Goal: Task Accomplishment & Management: Use online tool/utility

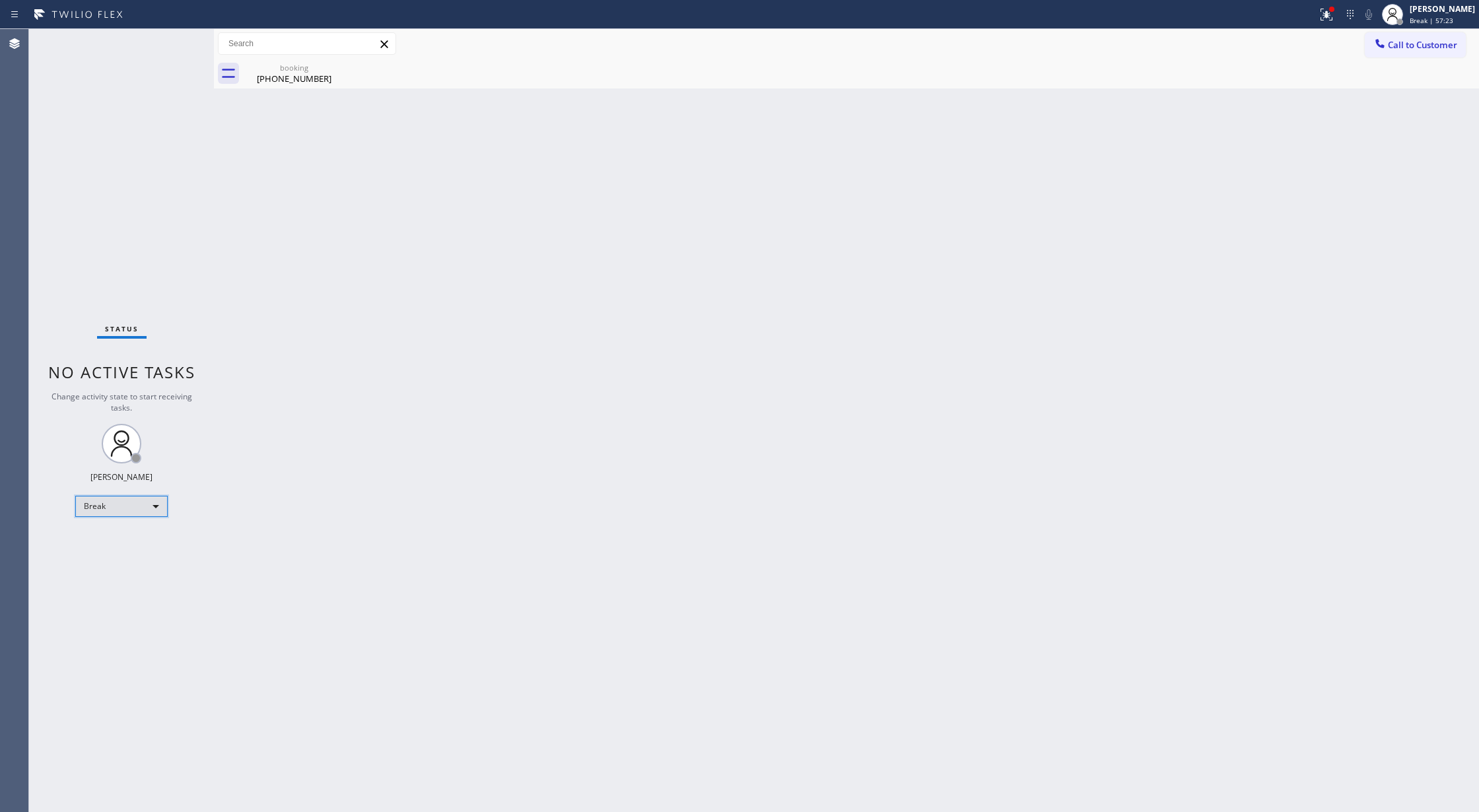
click at [115, 508] on div "Break" at bounding box center [121, 506] width 93 height 21
click at [125, 537] on li "Available" at bounding box center [121, 541] width 89 height 16
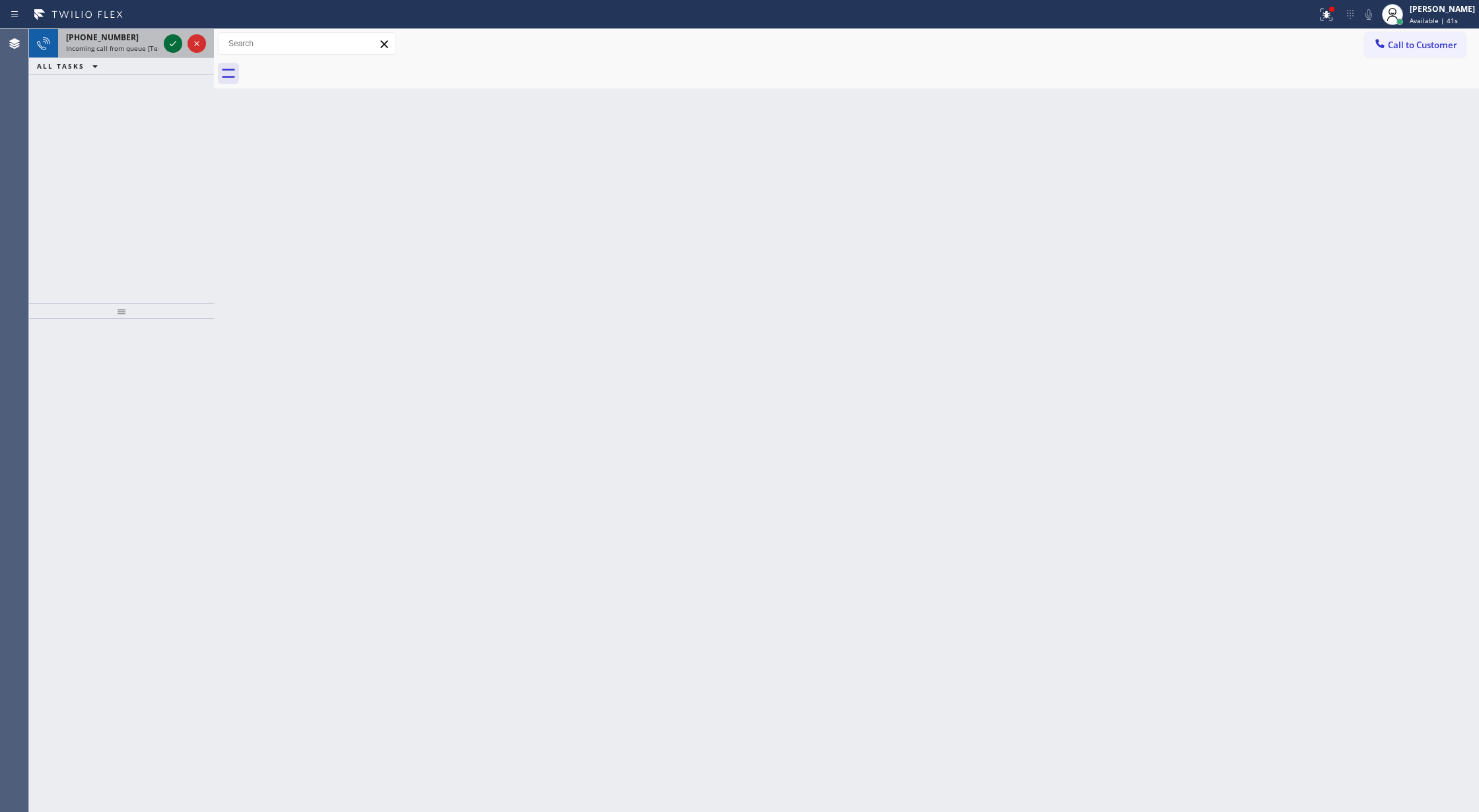
click at [174, 43] on icon at bounding box center [173, 43] width 7 height 5
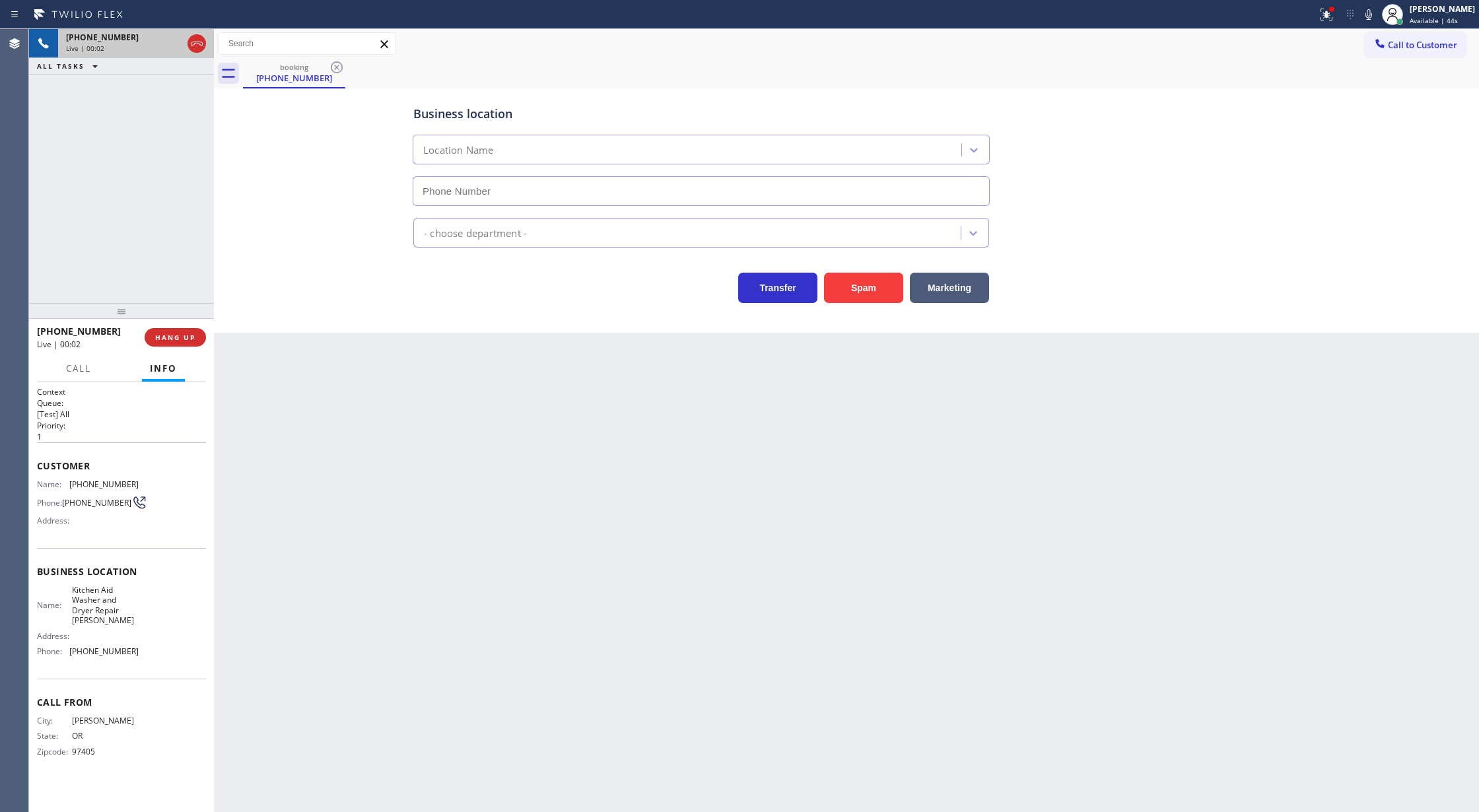
type input "[PHONE_NUMBER]"
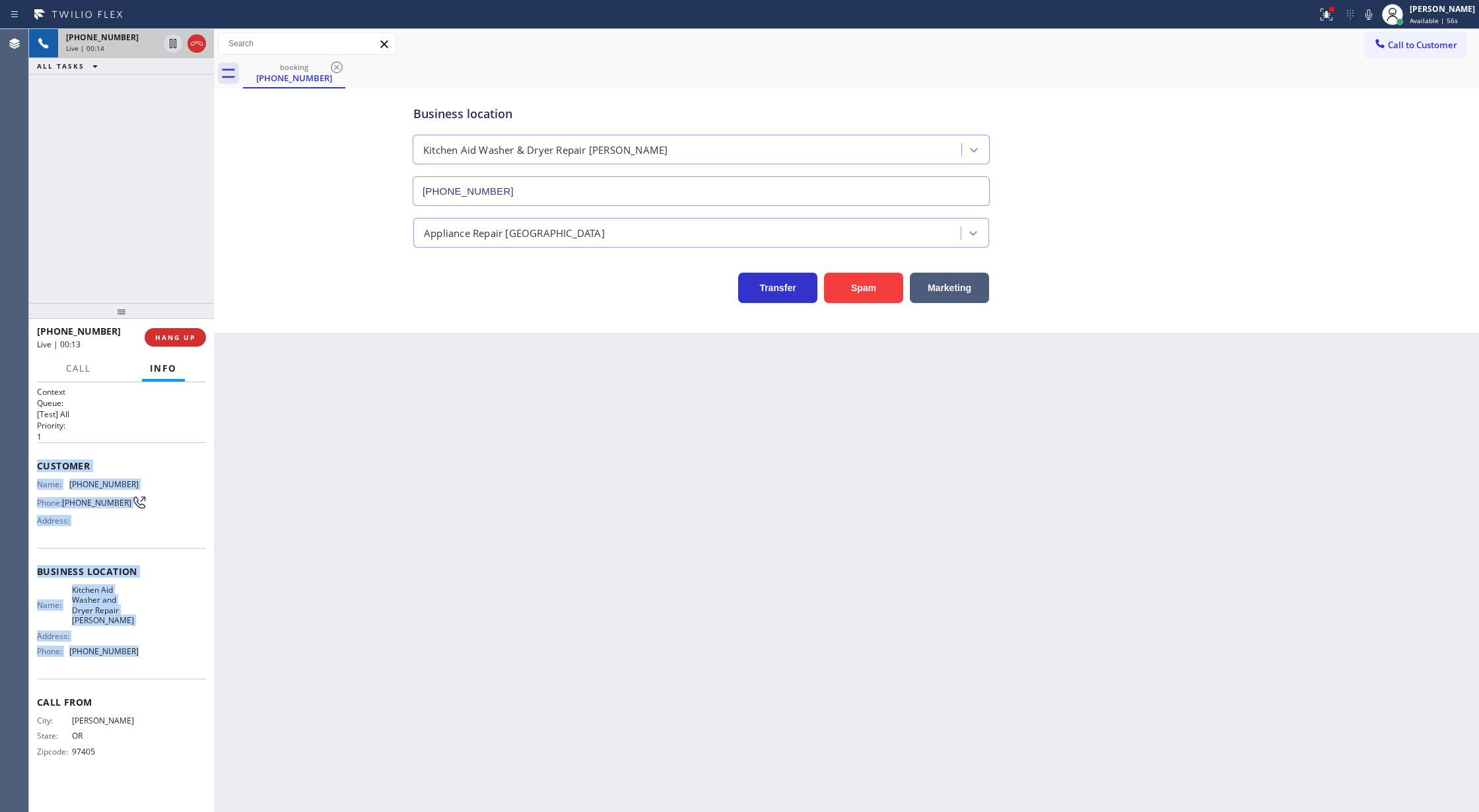
copy div "Customer Name: [PHONE_NUMBER] Phone: [PHONE_NUMBER] Address: Business location …"
drag, startPoint x: 37, startPoint y: 466, endPoint x: 148, endPoint y: 674, distance: 235.8
click at [148, 674] on div "Context Queue: [Test] All Priority: 1 Customer Name: [PHONE_NUMBER] Phone: [PHO…" at bounding box center [121, 582] width 169 height 392
drag, startPoint x: 190, startPoint y: 48, endPoint x: 238, endPoint y: 148, distance: 110.9
click at [190, 48] on icon at bounding box center [197, 43] width 16 height 16
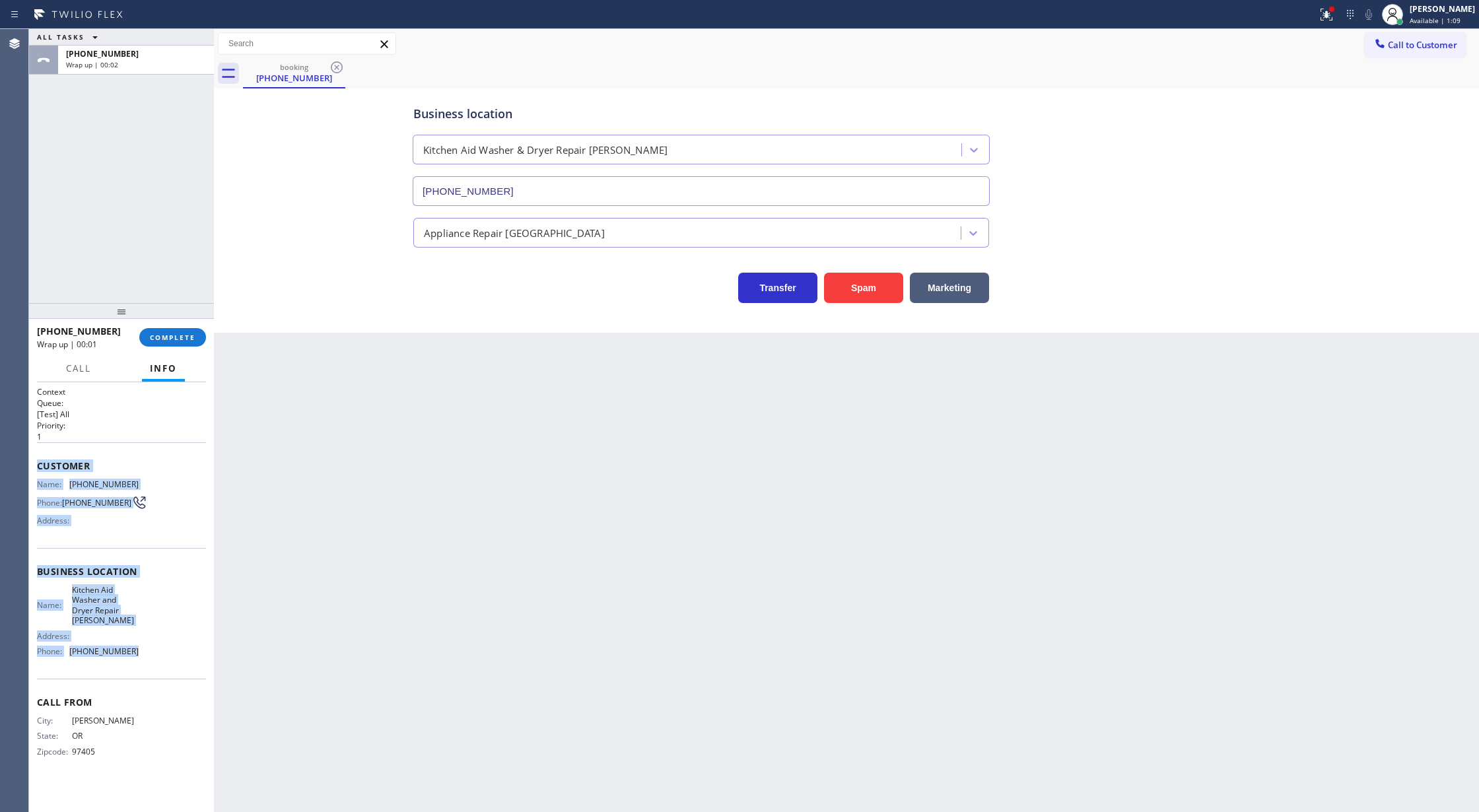
drag, startPoint x: 163, startPoint y: 339, endPoint x: 634, endPoint y: 388, distance: 473.5
click at [163, 339] on span "COMPLETE" at bounding box center [173, 337] width 45 height 9
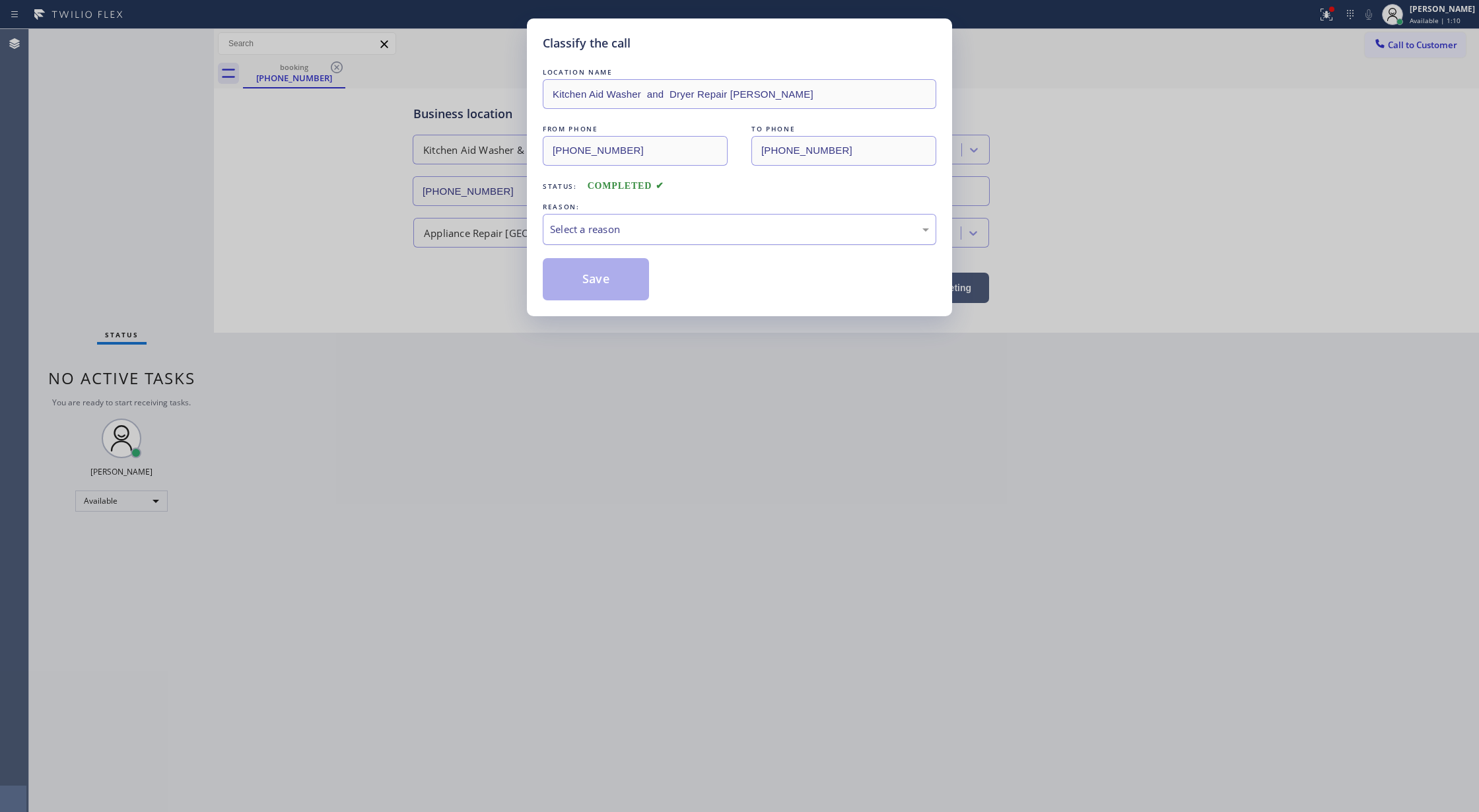
click at [652, 230] on div "Select a reason" at bounding box center [739, 229] width 379 height 15
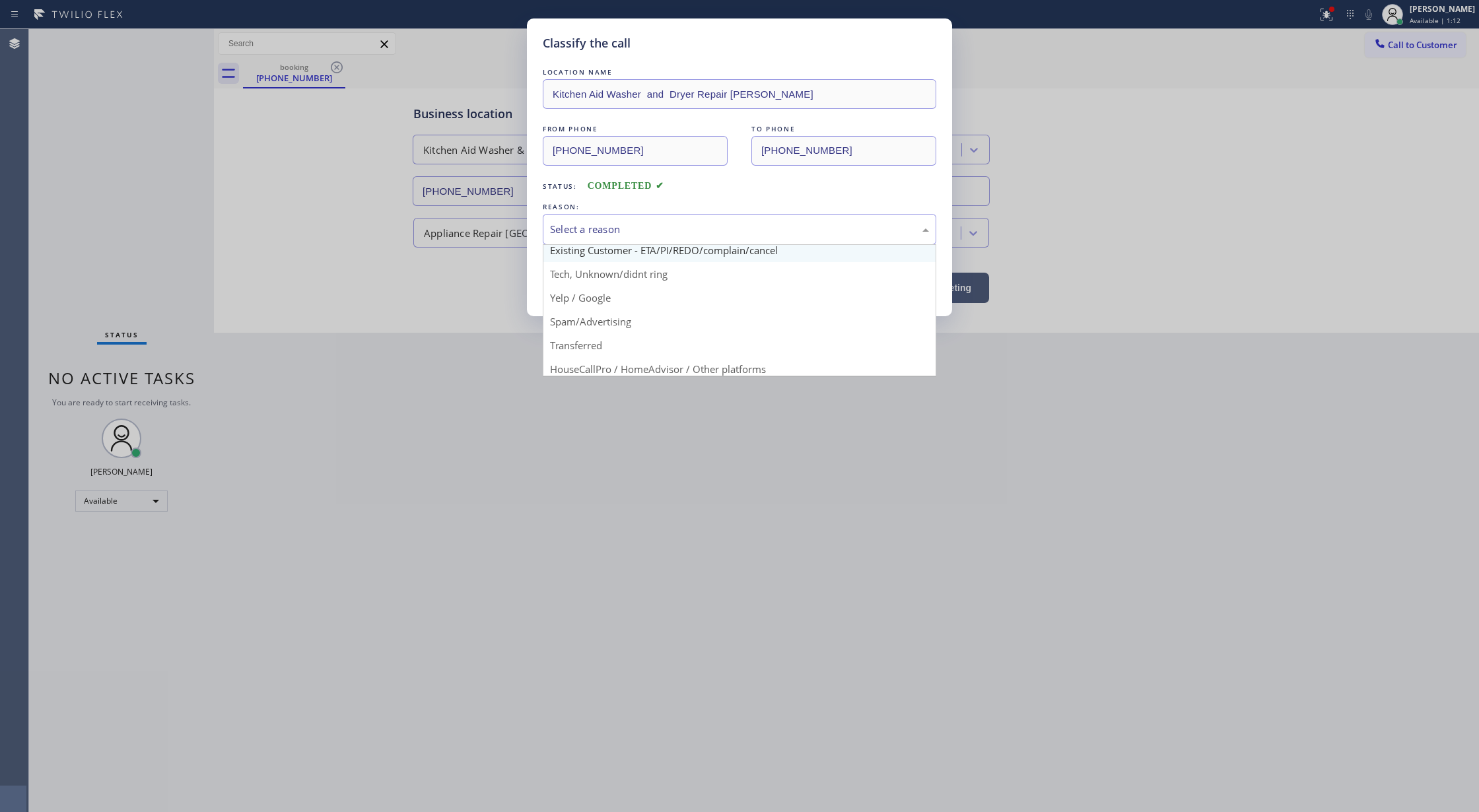
scroll to position [83, 0]
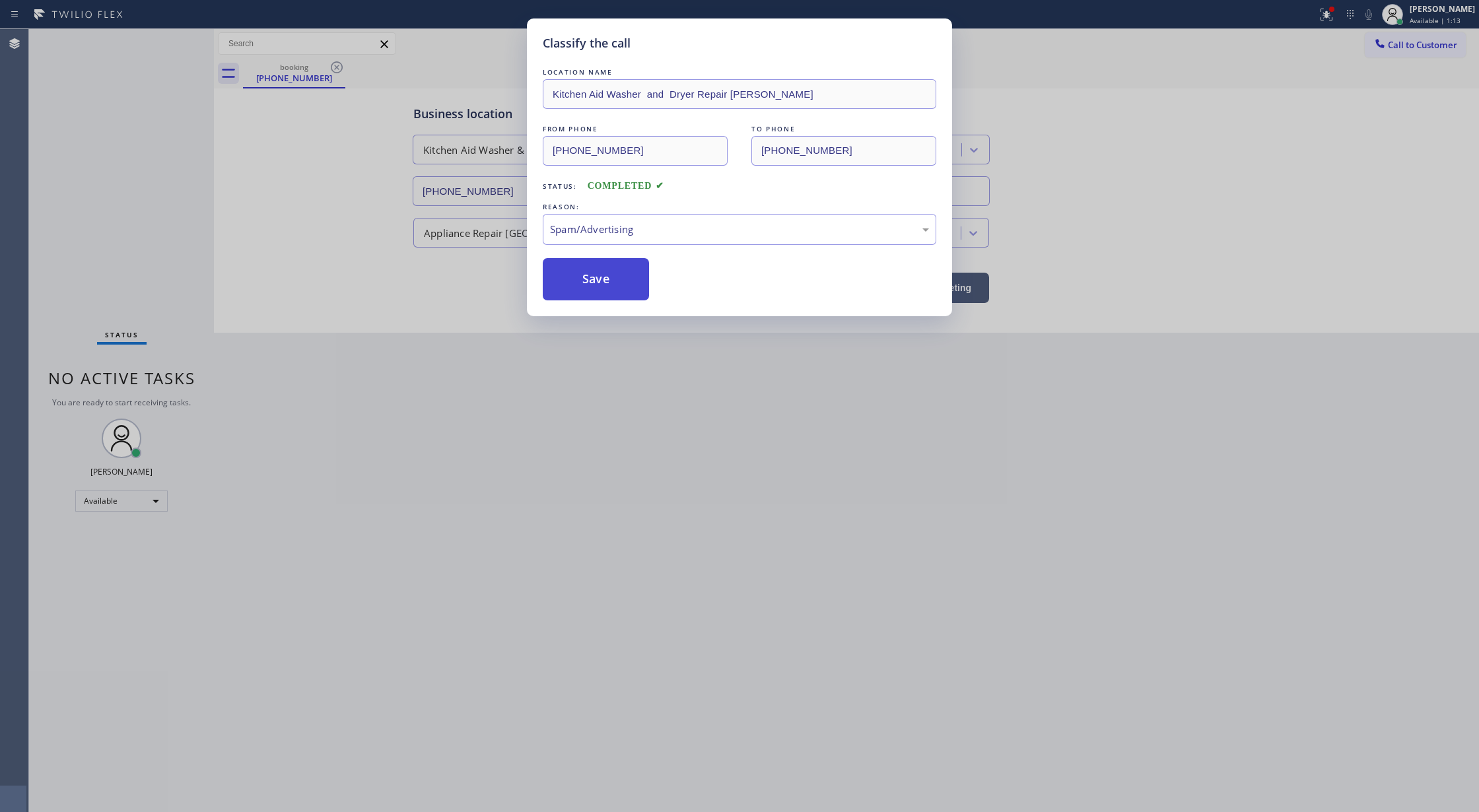
click at [582, 281] on button "Save" at bounding box center [595, 279] width 106 height 42
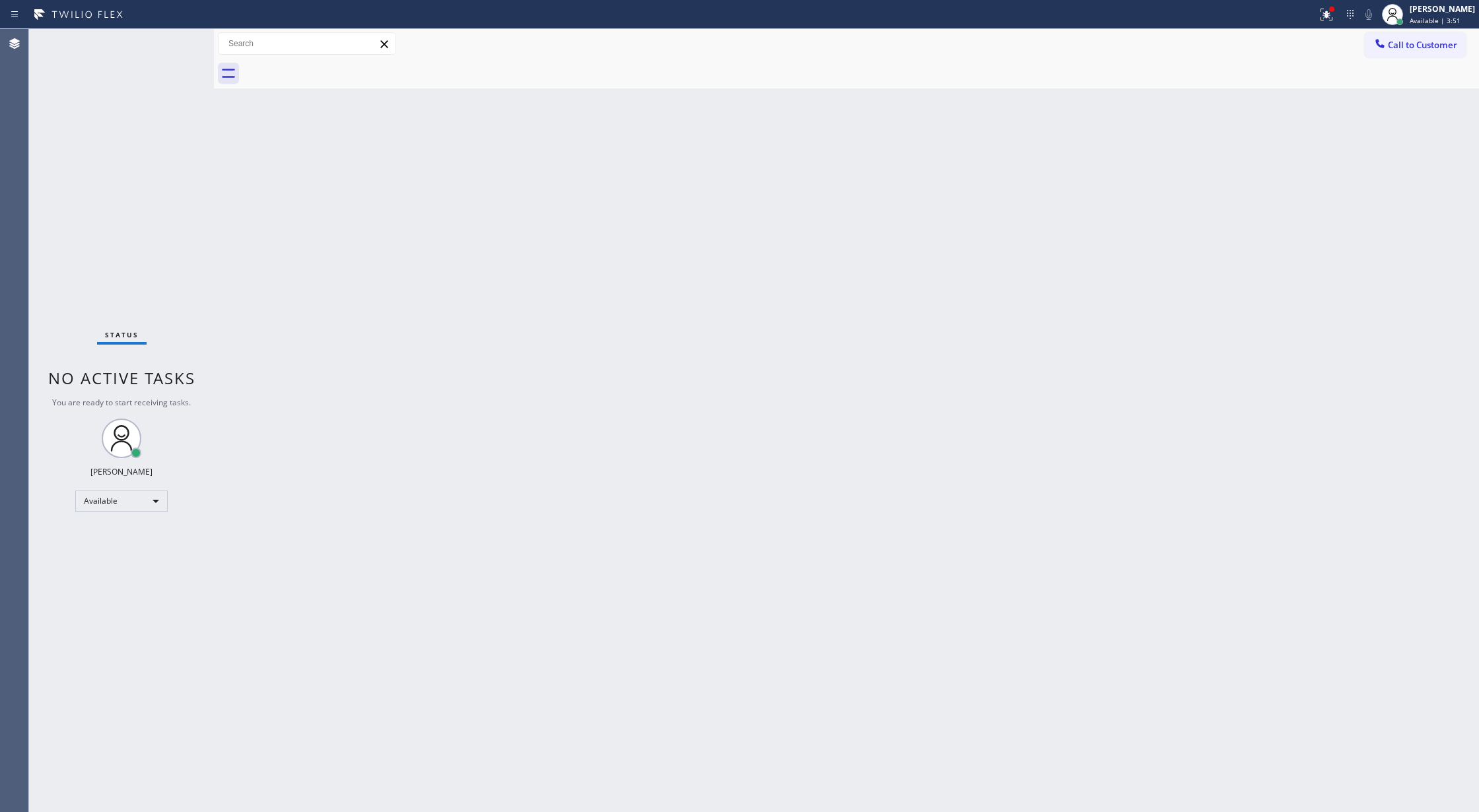
click at [174, 38] on div "Status No active tasks You are ready to start receiving tasks. [PERSON_NAME] Av…" at bounding box center [121, 420] width 185 height 783
click at [179, 35] on div "Status No active tasks You are ready to start receiving tasks. [PERSON_NAME] Av…" at bounding box center [121, 420] width 185 height 783
click at [179, 42] on div "Status No active tasks You are ready to start receiving tasks. [PERSON_NAME] Av…" at bounding box center [121, 420] width 185 height 783
click at [170, 42] on div "Status No active tasks You are ready to start receiving tasks. [PERSON_NAME] Av…" at bounding box center [121, 420] width 185 height 783
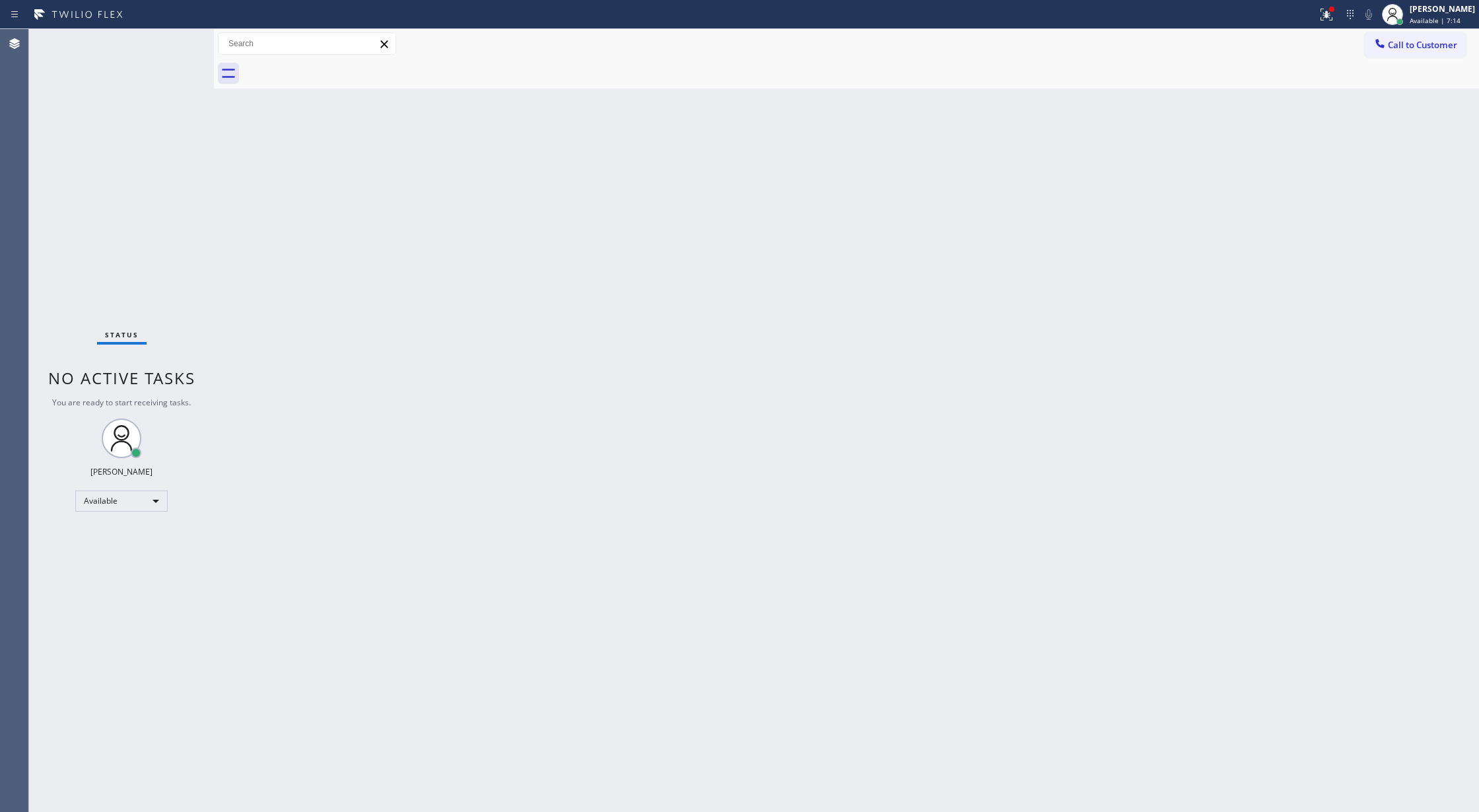
click at [170, 42] on div "Status No active tasks You are ready to start receiving tasks. [PERSON_NAME] Av…" at bounding box center [121, 420] width 185 height 783
click at [174, 38] on div "Status No active tasks You are ready to start receiving tasks. [PERSON_NAME] Av…" at bounding box center [121, 420] width 185 height 783
click at [177, 38] on div "Status No active tasks You are ready to start receiving tasks. [PERSON_NAME] Av…" at bounding box center [121, 420] width 185 height 783
click at [184, 40] on div "Status No active tasks You are ready to start receiving tasks. [PERSON_NAME] Av…" at bounding box center [121, 420] width 185 height 783
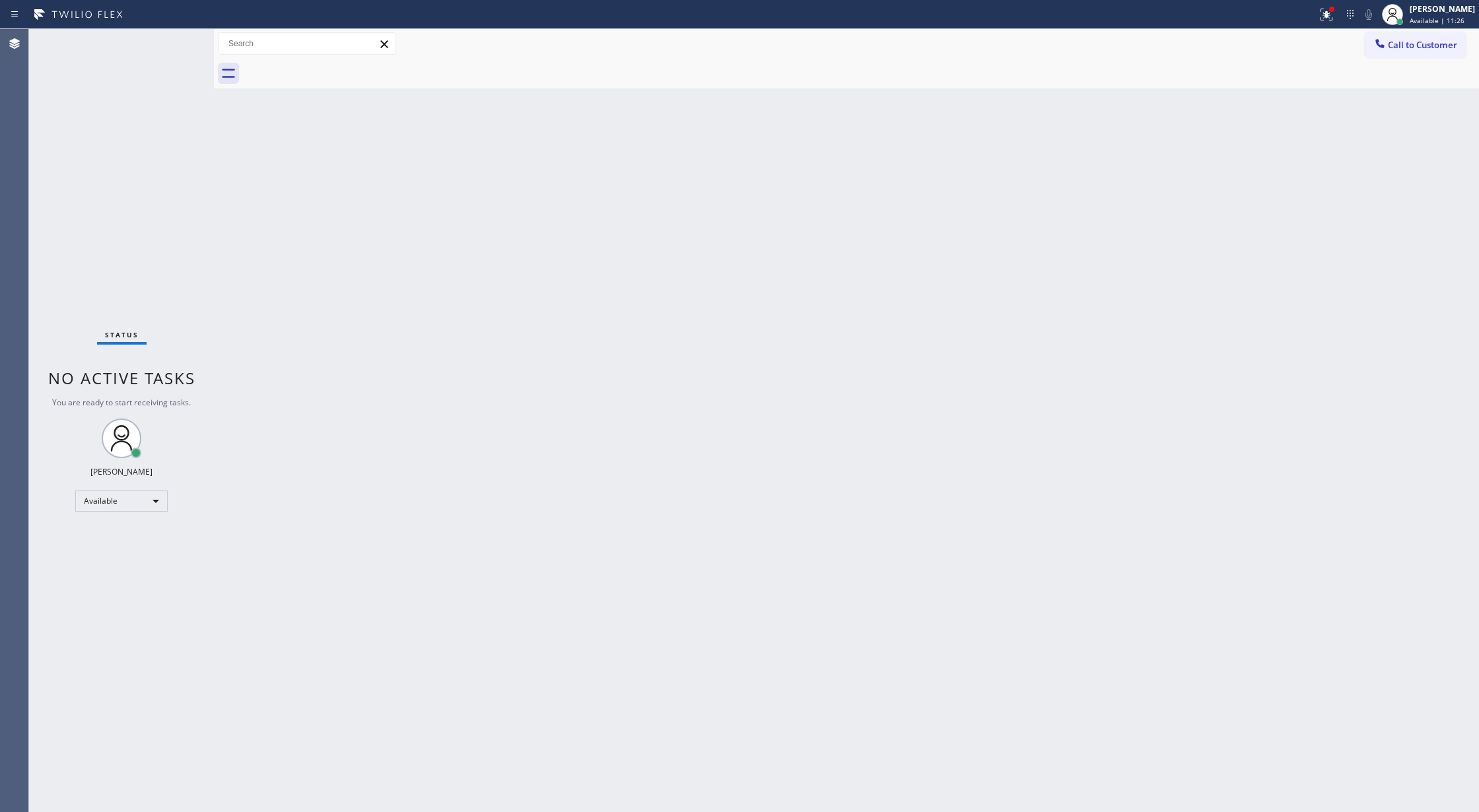
click at [184, 40] on div "Status No active tasks You are ready to start receiving tasks. [PERSON_NAME] Av…" at bounding box center [121, 420] width 185 height 783
click at [164, 38] on div "Status No active tasks You are ready to start receiving tasks. [PERSON_NAME] Av…" at bounding box center [121, 420] width 185 height 783
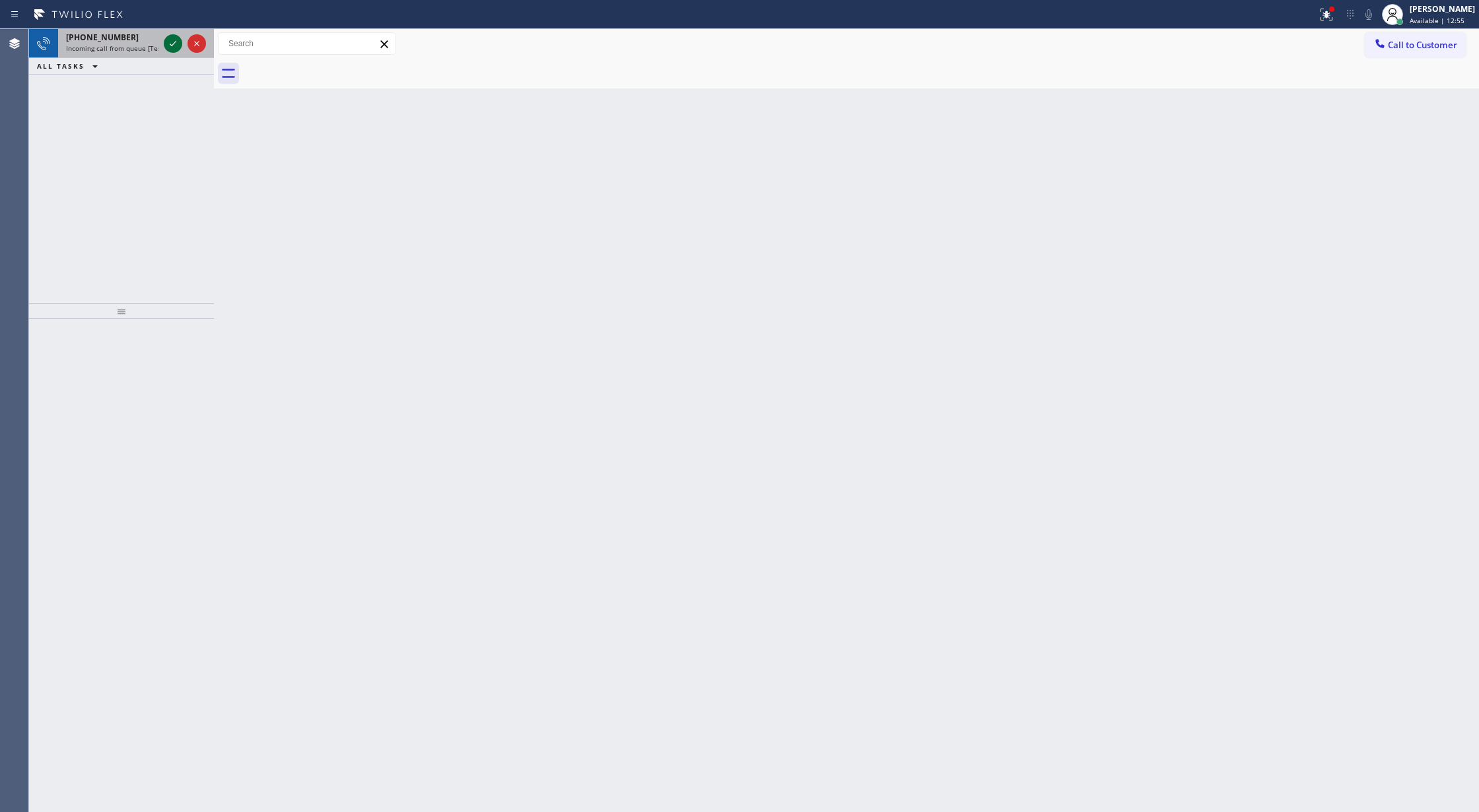
click at [165, 38] on icon at bounding box center [173, 43] width 16 height 16
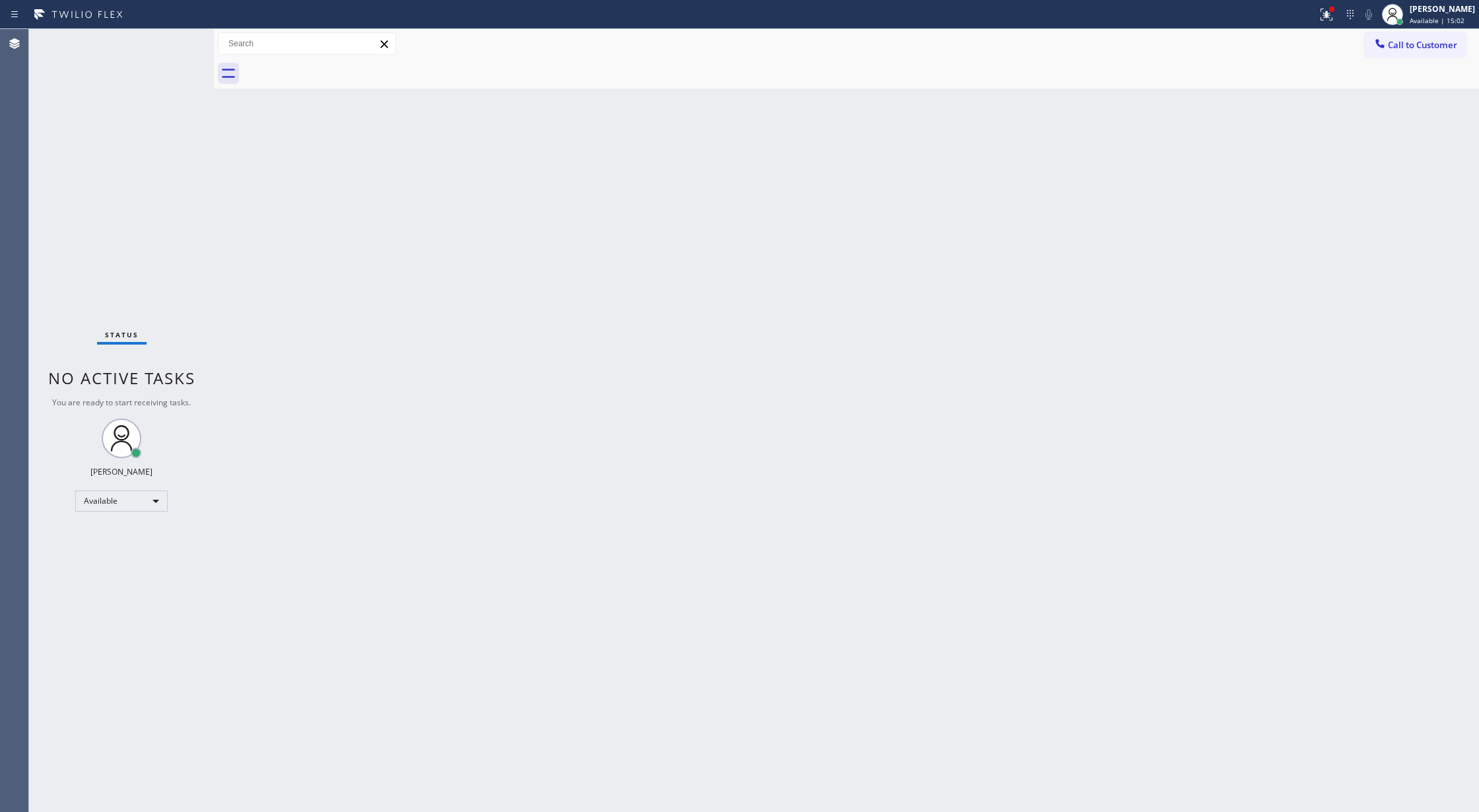
click at [178, 49] on div "Status No active tasks You are ready to start receiving tasks. [PERSON_NAME] Av…" at bounding box center [121, 420] width 185 height 783
click at [61, 117] on div "+16234332016 Incoming call from queue [Test] All ALL TASKS ALL TASKS ACTIVE TAS…" at bounding box center [121, 166] width 185 height 274
click at [132, 53] on div "Status No active tasks You are ready to start receiving tasks. [PERSON_NAME] Av…" at bounding box center [121, 420] width 185 height 783
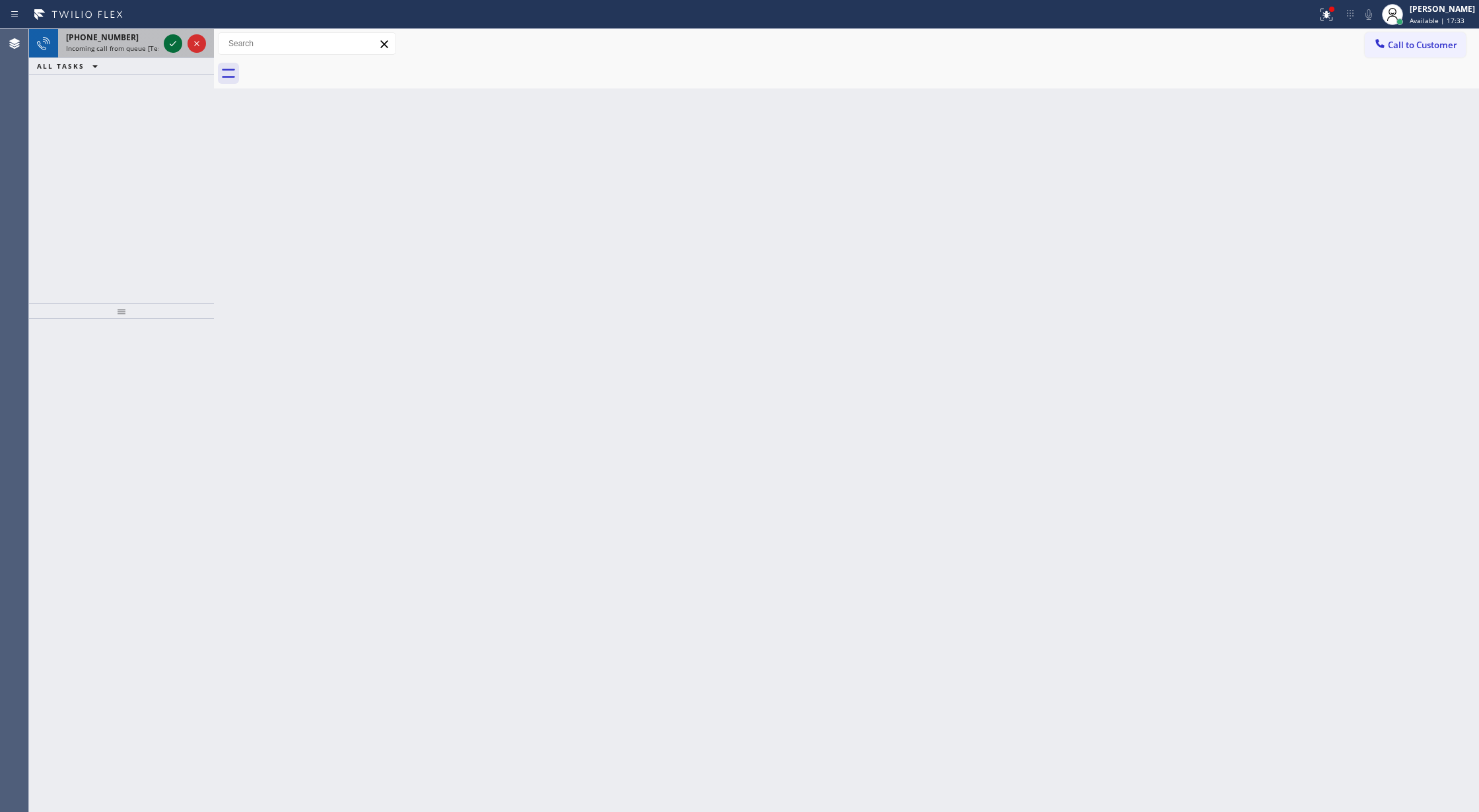
click at [165, 46] on icon at bounding box center [173, 43] width 16 height 16
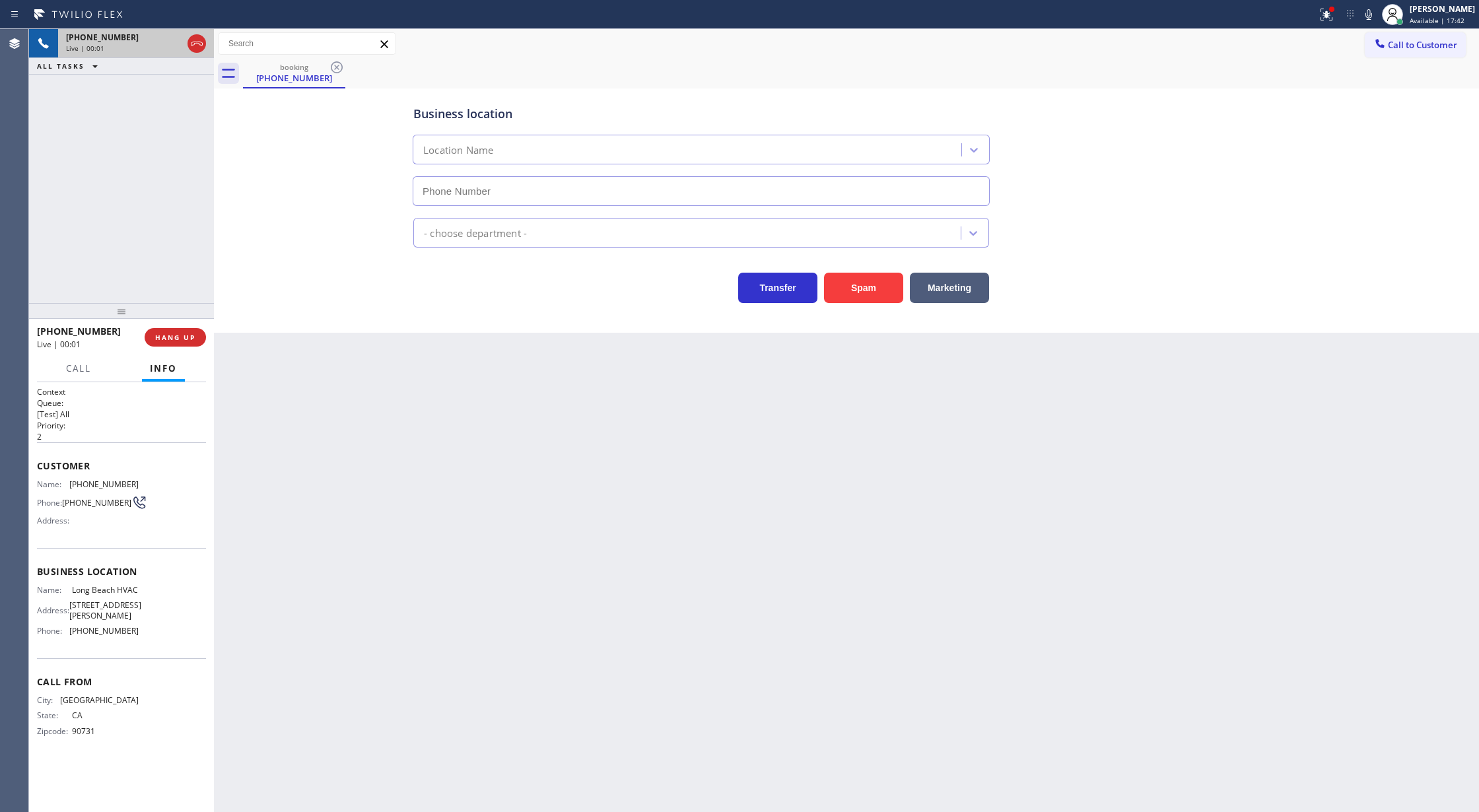
type input "(323) 641-4970"
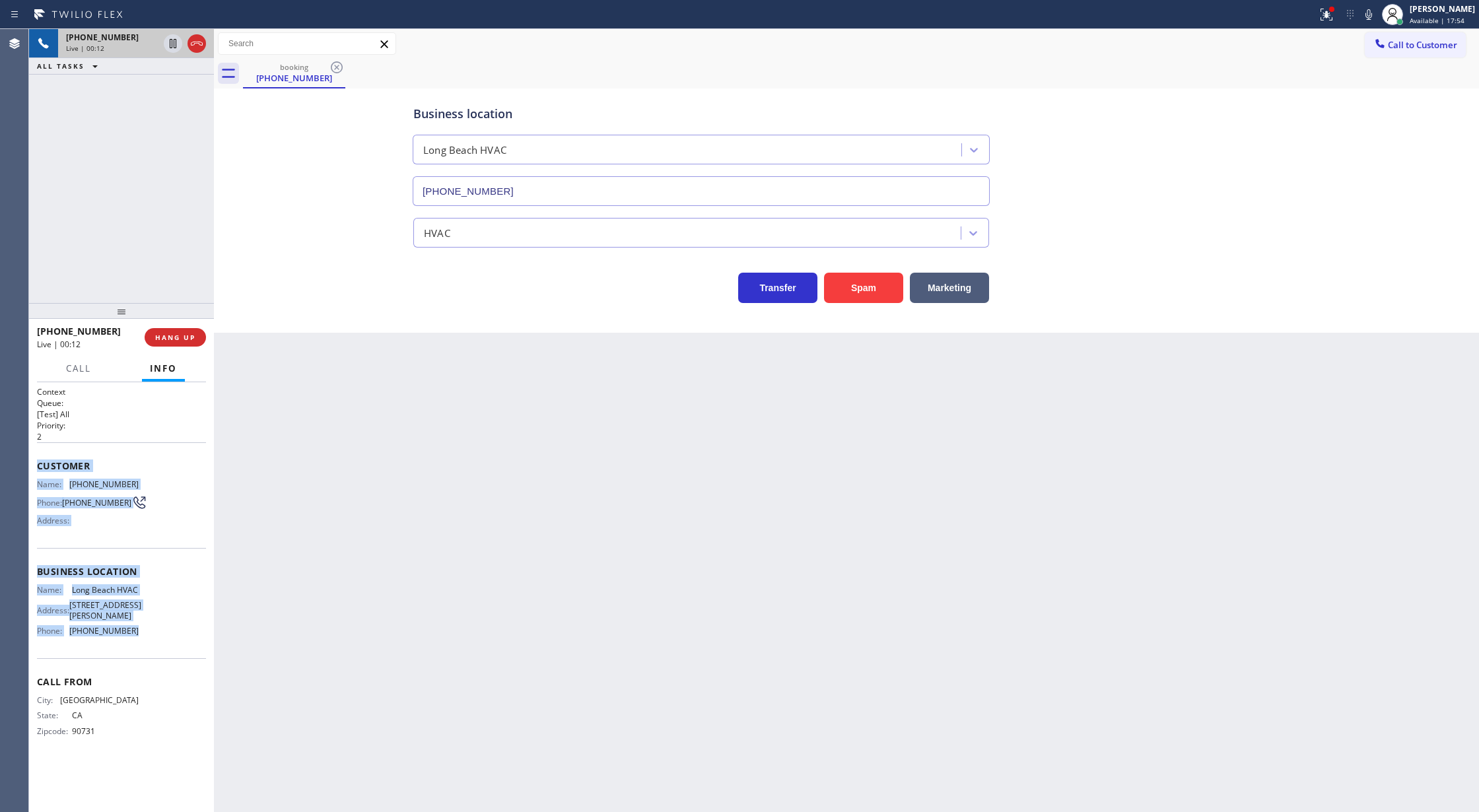
copy div "Customer Name: (562) 243-2664 Phone: (562) 243-2664 Address: Business location …"
drag, startPoint x: 35, startPoint y: 466, endPoint x: 195, endPoint y: 628, distance: 227.7
click at [195, 628] on div "Context Queue: [Test] All Priority: 2 Customer Name: (562) 243-2664 Phone: (562…" at bounding box center [121, 597] width 185 height 430
click at [1374, 14] on icon at bounding box center [1368, 14] width 16 height 16
click at [1373, 11] on icon at bounding box center [1368, 14] width 16 height 16
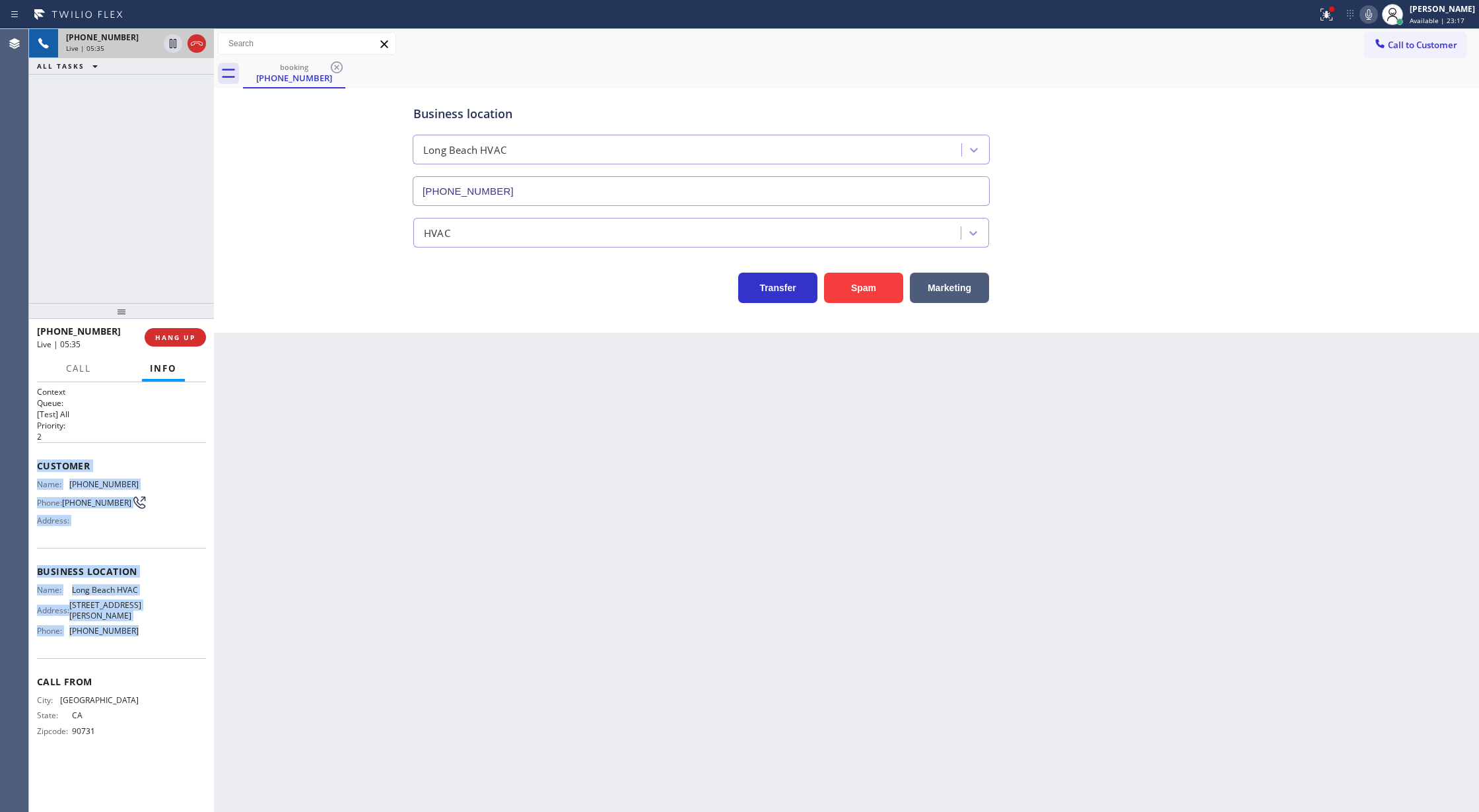
click at [1377, 14] on icon at bounding box center [1368, 14] width 16 height 16
click at [199, 43] on icon at bounding box center [197, 43] width 12 height 4
click at [168, 339] on span "COMPLETE" at bounding box center [173, 337] width 45 height 9
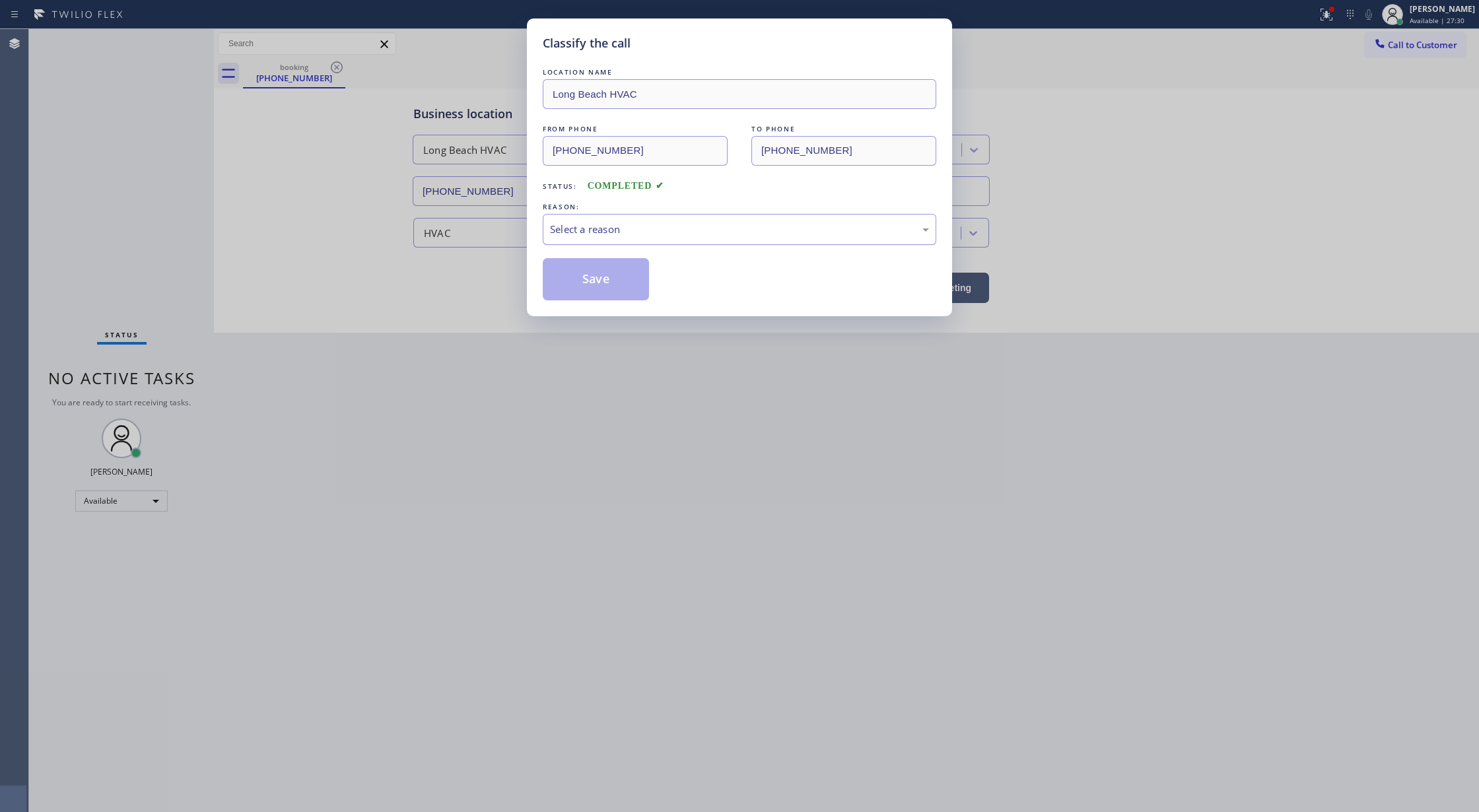
click at [604, 233] on div "Select a reason" at bounding box center [739, 229] width 379 height 15
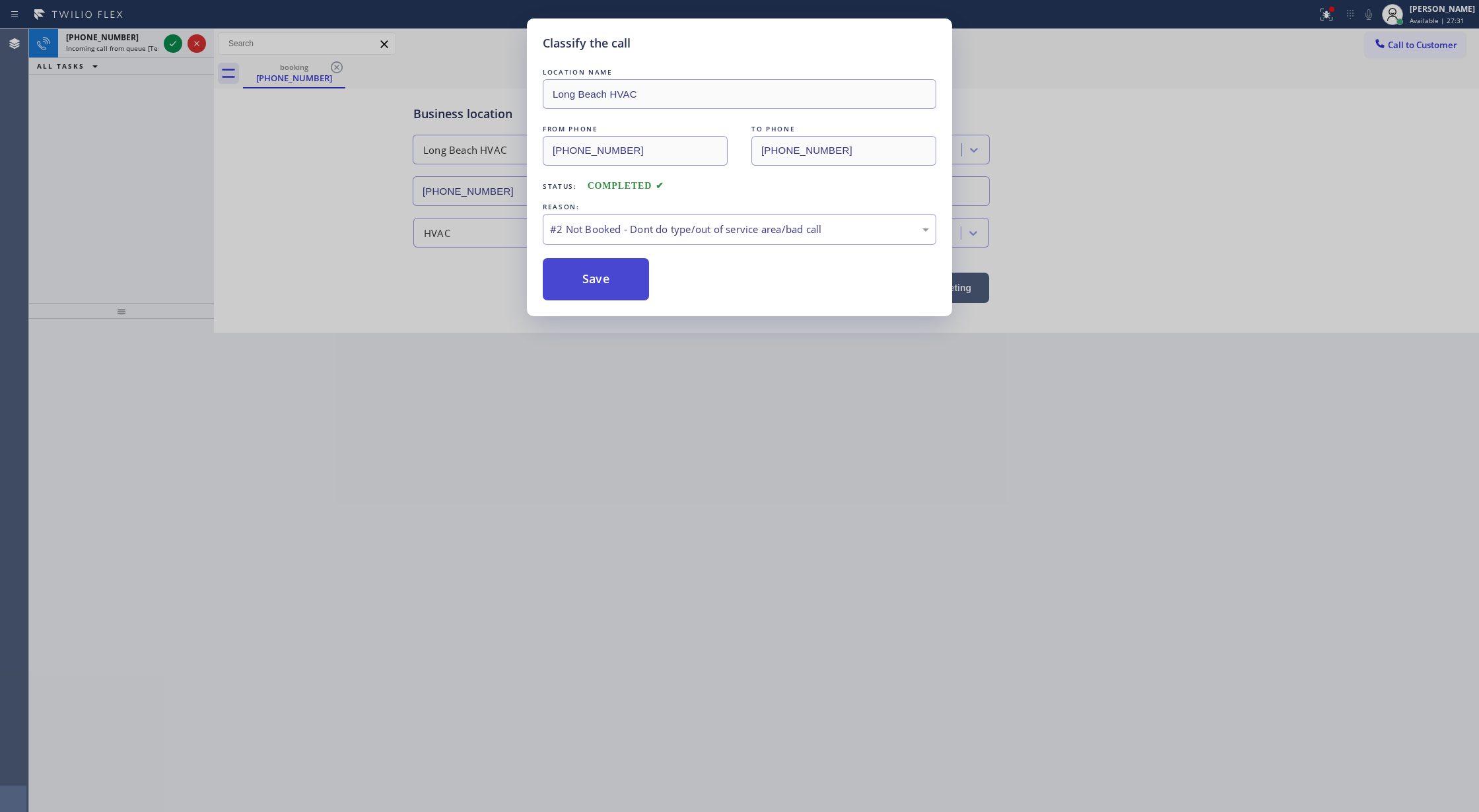
click at [586, 286] on button "Save" at bounding box center [595, 279] width 106 height 42
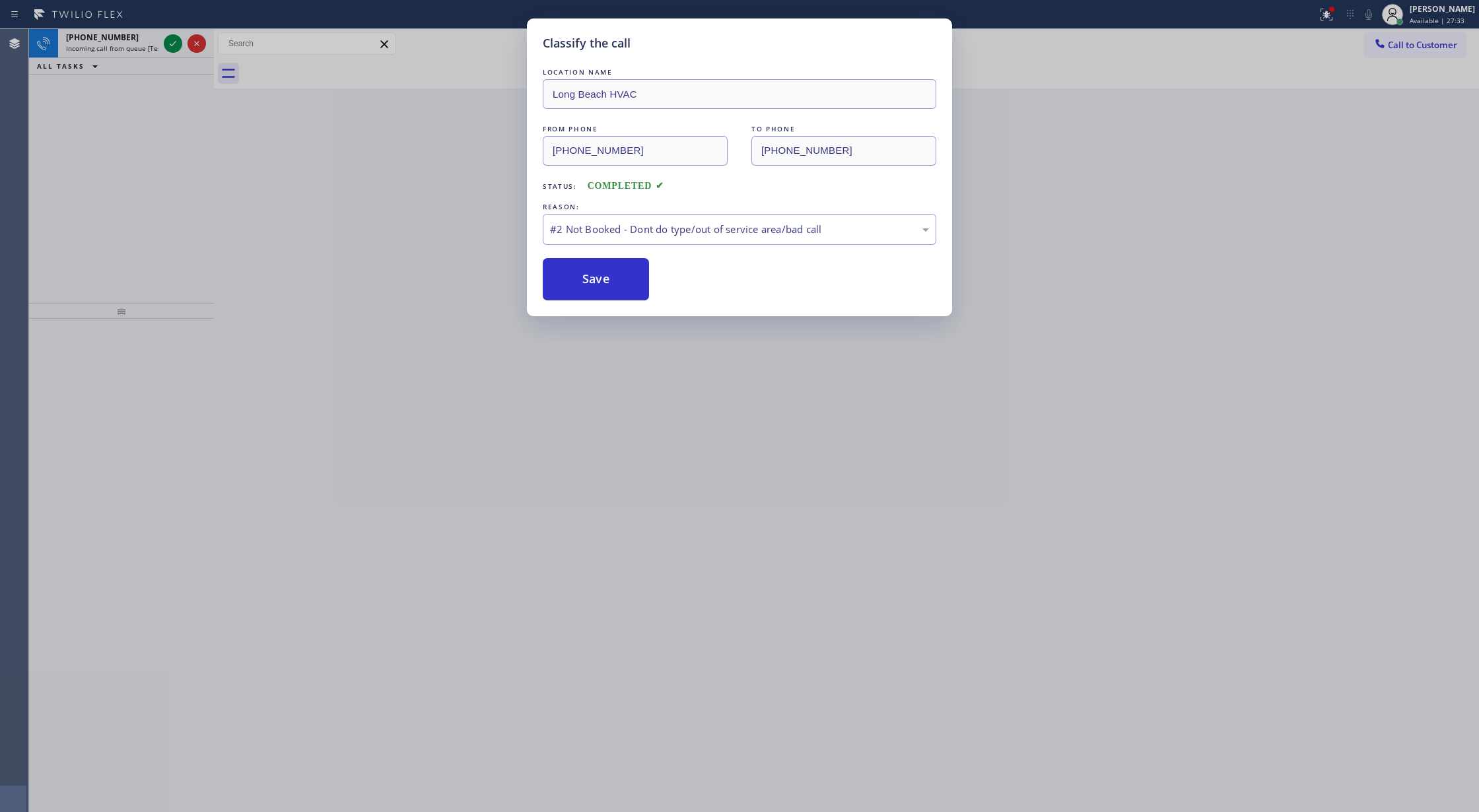
click at [170, 46] on div "Classify the call LOCATION NAME Long Beach HVAC FROM PHONE (562) 243-2664 TO PH…" at bounding box center [739, 406] width 1479 height 812
click at [173, 42] on div "Classify the call LOCATION NAME Long Beach HVAC FROM PHONE (562) 243-2664 TO PH…" at bounding box center [739, 406] width 1479 height 812
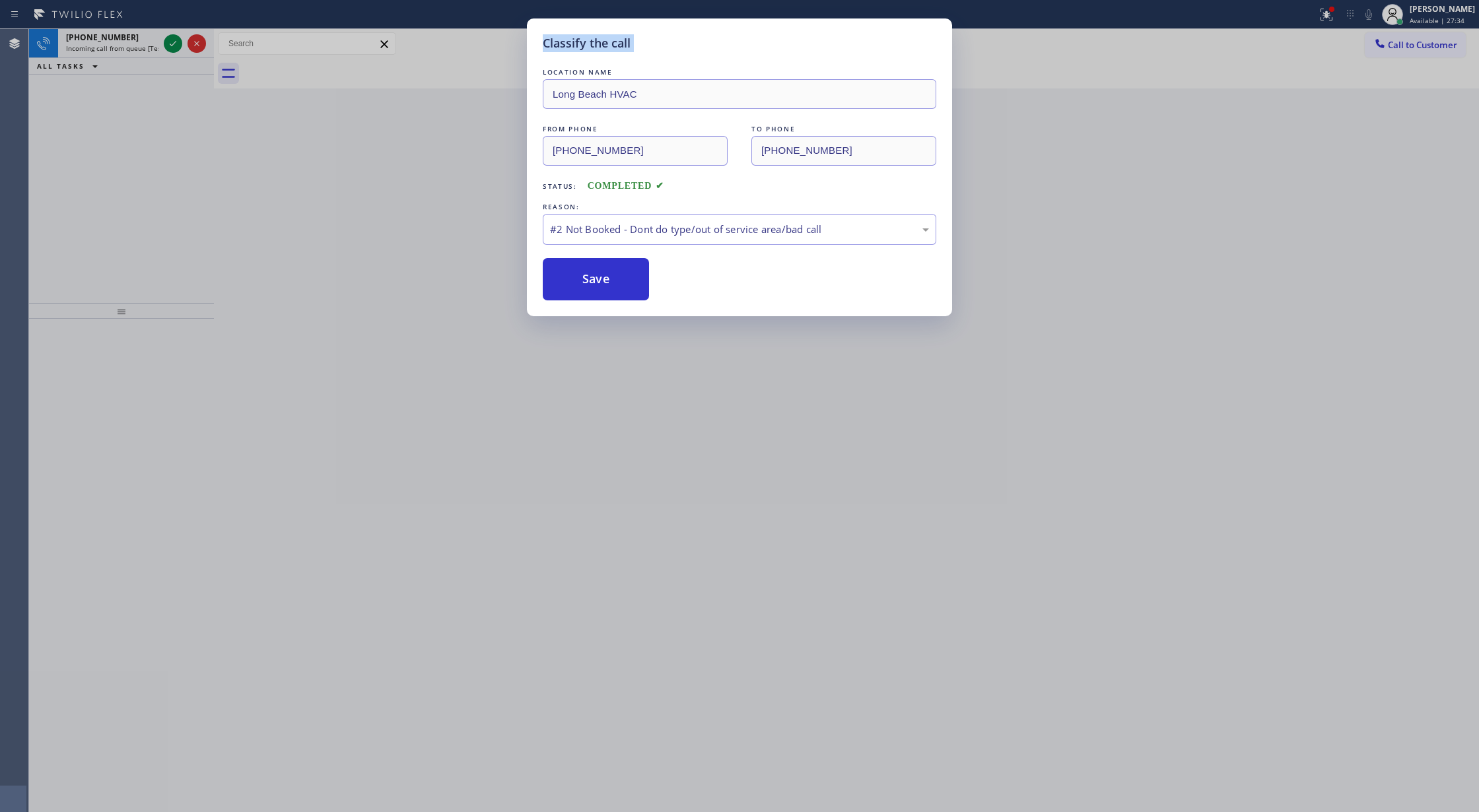
click at [173, 42] on div "Classify the call LOCATION NAME Long Beach HVAC FROM PHONE (562) 243-2664 TO PH…" at bounding box center [739, 406] width 1479 height 812
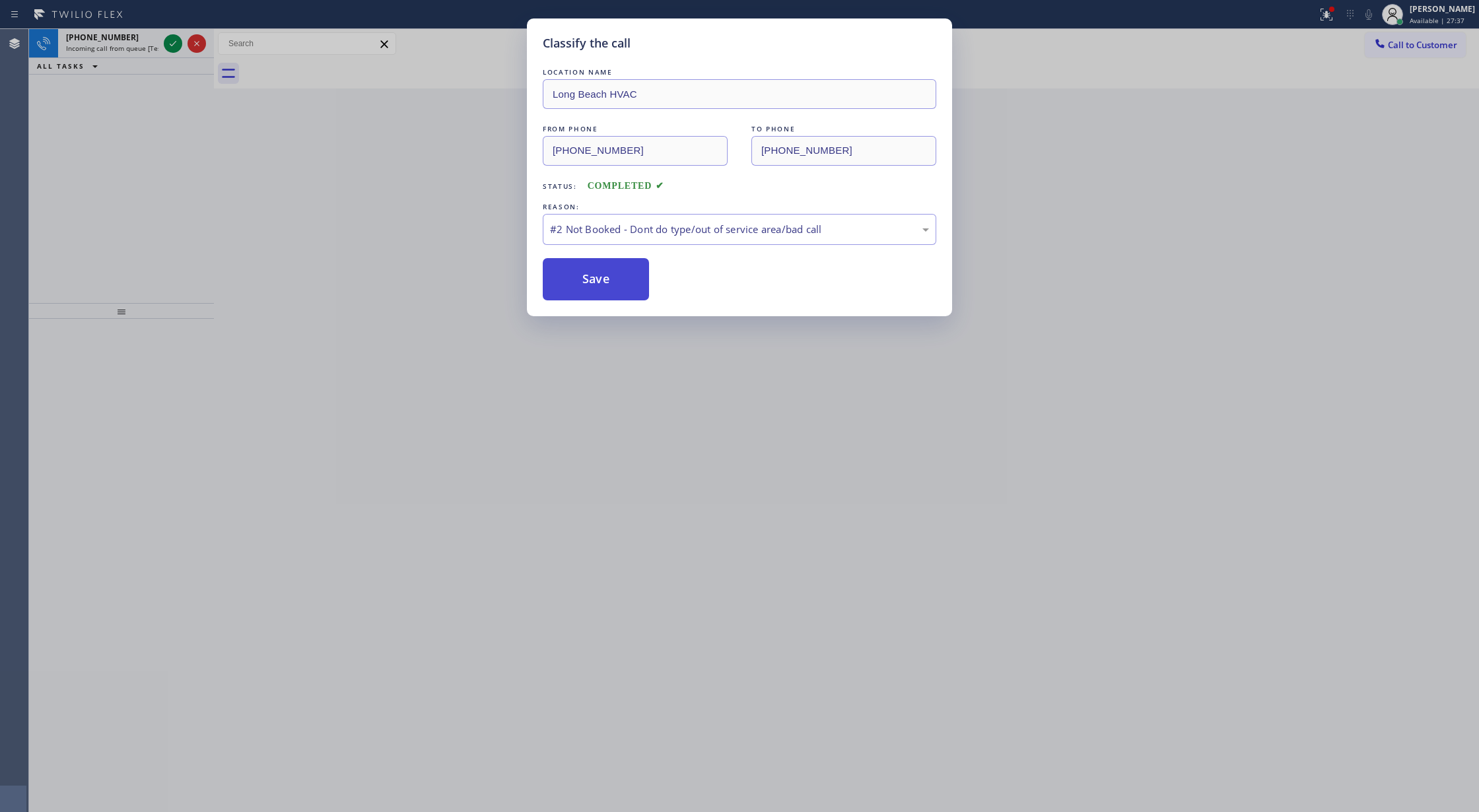
click at [600, 274] on button "Save" at bounding box center [595, 279] width 106 height 42
click at [151, 35] on div "Classify the call LOCATION NAME Long Beach HVAC FROM PHONE (562) 243-2664 TO PH…" at bounding box center [739, 406] width 1479 height 812
click at [147, 32] on div "Classify the call LOCATION NAME Long Beach HVAC FROM PHONE (562) 243-2664 TO PH…" at bounding box center [739, 406] width 1479 height 812
click at [132, 25] on div "Classify the call LOCATION NAME Long Beach HVAC FROM PHONE (562) 243-2664 TO PH…" at bounding box center [739, 406] width 1479 height 812
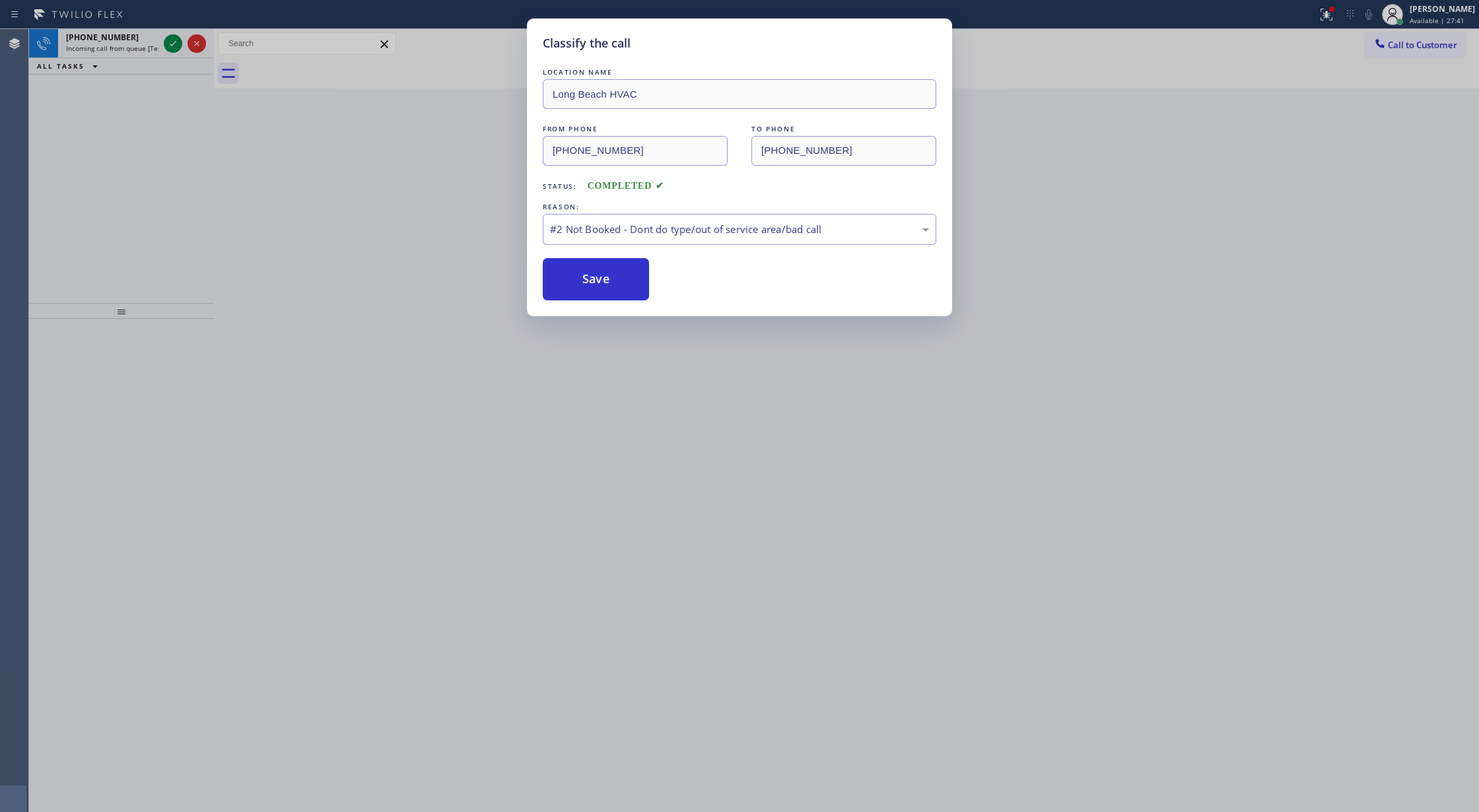
click at [172, 47] on div "Classify the call LOCATION NAME Long Beach HVAC FROM PHONE (562) 243-2664 TO PH…" at bounding box center [739, 406] width 1479 height 812
click at [582, 267] on button "Save" at bounding box center [595, 279] width 106 height 42
click at [605, 285] on button "Save" at bounding box center [595, 279] width 106 height 42
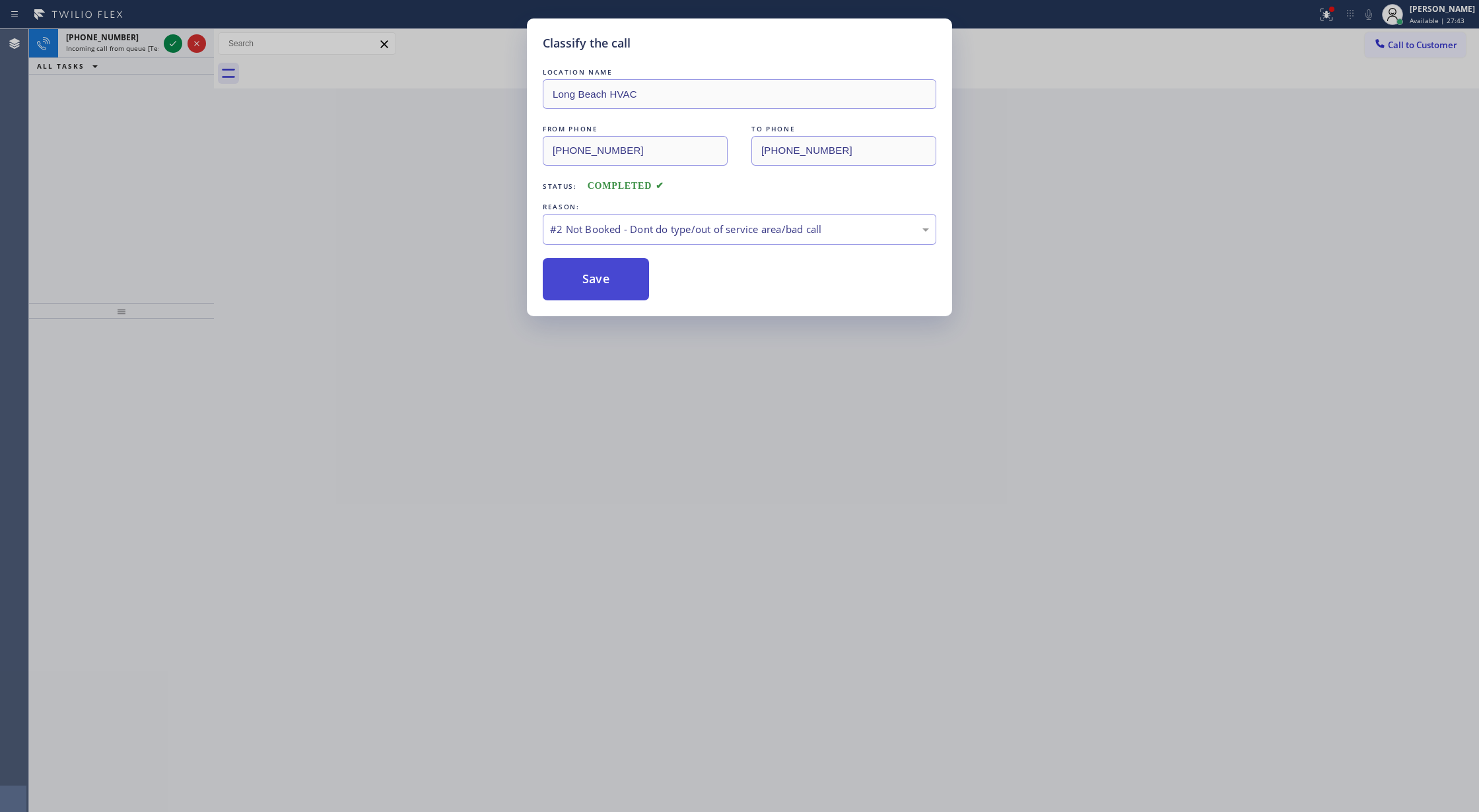
click at [605, 285] on button "Save" at bounding box center [595, 279] width 106 height 42
click at [173, 45] on div "Classify the call LOCATION NAME Long Beach HVAC FROM PHONE (562) 243-2664 TO PH…" at bounding box center [739, 406] width 1479 height 812
click at [174, 45] on div "Classify the call LOCATION NAME Long Beach HVAC FROM PHONE (562) 243-2664 TO PH…" at bounding box center [739, 406] width 1479 height 812
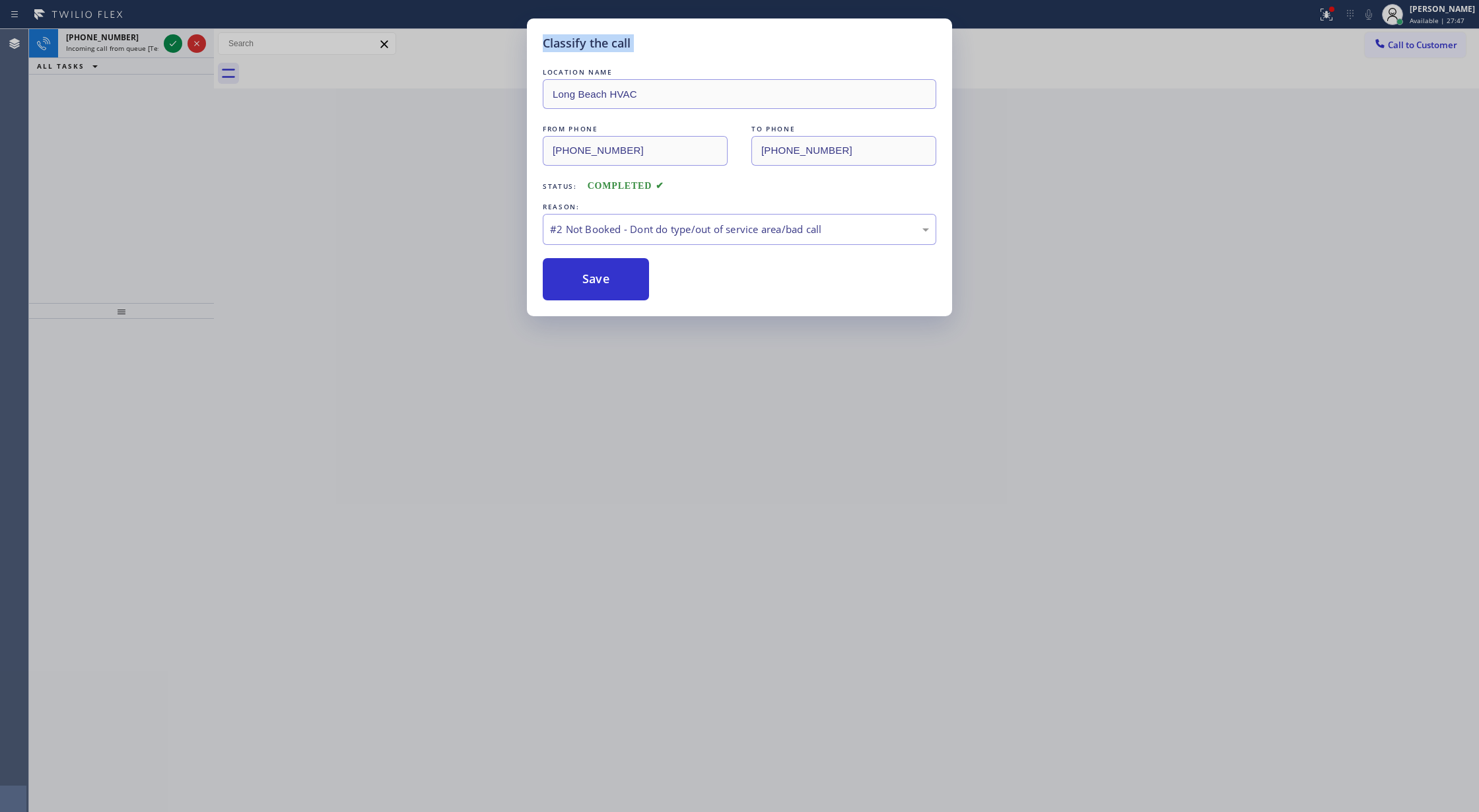
click at [174, 45] on div "Classify the call LOCATION NAME Long Beach HVAC FROM PHONE (562) 243-2664 TO PH…" at bounding box center [739, 406] width 1479 height 812
click at [439, 206] on div "Classify the call LOCATION NAME Long Beach HVAC FROM PHONE (562) 243-2664 TO PH…" at bounding box center [739, 406] width 1479 height 812
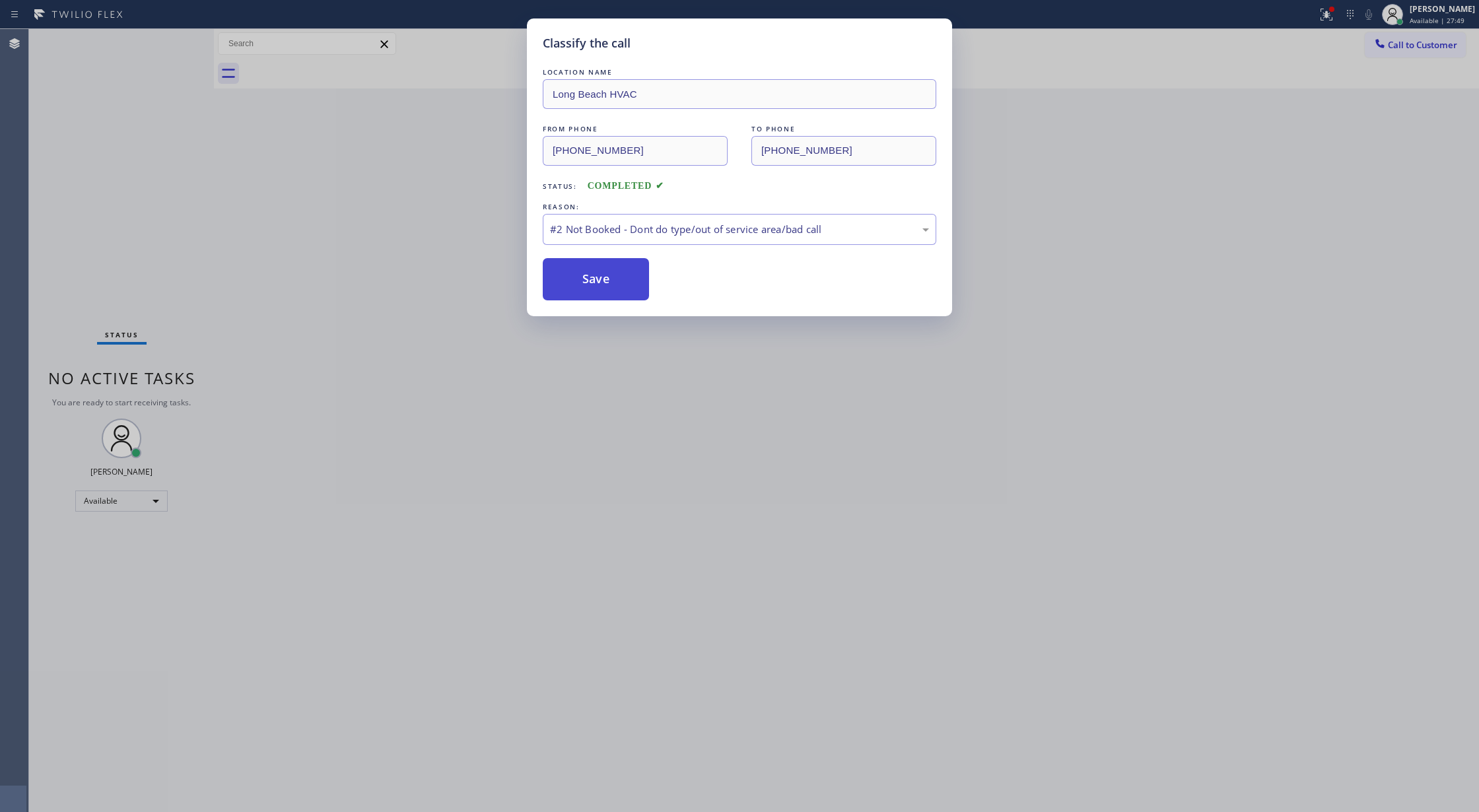
click at [578, 269] on button "Save" at bounding box center [595, 279] width 106 height 42
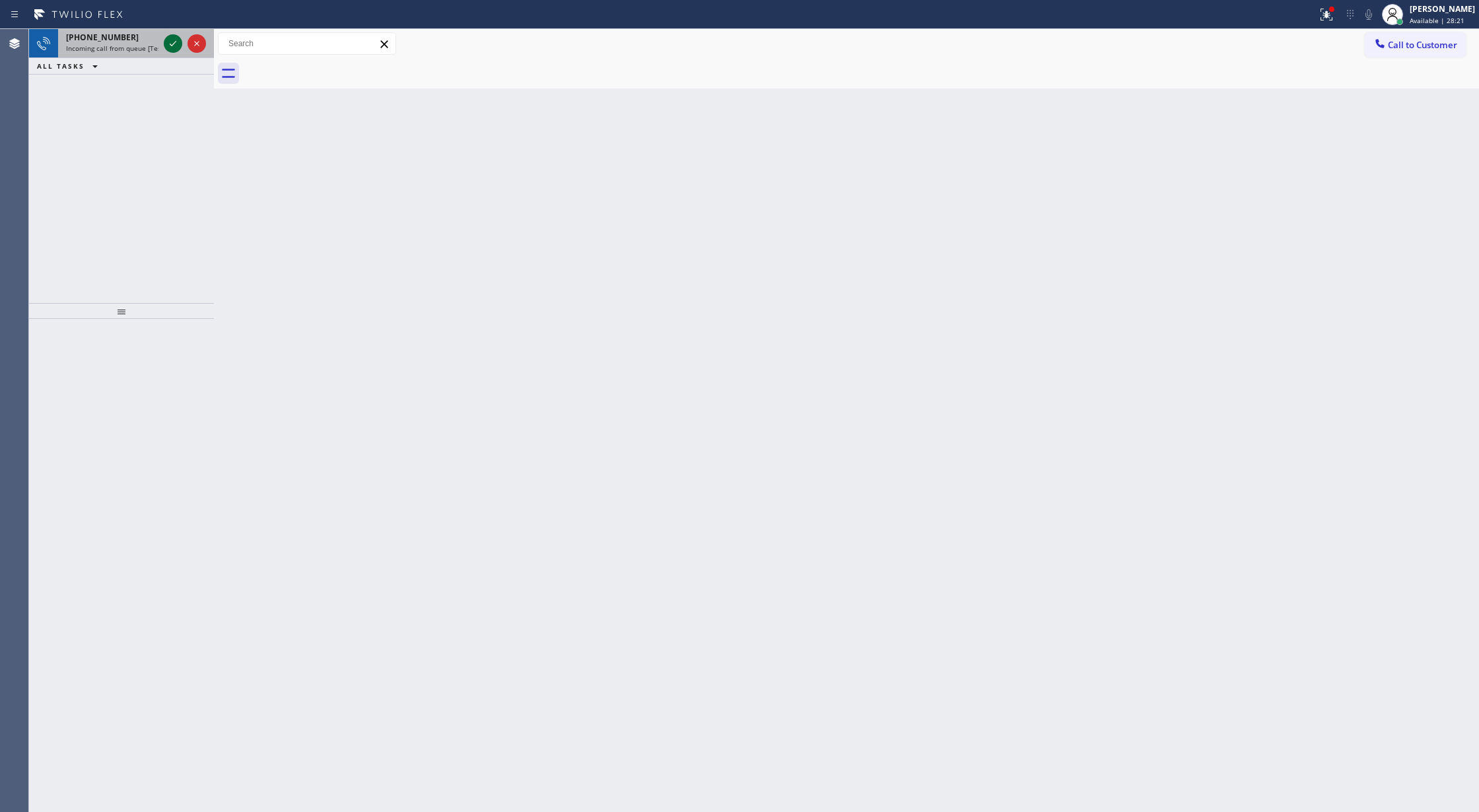
click at [170, 46] on icon at bounding box center [173, 43] width 16 height 16
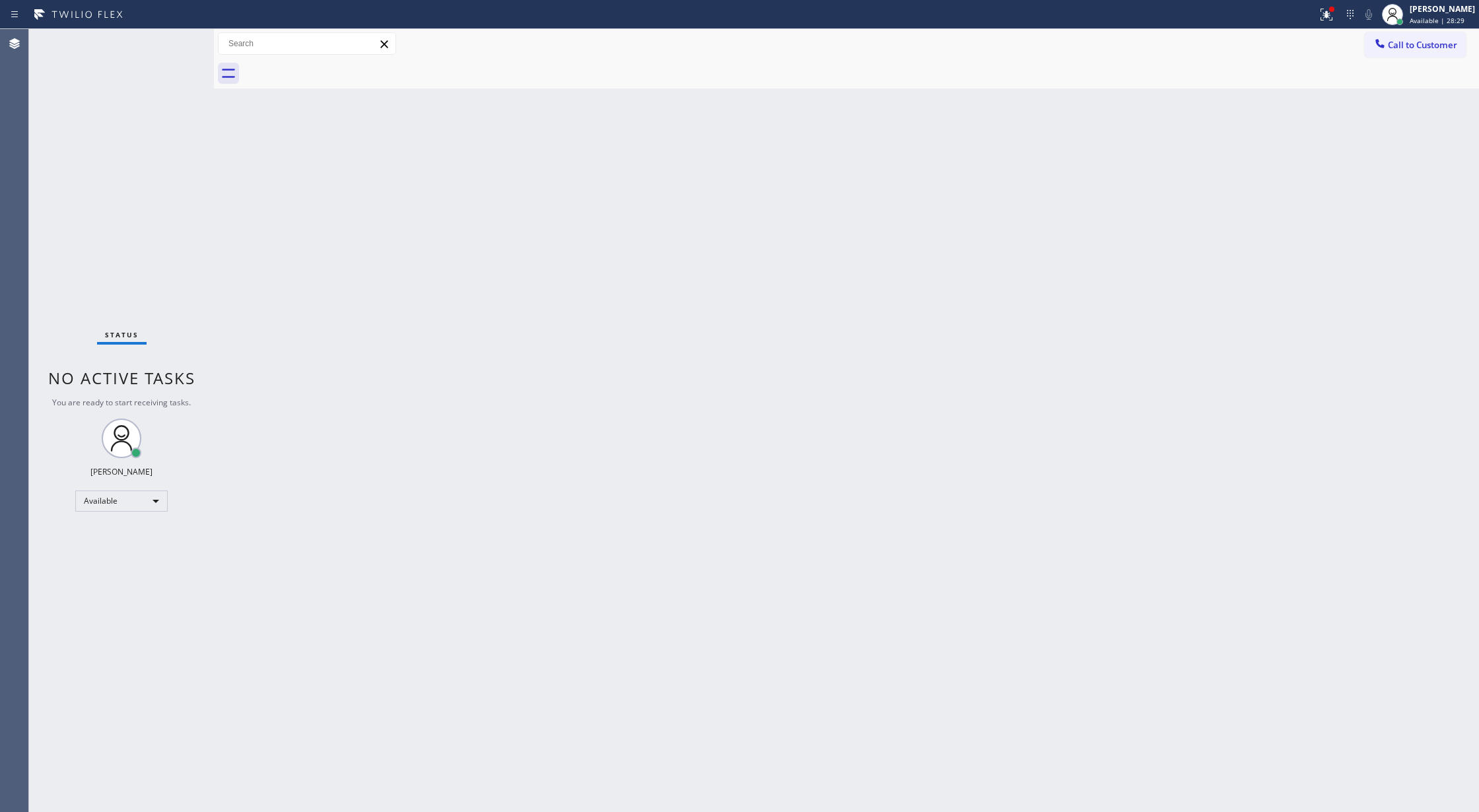
click at [170, 40] on div "Status No active tasks You are ready to start receiving tasks. [PERSON_NAME] Av…" at bounding box center [121, 420] width 185 height 783
click at [170, 43] on icon at bounding box center [173, 43] width 16 height 16
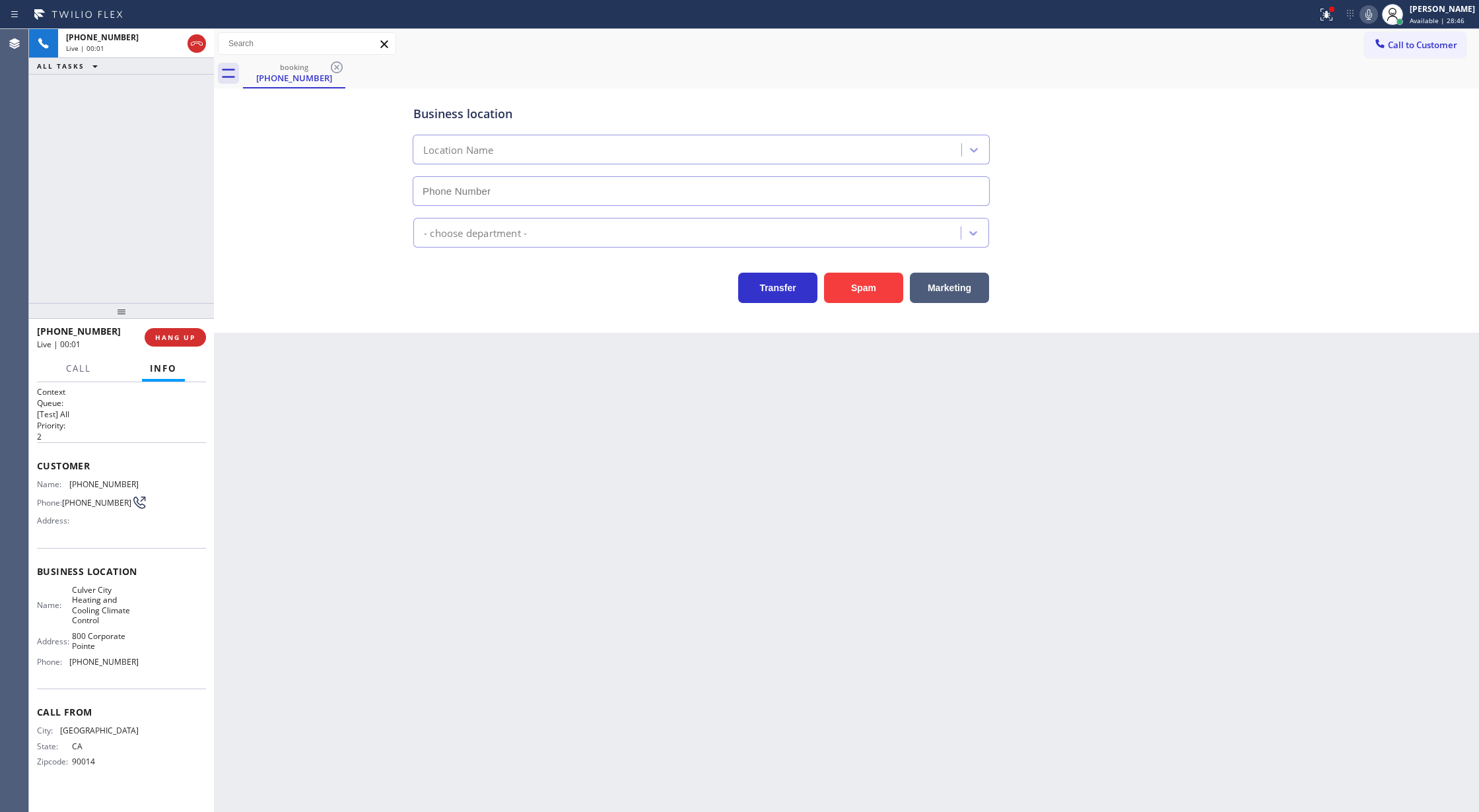
type input "(424) 543-6788"
click at [179, 334] on span "HANG UP" at bounding box center [175, 337] width 40 height 9
click at [164, 339] on span "COMPLETE" at bounding box center [173, 337] width 45 height 9
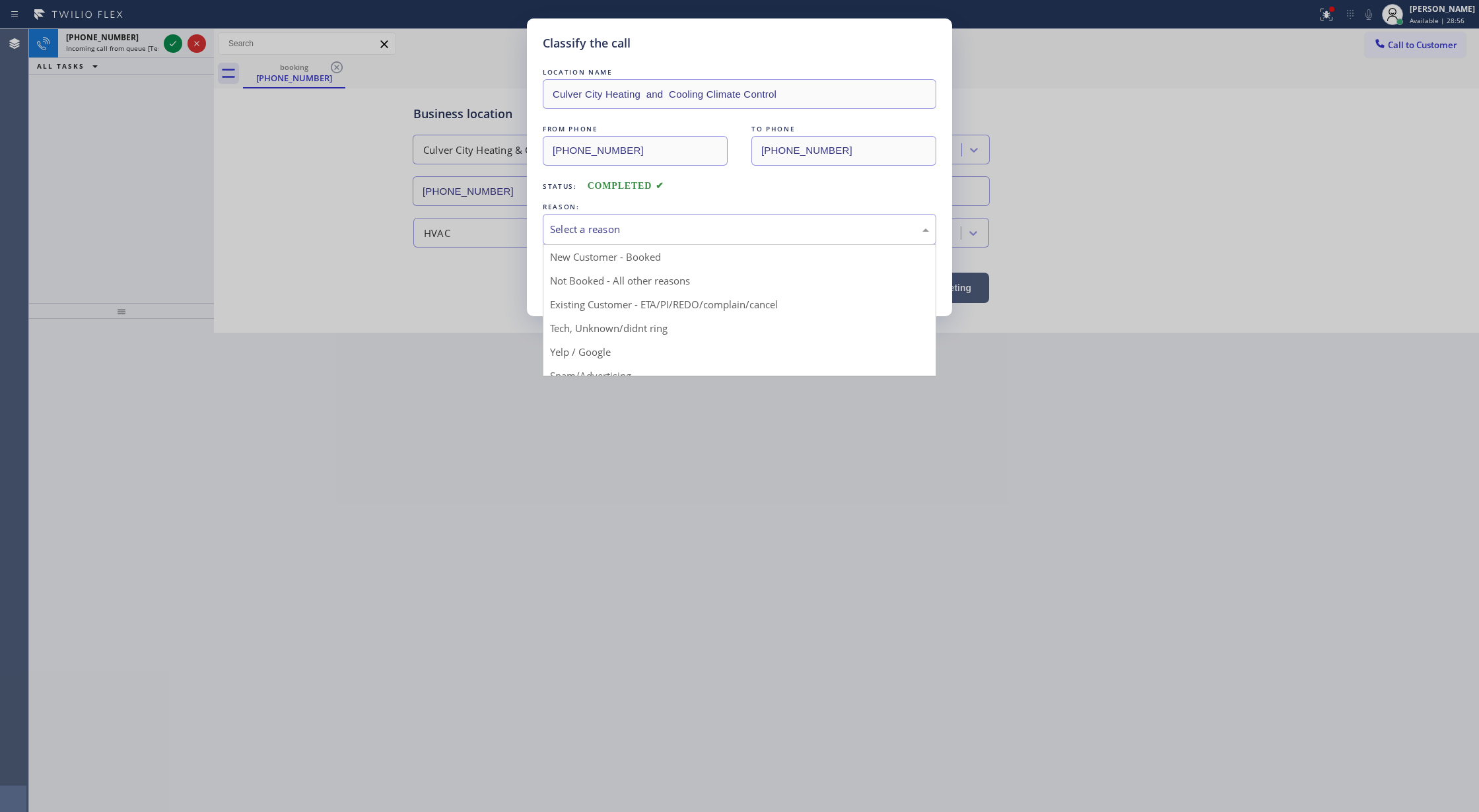
click at [574, 242] on div "Select a reason" at bounding box center [739, 229] width 393 height 31
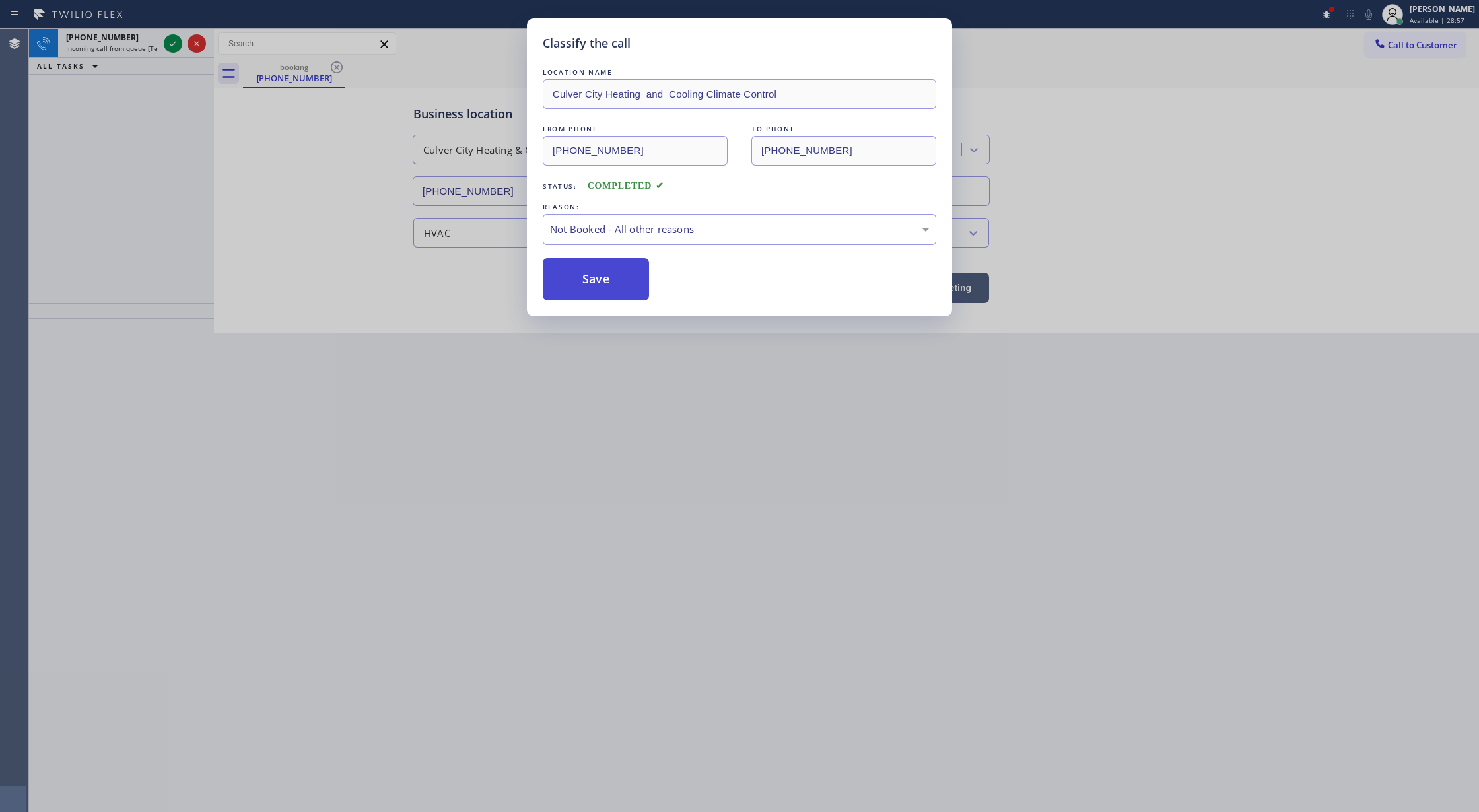
click at [577, 283] on button "Save" at bounding box center [595, 279] width 106 height 42
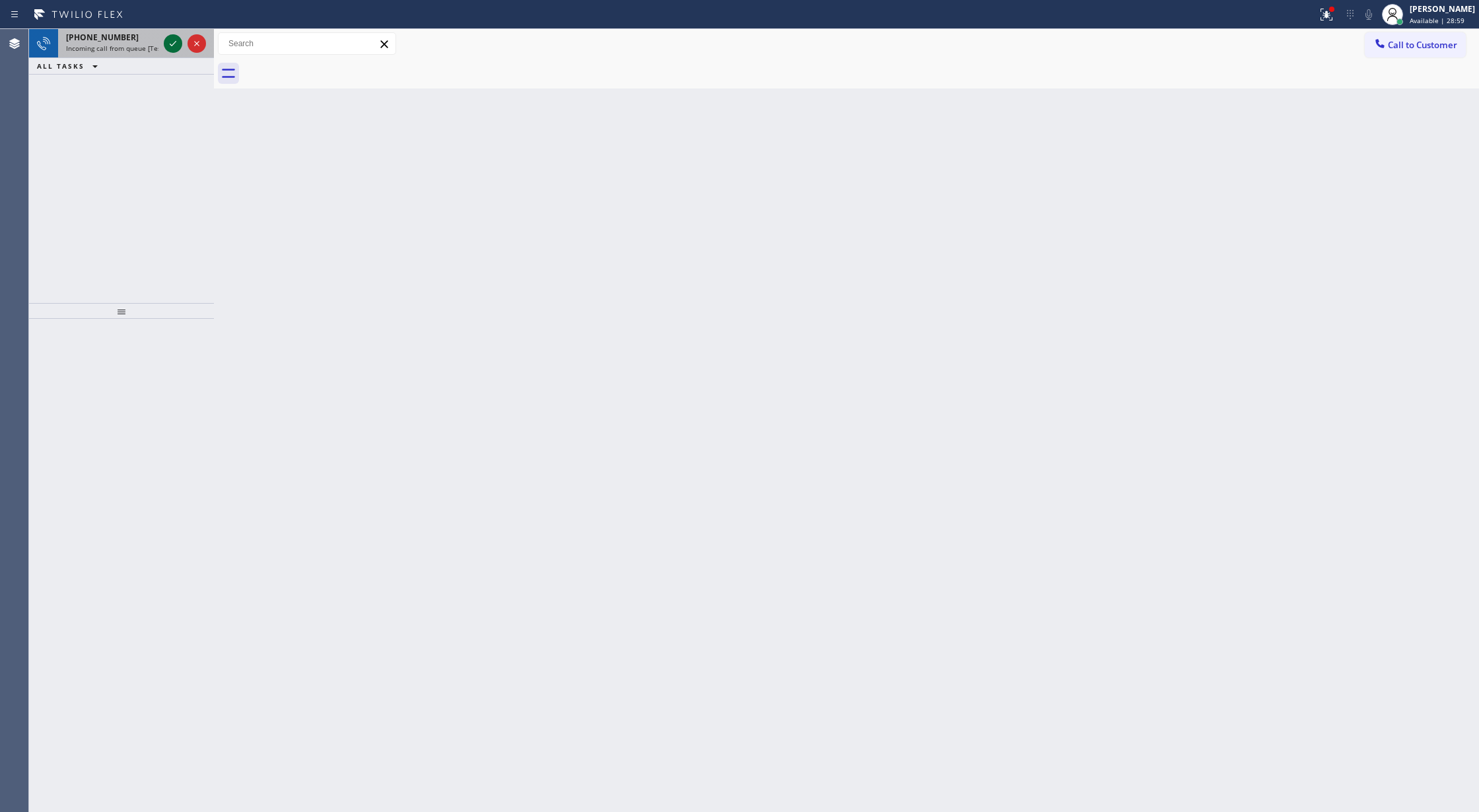
click at [168, 50] on icon at bounding box center [173, 43] width 16 height 16
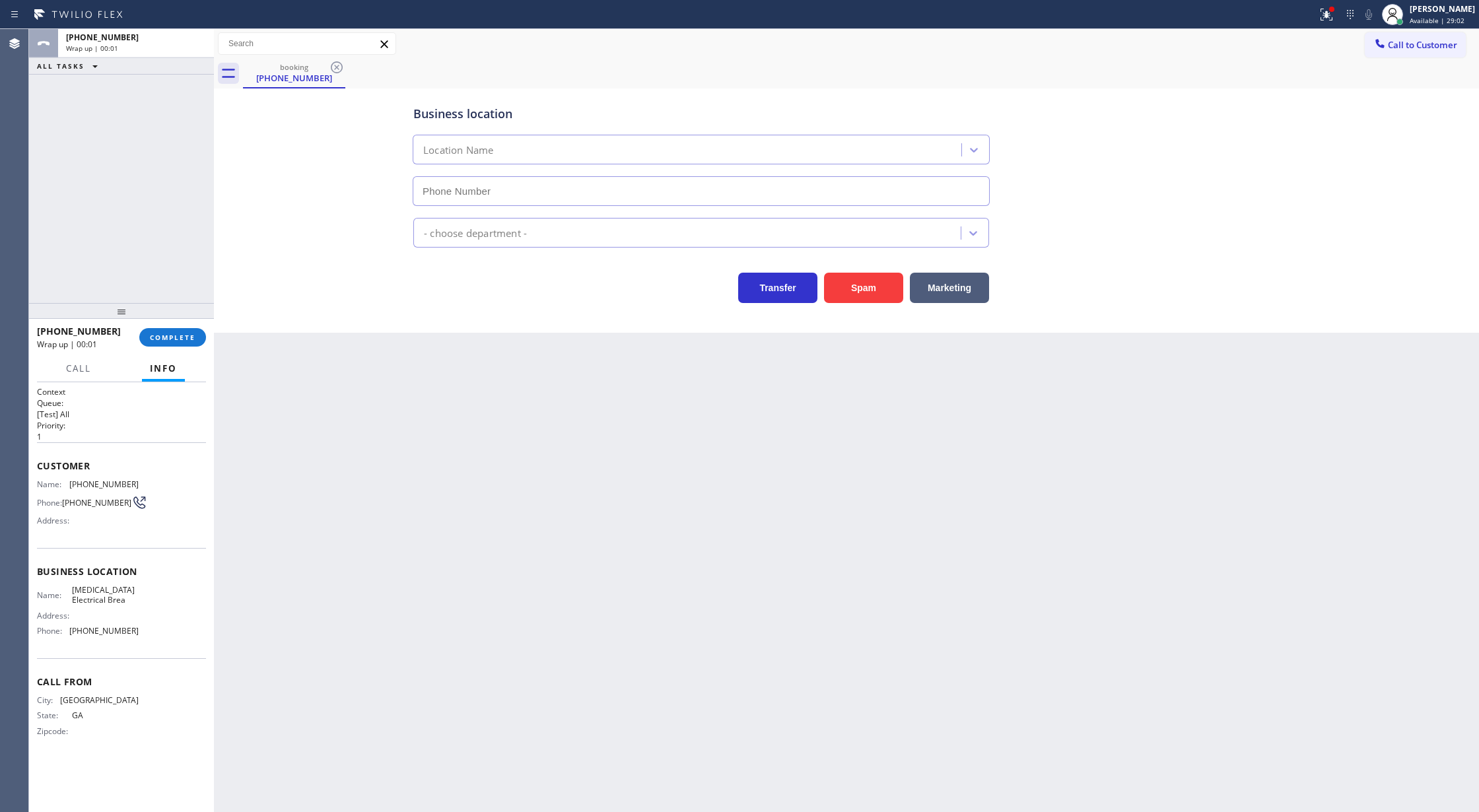
type input "(714) 463-1799"
click at [179, 337] on span "COMPLETE" at bounding box center [173, 337] width 45 height 9
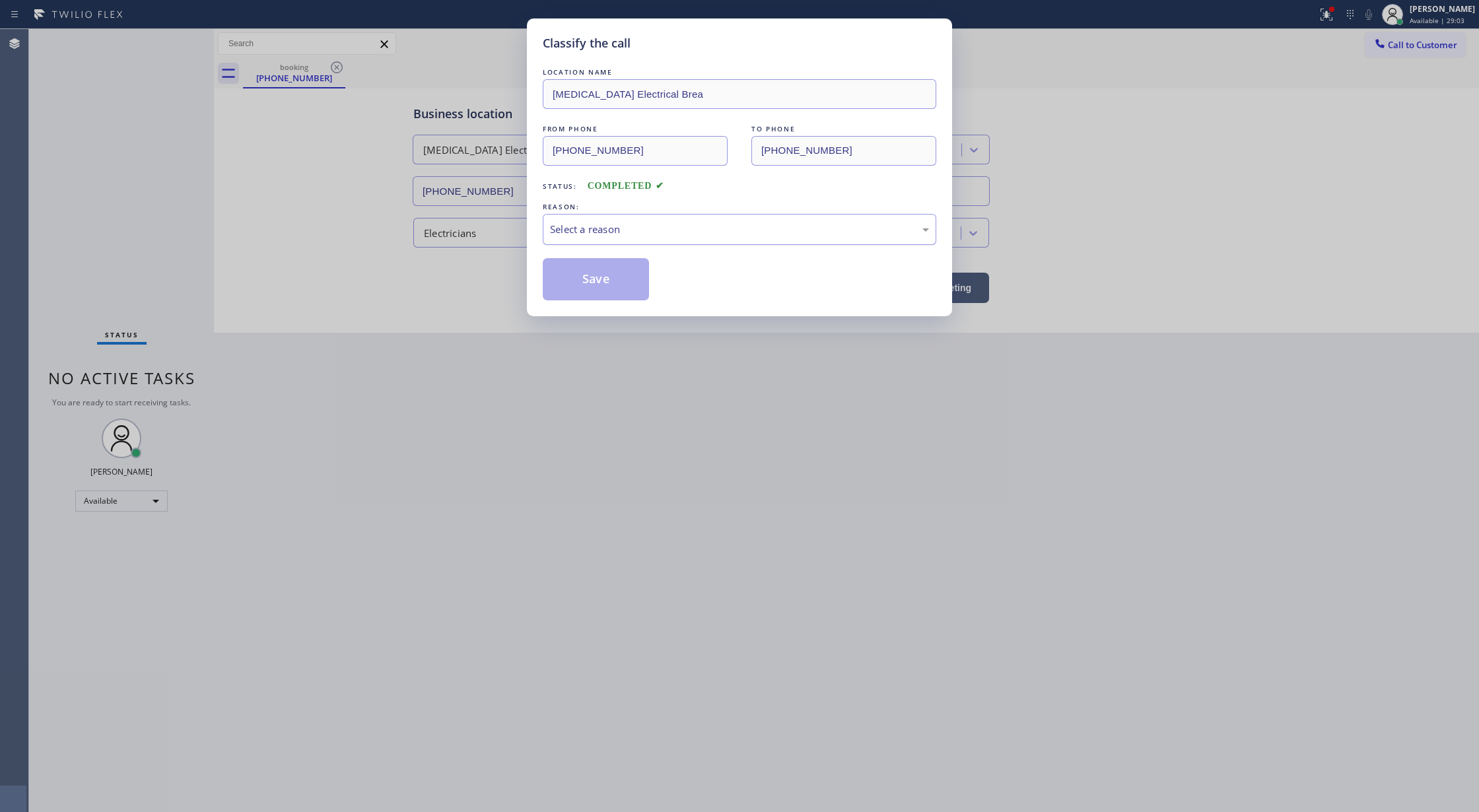
click at [581, 228] on div "Select a reason" at bounding box center [739, 229] width 379 height 15
click at [582, 283] on button "Save" at bounding box center [595, 279] width 106 height 42
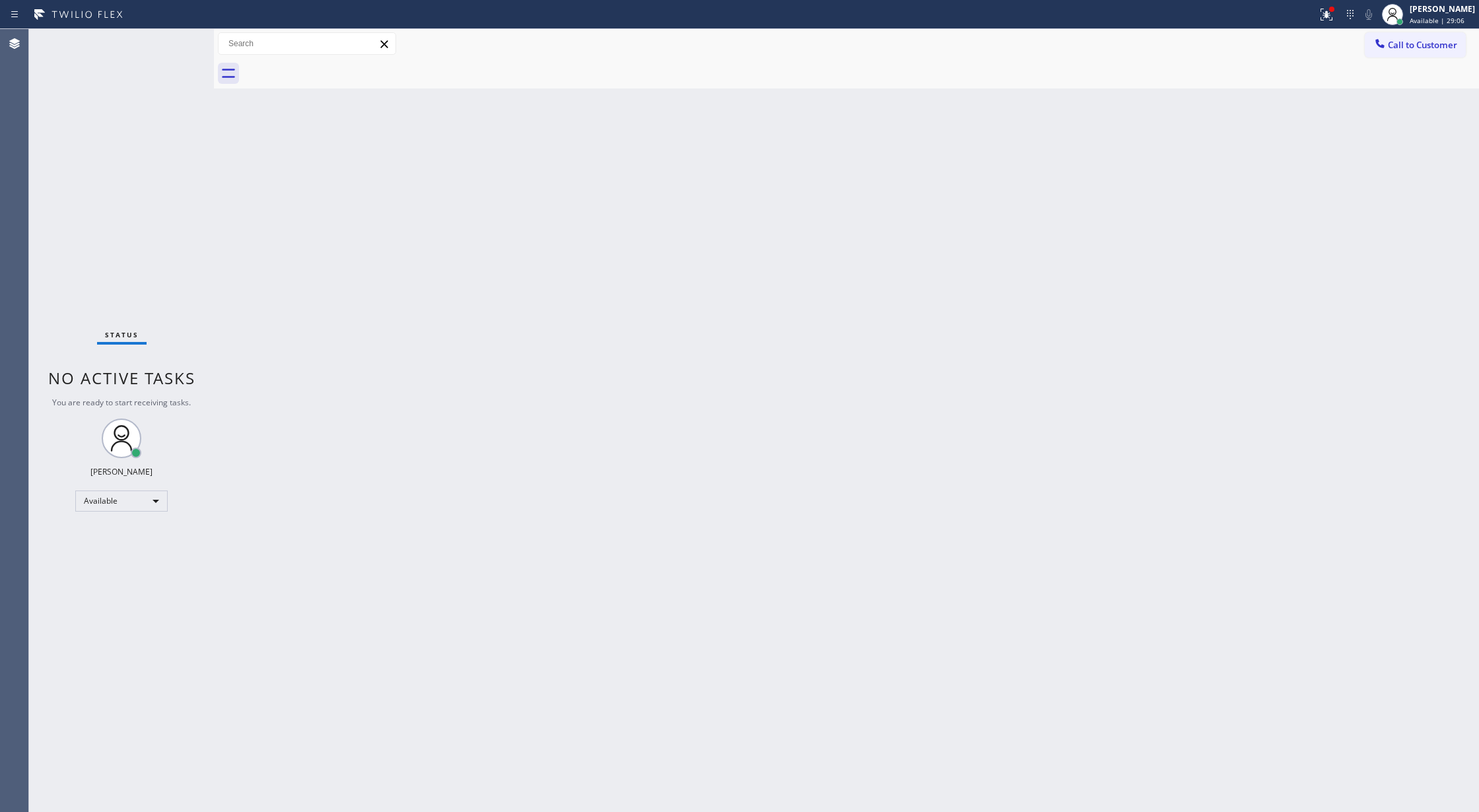
click at [169, 40] on div "Status No active tasks You are ready to start receiving tasks. [PERSON_NAME] Av…" at bounding box center [121, 420] width 185 height 783
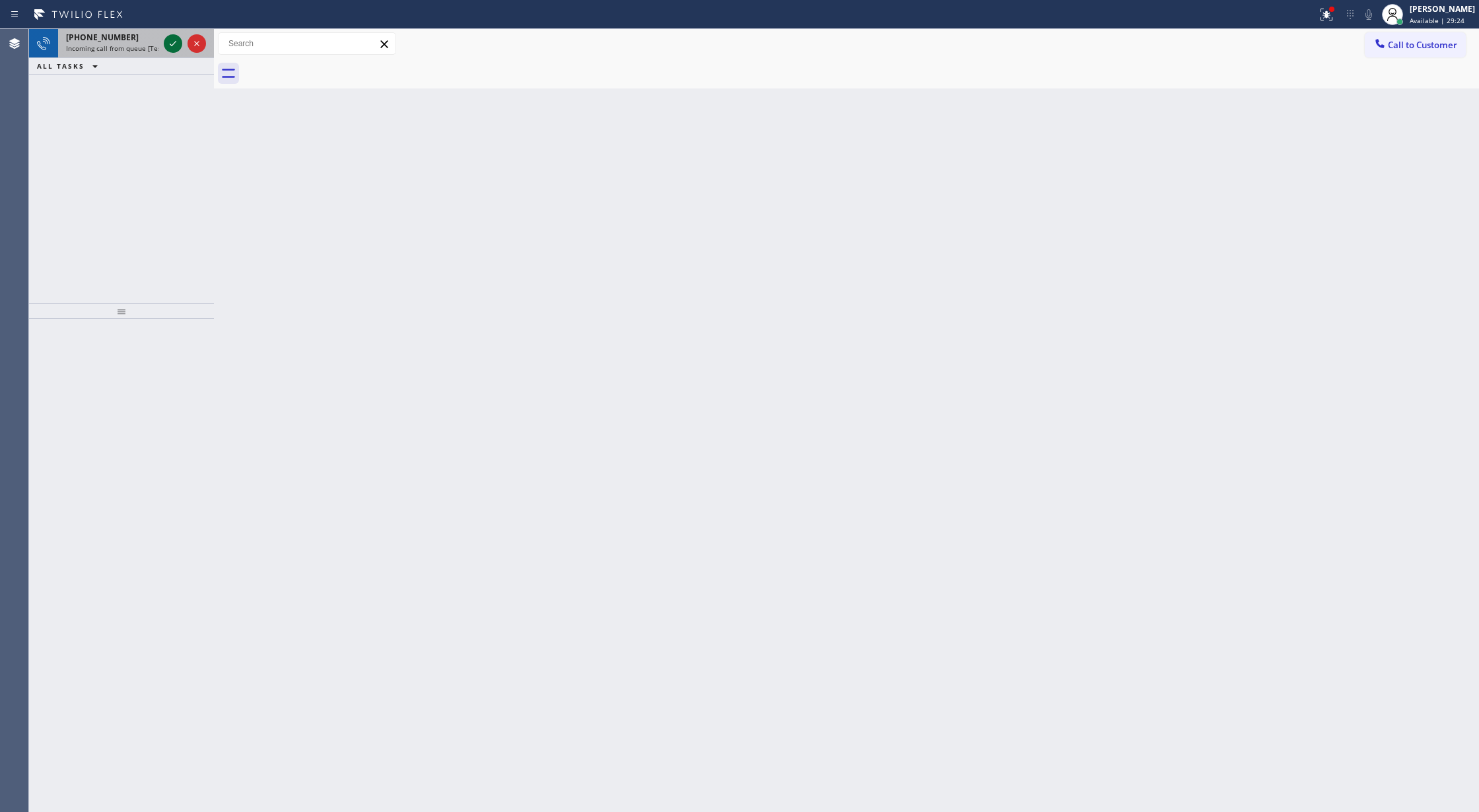
click at [170, 40] on icon at bounding box center [173, 43] width 16 height 16
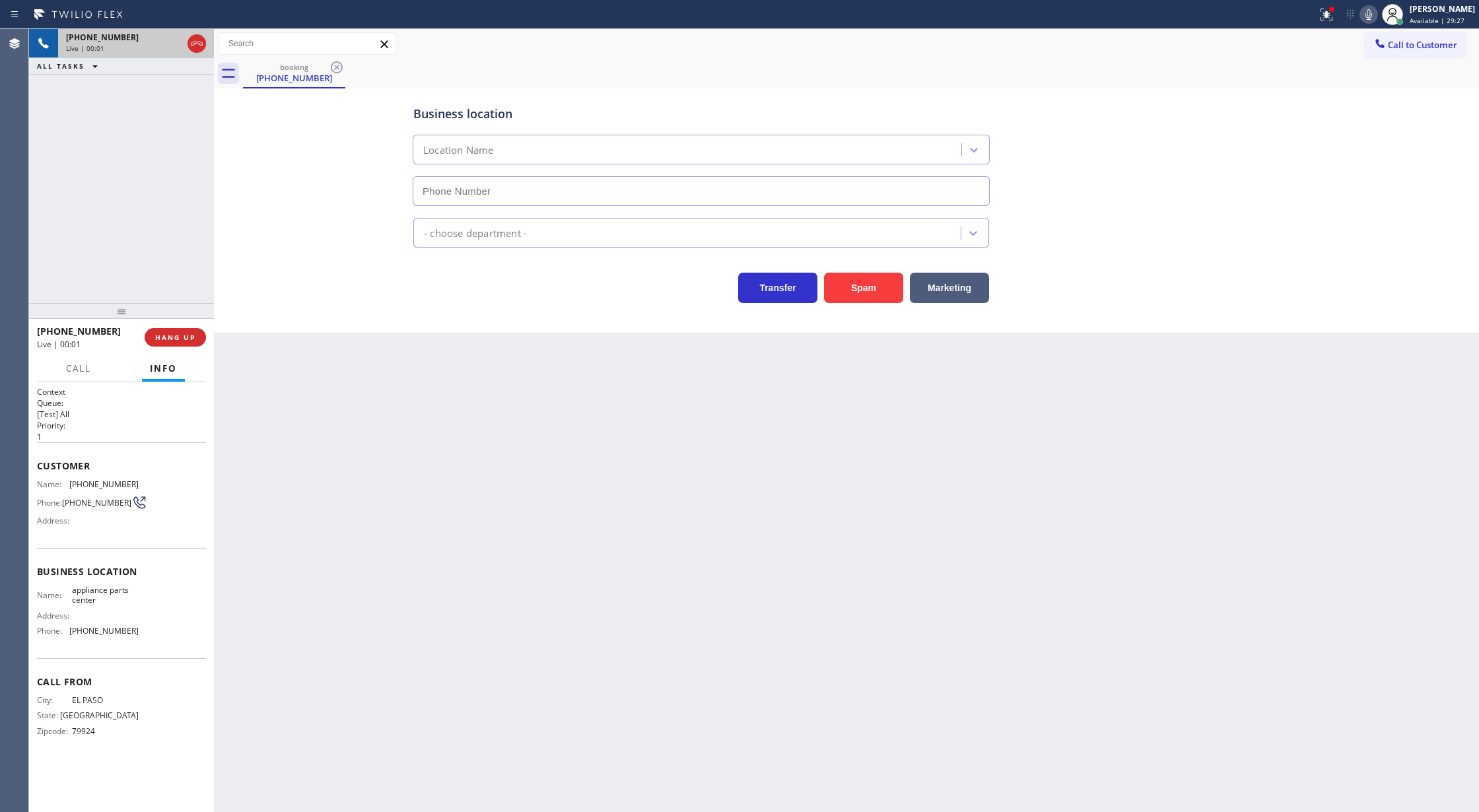
type input "(817) 482-5346"
click at [854, 298] on button "Spam" at bounding box center [863, 288] width 79 height 30
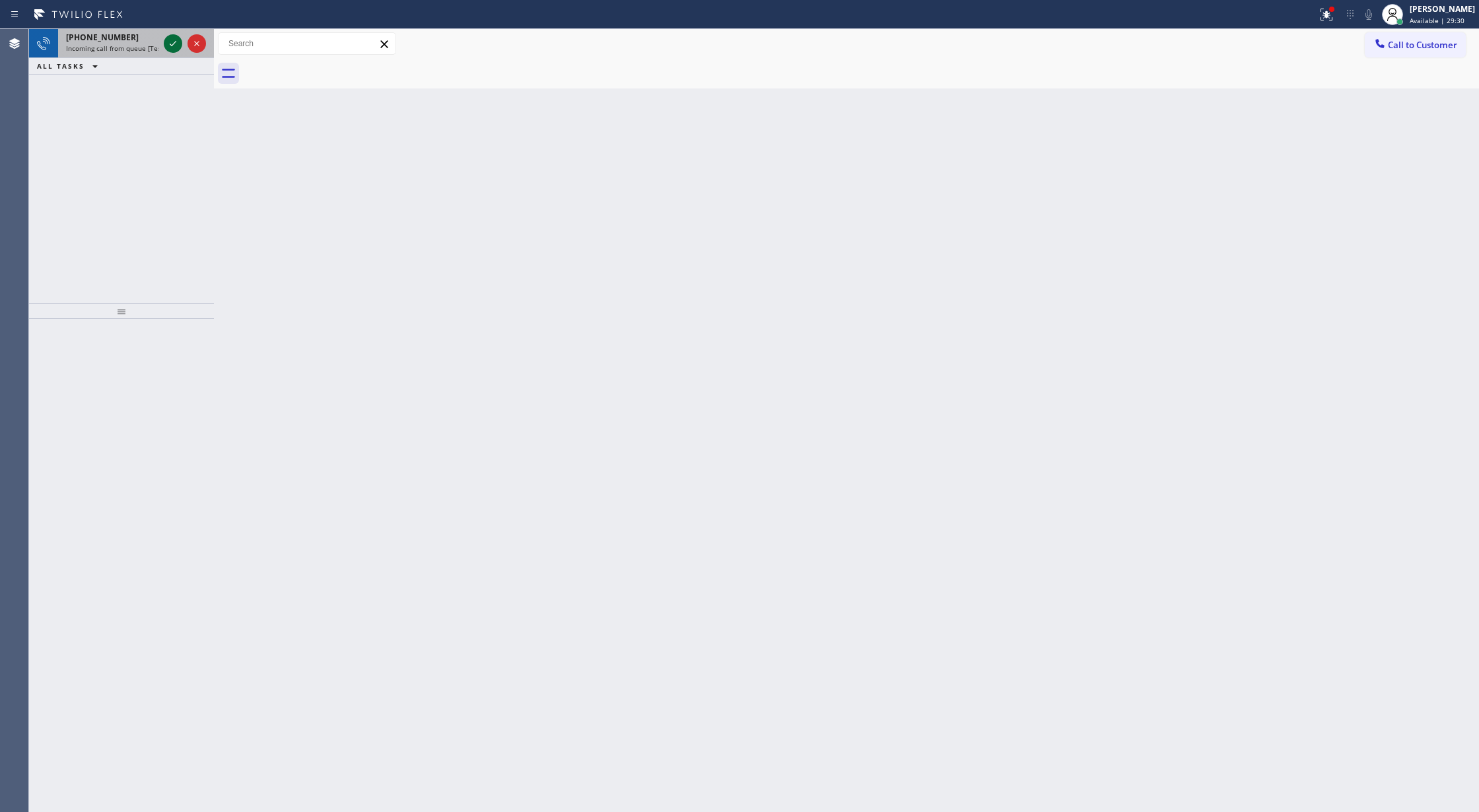
click at [173, 49] on icon at bounding box center [173, 43] width 16 height 16
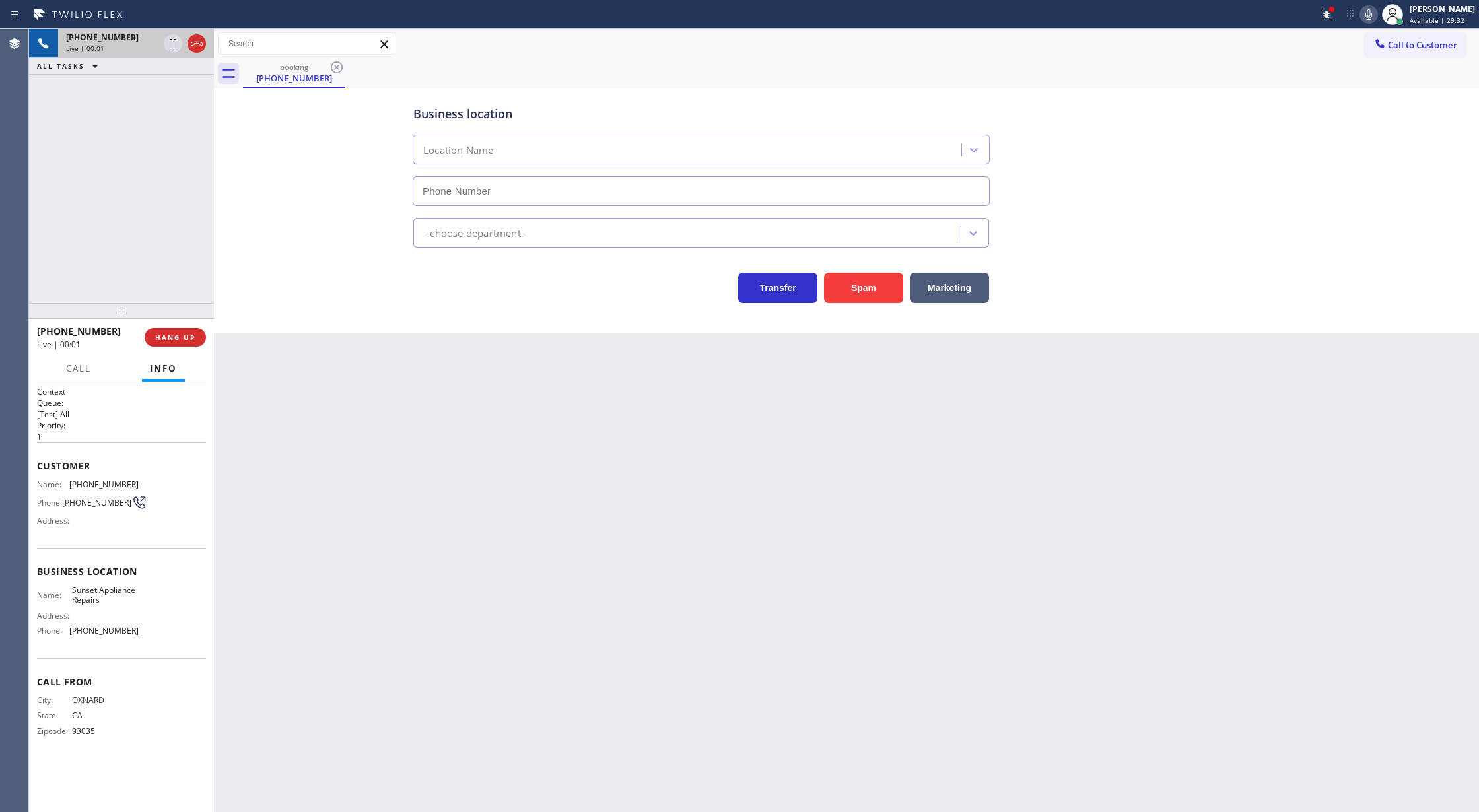
type input "(310) 550-7462"
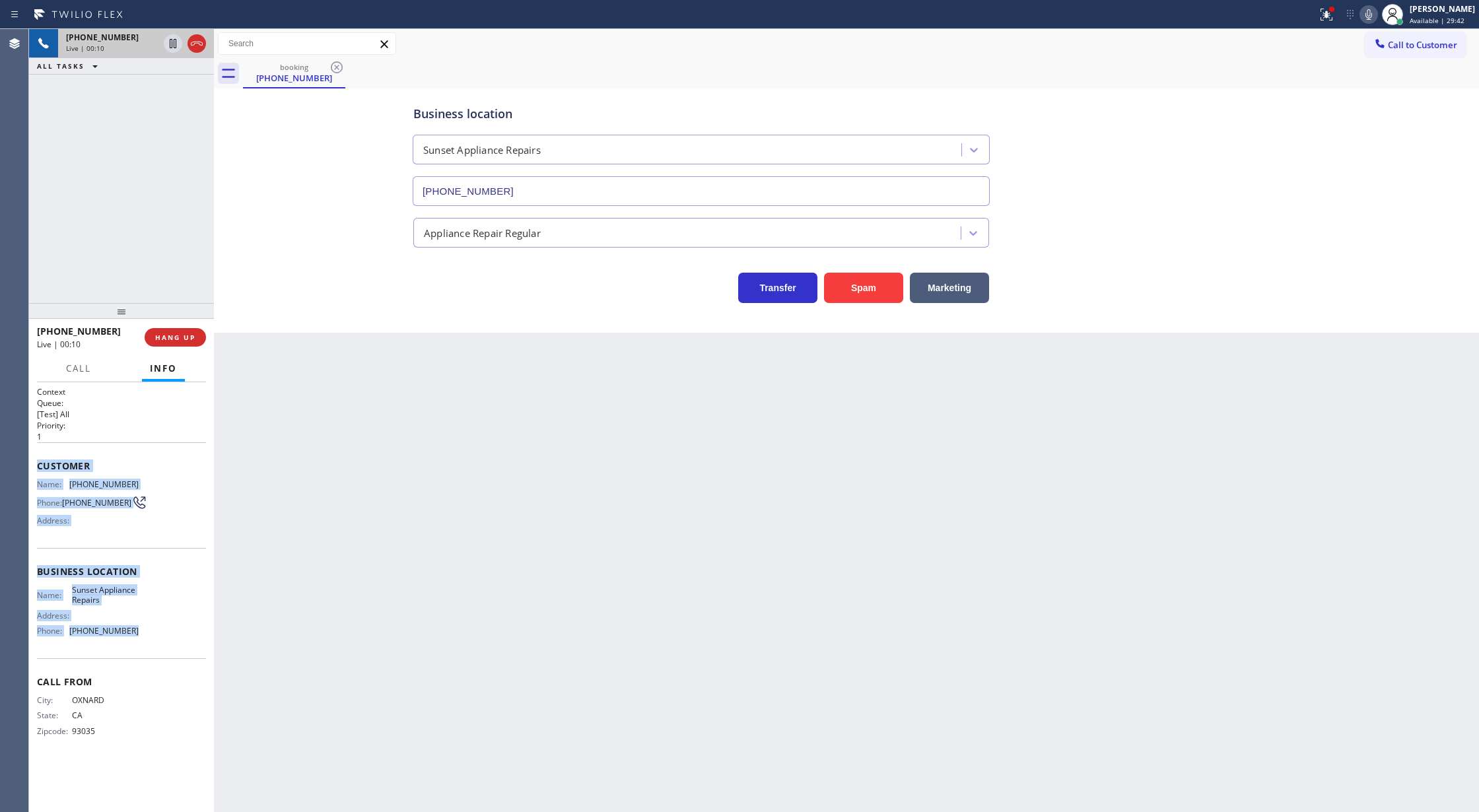
drag, startPoint x: 38, startPoint y: 465, endPoint x: 170, endPoint y: 647, distance: 224.8
click at [170, 647] on div "Context Queue: [Test] All Priority: 1 Customer Name: (805) 276-7179 Phone: (805…" at bounding box center [121, 572] width 169 height 371
copy div "Customer Name: (805) 276-7179 Phone: (805) 276-7179 Address: Business location …"
click at [1377, 12] on icon at bounding box center [1368, 14] width 16 height 16
drag, startPoint x: 1378, startPoint y: 12, endPoint x: 1170, endPoint y: 466, distance: 499.4
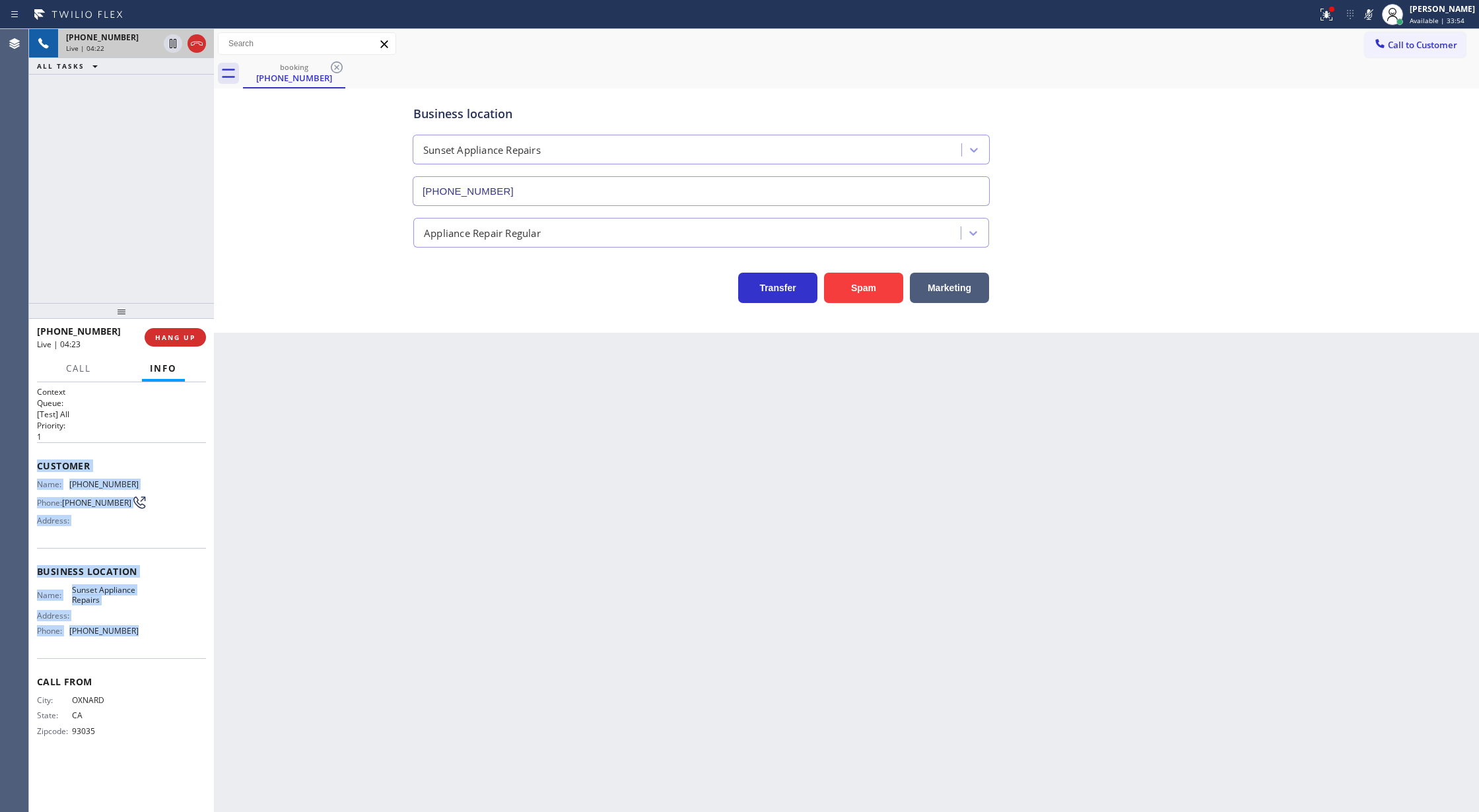
click at [1376, 12] on icon at bounding box center [1368, 14] width 16 height 16
click at [1377, 8] on icon at bounding box center [1368, 14] width 16 height 16
click at [1371, 14] on icon at bounding box center [1368, 14] width 16 height 16
click at [1377, 19] on icon at bounding box center [1368, 14] width 16 height 16
click at [1377, 14] on icon at bounding box center [1368, 14] width 16 height 16
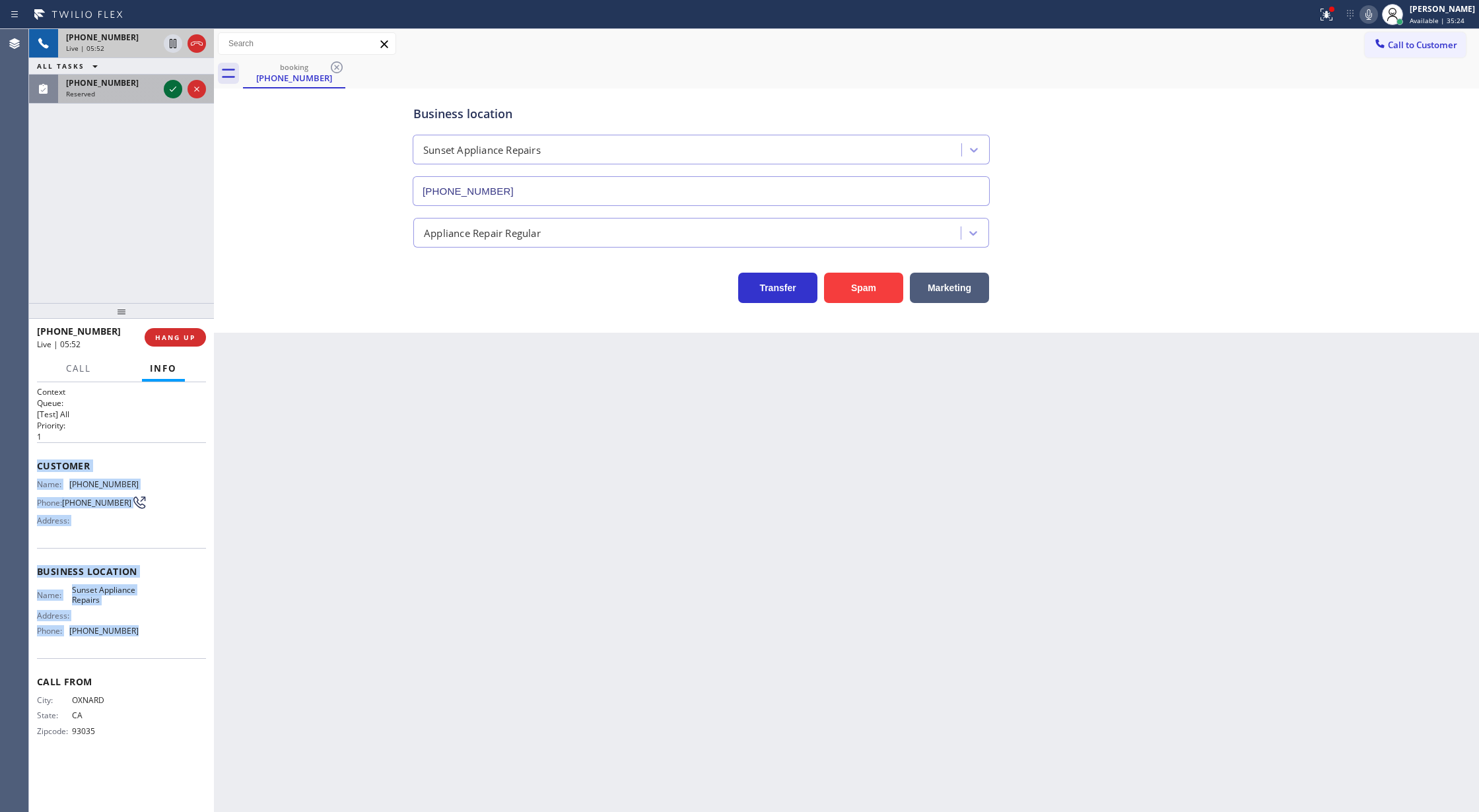
drag, startPoint x: 170, startPoint y: 91, endPoint x: 453, endPoint y: 807, distance: 769.9
click at [170, 93] on icon at bounding box center [173, 89] width 16 height 16
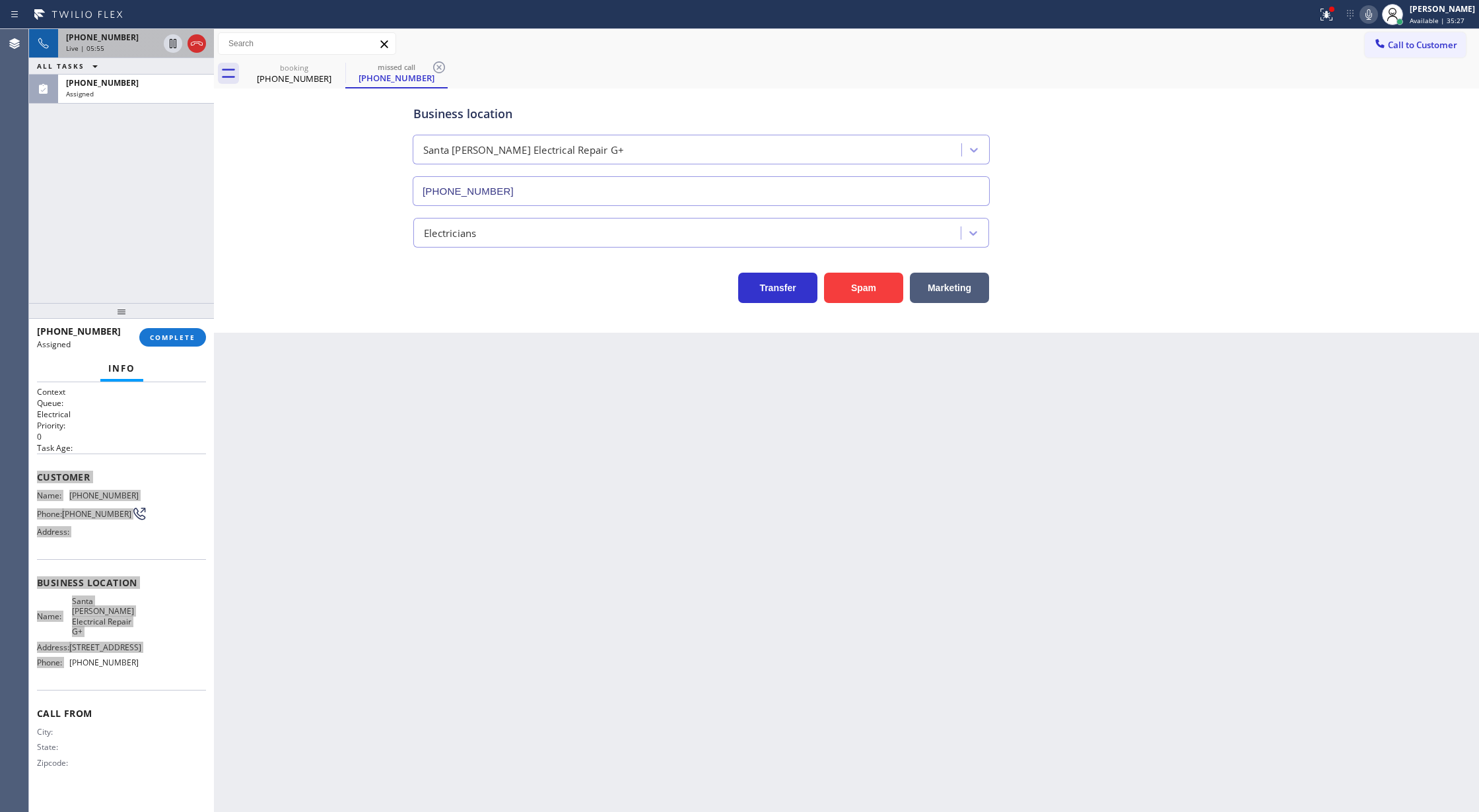
type input "(424) 322-4218"
drag, startPoint x: 195, startPoint y: 43, endPoint x: 351, endPoint y: 247, distance: 256.8
click at [195, 44] on div "Live | 06:13" at bounding box center [136, 48] width 140 height 9
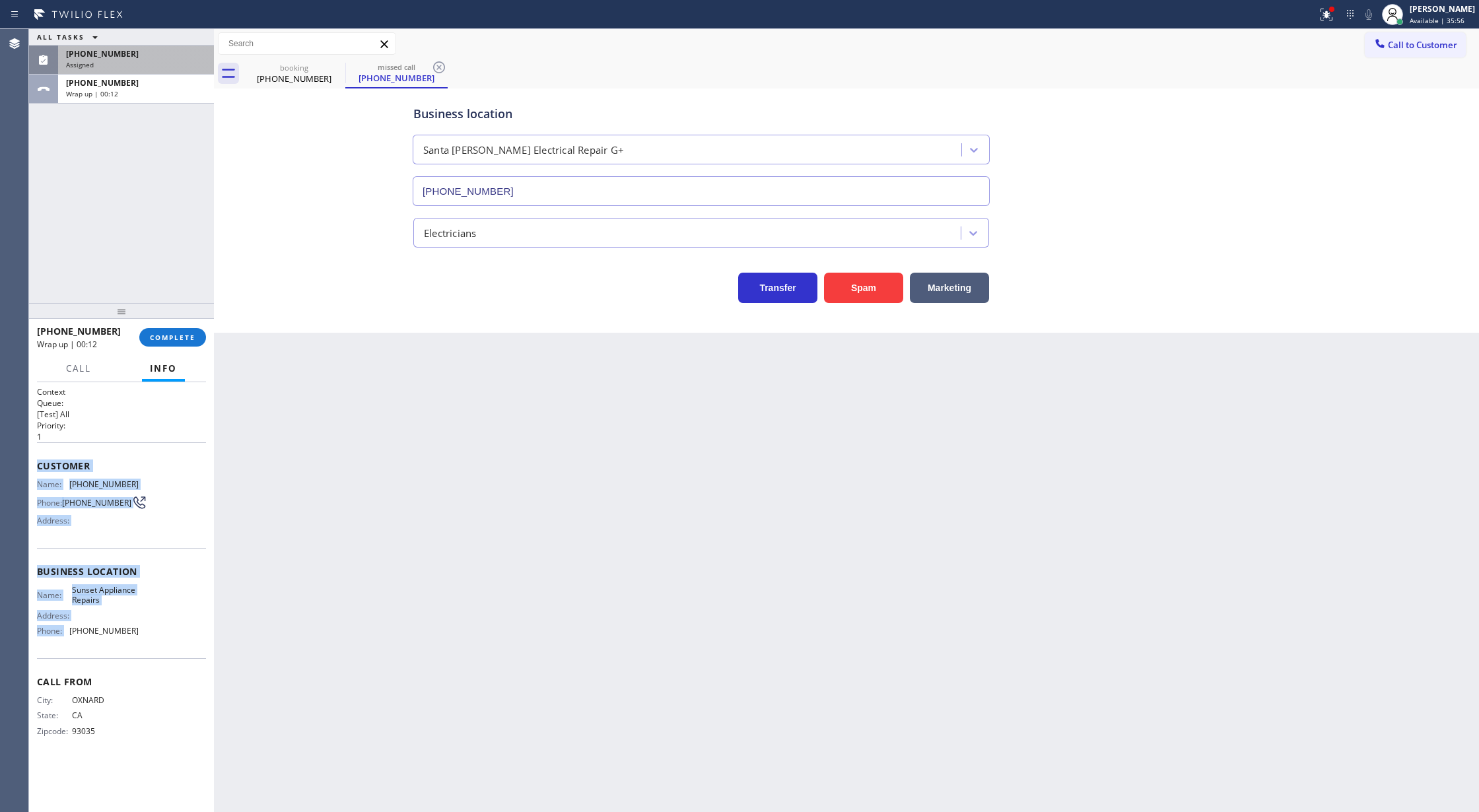
click at [151, 56] on div "[PHONE_NUMBER]" at bounding box center [136, 53] width 140 height 11
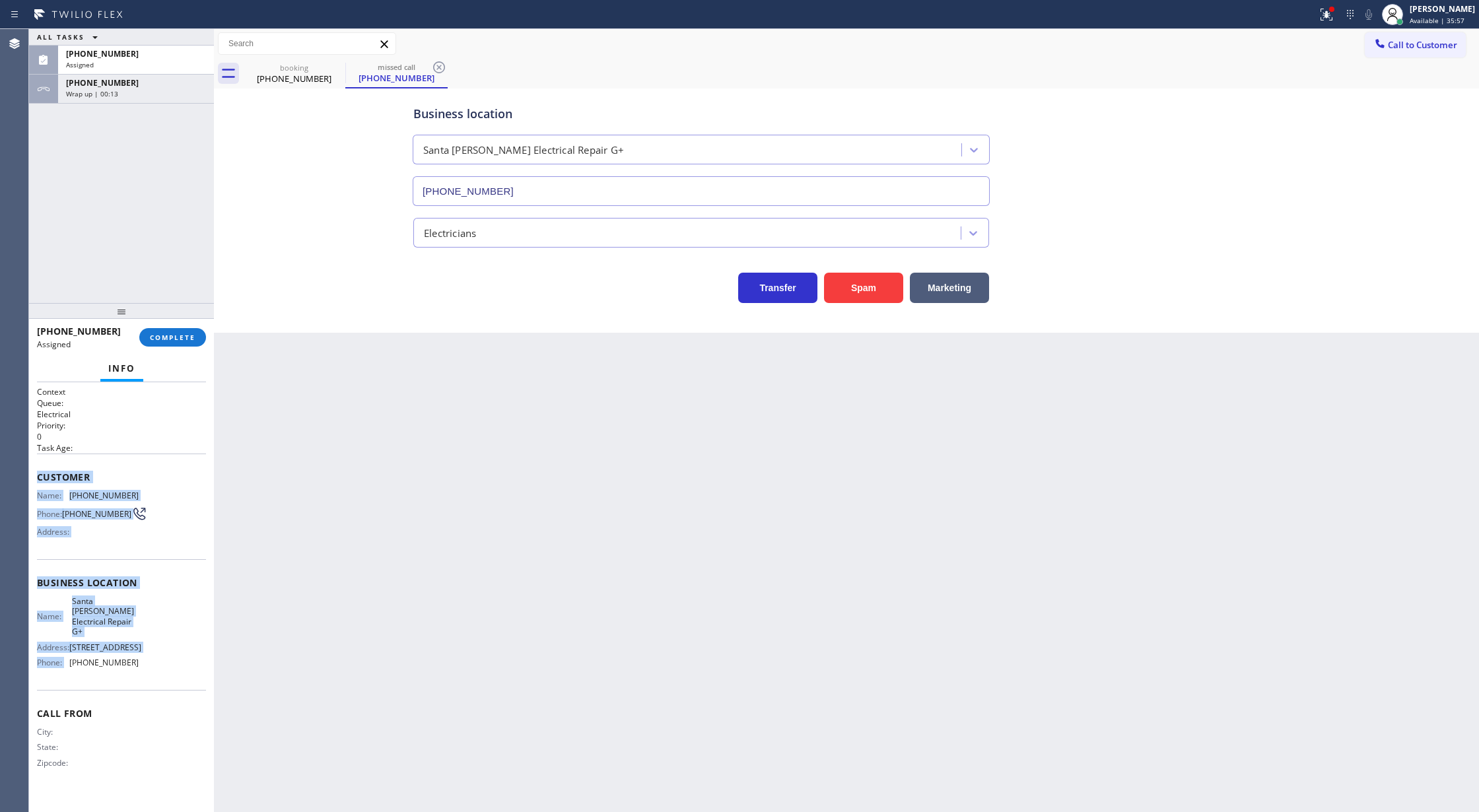
click at [169, 607] on div "Name: Santa Monica Electrical Repair G+ Address: 3407 West 6th Street Phone: (4…" at bounding box center [121, 634] width 169 height 78
click at [157, 632] on div "Name: Santa Monica Electrical Repair G+ Address: 3407 West 6th Street Phone: (4…" at bounding box center [121, 634] width 169 height 78
click at [153, 679] on div "Business location Name: Santa Monica Electrical Repair G+ Address: 3407 West 6t…" at bounding box center [121, 624] width 169 height 130
copy div "Customer Name: (321) 352-6080 Phone: (321) 352-6080 Address: Business location …"
drag, startPoint x: 35, startPoint y: 478, endPoint x: 174, endPoint y: 679, distance: 244.4
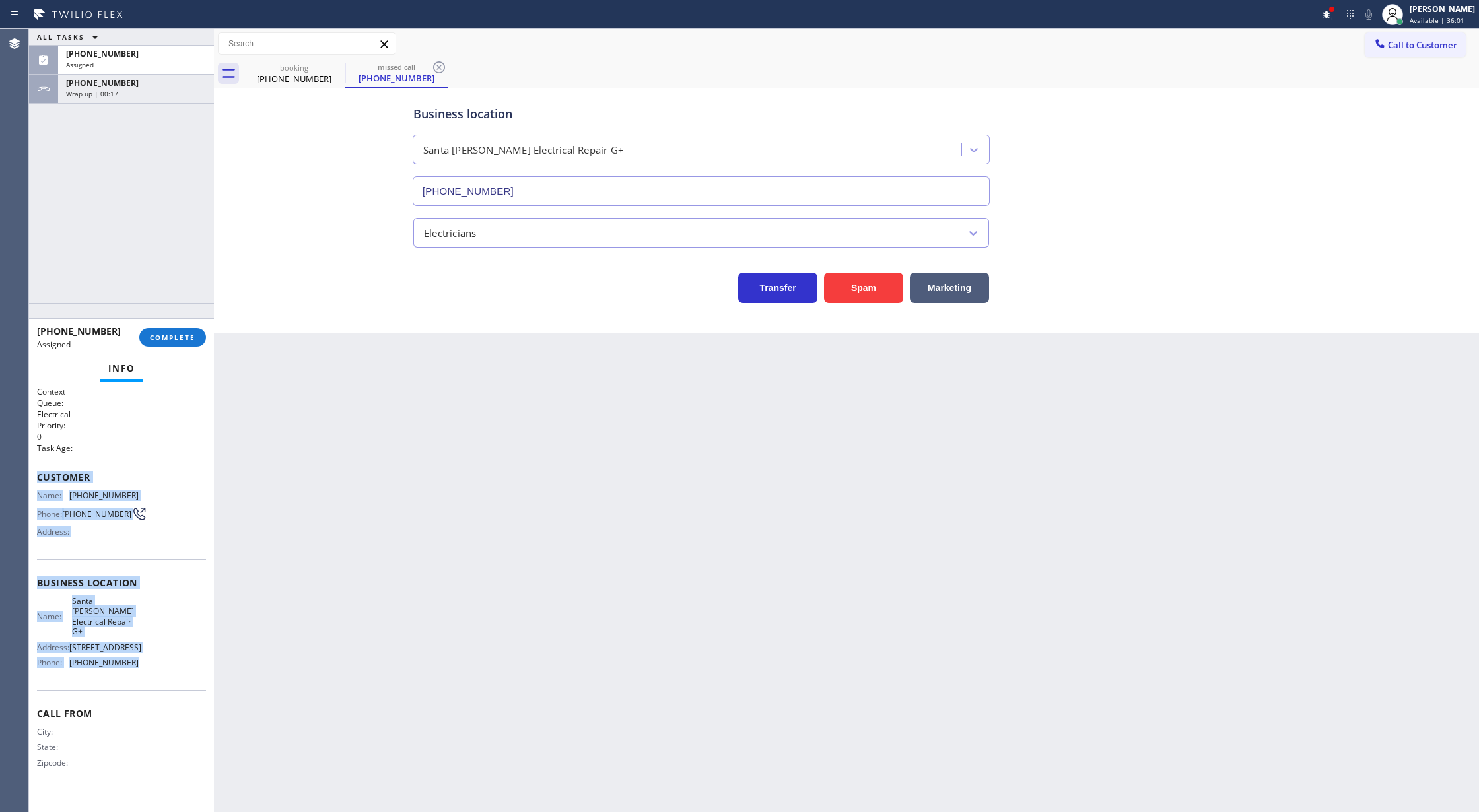
click at [174, 679] on div "Context Queue: Electrical Priority: 0 Task Age: Customer Name: (321) 352-6080 P…" at bounding box center [121, 597] width 185 height 430
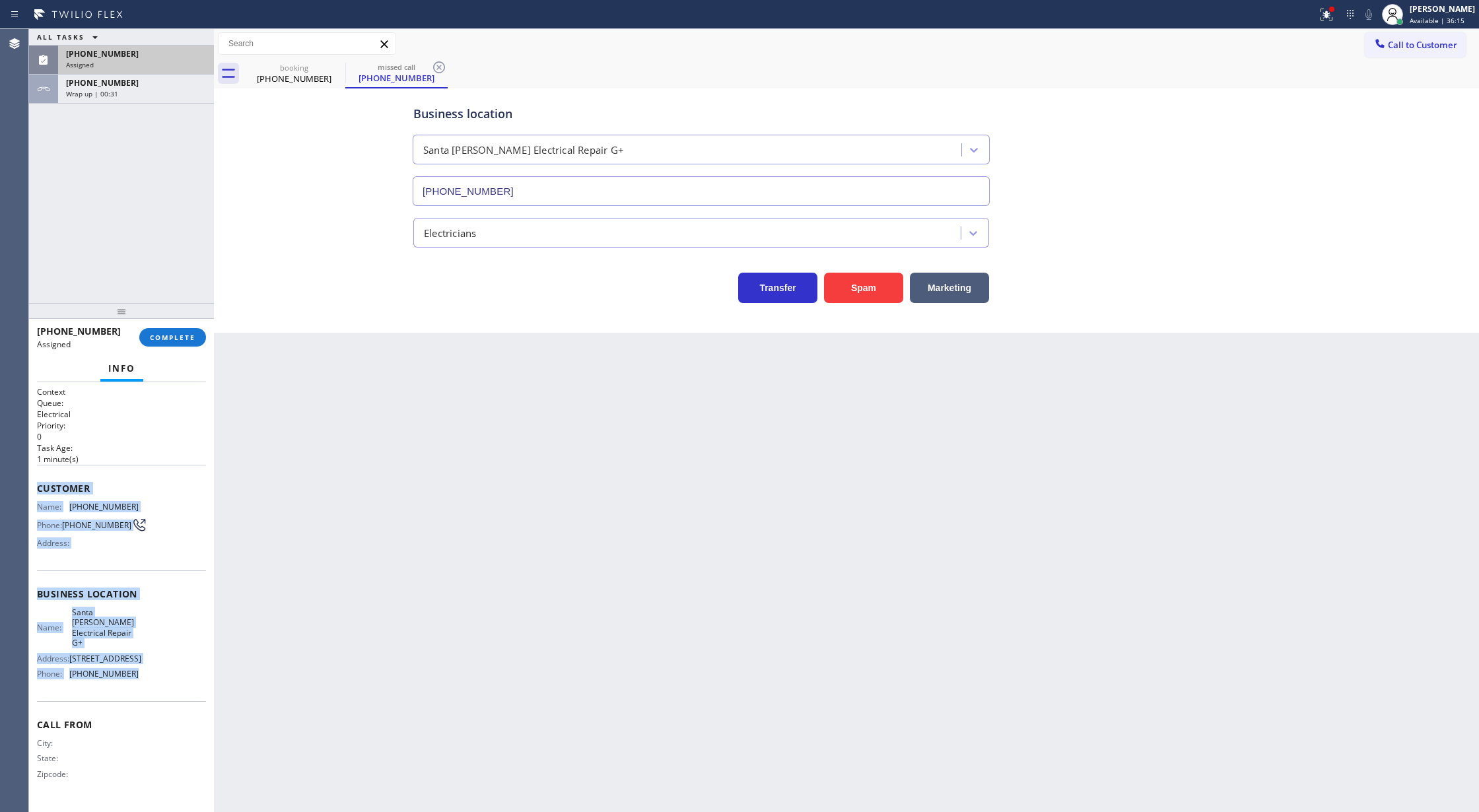
click at [191, 69] on div "Assigned" at bounding box center [136, 65] width 140 height 9
click at [172, 337] on span "COMPLETE" at bounding box center [173, 337] width 45 height 9
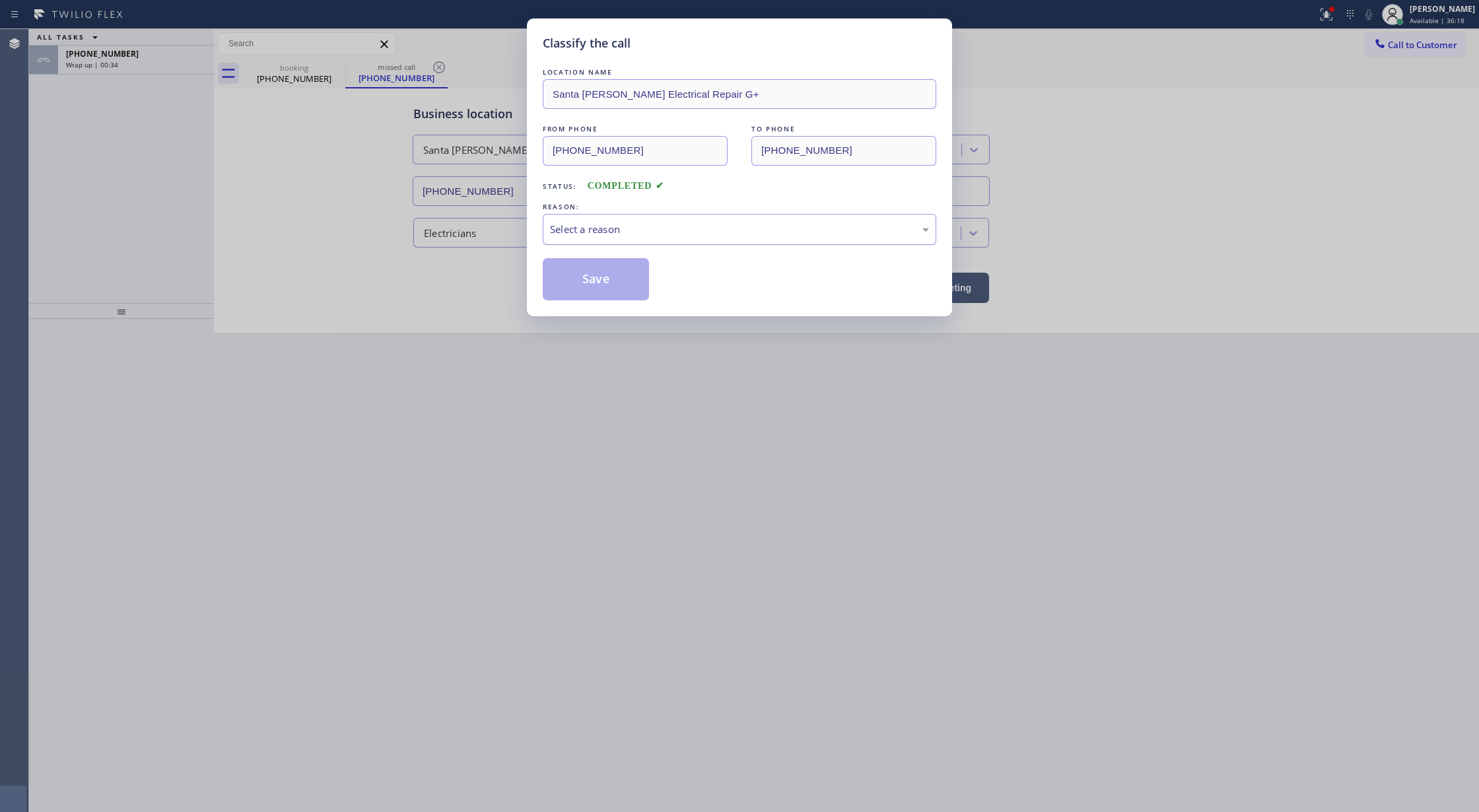
click at [666, 236] on div "Select a reason" at bounding box center [739, 229] width 379 height 15
click at [579, 283] on button "Save" at bounding box center [595, 279] width 106 height 42
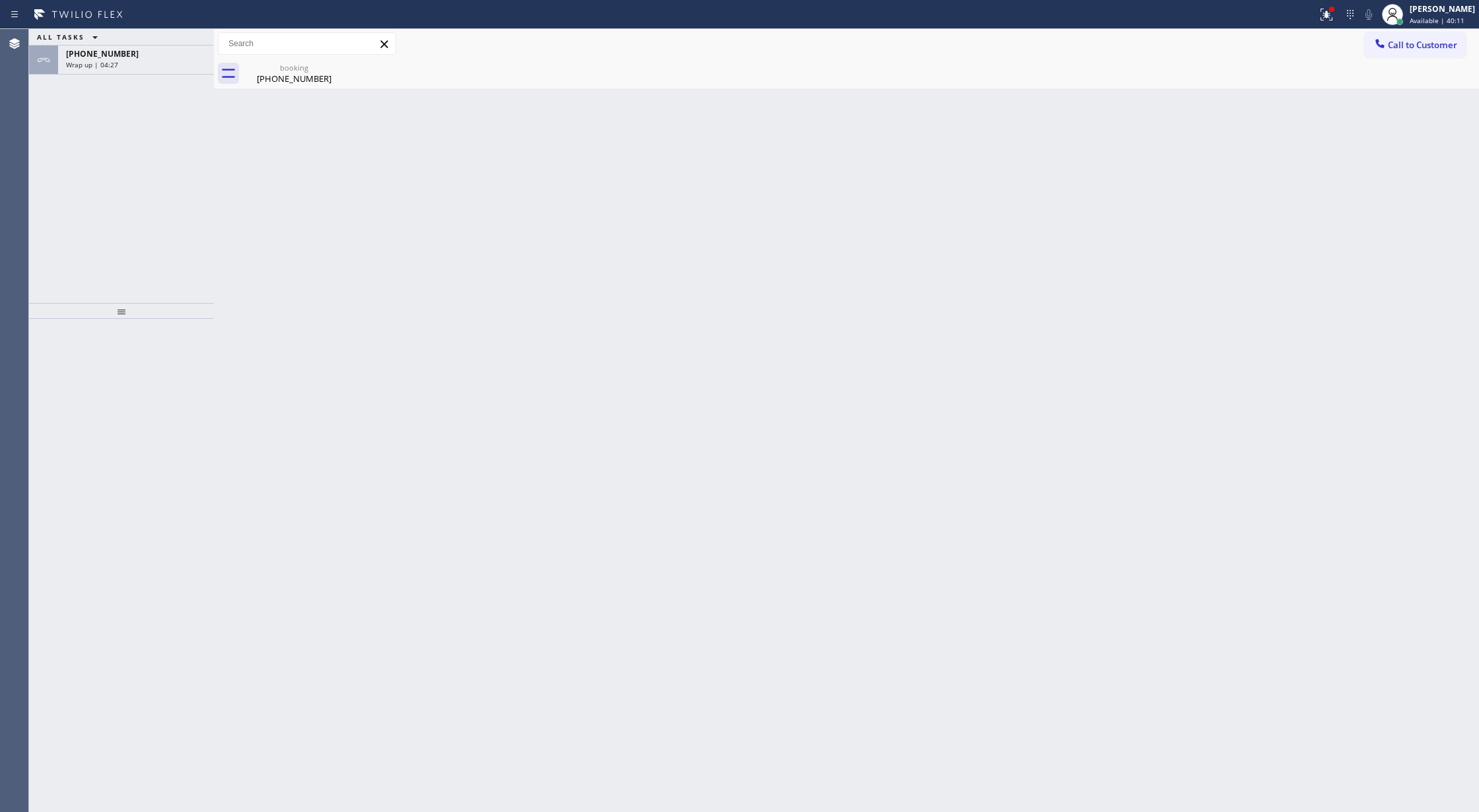
click at [162, 67] on div "Wrap up | 04:27" at bounding box center [136, 65] width 140 height 9
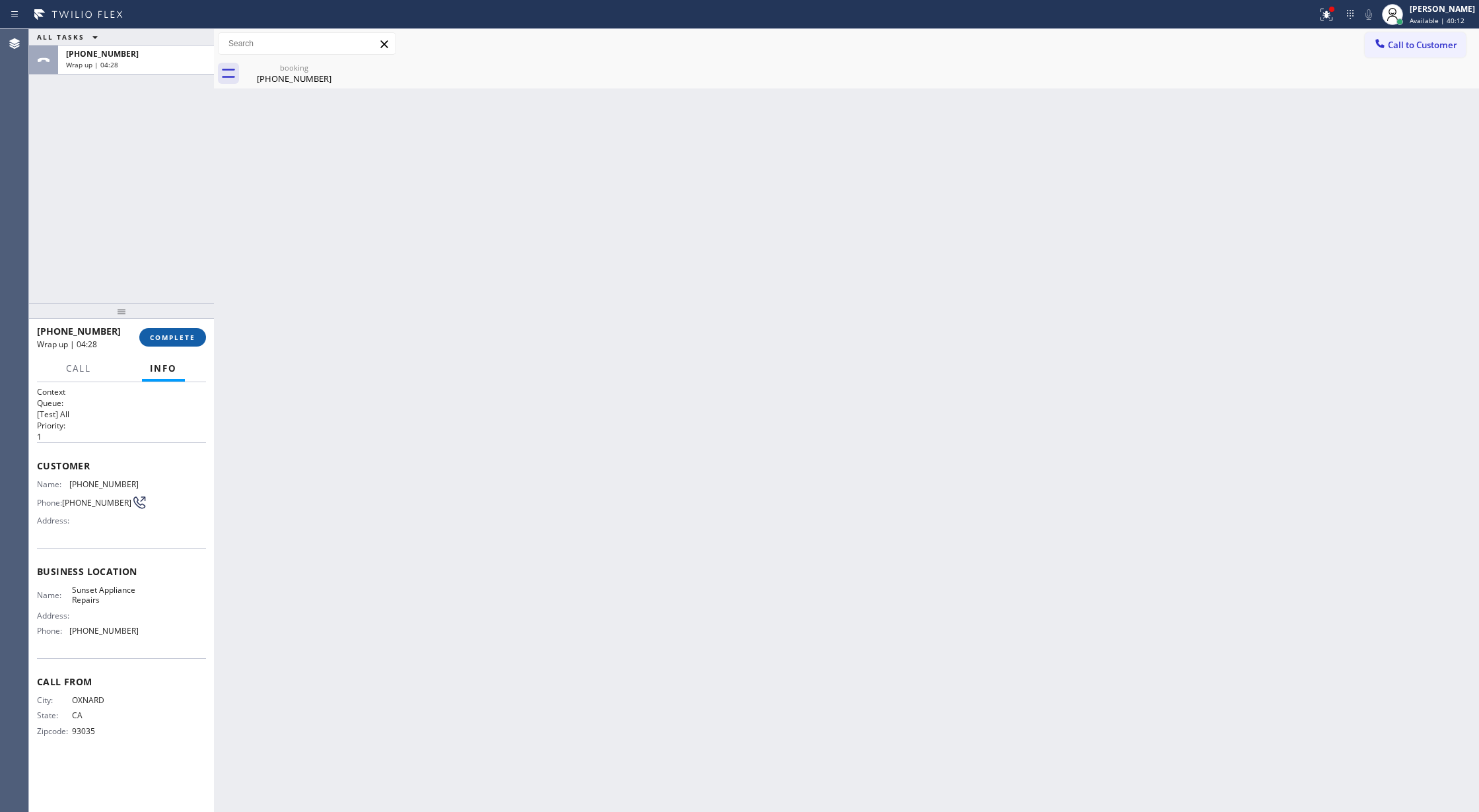
click at [152, 338] on span "COMPLETE" at bounding box center [173, 337] width 45 height 9
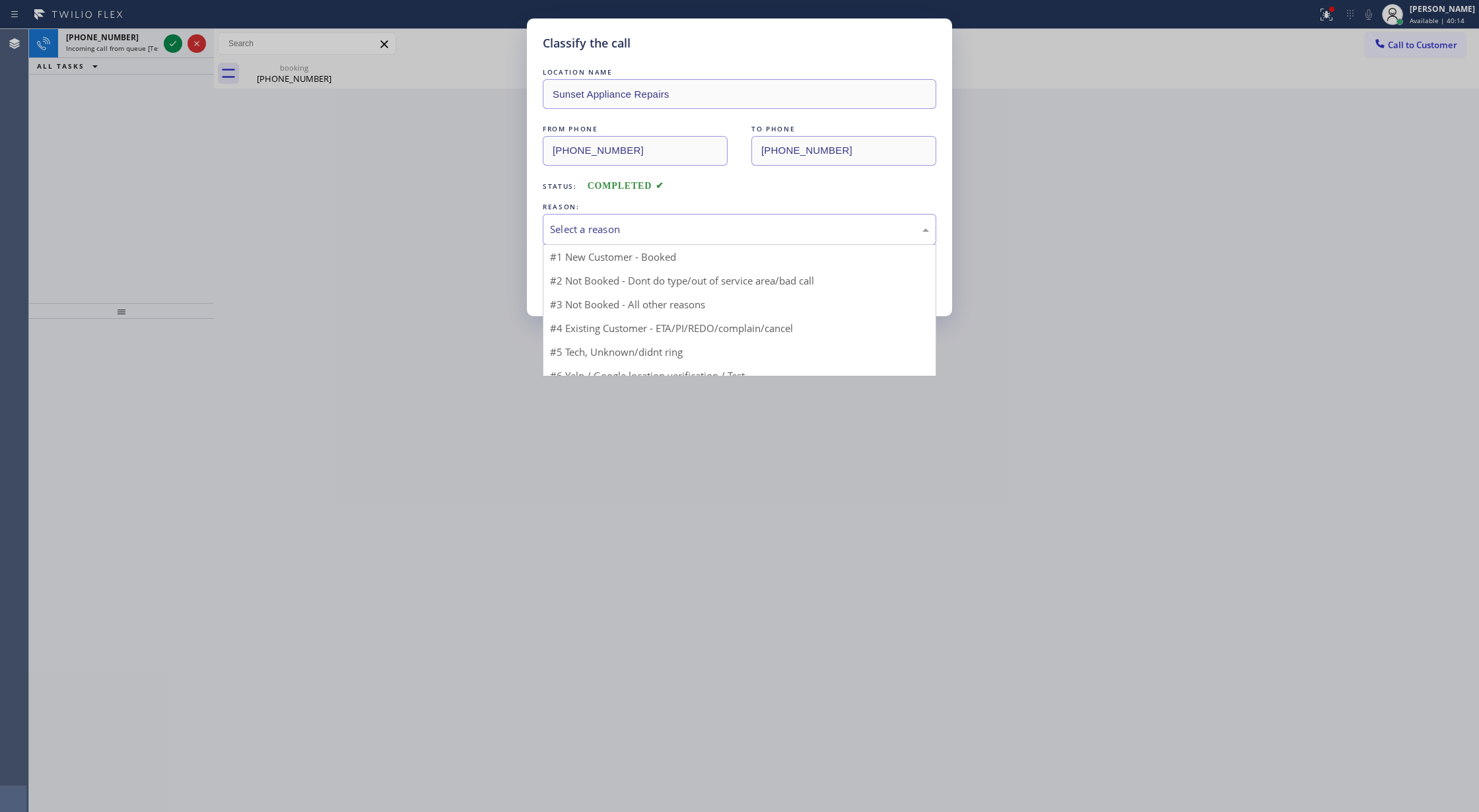
click at [573, 223] on div "Select a reason" at bounding box center [739, 229] width 379 height 15
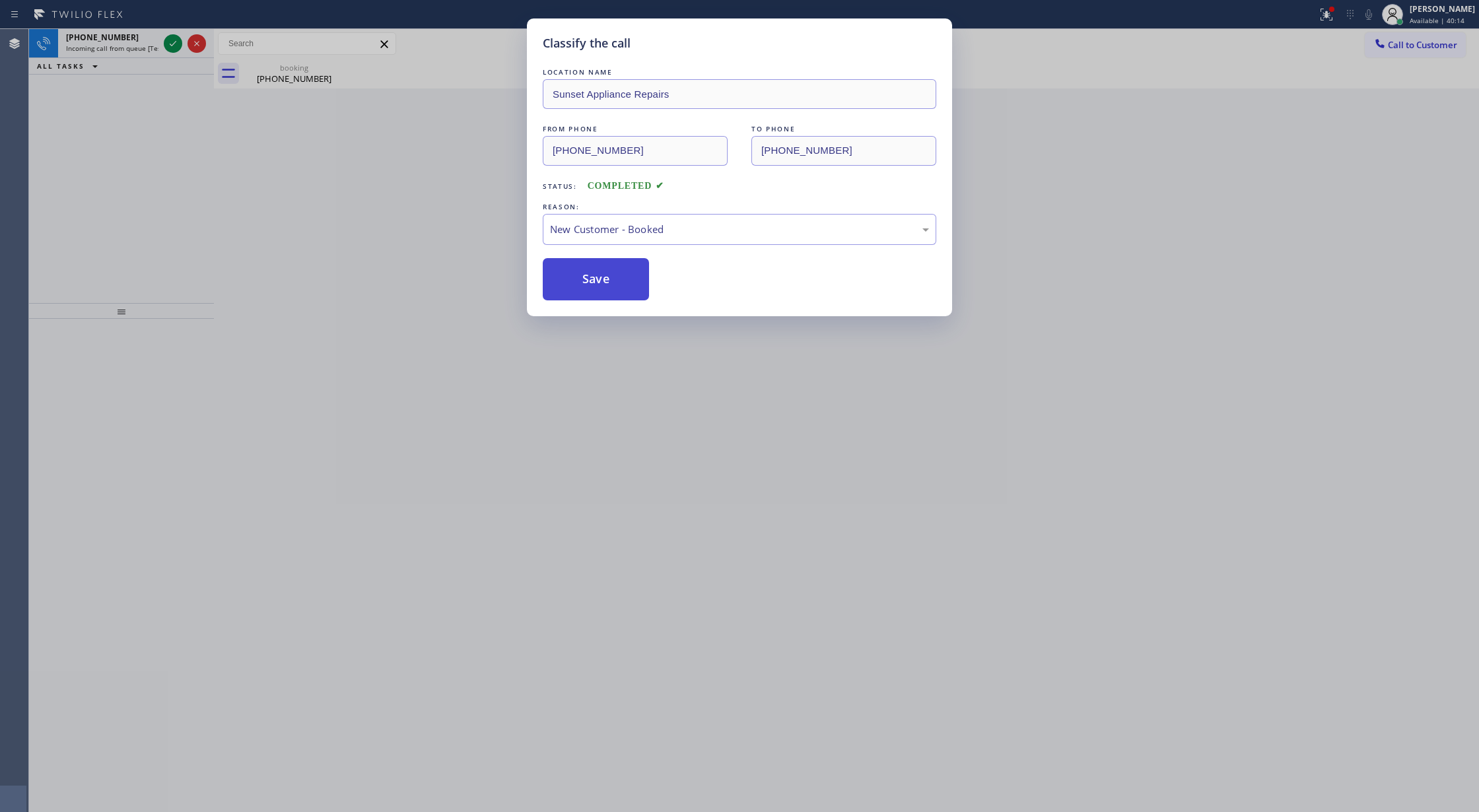
click at [582, 275] on button "Save" at bounding box center [595, 279] width 106 height 42
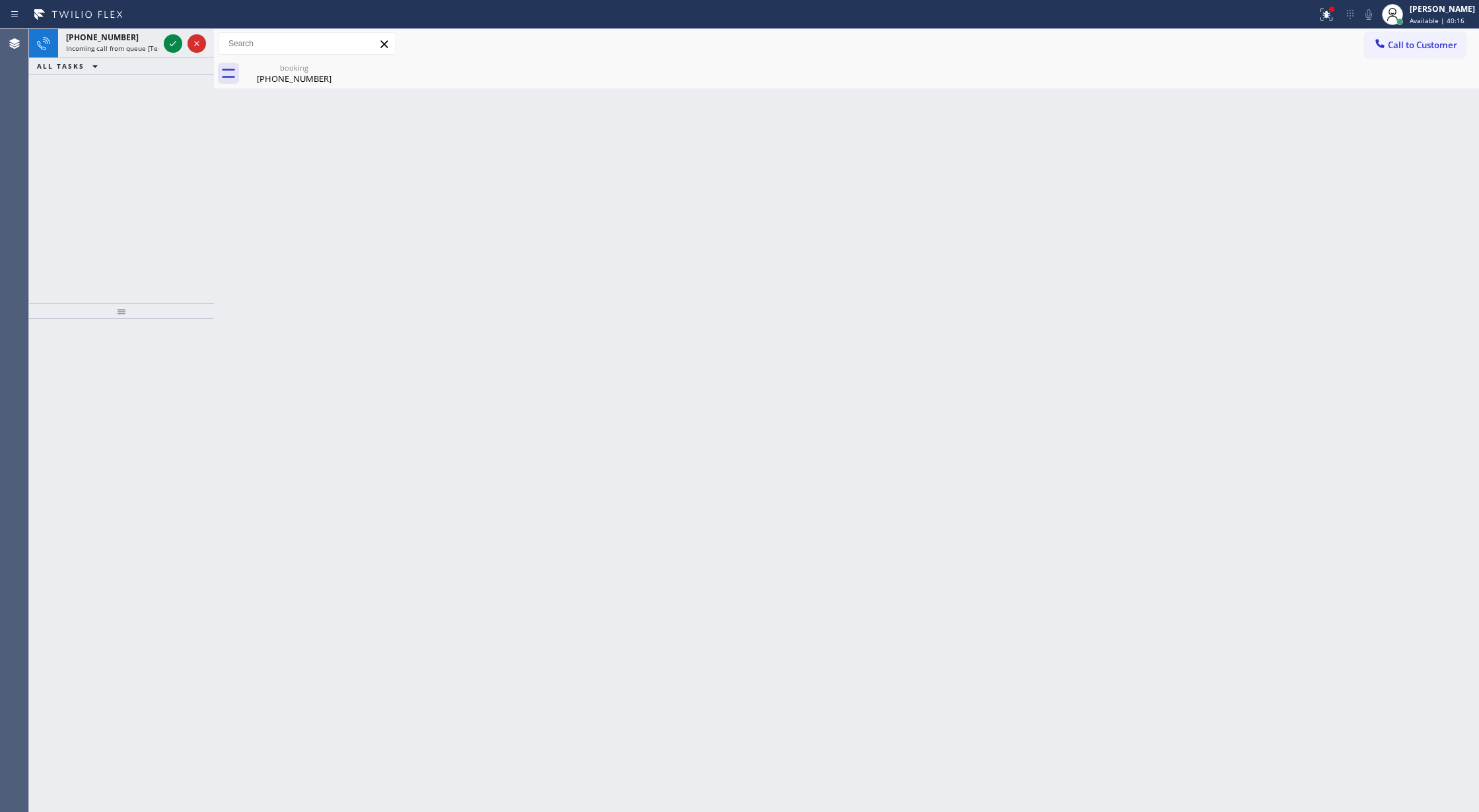
click at [169, 46] on icon at bounding box center [173, 43] width 16 height 16
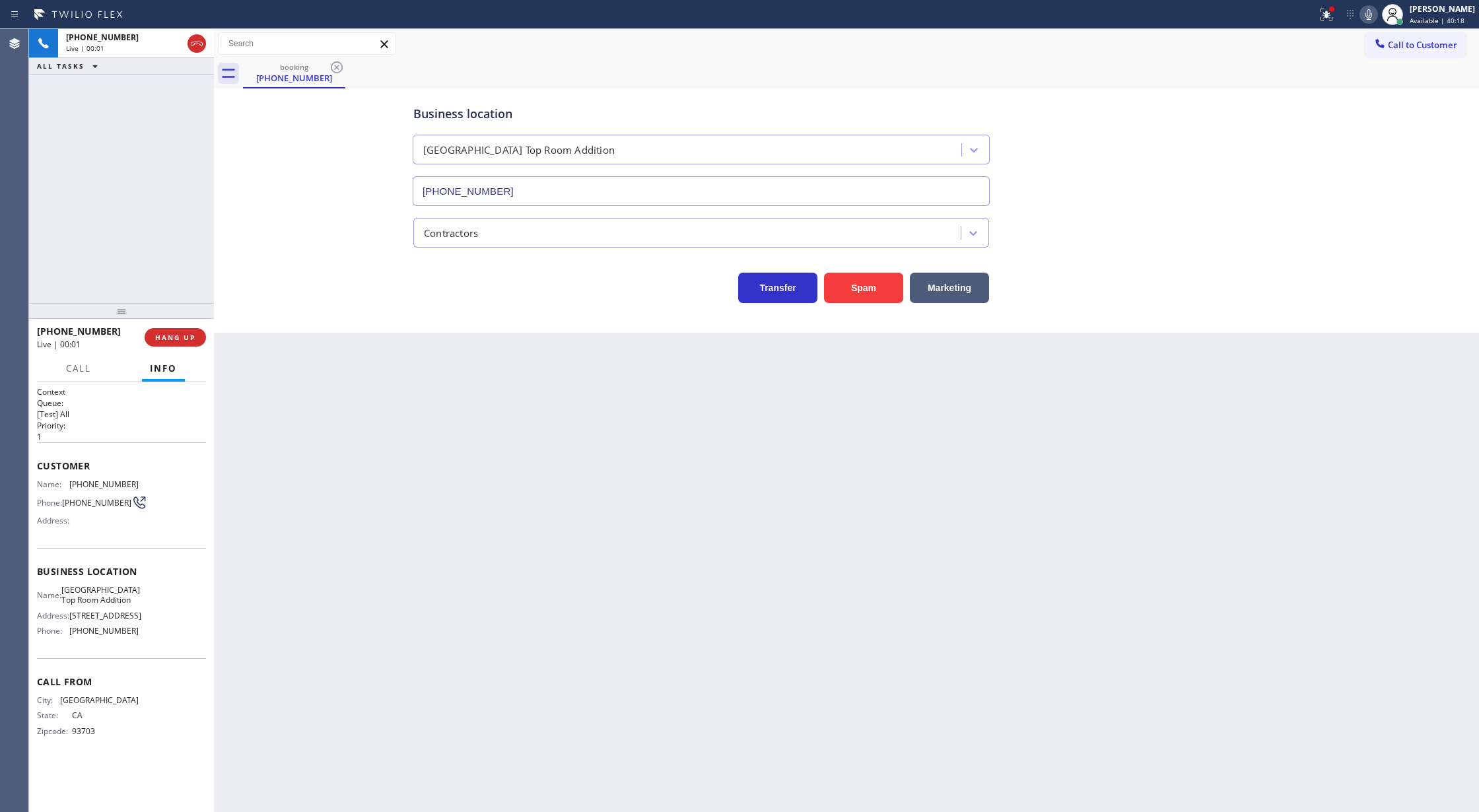
type input "(213) 279-5203"
click at [870, 295] on button "Spam" at bounding box center [863, 288] width 79 height 30
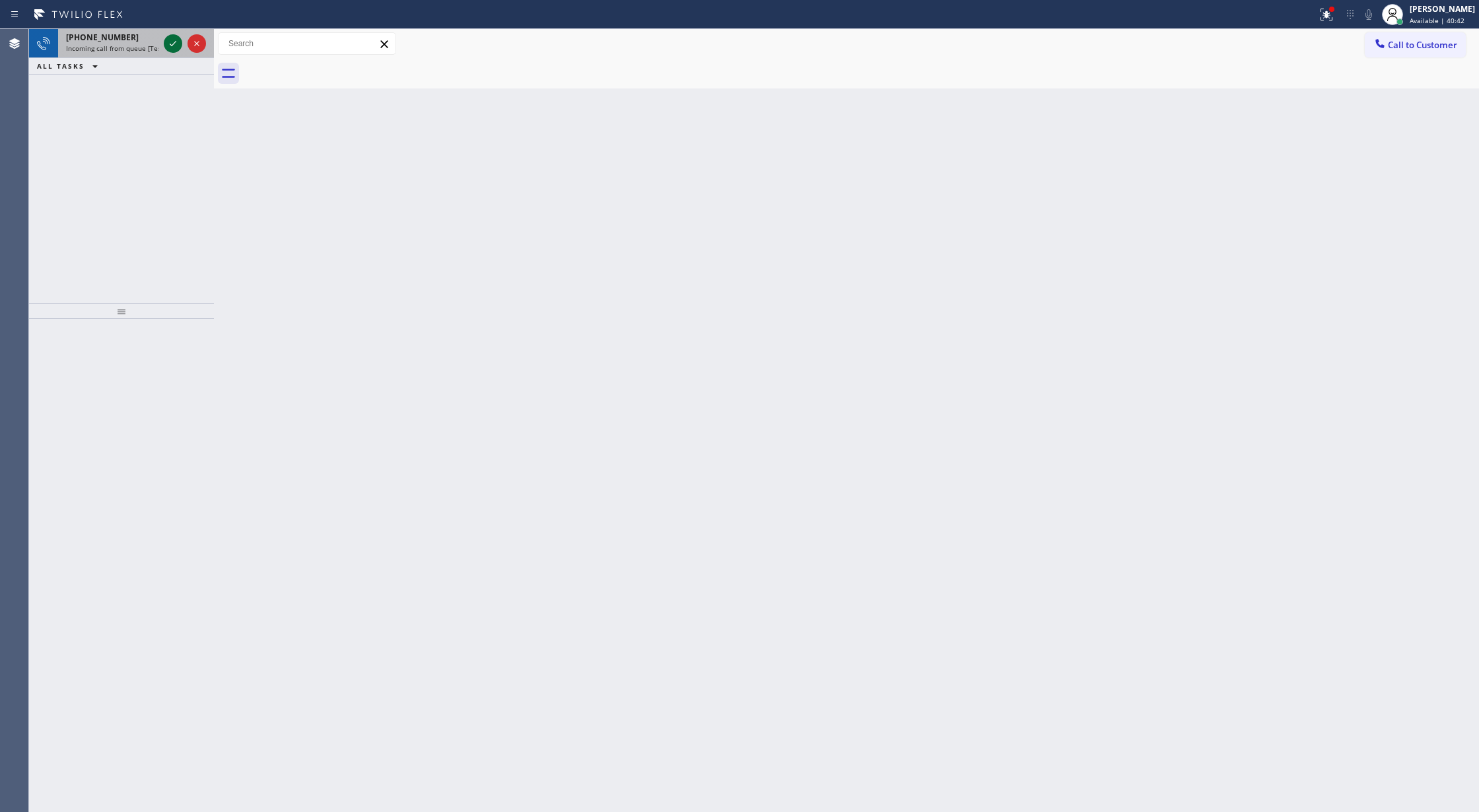
click at [173, 43] on icon at bounding box center [173, 43] width 16 height 16
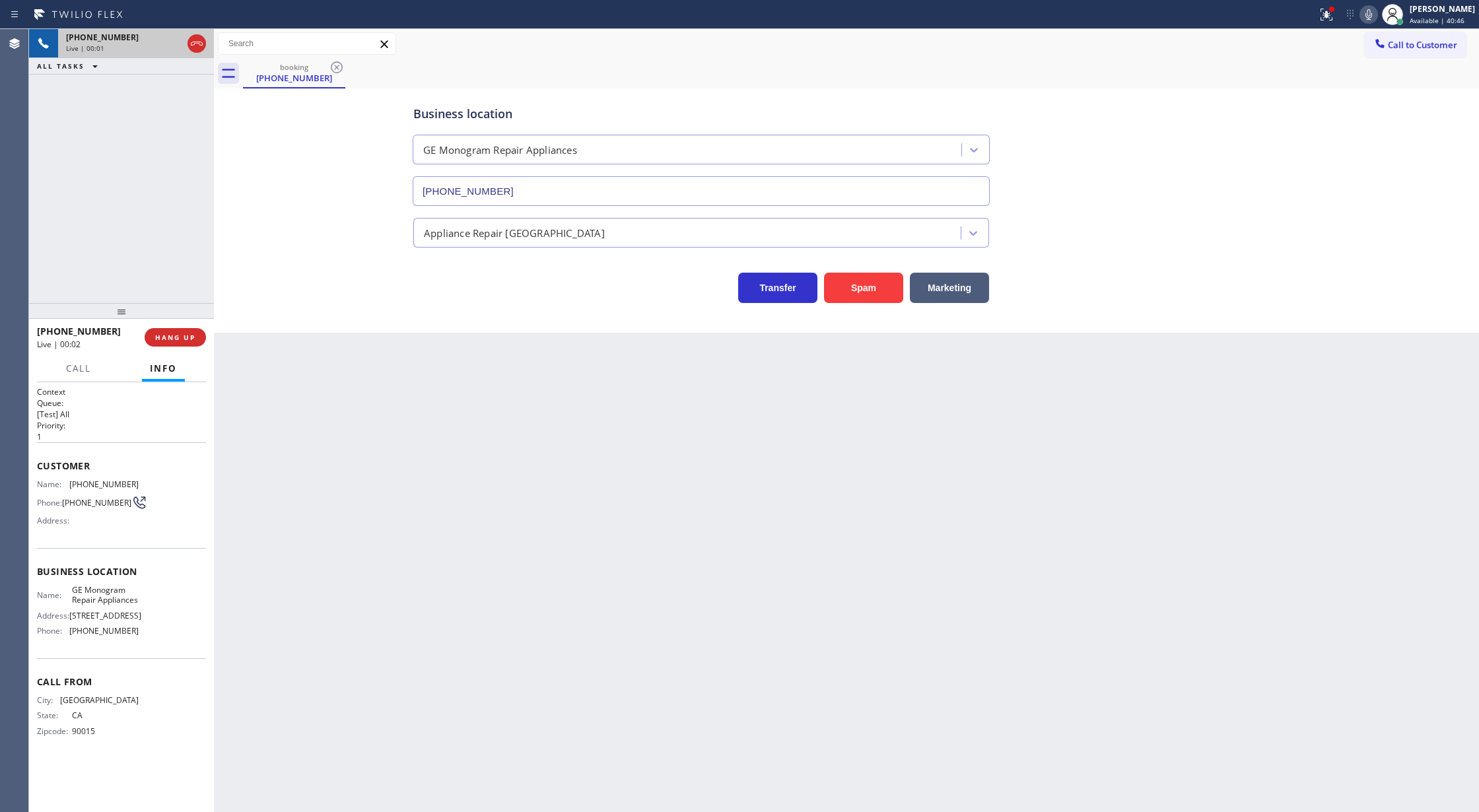
type input "(949) 353-6604"
drag, startPoint x: 38, startPoint y: 463, endPoint x: 142, endPoint y: 634, distance: 200.1
click at [142, 634] on div "Context Queue: [Test] All Priority: 1 Customer Name: (626) 500-4355 Phone: (626…" at bounding box center [121, 572] width 169 height 371
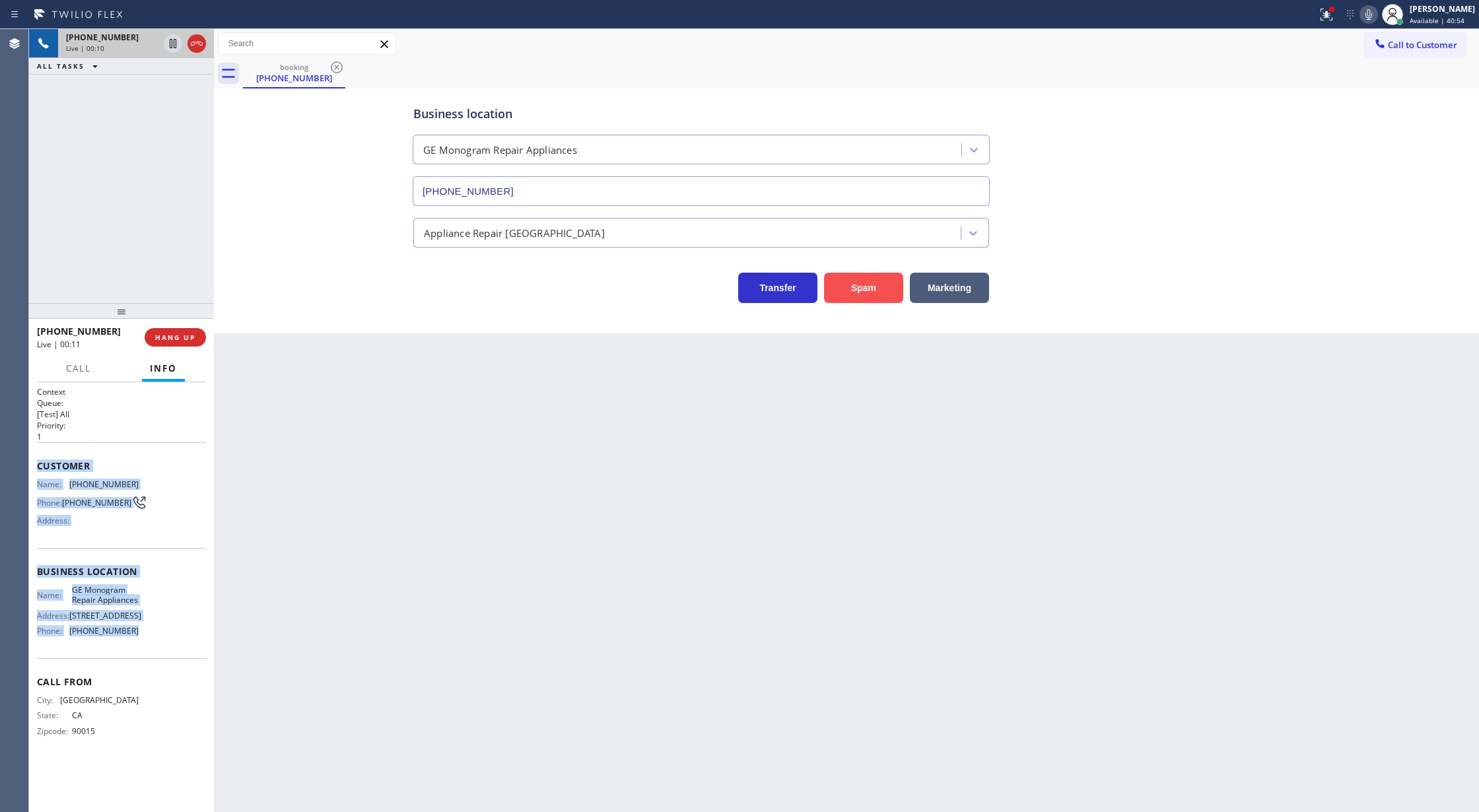
click at [869, 283] on button "Spam" at bounding box center [863, 288] width 79 height 30
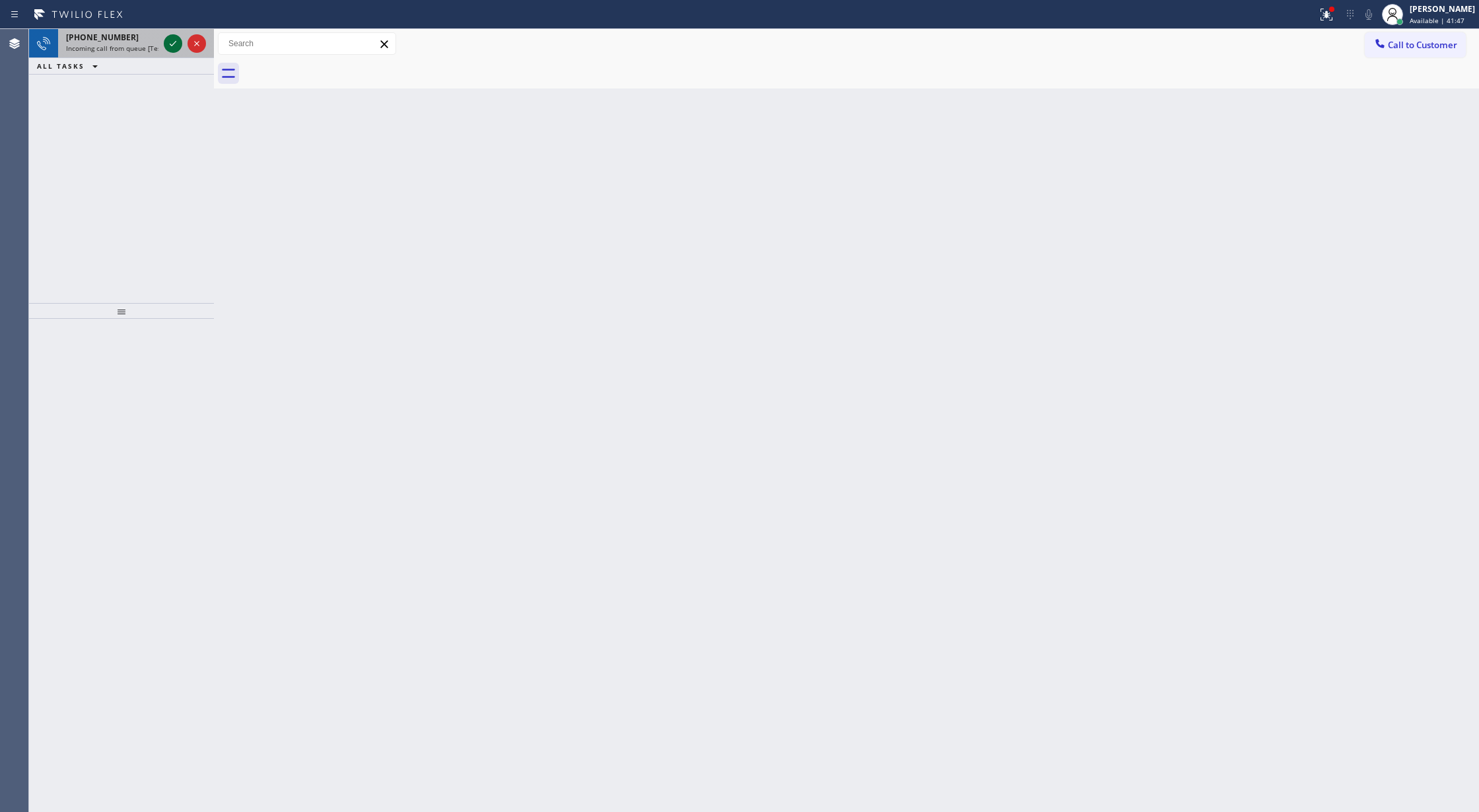
click at [165, 43] on icon at bounding box center [173, 43] width 16 height 16
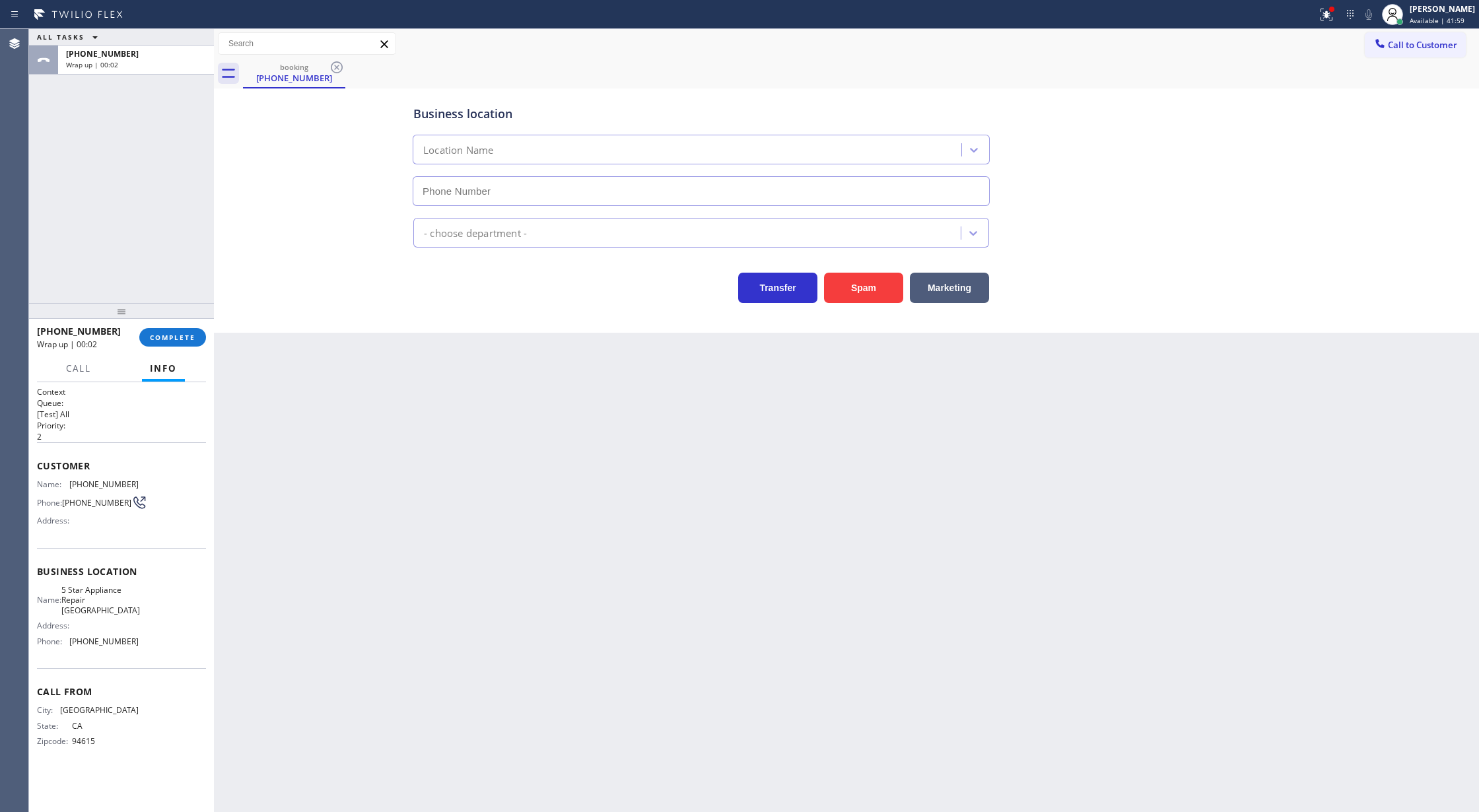
type input "(510) 800-1711"
click at [184, 342] on button "COMPLETE" at bounding box center [173, 337] width 66 height 19
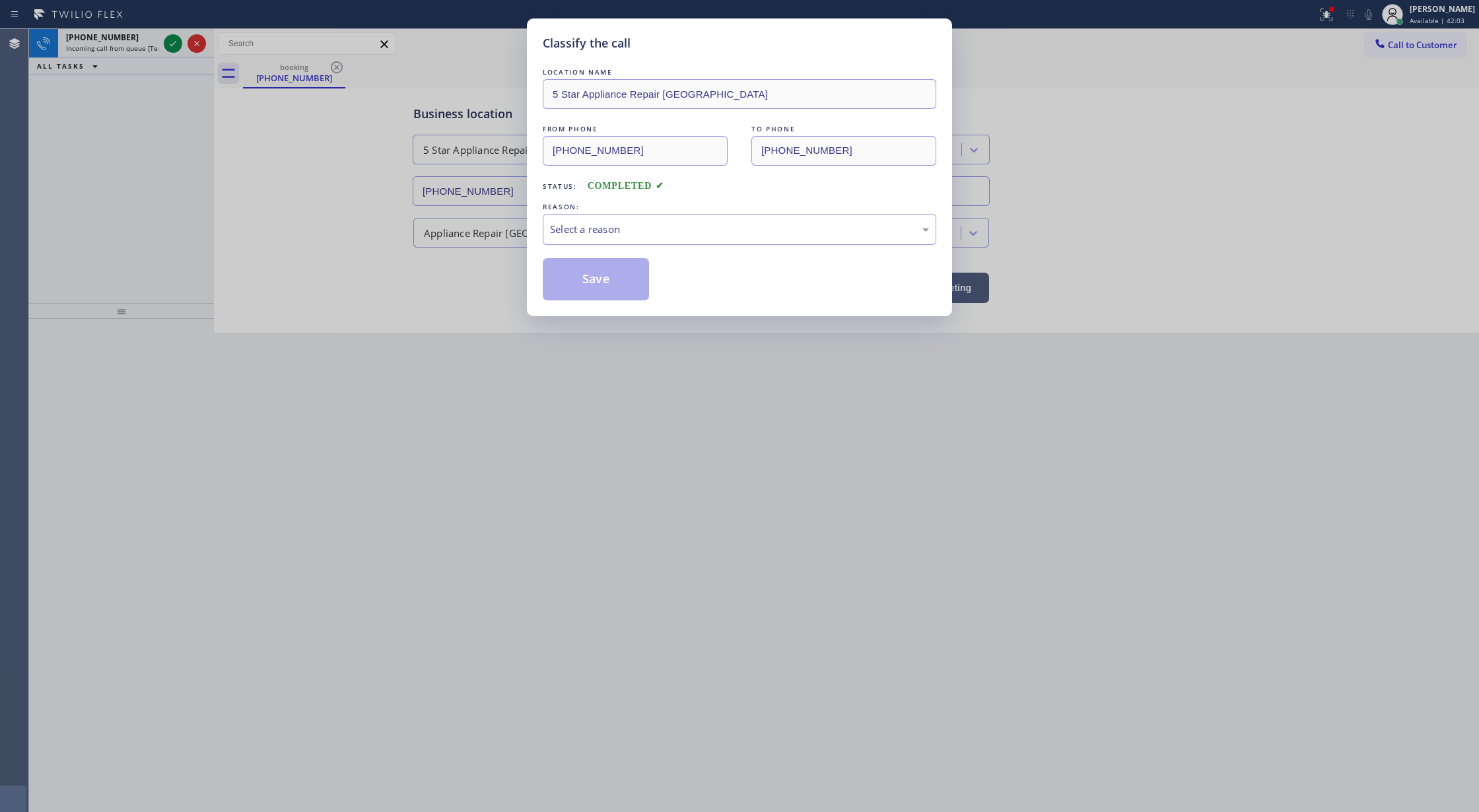
click at [618, 230] on div "Select a reason" at bounding box center [739, 229] width 379 height 15
click at [591, 281] on button "Save" at bounding box center [595, 279] width 106 height 42
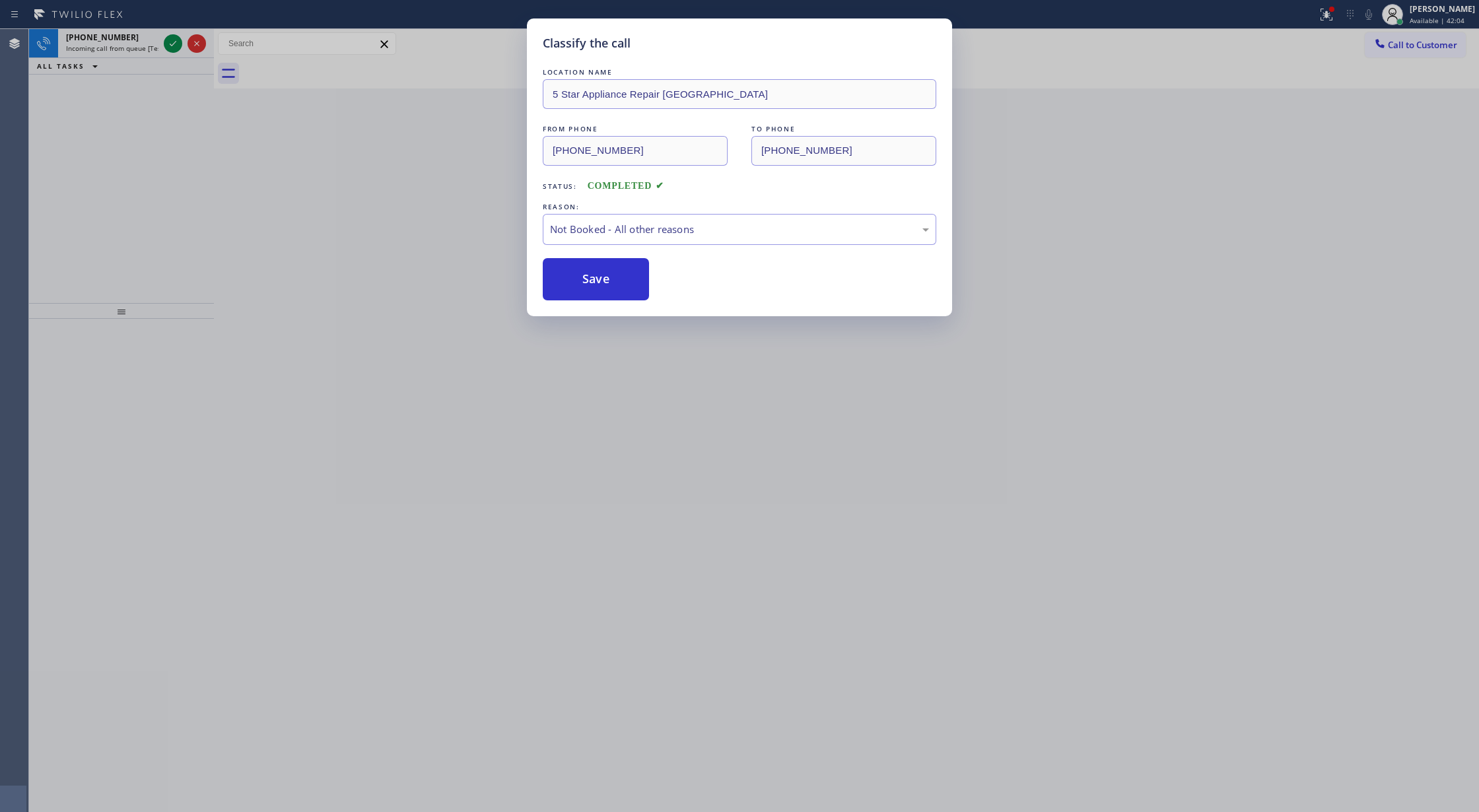
click at [173, 45] on div "Classify the call LOCATION NAME 5 Star Appliance Repair El Cerrito FROM PHONE (…" at bounding box center [739, 406] width 1479 height 812
click at [173, 45] on icon at bounding box center [173, 43] width 7 height 5
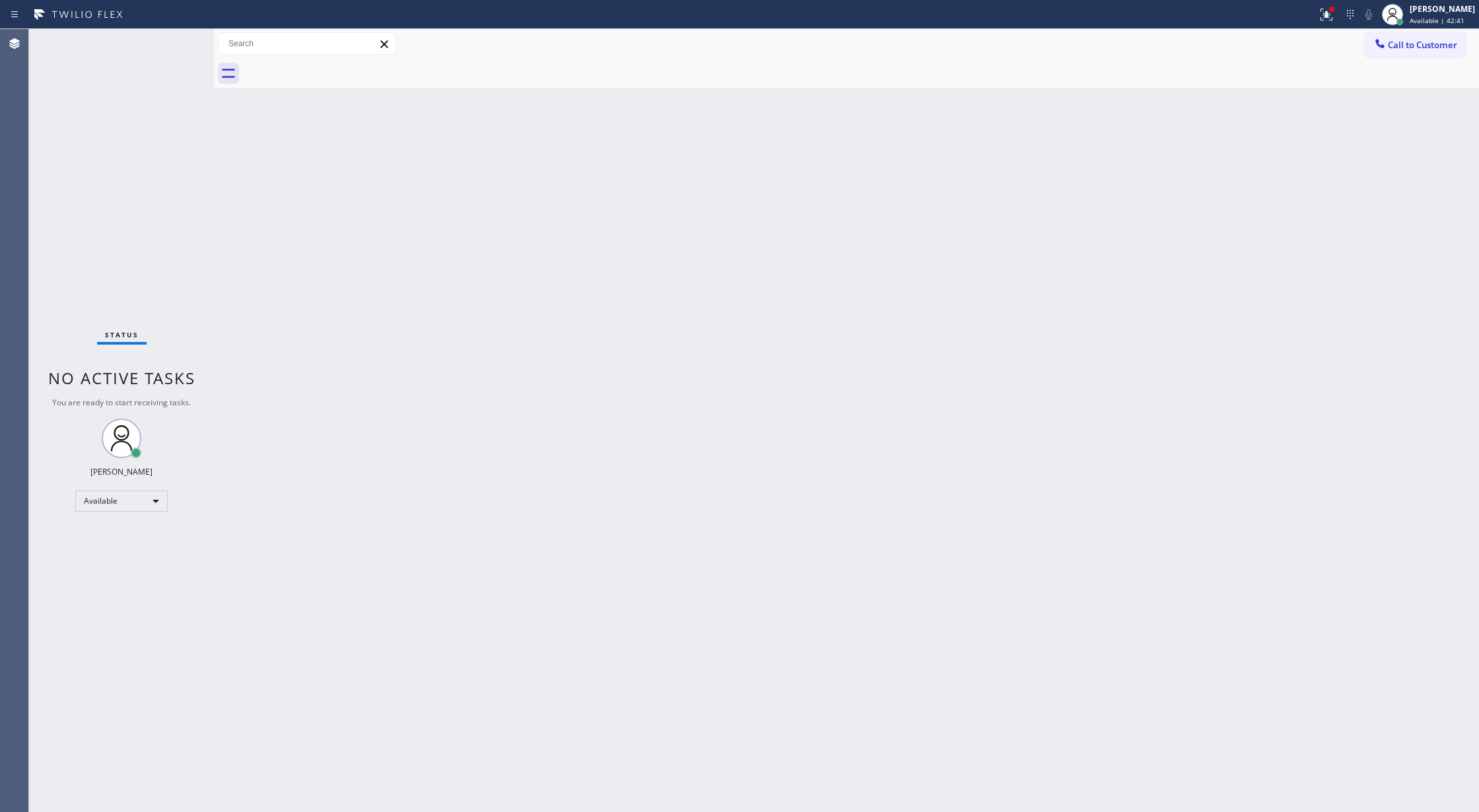
click at [178, 40] on div "Status No active tasks You are ready to start receiving tasks. [PERSON_NAME] Av…" at bounding box center [121, 420] width 185 height 783
click at [175, 48] on div "Status No active tasks You are ready to start receiving tasks. [PERSON_NAME] Av…" at bounding box center [121, 420] width 185 height 783
click at [175, 40] on div "Status No active tasks You are ready to start receiving tasks. [PERSON_NAME] Av…" at bounding box center [121, 420] width 185 height 783
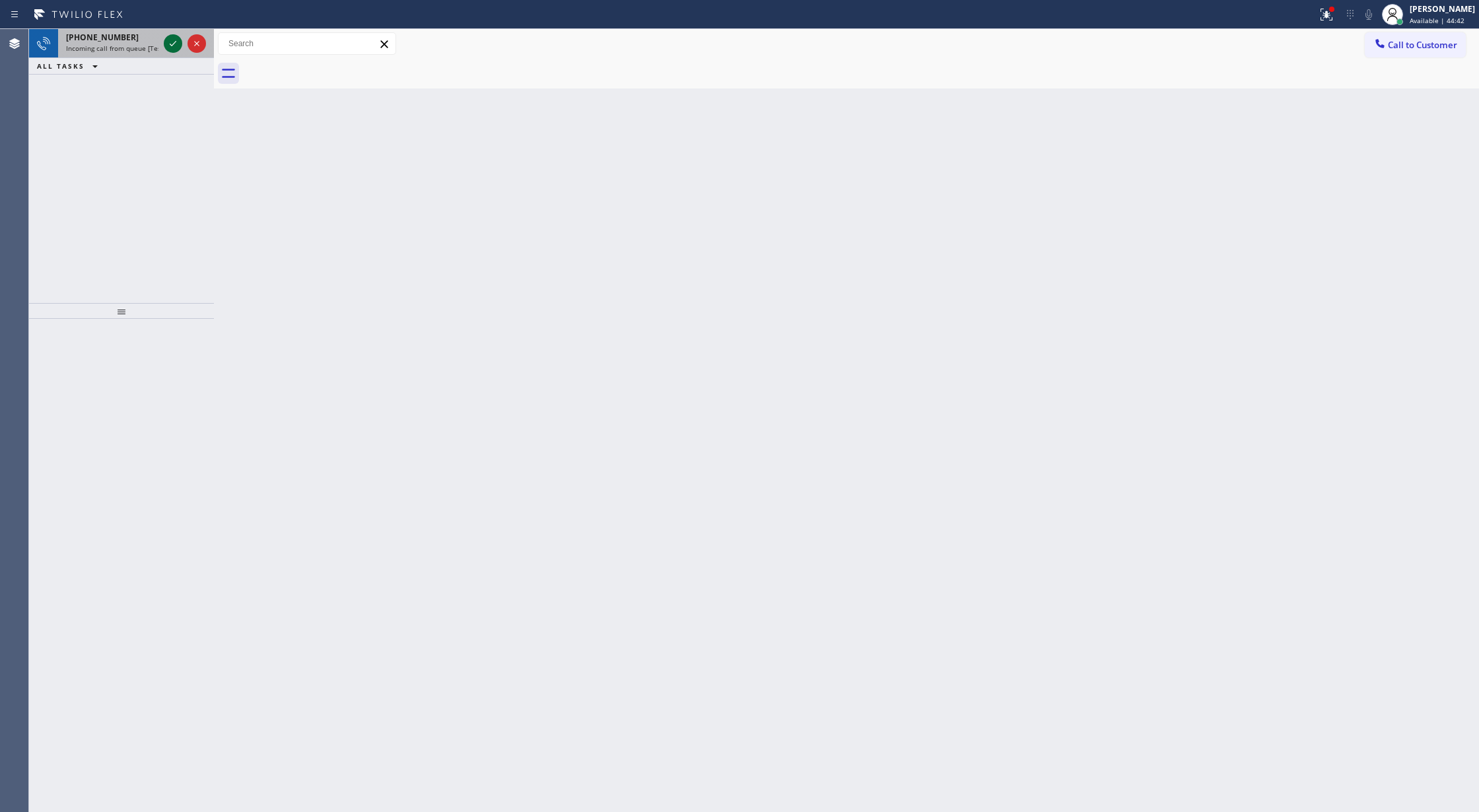
click at [174, 37] on icon at bounding box center [173, 43] width 16 height 16
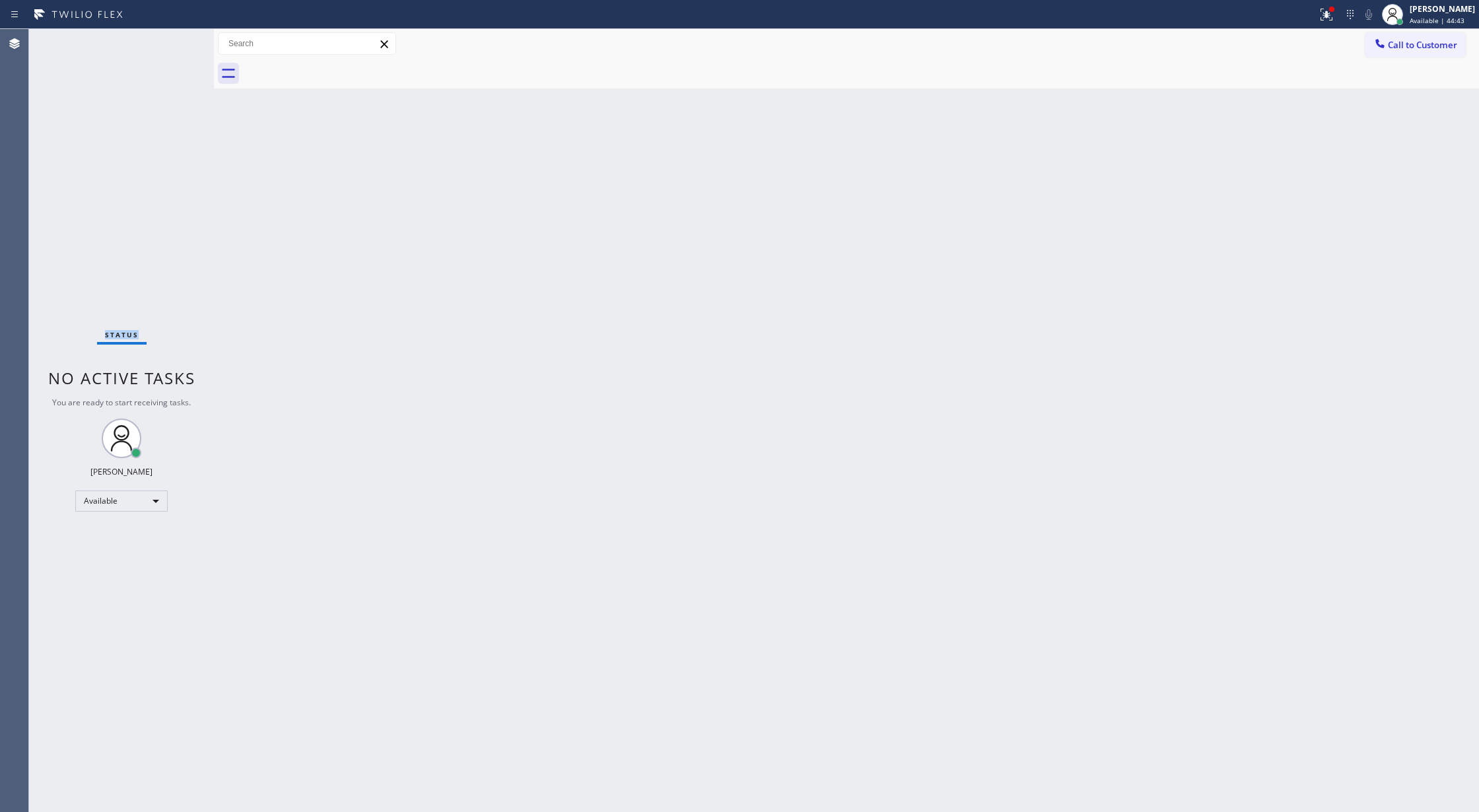
click at [173, 40] on div "Status No active tasks You are ready to start receiving tasks. [PERSON_NAME] Av…" at bounding box center [121, 420] width 185 height 783
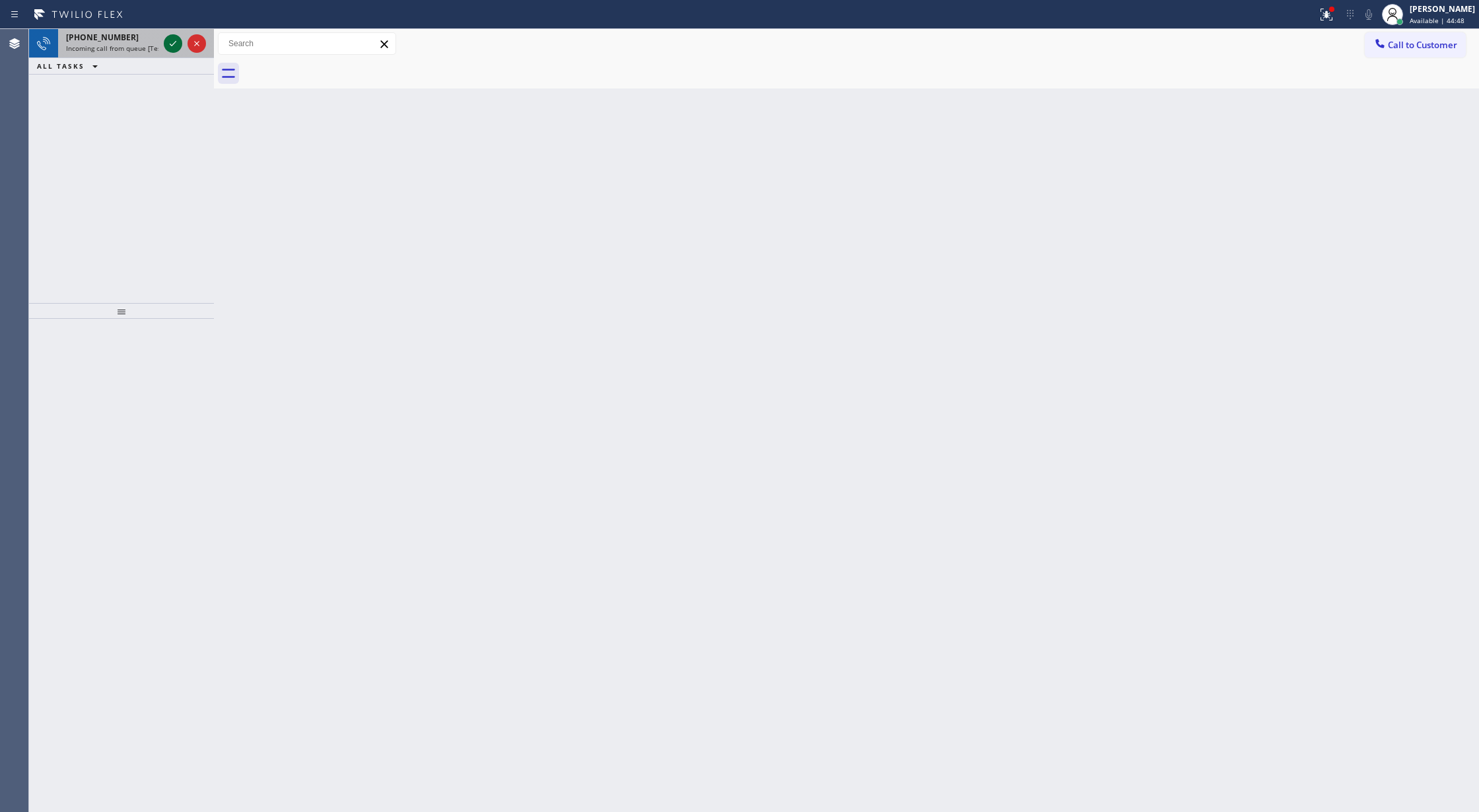
click at [172, 45] on icon at bounding box center [173, 43] width 16 height 16
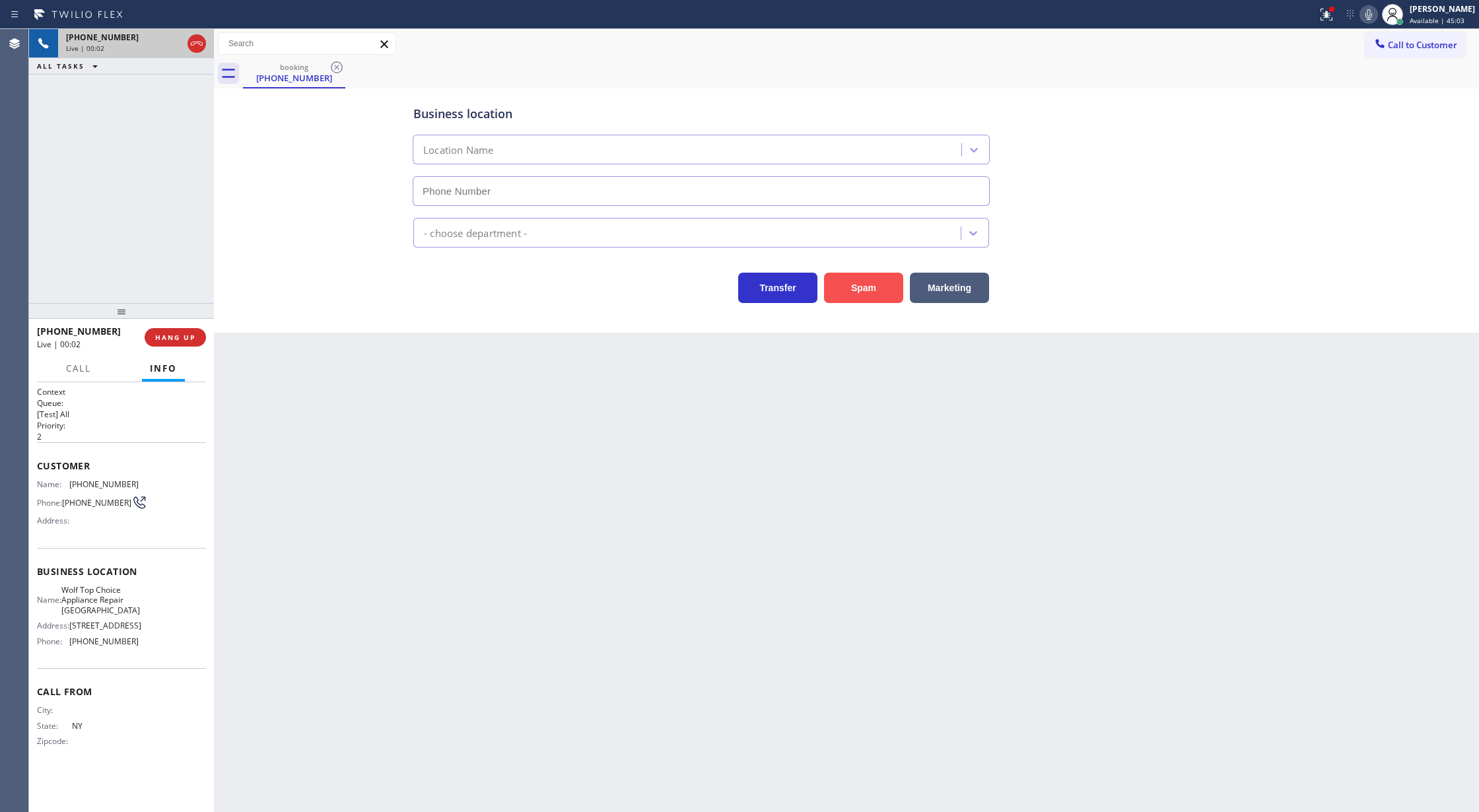
type input "(516) 613-5646"
click at [880, 282] on button "Spam" at bounding box center [863, 288] width 79 height 30
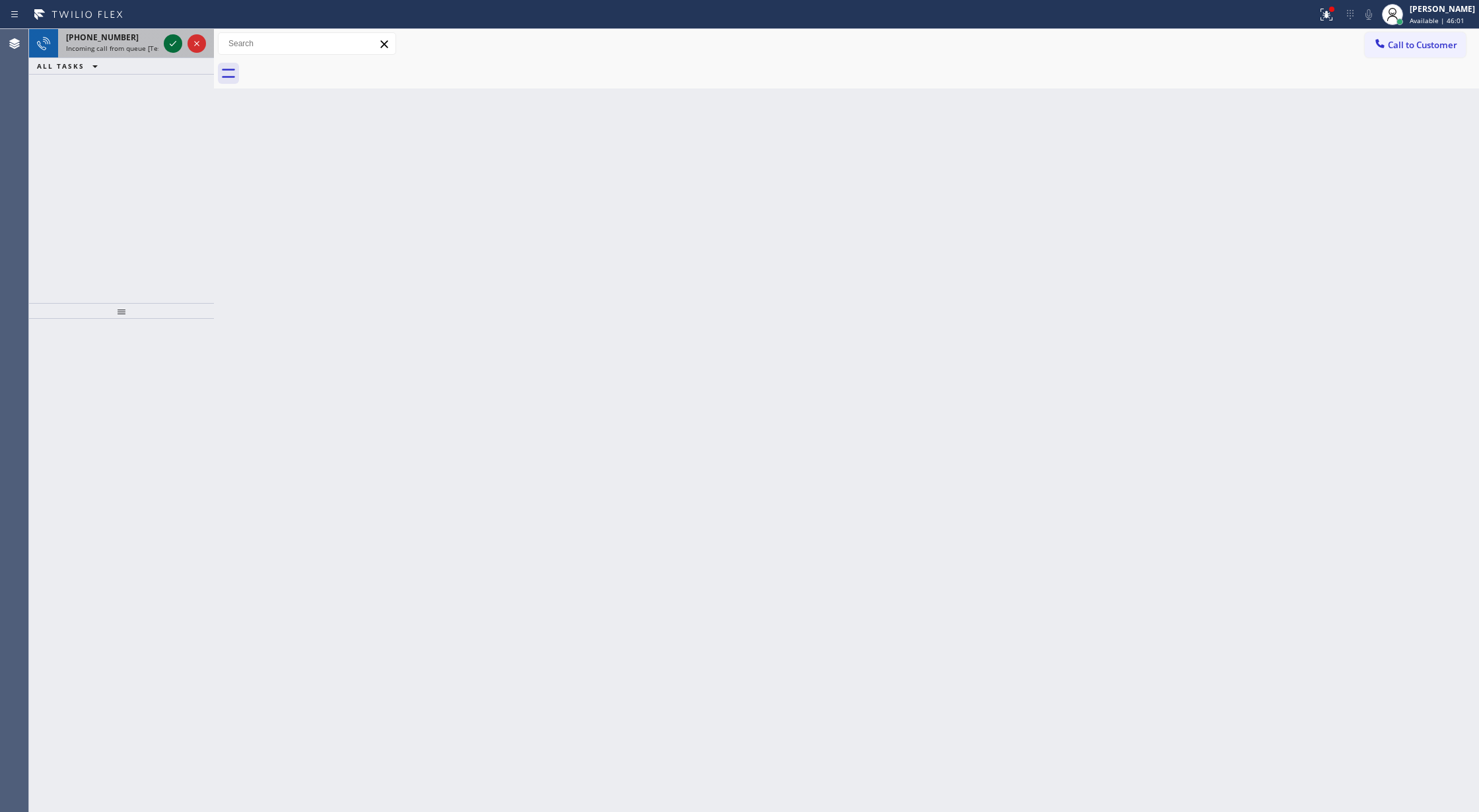
click at [168, 41] on icon at bounding box center [173, 43] width 16 height 16
click at [136, 44] on div "Live | 00:04" at bounding box center [112, 48] width 93 height 9
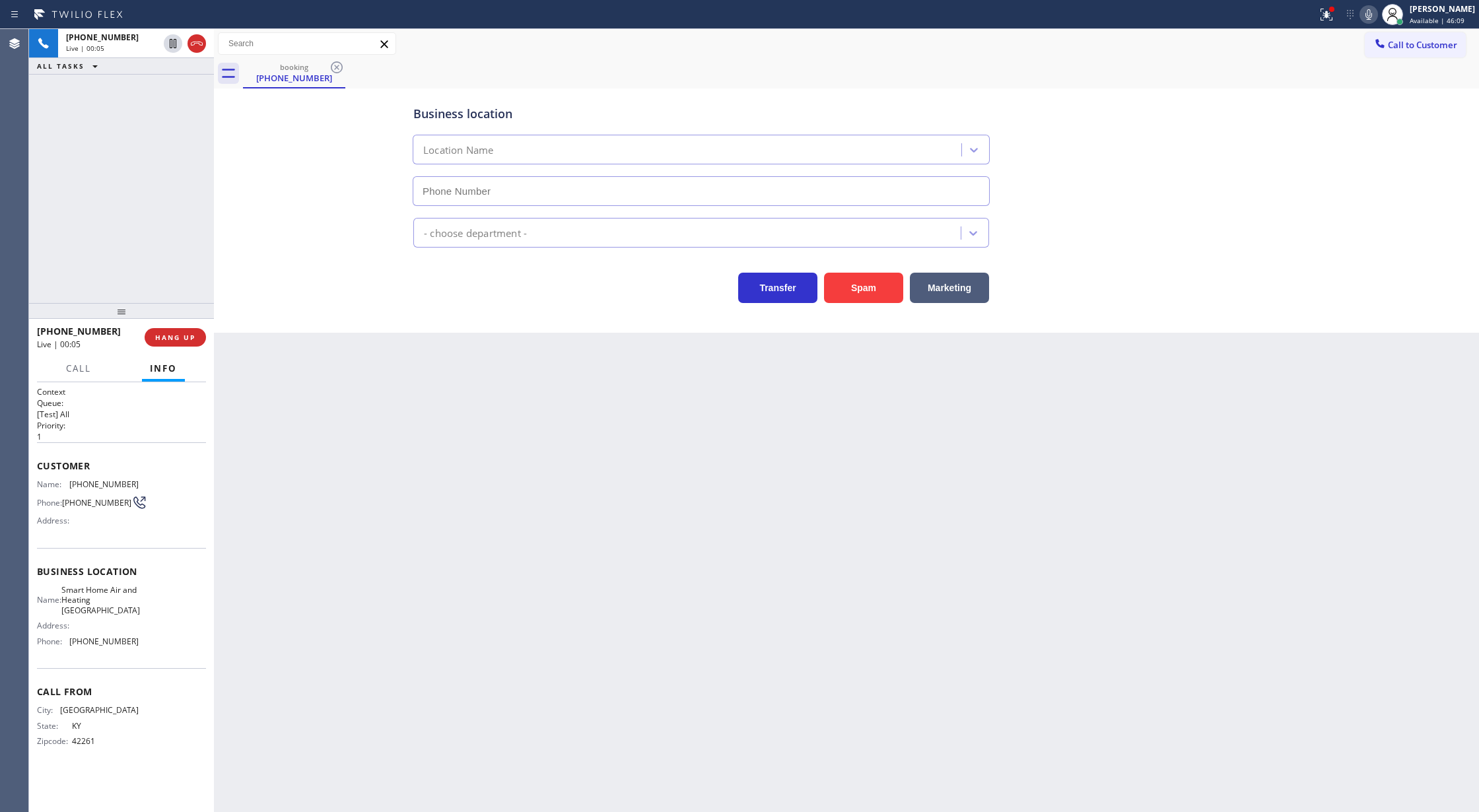
type input "(408) 722-3228"
click at [858, 289] on button "Spam" at bounding box center [863, 288] width 79 height 30
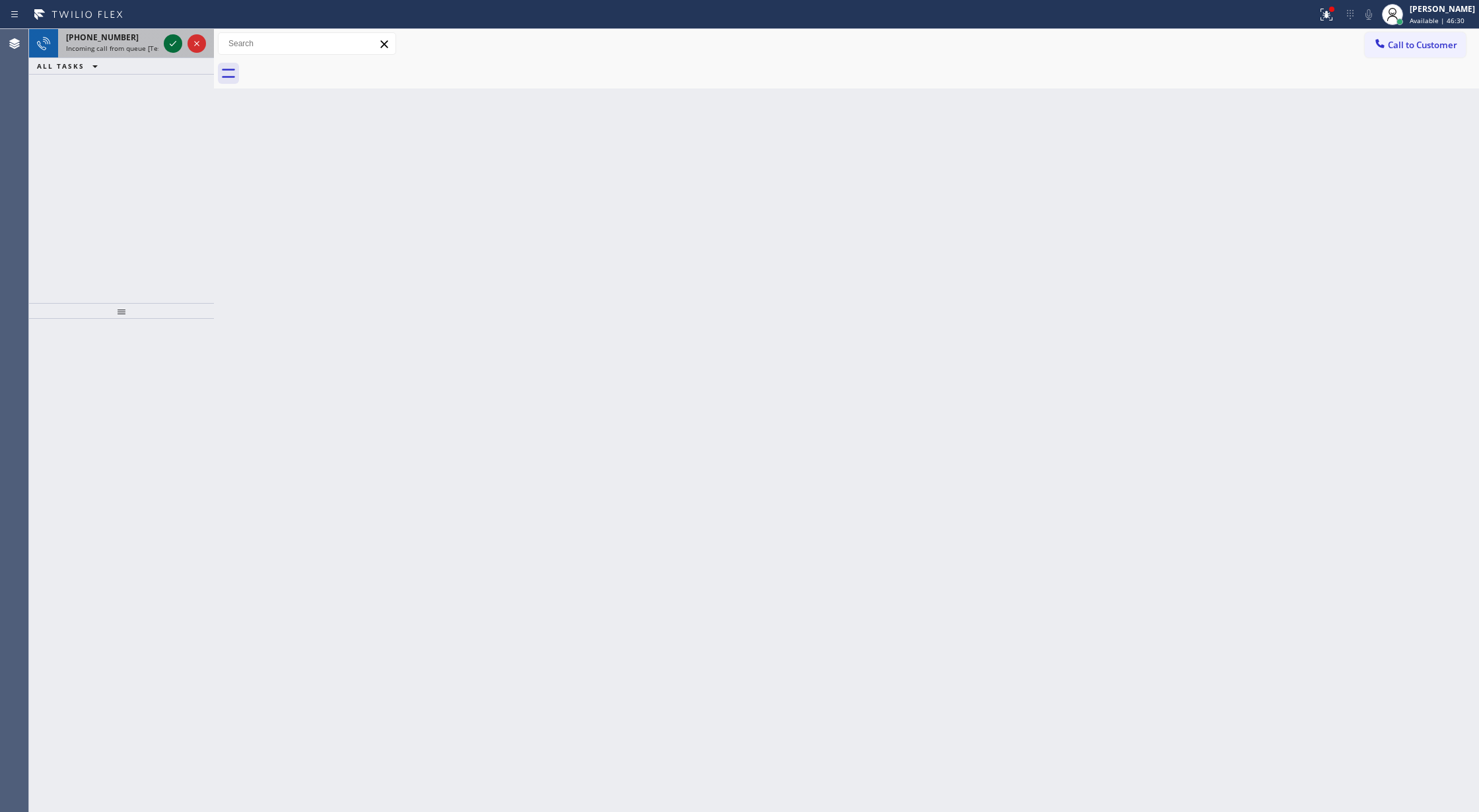
click at [174, 43] on icon at bounding box center [173, 43] width 7 height 5
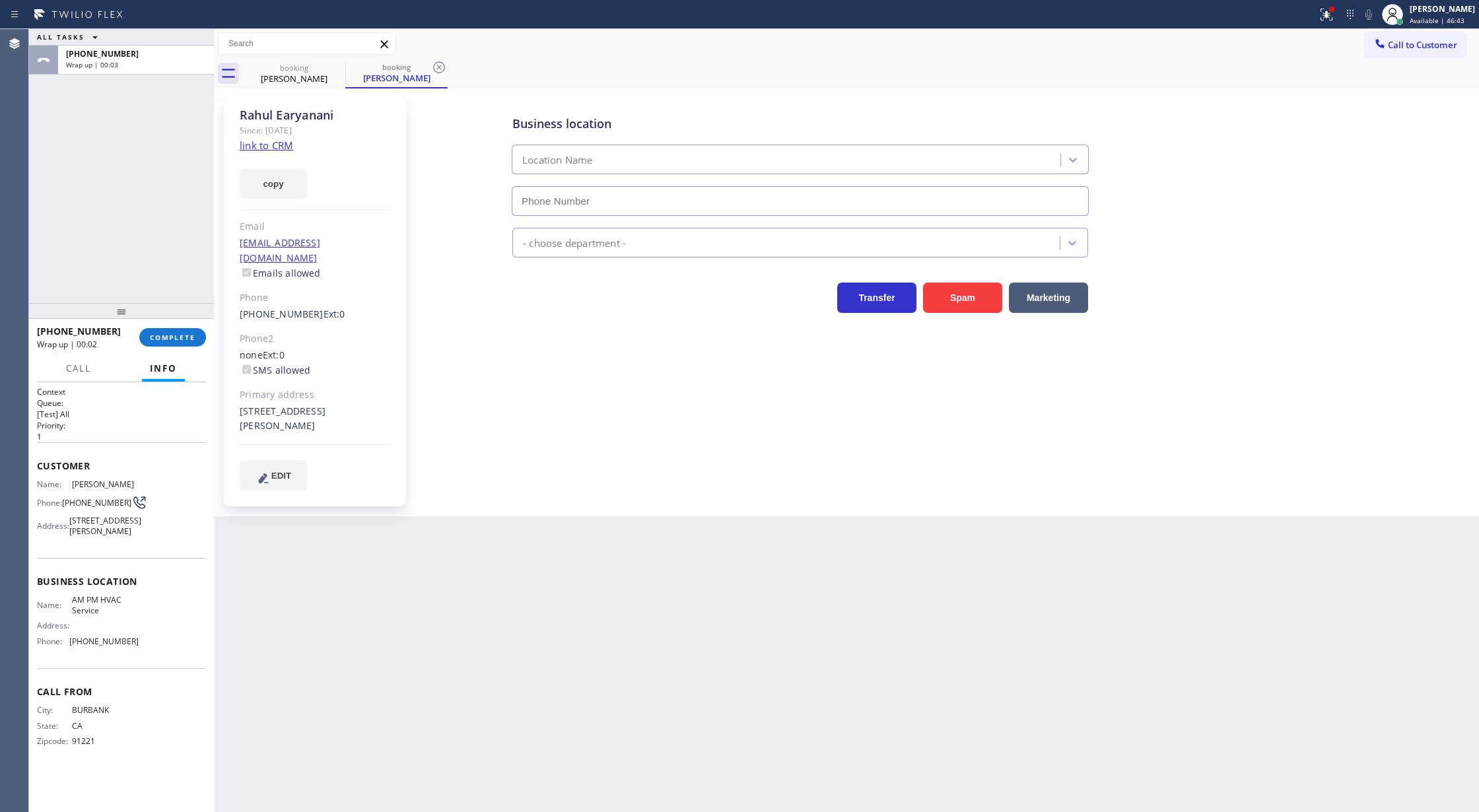
type input "(844) 410-1125"
click at [183, 343] on button "COMPLETE" at bounding box center [173, 337] width 66 height 19
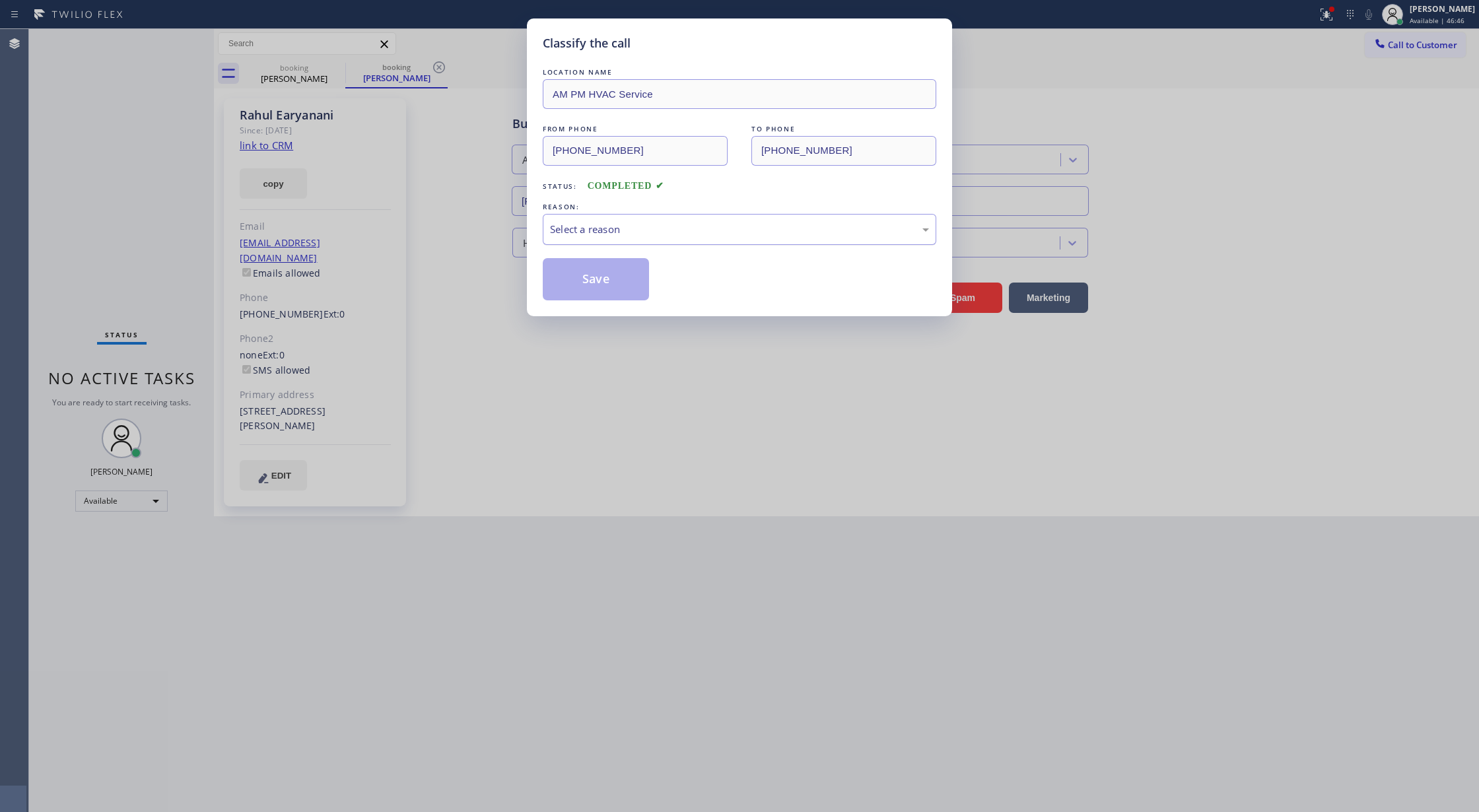
click at [594, 237] on div "Select a reason" at bounding box center [739, 229] width 379 height 15
click at [586, 285] on button "Save" at bounding box center [595, 279] width 106 height 42
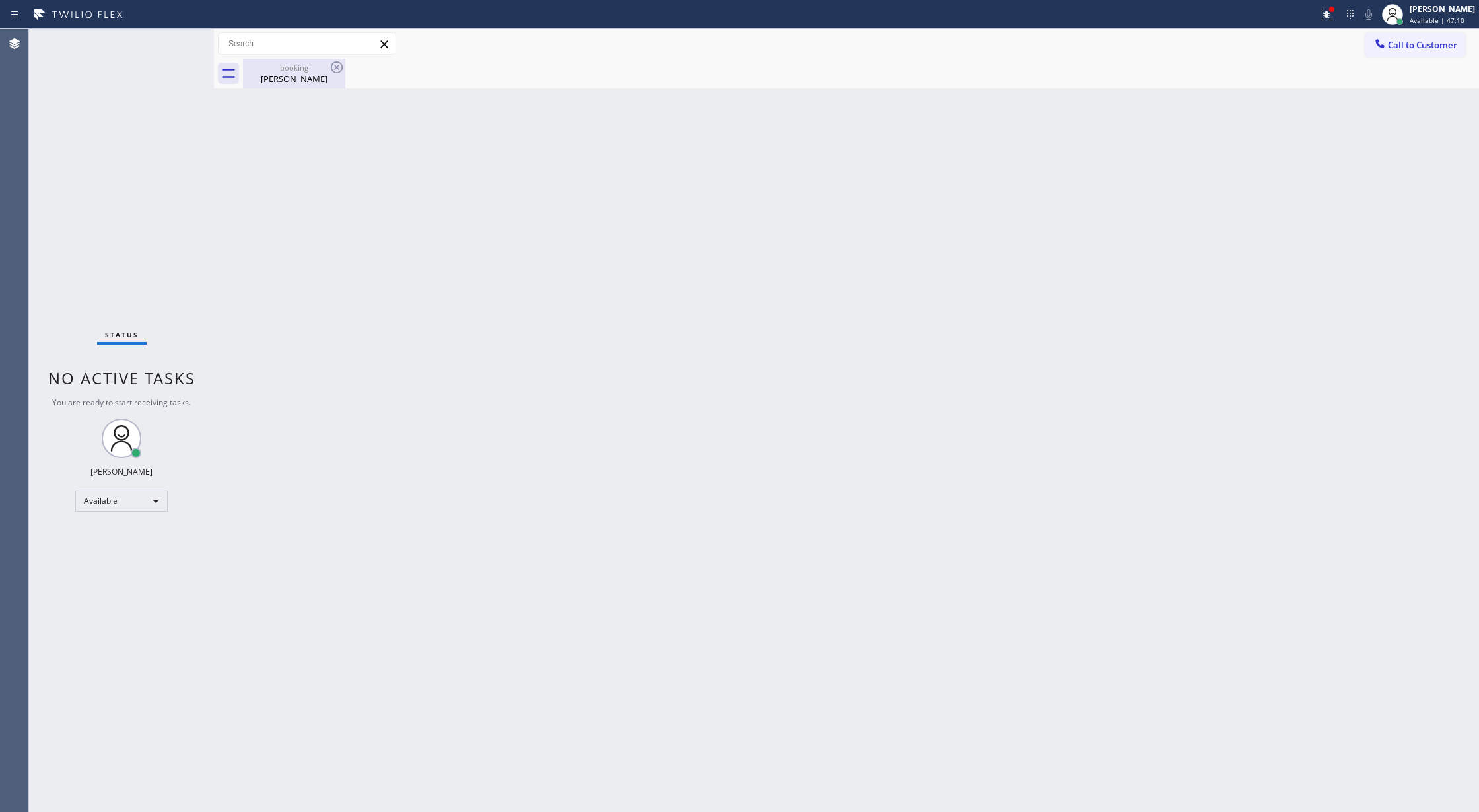
click at [316, 77] on div "Rahul Earyanani" at bounding box center [294, 78] width 99 height 12
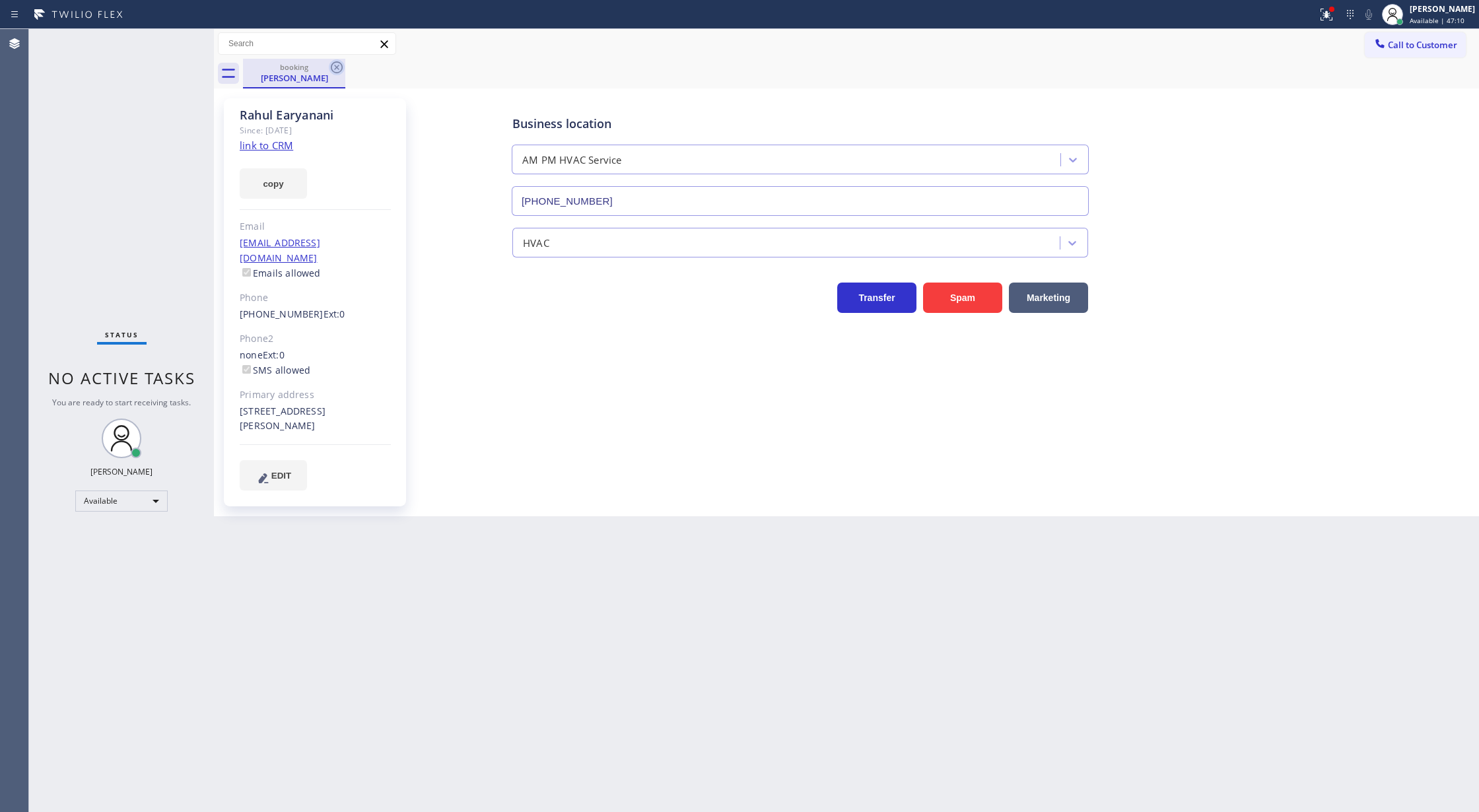
click at [336, 70] on icon at bounding box center [336, 67] width 16 height 16
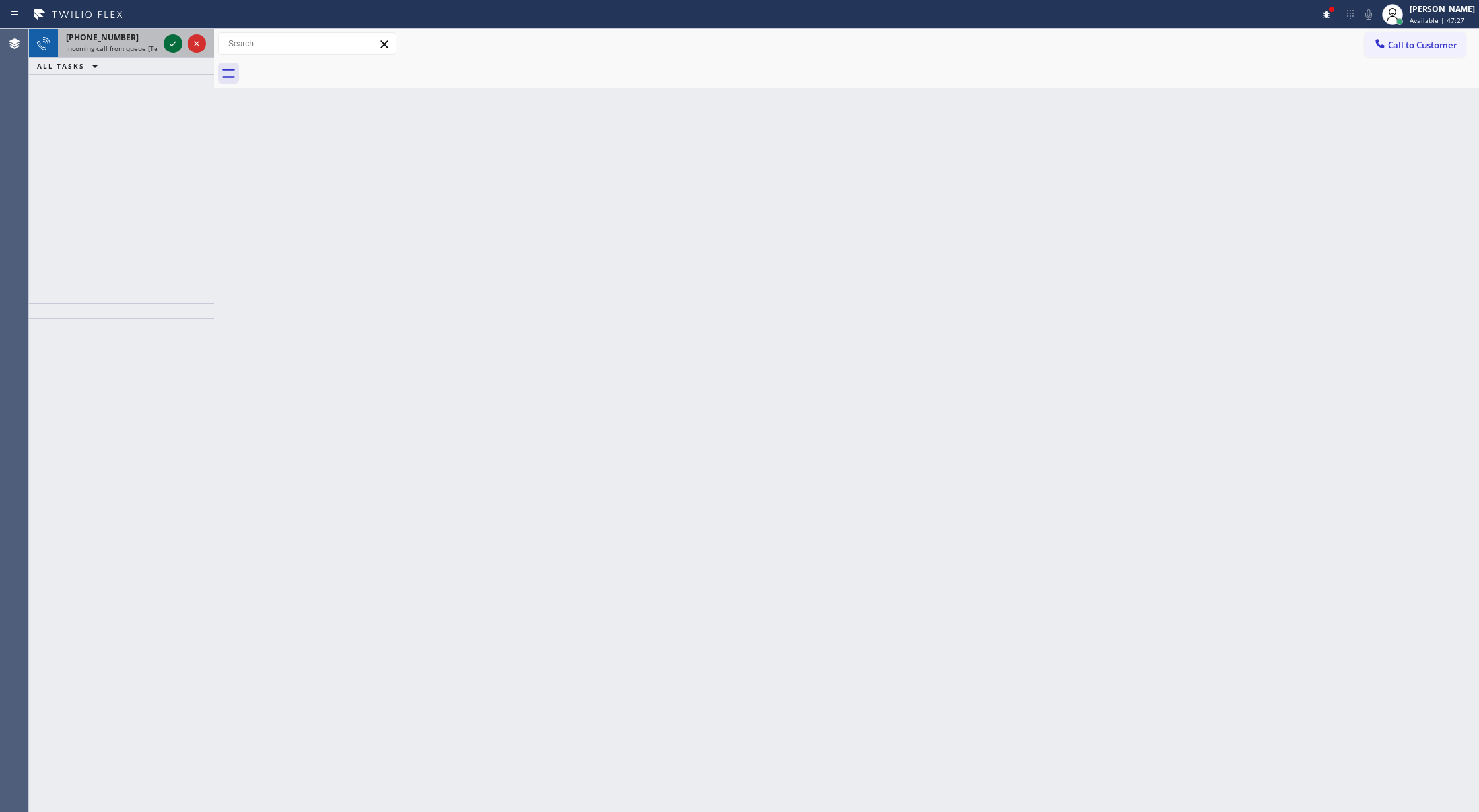
click at [167, 38] on icon at bounding box center [173, 43] width 16 height 16
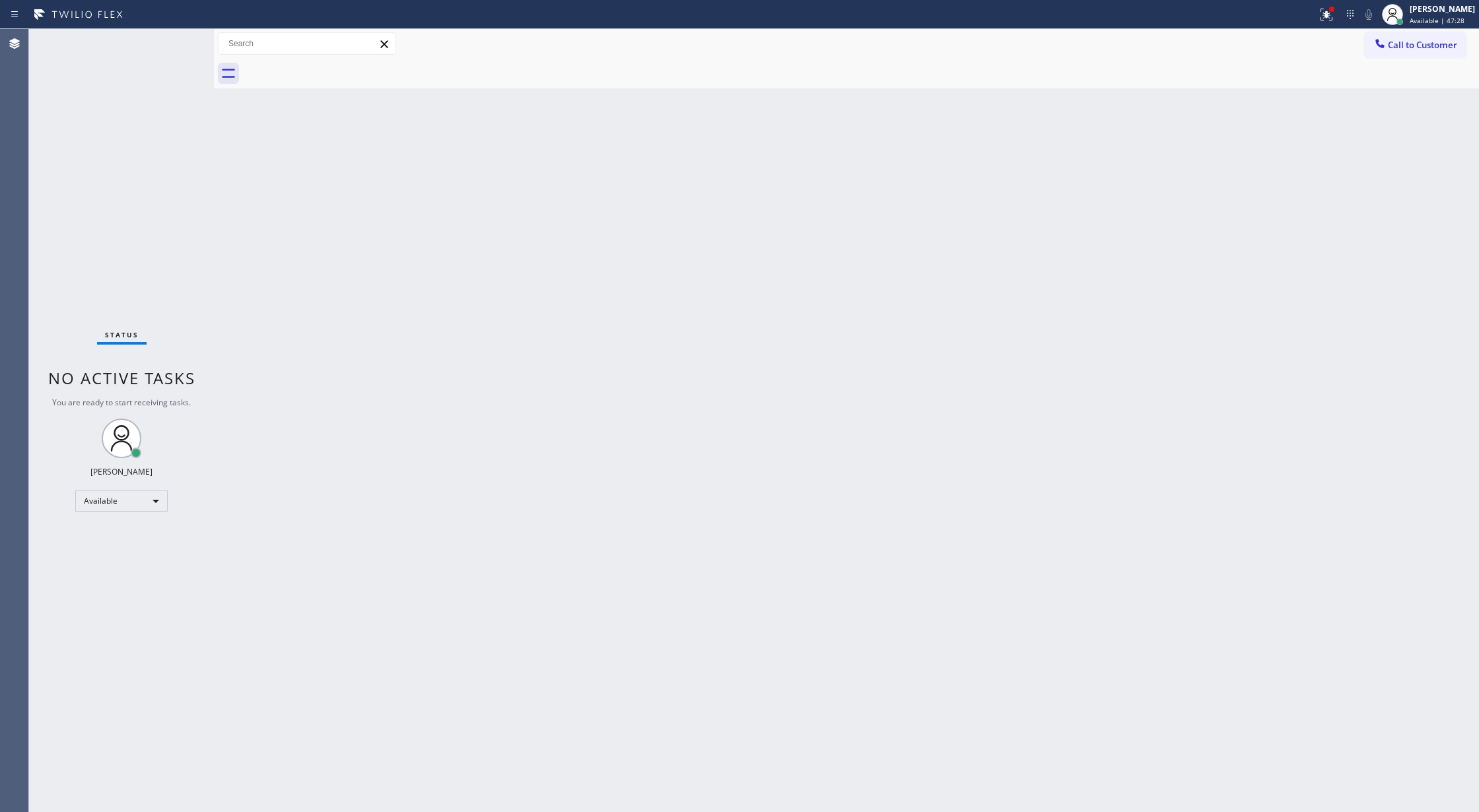
click at [168, 48] on div "Status No active tasks You are ready to start receiving tasks. [PERSON_NAME] Av…" at bounding box center [121, 420] width 185 height 783
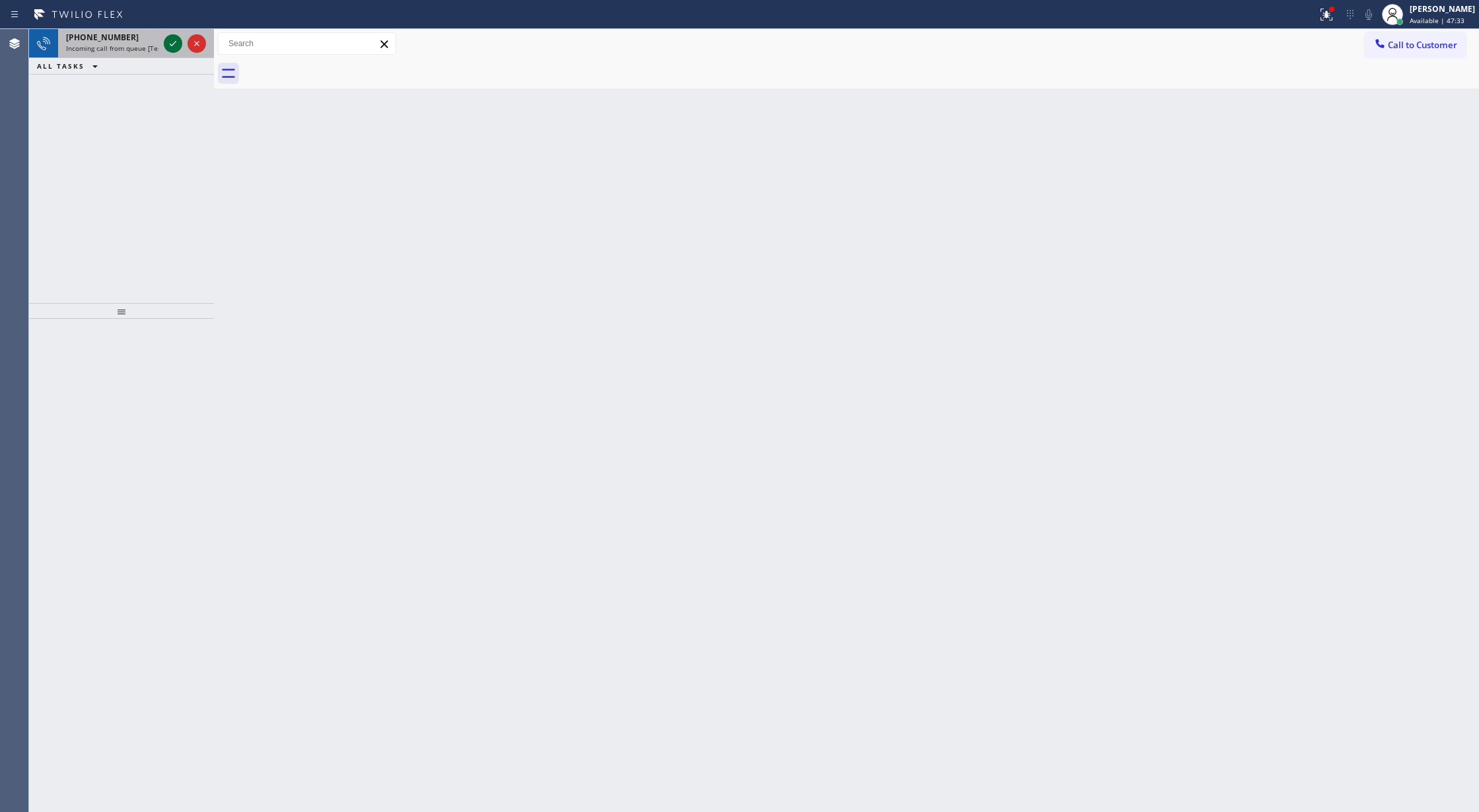
click at [168, 42] on icon at bounding box center [173, 43] width 16 height 16
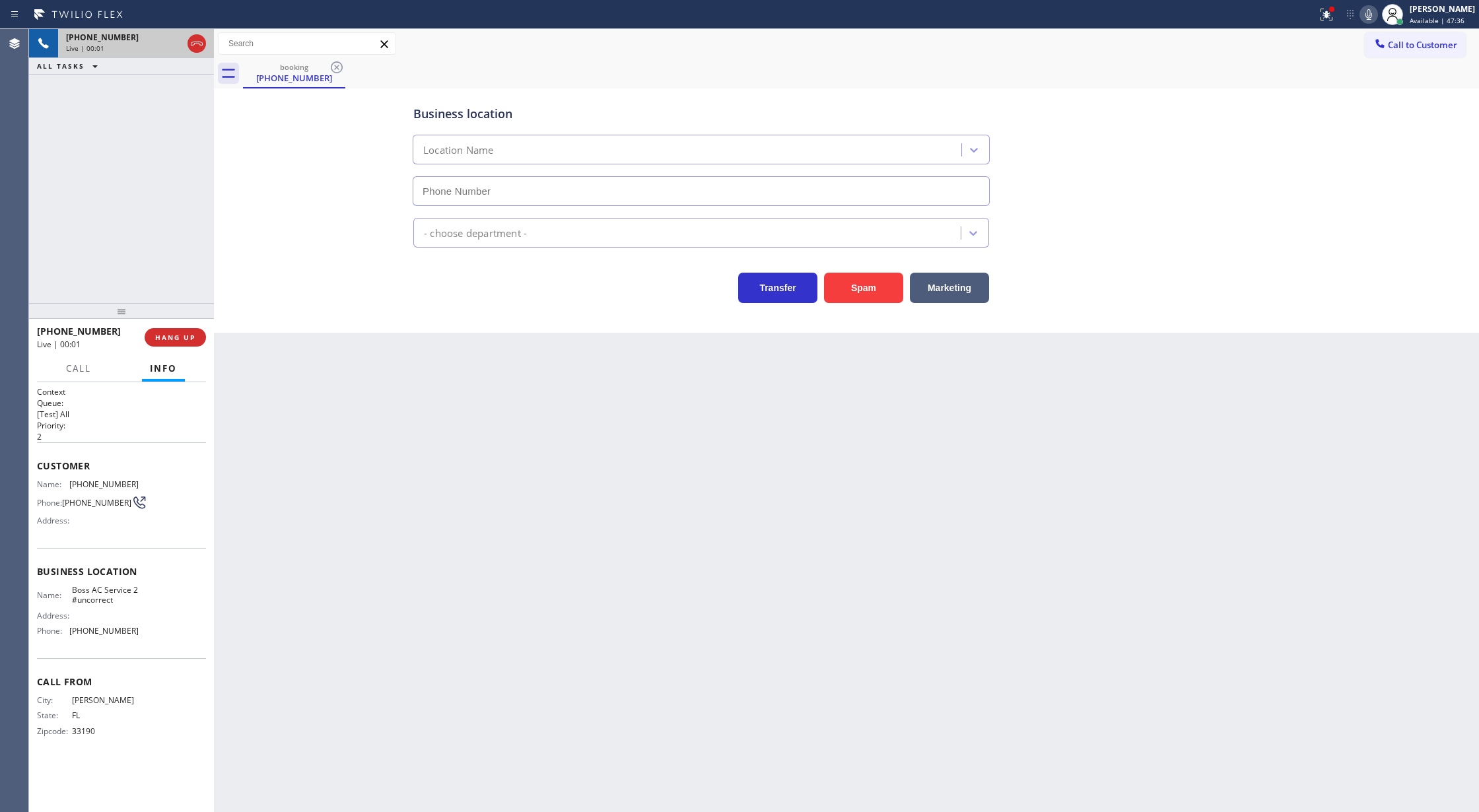
type input "(786) 207-1609"
click at [170, 336] on span "COMPLETE" at bounding box center [173, 337] width 45 height 9
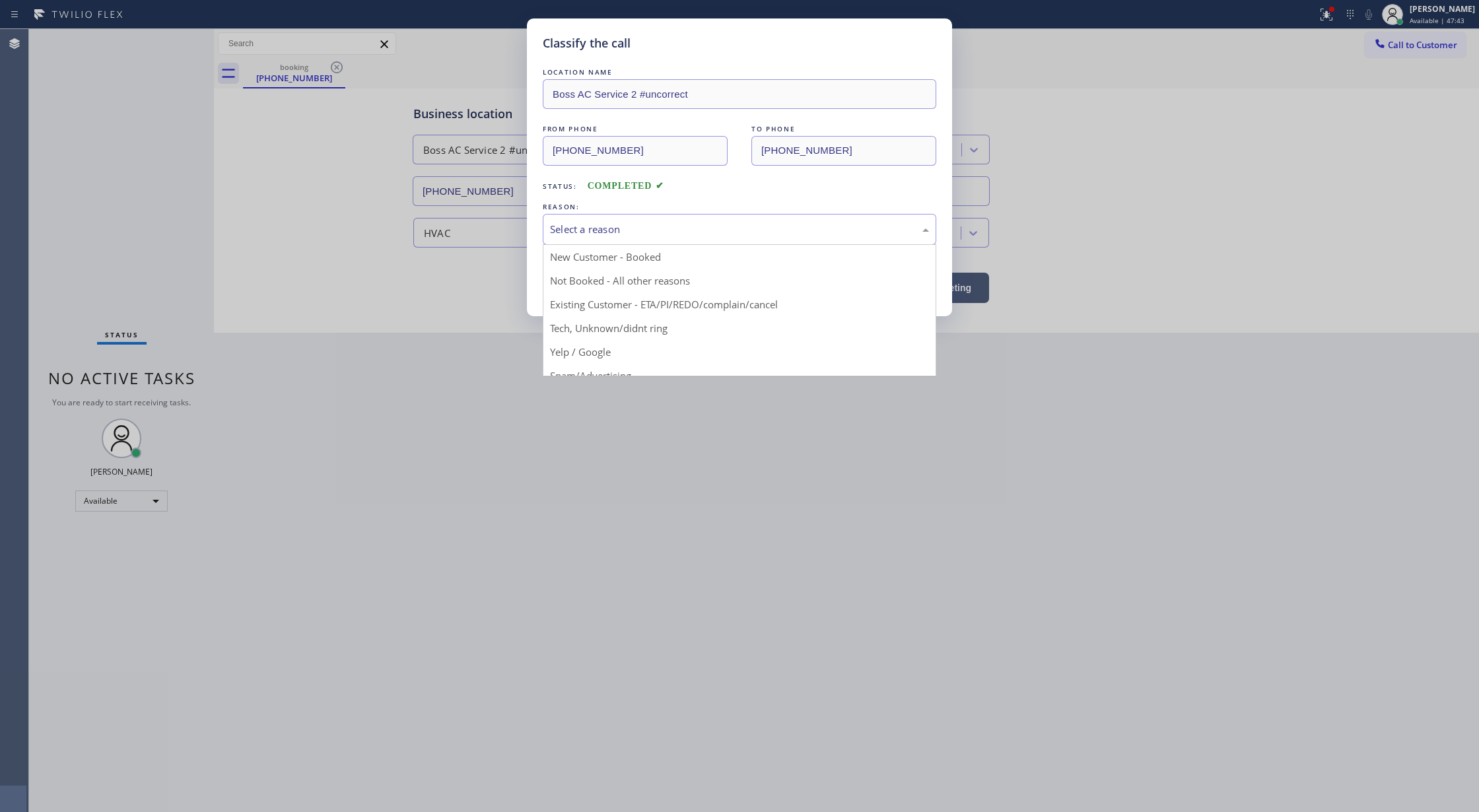
click at [610, 237] on div "Select a reason" at bounding box center [739, 229] width 379 height 15
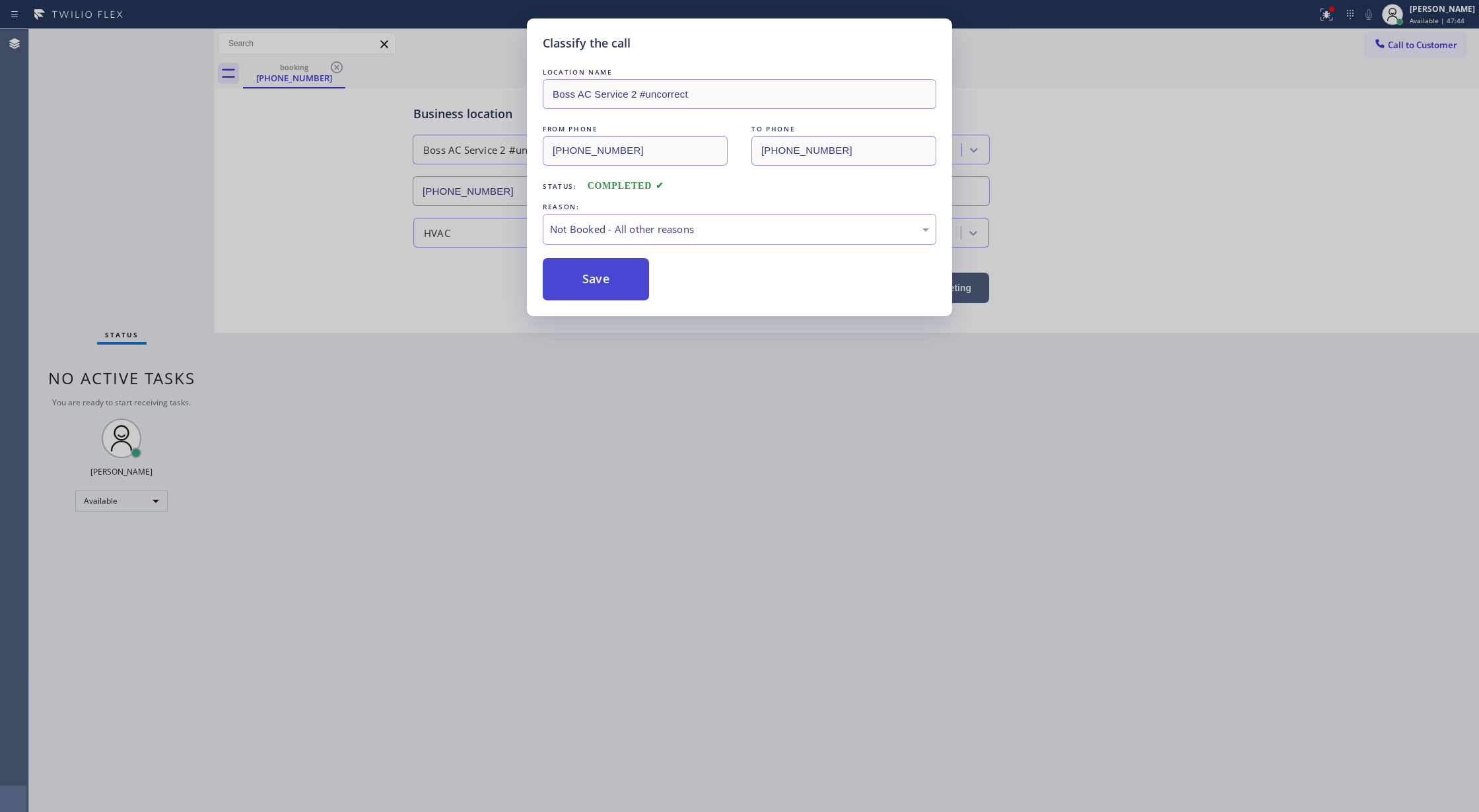
click at [597, 280] on button "Save" at bounding box center [595, 279] width 106 height 42
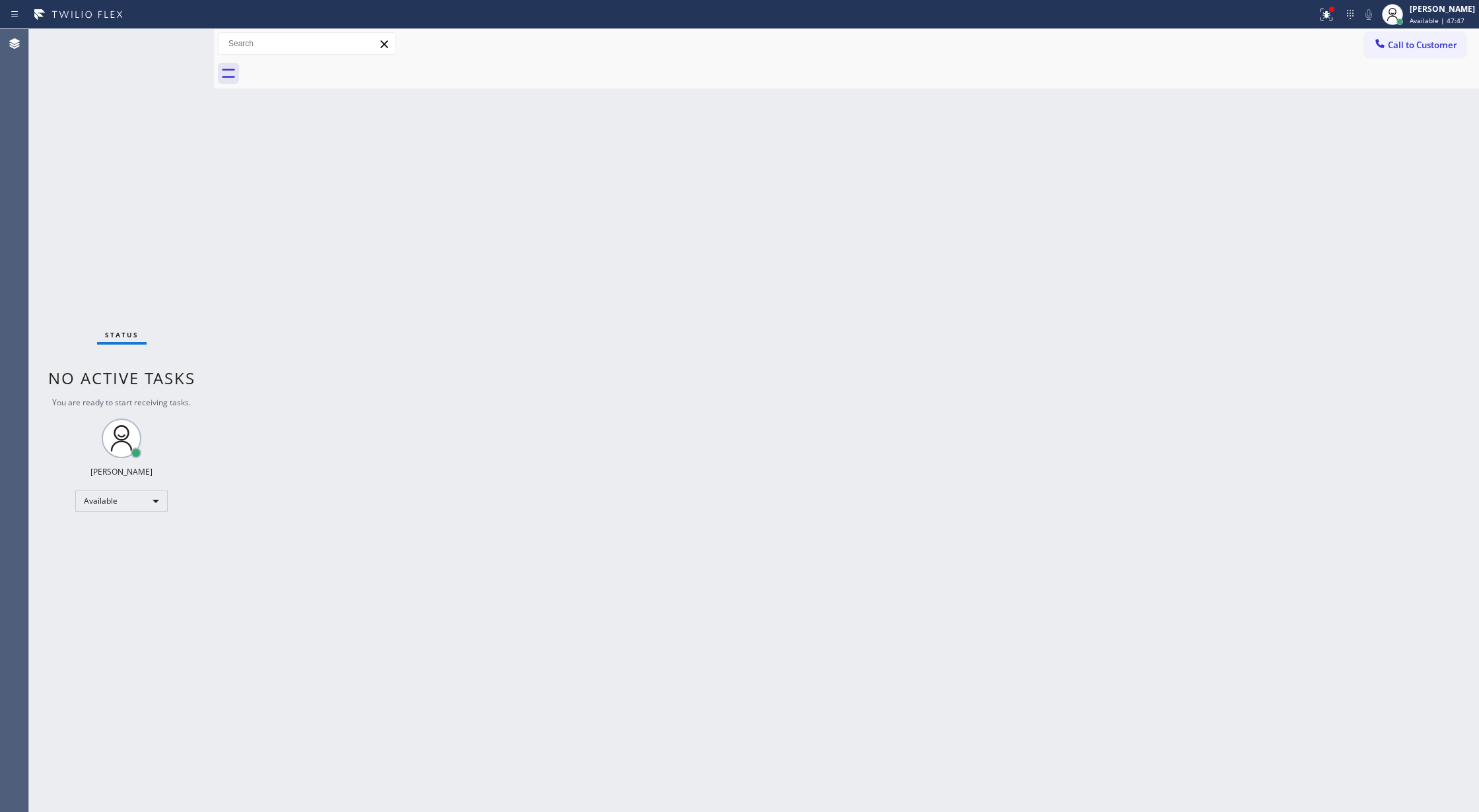
click at [182, 38] on div "Status No active tasks You are ready to start receiving tasks. [PERSON_NAME] Av…" at bounding box center [121, 420] width 185 height 783
click at [176, 40] on div "Status No active tasks You are ready to start receiving tasks. [PERSON_NAME] Av…" at bounding box center [121, 420] width 185 height 783
click at [174, 40] on div "Status No active tasks You are ready to start receiving tasks. [PERSON_NAME] Av…" at bounding box center [121, 420] width 185 height 783
click at [176, 40] on div "Status No active tasks You are ready to start receiving tasks. [PERSON_NAME] Av…" at bounding box center [121, 420] width 185 height 783
click at [177, 38] on div "Status No active tasks You are ready to start receiving tasks. [PERSON_NAME] Av…" at bounding box center [121, 420] width 185 height 783
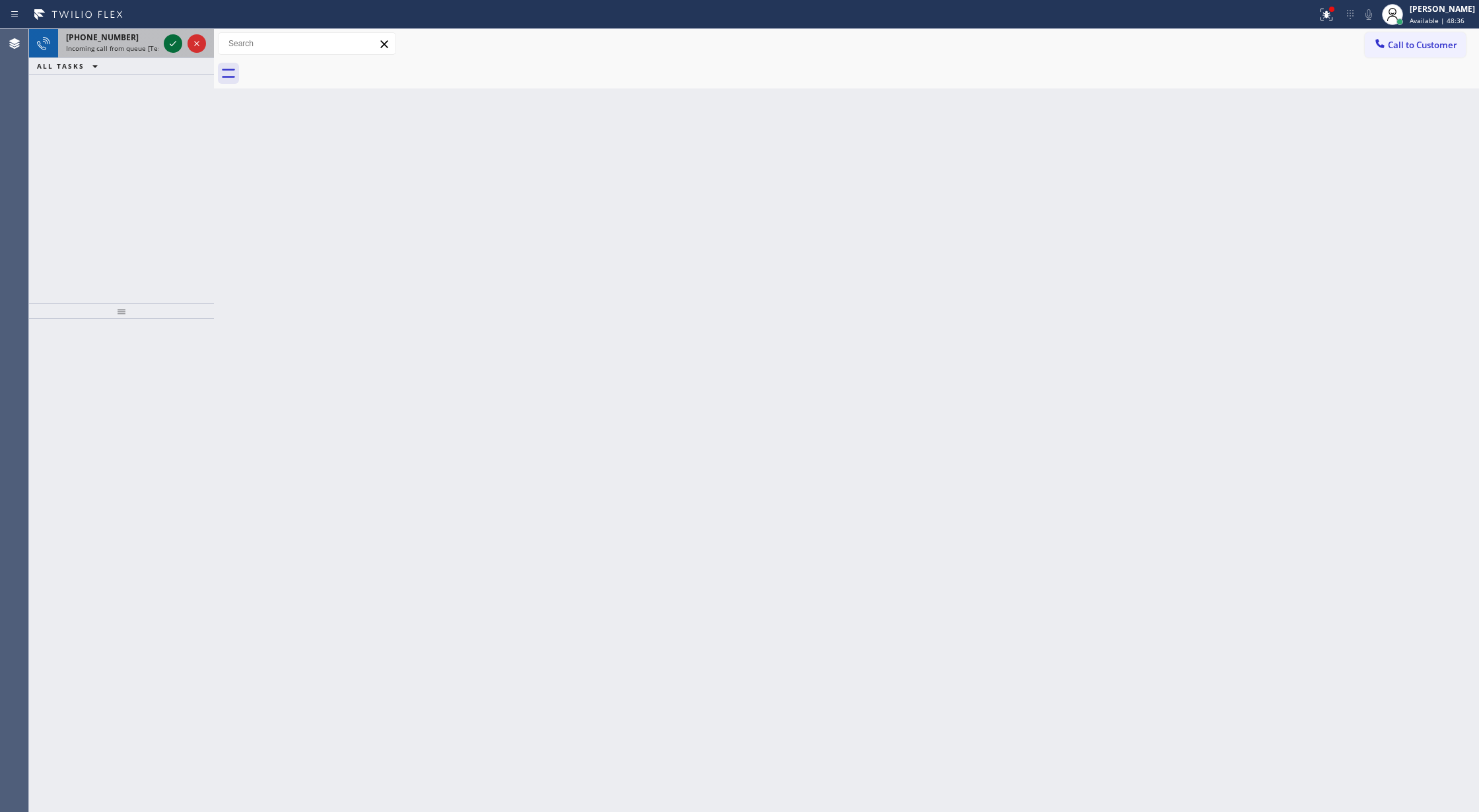
click at [174, 40] on icon at bounding box center [173, 43] width 16 height 16
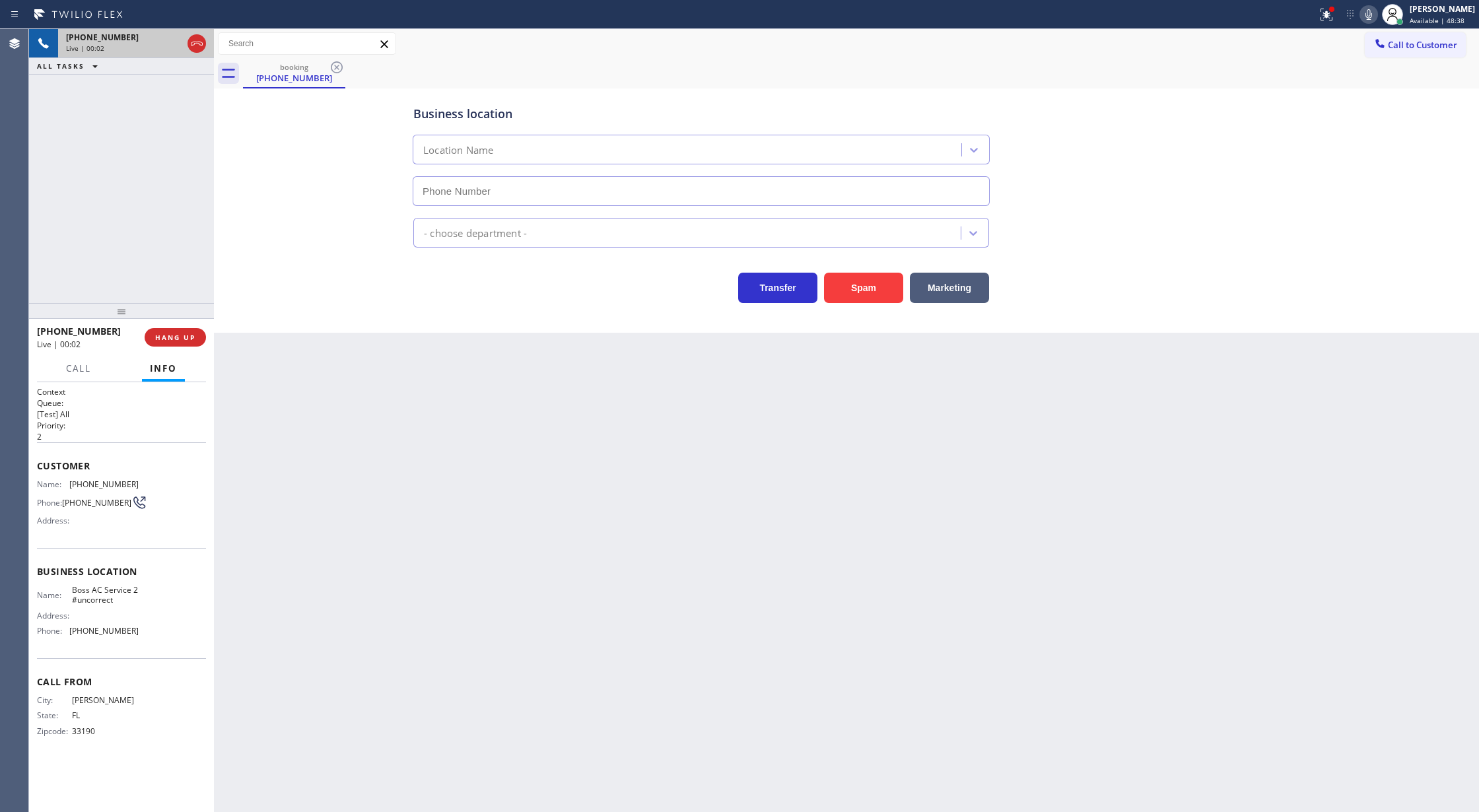
type input "(786) 207-1609"
click at [195, 42] on icon at bounding box center [197, 43] width 16 height 16
click at [173, 336] on span "COMPLETE" at bounding box center [173, 337] width 45 height 9
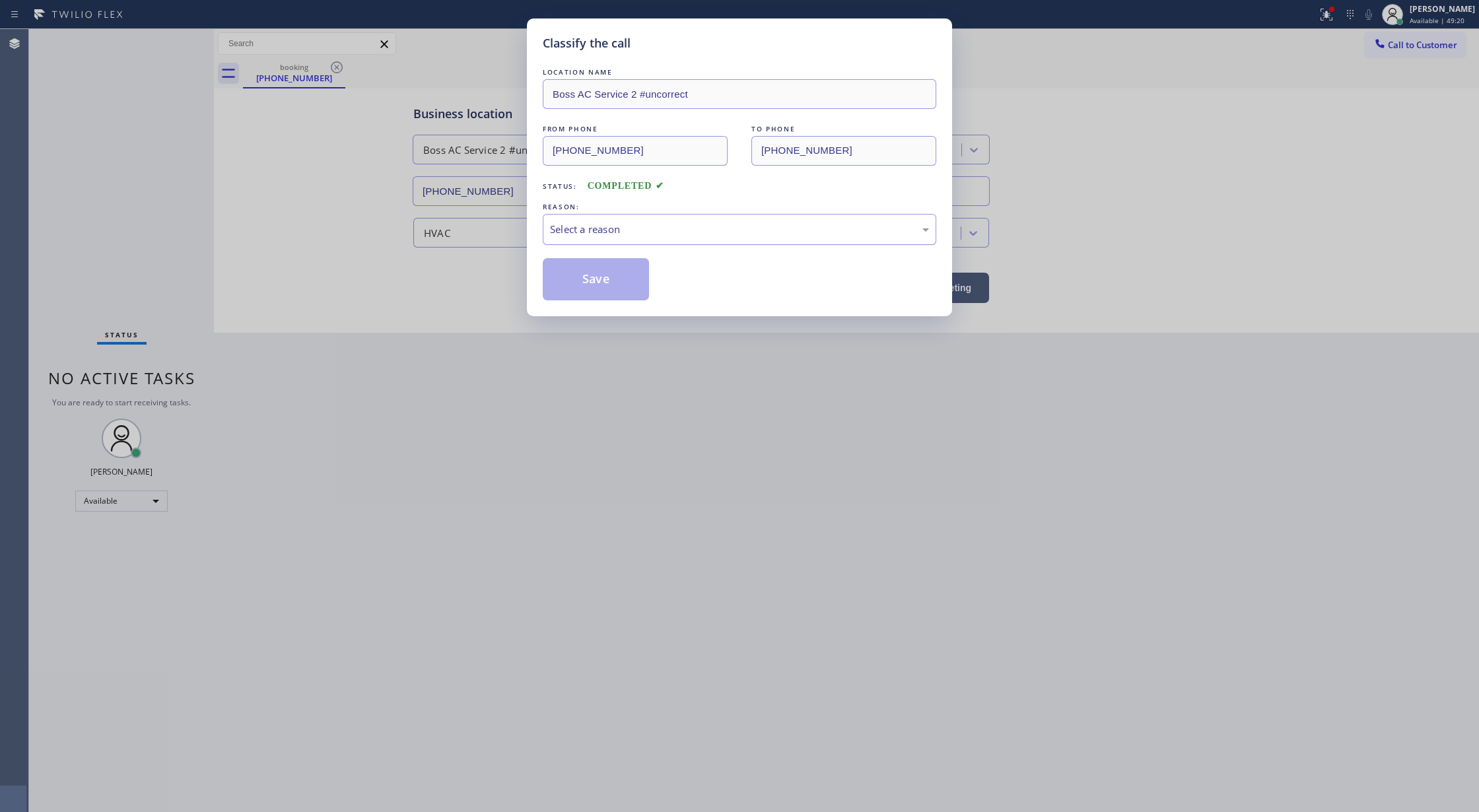
click at [613, 232] on div "Select a reason" at bounding box center [739, 229] width 379 height 15
click at [594, 284] on button "Save" at bounding box center [595, 279] width 106 height 42
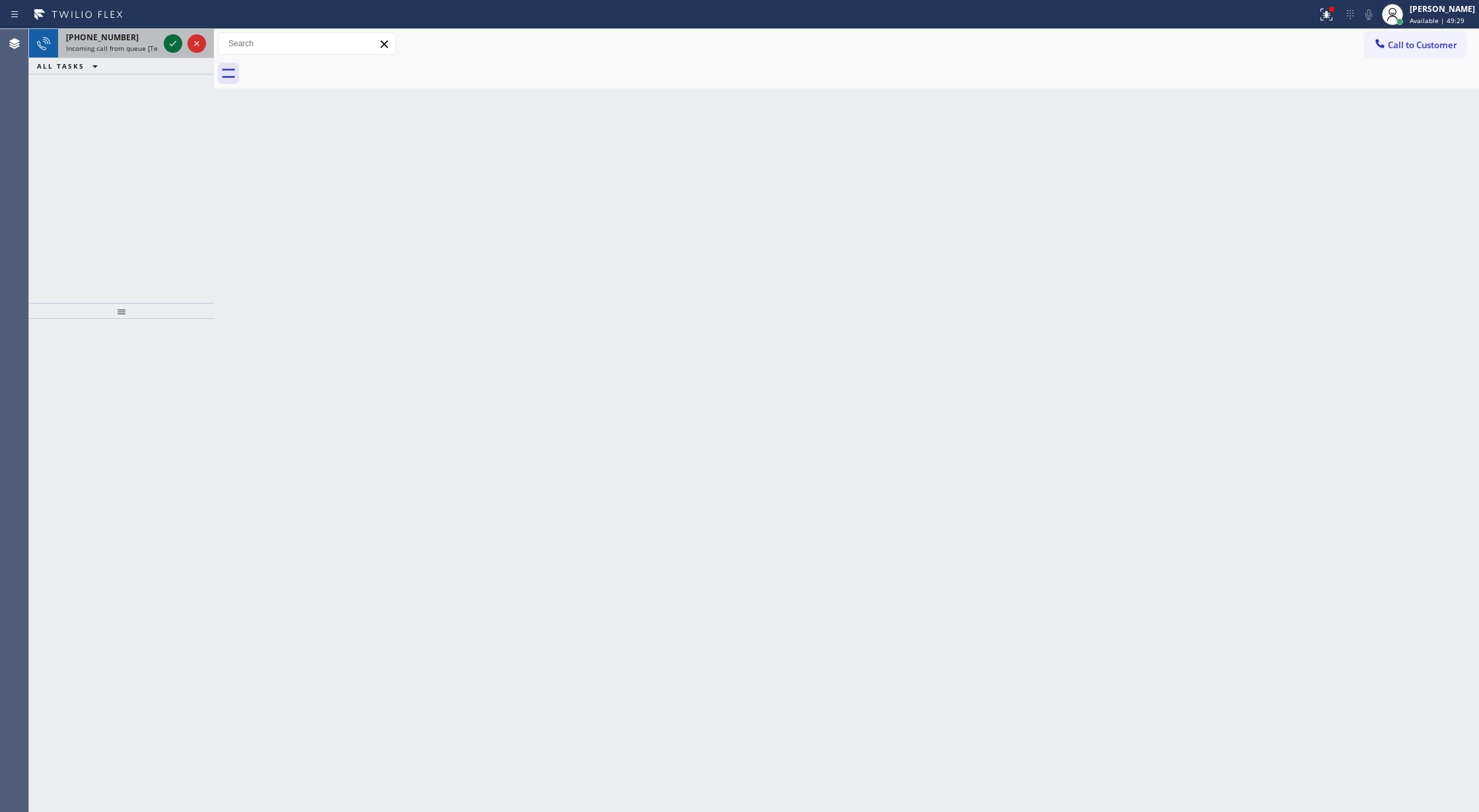
click at [167, 42] on icon at bounding box center [173, 43] width 16 height 16
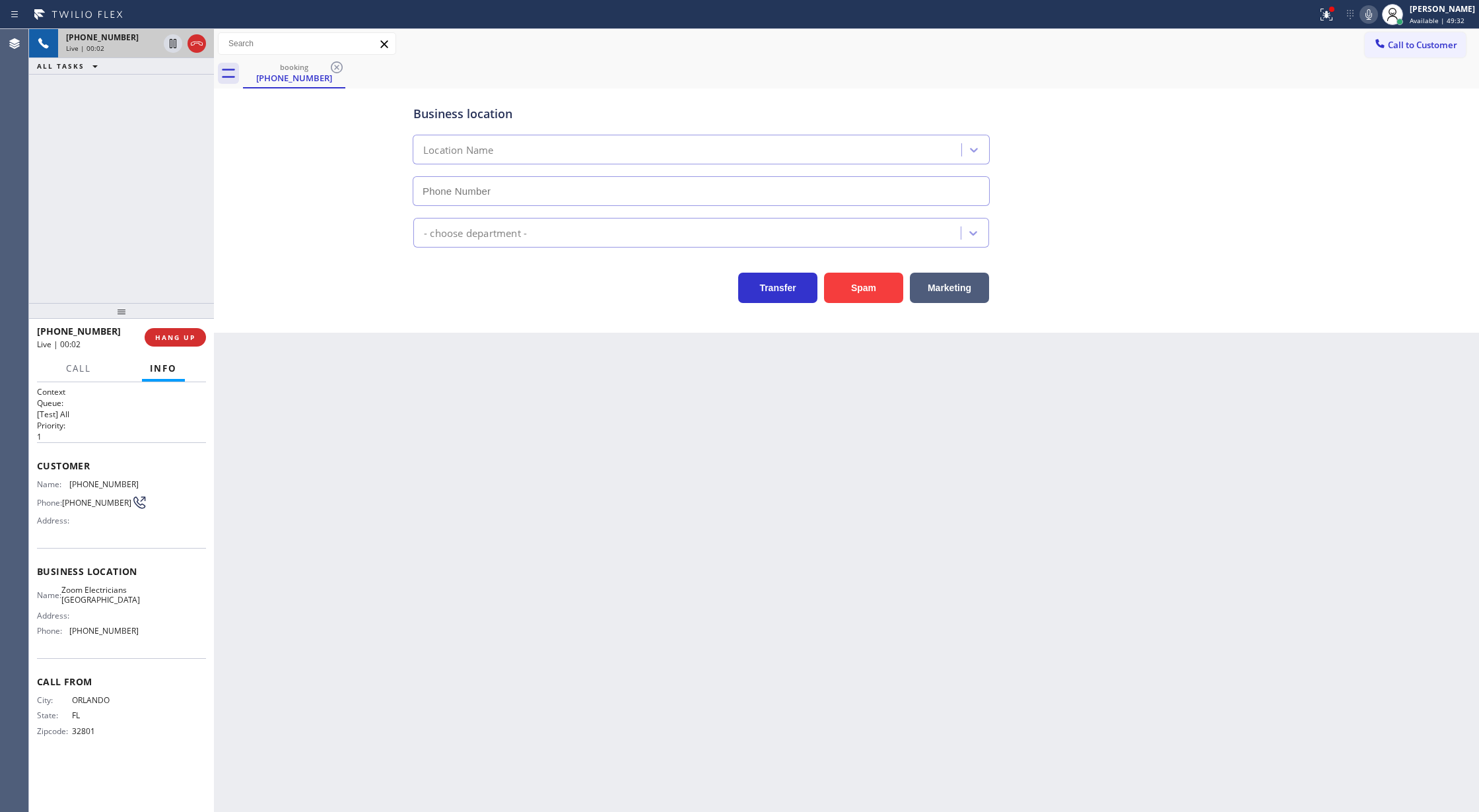
type input "(323) 686-8742"
click at [866, 289] on button "Spam" at bounding box center [863, 288] width 79 height 30
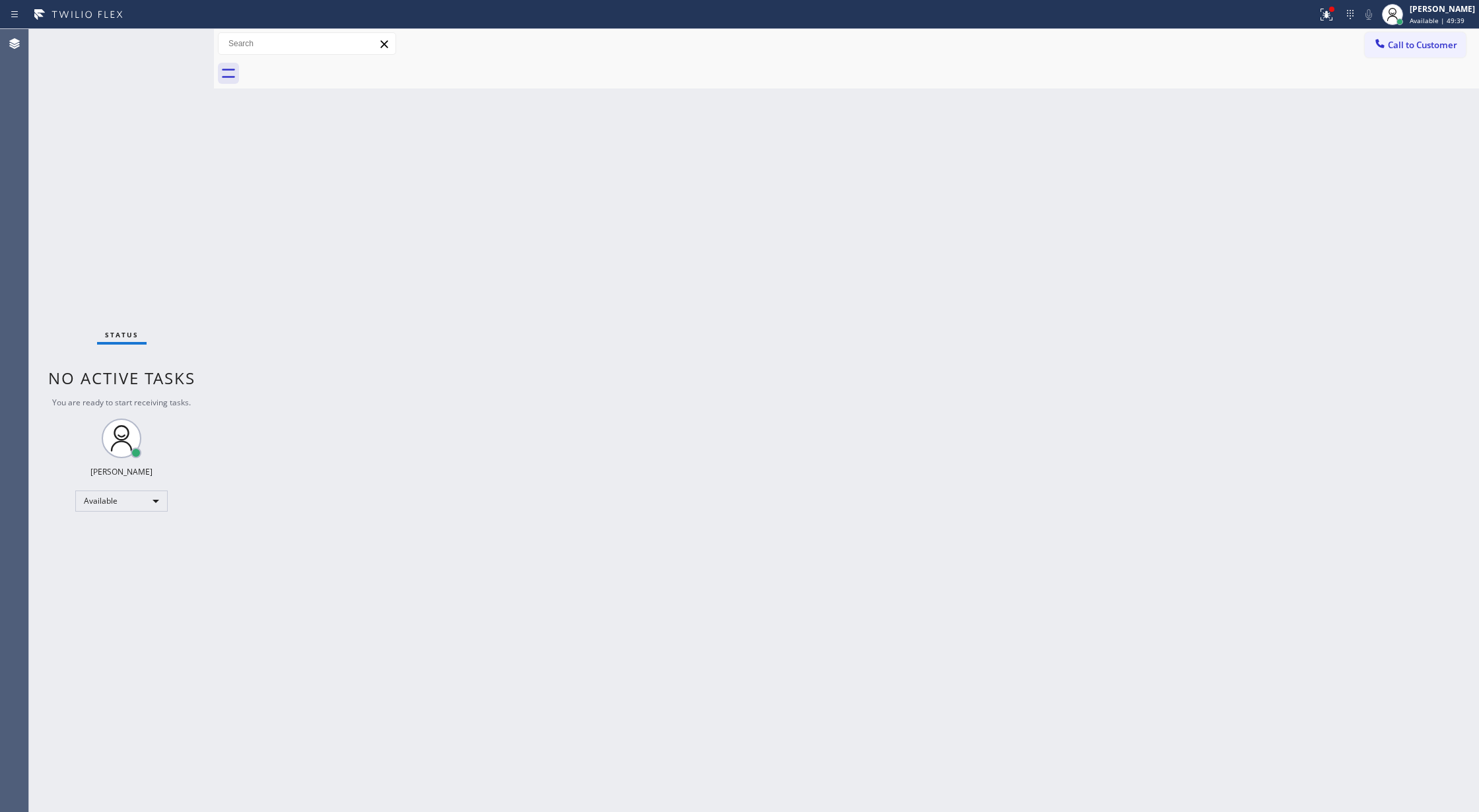
click at [181, 48] on div "Status No active tasks You are ready to start receiving tasks. [PERSON_NAME] Av…" at bounding box center [121, 420] width 185 height 783
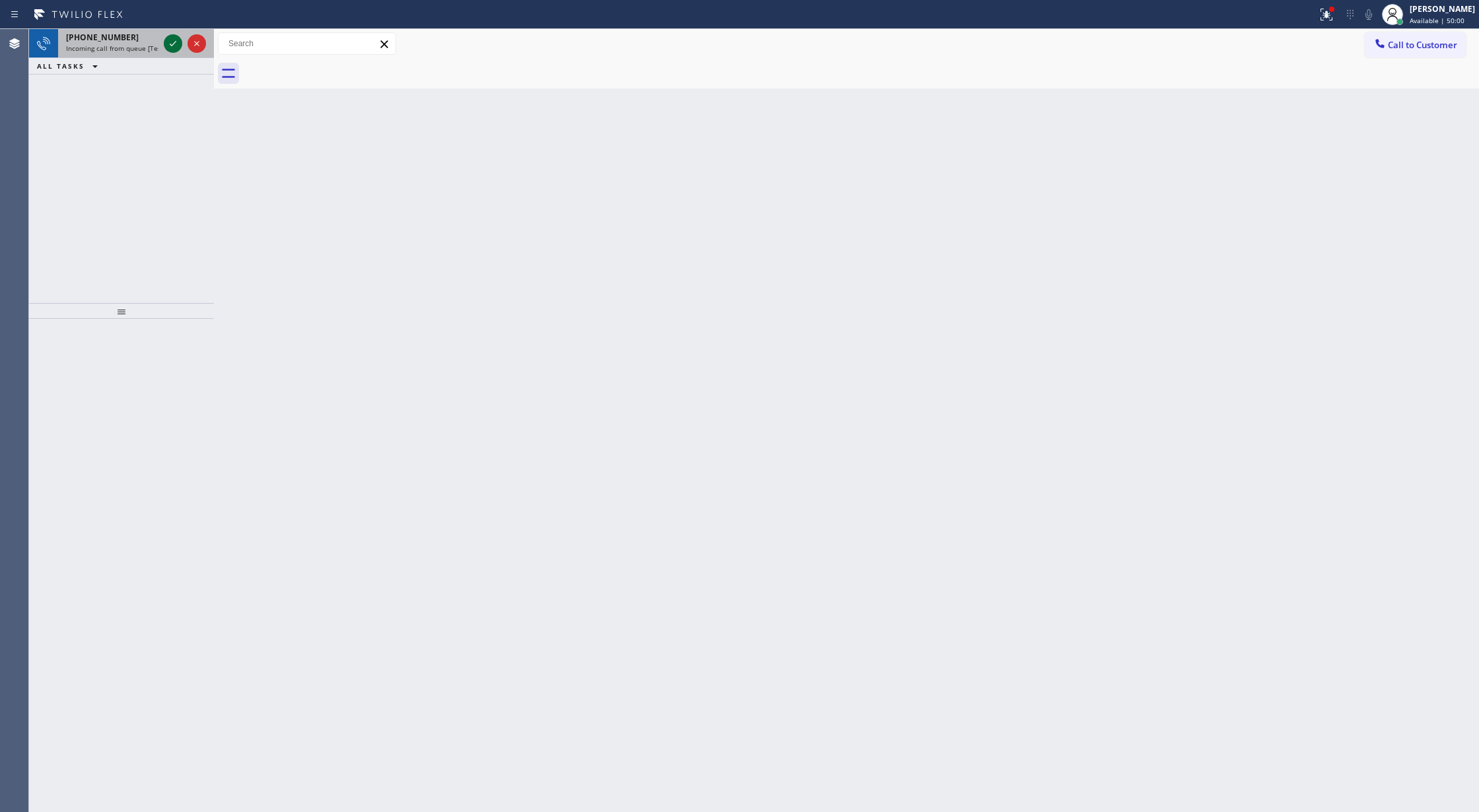
click at [167, 43] on icon at bounding box center [173, 43] width 16 height 16
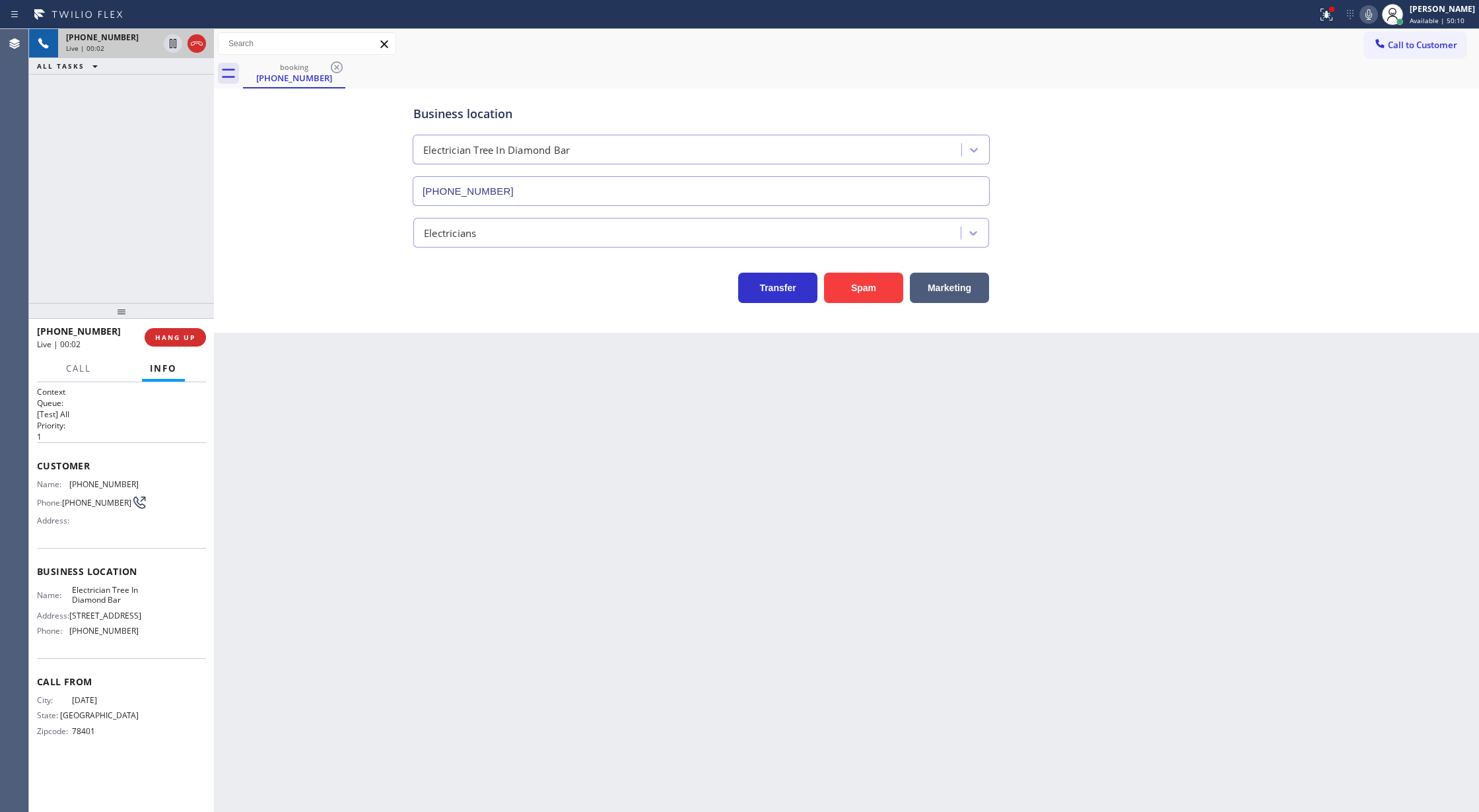
type input "(909) 546-4983"
drag, startPoint x: 863, startPoint y: 296, endPoint x: 811, endPoint y: 319, distance: 56.9
click at [861, 295] on button "Spam" at bounding box center [863, 288] width 79 height 30
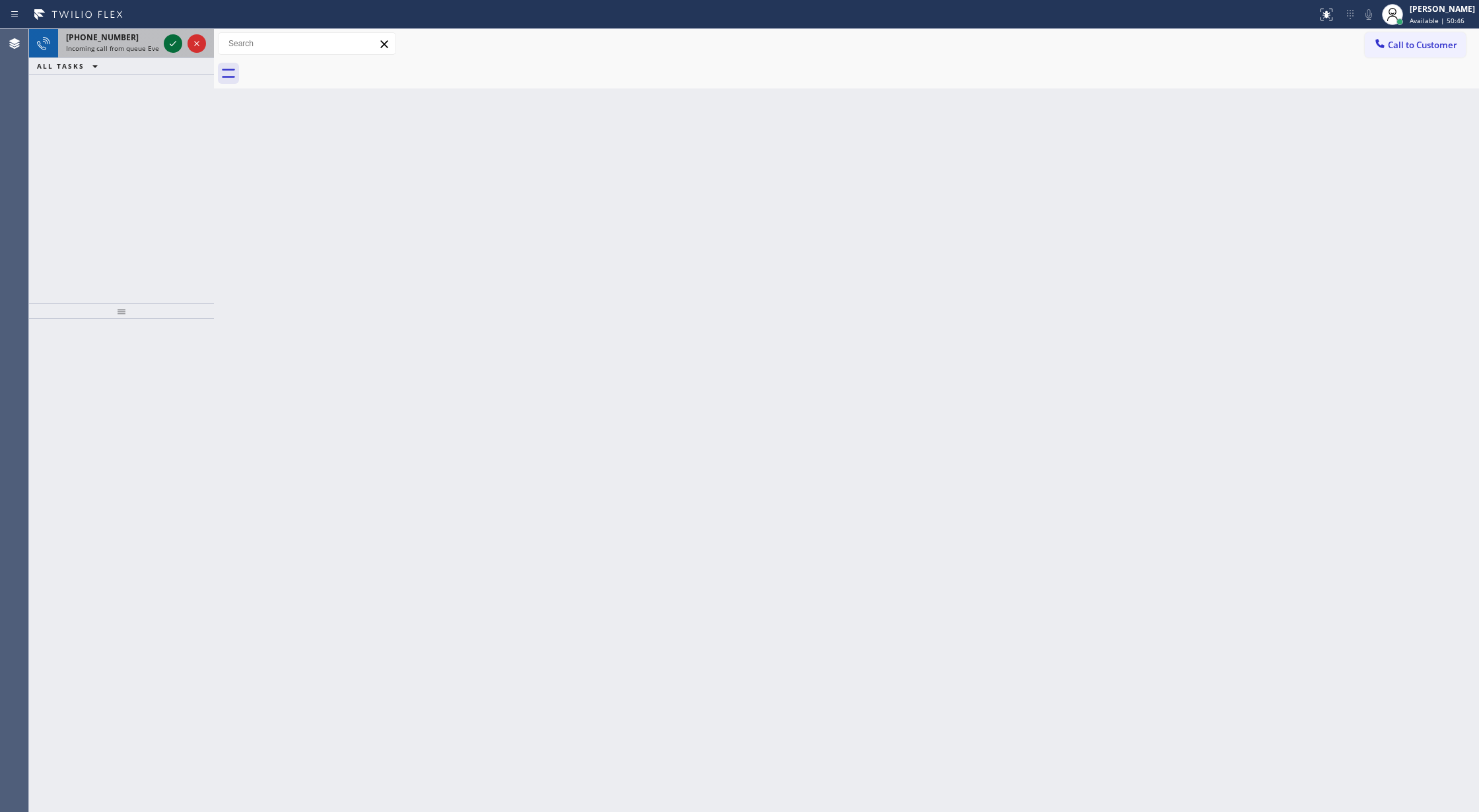
click at [168, 48] on icon at bounding box center [173, 43] width 16 height 16
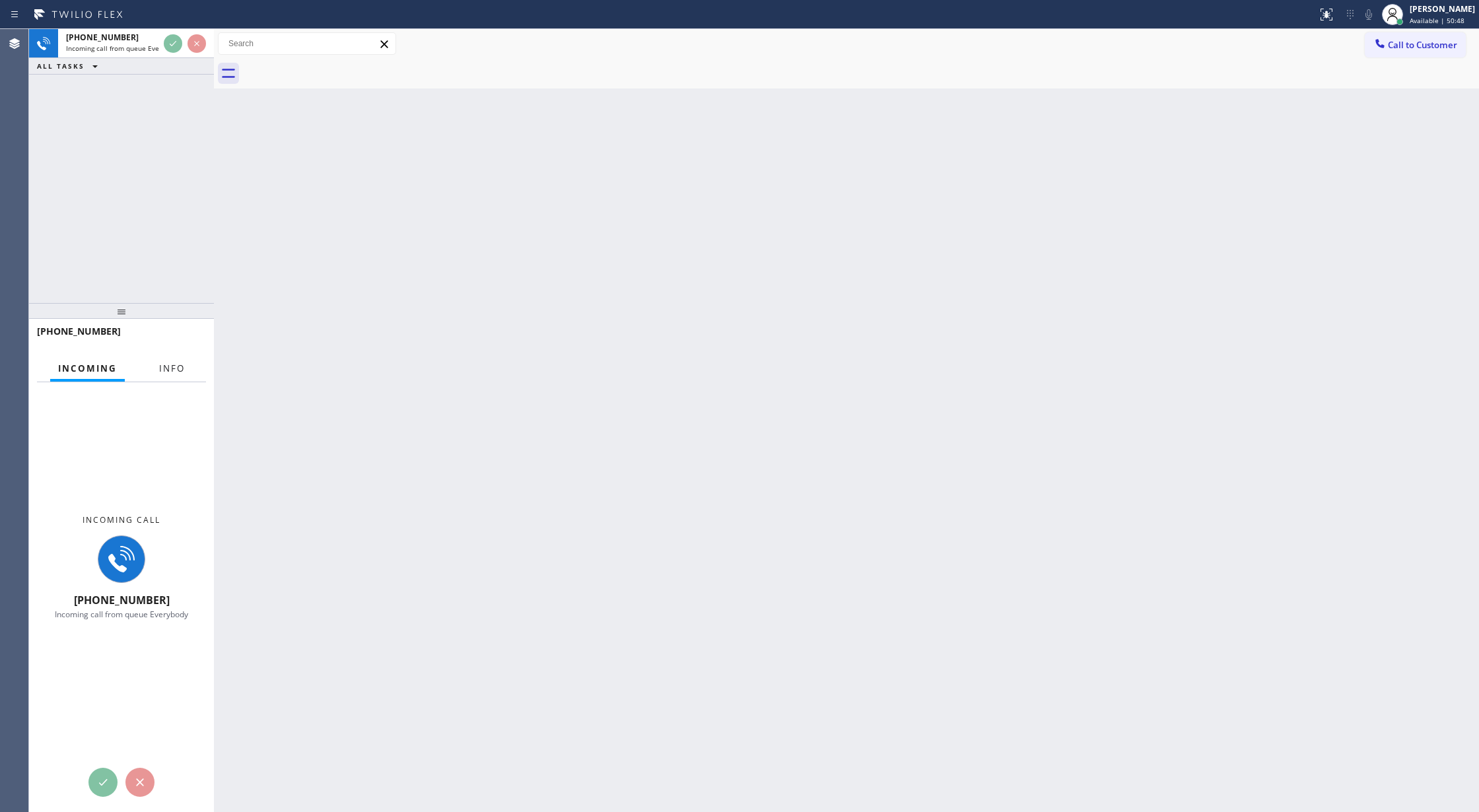
click at [167, 370] on span "Info" at bounding box center [172, 368] width 26 height 12
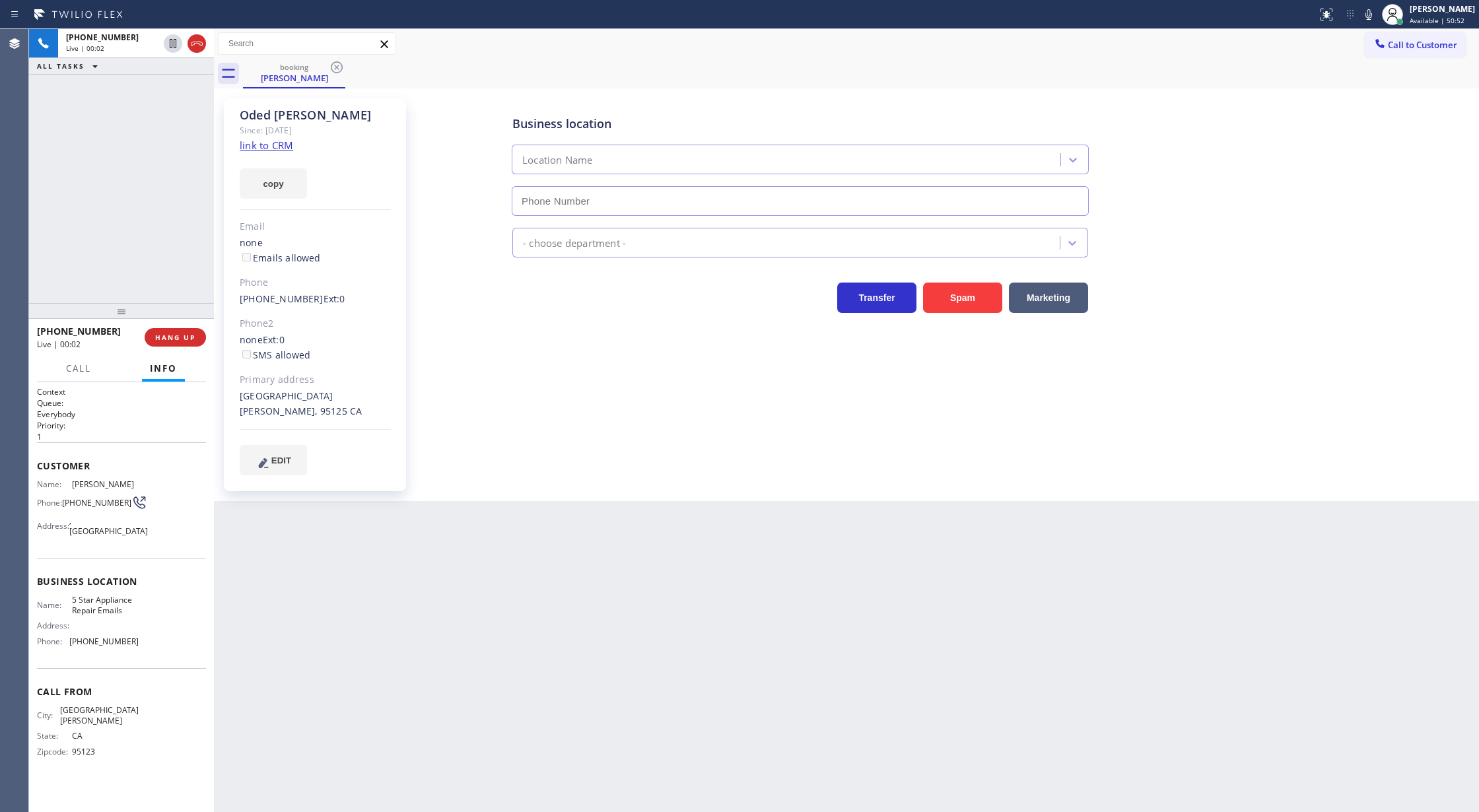
type input "[PHONE_NUMBER]"
click at [270, 146] on link "link to CRM" at bounding box center [266, 145] width 53 height 14
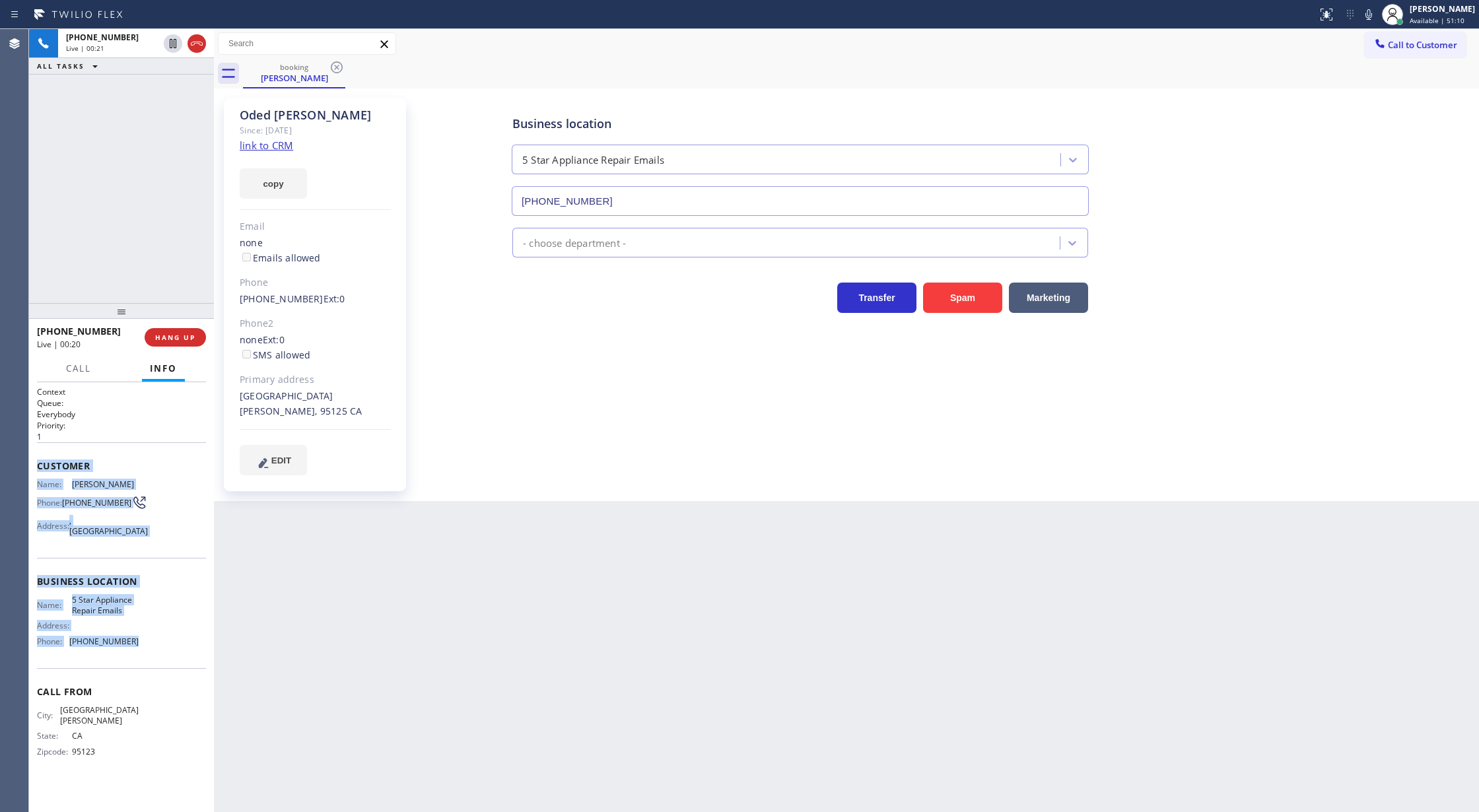
drag, startPoint x: 29, startPoint y: 462, endPoint x: 162, endPoint y: 642, distance: 223.8
click at [162, 642] on div "Context Queue: Everybody Priority: 1 Customer Name: [PERSON_NAME] Phone: [PHONE…" at bounding box center [121, 597] width 185 height 430
copy div "Customer Name: [PERSON_NAME] Phone: [PHONE_NUMBER] Address: [GEOGRAPHIC_DATA] B…"
click at [74, 371] on span "Call" at bounding box center [78, 368] width 25 height 12
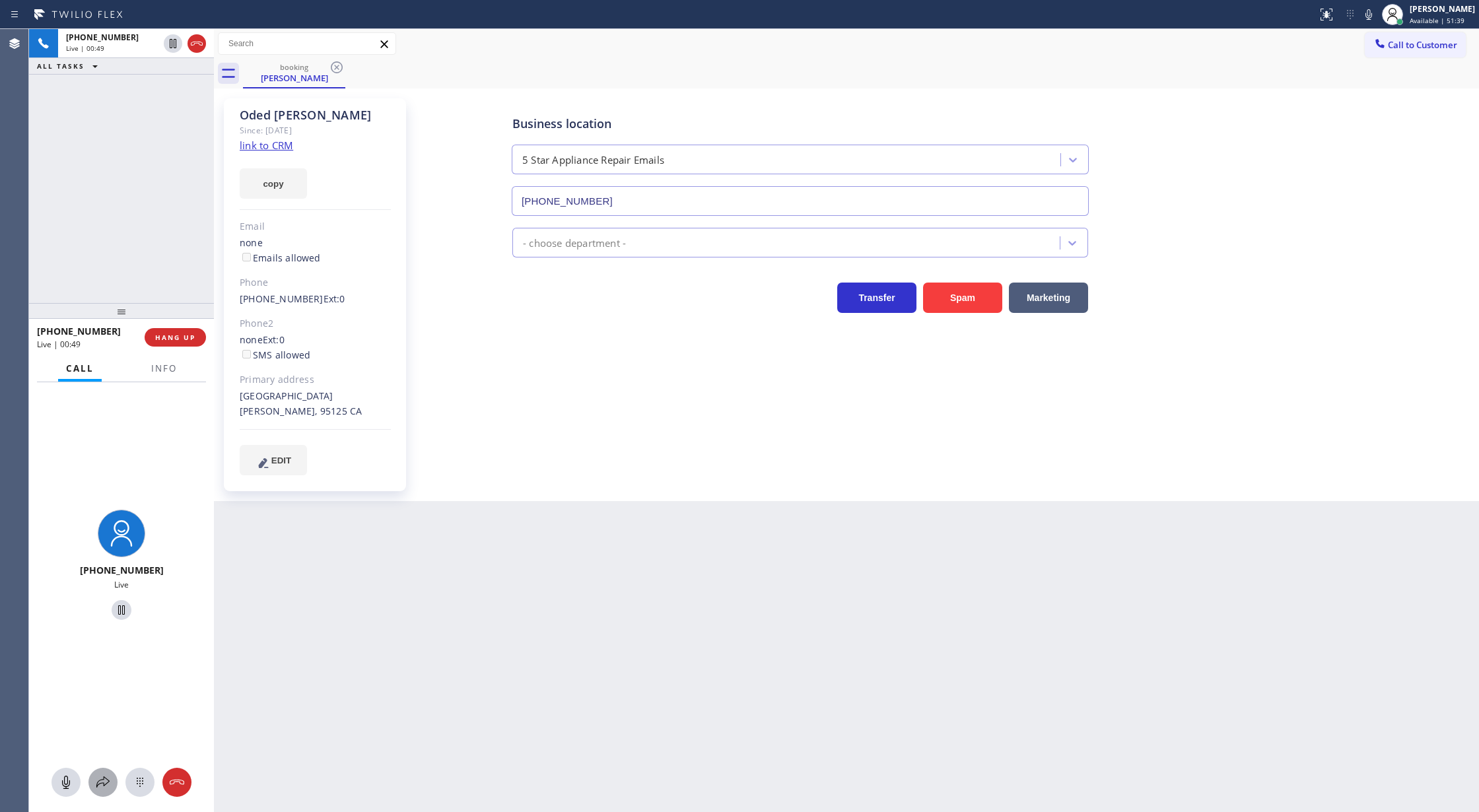
click at [99, 782] on icon at bounding box center [102, 782] width 16 height 16
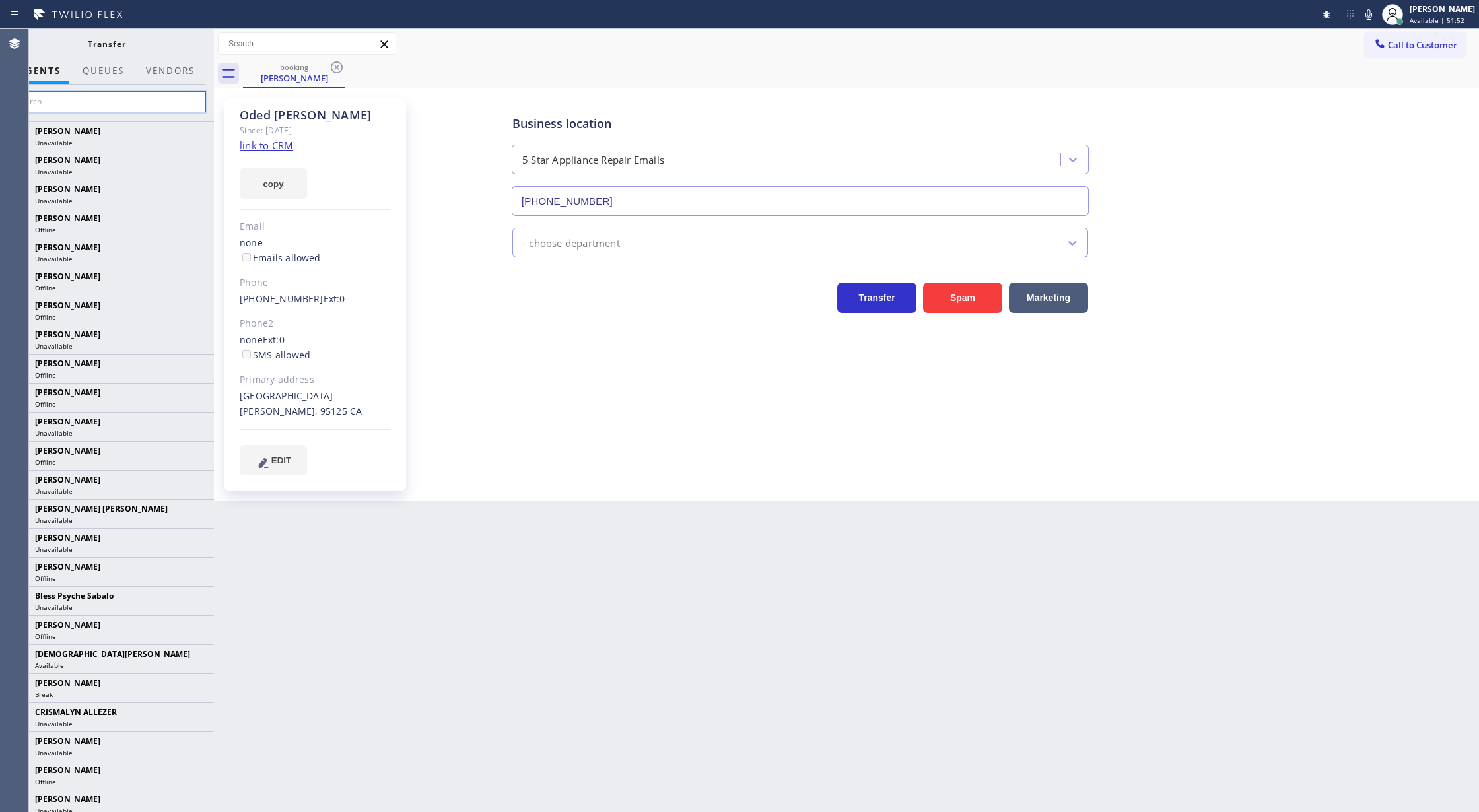
click at [95, 99] on input "text" at bounding box center [107, 102] width 199 height 21
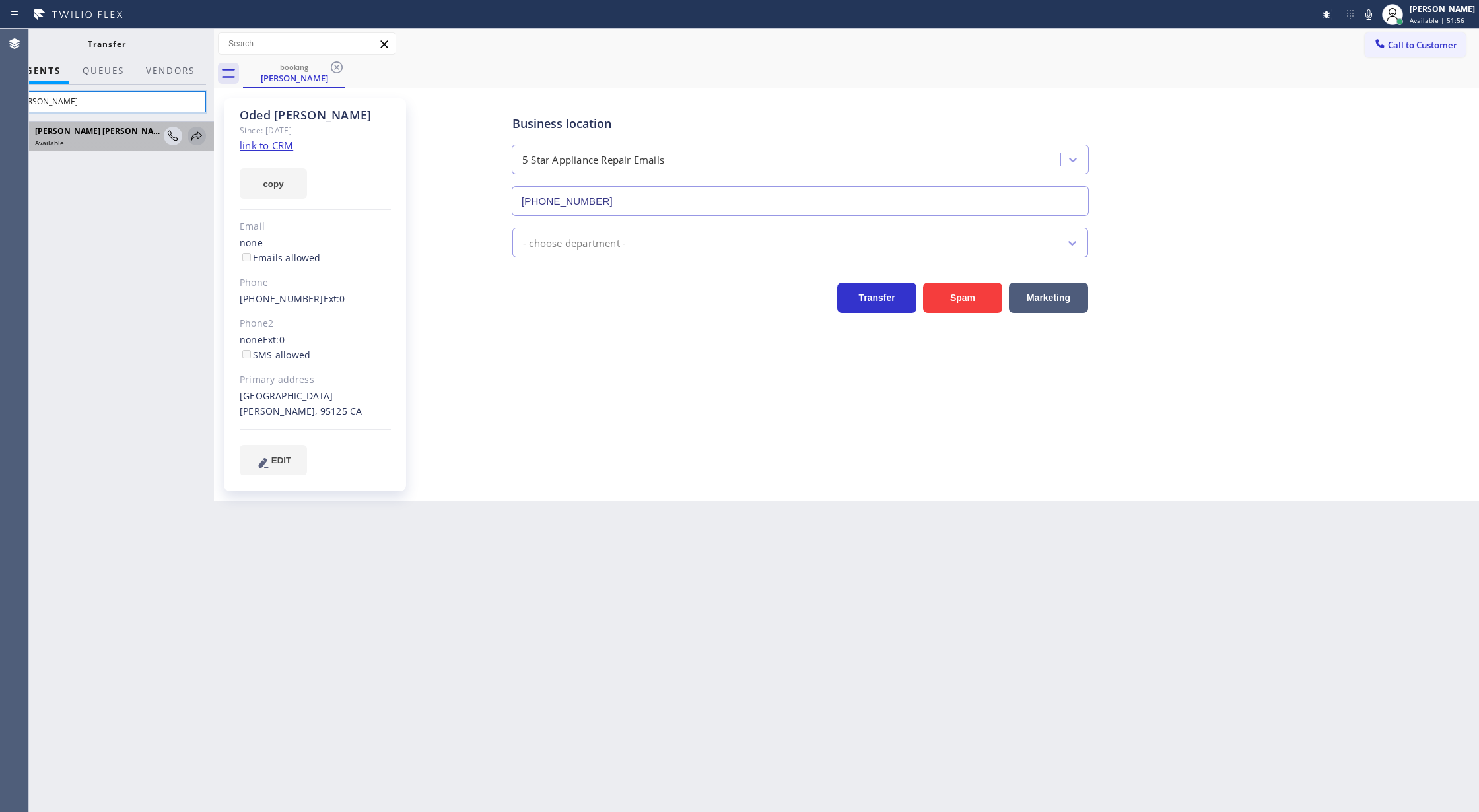
type input "[PERSON_NAME]"
click at [202, 136] on icon at bounding box center [197, 136] width 16 height 16
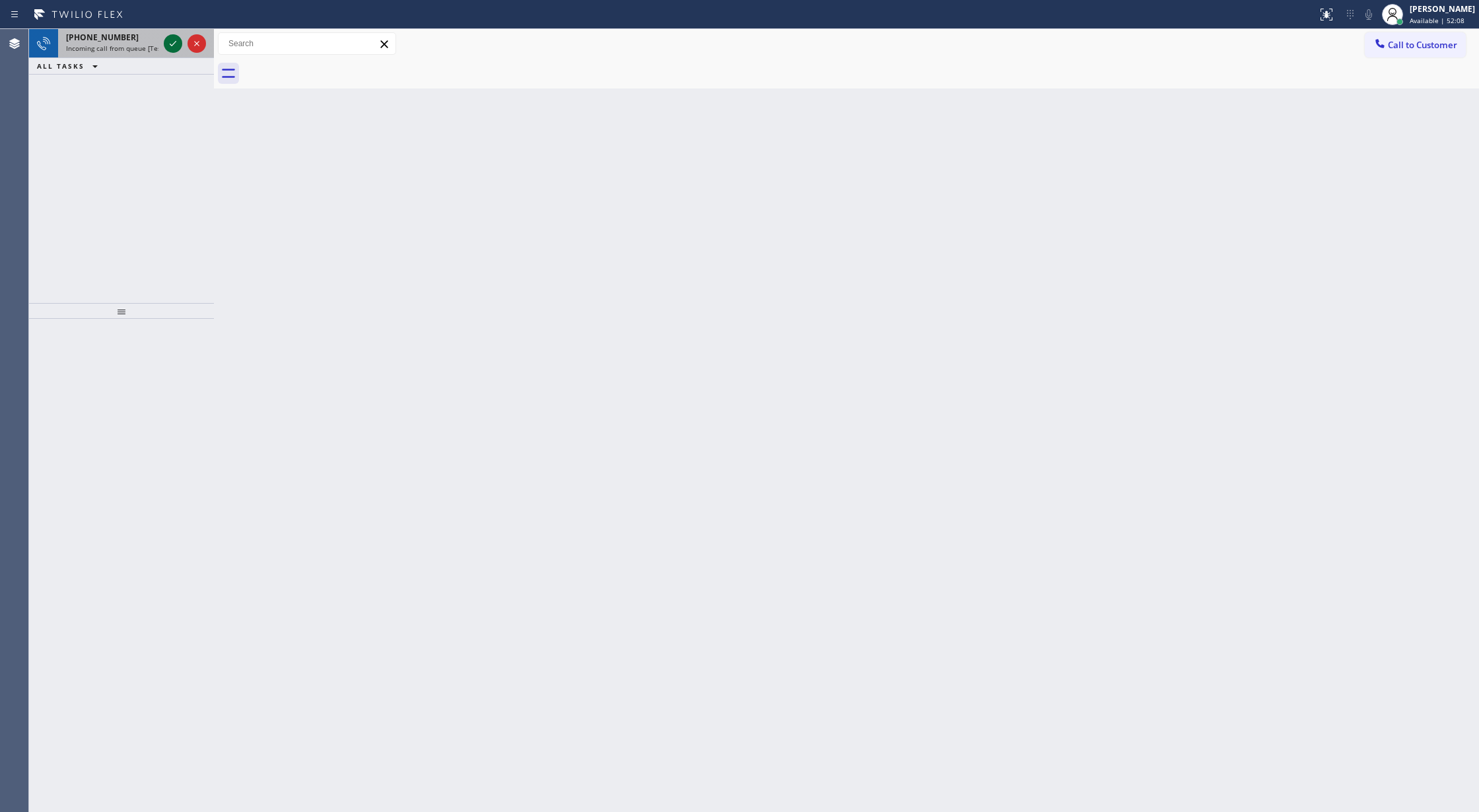
click at [177, 41] on icon at bounding box center [173, 43] width 16 height 16
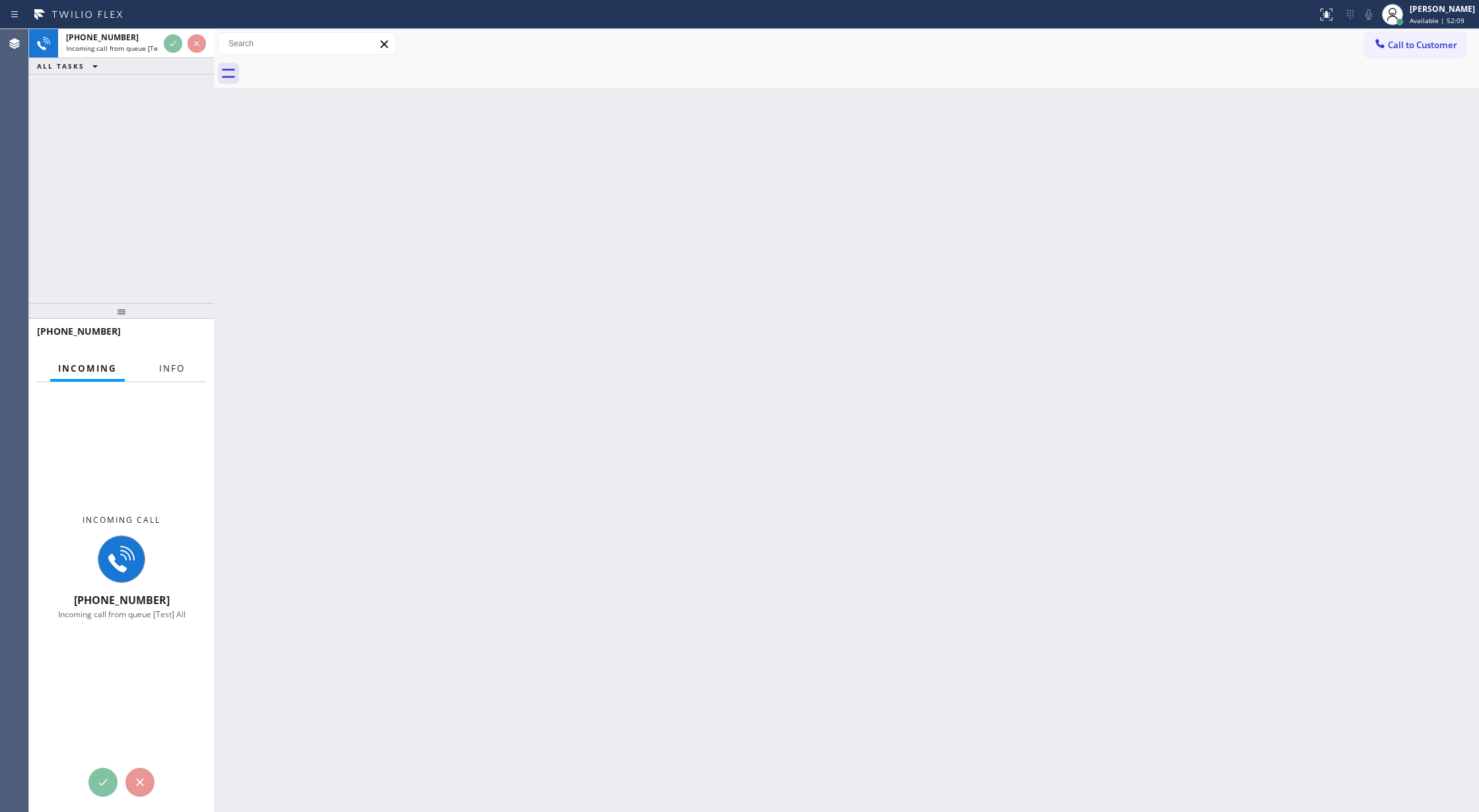
click at [169, 363] on span "Info" at bounding box center [172, 368] width 26 height 12
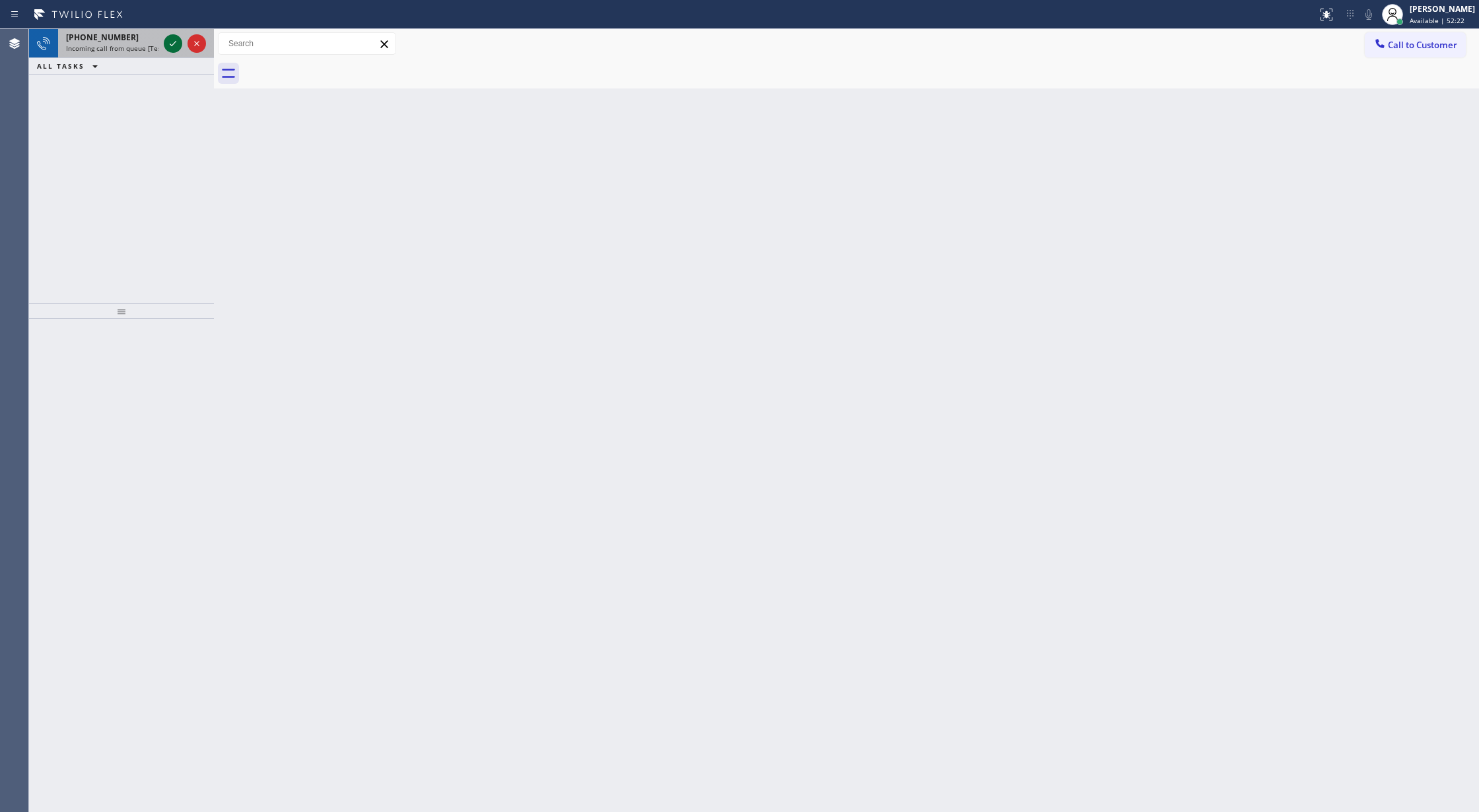
click at [168, 41] on icon at bounding box center [173, 43] width 16 height 16
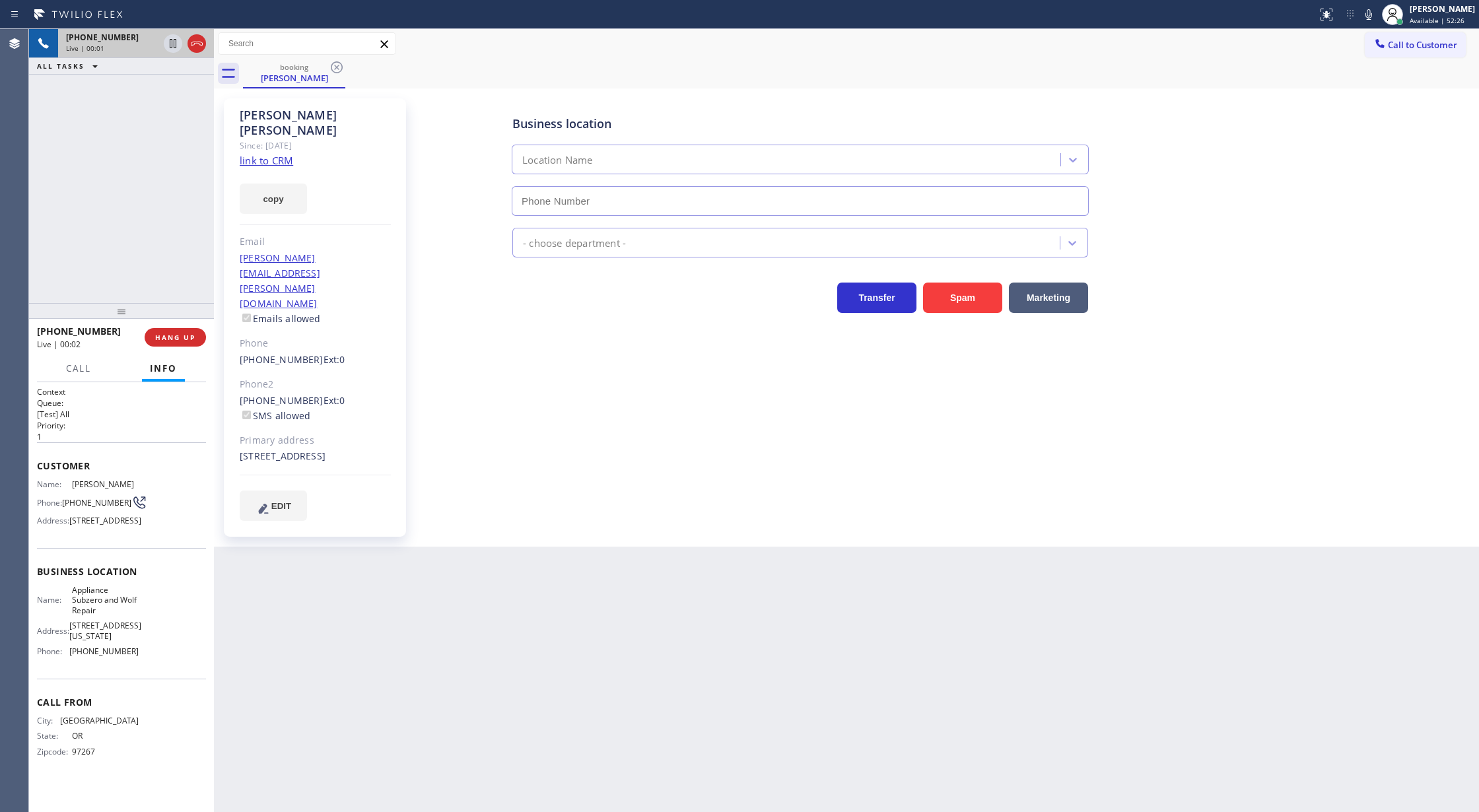
type input "[PHONE_NUMBER]"
click at [267, 154] on link "link to CRM" at bounding box center [266, 160] width 53 height 14
click at [1377, 14] on icon at bounding box center [1368, 14] width 16 height 16
click at [1377, 17] on icon at bounding box center [1368, 14] width 16 height 16
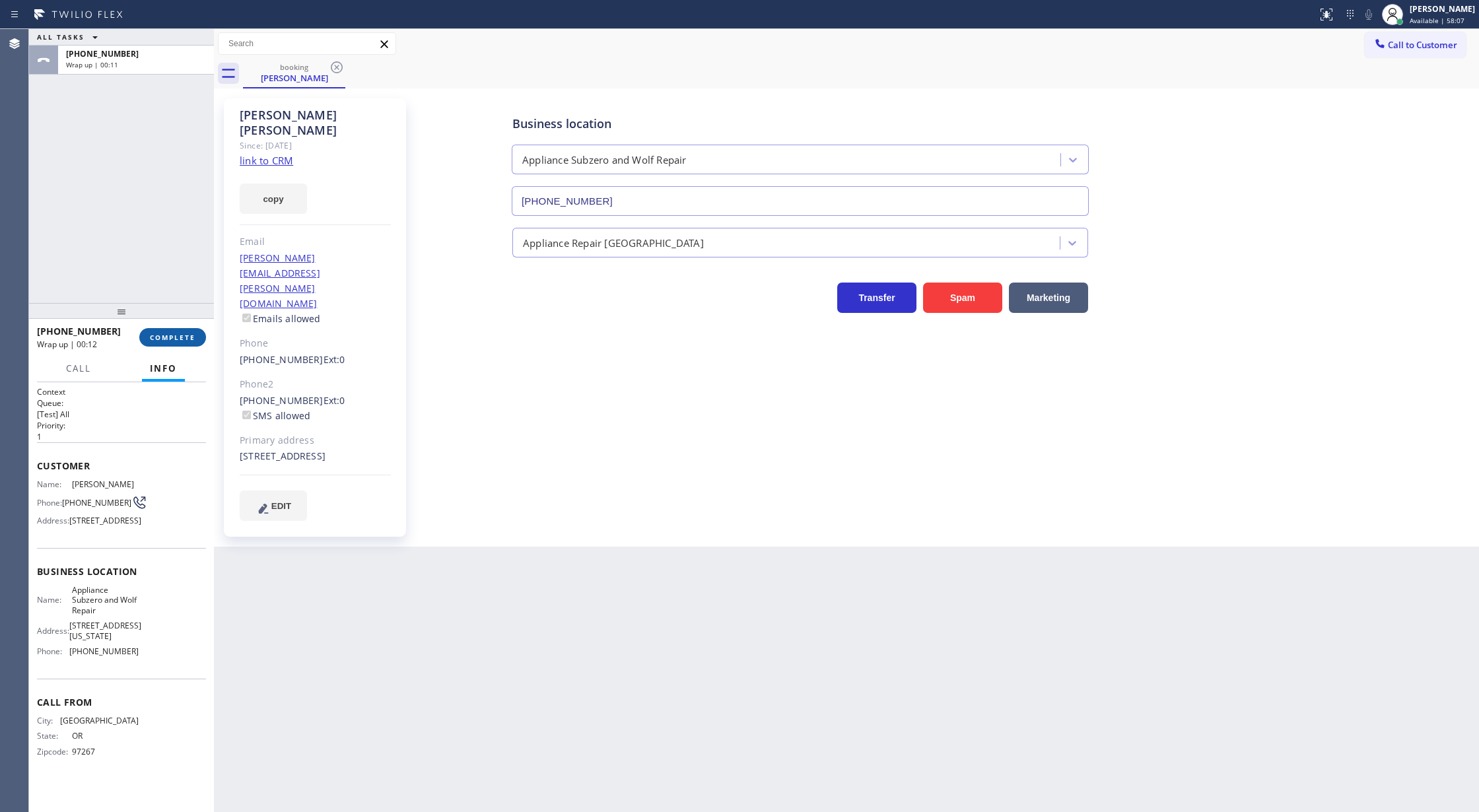
click at [148, 333] on button "COMPLETE" at bounding box center [173, 337] width 66 height 19
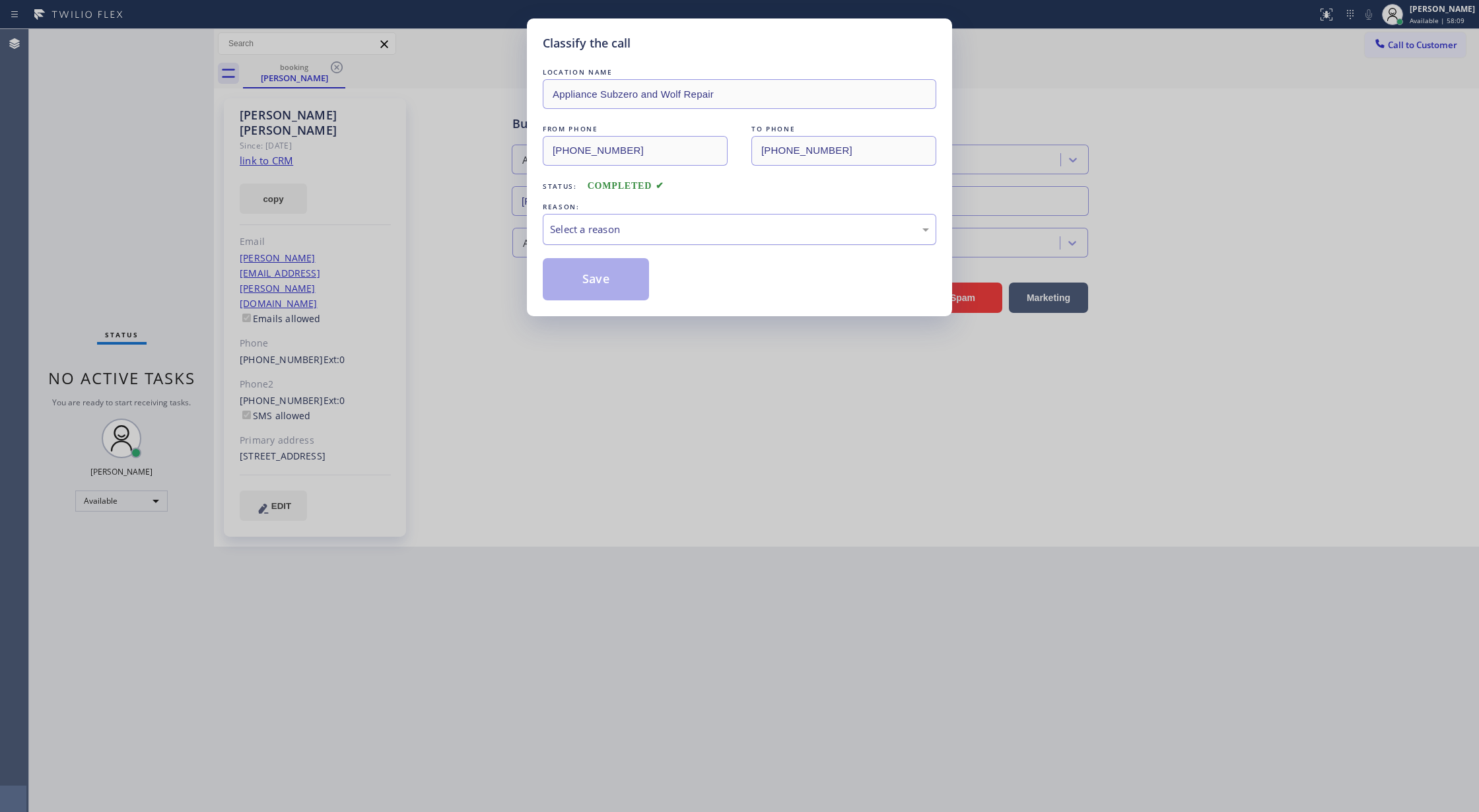
click at [632, 238] on div "Select a reason" at bounding box center [739, 229] width 393 height 31
click at [600, 279] on button "Save" at bounding box center [595, 279] width 106 height 42
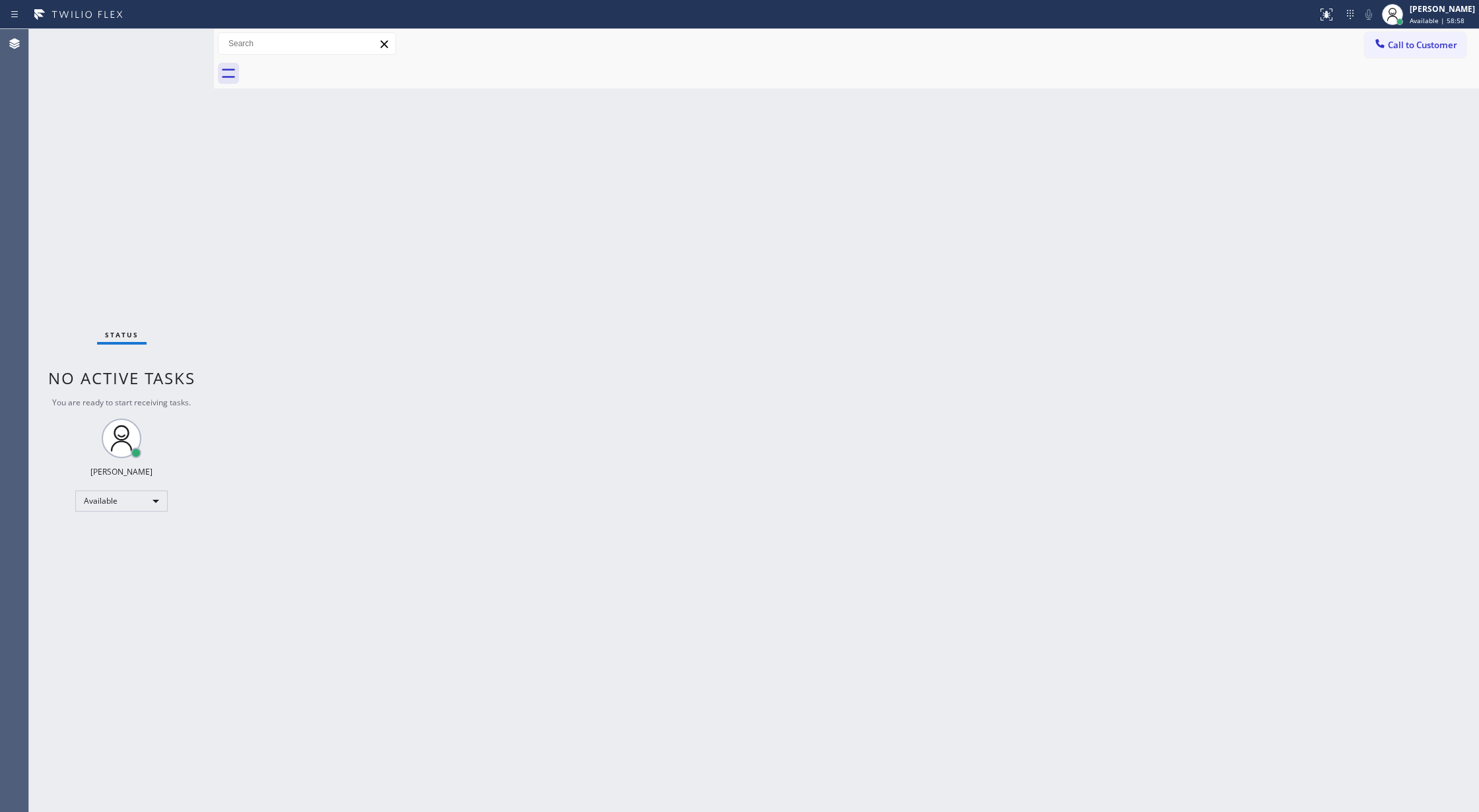
click at [182, 40] on div "Status No active tasks You are ready to start receiving tasks. [PERSON_NAME] Av…" at bounding box center [121, 420] width 185 height 783
click at [180, 42] on div "Status No active tasks You are ready to start receiving tasks. [PERSON_NAME] Av…" at bounding box center [121, 420] width 185 height 783
click at [184, 42] on div "Status No active tasks You are ready to start receiving tasks. [PERSON_NAME] Av…" at bounding box center [121, 420] width 185 height 783
click at [186, 40] on div "Status No active tasks You are ready to start receiving tasks. [PERSON_NAME] Av…" at bounding box center [121, 420] width 185 height 783
click at [185, 40] on div "Status No active tasks You are ready to start receiving tasks. [PERSON_NAME] Av…" at bounding box center [121, 420] width 185 height 783
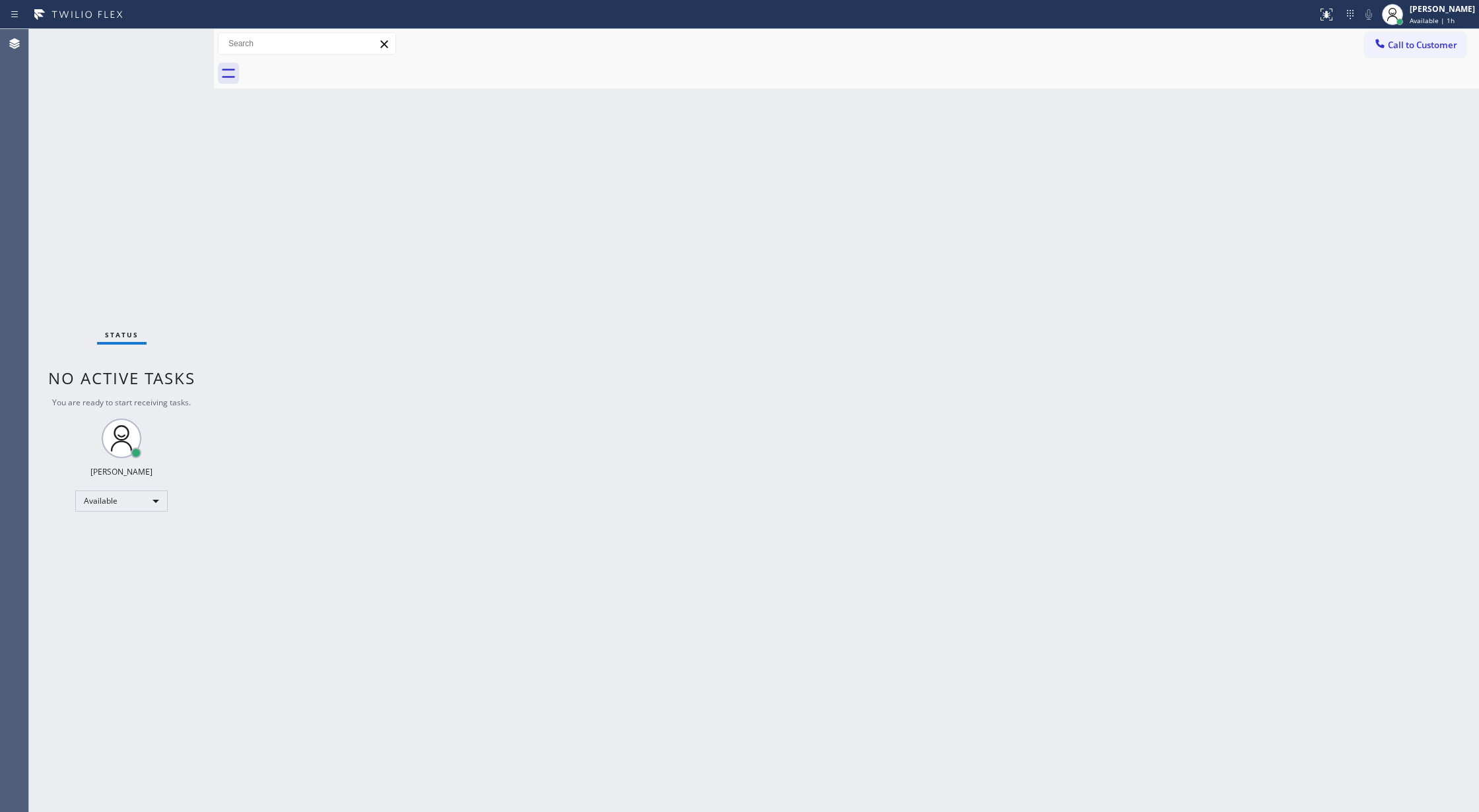
click at [183, 35] on div "Status No active tasks You are ready to start receiving tasks. [PERSON_NAME] Av…" at bounding box center [121, 420] width 185 height 783
click at [173, 35] on div "Status No active tasks You are ready to start receiving tasks. [PERSON_NAME] Av…" at bounding box center [121, 420] width 185 height 783
click at [173, 43] on div "Status No active tasks You are ready to start receiving tasks. [PERSON_NAME] Av…" at bounding box center [121, 420] width 185 height 783
click at [165, 40] on div "Status No active tasks You are ready to start receiving tasks. [PERSON_NAME] Av…" at bounding box center [121, 420] width 185 height 783
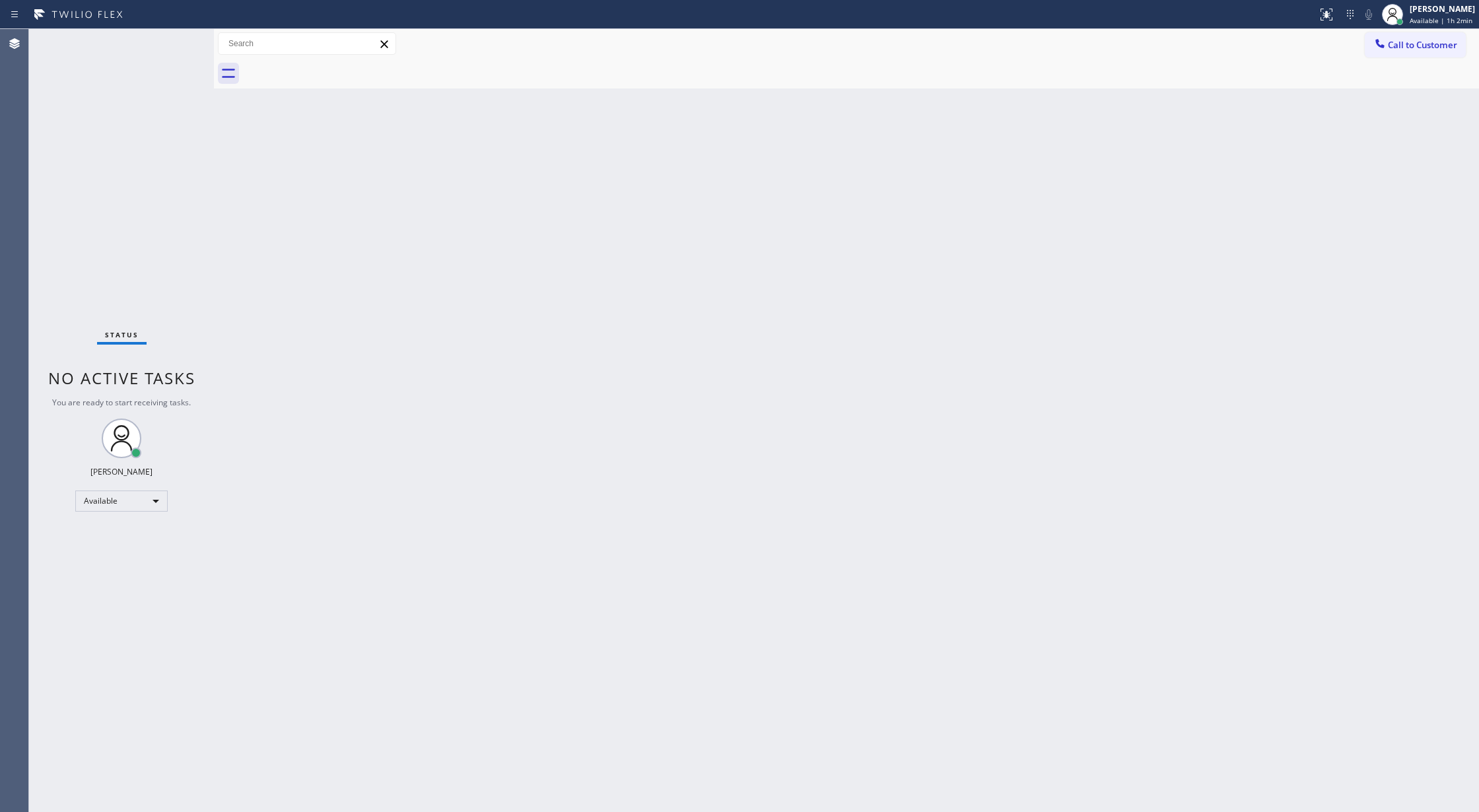
click at [164, 41] on div "Status No active tasks You are ready to start receiving tasks. [PERSON_NAME] Av…" at bounding box center [121, 420] width 185 height 783
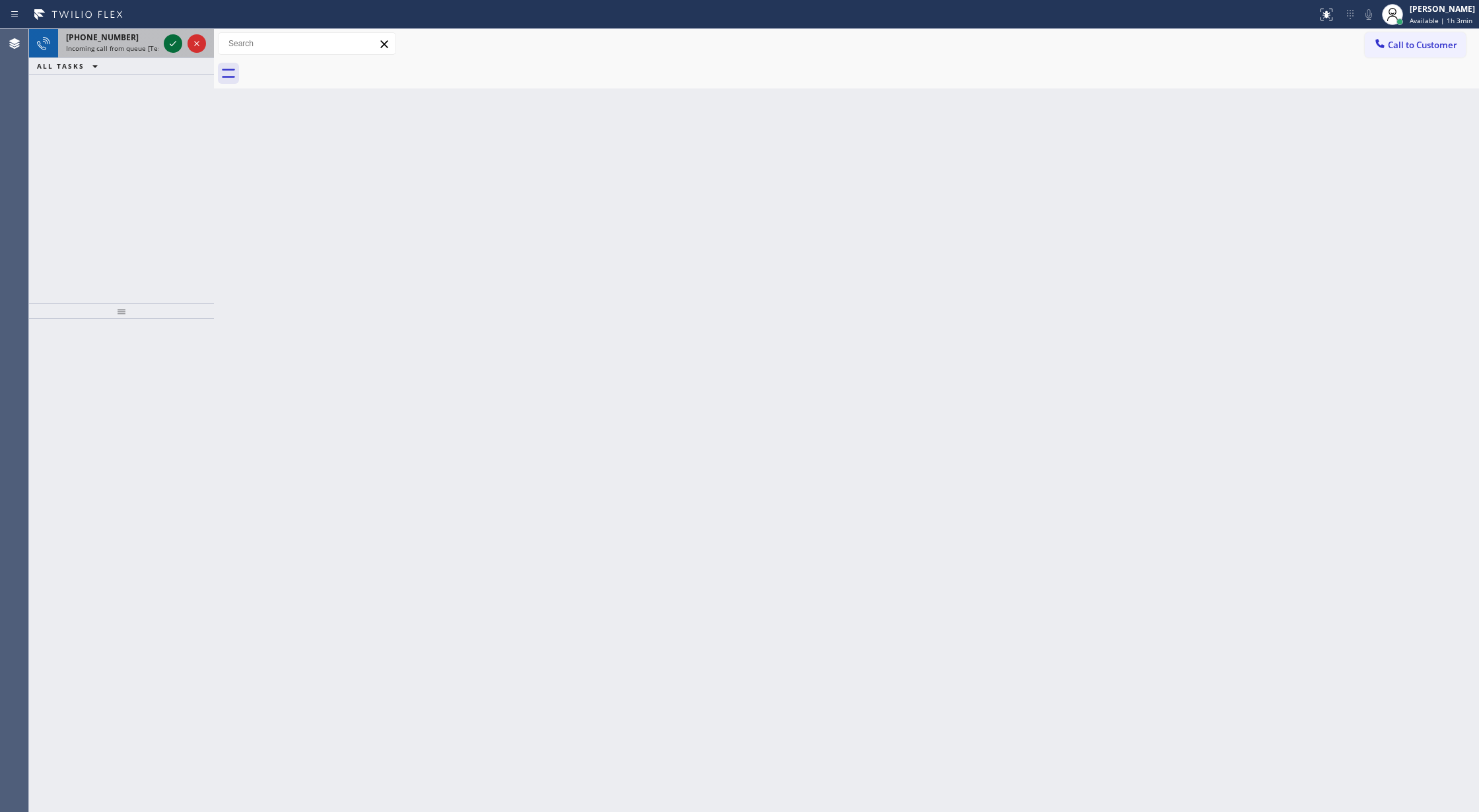
click at [170, 43] on icon at bounding box center [173, 43] width 16 height 16
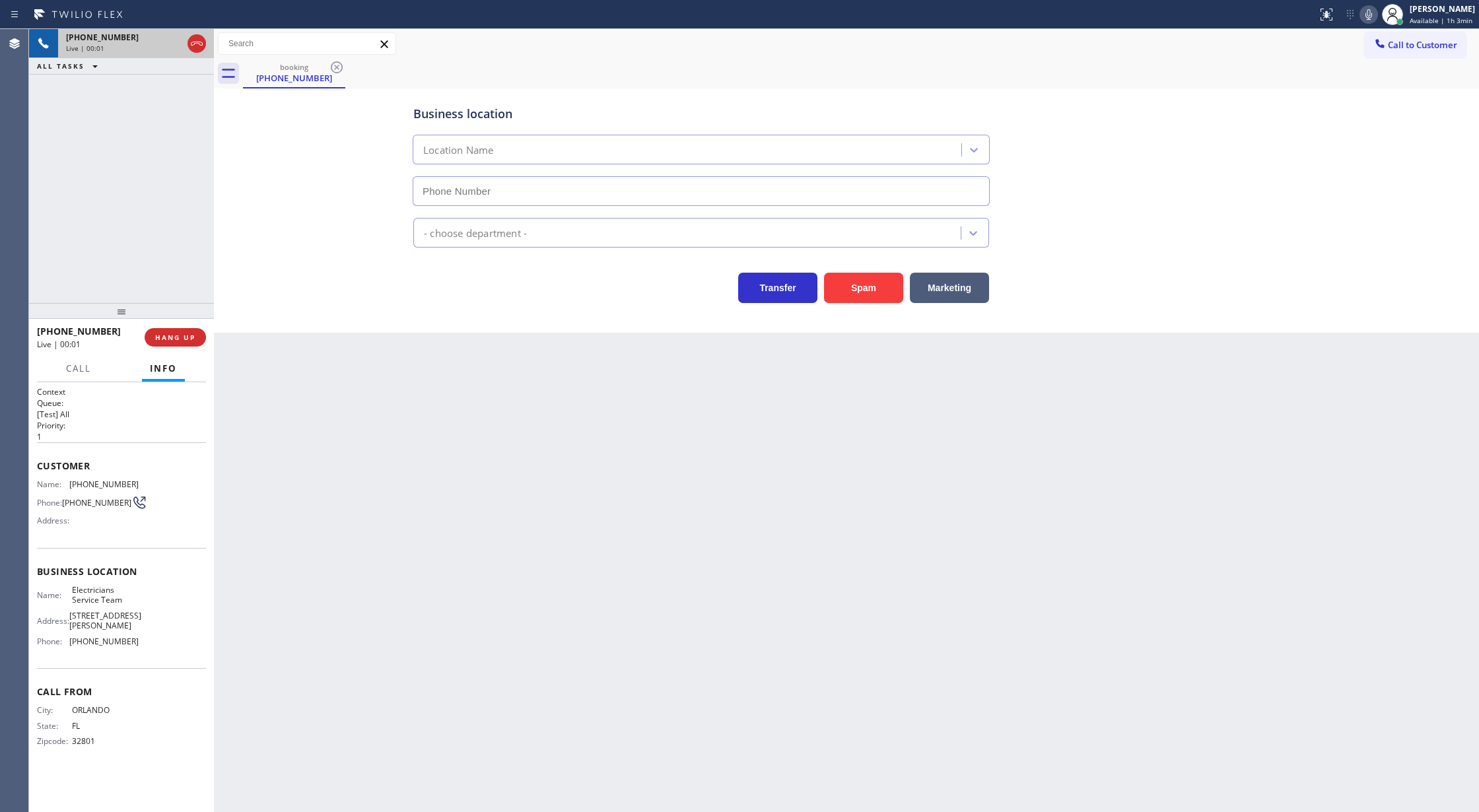
type input "[PHONE_NUMBER]"
click at [175, 335] on span "COMPLETE" at bounding box center [173, 337] width 45 height 9
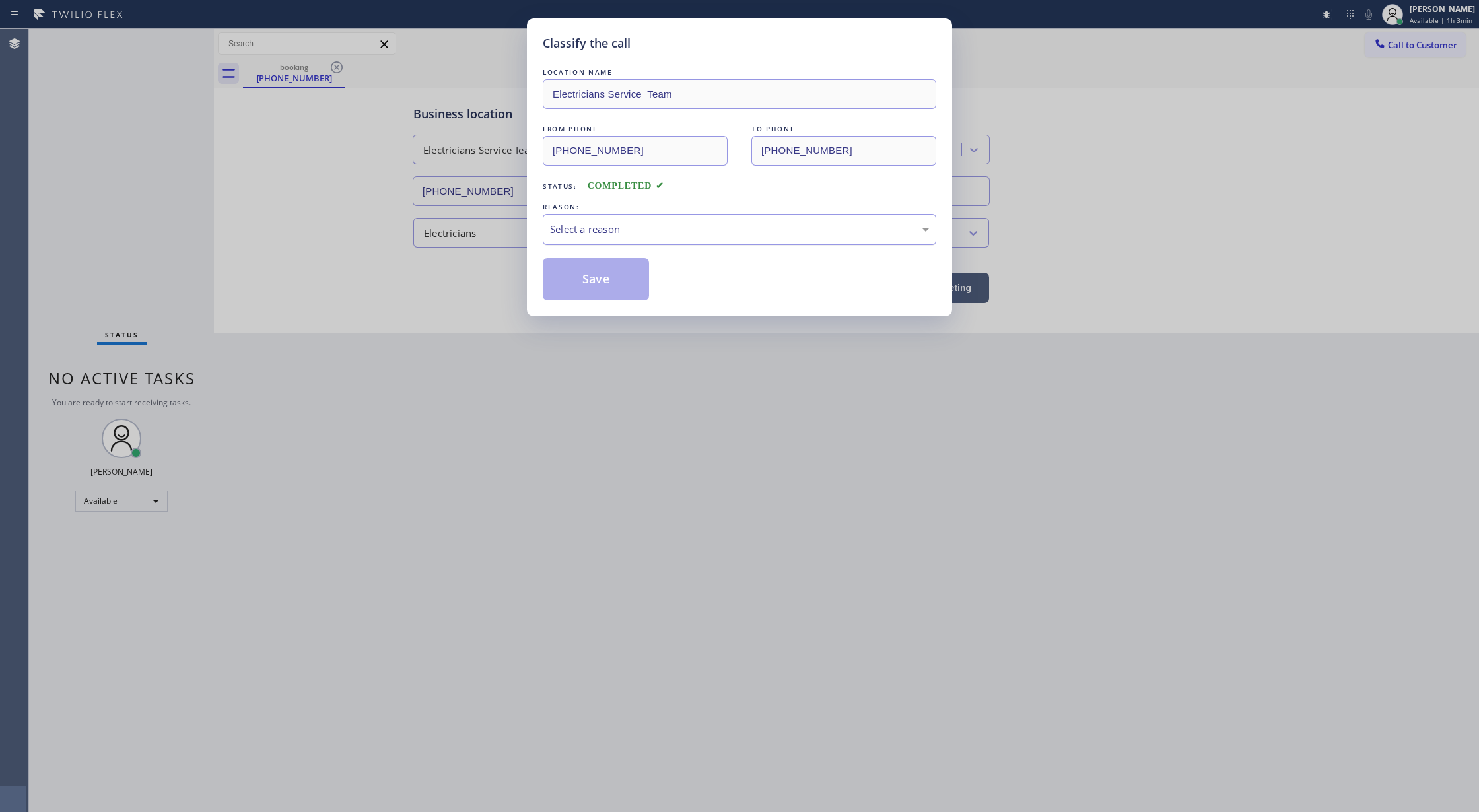
click at [566, 222] on div "Select a reason" at bounding box center [739, 229] width 379 height 15
click at [583, 285] on button "Save" at bounding box center [595, 279] width 106 height 42
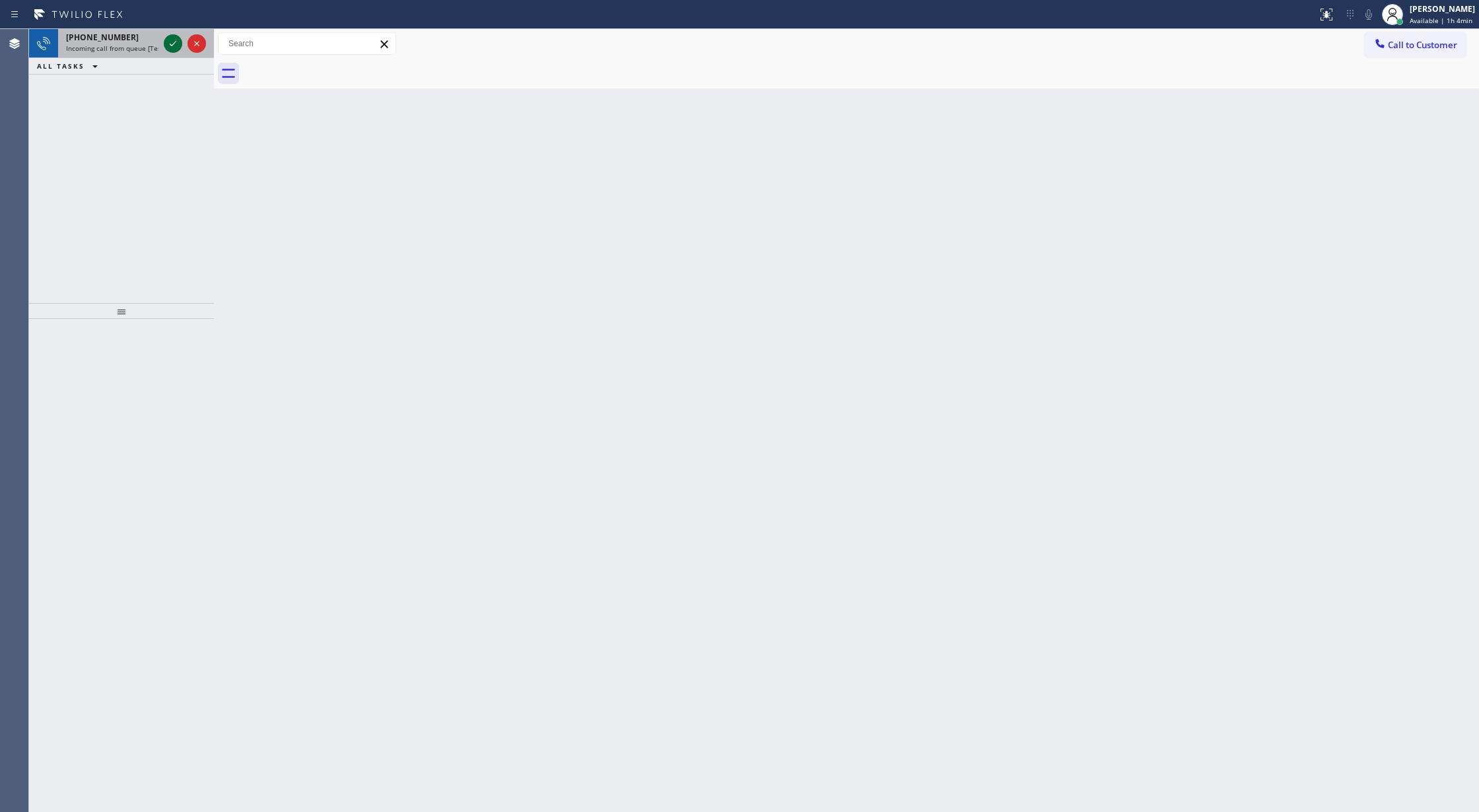
click at [167, 40] on icon at bounding box center [173, 43] width 16 height 16
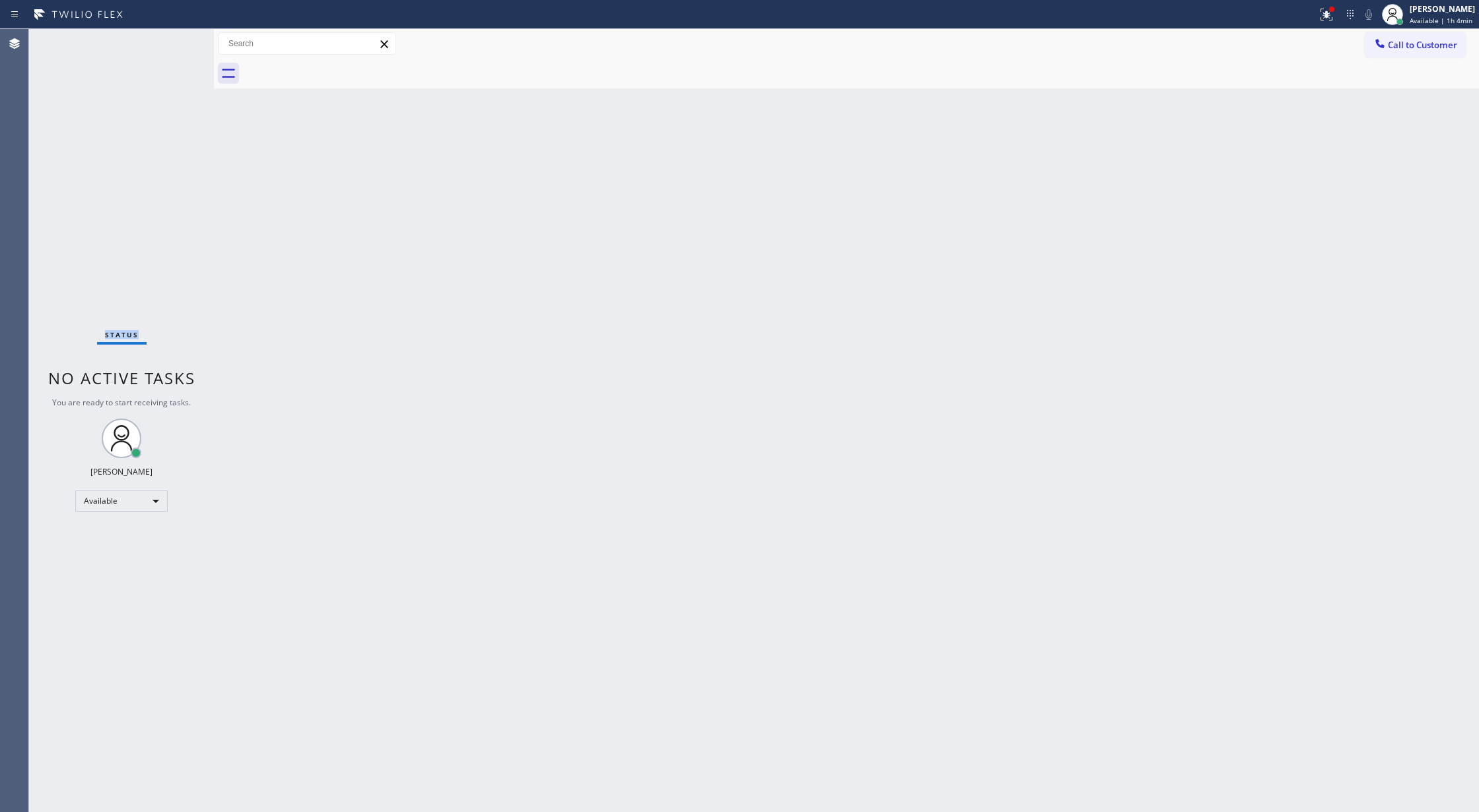
click at [168, 40] on div "Status No active tasks You are ready to start receiving tasks. [PERSON_NAME] Av…" at bounding box center [121, 420] width 185 height 783
click at [169, 40] on div "Status No active tasks You are ready to start receiving tasks. [PERSON_NAME] Av…" at bounding box center [121, 420] width 185 height 783
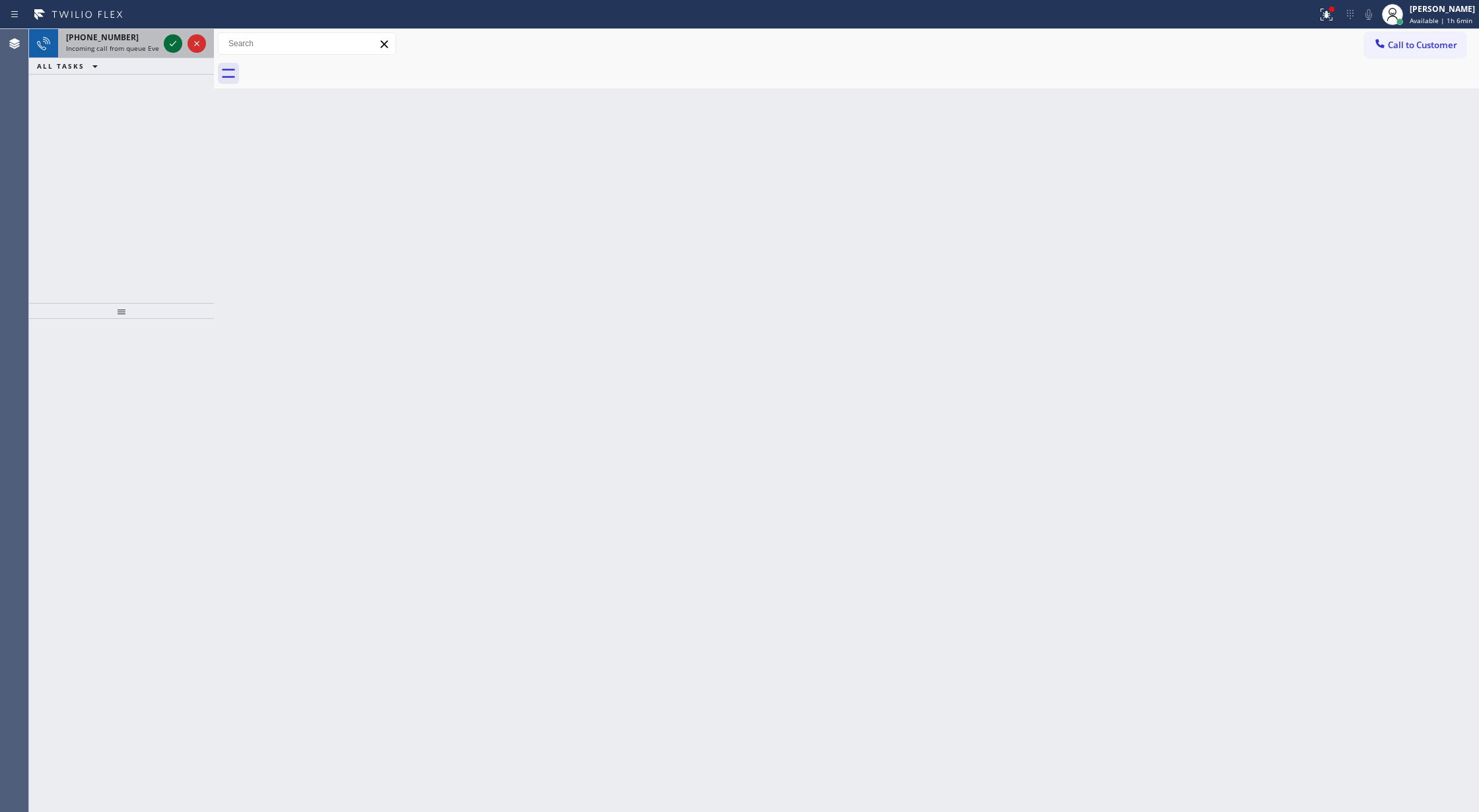
click at [167, 43] on icon at bounding box center [173, 43] width 16 height 16
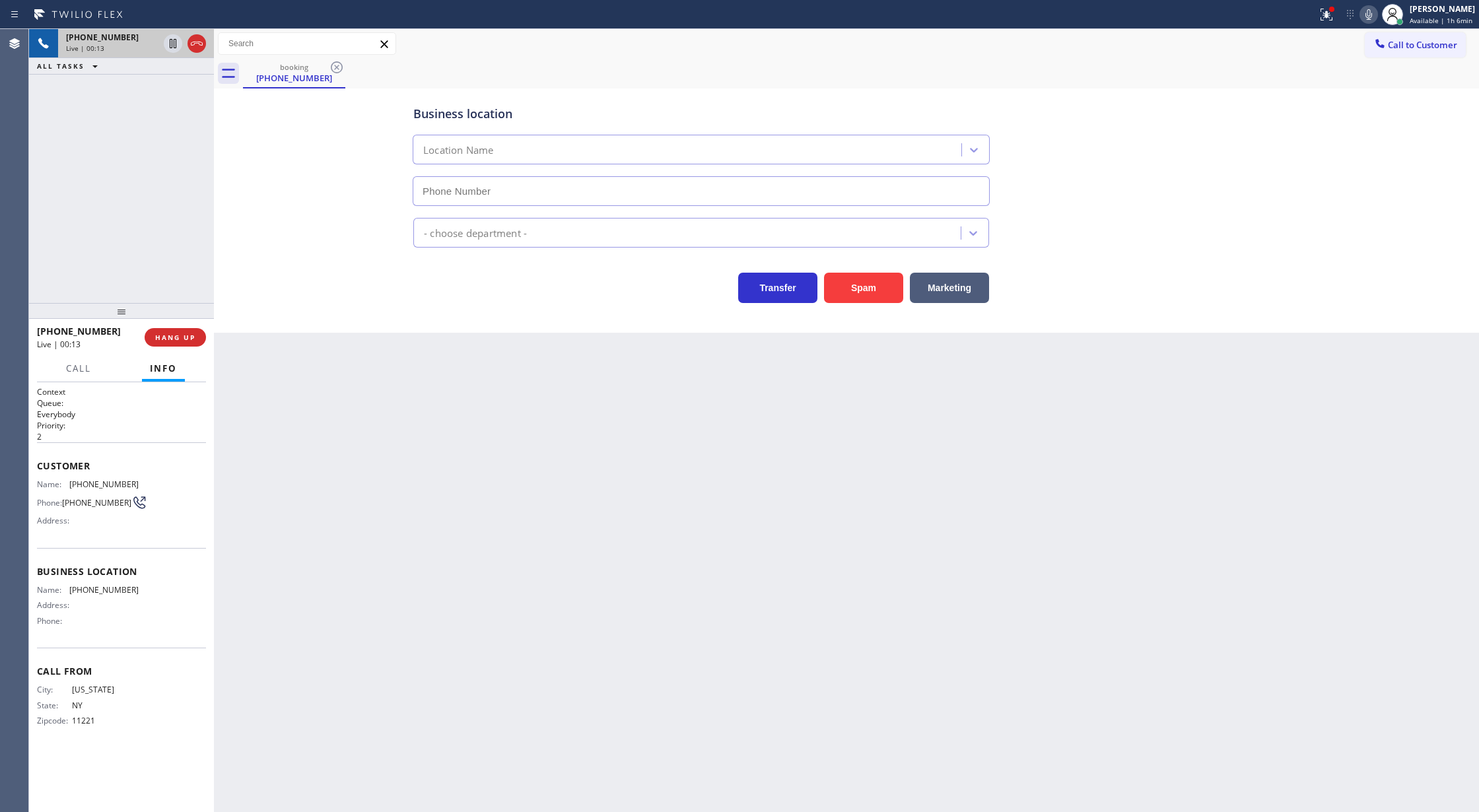
click at [225, 193] on div "Business location Location Name - choose department - Transfer Spam Marketing" at bounding box center [846, 197] width 1258 height 211
click at [196, 41] on icon at bounding box center [197, 43] width 12 height 4
click at [178, 344] on button "COMPLETE" at bounding box center [173, 337] width 66 height 19
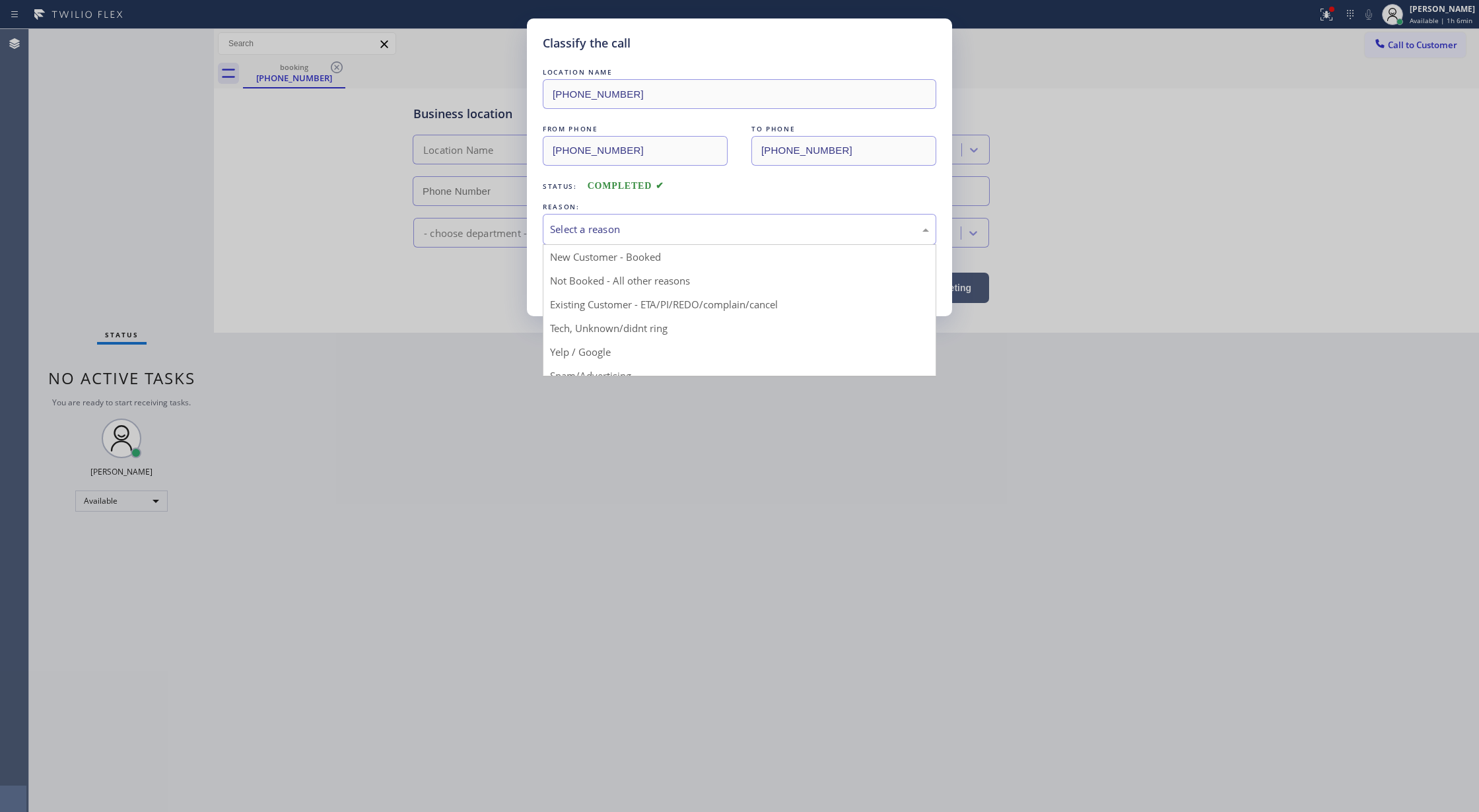
click at [567, 236] on div "Select a reason" at bounding box center [739, 229] width 379 height 15
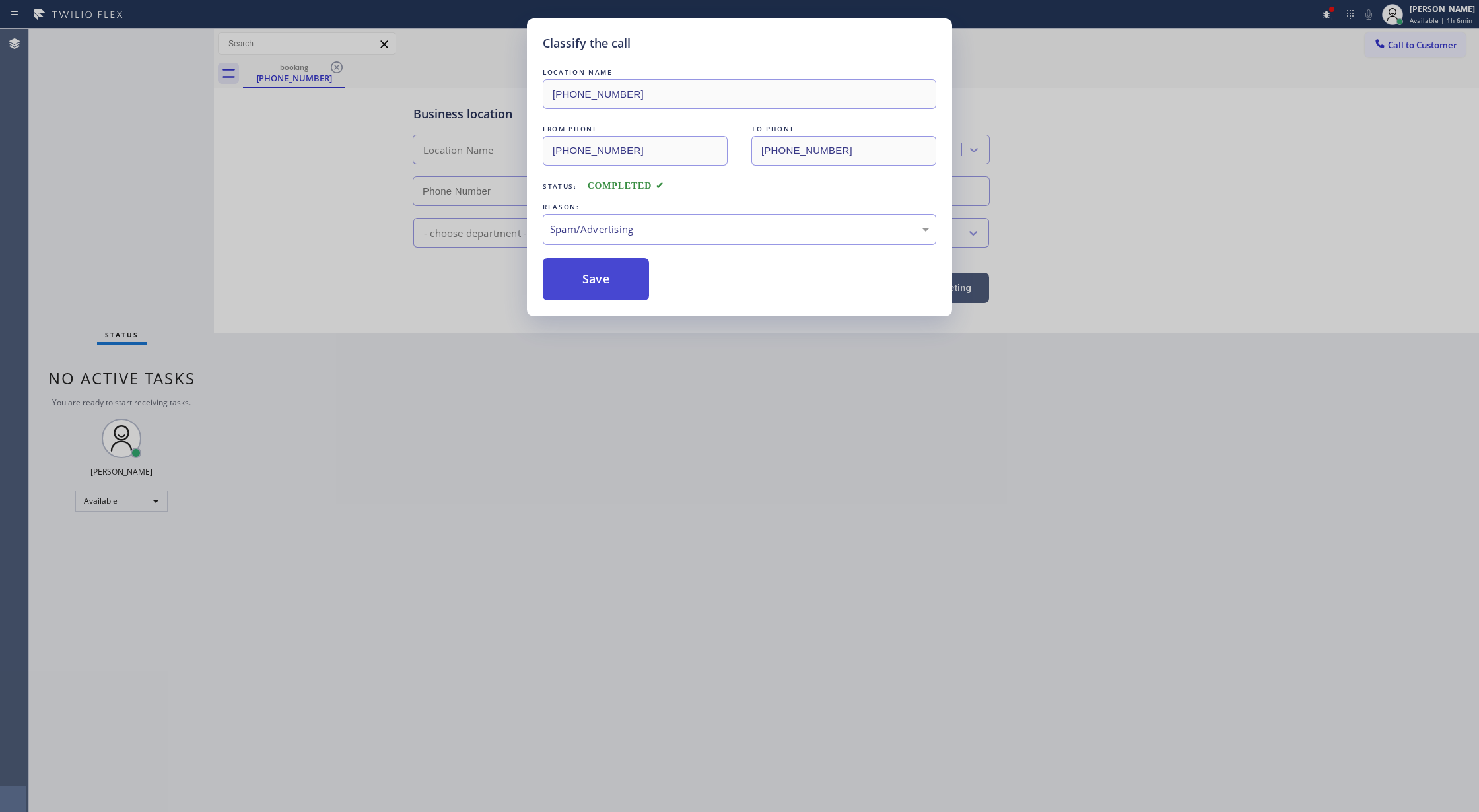
click at [584, 279] on button "Save" at bounding box center [595, 279] width 106 height 42
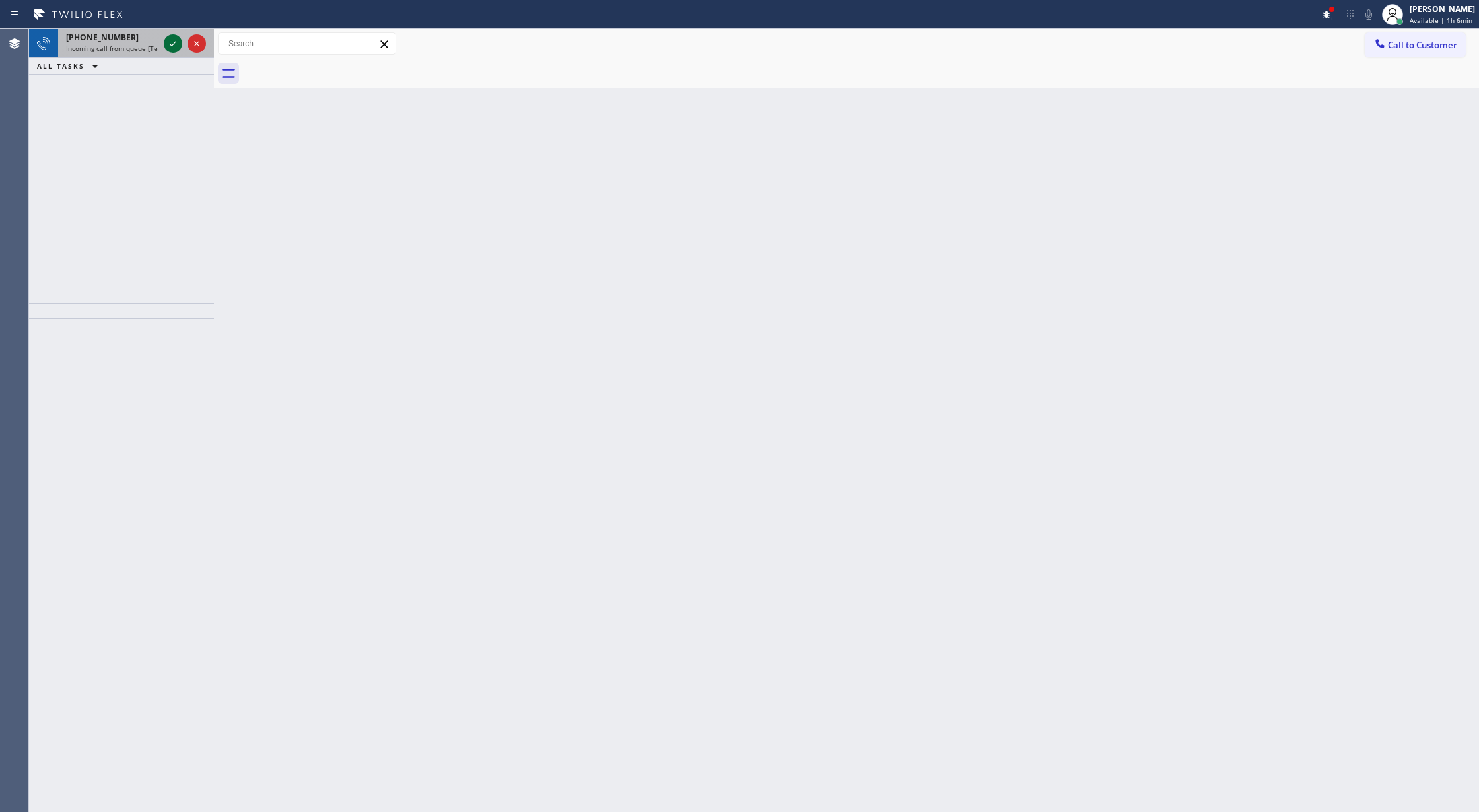
click at [170, 50] on icon at bounding box center [173, 43] width 16 height 16
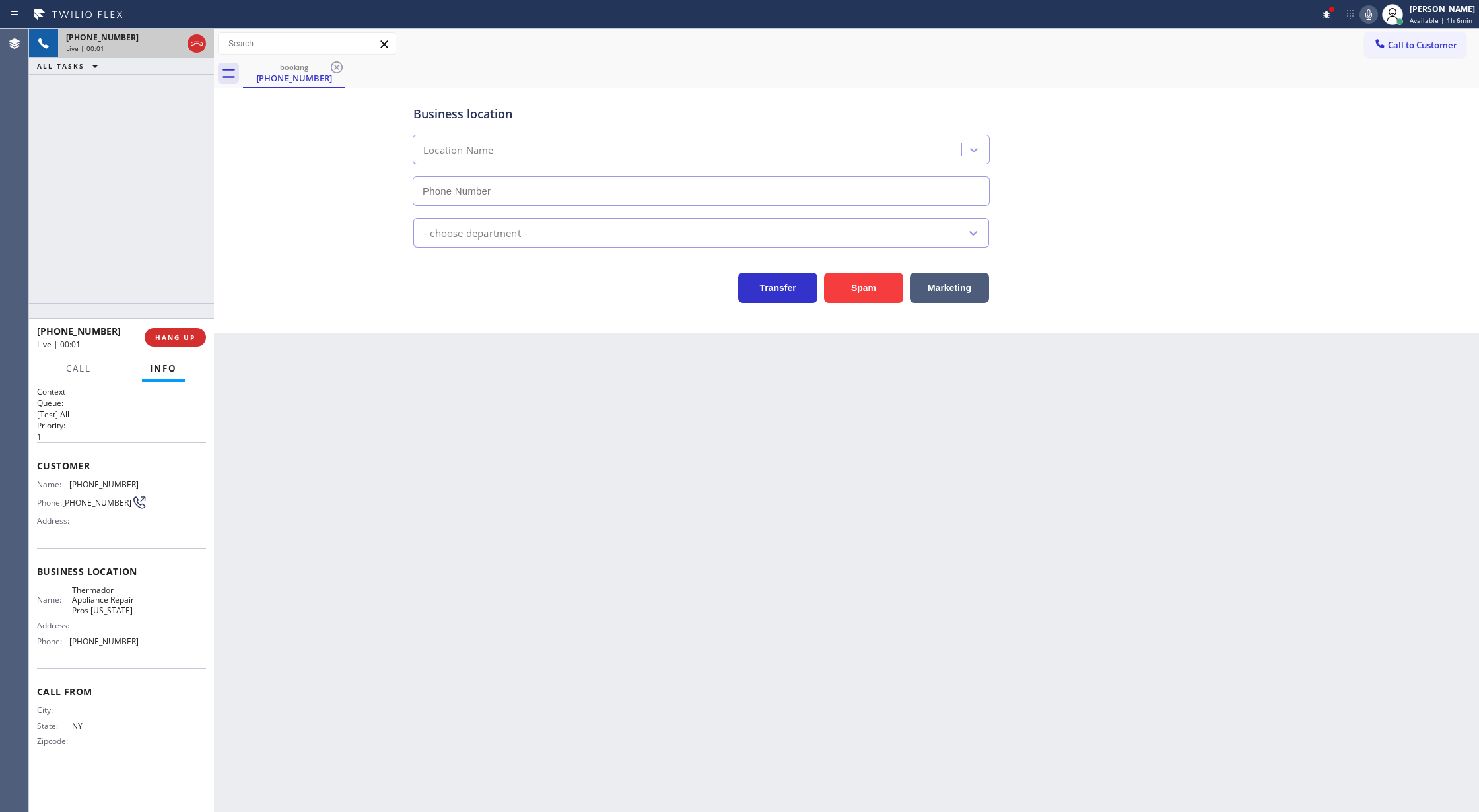
type input "[PHONE_NUMBER]"
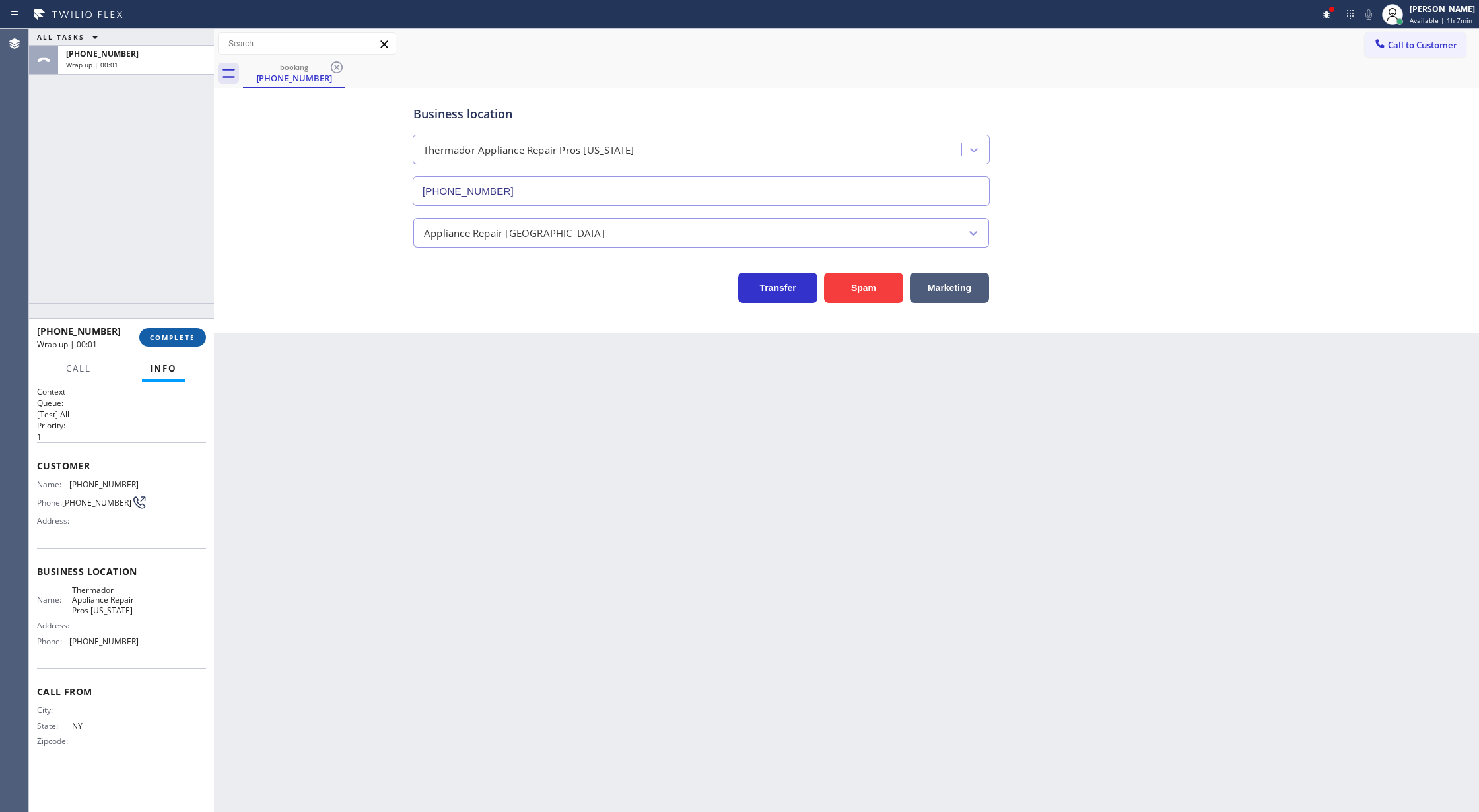
click at [162, 333] on span "COMPLETE" at bounding box center [173, 337] width 45 height 9
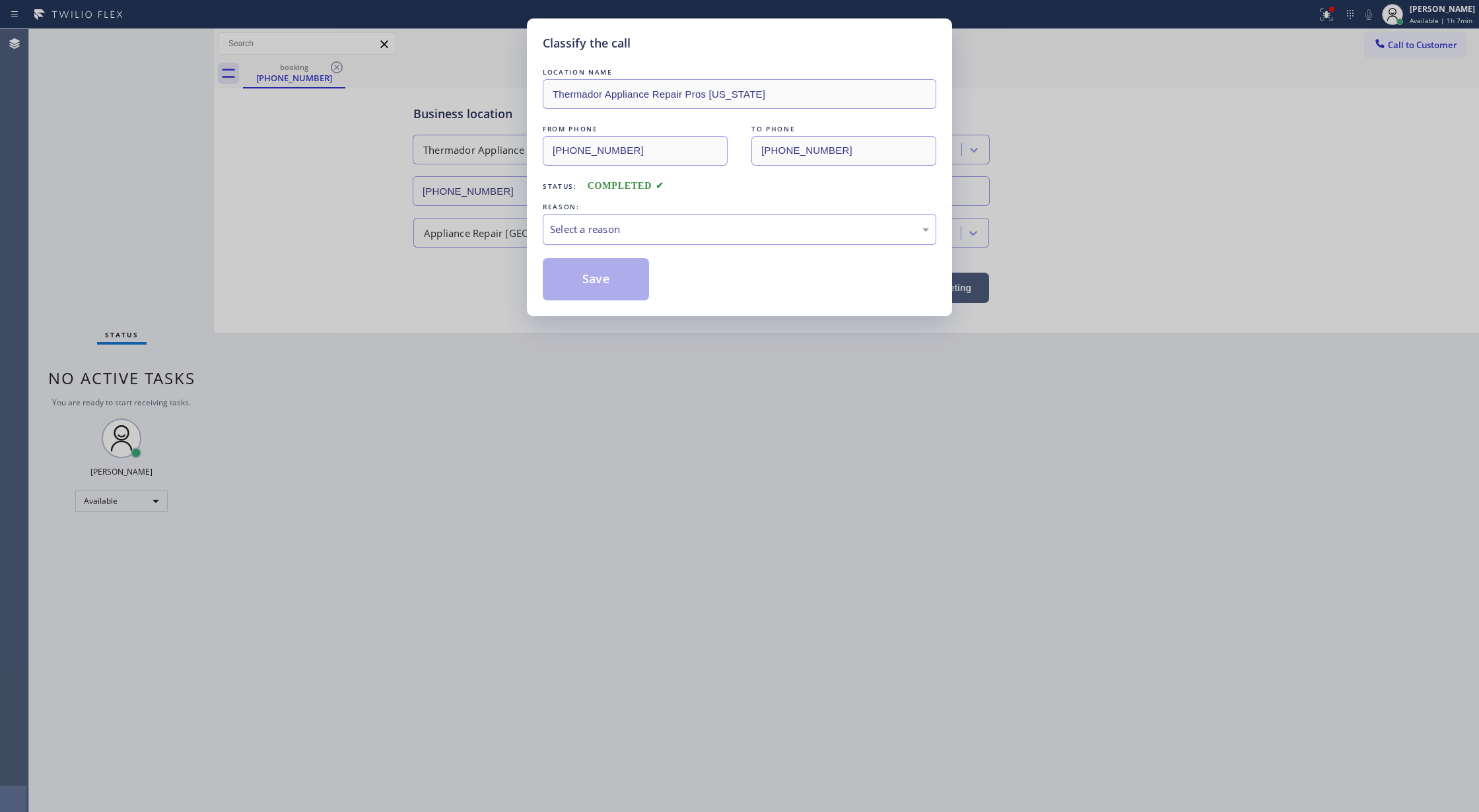
click at [640, 234] on div "Select a reason" at bounding box center [739, 229] width 379 height 15
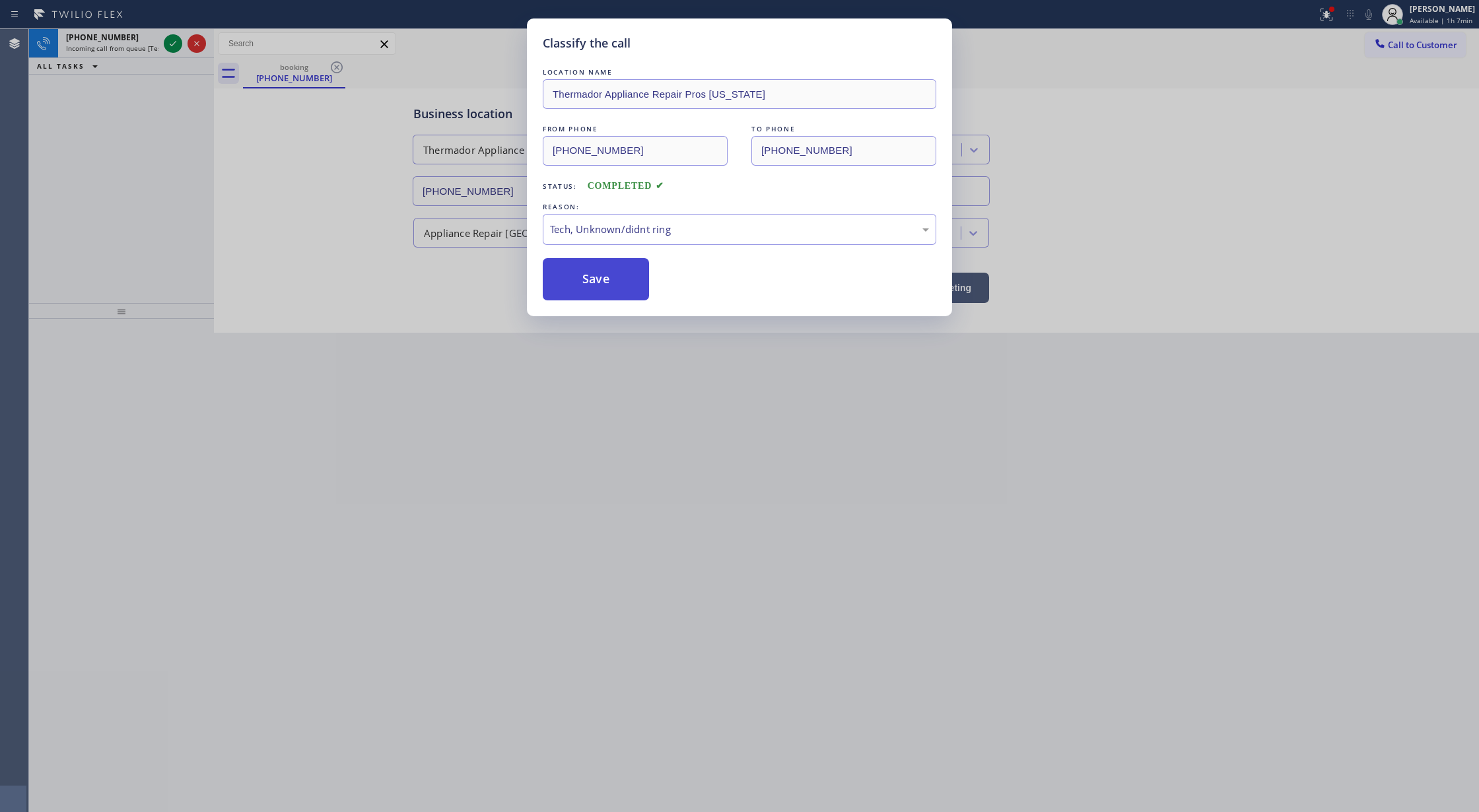
click at [588, 272] on button "Save" at bounding box center [595, 279] width 106 height 42
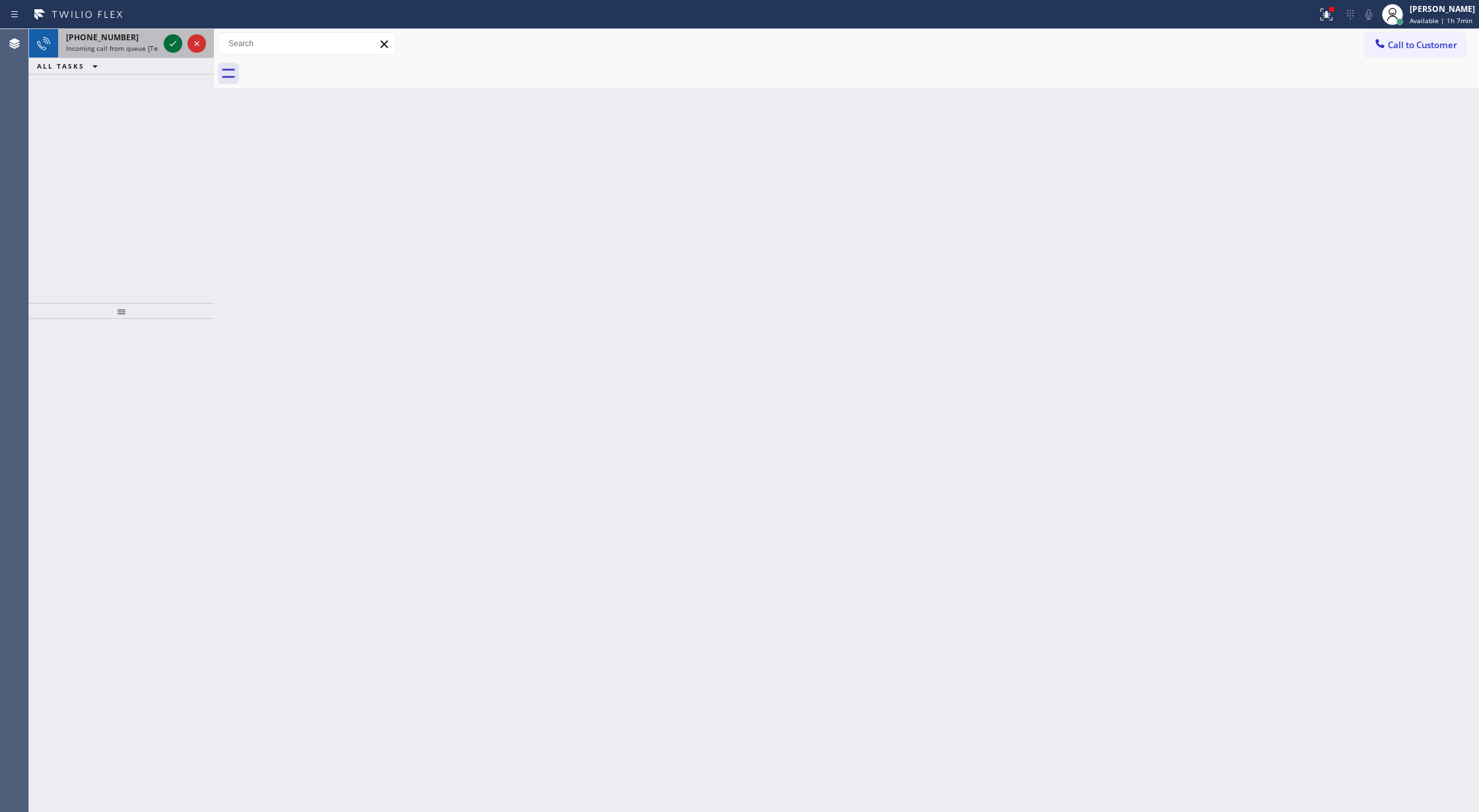
click at [170, 49] on icon at bounding box center [173, 43] width 16 height 16
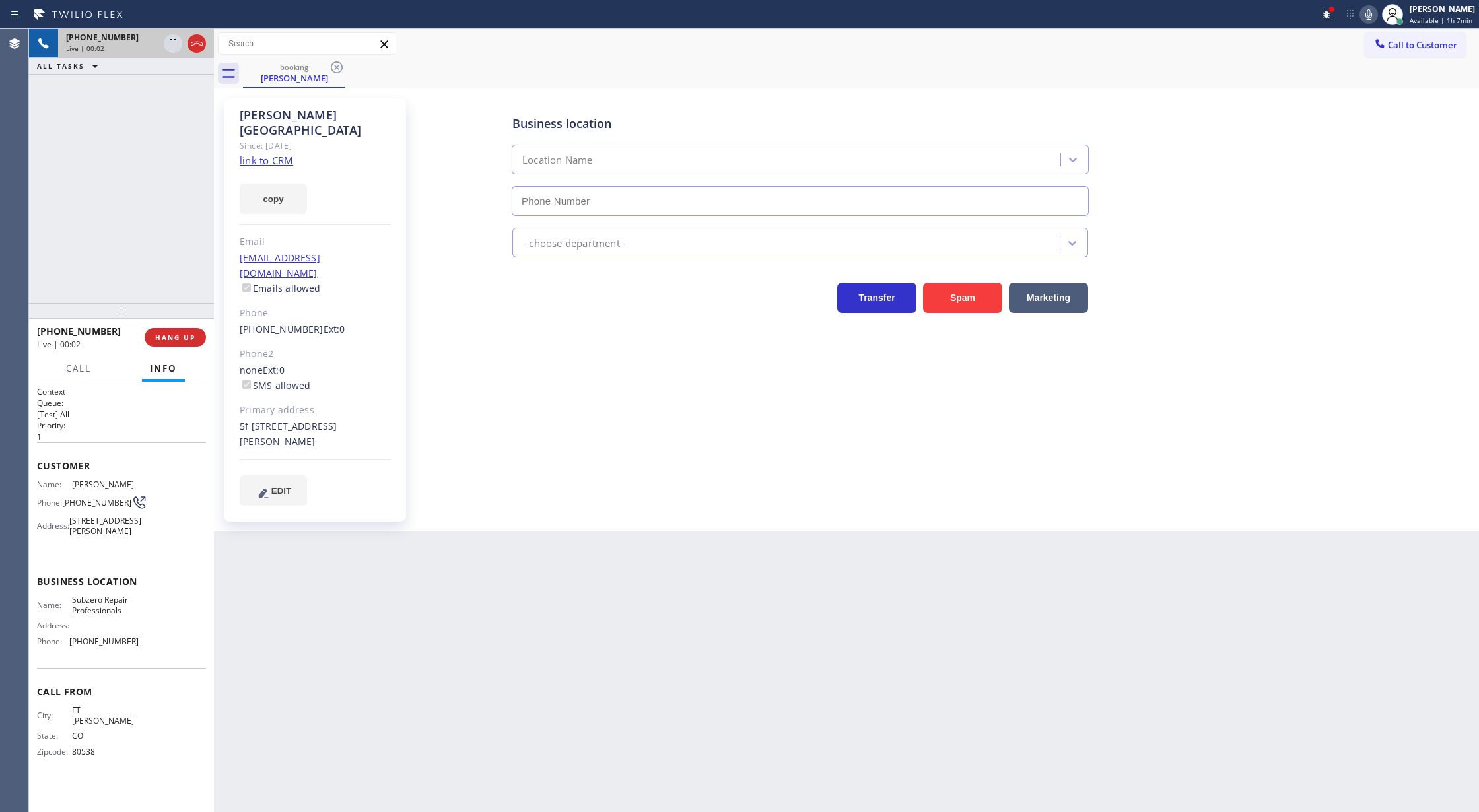
type input "[PHONE_NUMBER]"
click at [272, 154] on link "link to CRM" at bounding box center [266, 160] width 53 height 14
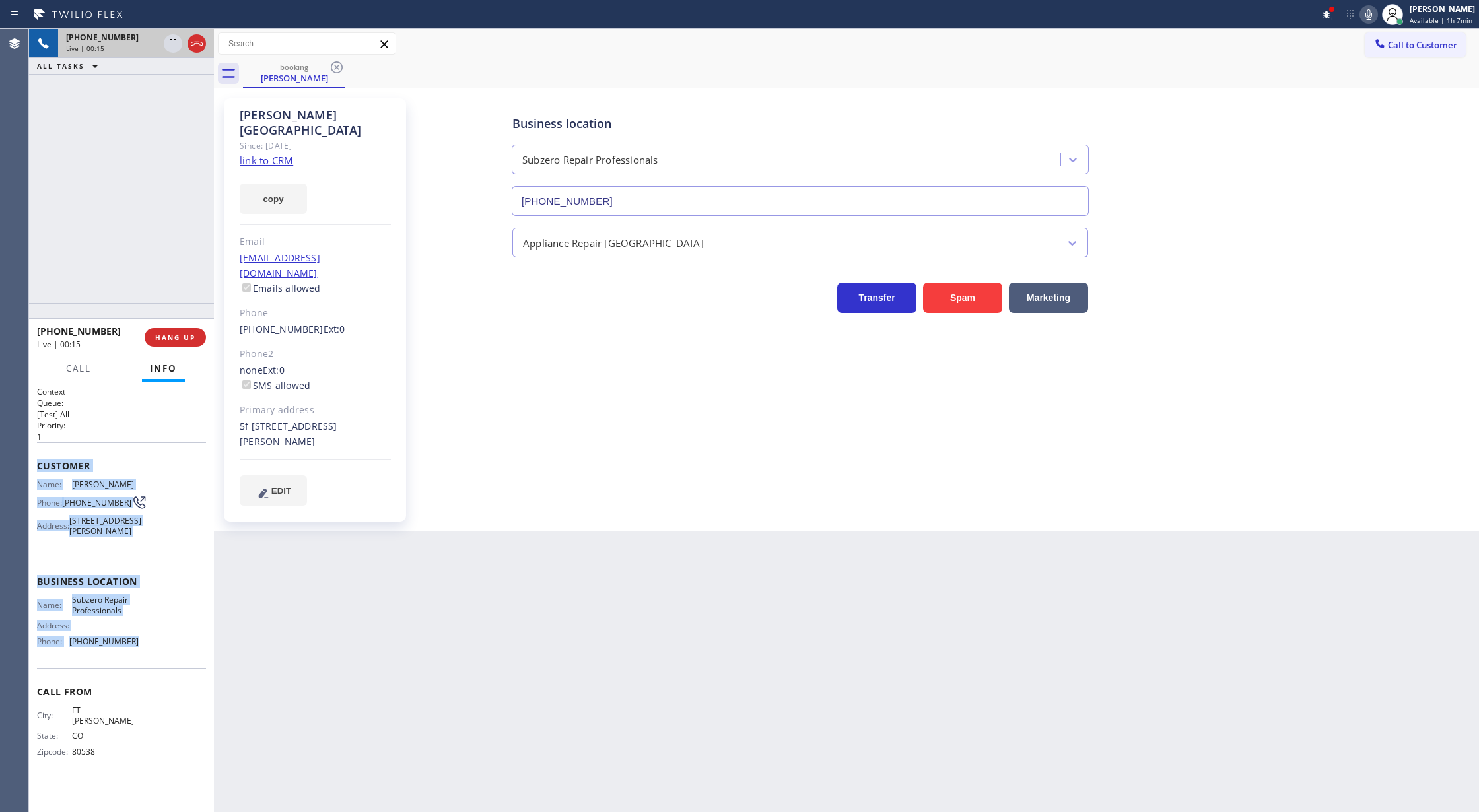
drag, startPoint x: 37, startPoint y: 469, endPoint x: 169, endPoint y: 664, distance: 235.5
click at [169, 664] on div "Context Queue: [Test] All Priority: 1 Customer Name: [PERSON_NAME] Phone: [PHON…" at bounding box center [121, 582] width 169 height 392
copy div "Customer Name: [PERSON_NAME] Phone: [PHONE_NUMBER] Address: [STREET_ADDRESS][PE…"
click at [164, 339] on span "COMPLETE" at bounding box center [173, 337] width 45 height 9
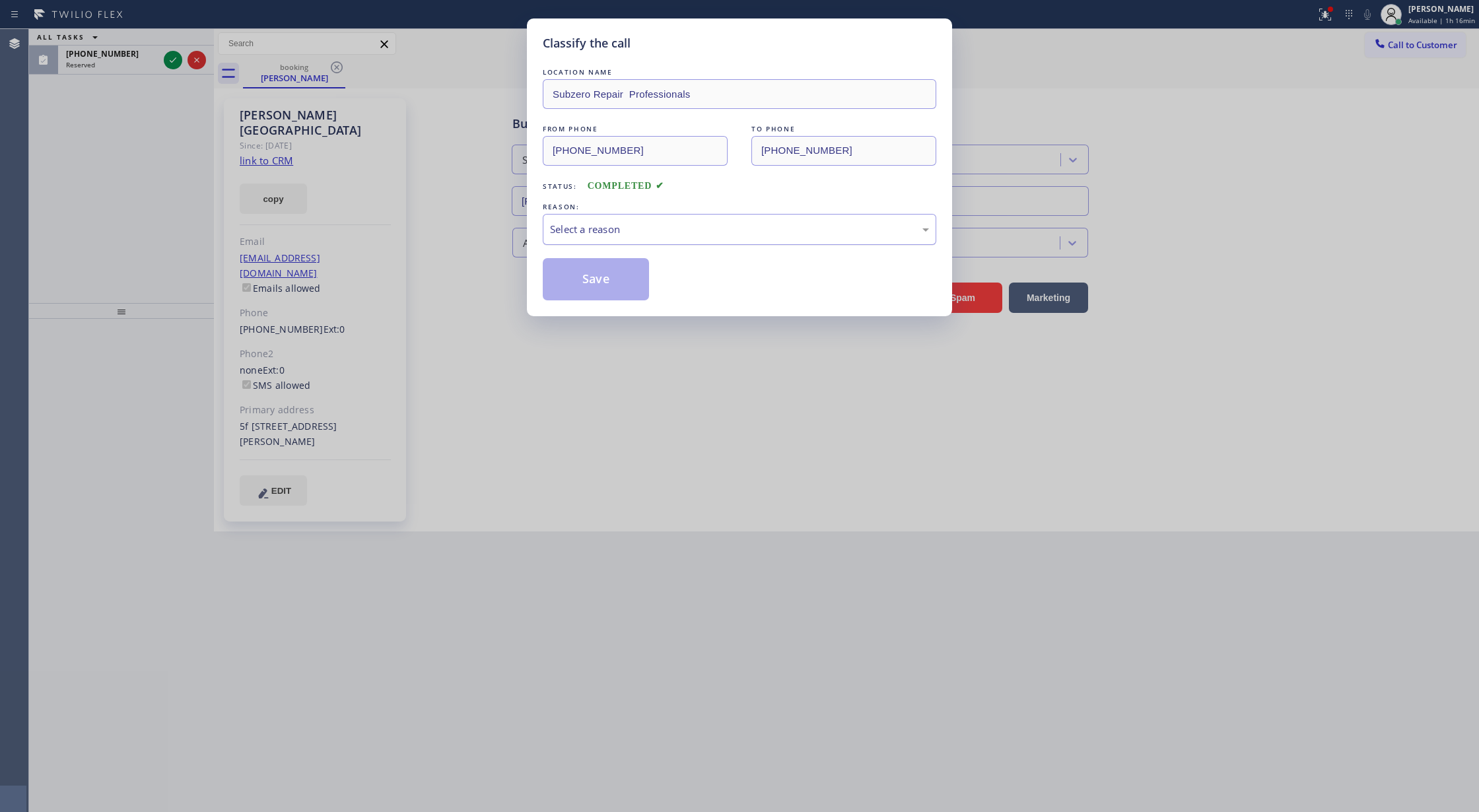
click at [695, 236] on div "Select a reason" at bounding box center [739, 229] width 379 height 15
click at [595, 283] on button "Save" at bounding box center [595, 279] width 106 height 42
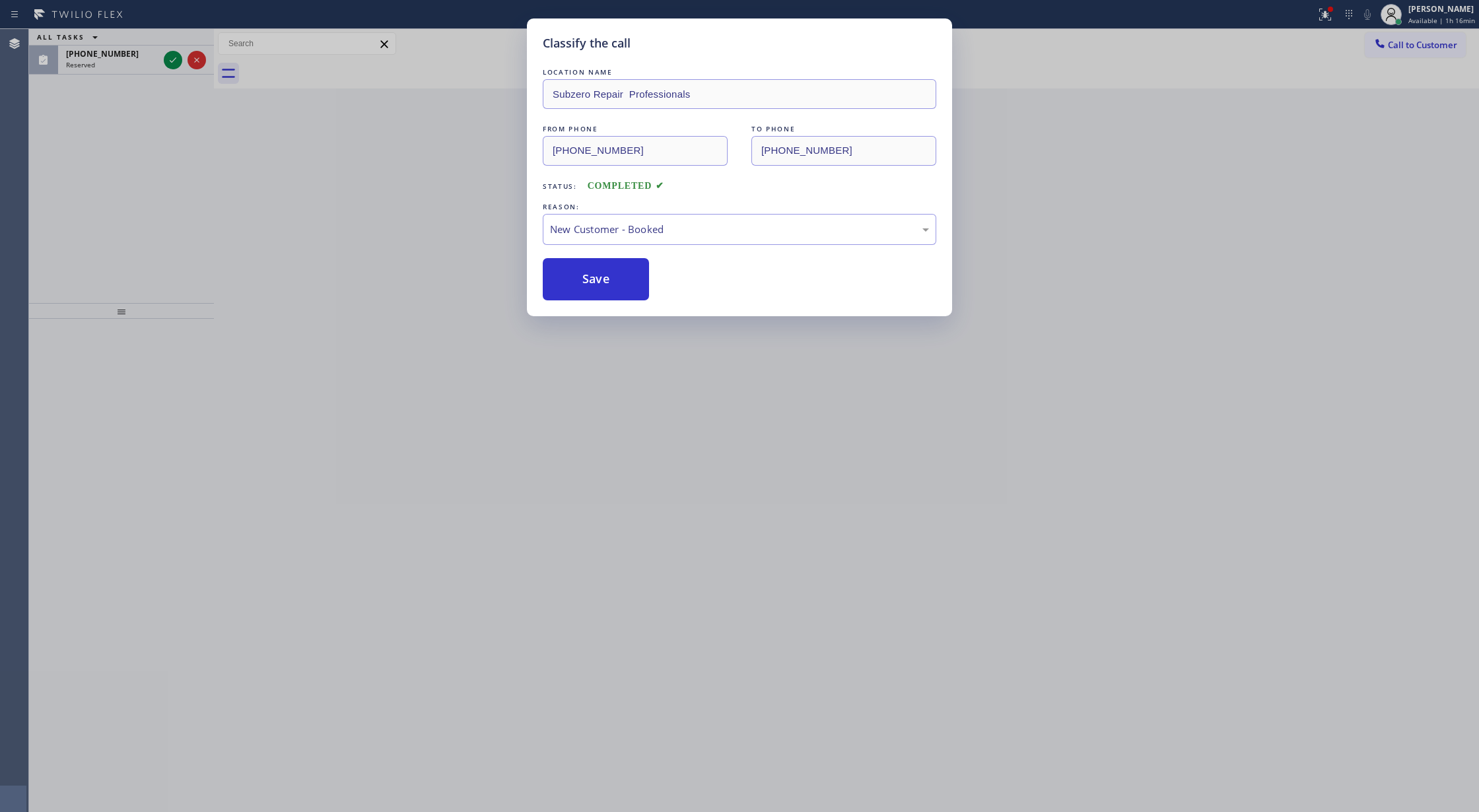
click at [173, 58] on icon at bounding box center [173, 60] width 16 height 16
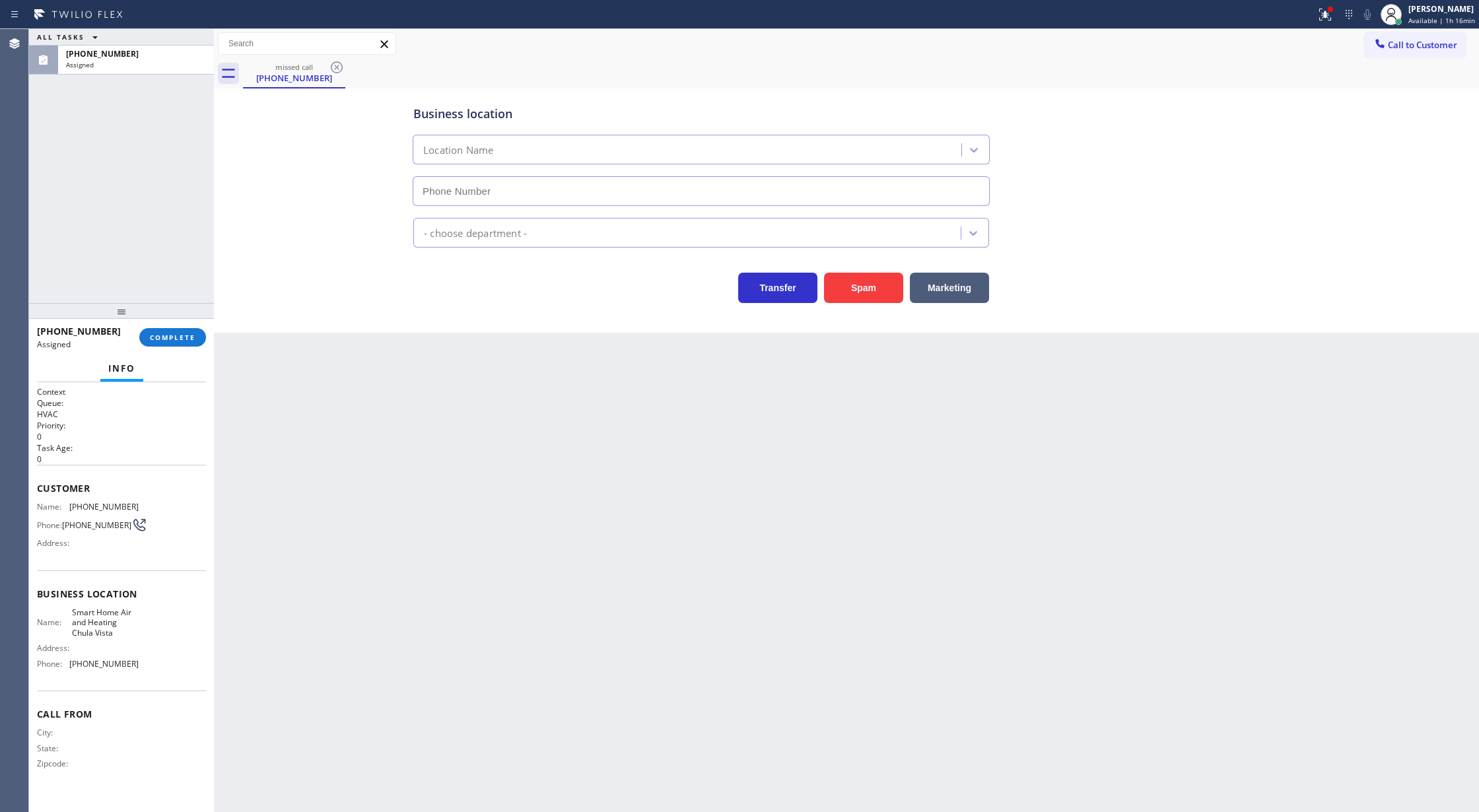
type input "[PHONE_NUMBER]"
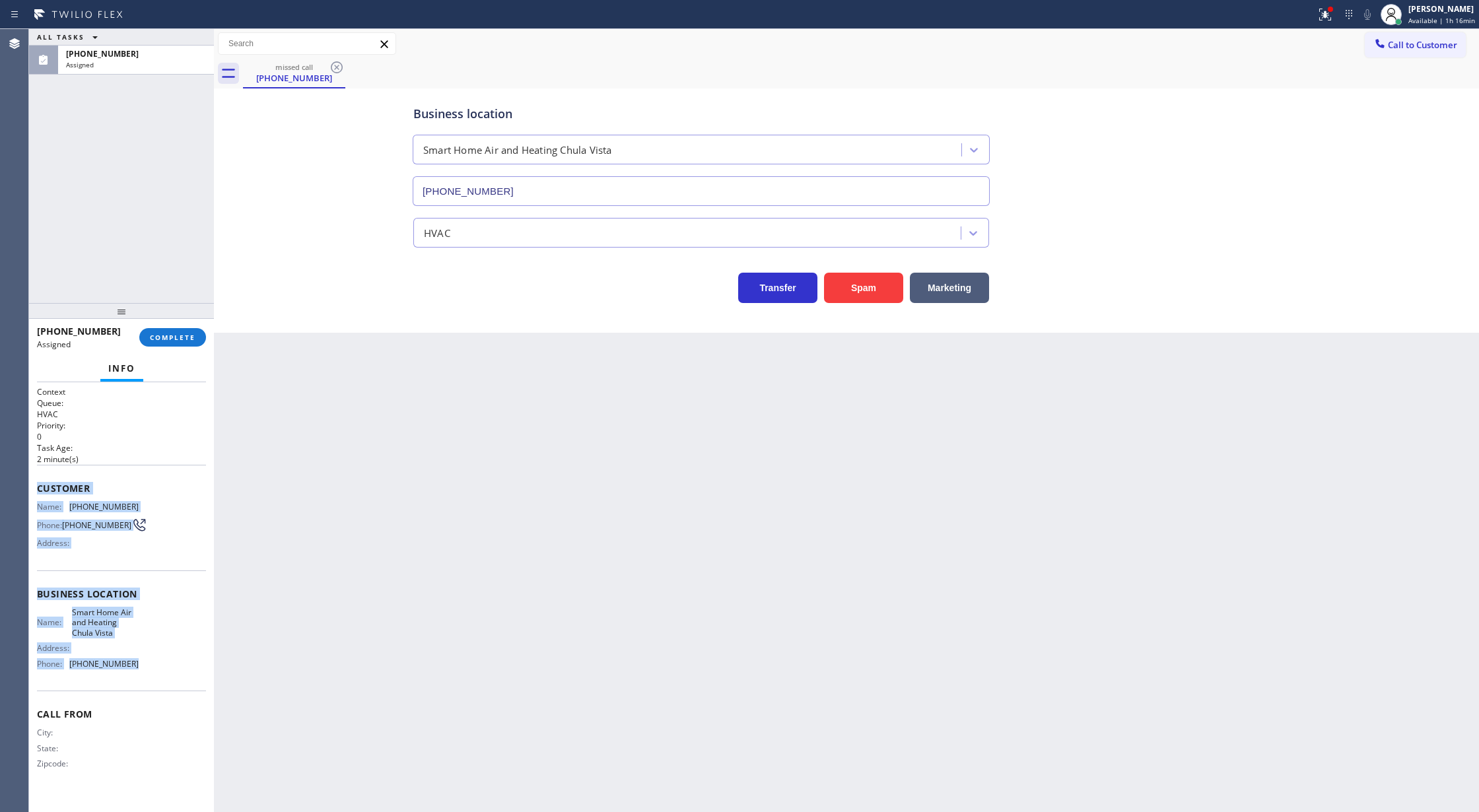
drag, startPoint x: 40, startPoint y: 490, endPoint x: 184, endPoint y: 456, distance: 148.0
click at [130, 672] on div "Context Queue: HVAC Priority: 0 Task Age: [DEMOGRAPHIC_DATA] minute(s) Customer…" at bounding box center [121, 588] width 169 height 404
copy div "Customer Name: [PHONE_NUMBER] Phone: [PHONE_NUMBER] Address: Business location …"
click at [174, 338] on span "COMPLETE" at bounding box center [173, 337] width 45 height 9
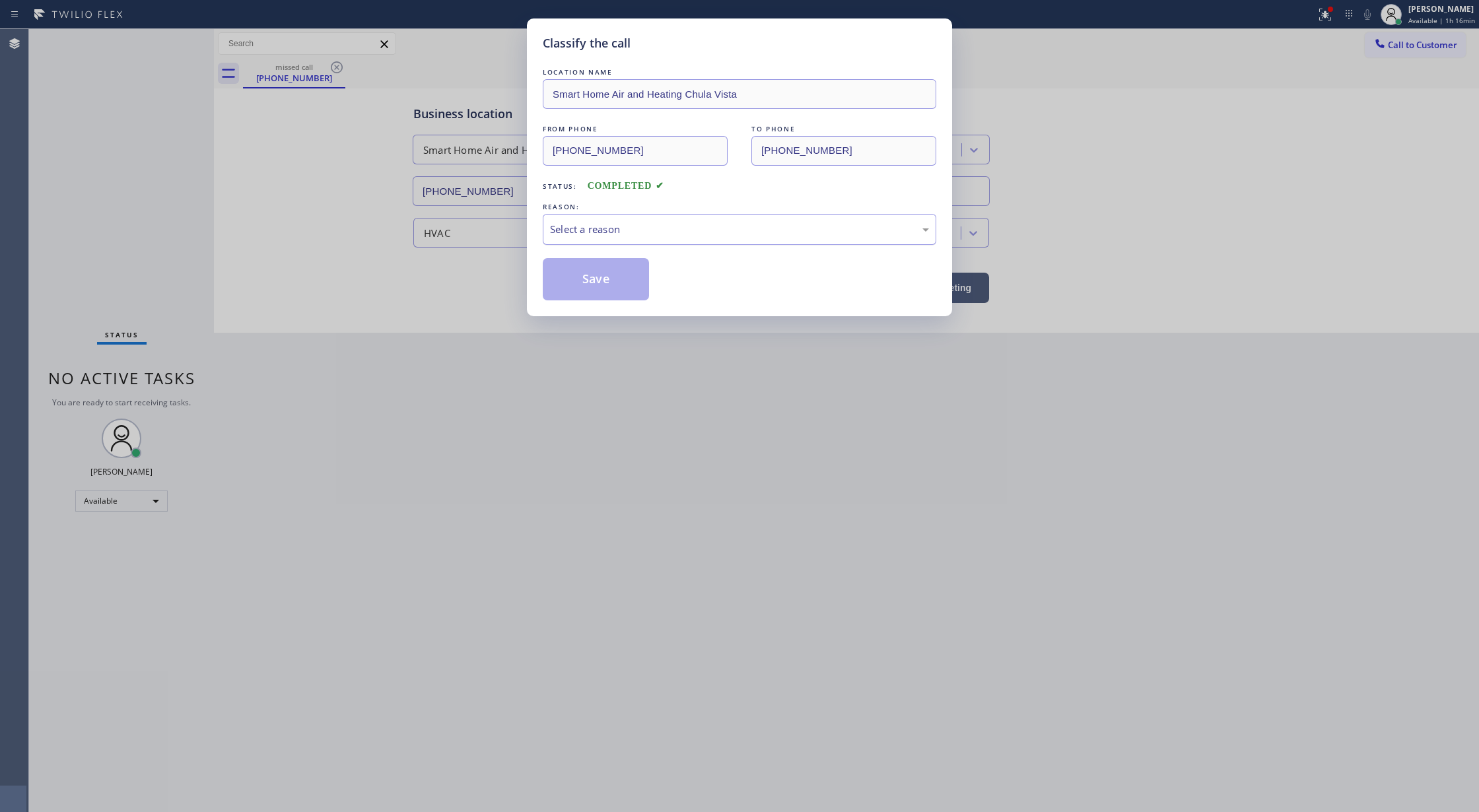
click at [576, 234] on div "Select a reason" at bounding box center [739, 229] width 379 height 15
click at [598, 281] on button "Save" at bounding box center [595, 279] width 106 height 42
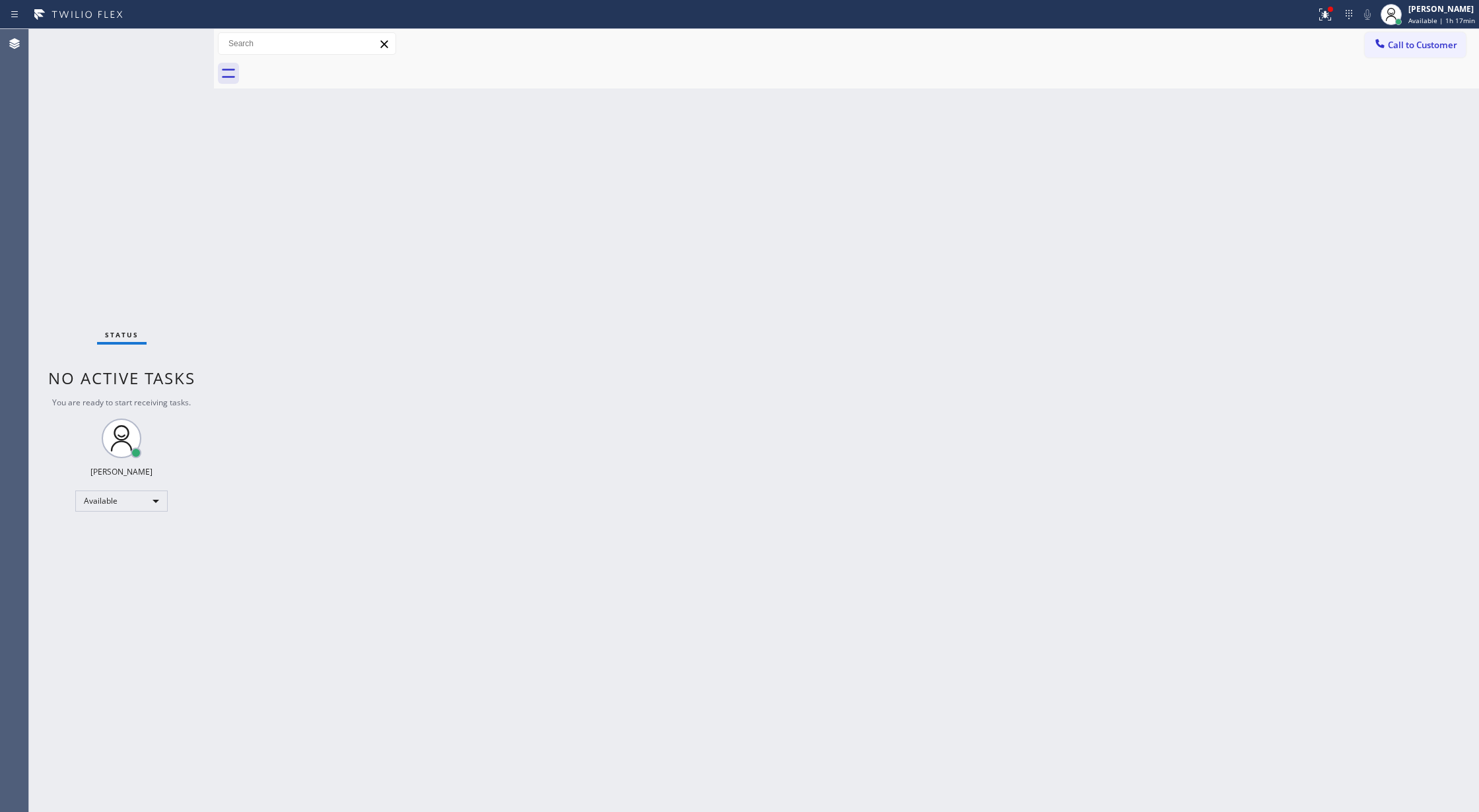
click at [178, 37] on div "Status No active tasks You are ready to start receiving tasks. [PERSON_NAME] Av…" at bounding box center [121, 420] width 185 height 783
click at [180, 38] on div "Status No active tasks You are ready to start receiving tasks. [PERSON_NAME] Av…" at bounding box center [121, 420] width 185 height 783
click at [179, 38] on div "Status No active tasks You are ready to start receiving tasks. [PERSON_NAME] Av…" at bounding box center [121, 420] width 185 height 783
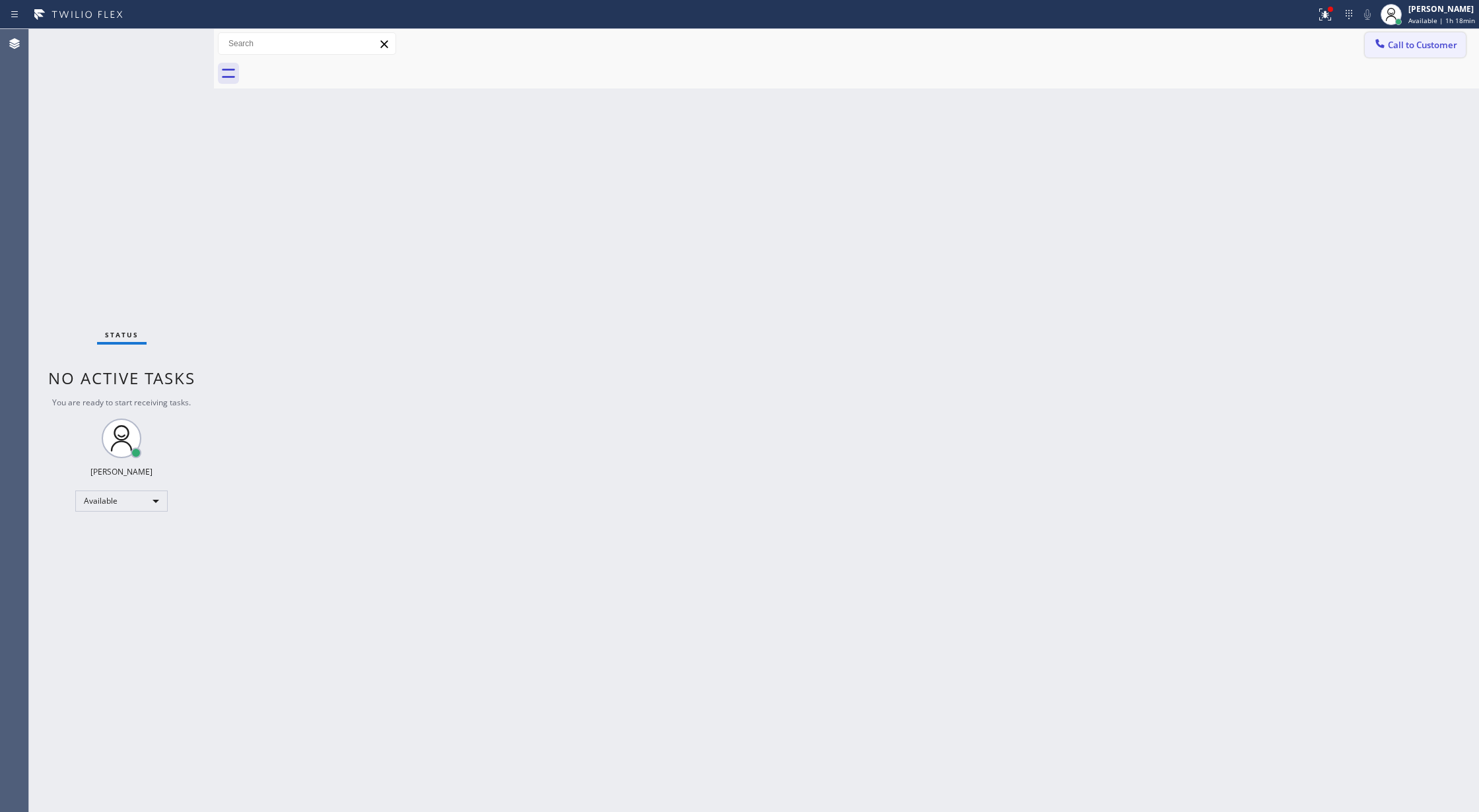
click at [1372, 42] on div at bounding box center [1380, 44] width 16 height 16
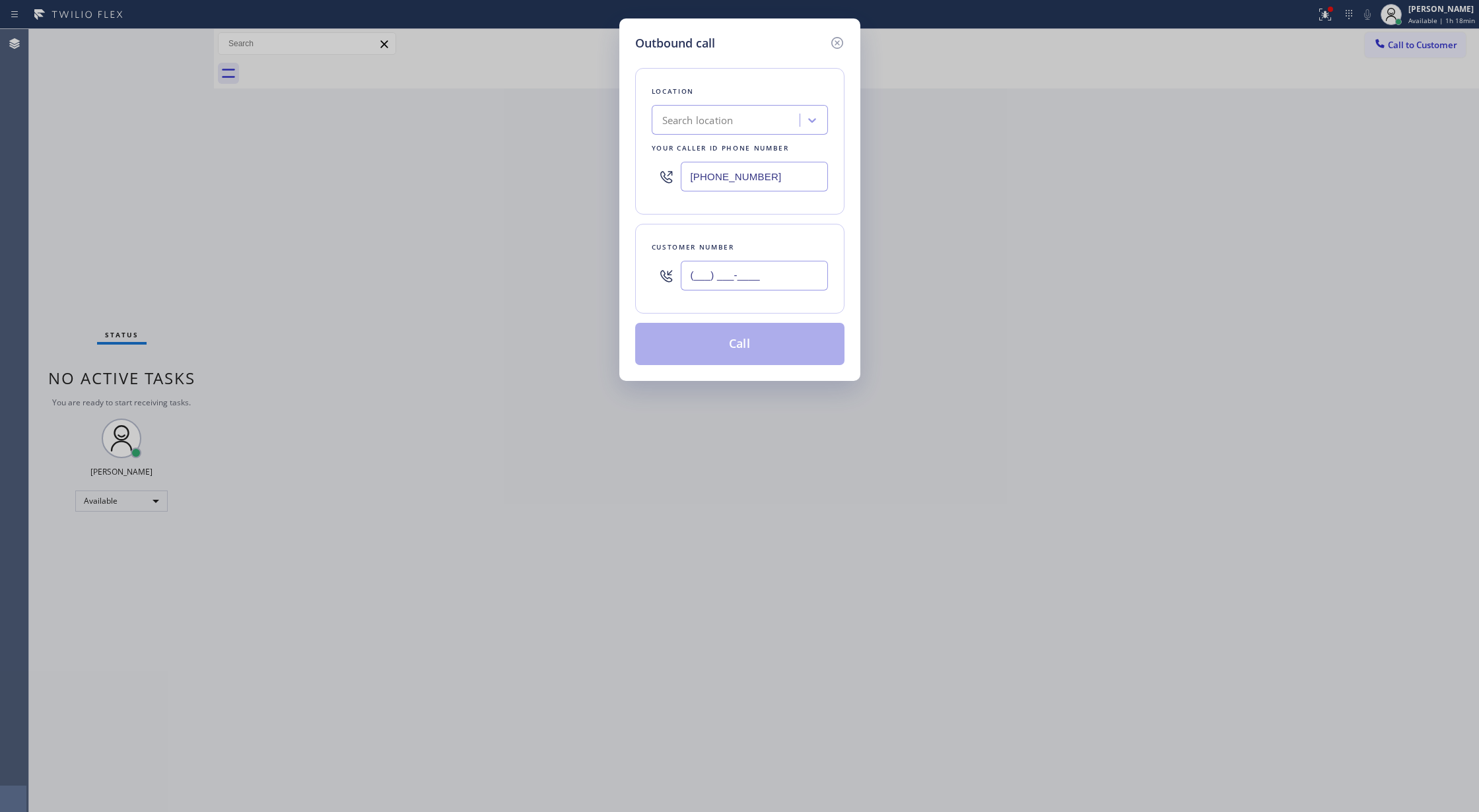
click at [685, 278] on input "(___) ___-____" at bounding box center [753, 275] width 147 height 29
paste input "408) 406-1236"
type input "[PHONE_NUMBER]"
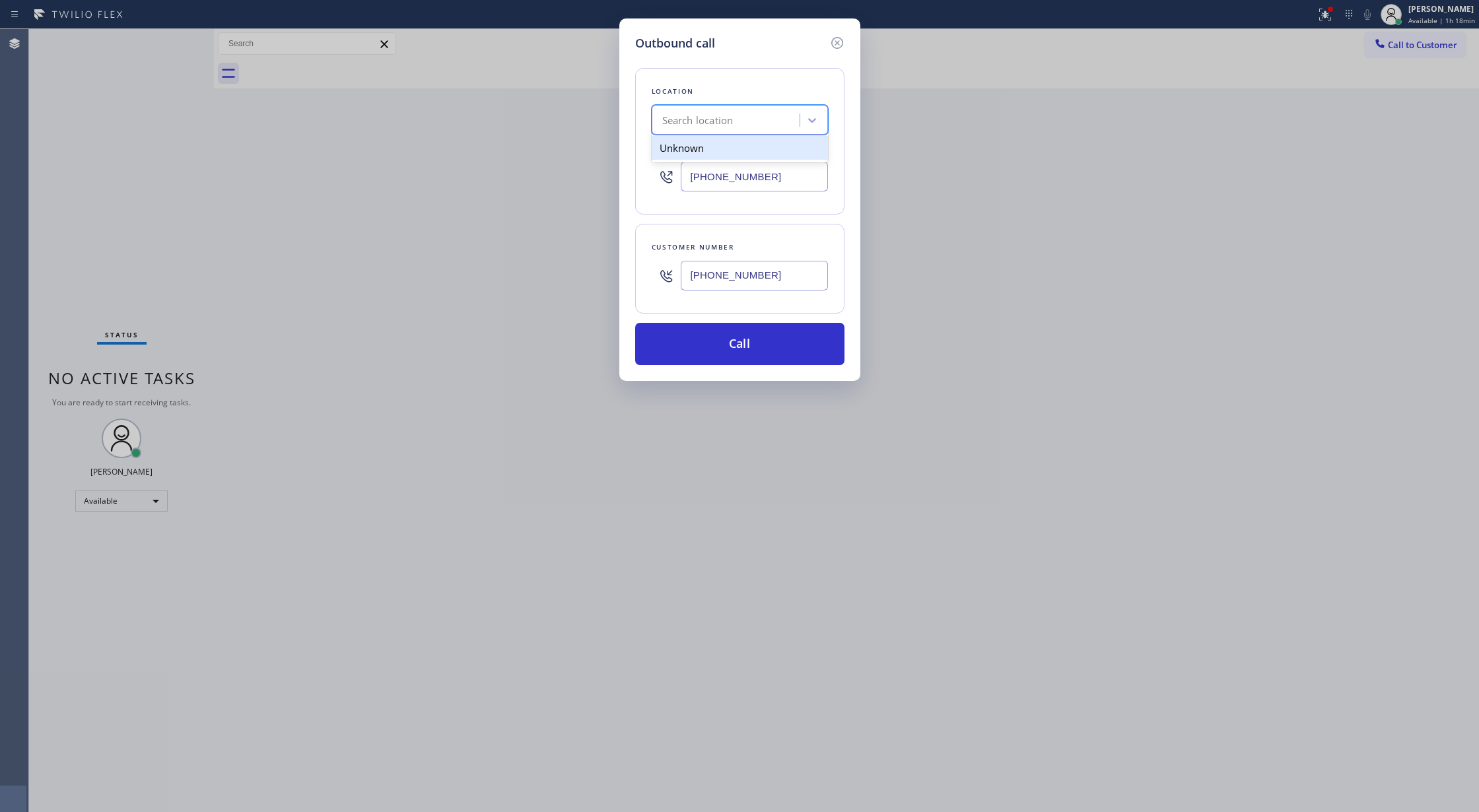
click at [725, 116] on div "Search location" at bounding box center [698, 121] width 72 height 15
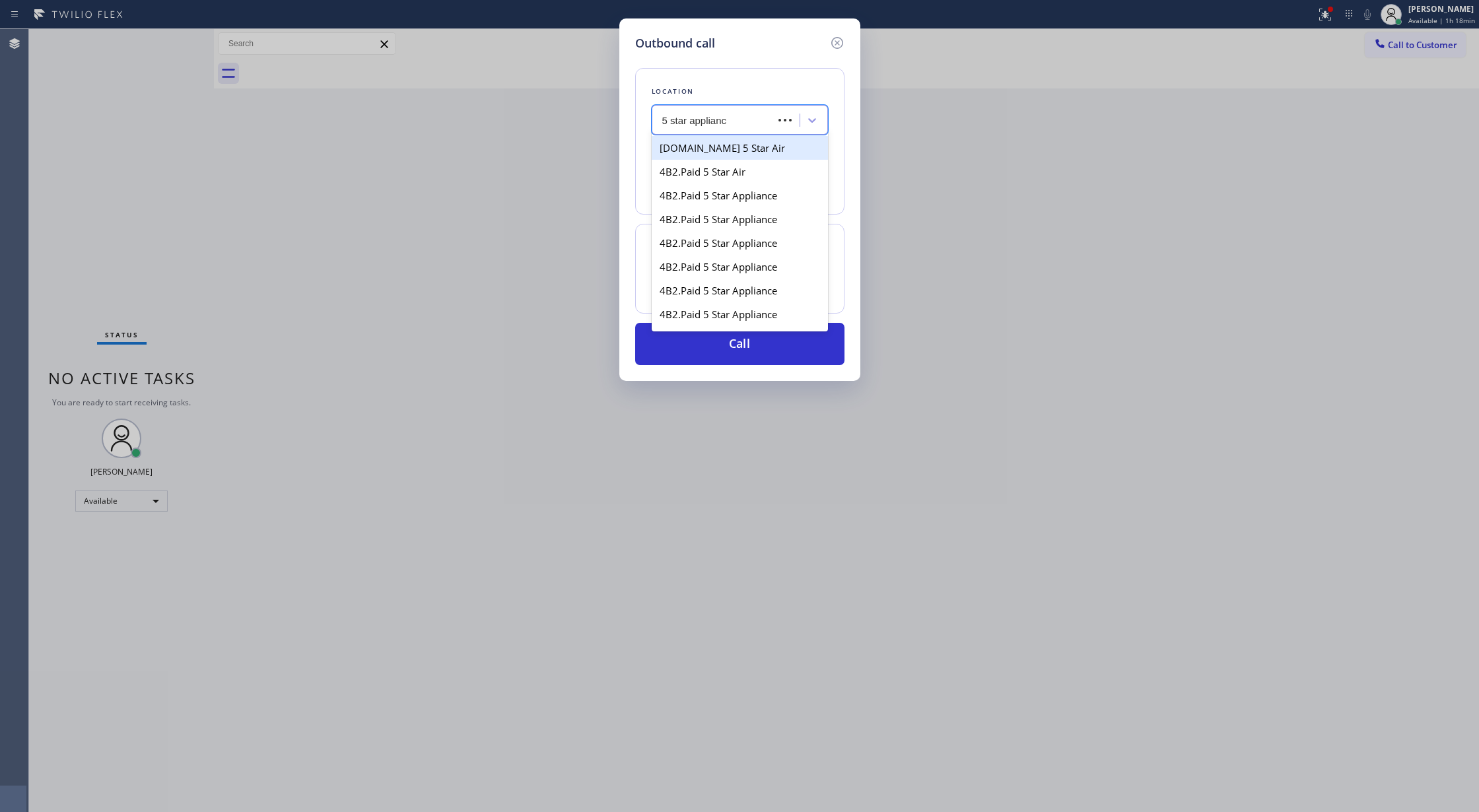
type input "5 star appliance"
click at [714, 147] on div "5 star appliance" at bounding box center [740, 148] width 176 height 24
type input "[PHONE_NUMBER]"
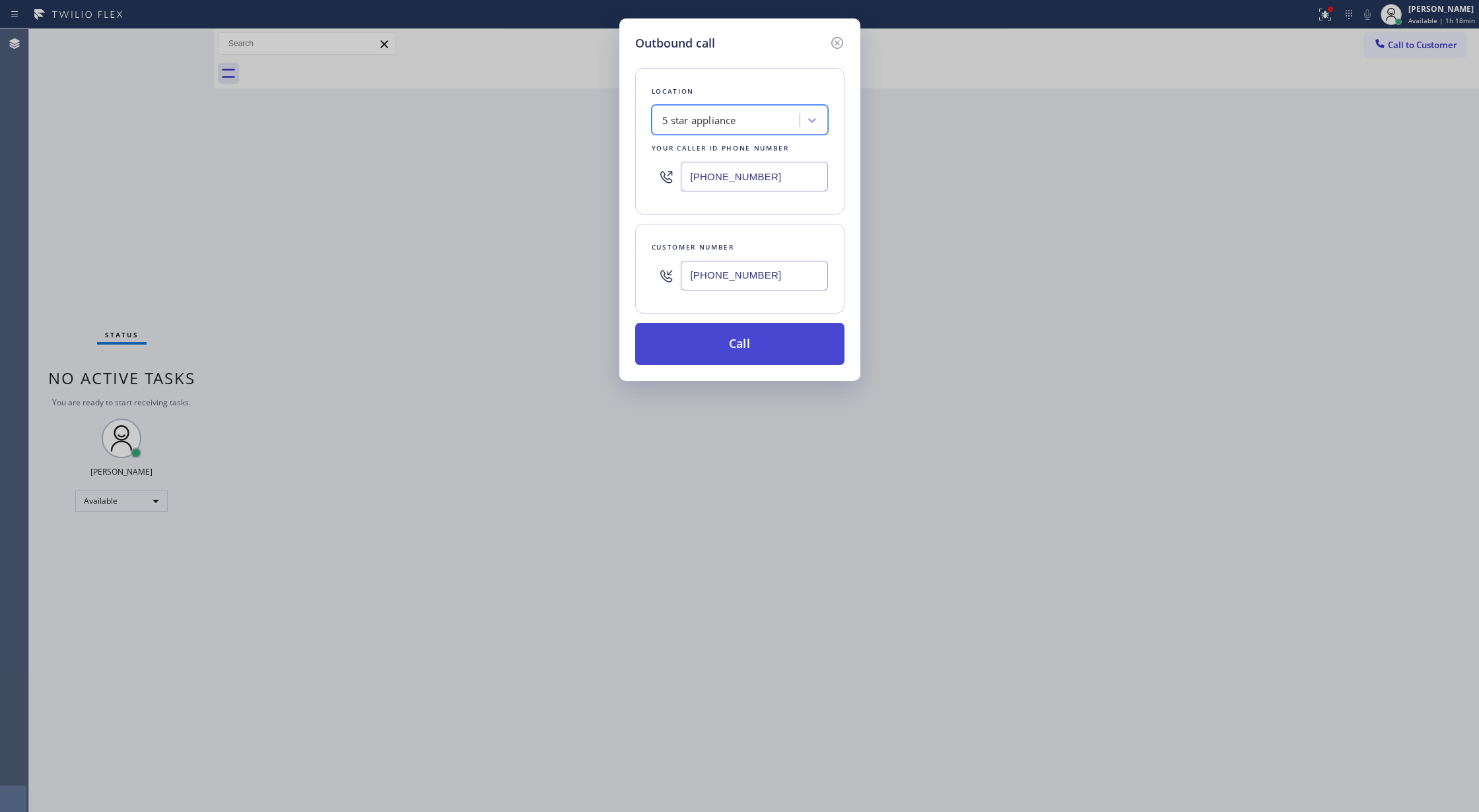
click at [720, 344] on button "Call" at bounding box center [740, 343] width 209 height 42
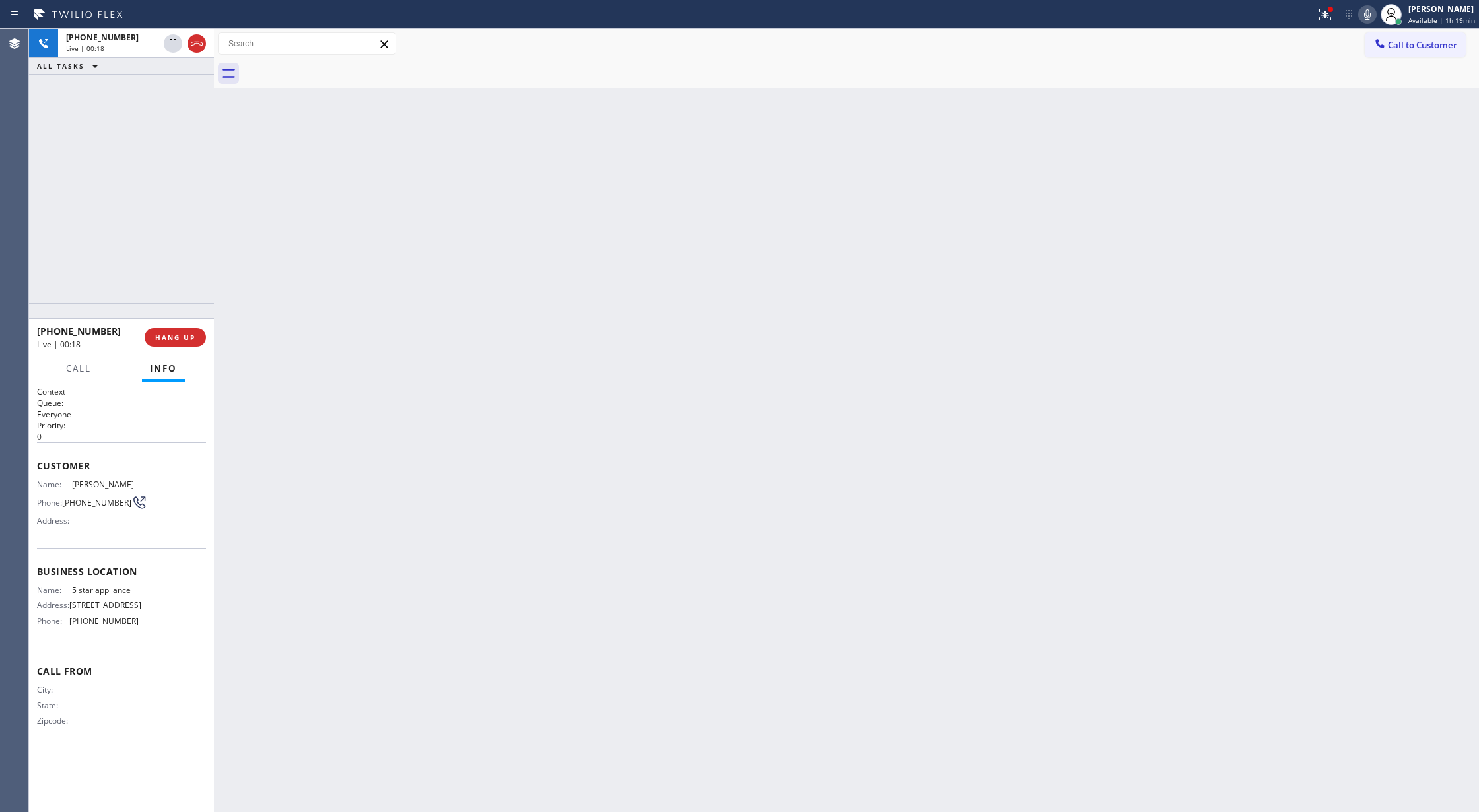
drag, startPoint x: 195, startPoint y: 42, endPoint x: 216, endPoint y: 333, distance: 291.8
click at [195, 42] on icon at bounding box center [197, 43] width 16 height 16
click at [167, 335] on span "COMPLETE" at bounding box center [173, 337] width 45 height 9
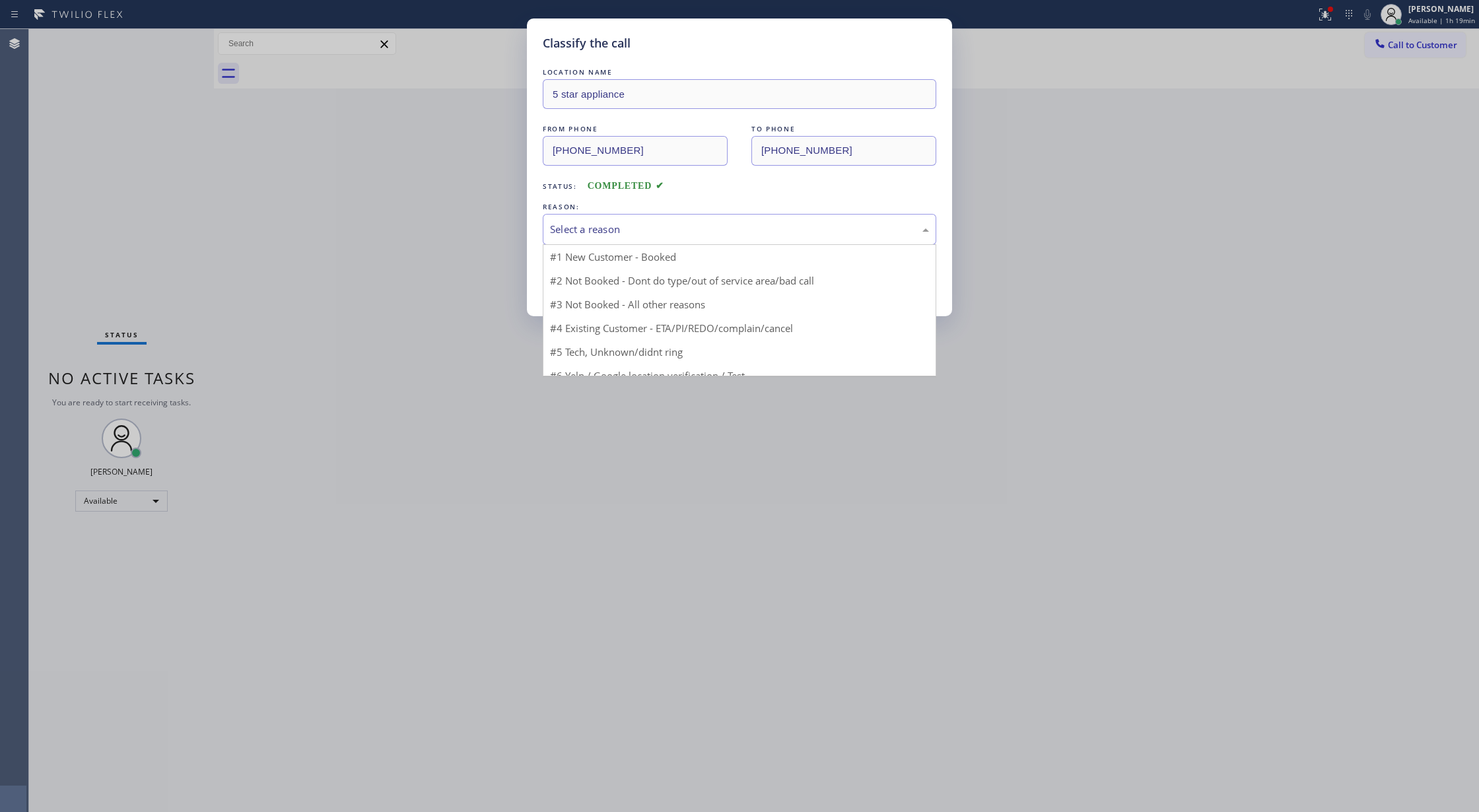
click at [570, 218] on div "Select a reason" at bounding box center [739, 229] width 393 height 31
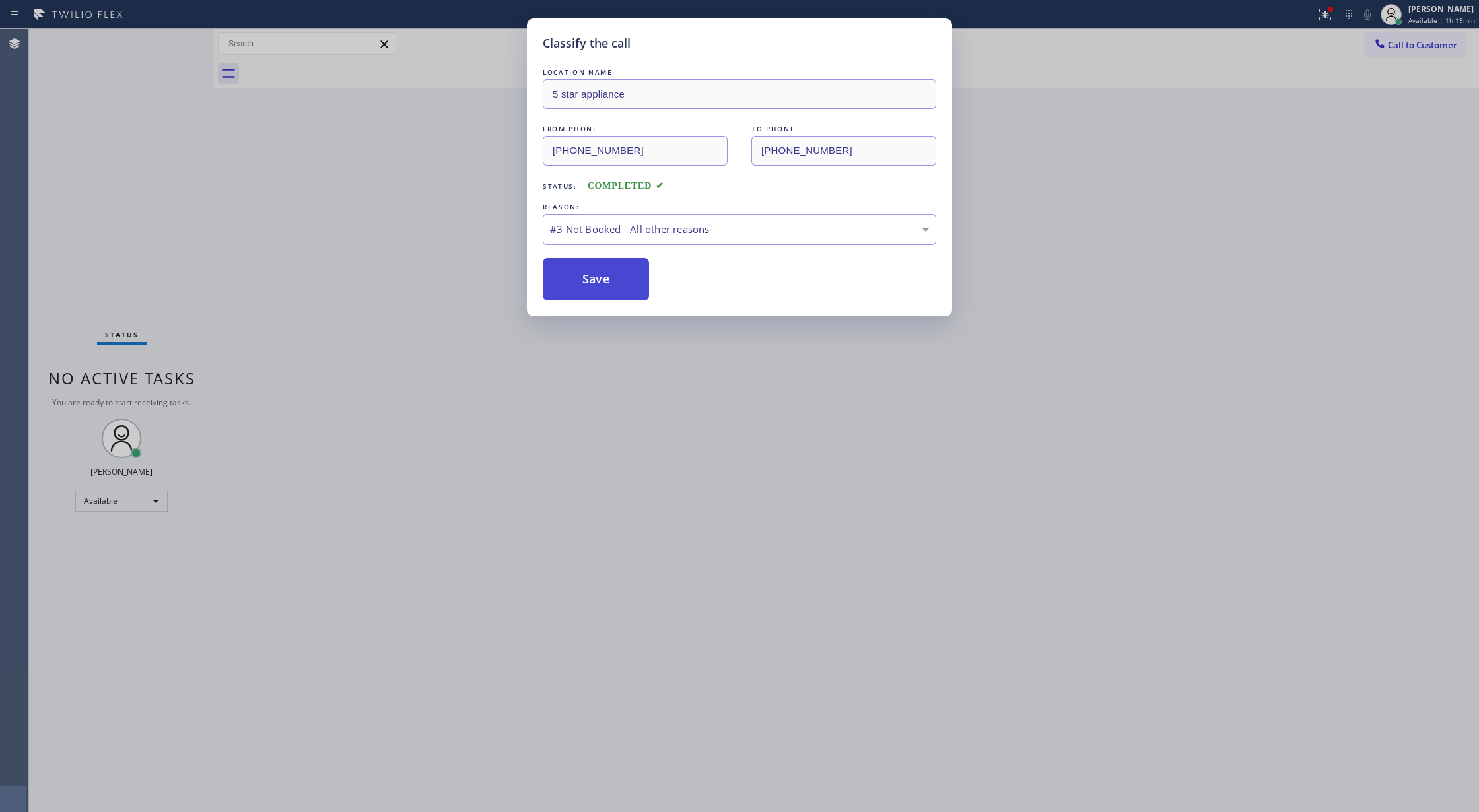
click at [598, 269] on button "Save" at bounding box center [595, 279] width 106 height 42
click at [594, 280] on button "Save" at bounding box center [595, 279] width 106 height 42
click at [576, 269] on button "Save" at bounding box center [595, 279] width 106 height 42
click at [594, 276] on button "Save" at bounding box center [595, 279] width 106 height 42
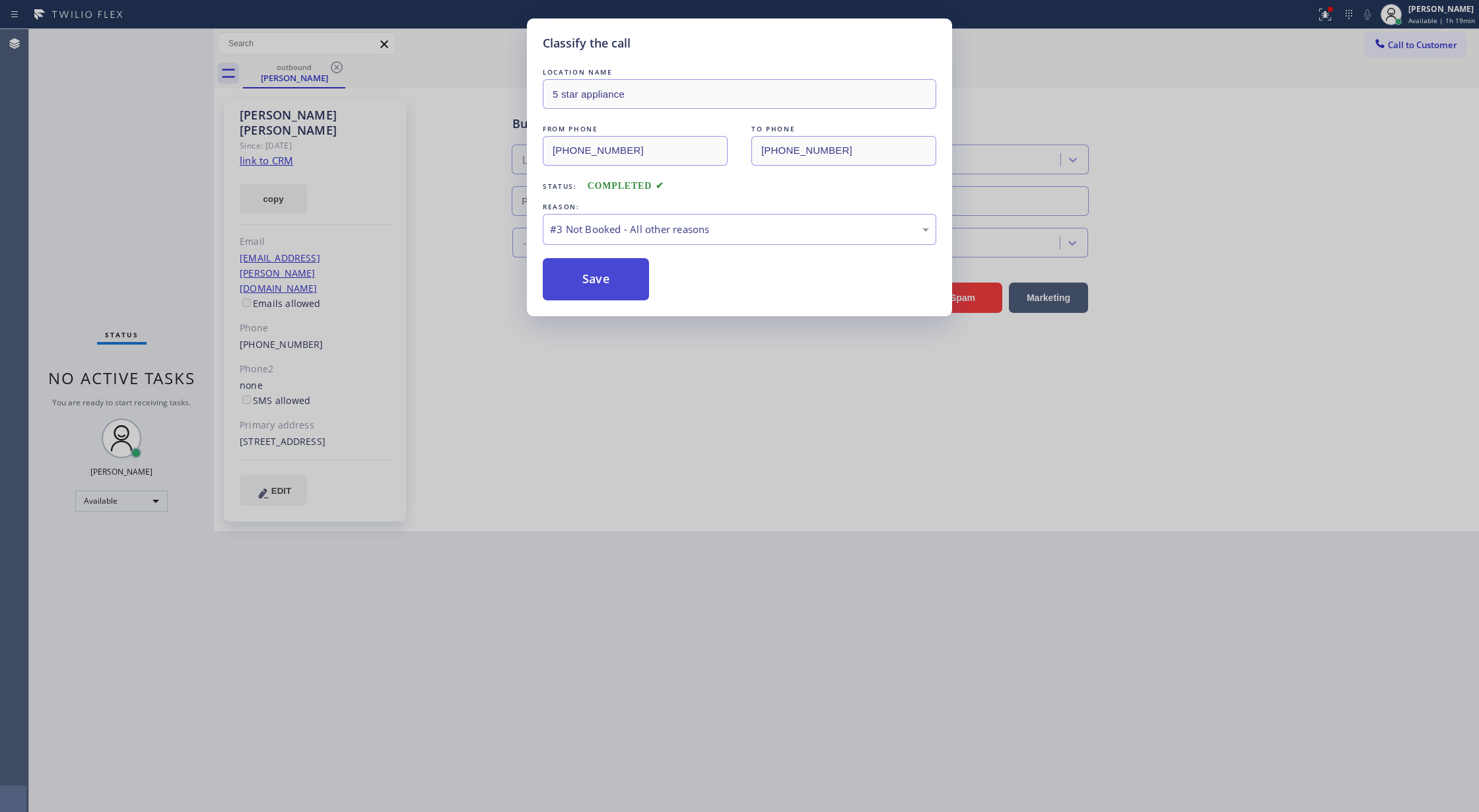
click at [594, 276] on button "Save" at bounding box center [595, 279] width 106 height 42
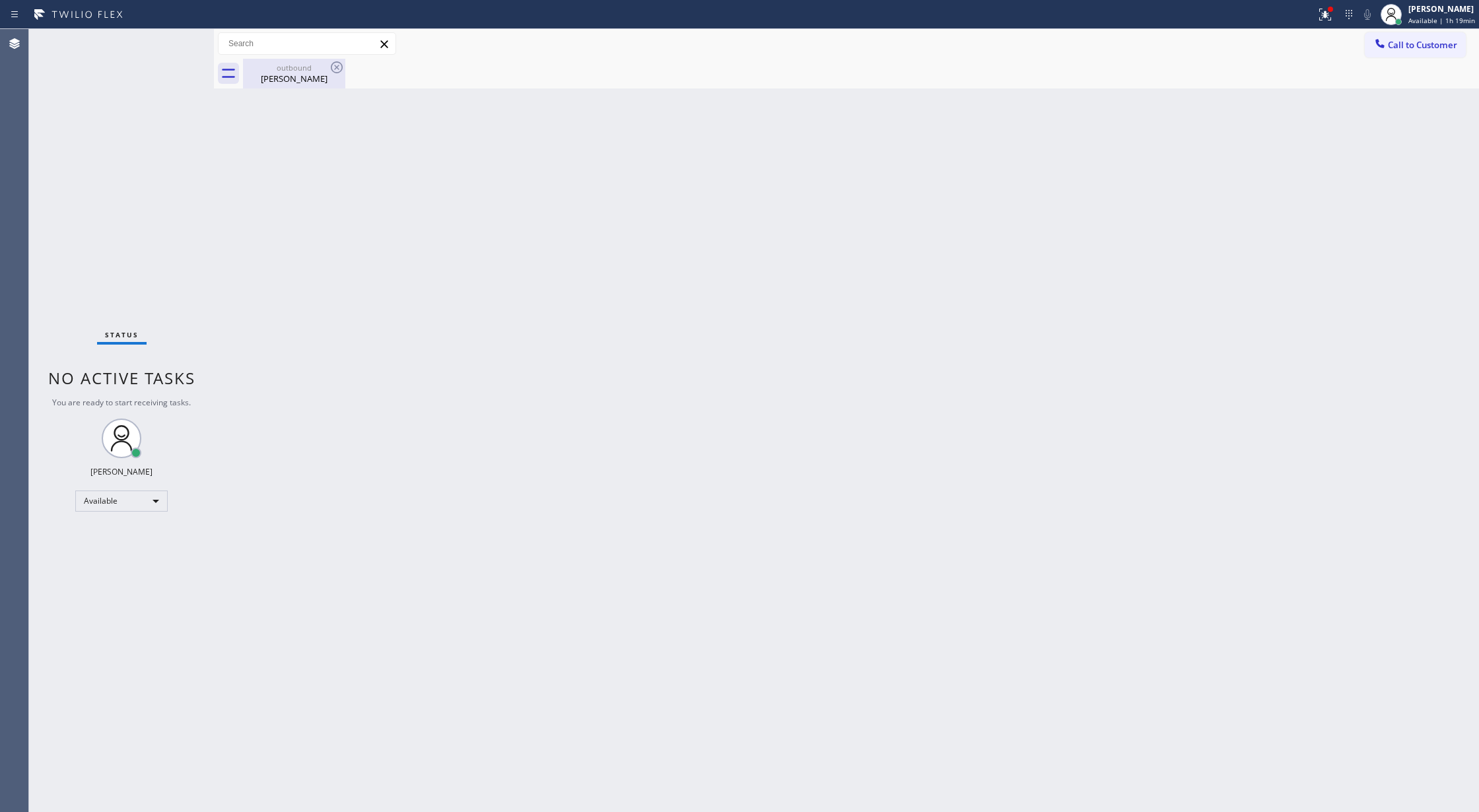
click at [319, 72] on div "[PERSON_NAME]" at bounding box center [294, 78] width 99 height 12
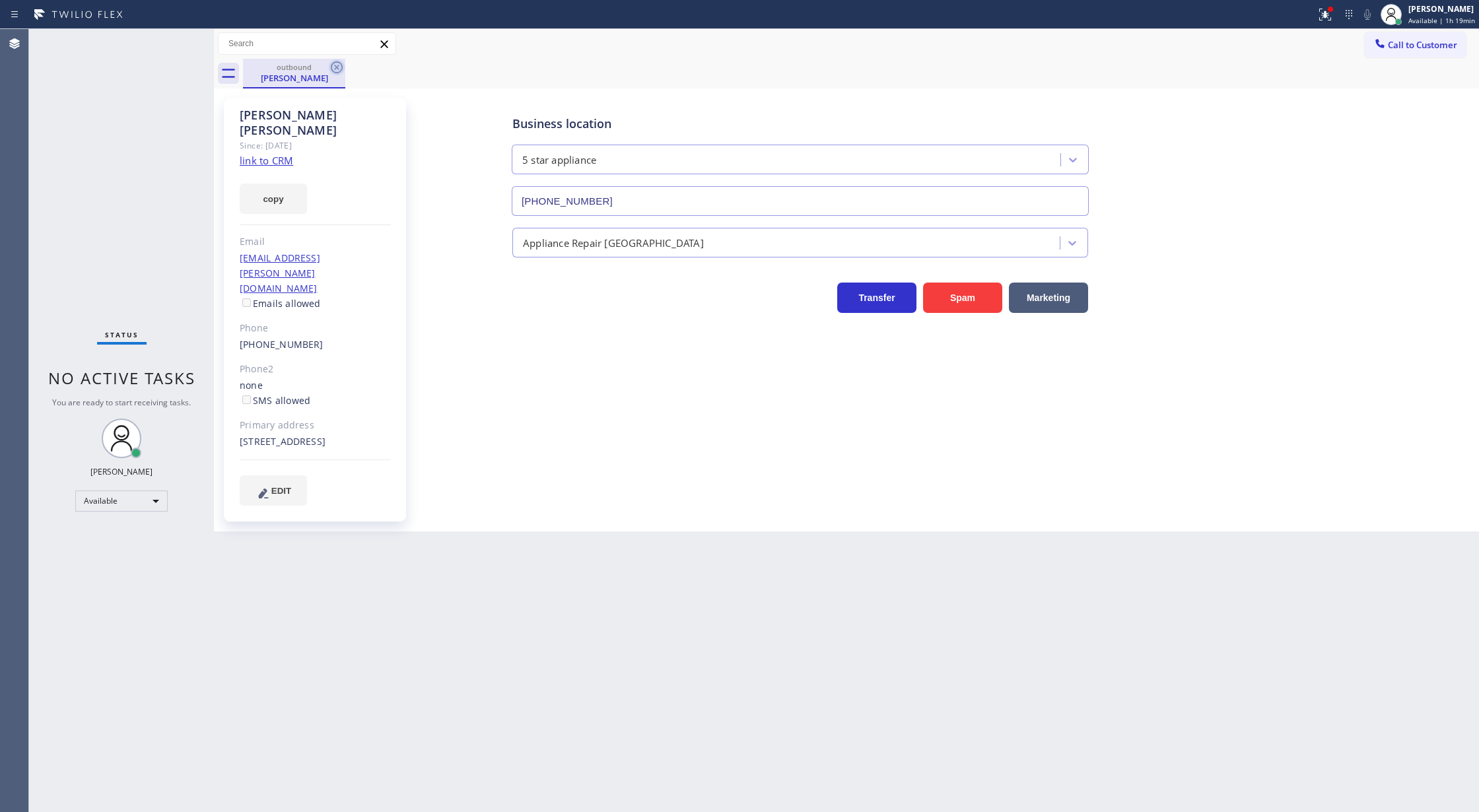
click at [334, 63] on icon at bounding box center [336, 67] width 16 height 16
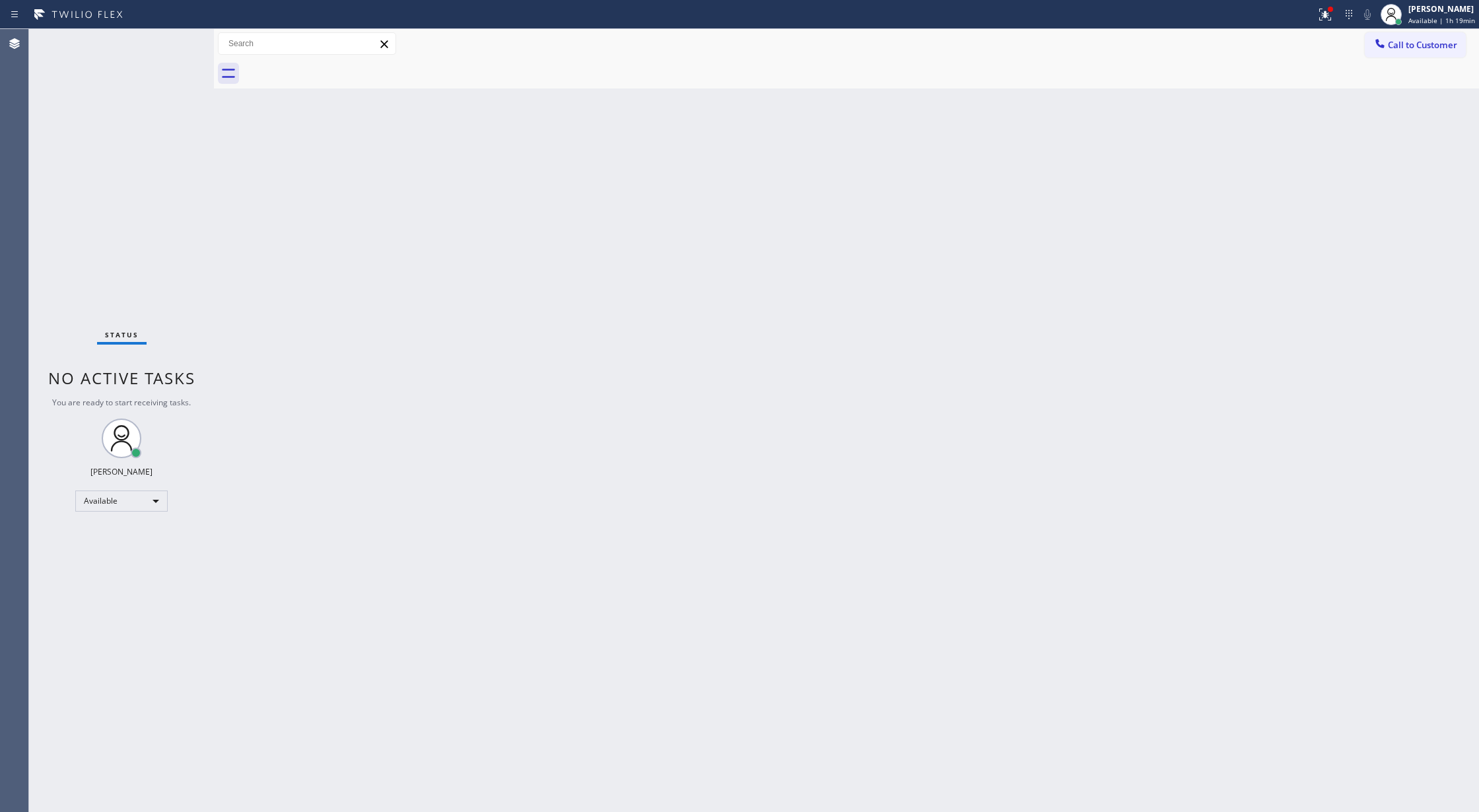
click at [174, 47] on div "Status No active tasks You are ready to start receiving tasks. [PERSON_NAME] Av…" at bounding box center [121, 420] width 185 height 783
click at [178, 37] on div "Status No active tasks You are ready to start receiving tasks. [PERSON_NAME] Av…" at bounding box center [121, 420] width 185 height 783
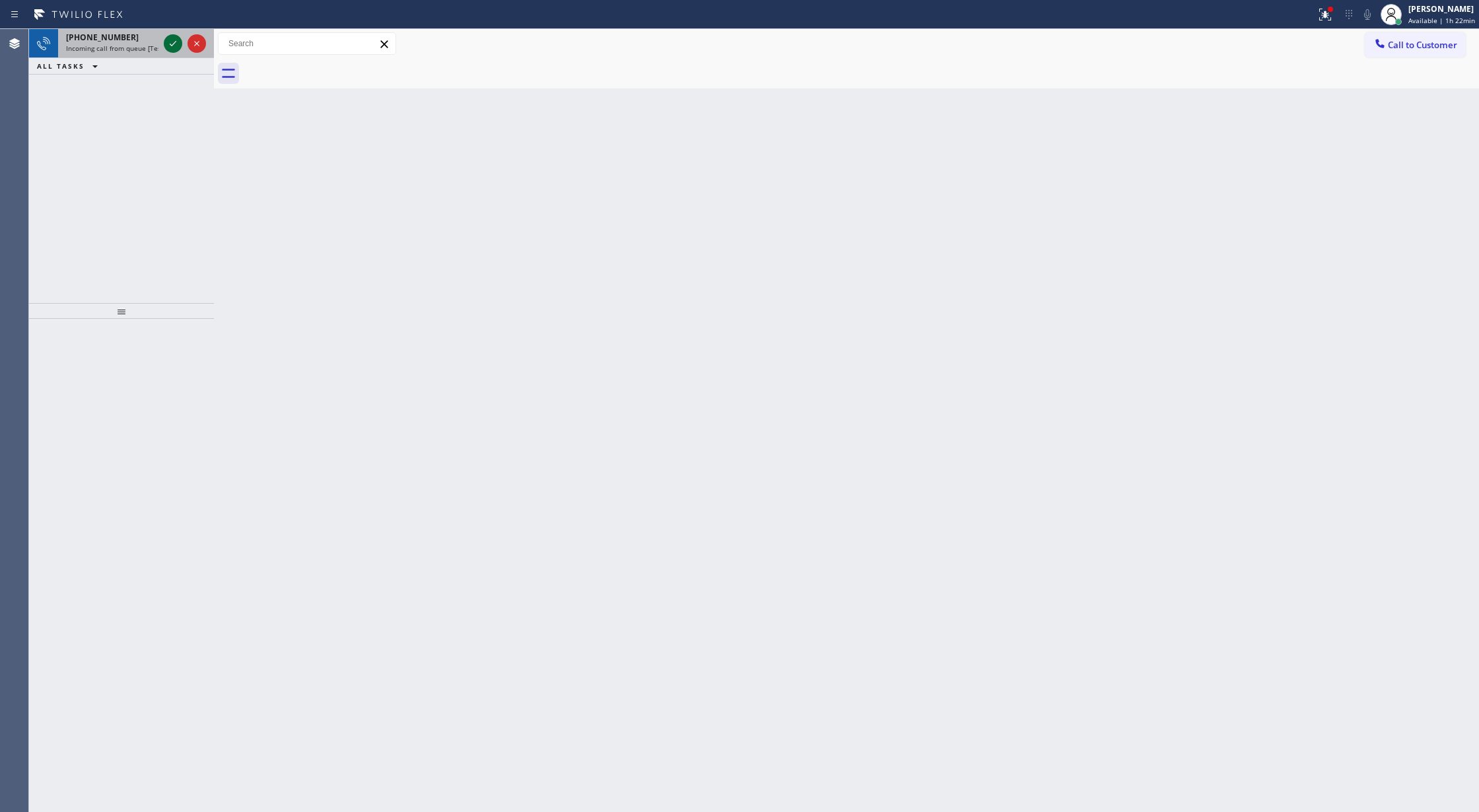
click at [167, 44] on icon at bounding box center [173, 43] width 16 height 16
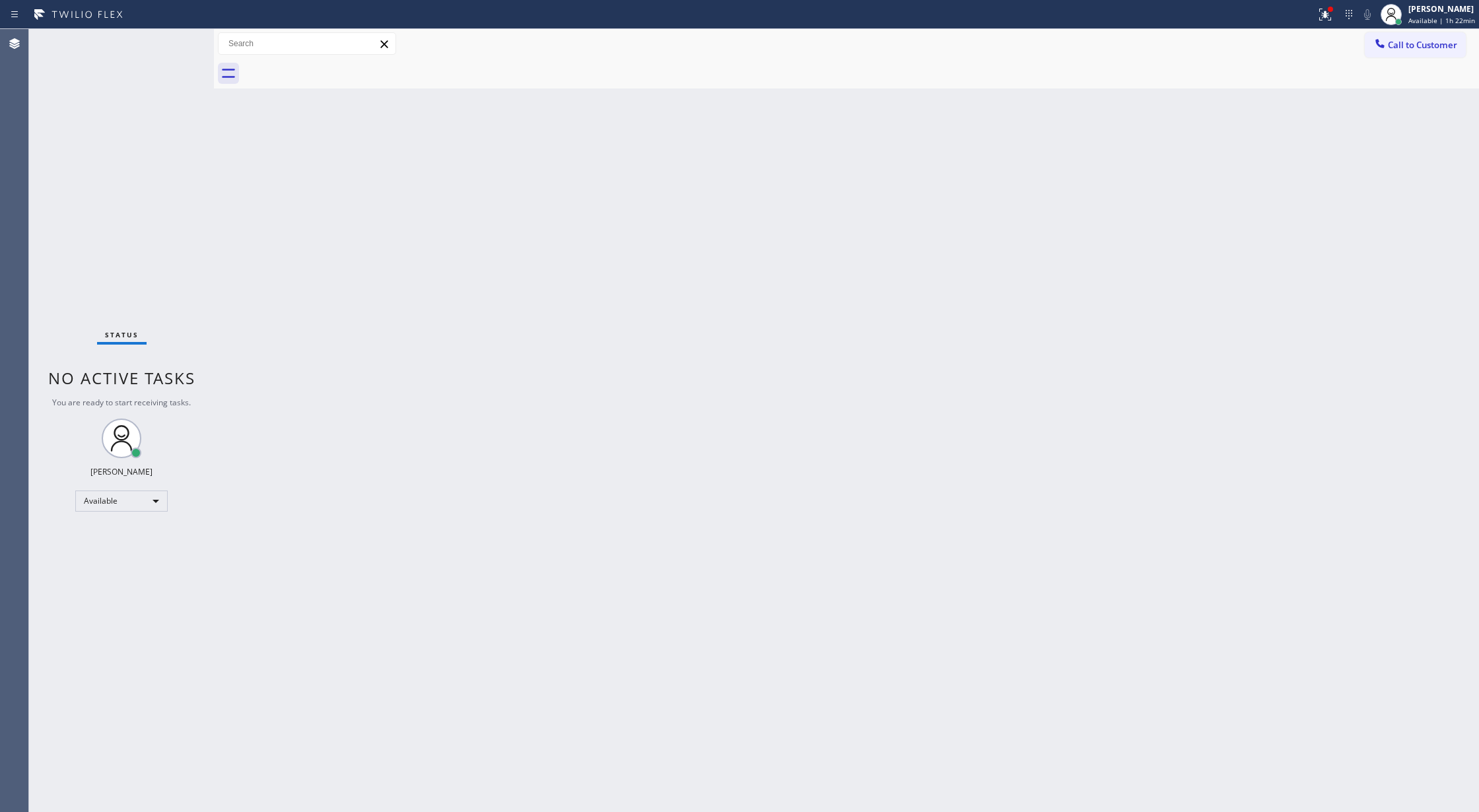
click at [167, 44] on div "Status No active tasks You are ready to start receiving tasks. [PERSON_NAME] Av…" at bounding box center [121, 420] width 185 height 783
click at [183, 50] on div "Status No active tasks You are ready to start receiving tasks. [PERSON_NAME] Av…" at bounding box center [121, 420] width 185 height 783
click at [175, 38] on div "Status No active tasks You are ready to start receiving tasks. [PERSON_NAME] Av…" at bounding box center [121, 420] width 185 height 783
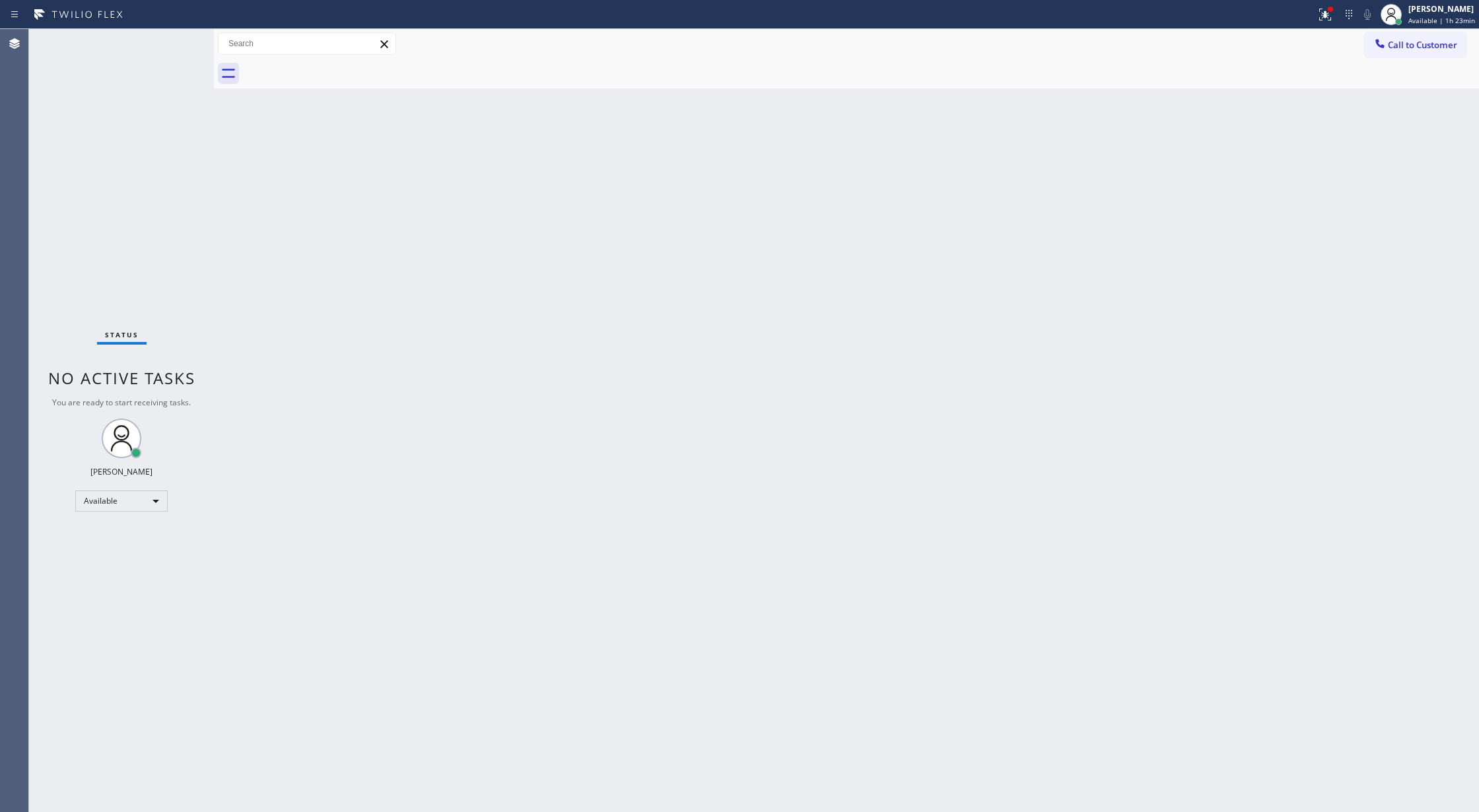
click at [175, 38] on div "Status No active tasks You are ready to start receiving tasks. [PERSON_NAME] Av…" at bounding box center [121, 420] width 185 height 783
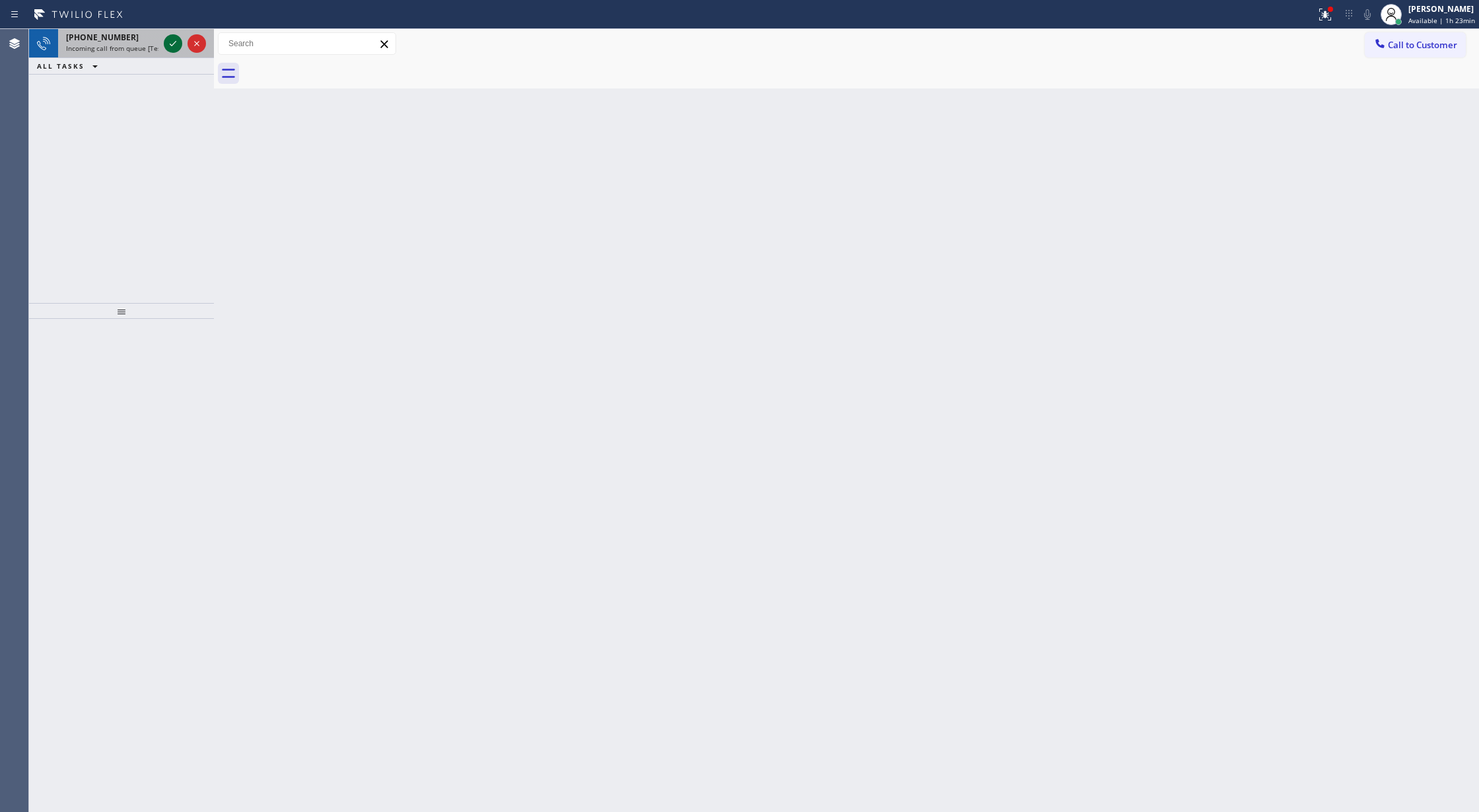
click at [179, 38] on icon at bounding box center [173, 43] width 16 height 16
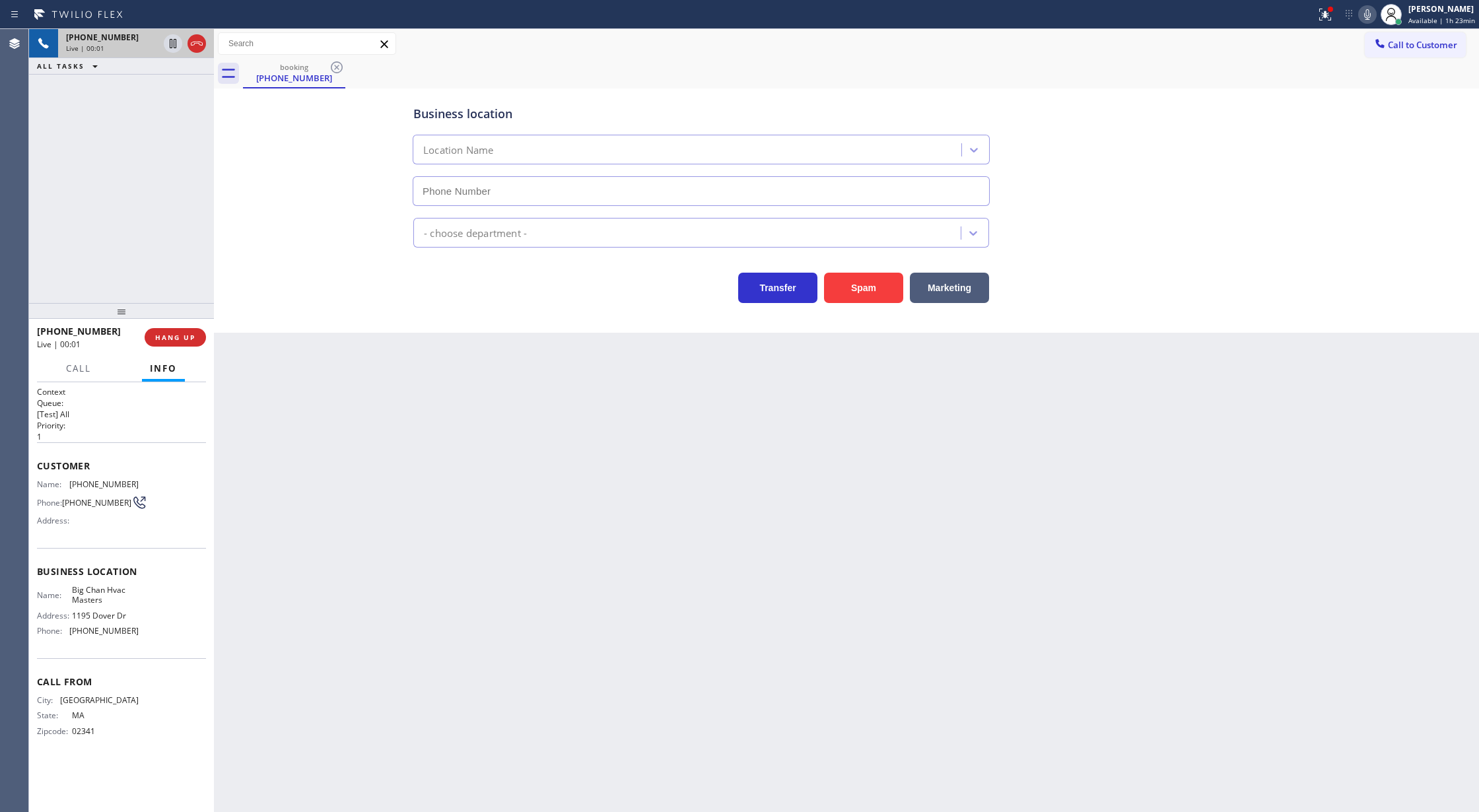
type input "[PHONE_NUMBER]"
click at [862, 295] on button "Spam" at bounding box center [863, 288] width 79 height 30
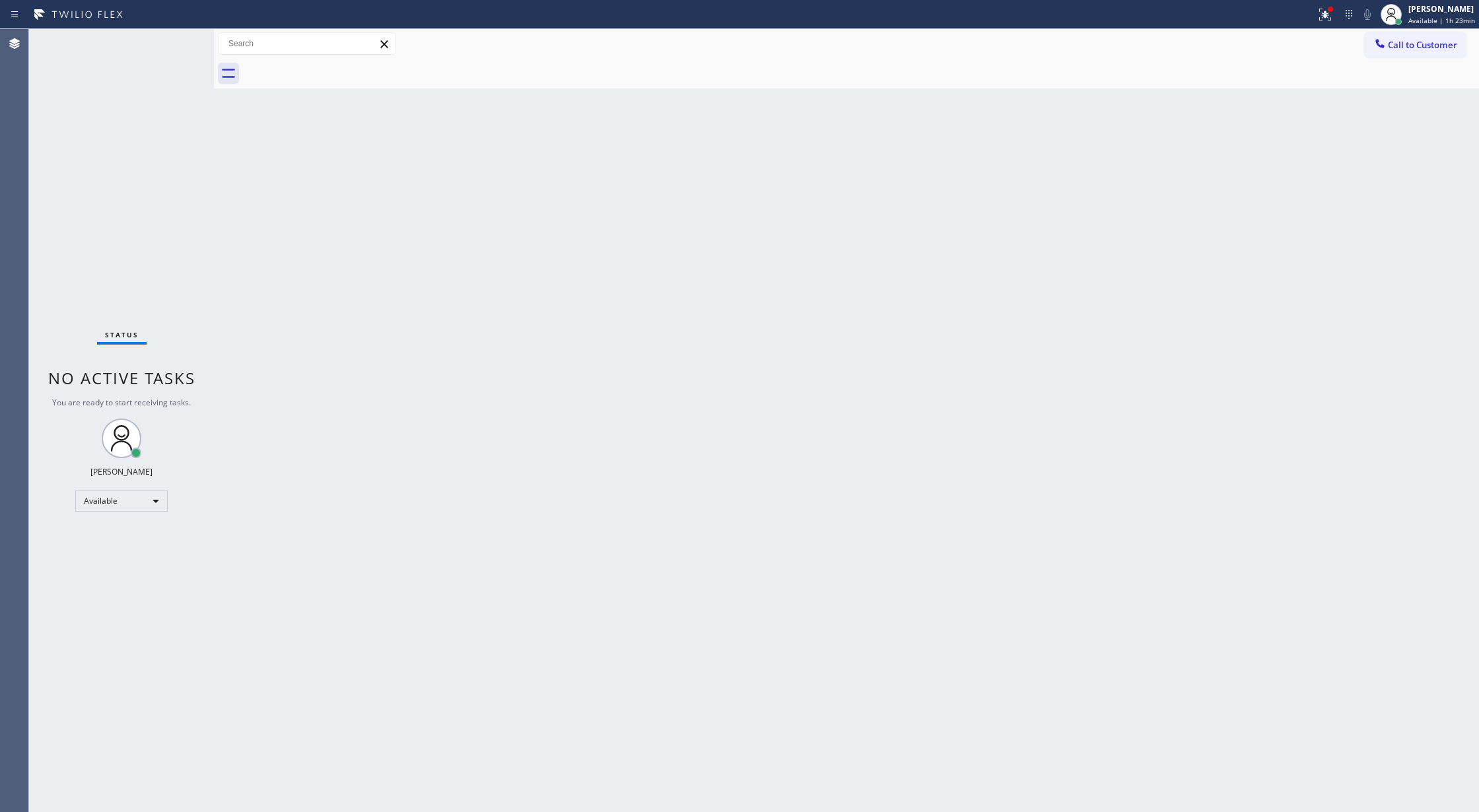
click at [174, 40] on div "Status No active tasks You are ready to start receiving tasks. [PERSON_NAME] Av…" at bounding box center [121, 420] width 185 height 783
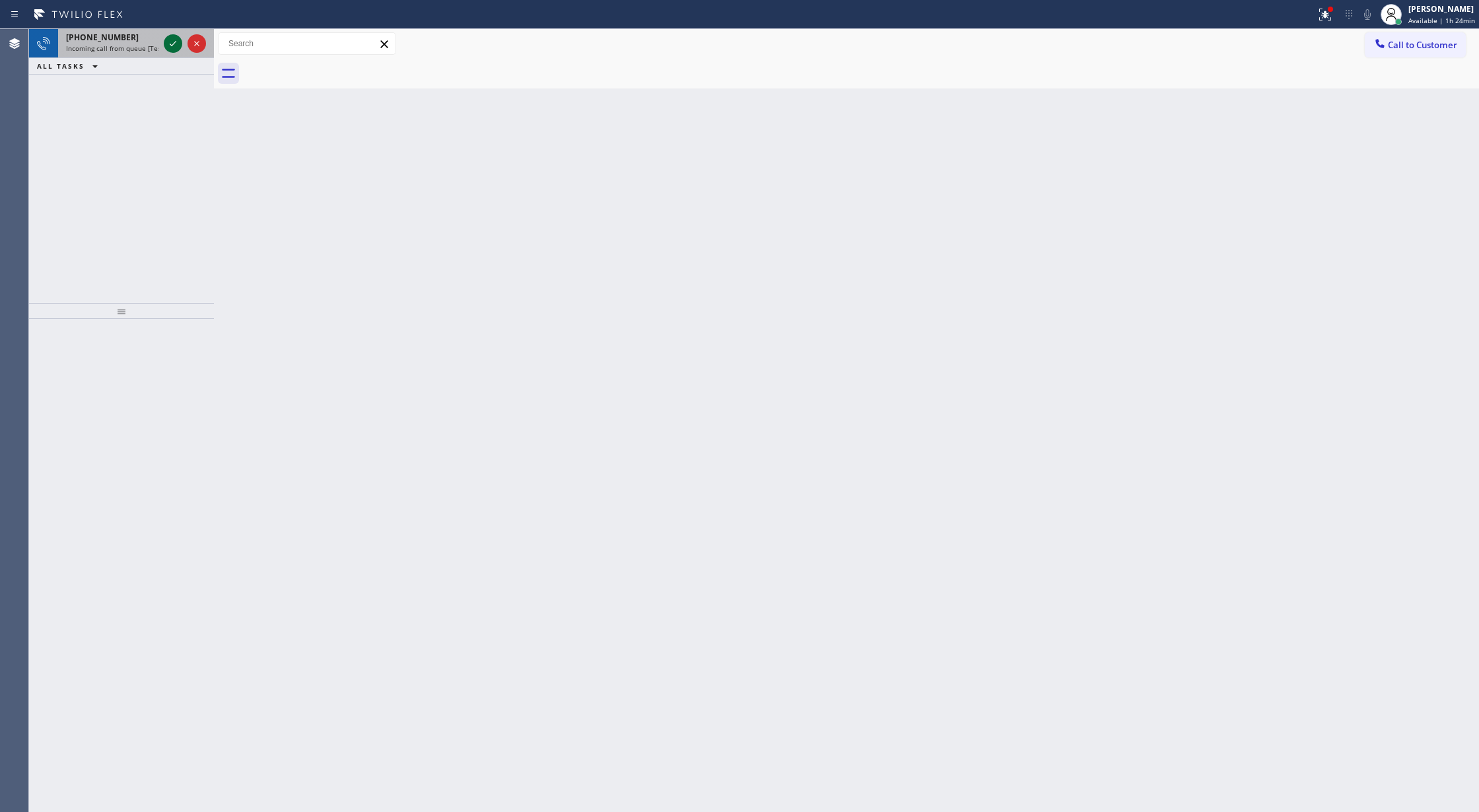
click at [167, 38] on icon at bounding box center [173, 43] width 16 height 16
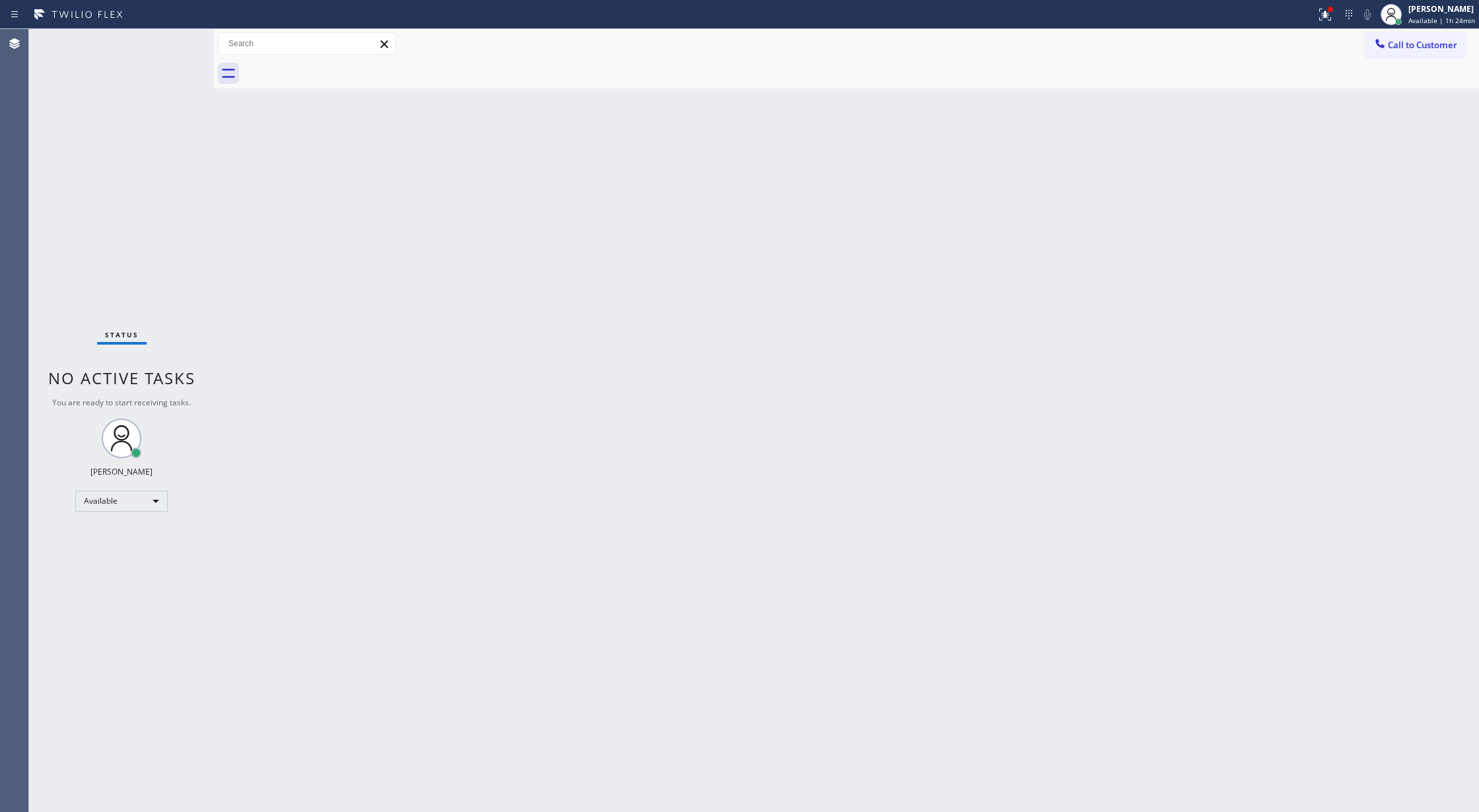
click at [169, 45] on div "Status No active tasks You are ready to start receiving tasks. [PERSON_NAME] Av…" at bounding box center [121, 420] width 185 height 783
click at [167, 37] on div "Status No active tasks You are ready to start receiving tasks. [PERSON_NAME] Av…" at bounding box center [121, 420] width 185 height 783
click at [170, 40] on div "Status No active tasks You are ready to start receiving tasks. [PERSON_NAME] Av…" at bounding box center [121, 420] width 185 height 783
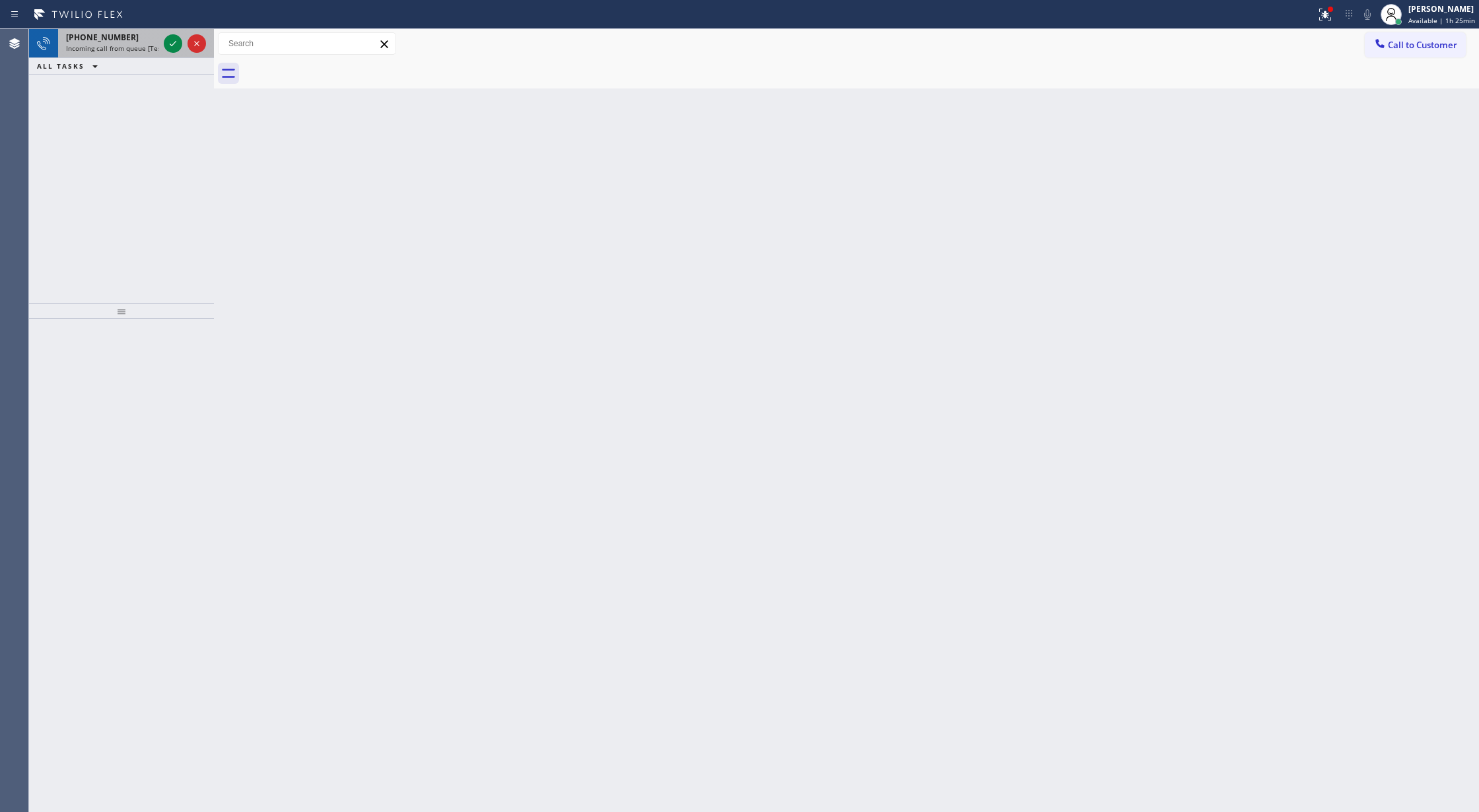
click at [163, 40] on div at bounding box center [185, 44] width 47 height 29
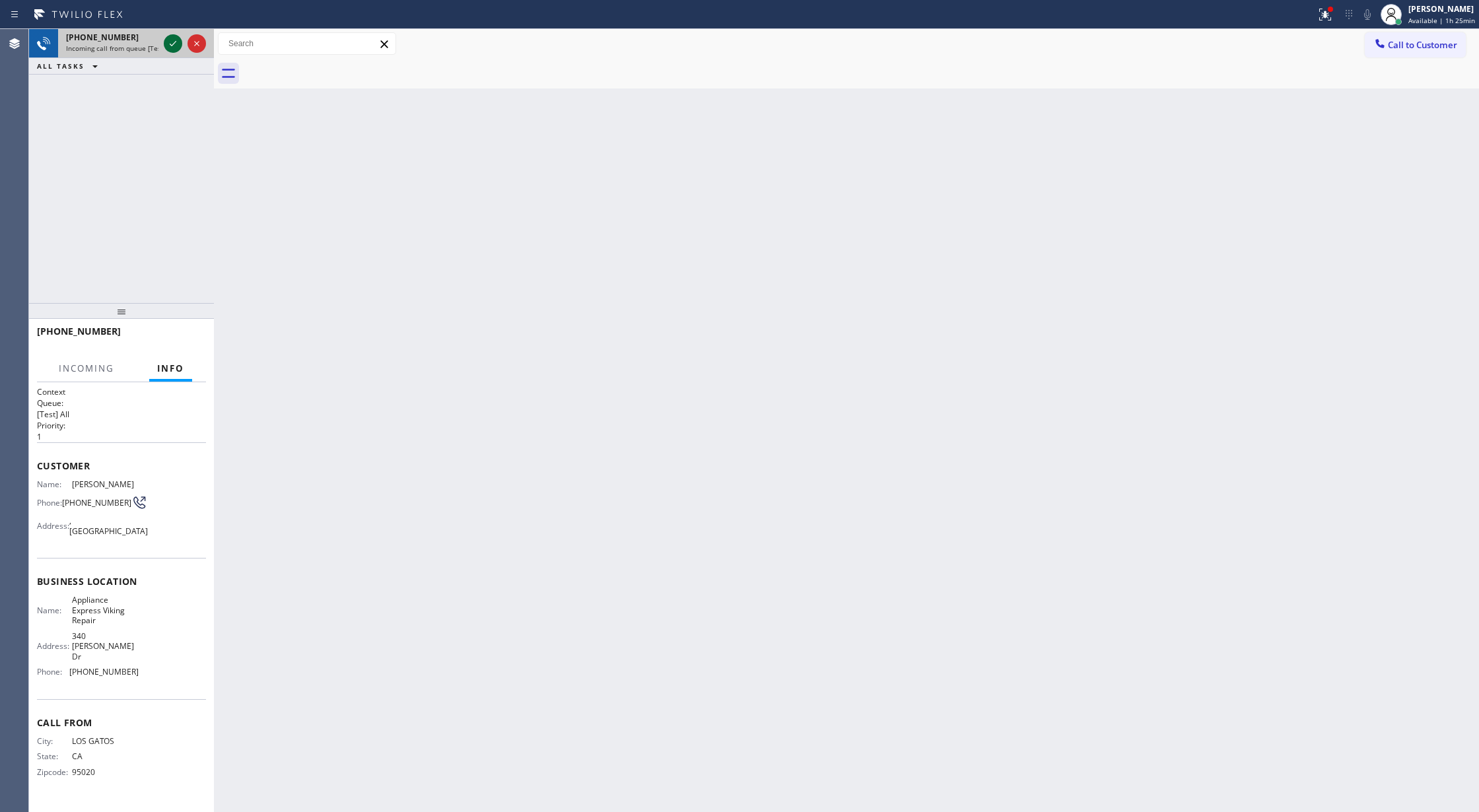
click at [168, 38] on icon at bounding box center [173, 43] width 16 height 16
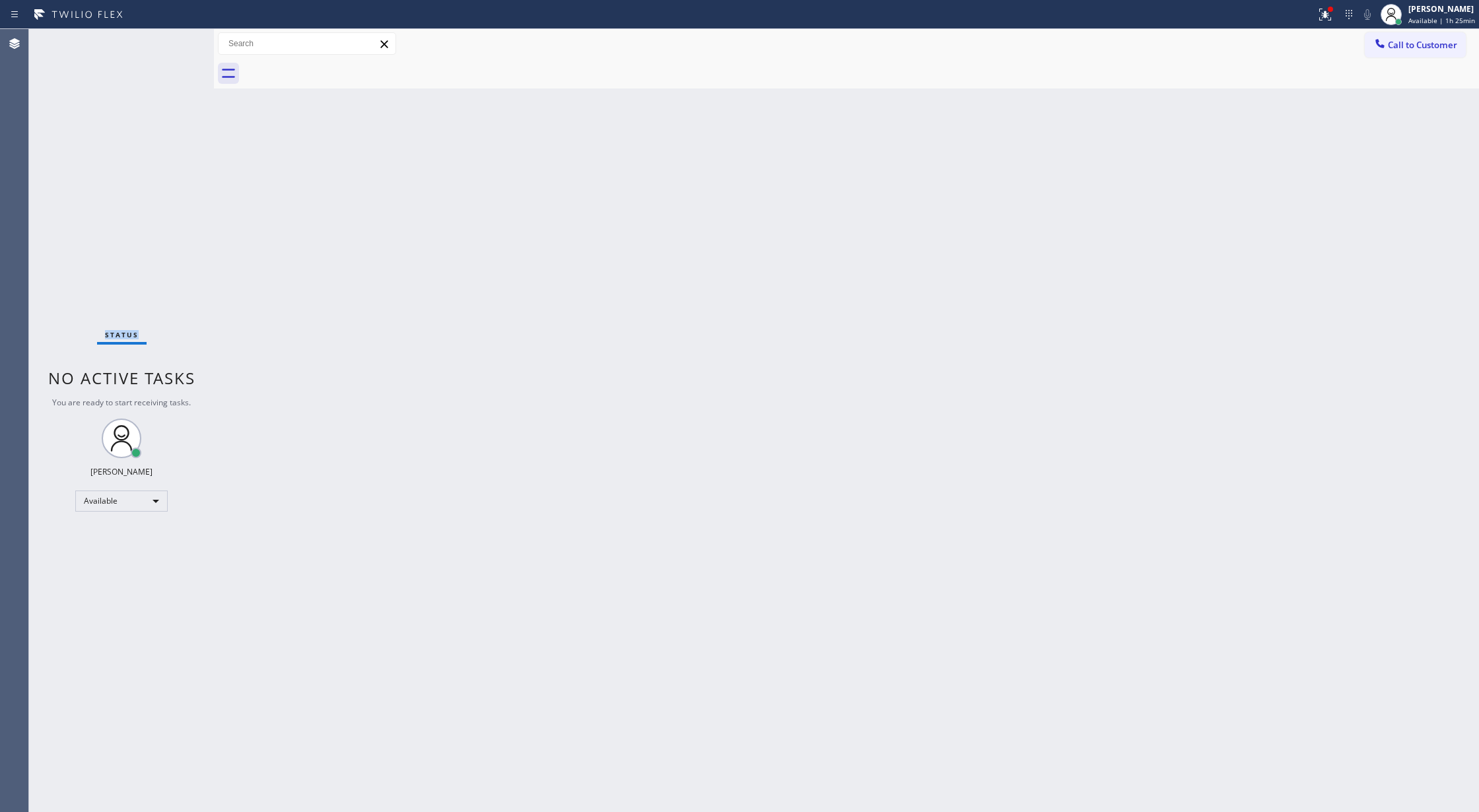
click at [168, 38] on div "Status No active tasks You are ready to start receiving tasks. [PERSON_NAME] Av…" at bounding box center [121, 420] width 185 height 783
click at [169, 40] on div "Status No active tasks You are ready to start receiving tasks. [PERSON_NAME] Av…" at bounding box center [121, 420] width 185 height 783
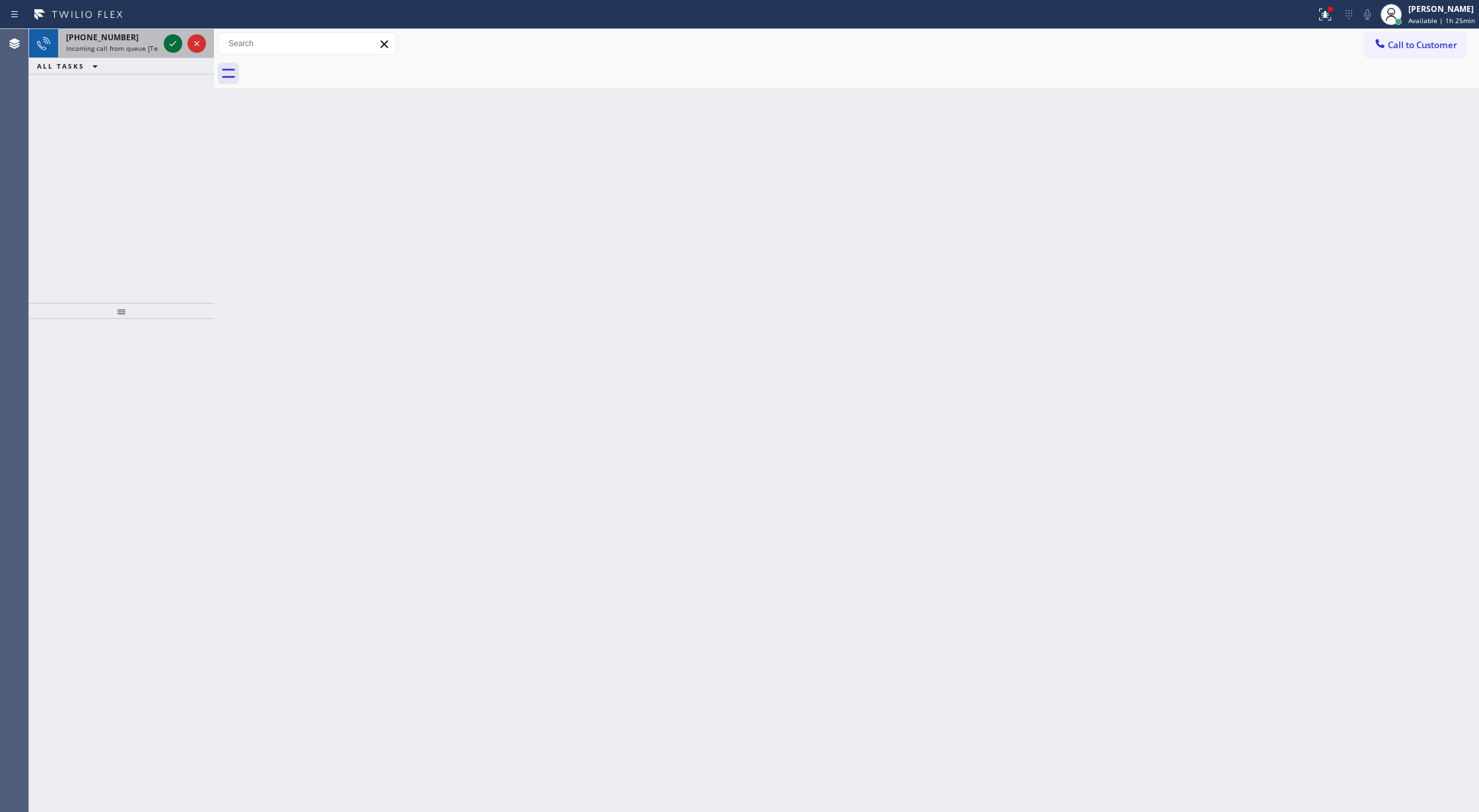
click at [175, 41] on icon at bounding box center [173, 43] width 16 height 16
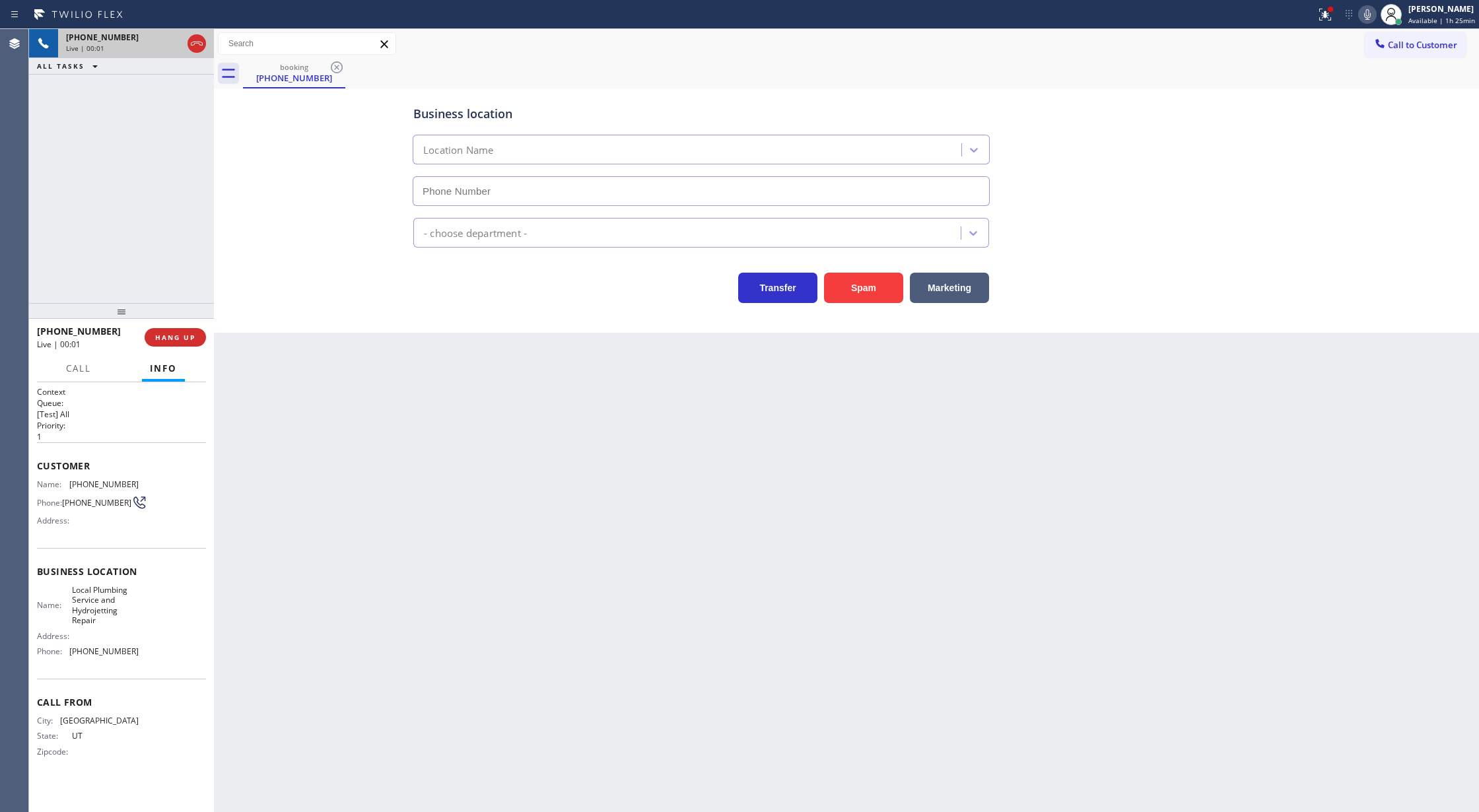
type input "[PHONE_NUMBER]"
click at [862, 288] on button "Spam" at bounding box center [863, 288] width 79 height 30
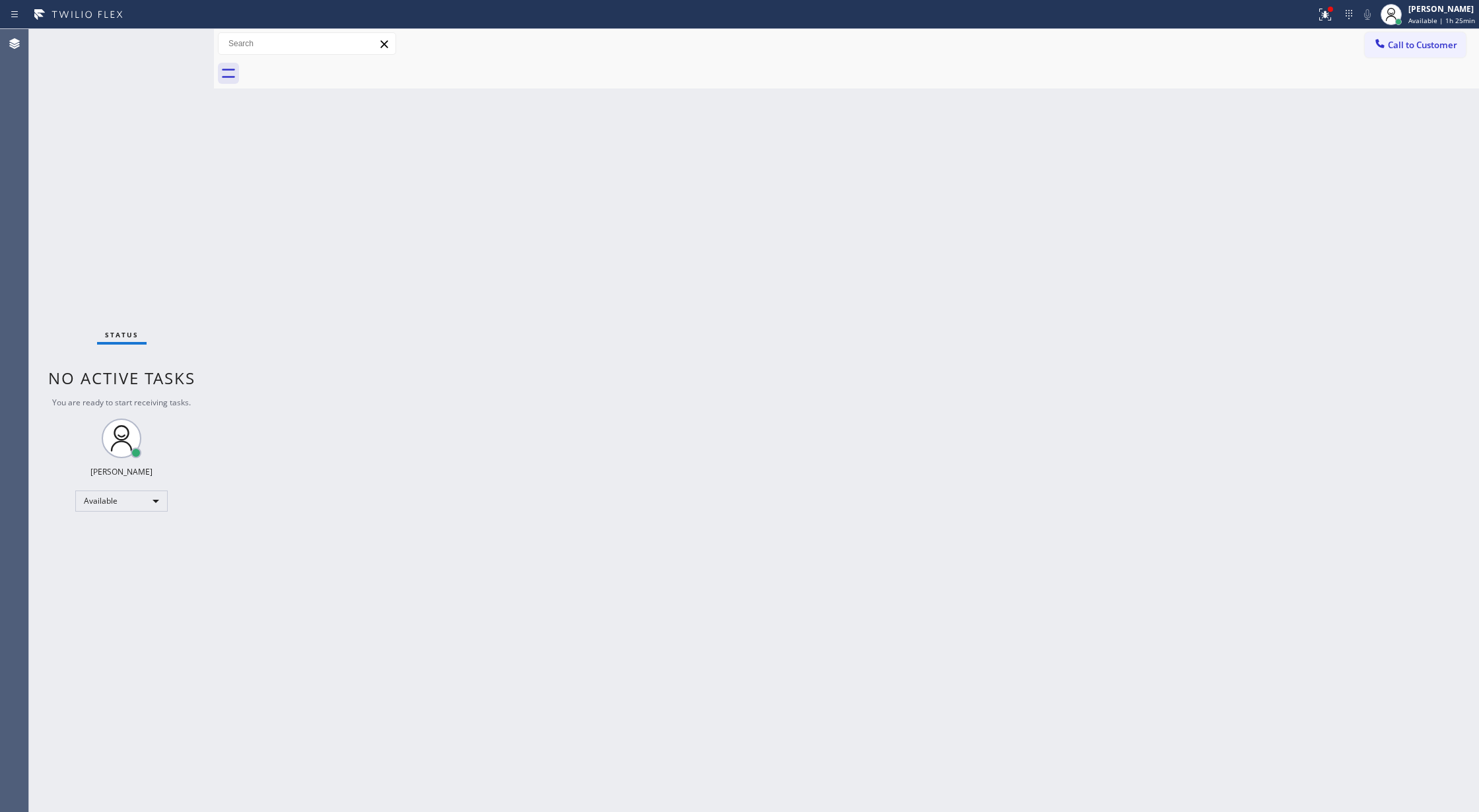
click at [179, 43] on div "Status No active tasks You are ready to start receiving tasks. [PERSON_NAME] Av…" at bounding box center [121, 420] width 185 height 783
click at [179, 41] on div "Status No active tasks You are ready to start receiving tasks. [PERSON_NAME] Av…" at bounding box center [121, 420] width 185 height 783
click at [182, 35] on div "Status No active tasks You are ready to start receiving tasks. [PERSON_NAME] Av…" at bounding box center [121, 420] width 185 height 783
click at [175, 35] on div "Status No active tasks You are ready to start receiving tasks. [PERSON_NAME] Av…" at bounding box center [121, 420] width 185 height 783
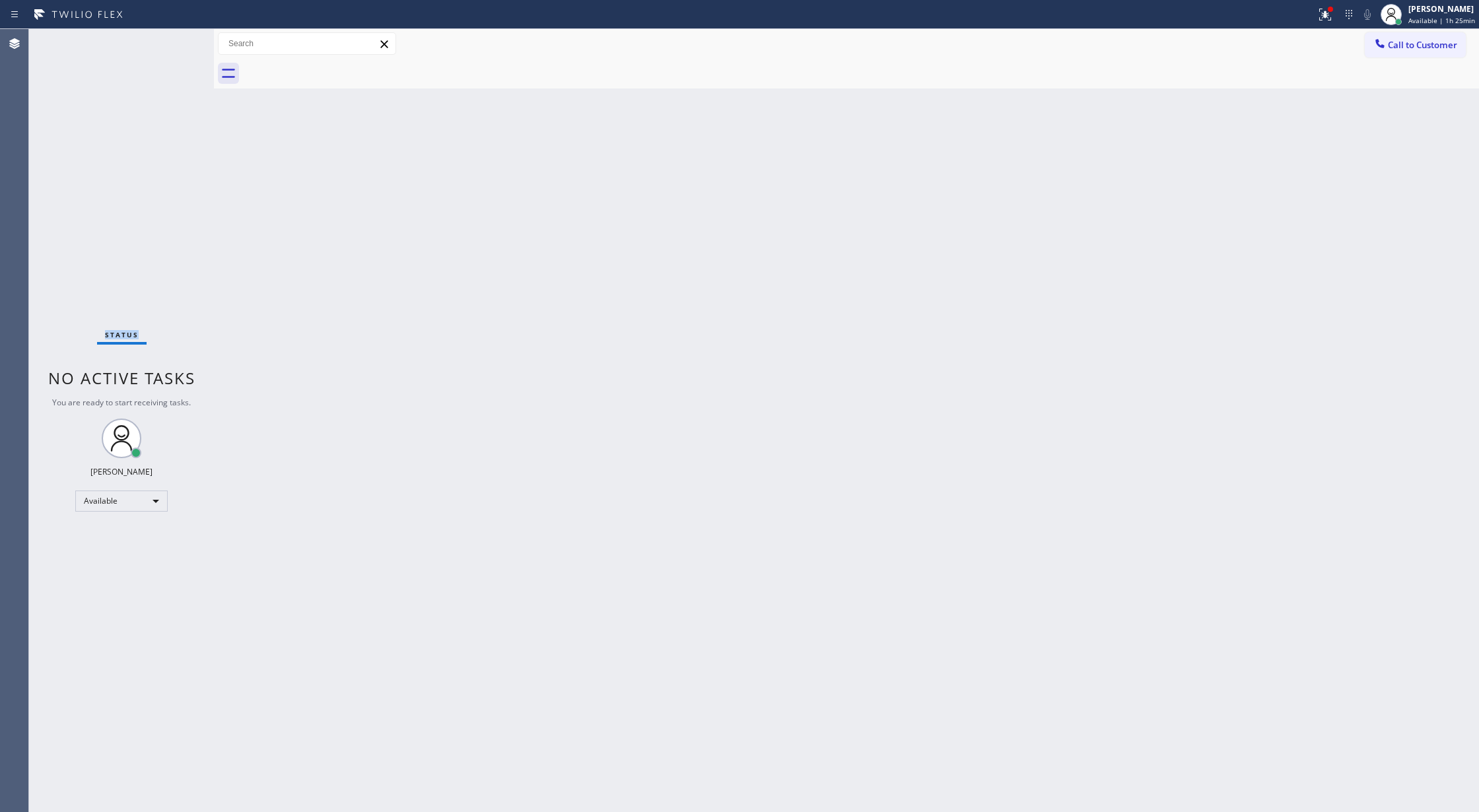
click at [175, 35] on div "Status No active tasks You are ready to start receiving tasks. [PERSON_NAME] Av…" at bounding box center [121, 420] width 185 height 783
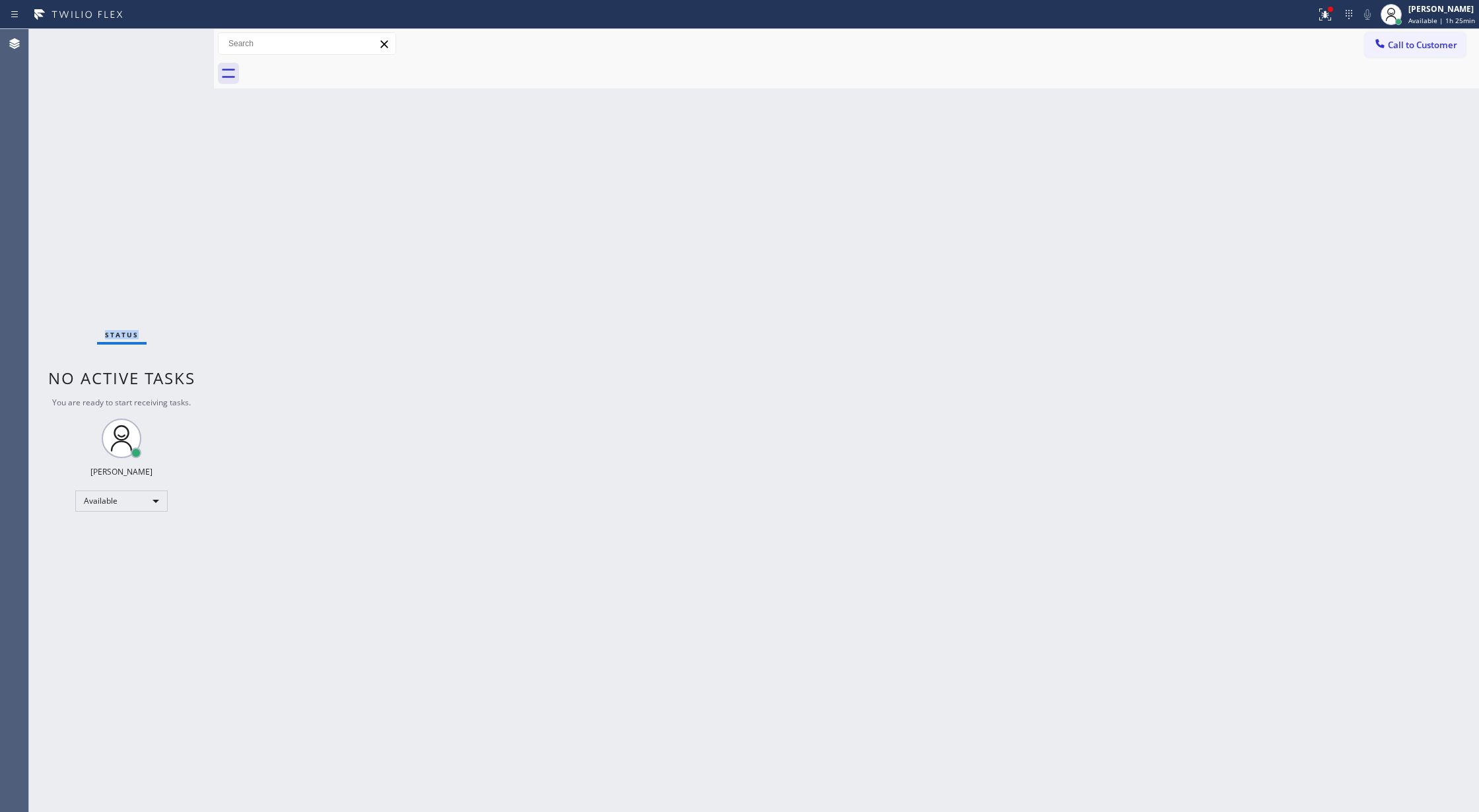
click at [175, 35] on div "Status No active tasks You are ready to start receiving tasks. [PERSON_NAME] Av…" at bounding box center [121, 420] width 185 height 783
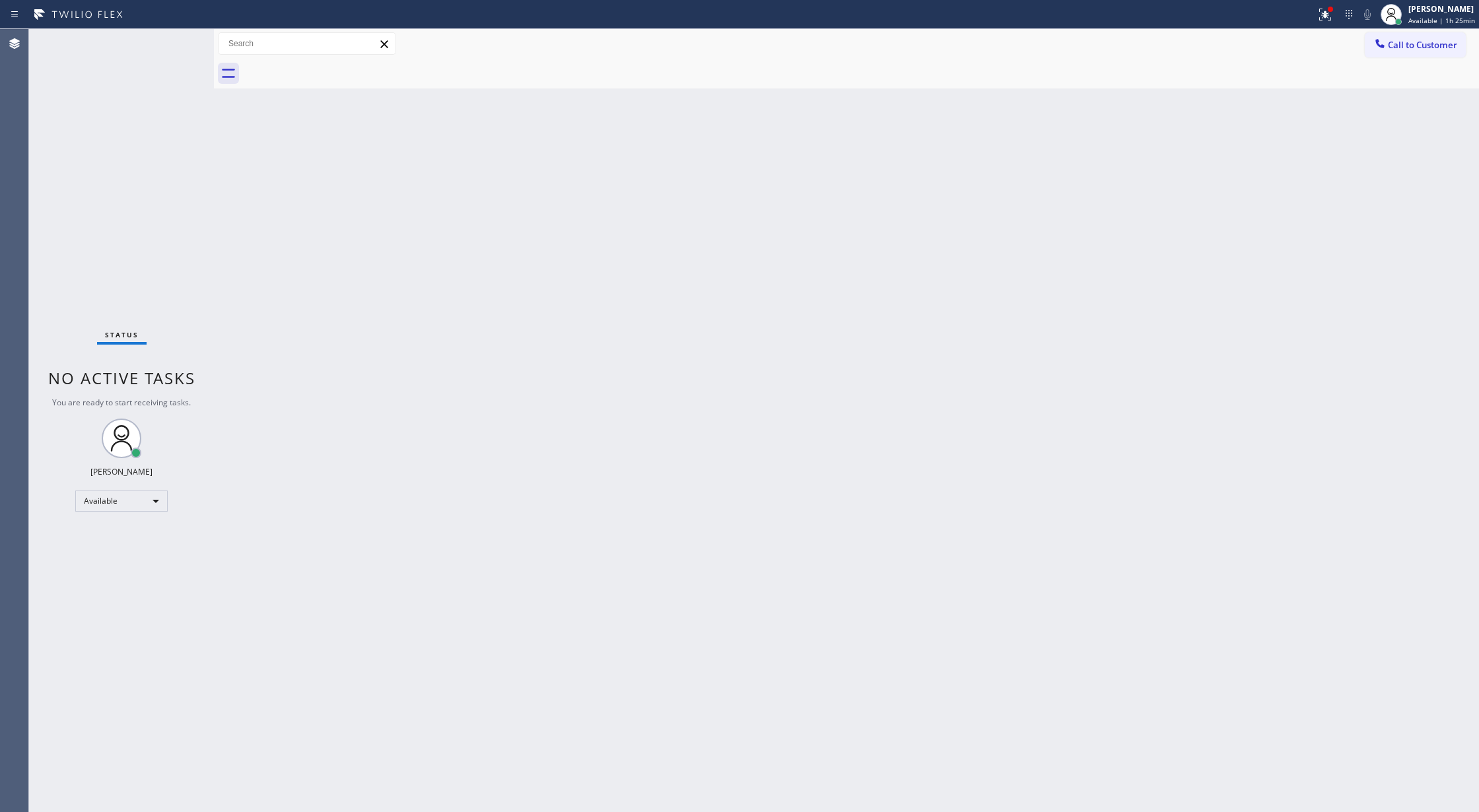
click at [175, 35] on div "Status No active tasks You are ready to start receiving tasks. [PERSON_NAME] Av…" at bounding box center [121, 420] width 185 height 783
click at [174, 37] on div "Status No active tasks You are ready to start receiving tasks. [PERSON_NAME] Av…" at bounding box center [121, 420] width 185 height 783
click at [173, 38] on div "Status No active tasks You are ready to start receiving tasks. [PERSON_NAME] Av…" at bounding box center [121, 420] width 185 height 783
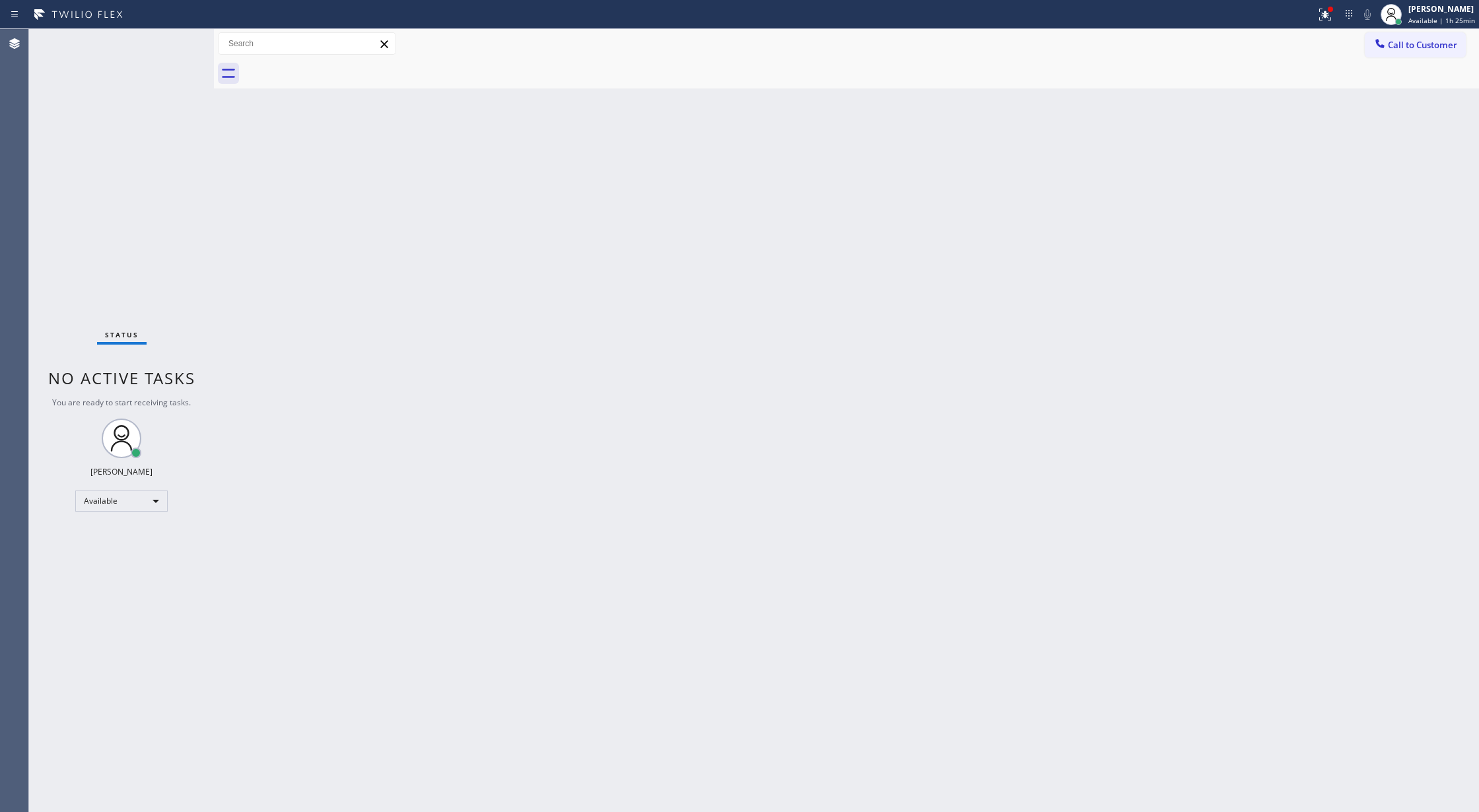
drag, startPoint x: 205, startPoint y: 99, endPoint x: 199, endPoint y: 90, distance: 10.8
click at [205, 99] on div "Status No active tasks You are ready to start receiving tasks. [PERSON_NAME] Av…" at bounding box center [121, 420] width 185 height 783
click at [178, 38] on div "Status No active tasks You are ready to start receiving tasks. [PERSON_NAME] Av…" at bounding box center [121, 420] width 185 height 783
click at [173, 37] on div "Status No active tasks You are ready to start receiving tasks. [PERSON_NAME] Av…" at bounding box center [121, 420] width 185 height 783
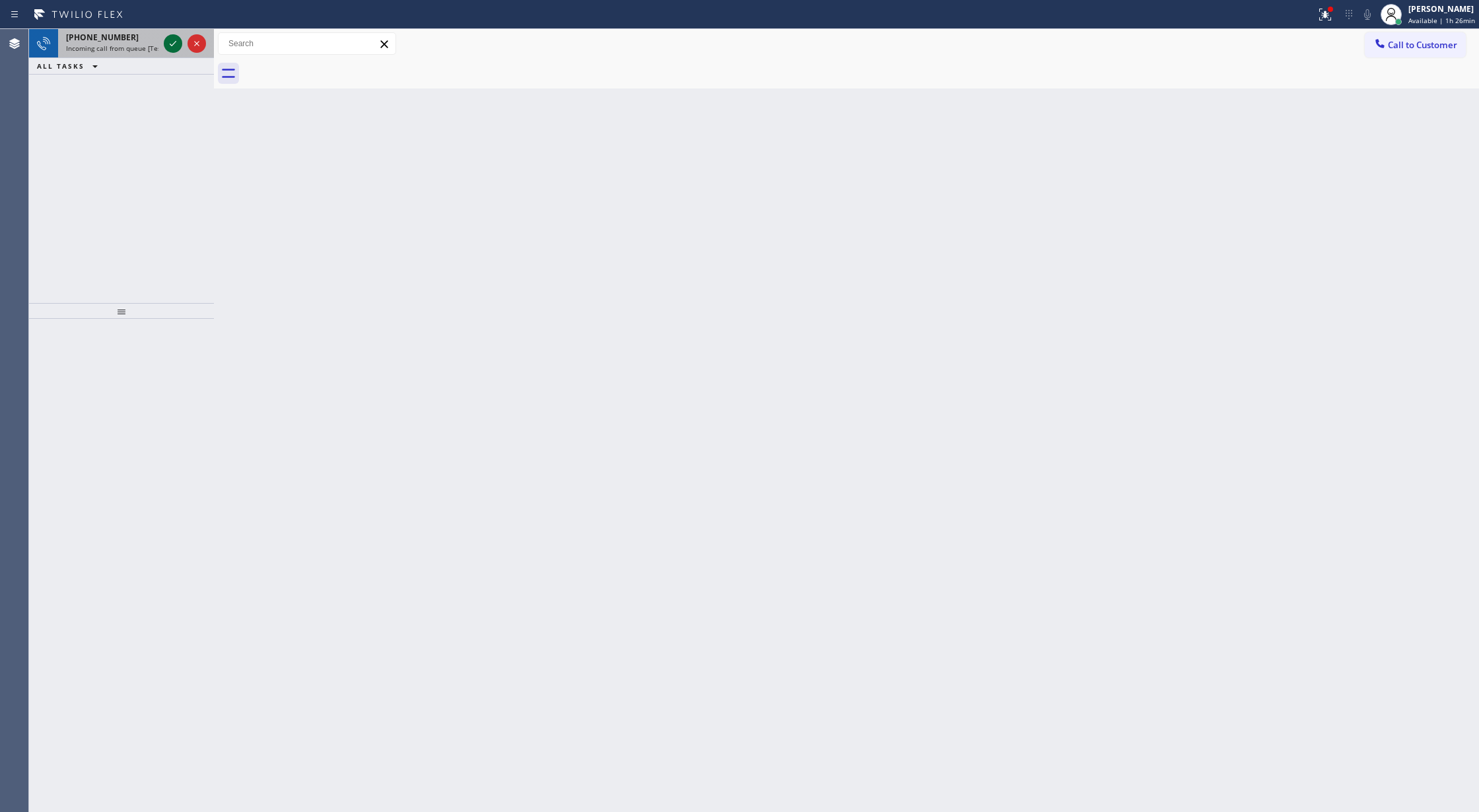
click at [167, 38] on icon at bounding box center [173, 43] width 16 height 16
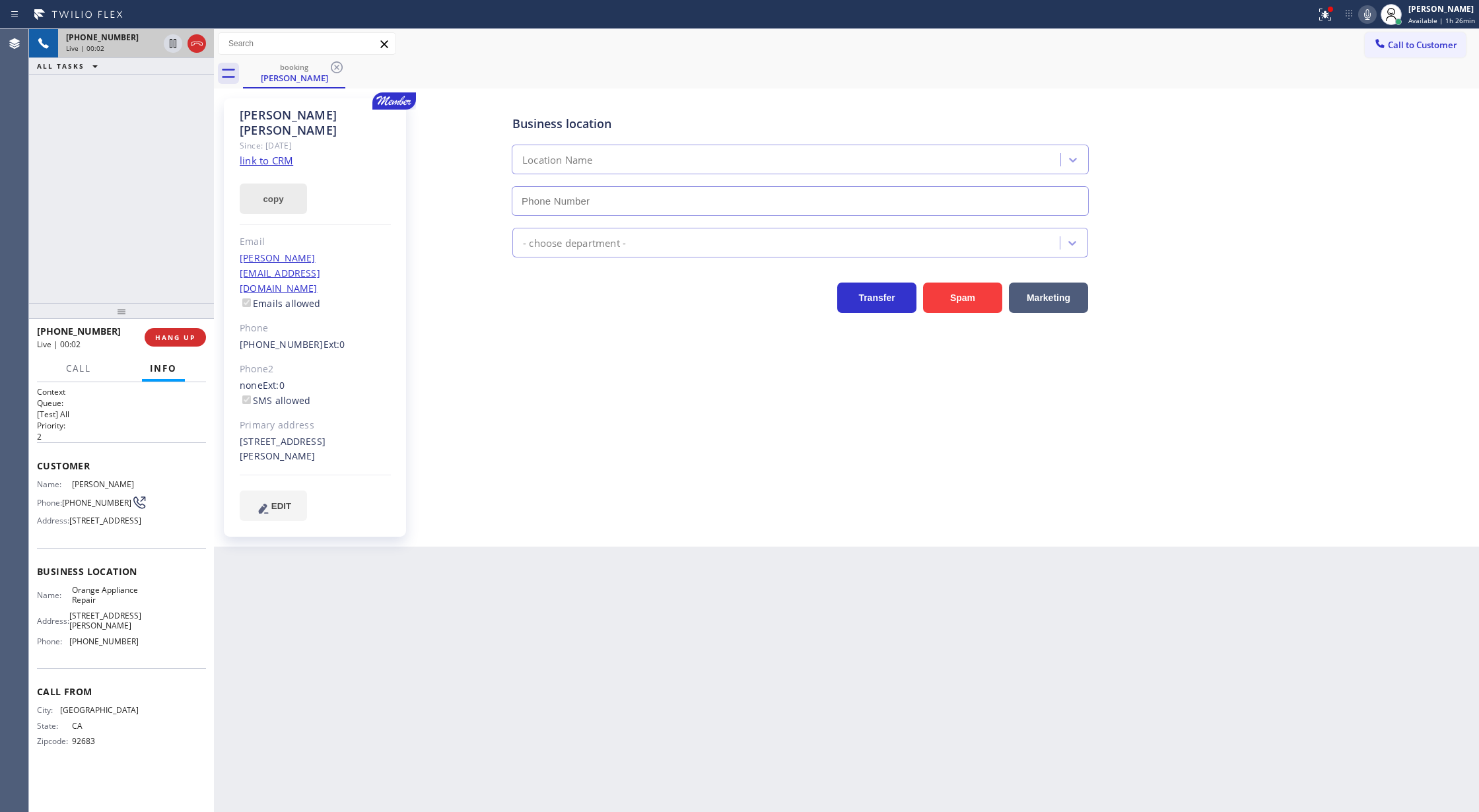
type input "[PHONE_NUMBER]"
click at [262, 154] on link "link to CRM" at bounding box center [266, 160] width 53 height 14
click at [198, 46] on icon at bounding box center [197, 43] width 16 height 16
click at [167, 334] on span "COMPLETE" at bounding box center [173, 337] width 45 height 9
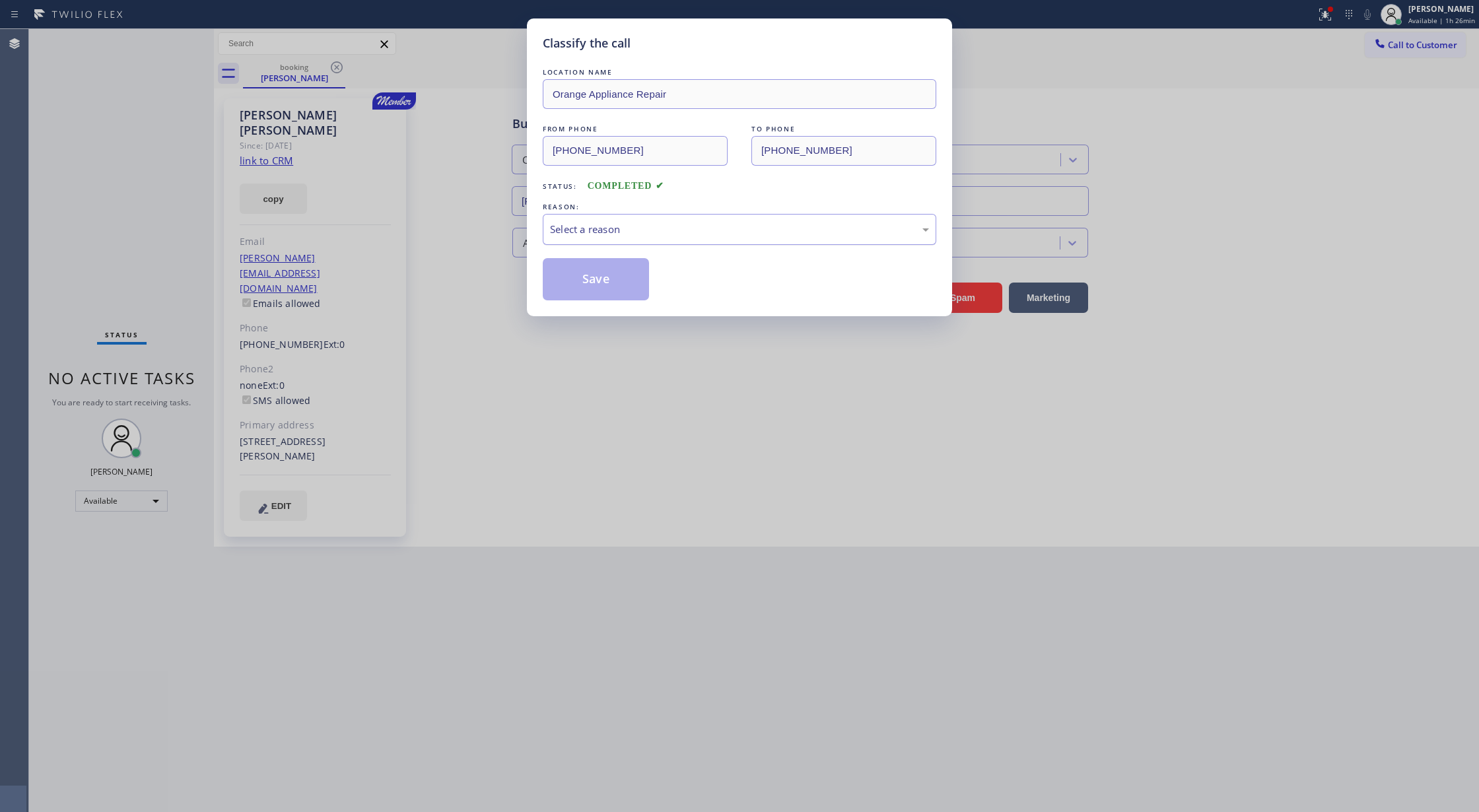
drag, startPoint x: 639, startPoint y: 230, endPoint x: 629, endPoint y: 237, distance: 12.2
click at [639, 228] on div "Select a reason" at bounding box center [739, 229] width 379 height 15
click at [591, 284] on button "Save" at bounding box center [595, 279] width 106 height 42
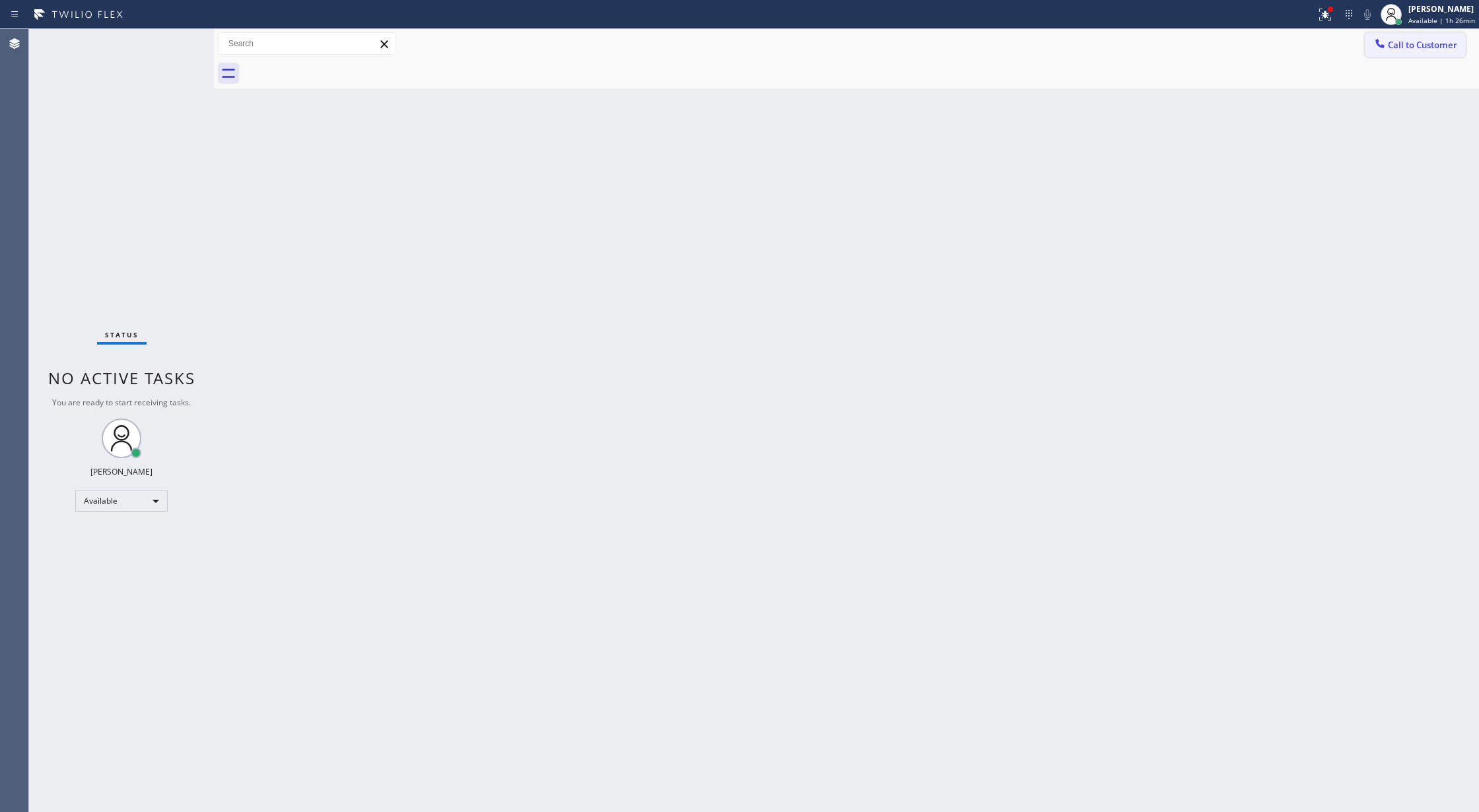
click at [1427, 47] on span "Call to Customer" at bounding box center [1422, 45] width 69 height 12
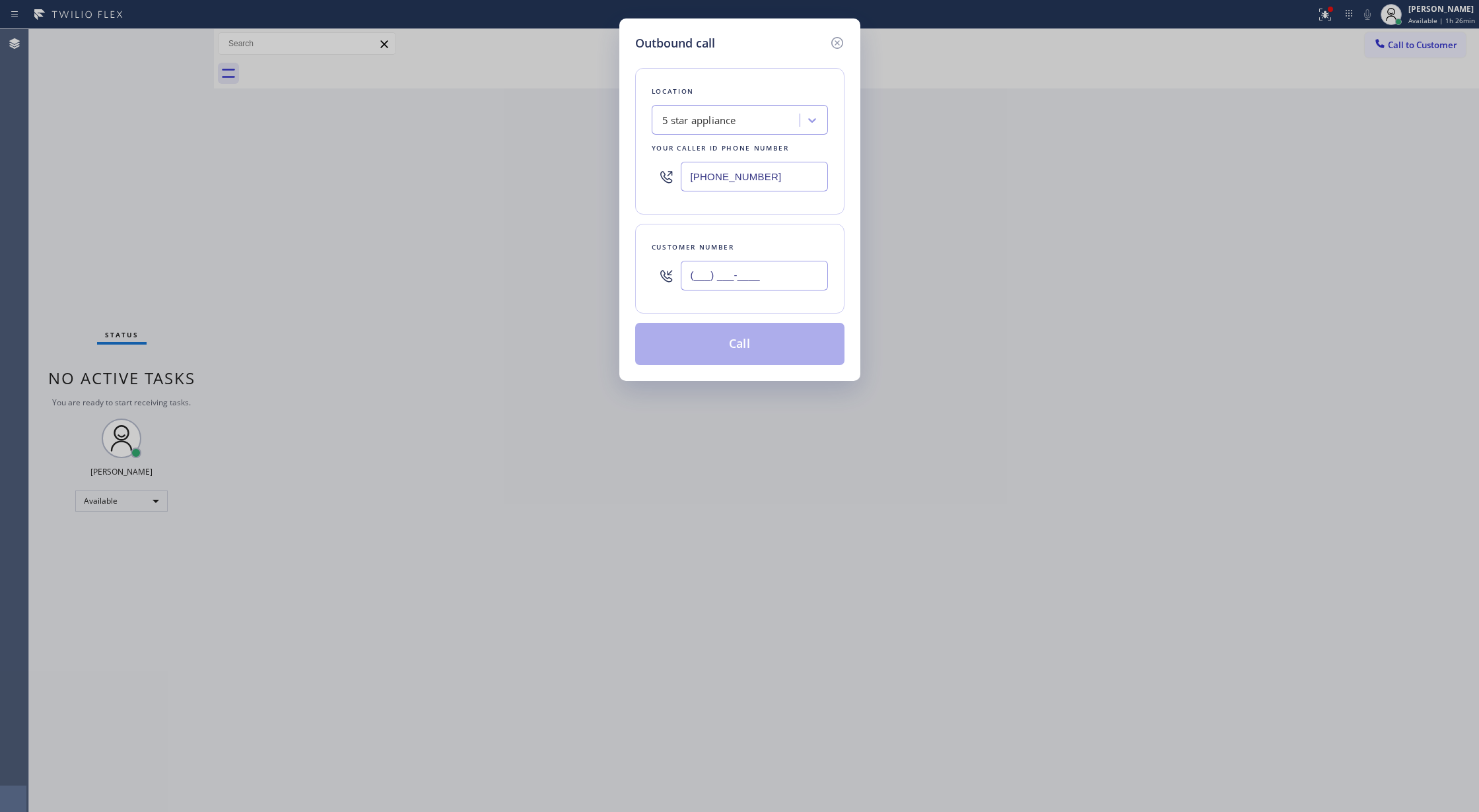
click at [693, 288] on input "(___) ___-____" at bounding box center [753, 275] width 147 height 29
paste input "408) 406-1236"
type input "[PHONE_NUMBER]"
click at [744, 352] on button "Call" at bounding box center [740, 343] width 209 height 42
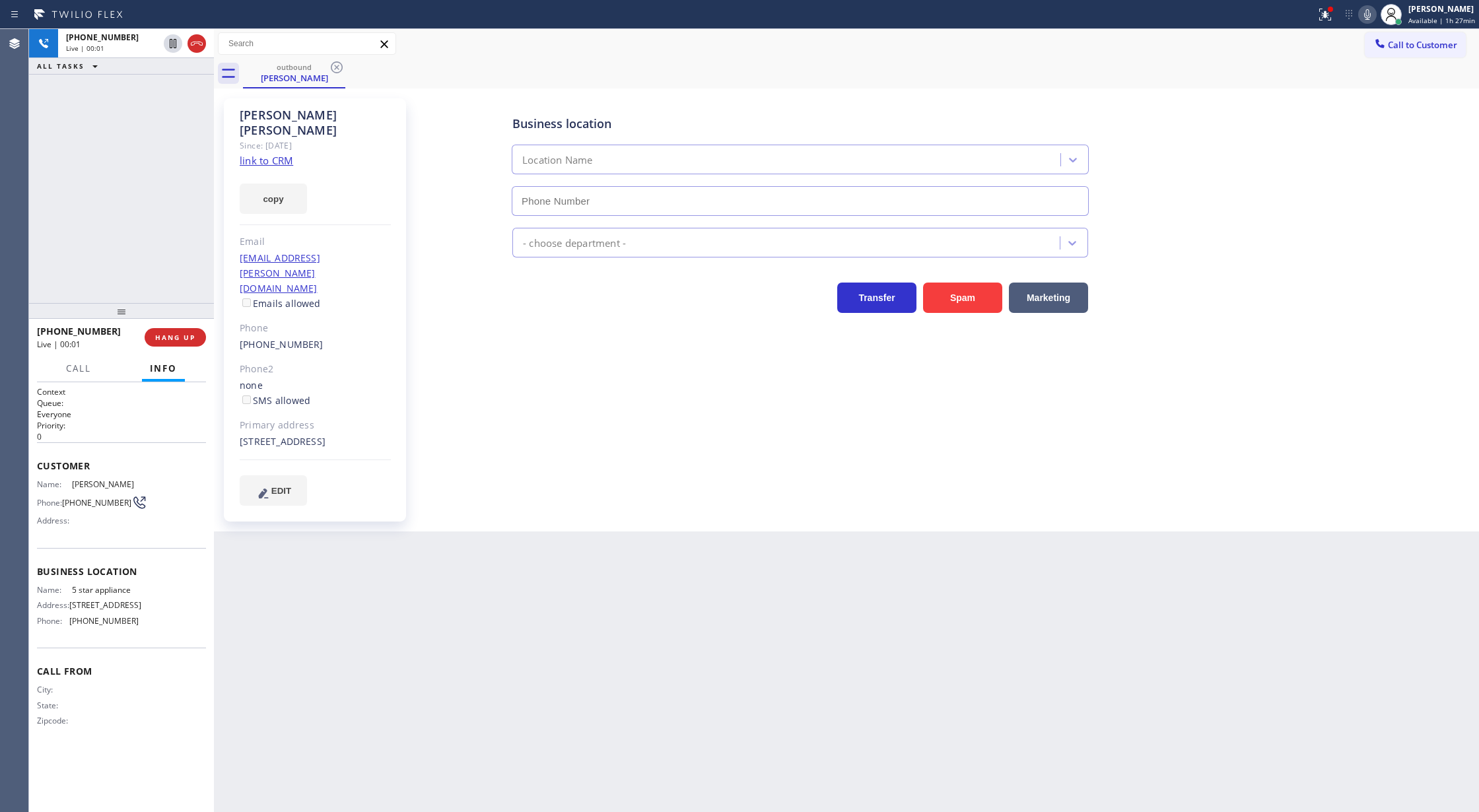
type input "[PHONE_NUMBER]"
click at [198, 45] on icon at bounding box center [197, 43] width 16 height 16
click at [174, 349] on div "[PHONE_NUMBER] Wrap up | 00:01 COMPLETE" at bounding box center [121, 337] width 169 height 35
click at [174, 335] on span "COMPLETE" at bounding box center [173, 337] width 45 height 9
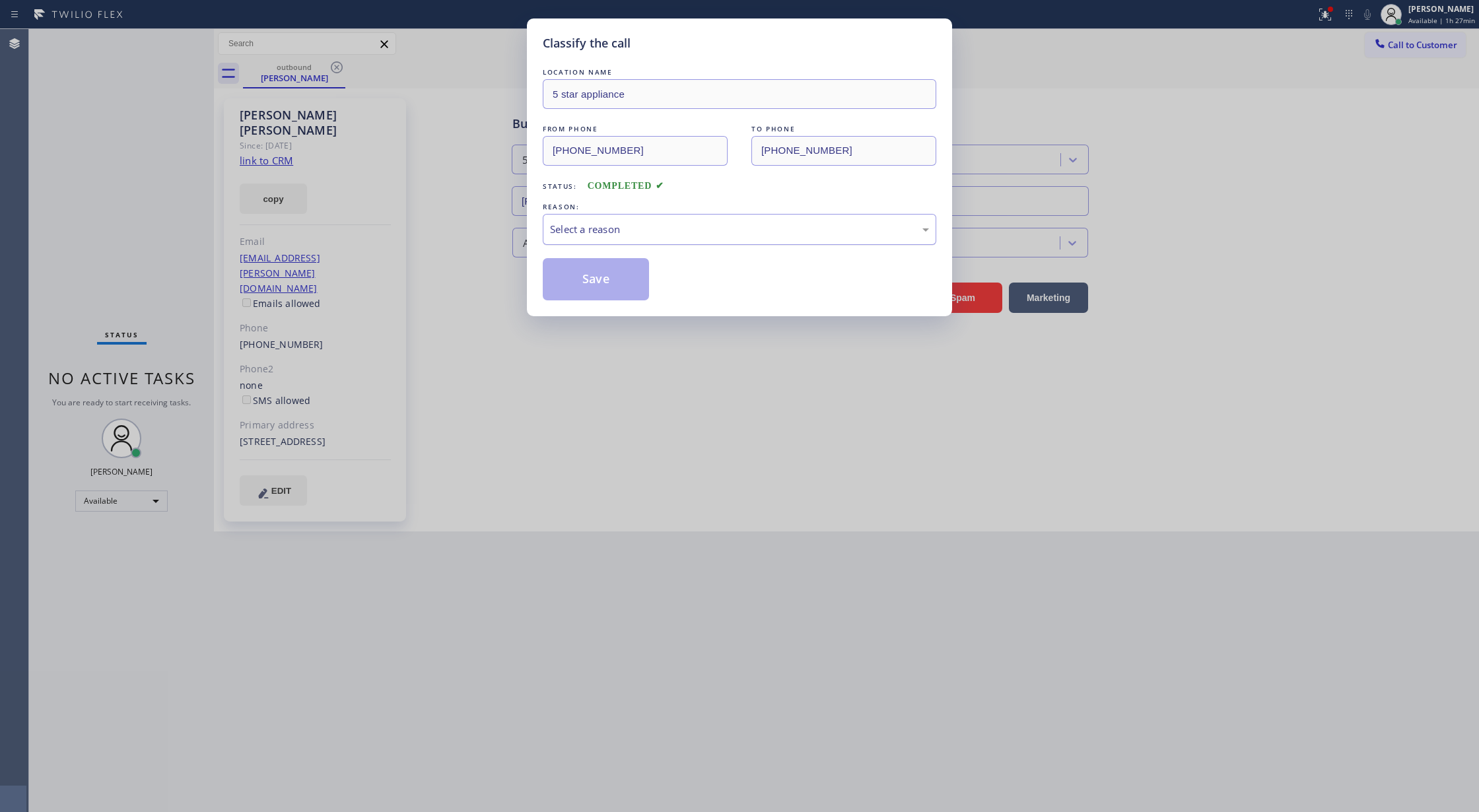
click at [677, 233] on div "Select a reason" at bounding box center [739, 229] width 379 height 15
click at [560, 270] on button "Save" at bounding box center [595, 279] width 106 height 42
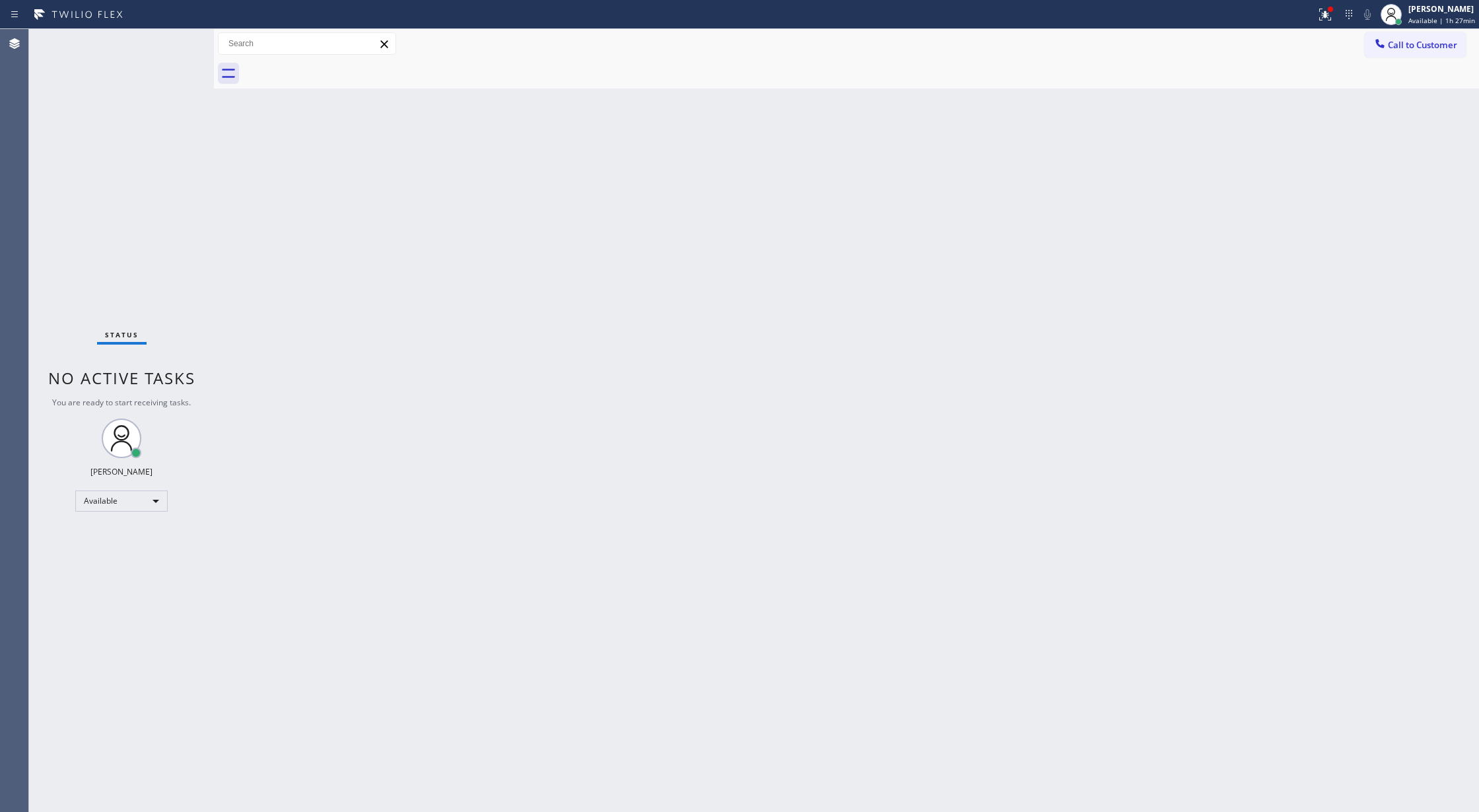
click at [180, 40] on div "Status No active tasks You are ready to start receiving tasks. [PERSON_NAME] Av…" at bounding box center [121, 420] width 185 height 783
click at [180, 38] on div "Status No active tasks You are ready to start receiving tasks. [PERSON_NAME] Av…" at bounding box center [121, 420] width 185 height 783
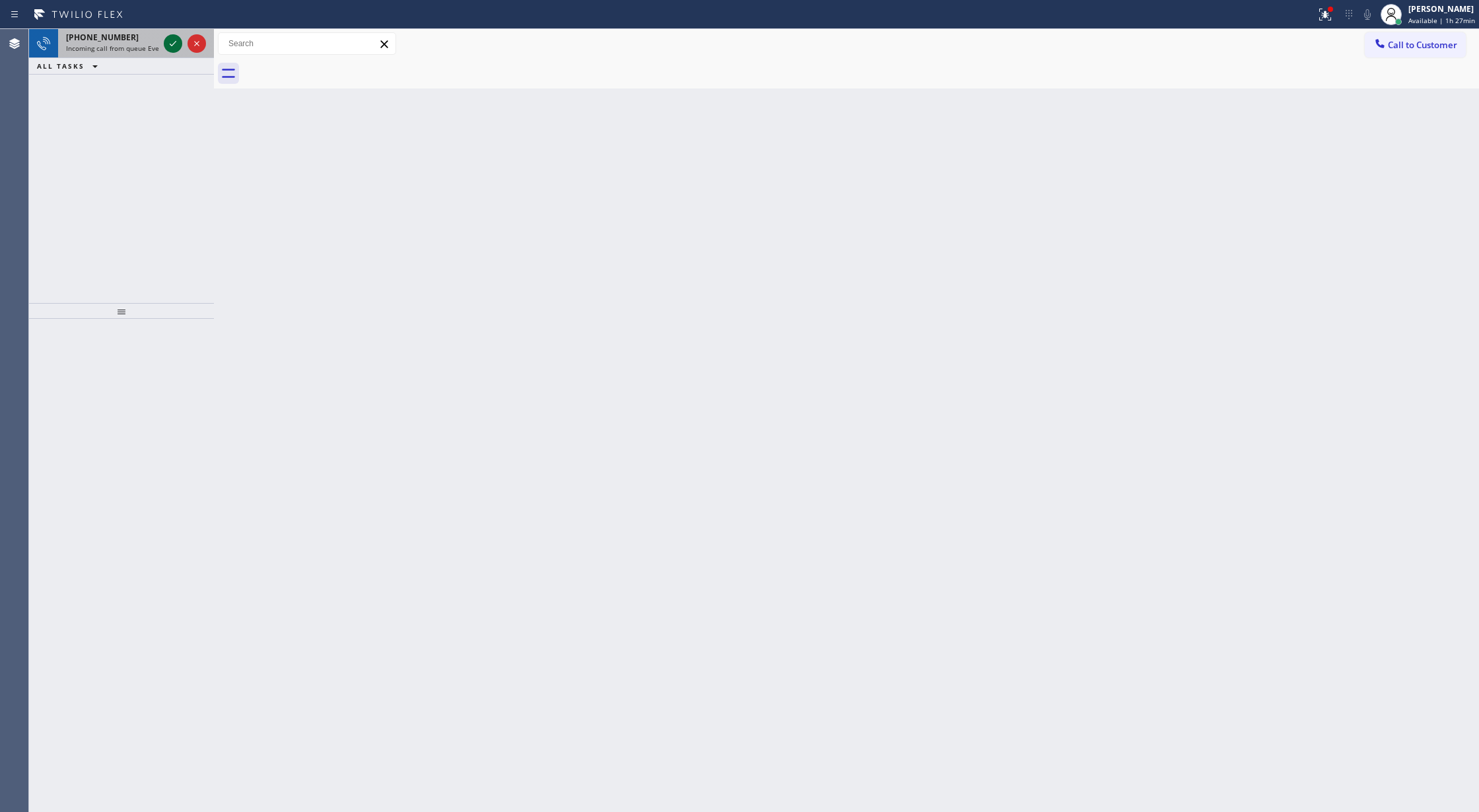
click at [165, 40] on icon at bounding box center [173, 43] width 16 height 16
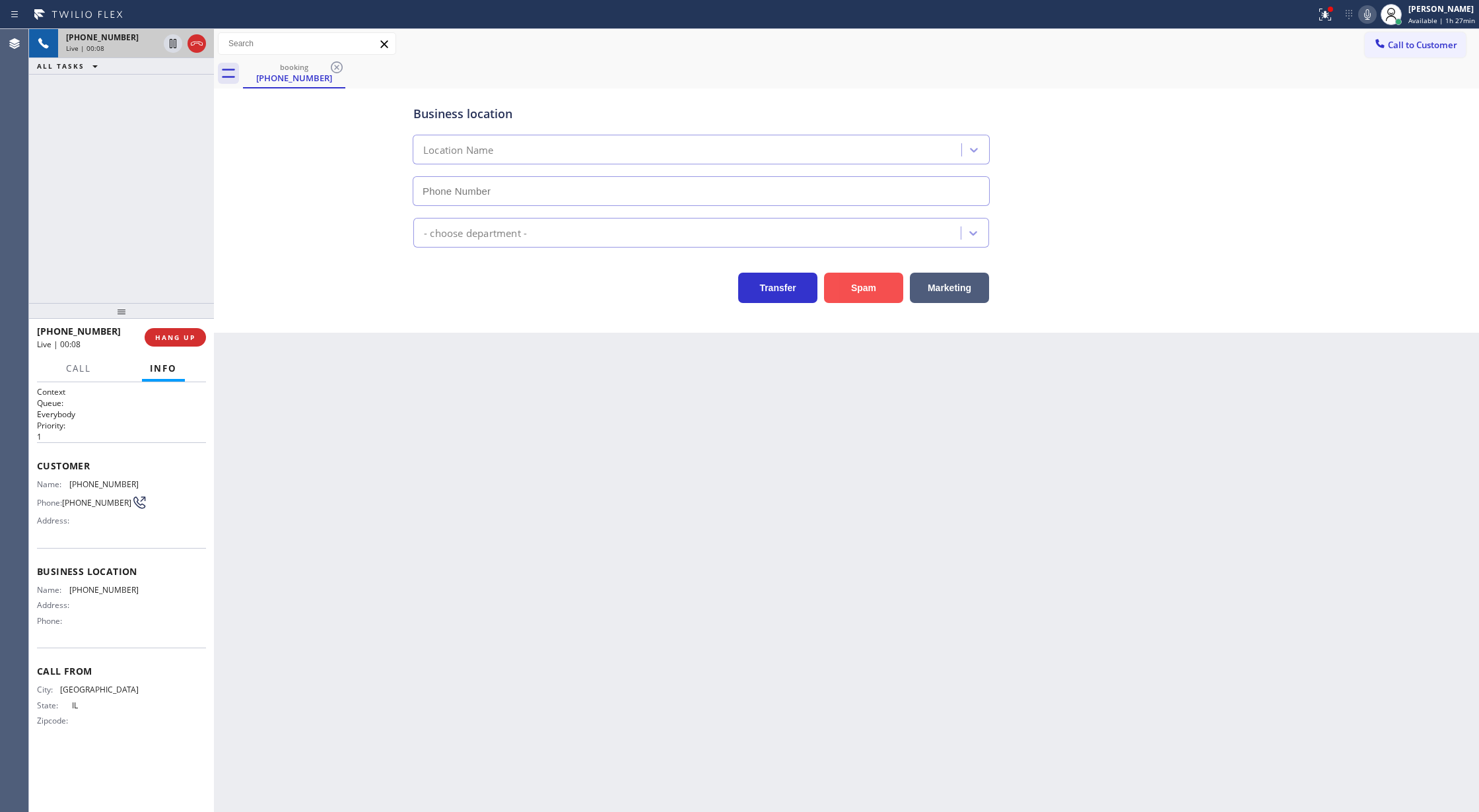
click at [885, 295] on button "Spam" at bounding box center [863, 288] width 79 height 30
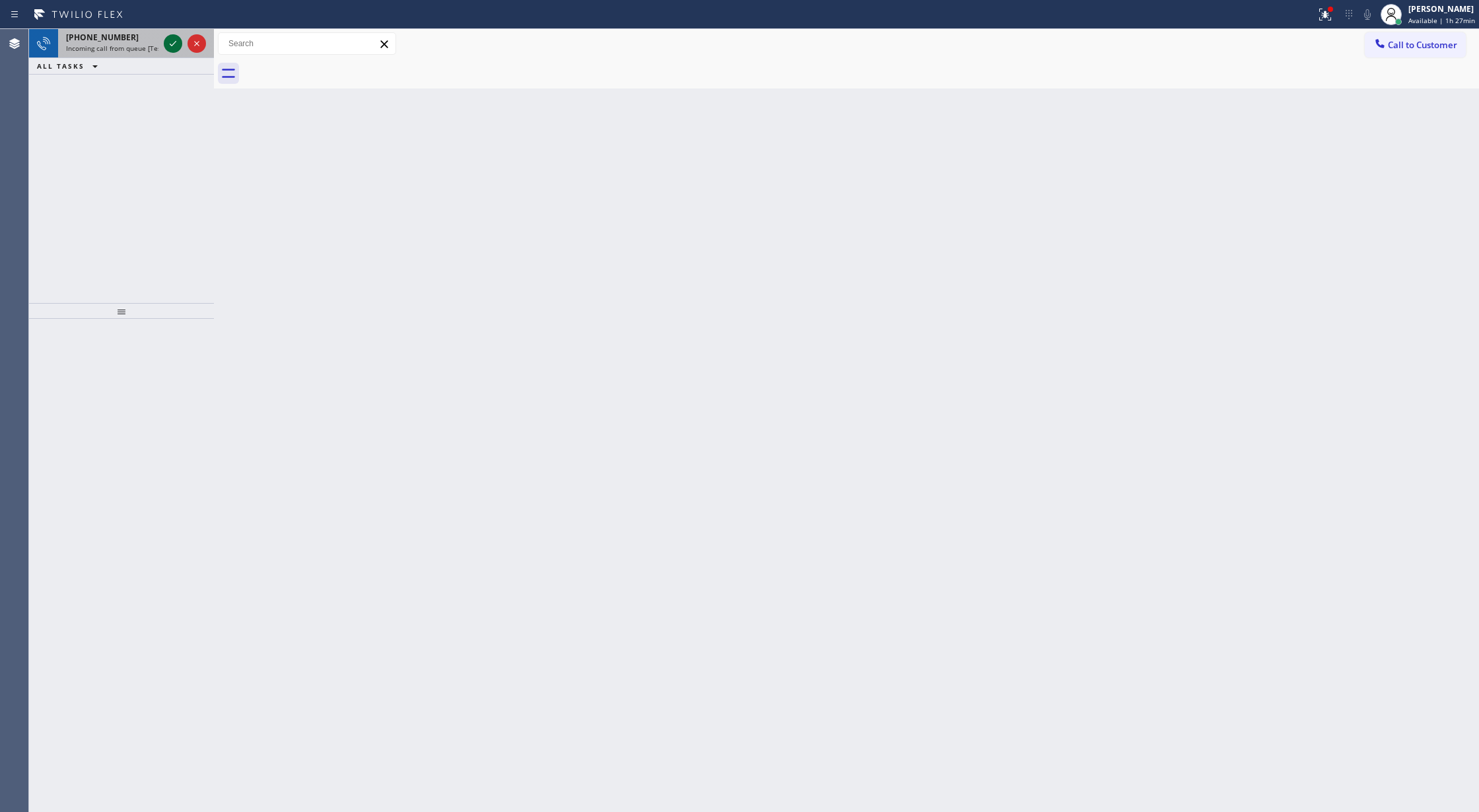
click at [175, 44] on icon at bounding box center [173, 43] width 16 height 16
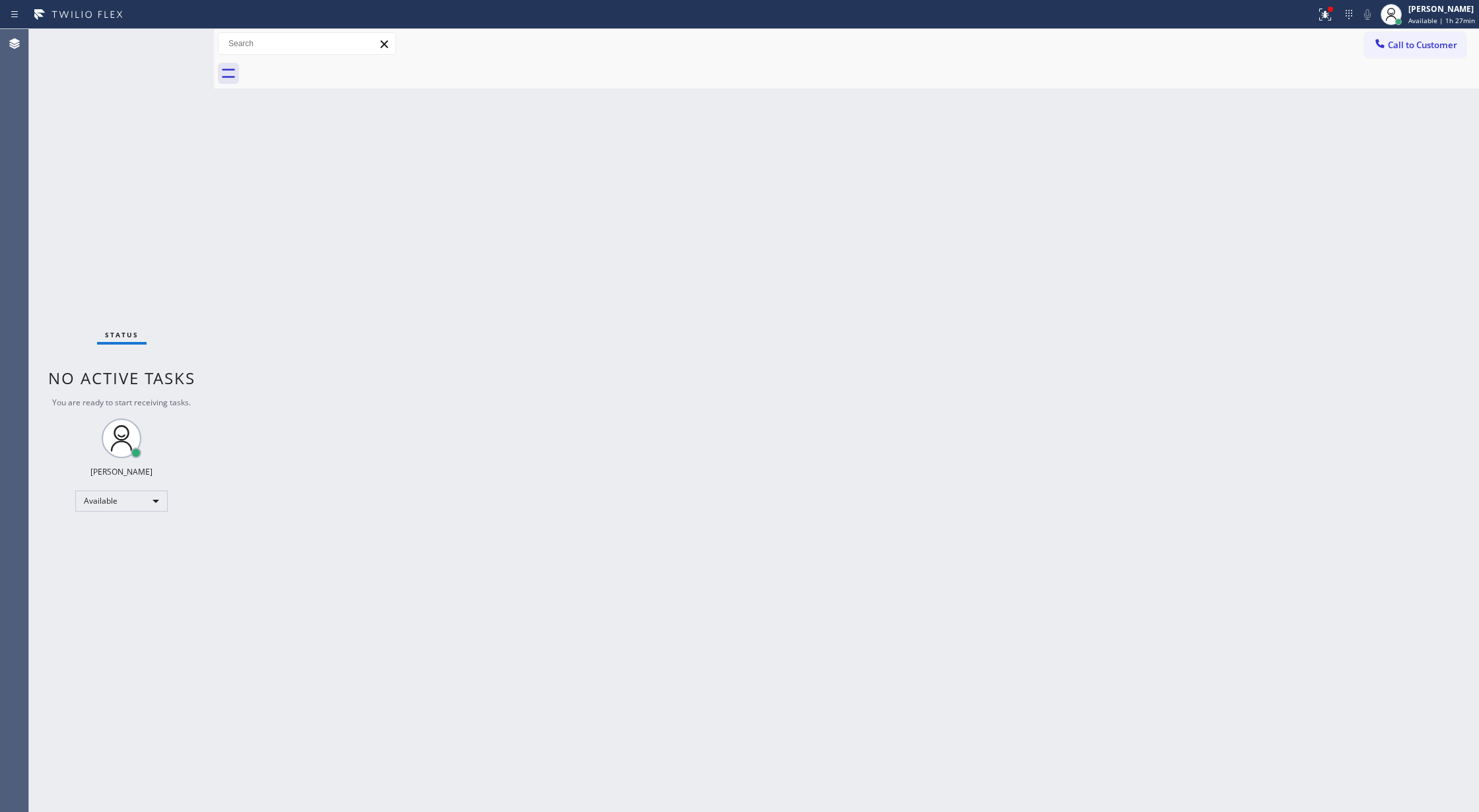
click at [175, 44] on div "Status No active tasks You are ready to start receiving tasks. [PERSON_NAME] Av…" at bounding box center [121, 420] width 185 height 783
click at [185, 40] on div "Status No active tasks You are ready to start receiving tasks. [PERSON_NAME] Av…" at bounding box center [121, 420] width 185 height 783
click at [179, 35] on div "Status No active tasks You are ready to start receiving tasks. [PERSON_NAME] Av…" at bounding box center [121, 420] width 185 height 783
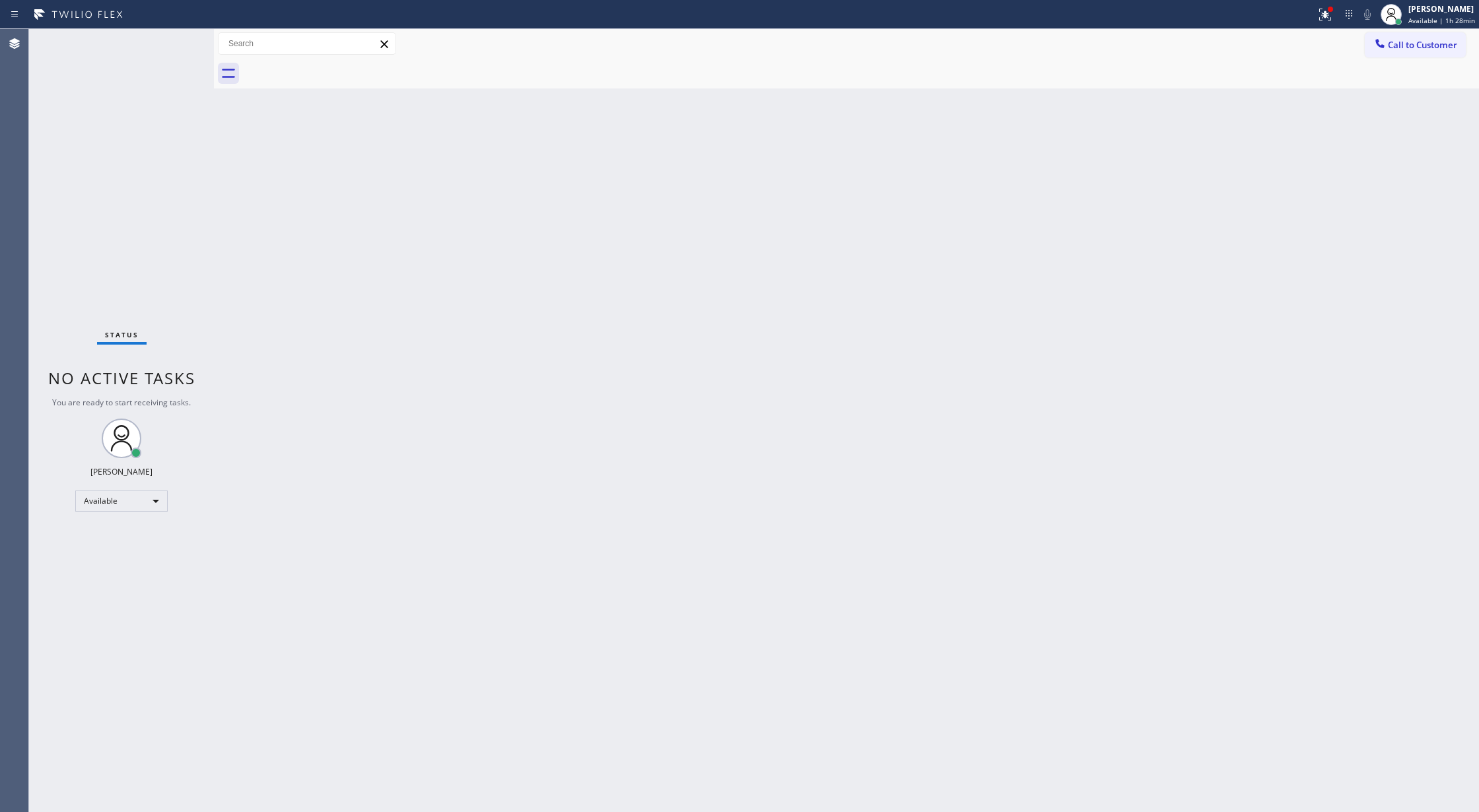
click at [243, 409] on div "Back to Dashboard Change Sender ID Customers Technicians Select a contact Outbo…" at bounding box center [846, 420] width 1265 height 783
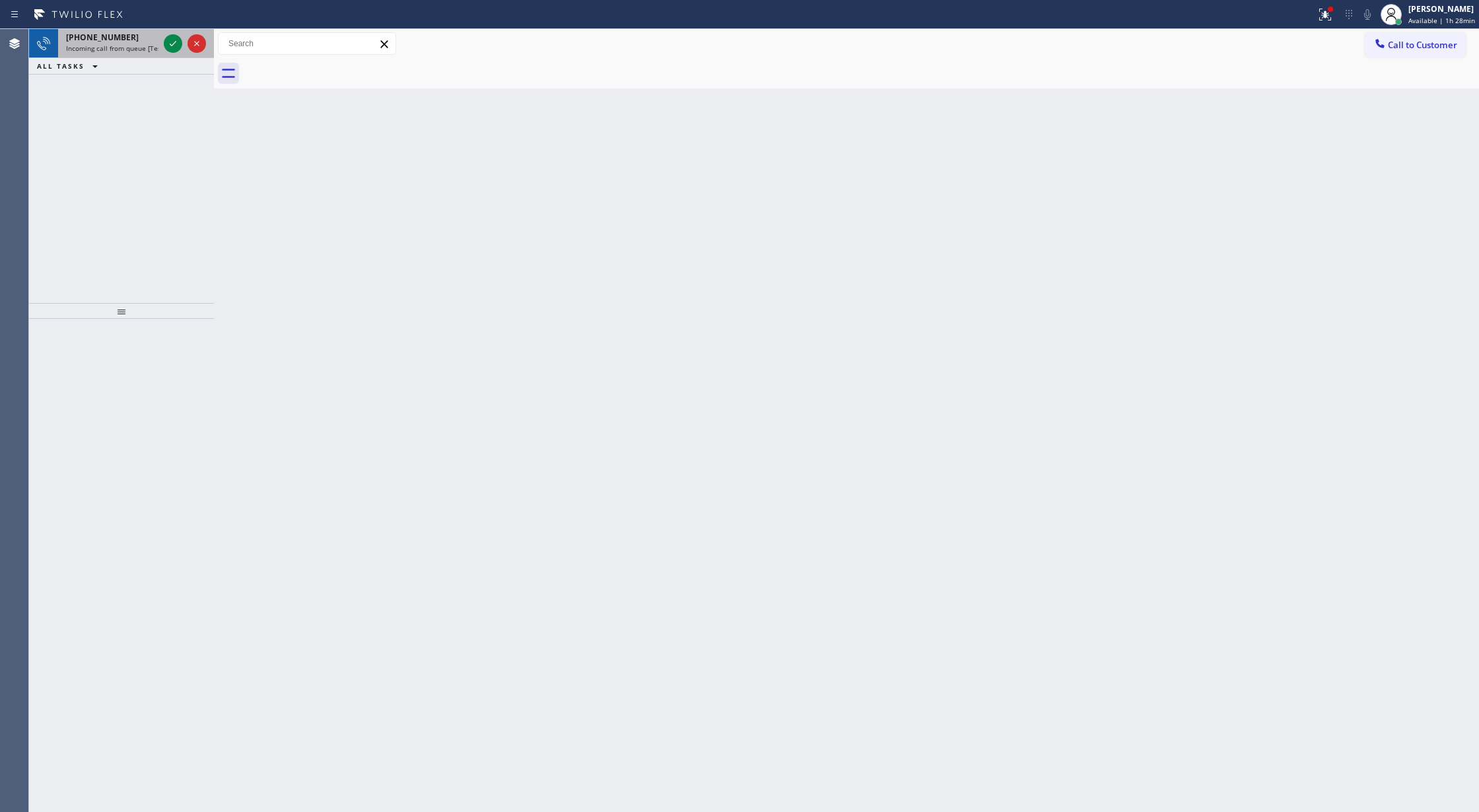
click at [168, 33] on div at bounding box center [185, 44] width 47 height 29
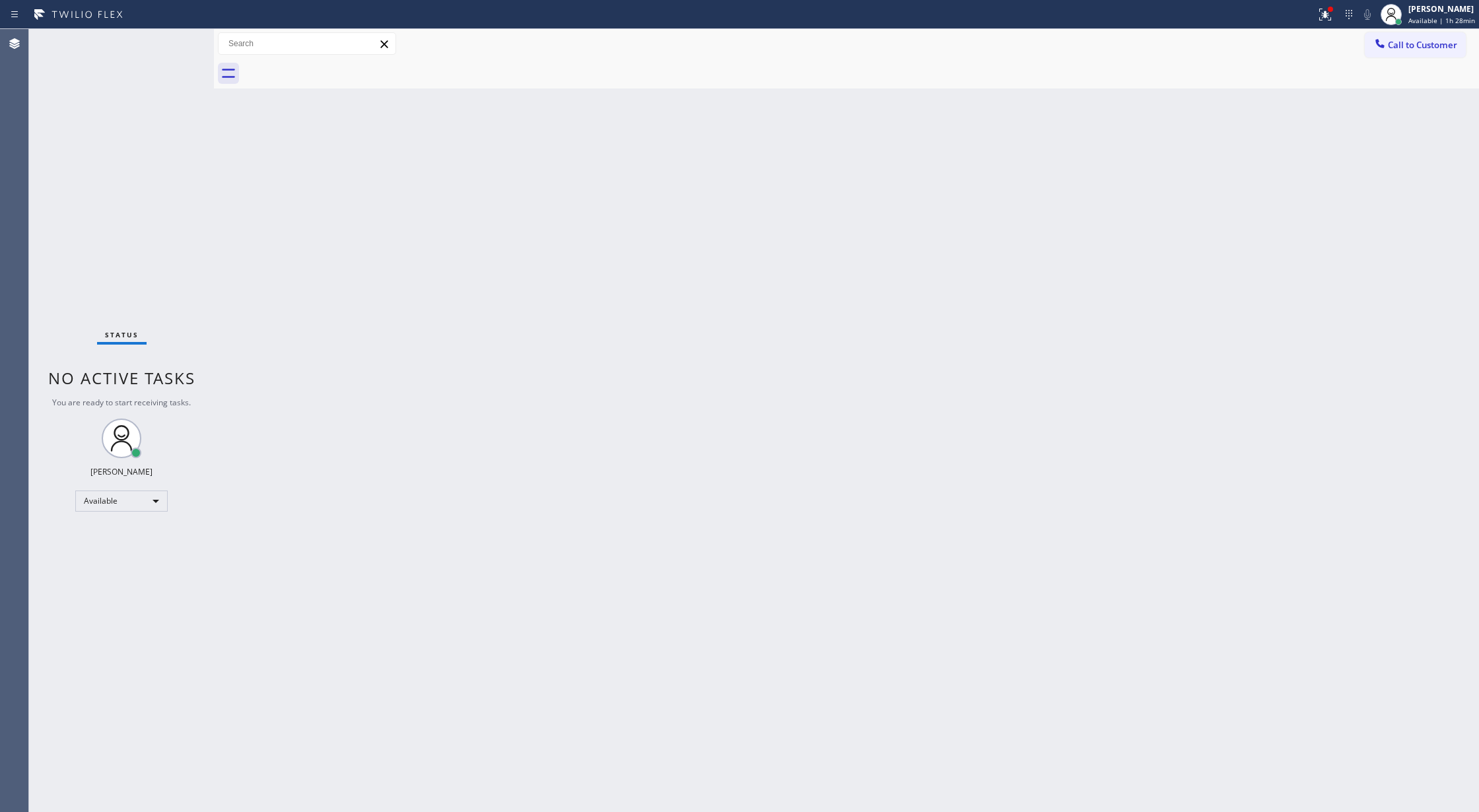
click at [176, 43] on div "Status No active tasks You are ready to start receiving tasks. [PERSON_NAME] Av…" at bounding box center [121, 420] width 185 height 783
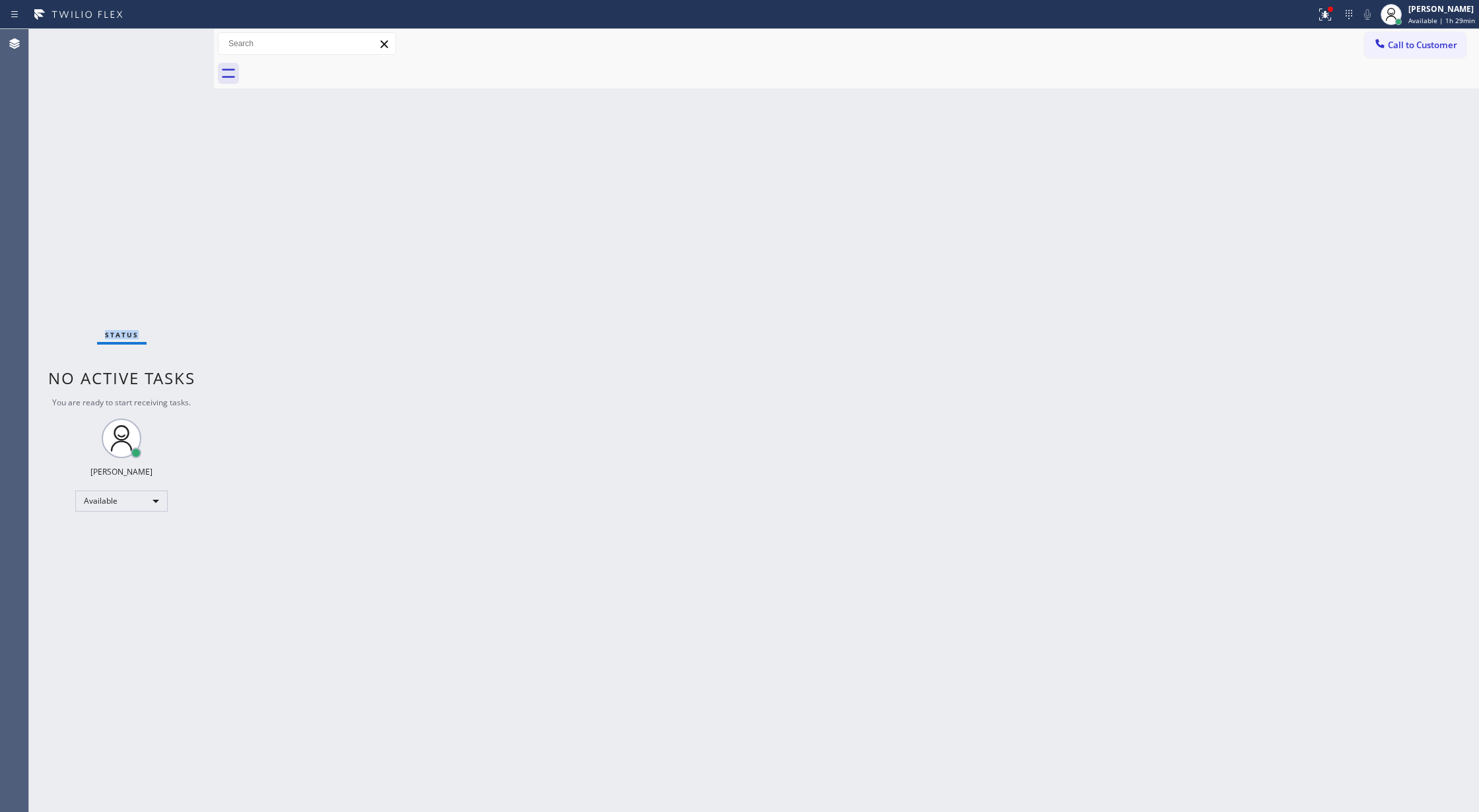
click at [176, 35] on div "Status No active tasks You are ready to start receiving tasks. [PERSON_NAME] Av…" at bounding box center [121, 420] width 185 height 783
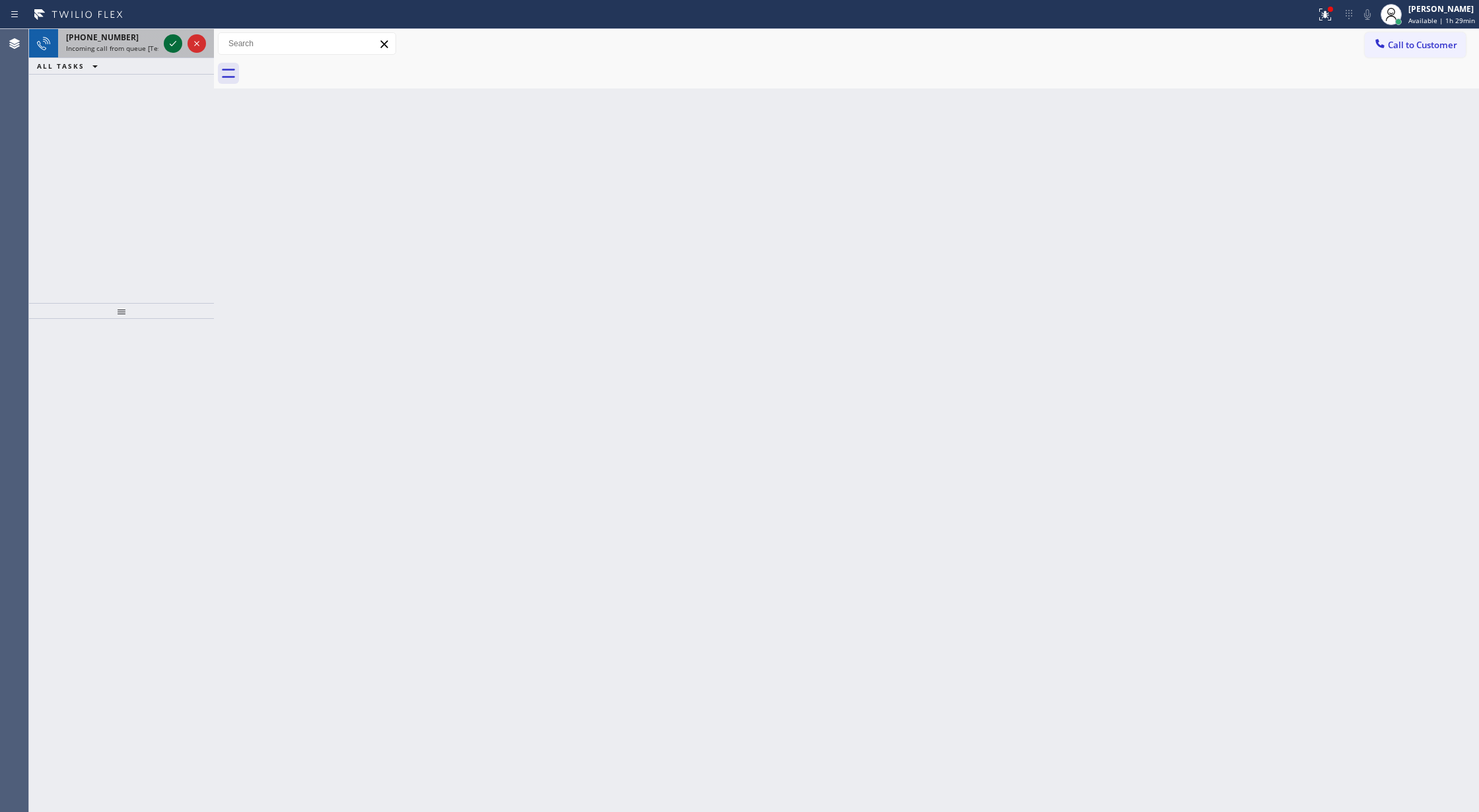
click at [176, 35] on icon at bounding box center [173, 43] width 16 height 16
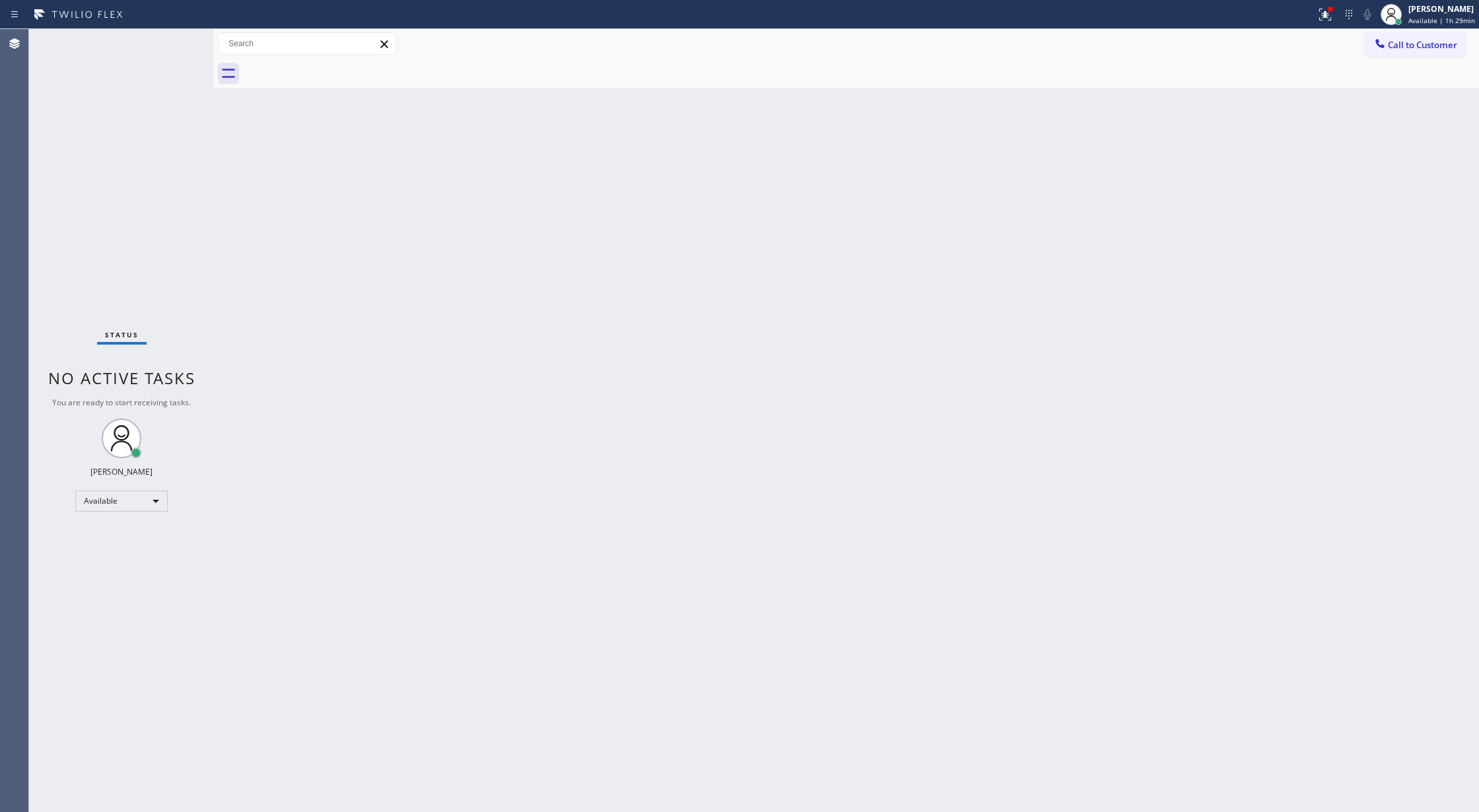
click at [169, 45] on div "Status No active tasks You are ready to start receiving tasks. [PERSON_NAME] Av…" at bounding box center [121, 420] width 185 height 783
click at [183, 40] on div "Status No active tasks You are ready to start receiving tasks. [PERSON_NAME] Av…" at bounding box center [121, 420] width 185 height 783
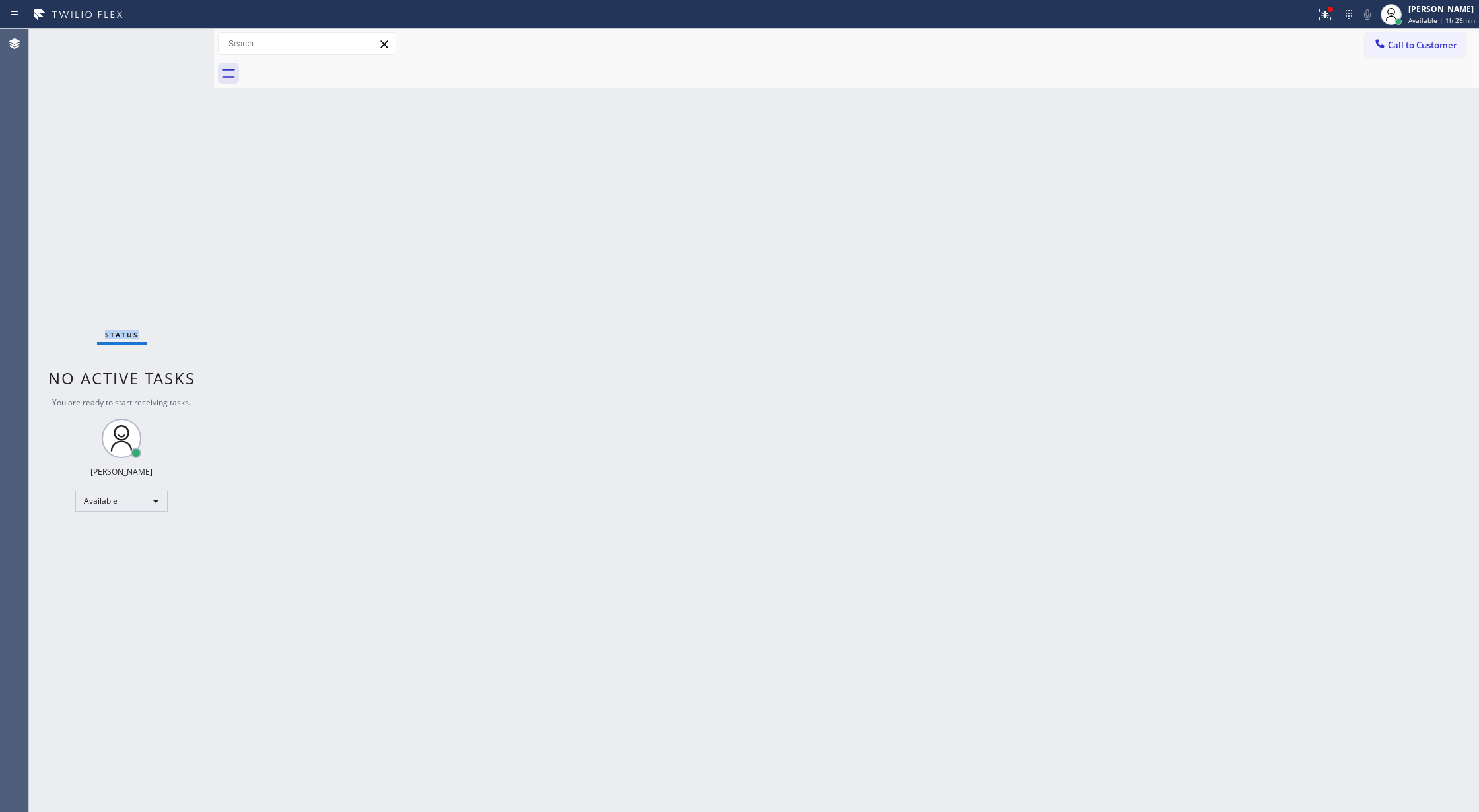
click at [183, 40] on div "Status No active tasks You are ready to start receiving tasks. [PERSON_NAME] Av…" at bounding box center [121, 420] width 185 height 783
click at [185, 47] on div "Status No active tasks You are ready to start receiving tasks. [PERSON_NAME] Av…" at bounding box center [121, 420] width 185 height 783
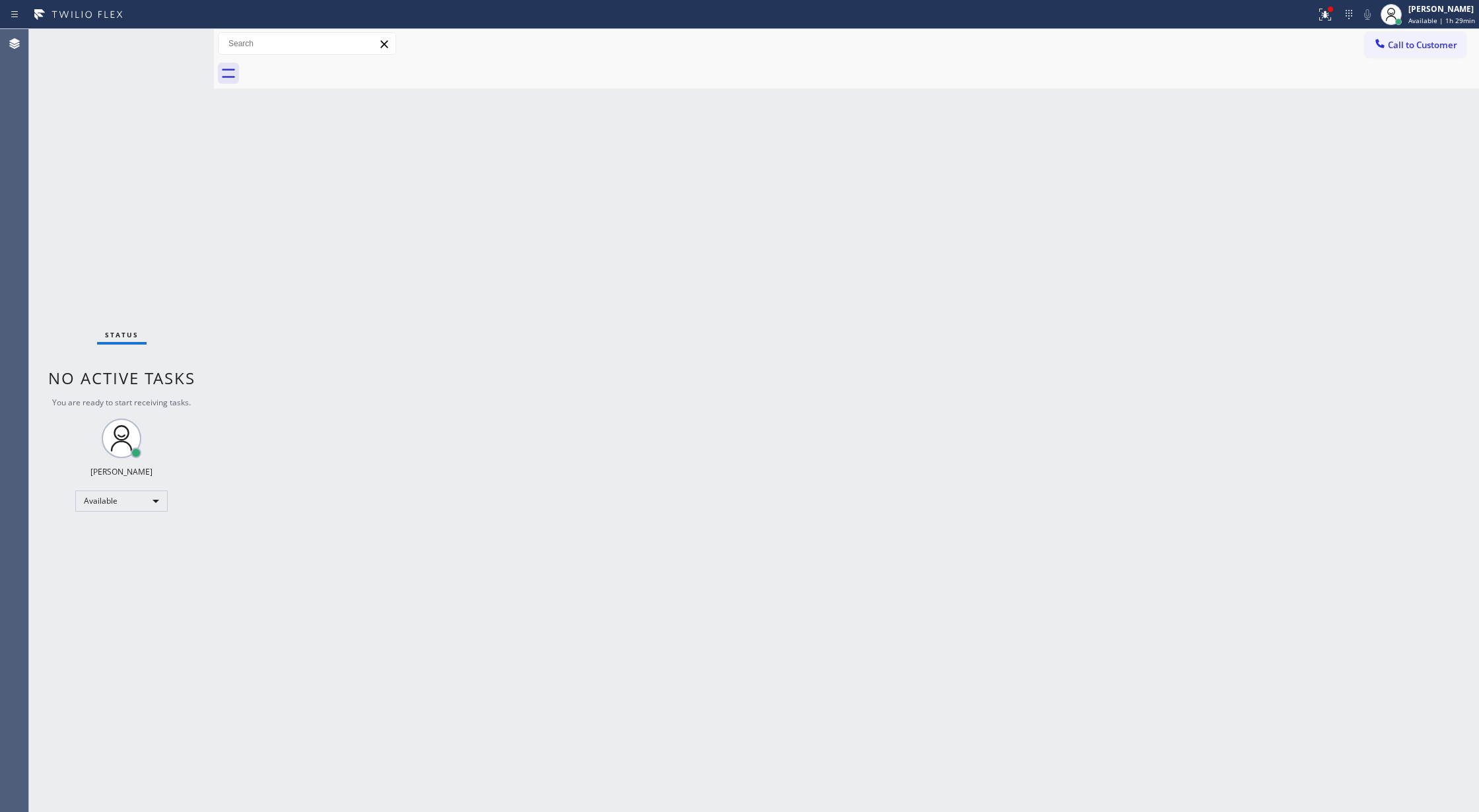
click at [184, 43] on div "Status No active tasks You are ready to start receiving tasks. [PERSON_NAME] Av…" at bounding box center [121, 420] width 185 height 783
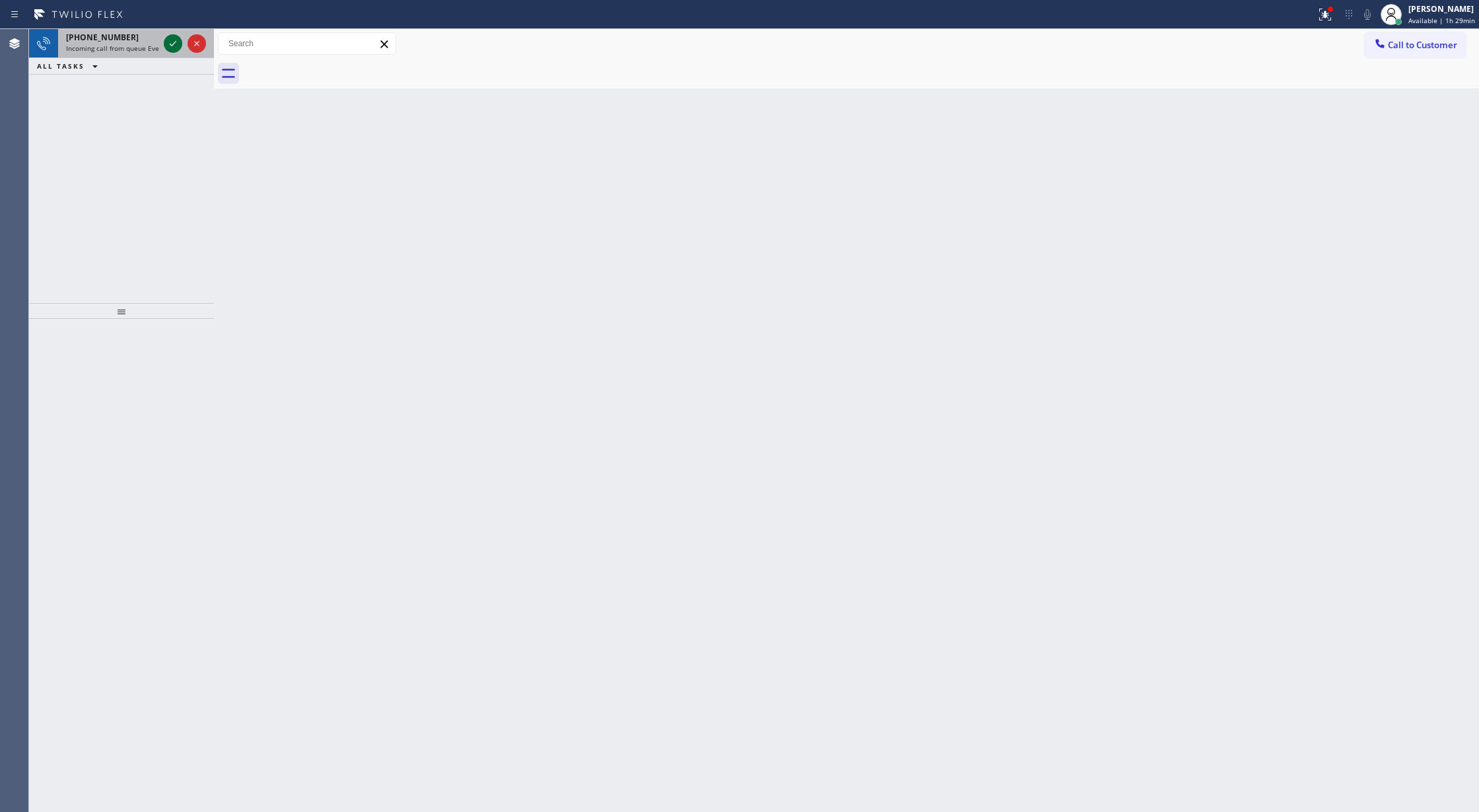
click at [172, 40] on icon at bounding box center [173, 43] width 16 height 16
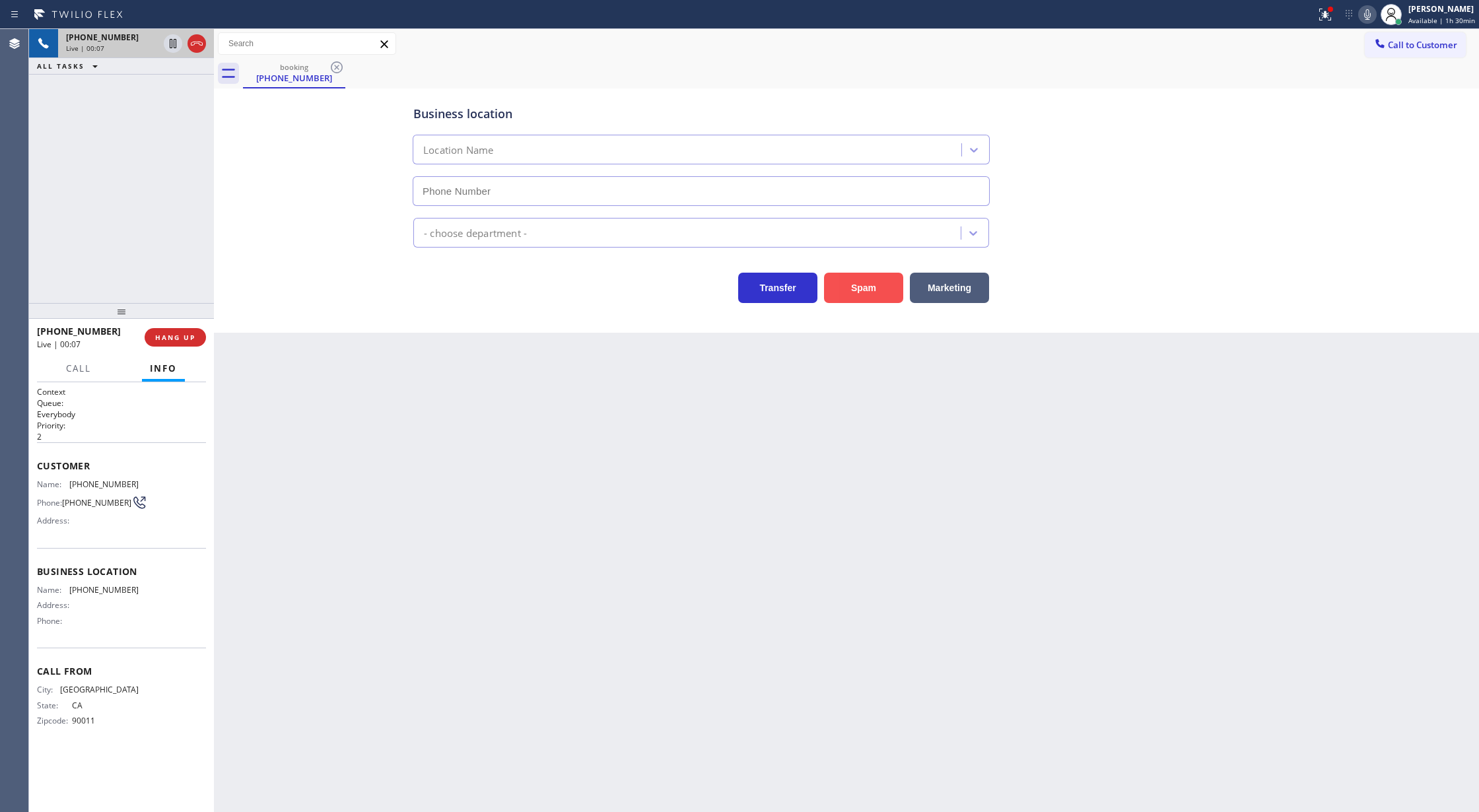
click at [861, 293] on button "Spam" at bounding box center [863, 288] width 79 height 30
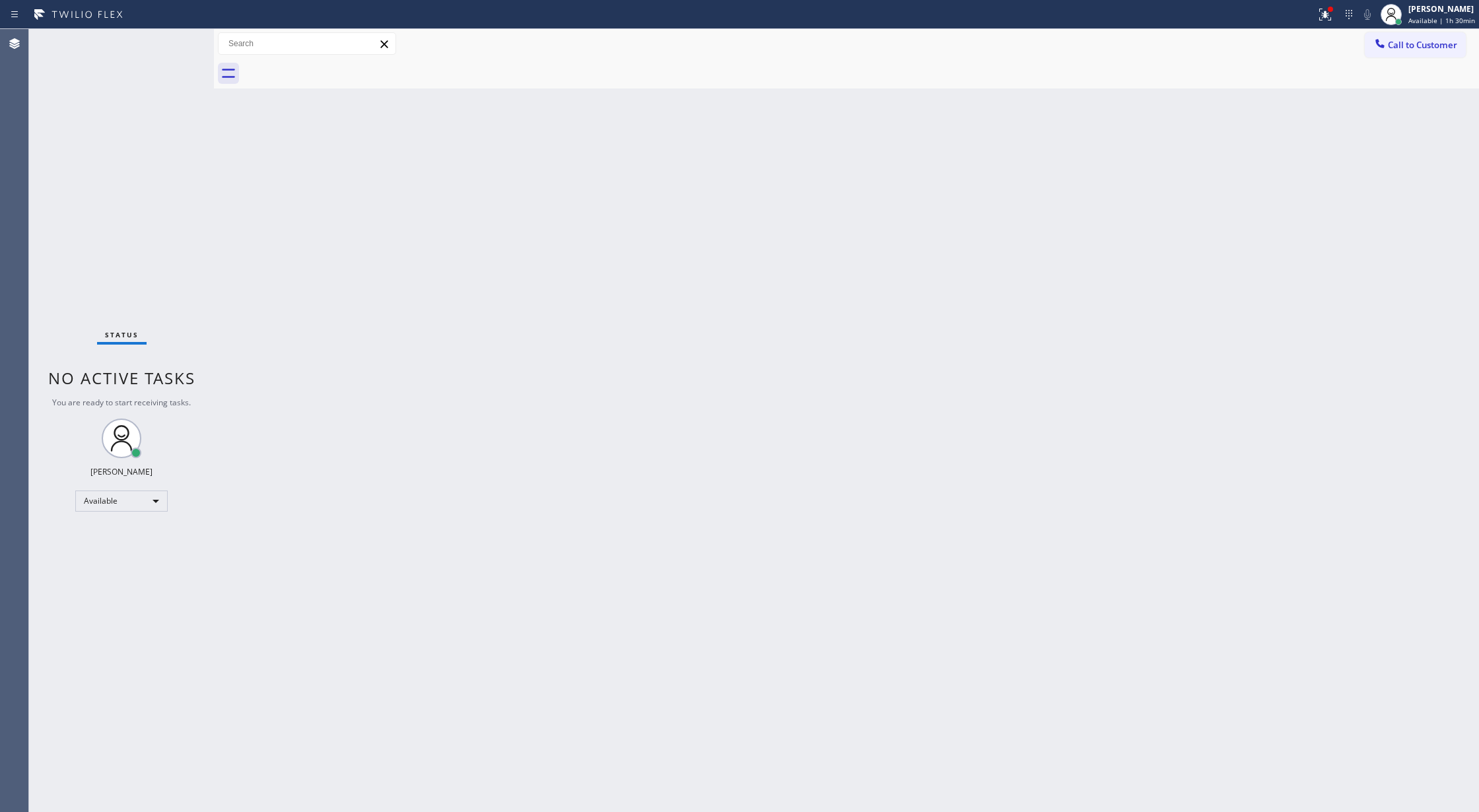
click at [169, 42] on div "Status No active tasks You are ready to start receiving tasks. [PERSON_NAME] Av…" at bounding box center [121, 420] width 185 height 783
click at [185, 42] on div "Status No active tasks You are ready to start receiving tasks. [PERSON_NAME] Av…" at bounding box center [121, 420] width 185 height 783
click at [167, 45] on icon at bounding box center [173, 43] width 16 height 16
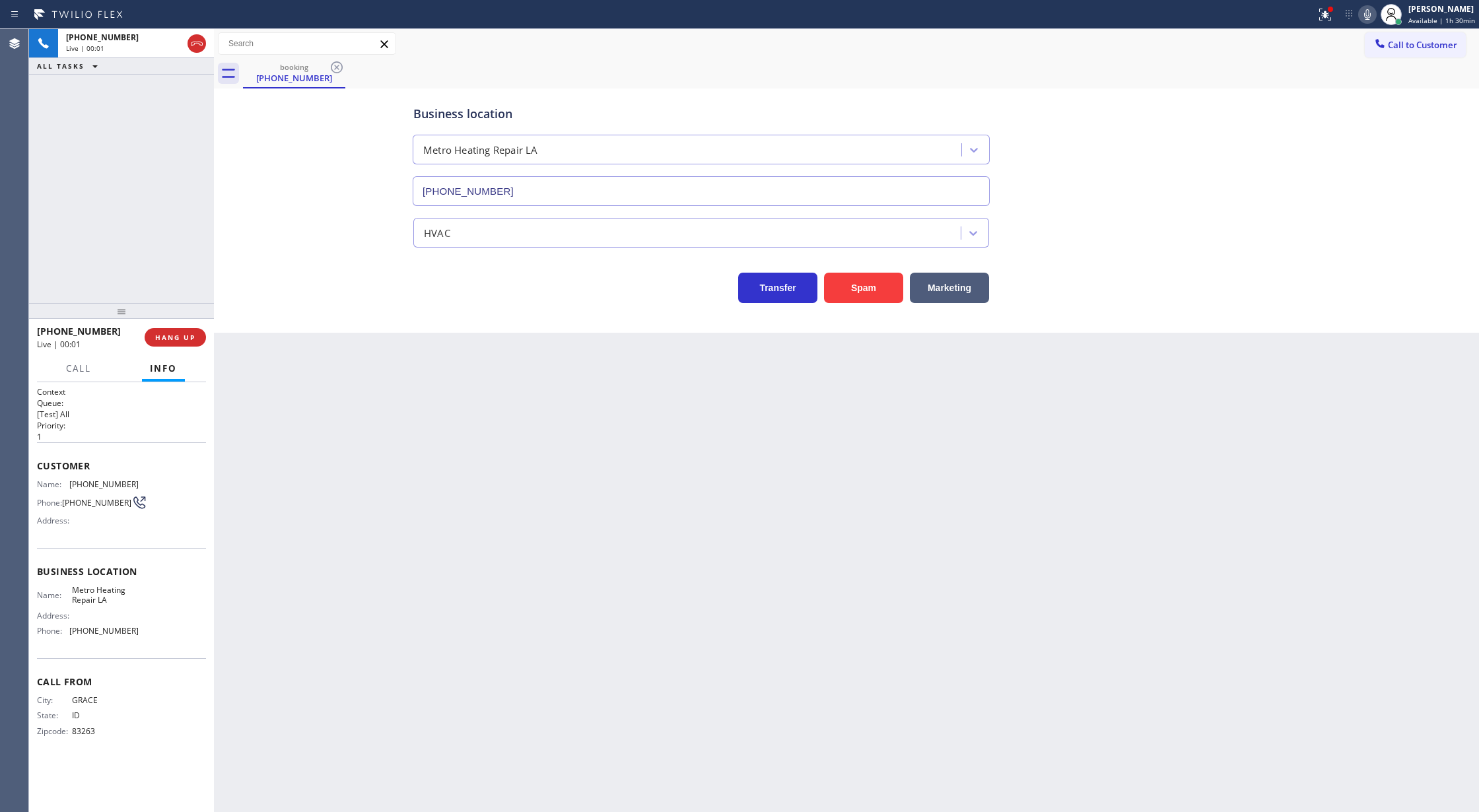
type input "[PHONE_NUMBER]"
click at [863, 285] on button "Spam" at bounding box center [863, 288] width 79 height 30
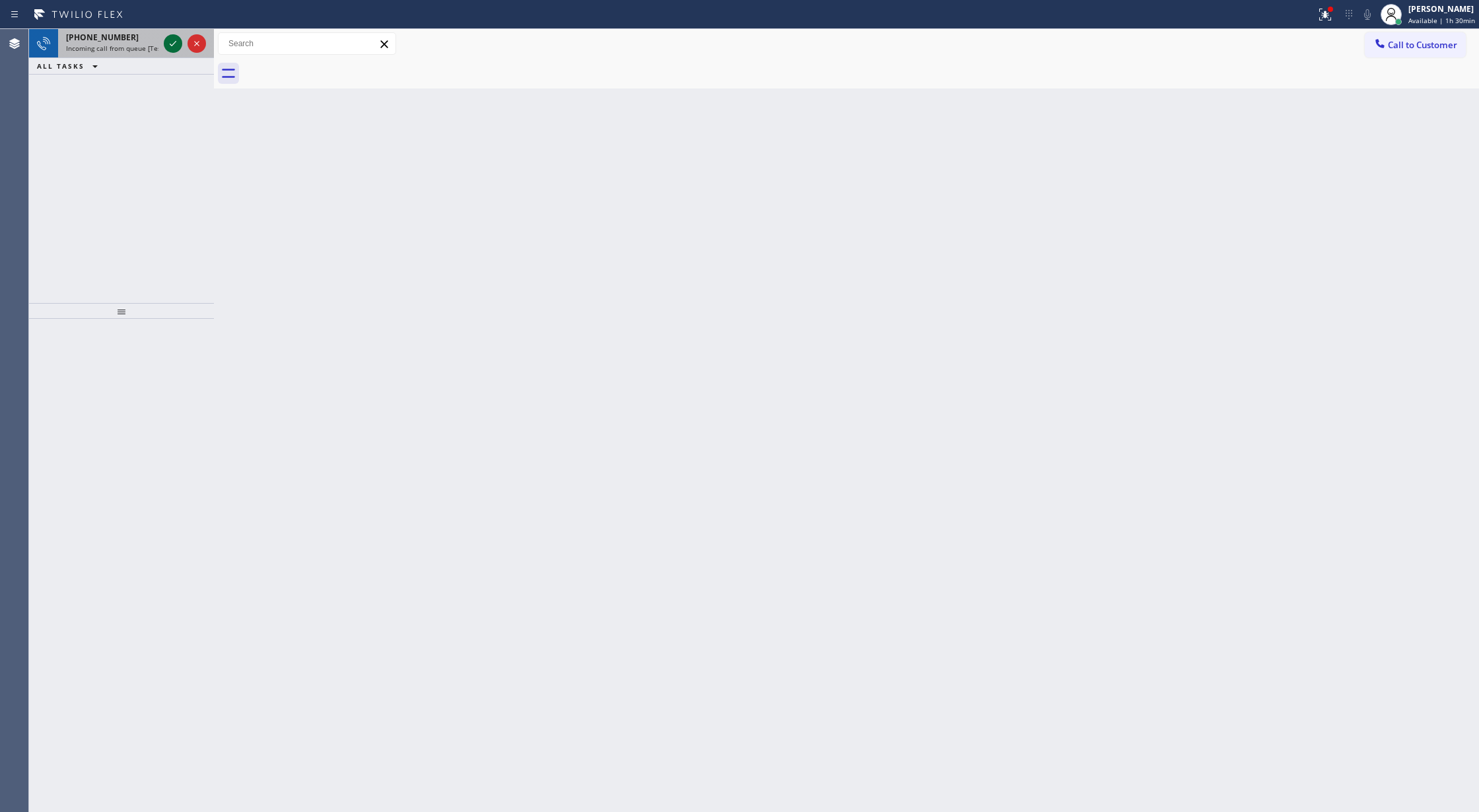
click at [174, 40] on icon at bounding box center [173, 43] width 16 height 16
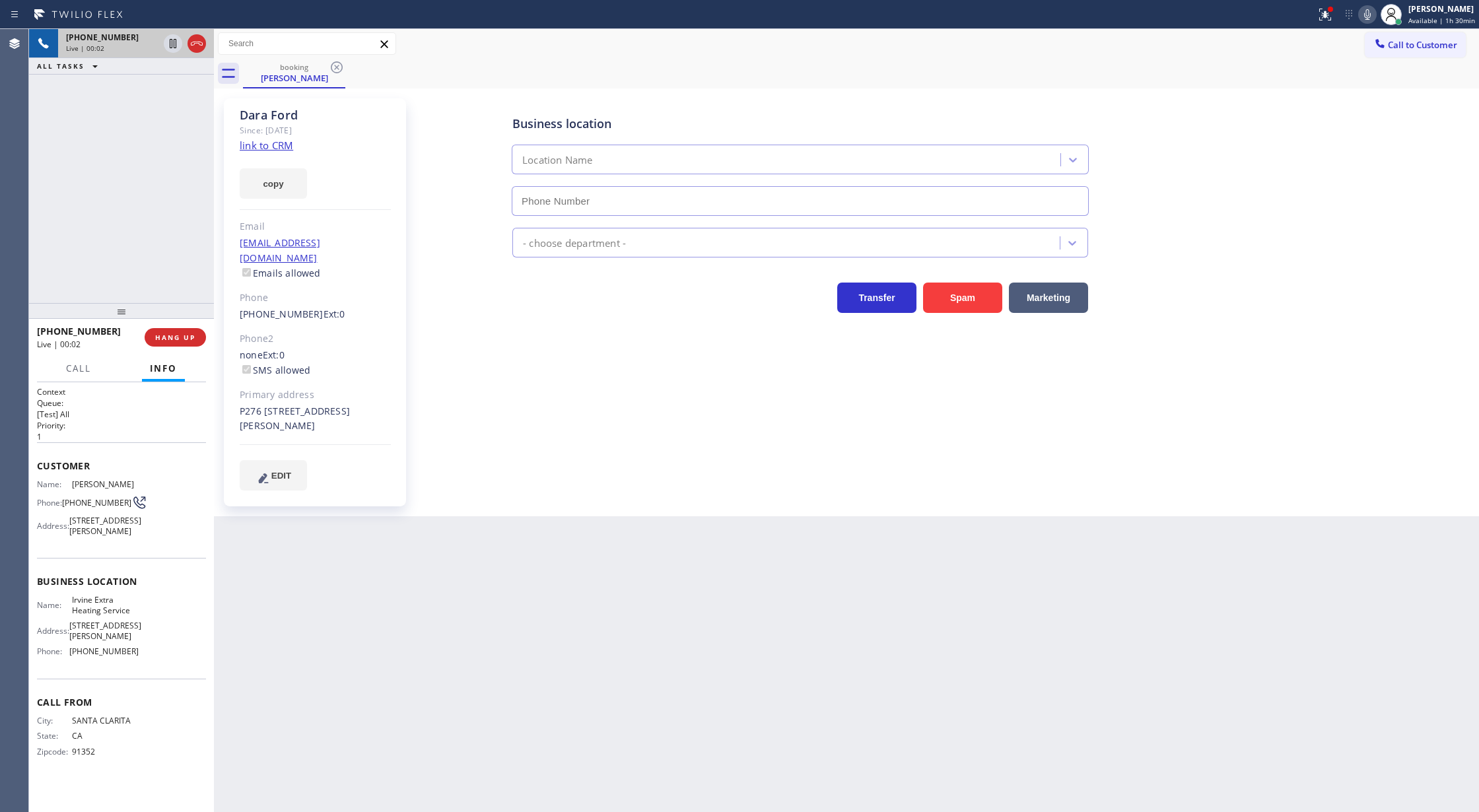
type input "[PHONE_NUMBER]"
click at [258, 148] on link "link to CRM" at bounding box center [266, 145] width 53 height 14
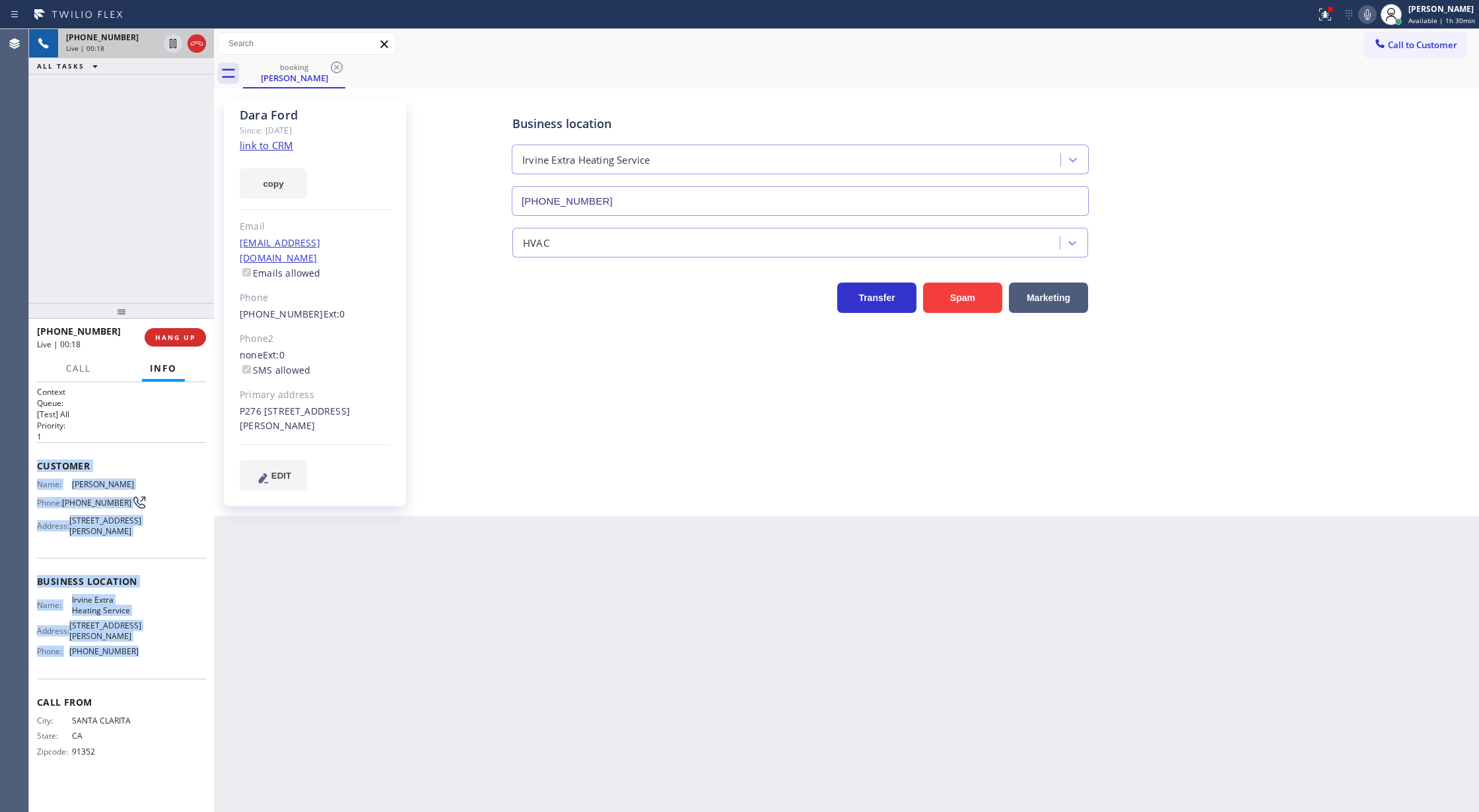
drag, startPoint x: 35, startPoint y: 461, endPoint x: 206, endPoint y: 655, distance: 258.6
click at [206, 655] on div "Context Queue: [Test] All Priority: 1 Customer Name: [PERSON_NAME] Phone: [PHON…" at bounding box center [121, 597] width 185 height 430
copy div "Customer Name: [PERSON_NAME] Phone: [PHONE_NUMBER] Address: [STREET_ADDRESS][PE…"
click at [1367, 16] on icon at bounding box center [1367, 14] width 16 height 16
click at [1372, 8] on icon at bounding box center [1367, 14] width 16 height 16
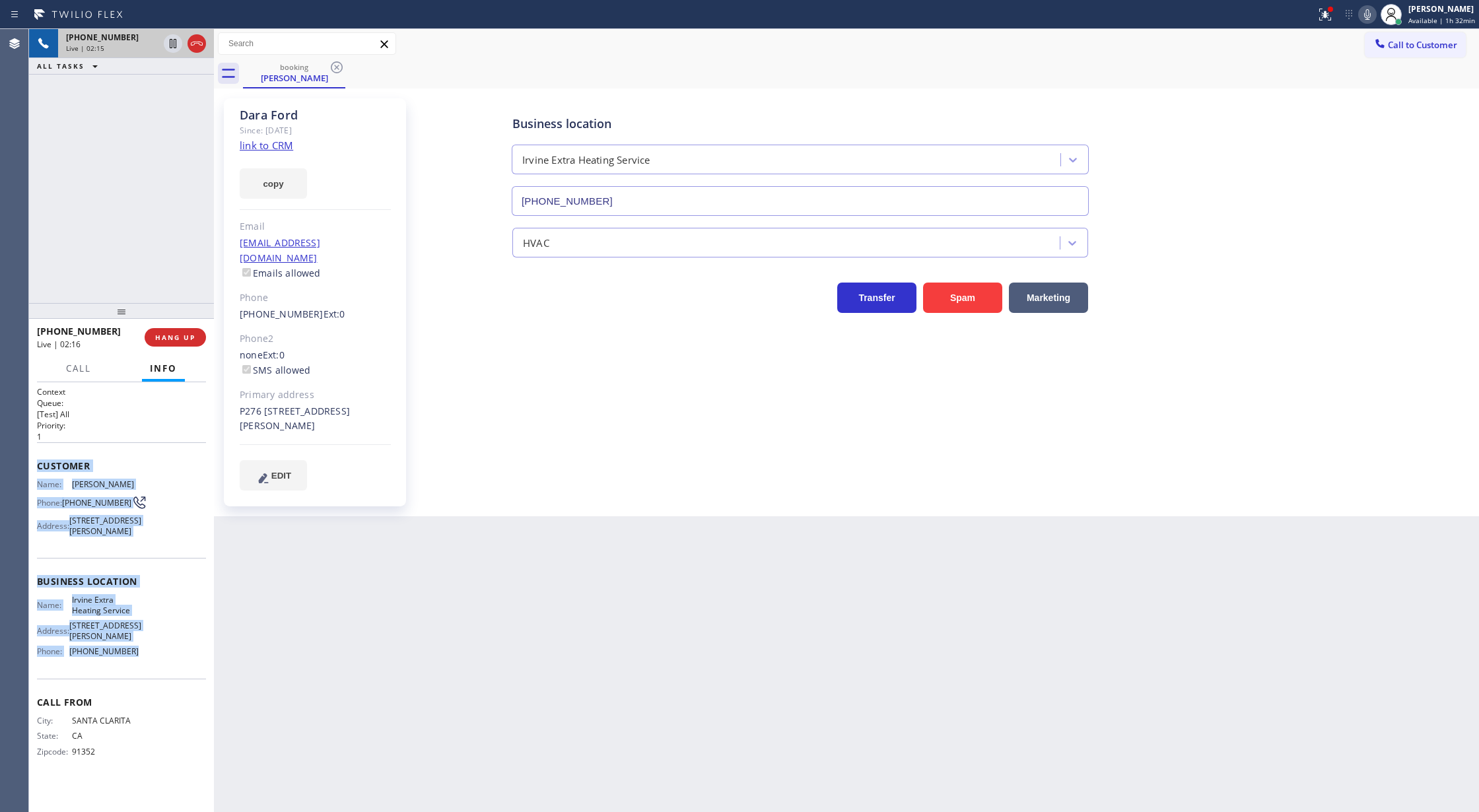
click at [1367, 19] on icon at bounding box center [1367, 14] width 16 height 16
drag, startPoint x: 1373, startPoint y: 17, endPoint x: 573, endPoint y: 520, distance: 945.0
click at [1367, 22] on button at bounding box center [1367, 14] width 19 height 19
click at [1371, 14] on icon at bounding box center [1367, 14] width 16 height 16
drag, startPoint x: 1365, startPoint y: 11, endPoint x: 1337, endPoint y: 74, distance: 68.9
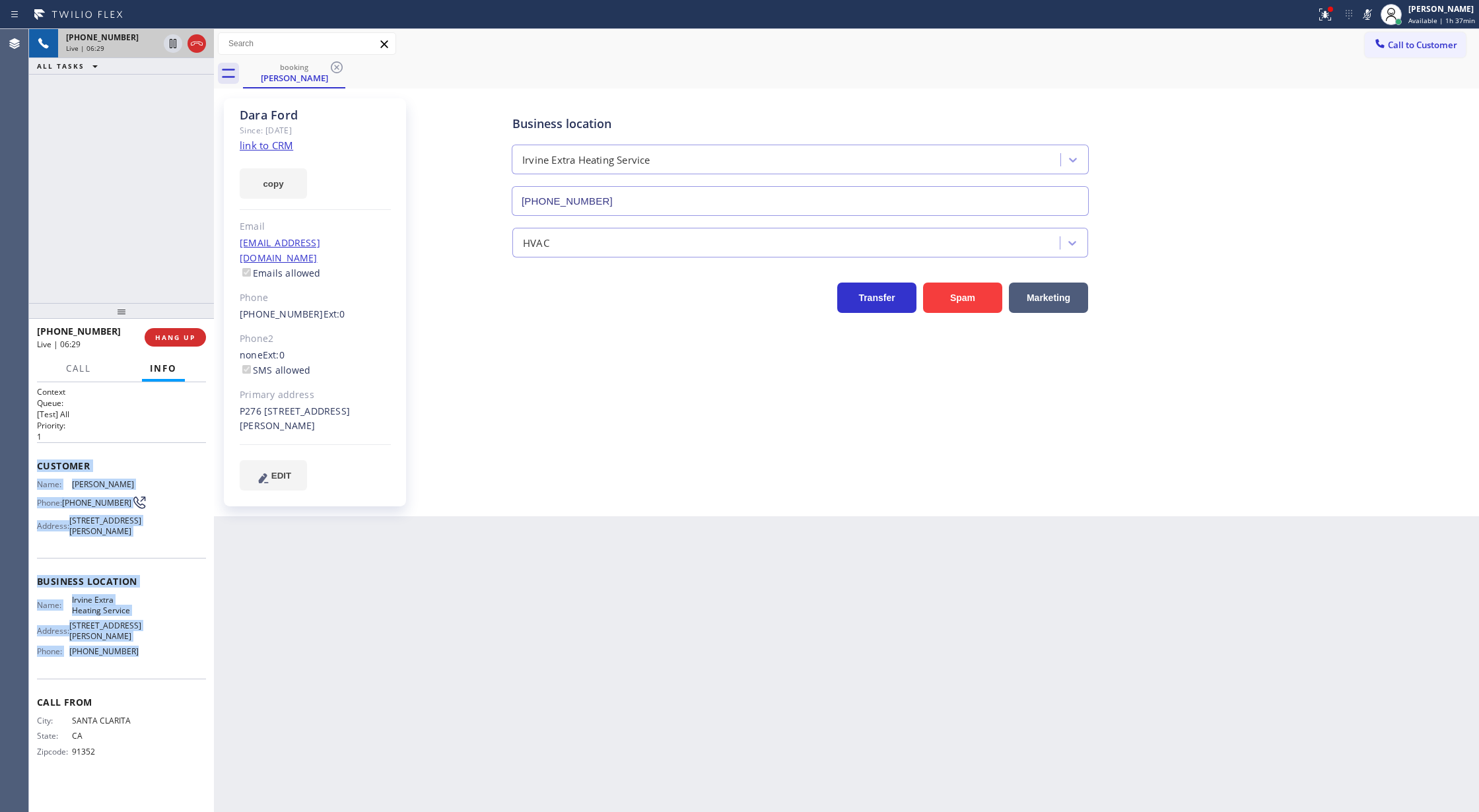
click at [1365, 11] on icon at bounding box center [1367, 14] width 16 height 16
click at [195, 40] on icon at bounding box center [197, 43] width 16 height 16
click at [158, 336] on span "COMPLETE" at bounding box center [173, 337] width 45 height 9
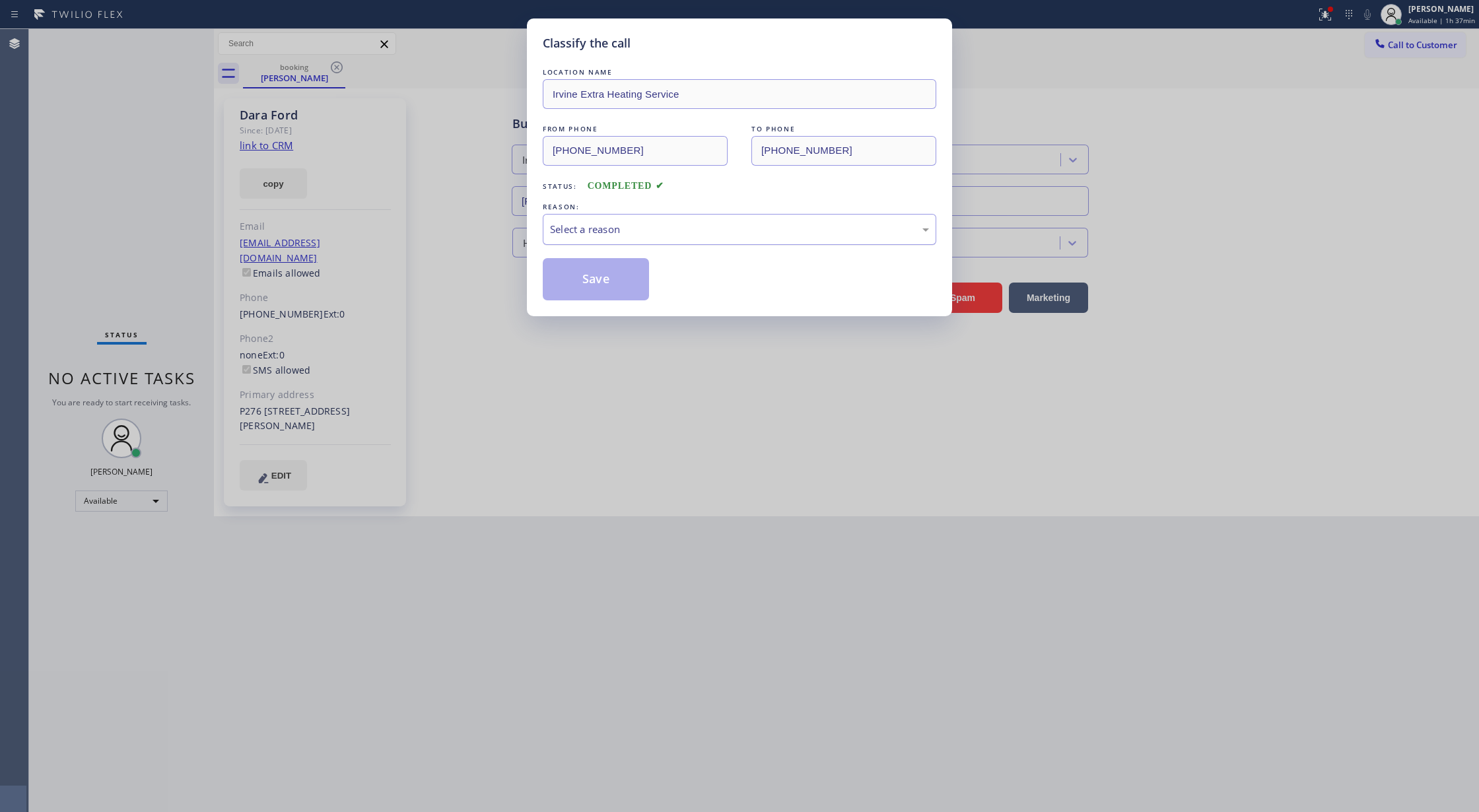
click at [613, 223] on div "Select a reason" at bounding box center [739, 229] width 379 height 15
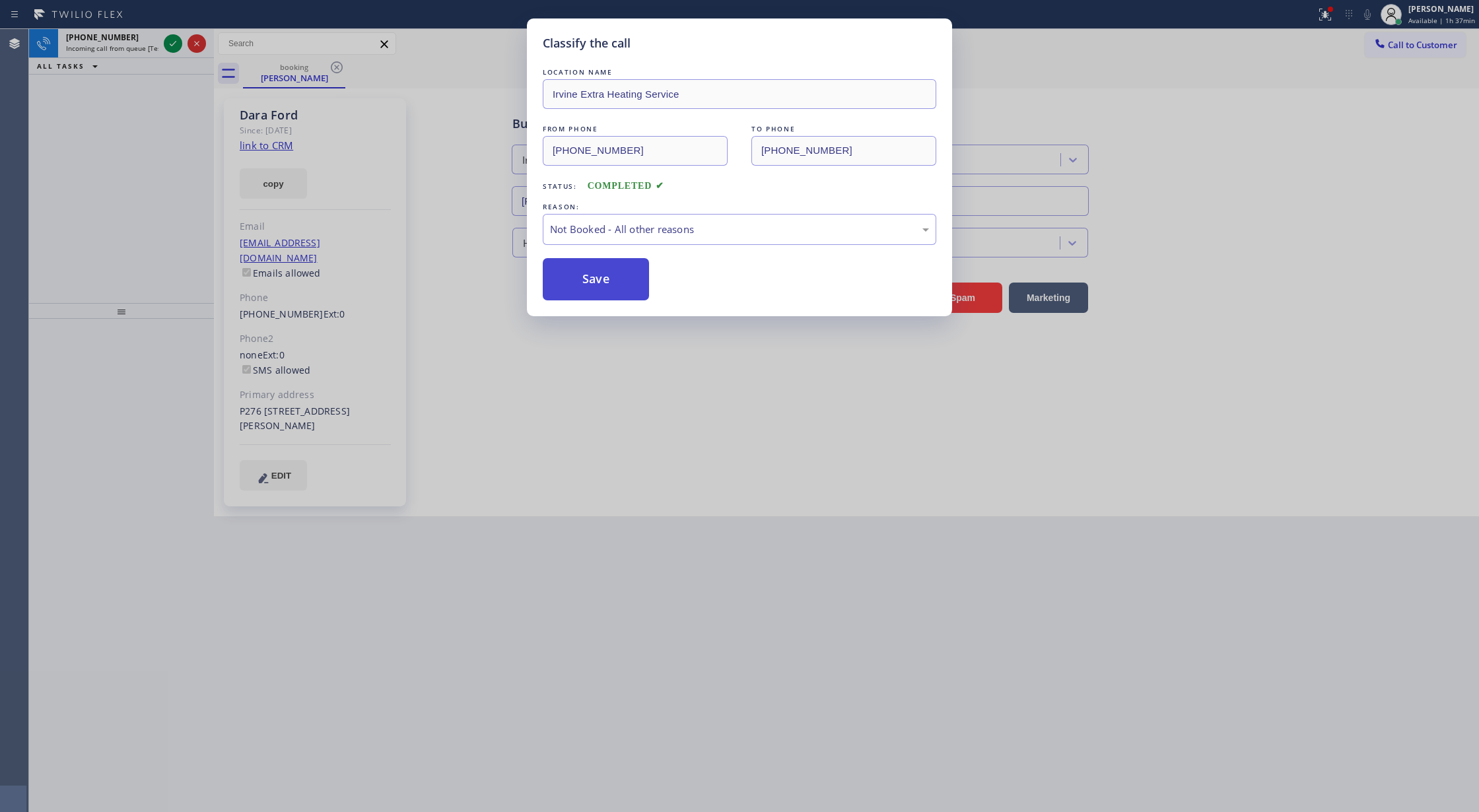
click at [581, 273] on button "Save" at bounding box center [595, 279] width 106 height 42
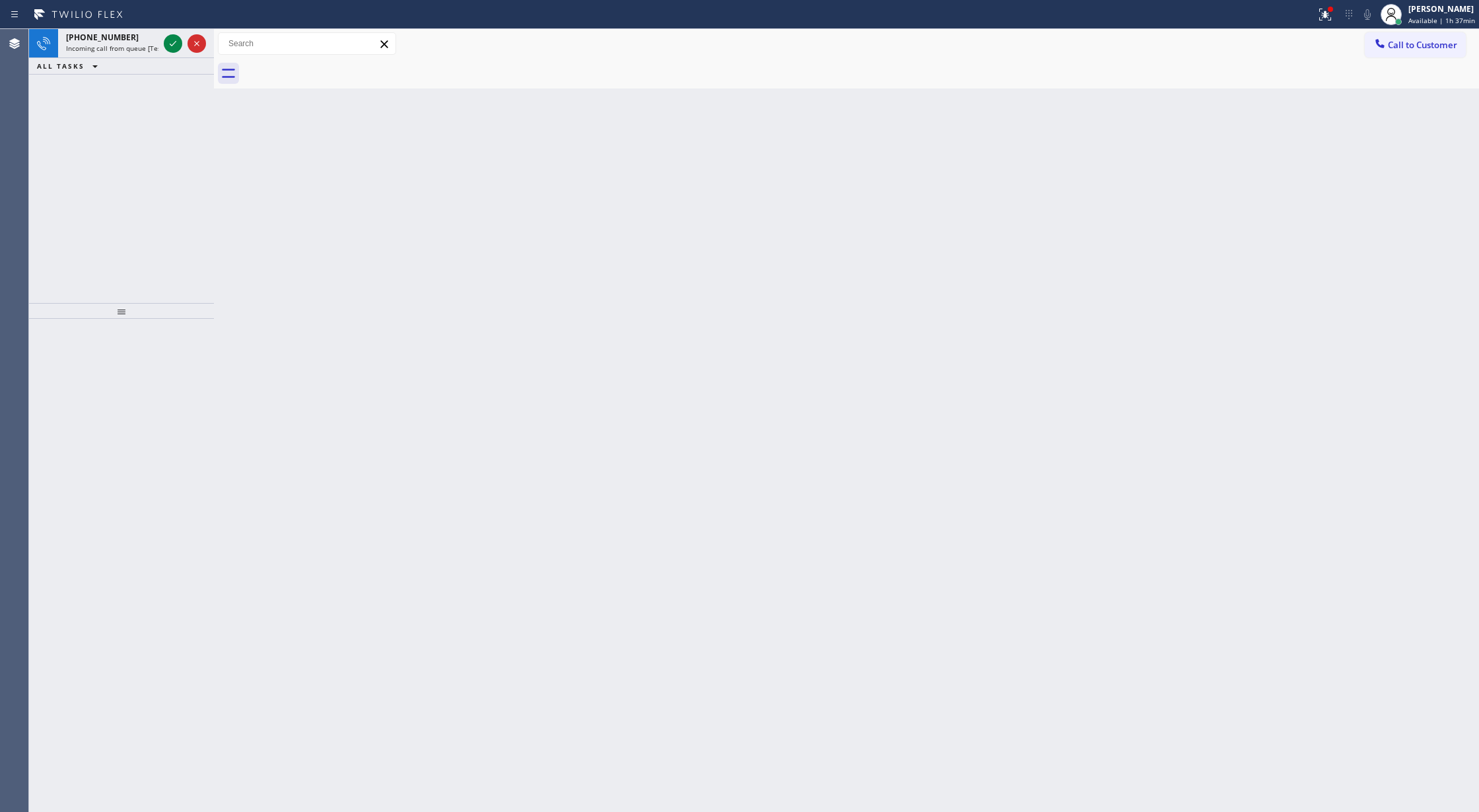
click at [176, 43] on icon at bounding box center [173, 43] width 16 height 16
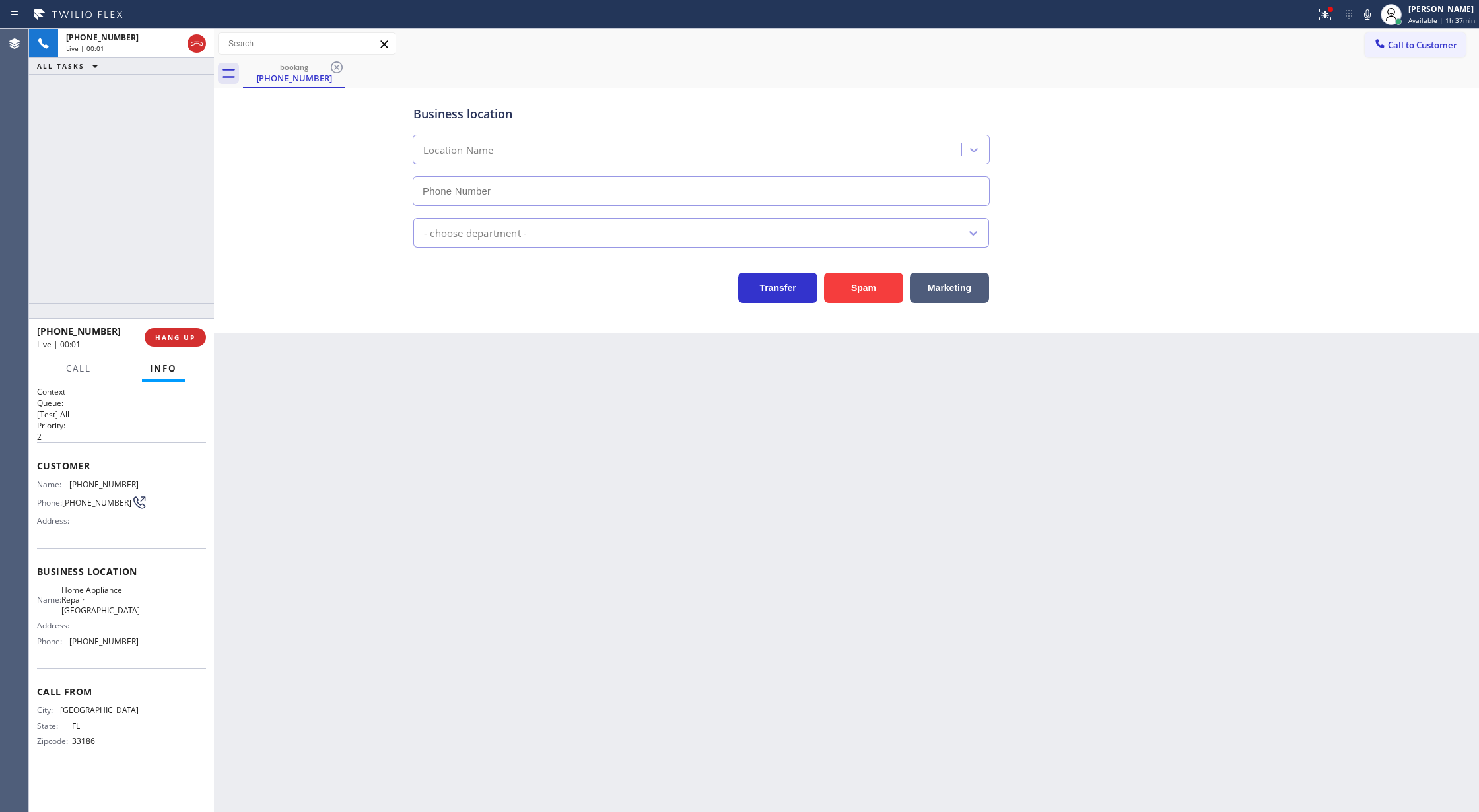
type input "[PHONE_NUMBER]"
click at [851, 295] on button "Spam" at bounding box center [863, 288] width 79 height 30
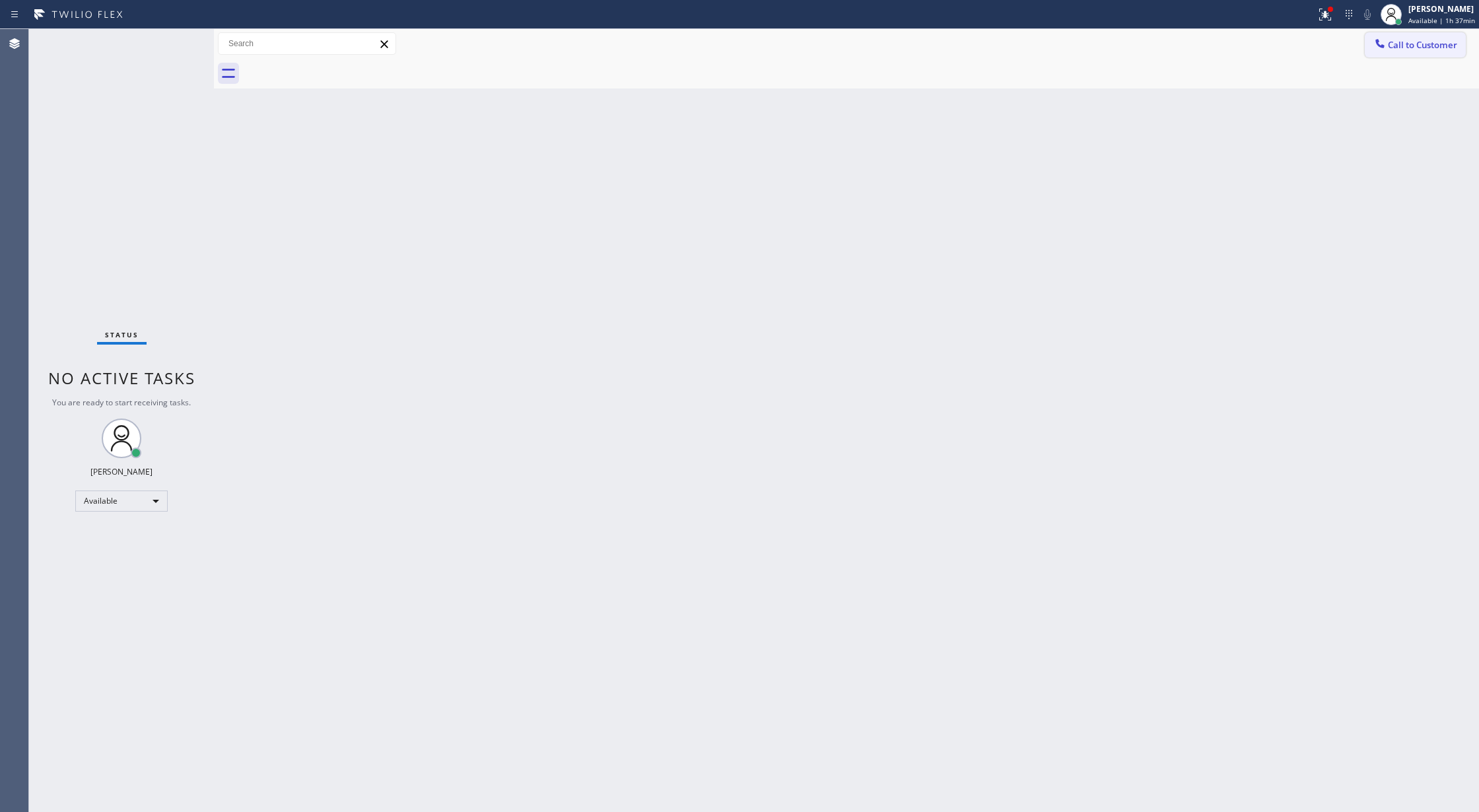
click at [1423, 45] on span "Call to Customer" at bounding box center [1422, 45] width 69 height 12
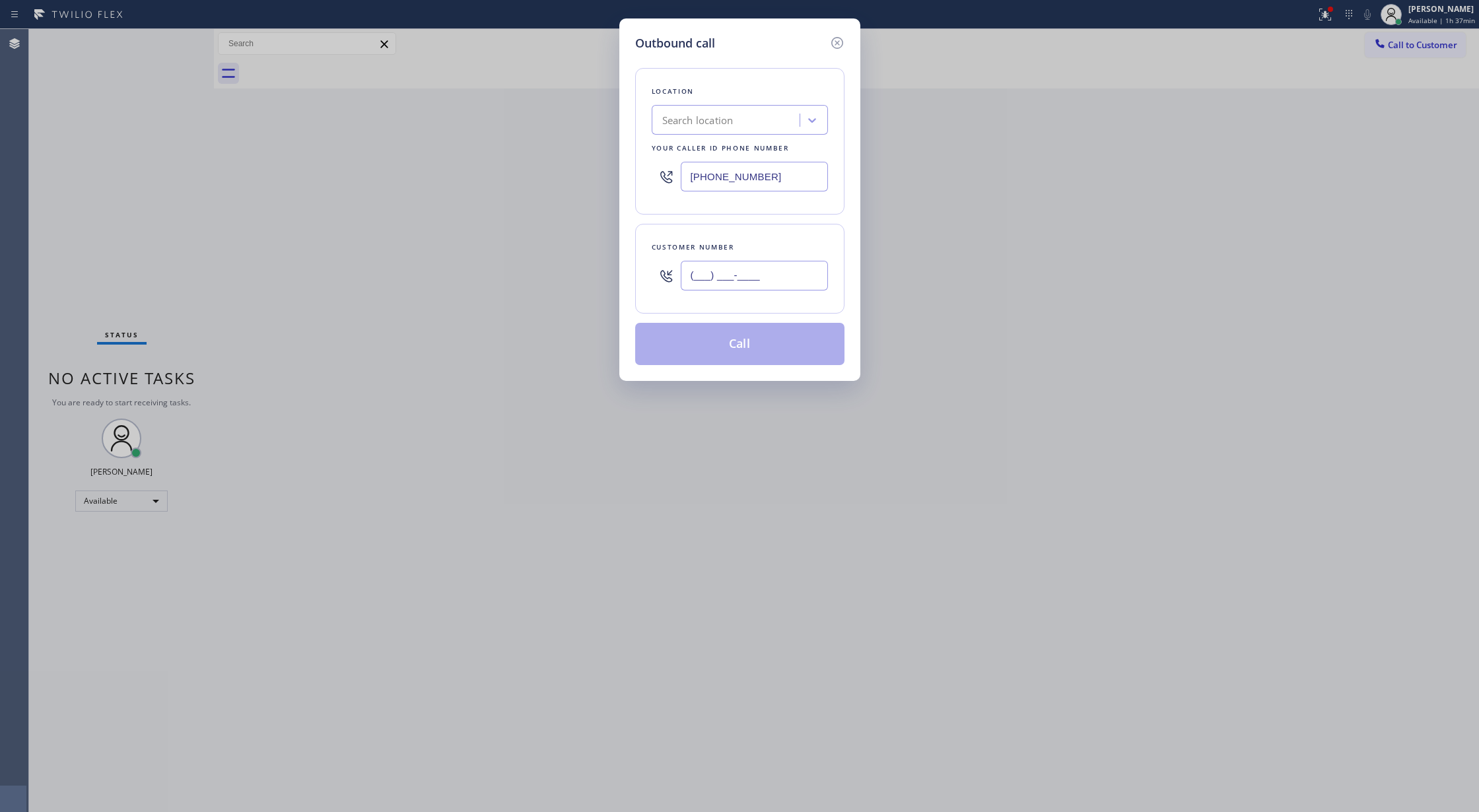
click at [700, 279] on input "(___) ___-____" at bounding box center [753, 275] width 147 height 29
paste input "408) 406-1236"
type input "[PHONE_NUMBER]"
click at [701, 123] on div "Search location" at bounding box center [698, 121] width 72 height 15
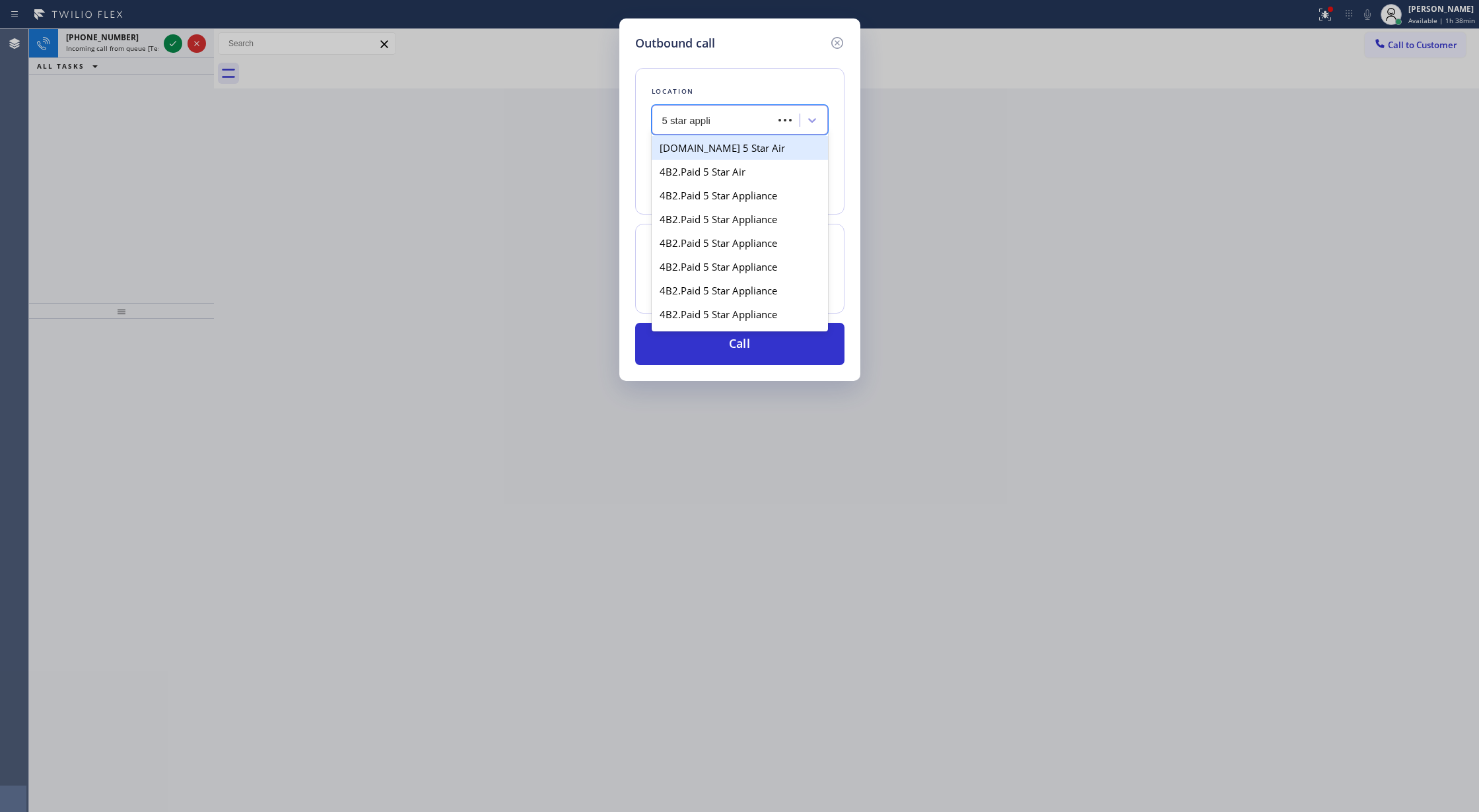
type input "5 star applia"
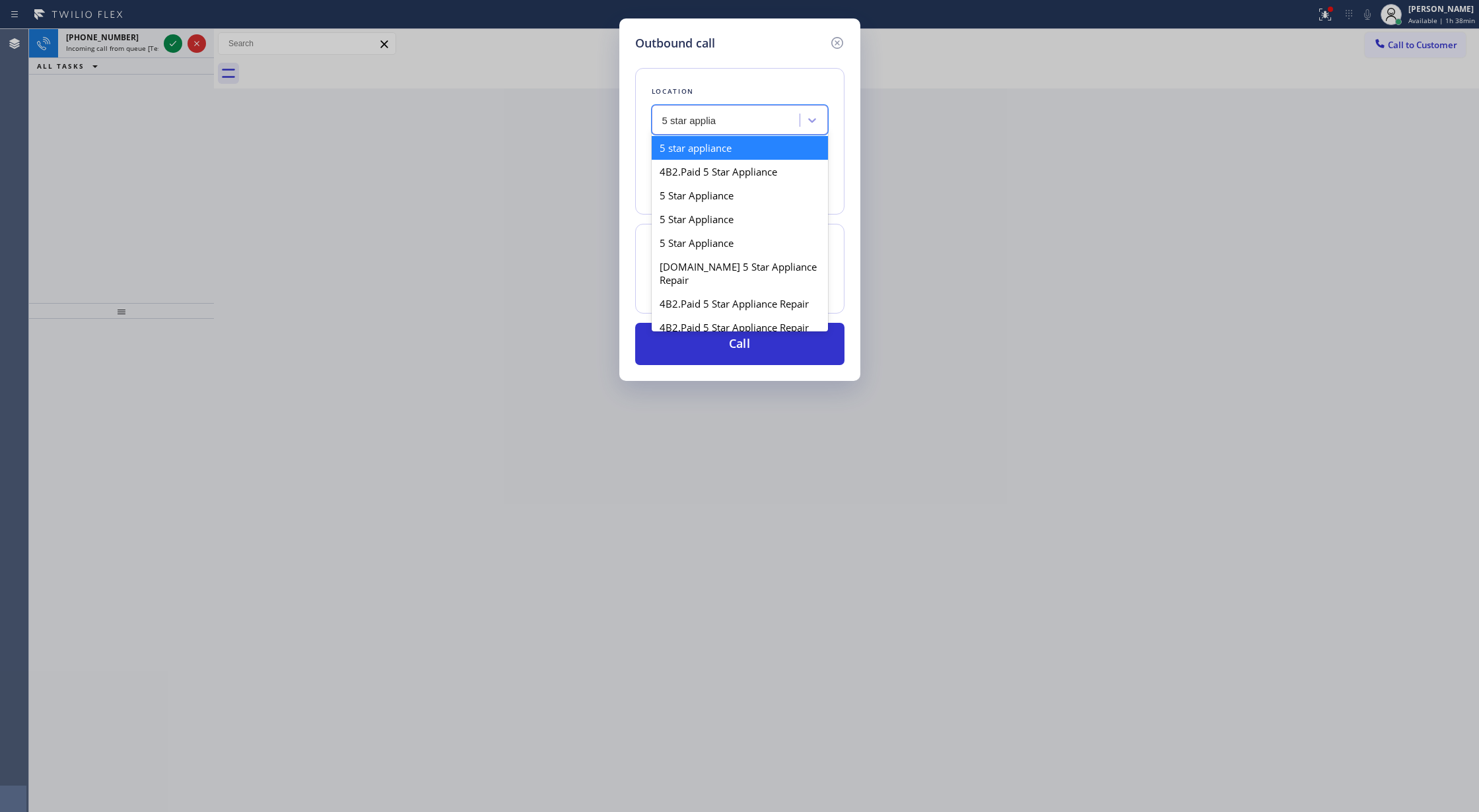
click at [709, 146] on div "5 star appliance" at bounding box center [740, 148] width 176 height 24
type input "[PHONE_NUMBER]"
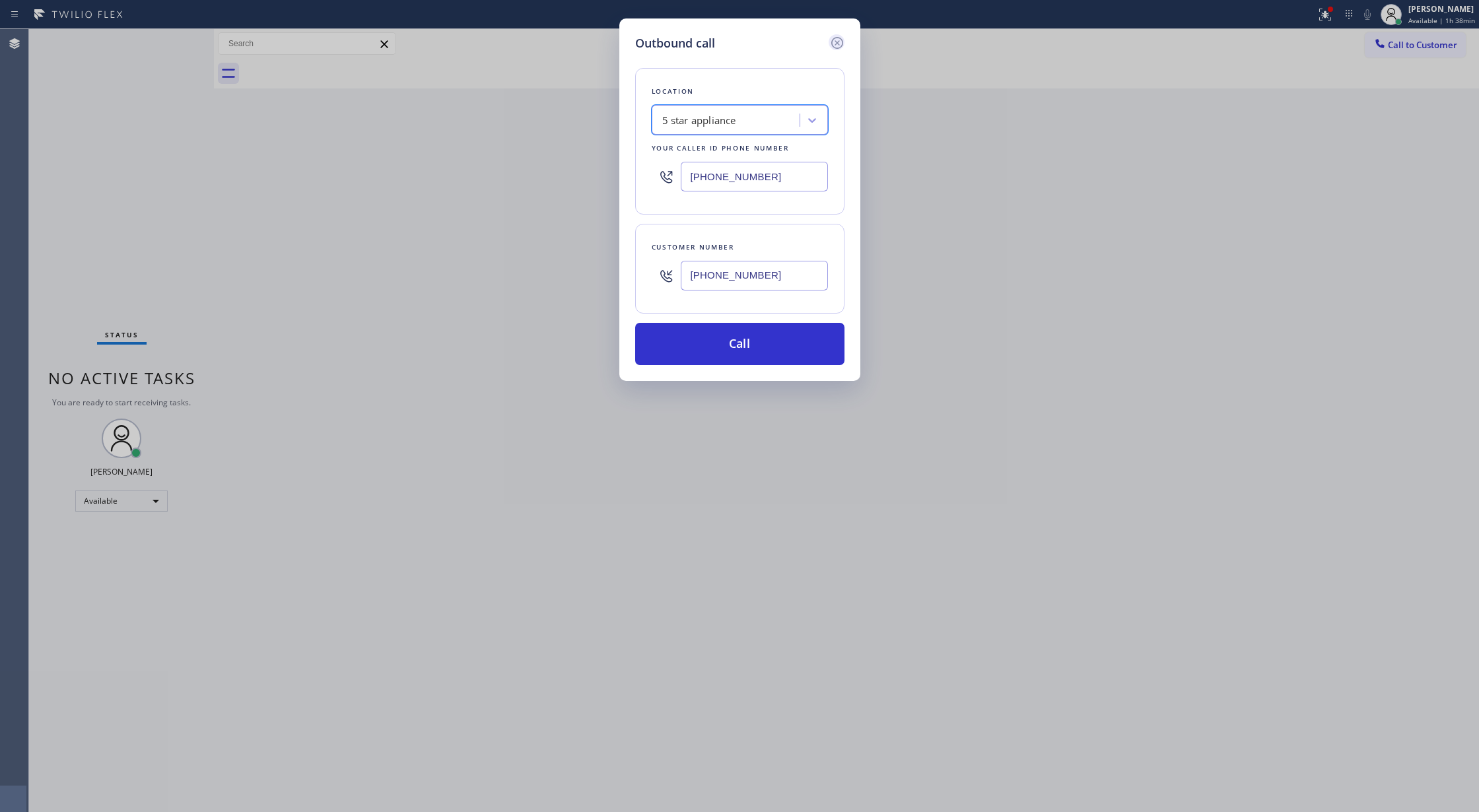
click at [834, 44] on icon at bounding box center [836, 43] width 12 height 12
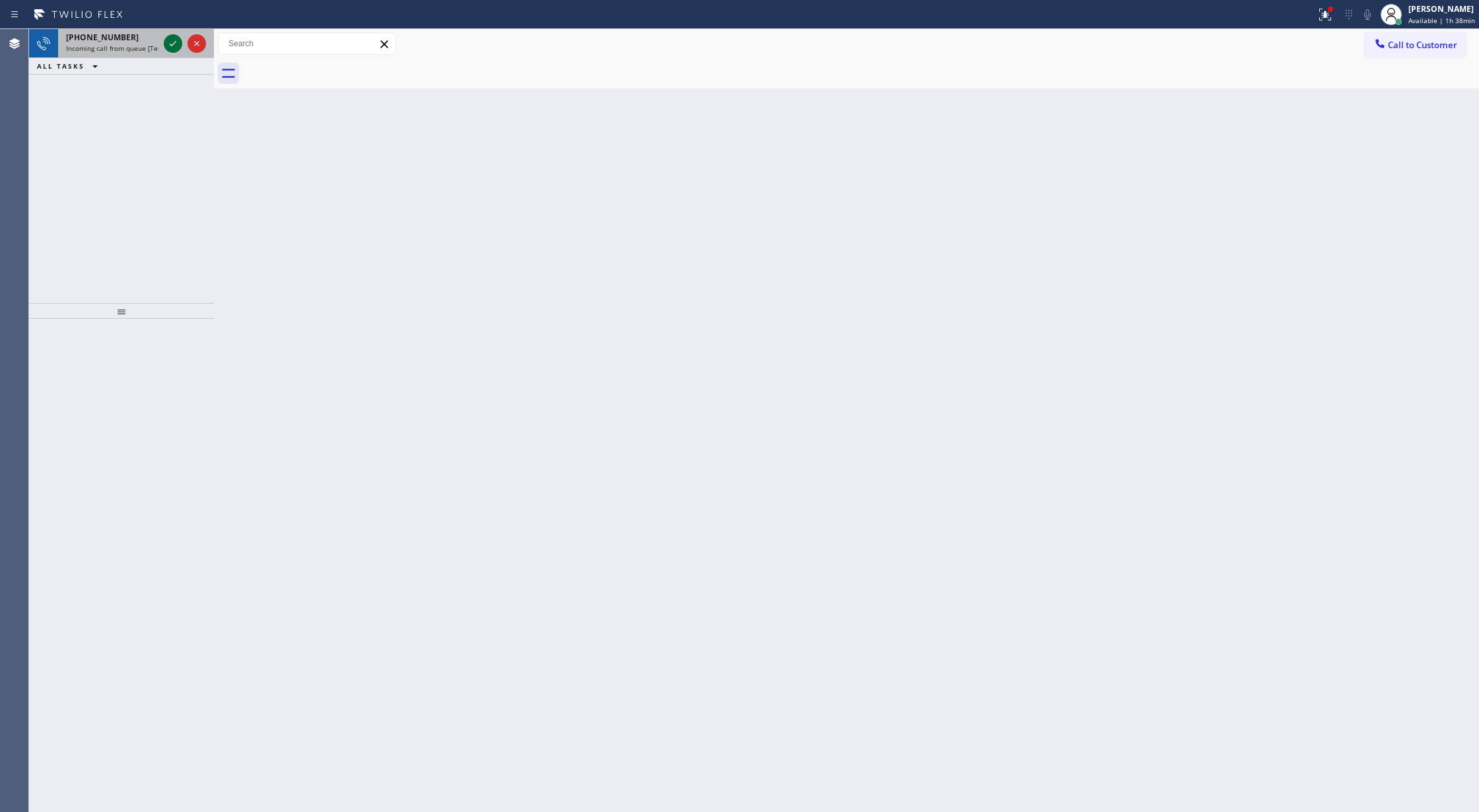
click at [180, 43] on icon at bounding box center [173, 43] width 16 height 16
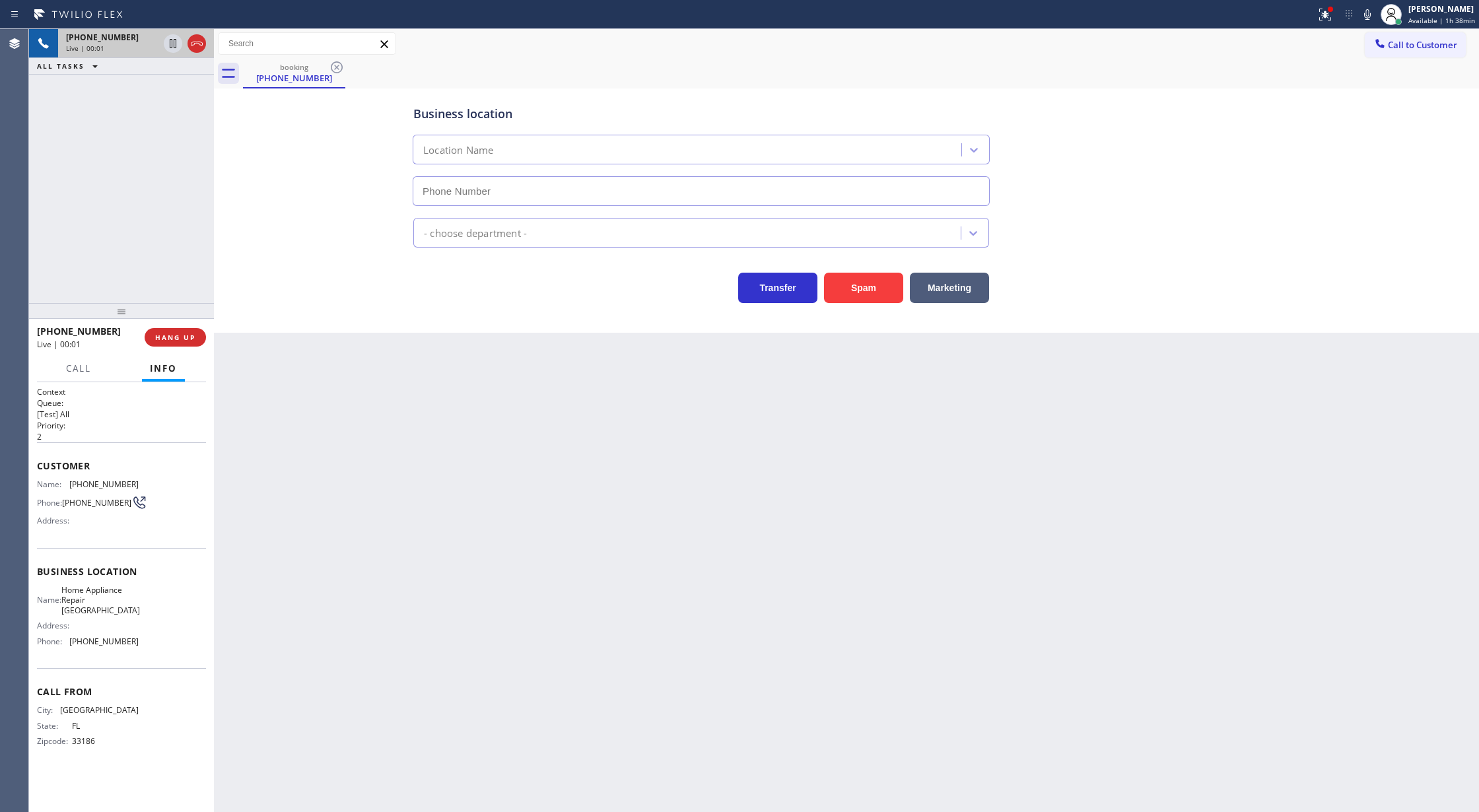
click at [198, 45] on icon at bounding box center [197, 43] width 16 height 16
type input "[PHONE_NUMBER]"
click at [183, 338] on span "COMPLETE" at bounding box center [173, 337] width 45 height 9
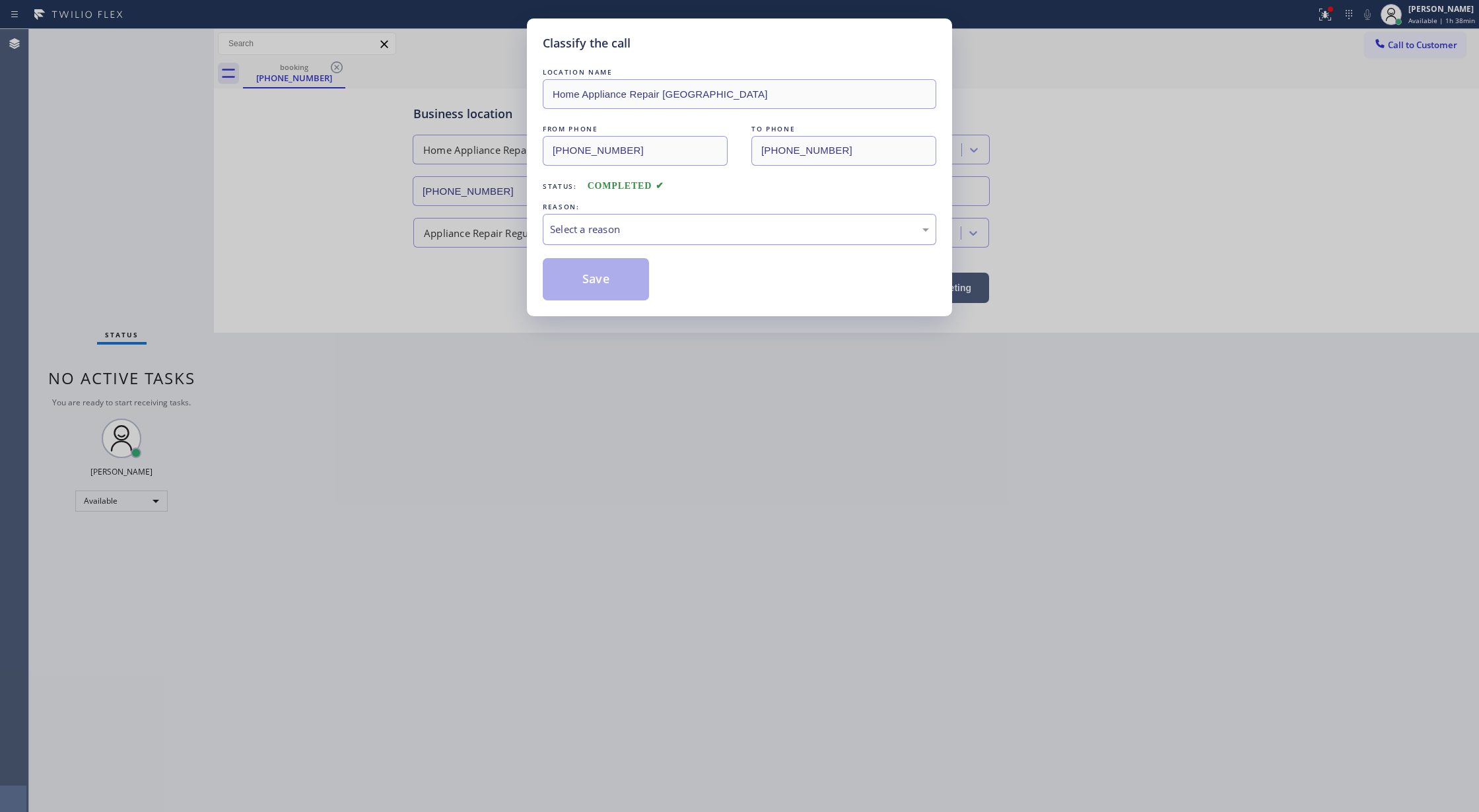
click at [676, 237] on div "Select a reason" at bounding box center [739, 229] width 379 height 15
click at [595, 280] on button "Save" at bounding box center [595, 279] width 106 height 42
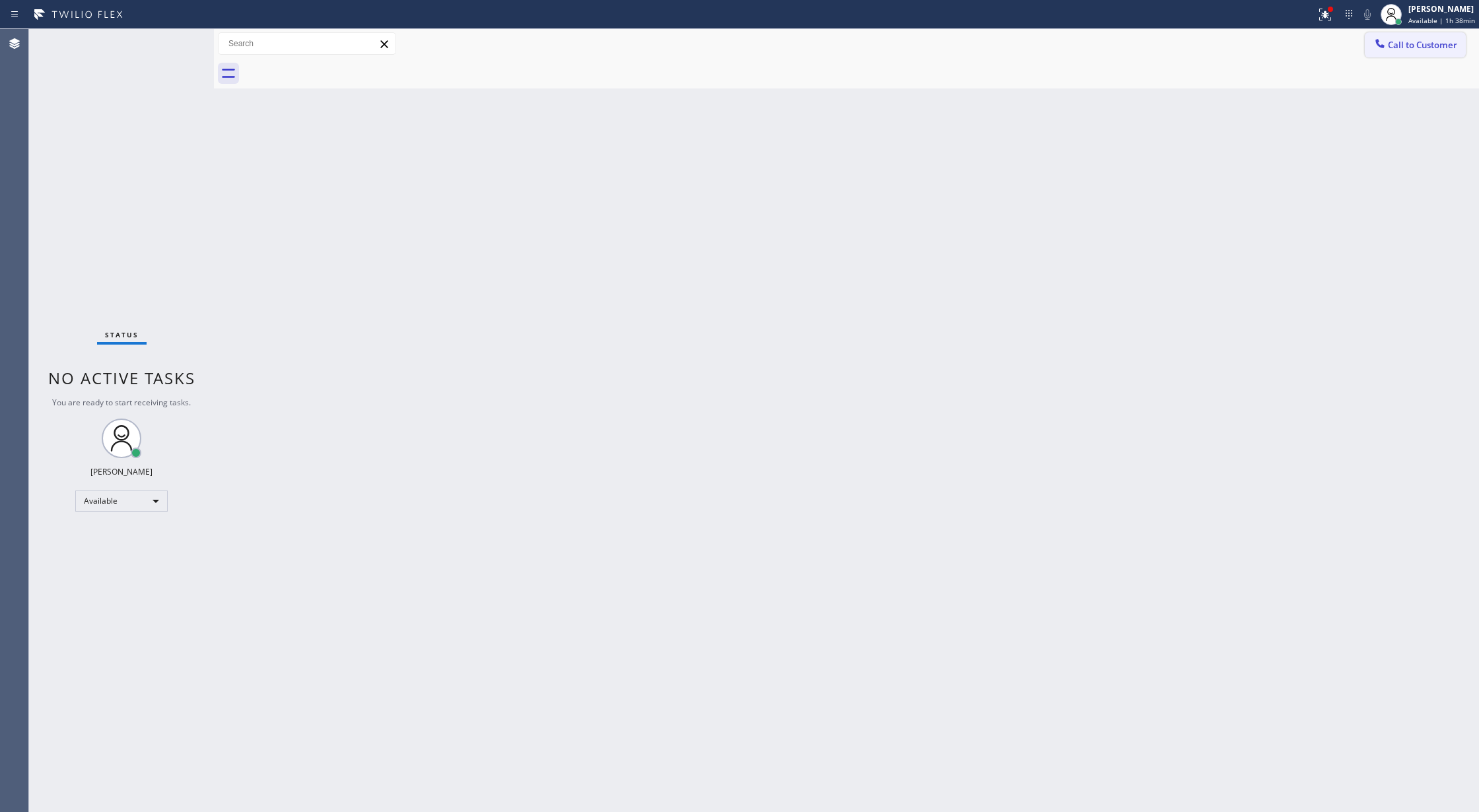
drag, startPoint x: 1404, startPoint y: 38, endPoint x: 634, endPoint y: 276, distance: 805.9
click at [1402, 38] on button "Call to Customer" at bounding box center [1415, 44] width 101 height 25
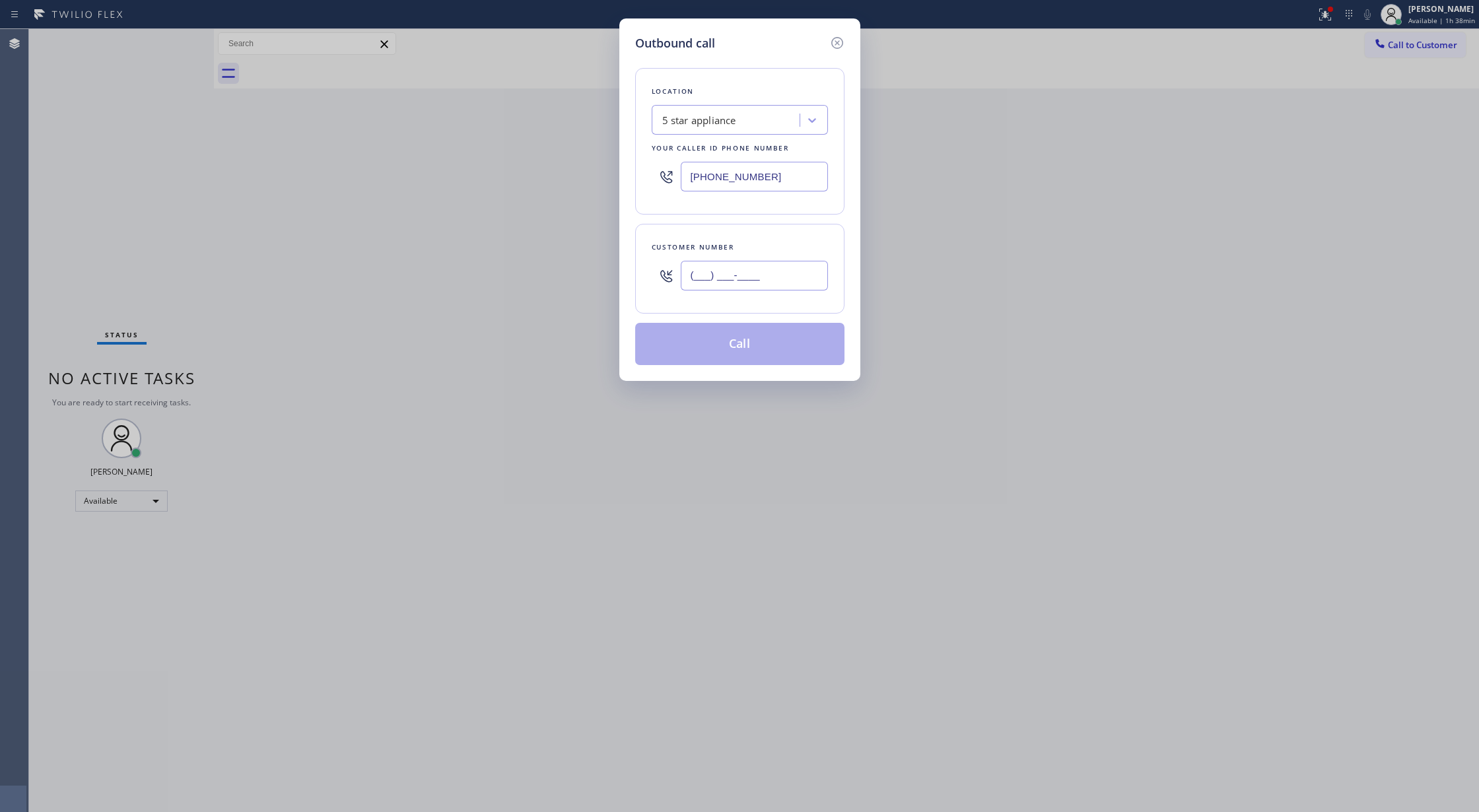
click at [693, 285] on input "(___) ___-____" at bounding box center [753, 275] width 147 height 29
paste input "408) 406-1236"
type input "[PHONE_NUMBER]"
click at [711, 346] on button "Call" at bounding box center [740, 343] width 209 height 42
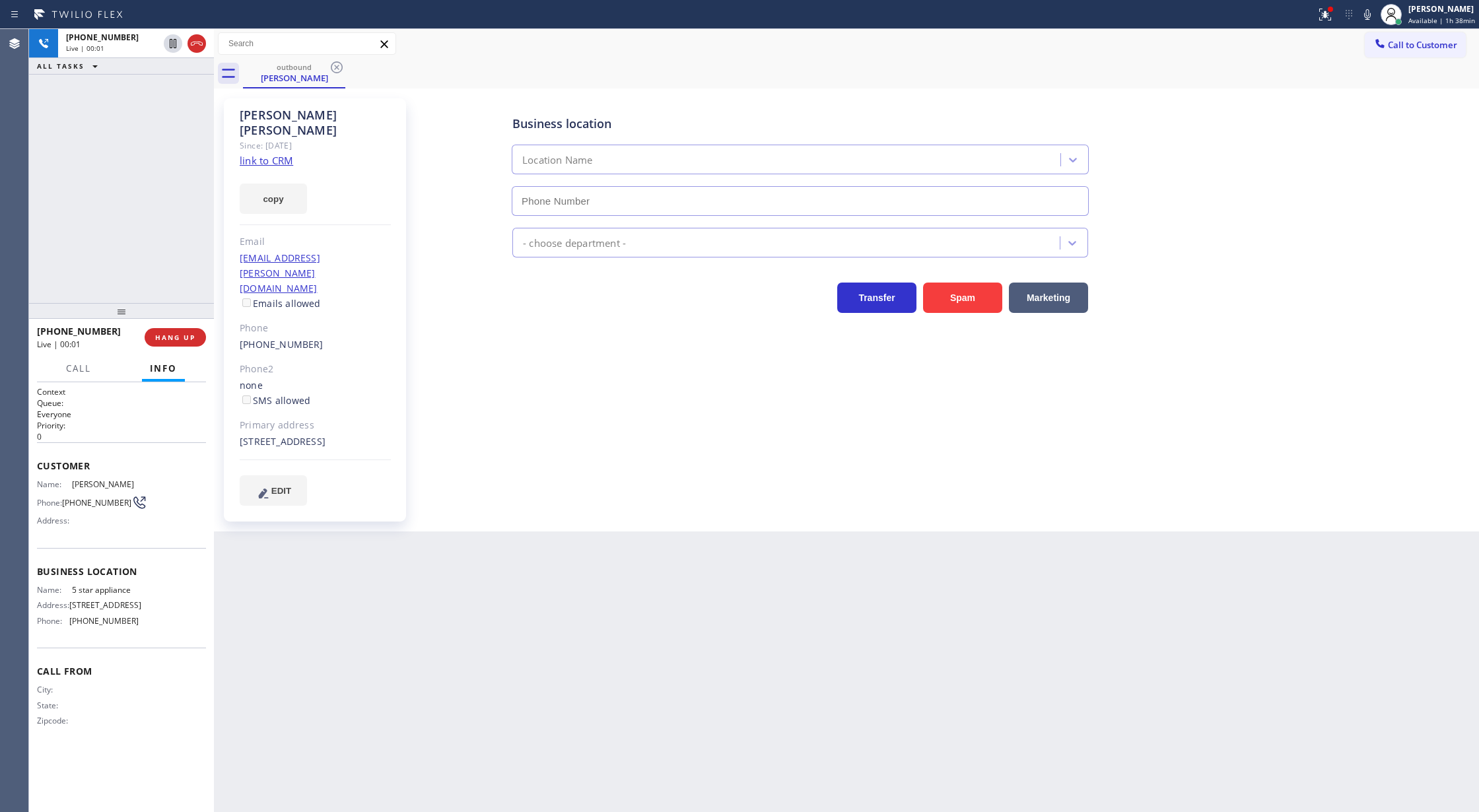
type input "[PHONE_NUMBER]"
click at [197, 43] on icon at bounding box center [197, 43] width 12 height 4
click at [167, 337] on span "COMPLETE" at bounding box center [173, 337] width 45 height 9
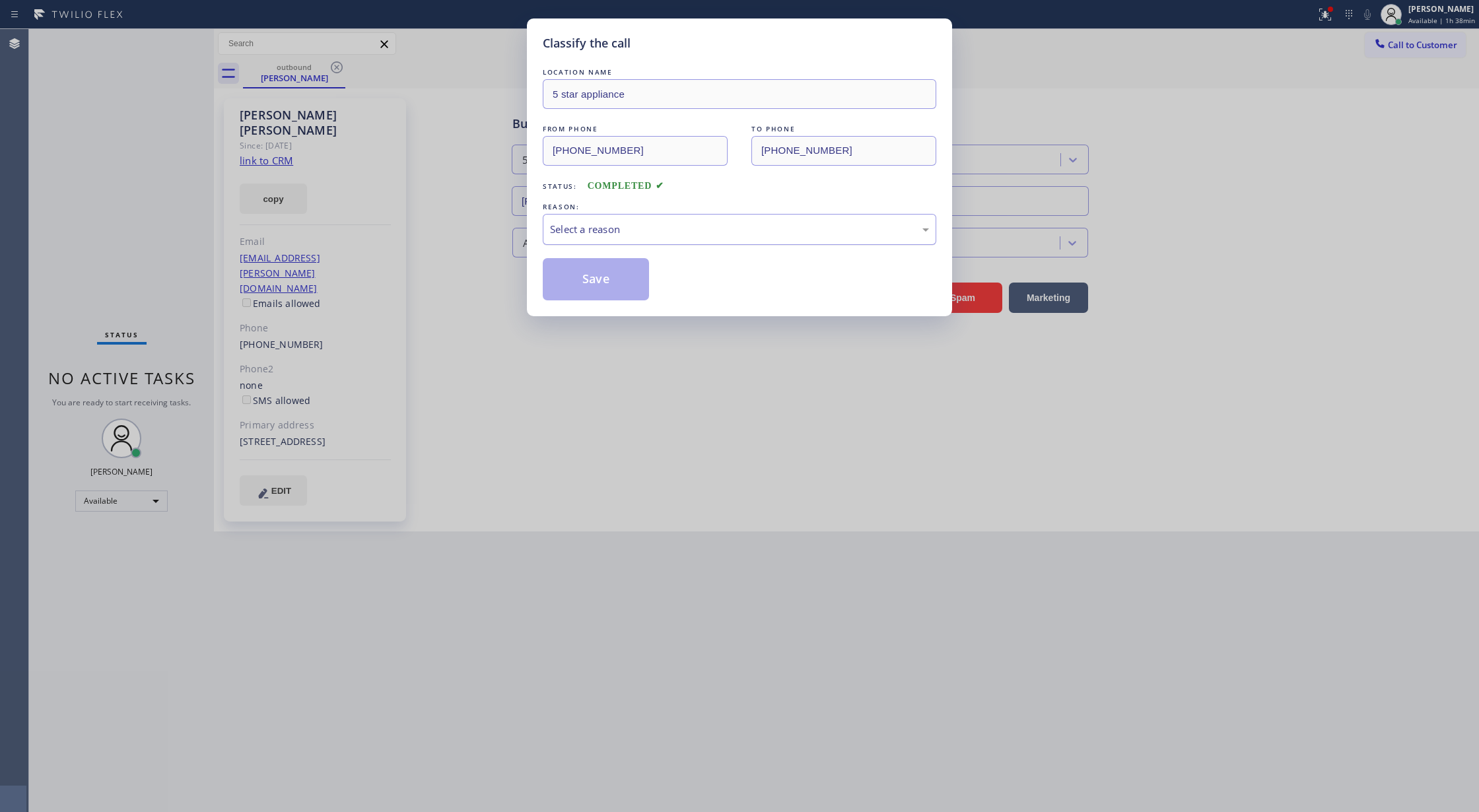
click at [594, 224] on div "Select a reason" at bounding box center [739, 229] width 379 height 15
click at [593, 281] on button "Save" at bounding box center [595, 279] width 106 height 42
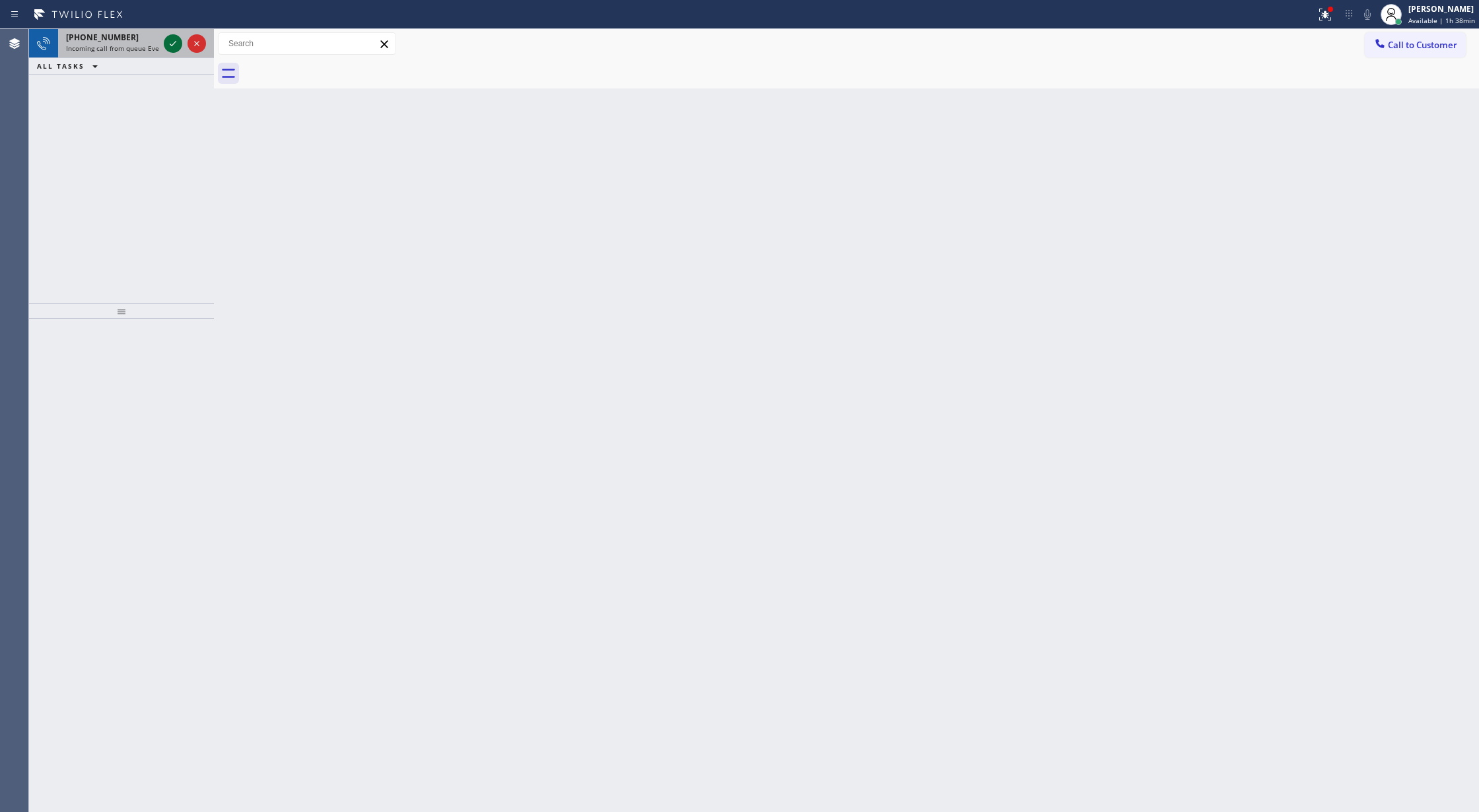
click at [172, 43] on icon at bounding box center [173, 43] width 16 height 16
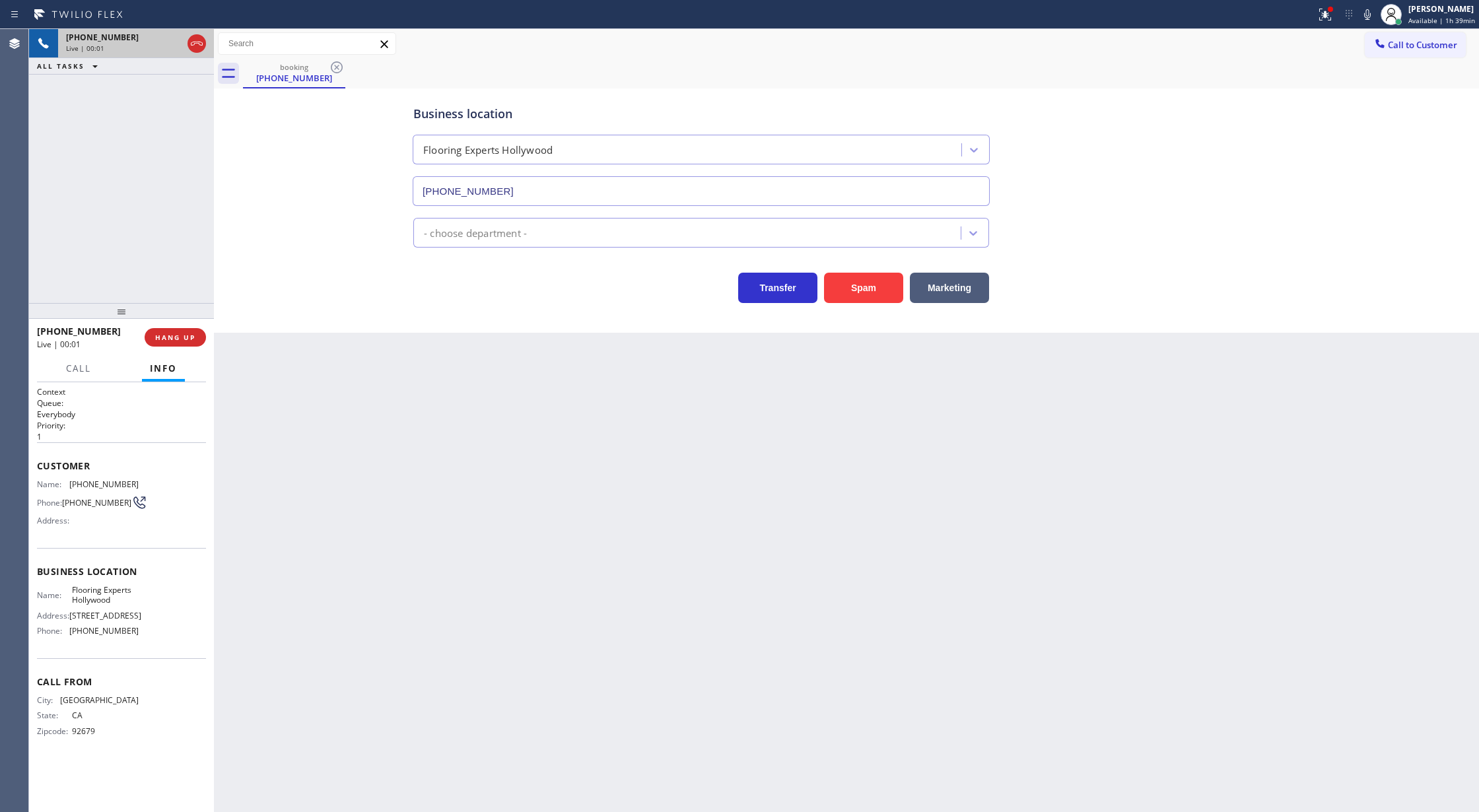
type input "[PHONE_NUMBER]"
click at [869, 286] on button "Spam" at bounding box center [863, 288] width 79 height 30
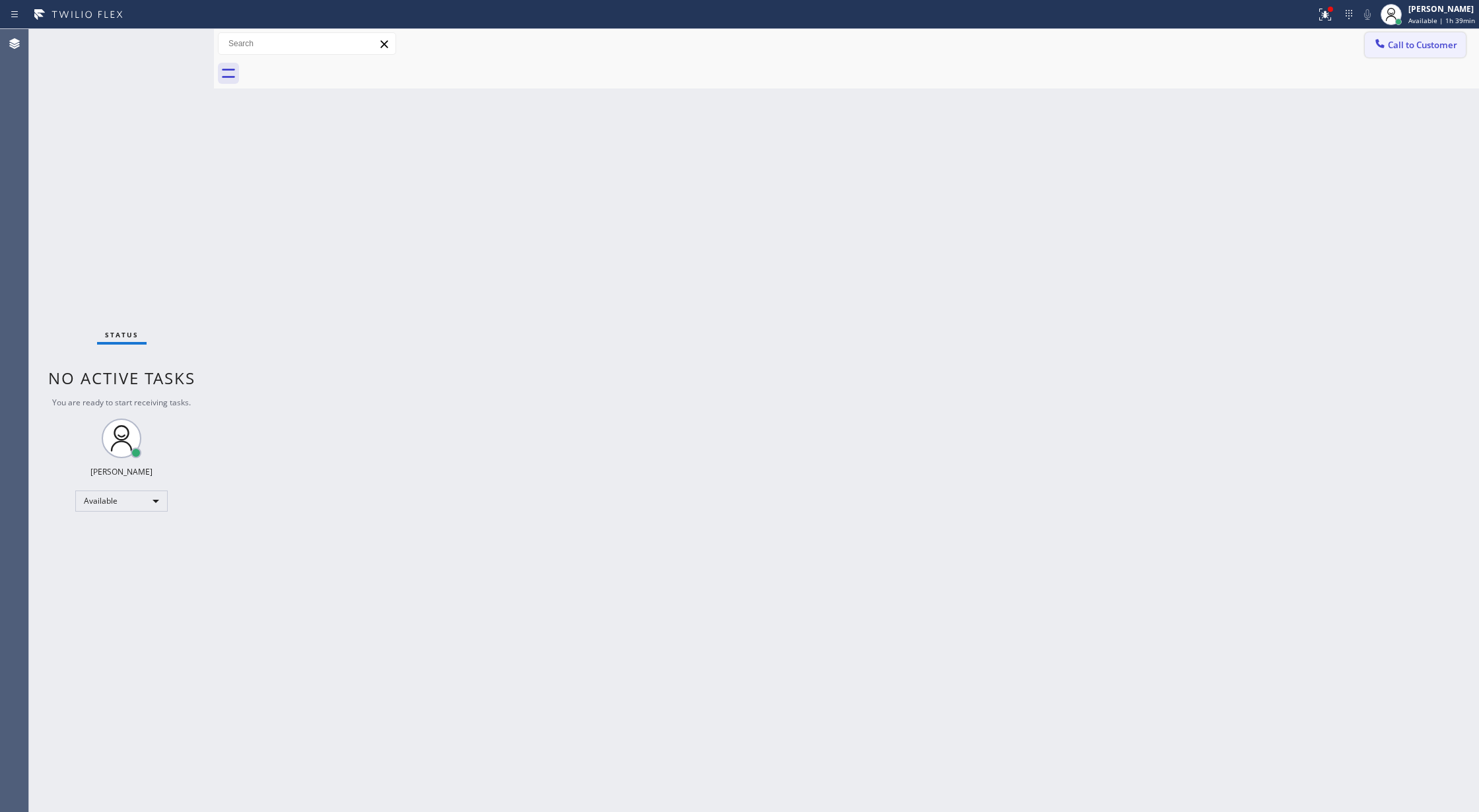
click at [1395, 45] on span "Call to Customer" at bounding box center [1422, 45] width 69 height 12
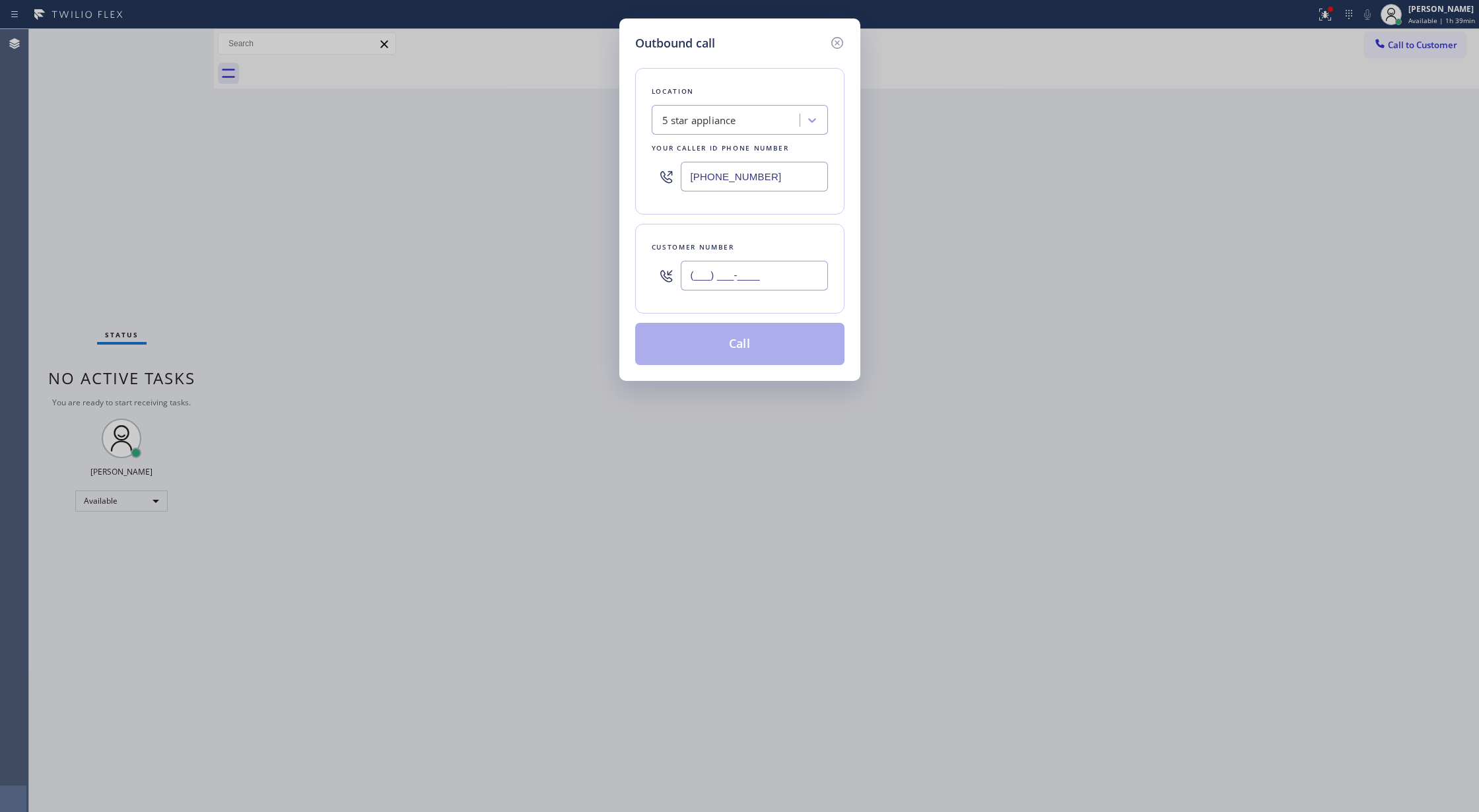
click at [692, 276] on input "(___) ___-____" at bounding box center [753, 275] width 147 height 29
paste input "510) 365-000"
drag, startPoint x: 788, startPoint y: 278, endPoint x: 607, endPoint y: 256, distance: 182.3
click at [607, 256] on div "Outbound call Location 5 star appliance Your caller id phone number [PHONE_NUMB…" at bounding box center [739, 406] width 1479 height 812
paste input "4"
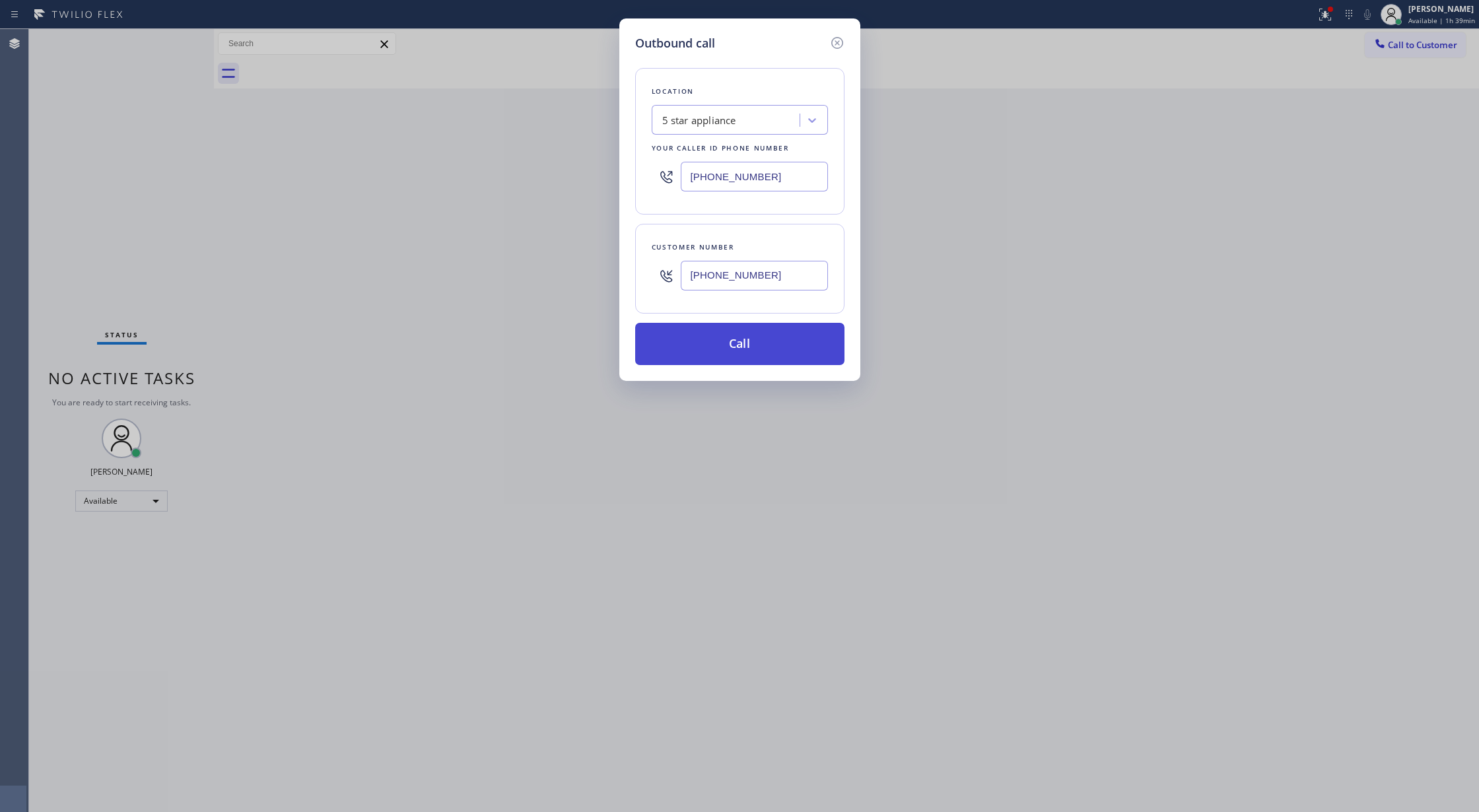
type input "[PHONE_NUMBER]"
click at [740, 343] on button "Call" at bounding box center [740, 343] width 209 height 42
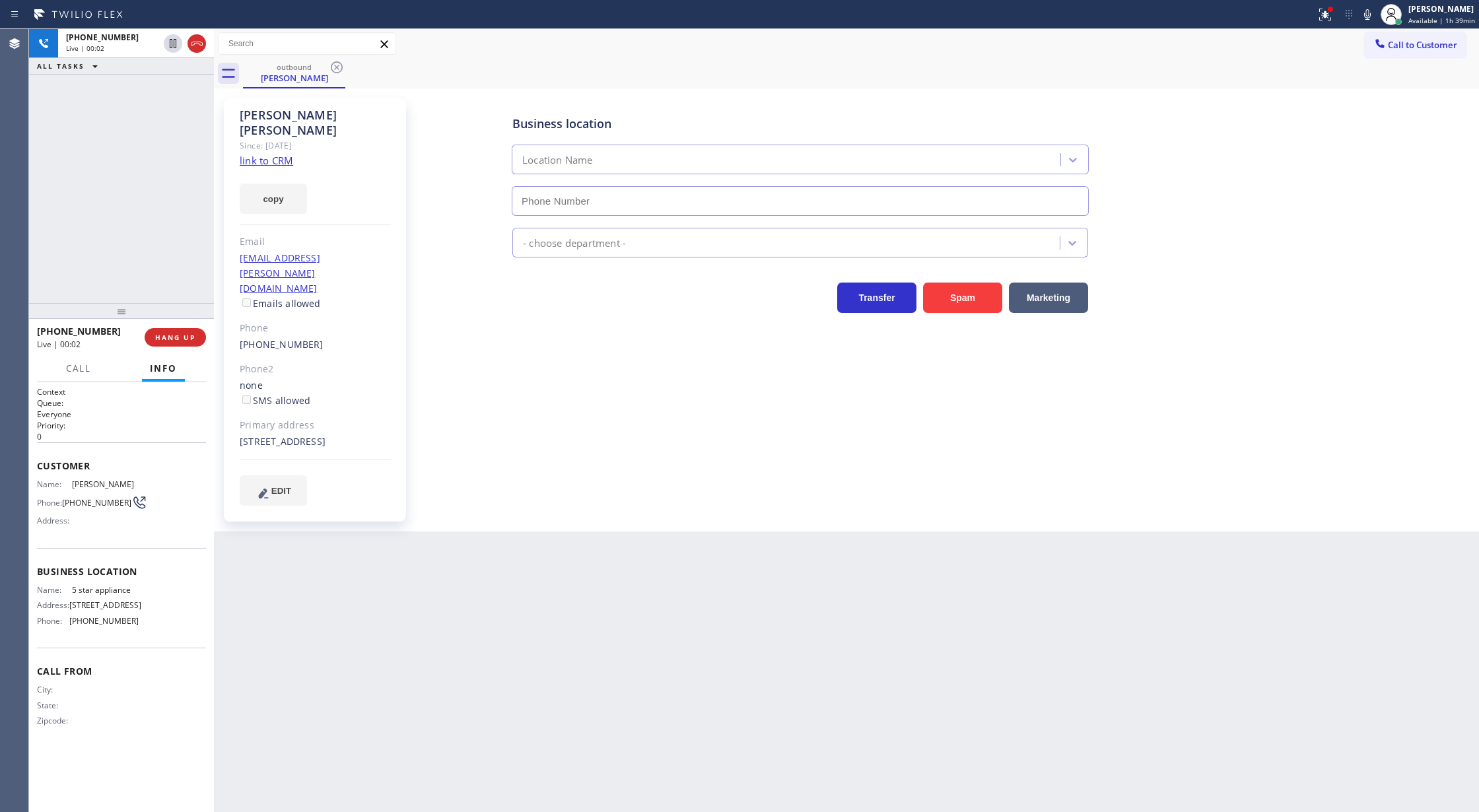
type input "[PHONE_NUMBER]"
click at [725, 38] on div "Call to Customer Outbound call Location 5 star appliance Your caller id phone n…" at bounding box center [846, 44] width 1265 height 23
click at [196, 43] on icon at bounding box center [197, 43] width 12 height 4
click at [161, 336] on span "COMPLETE" at bounding box center [173, 337] width 45 height 9
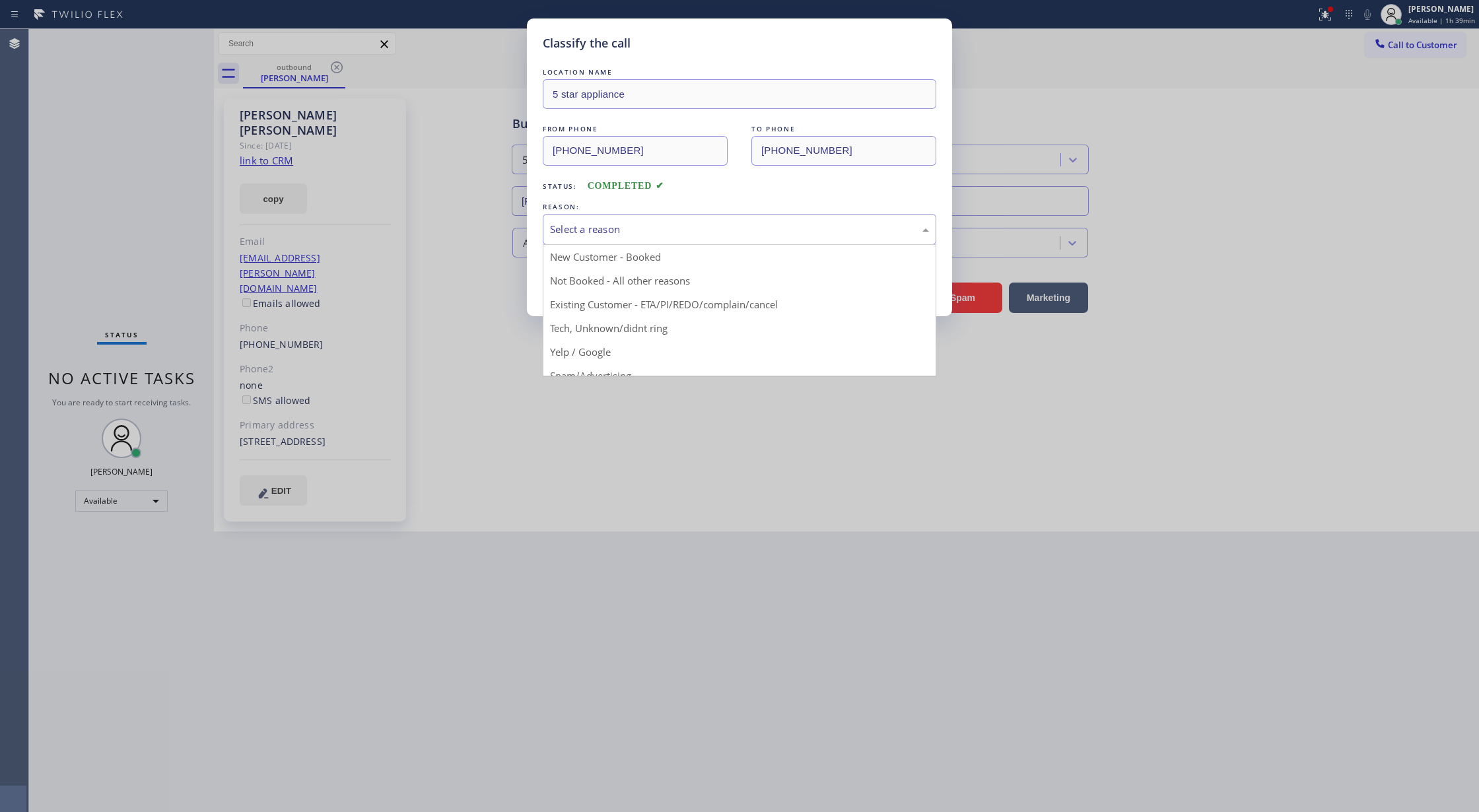
click at [663, 224] on div "Select a reason" at bounding box center [739, 229] width 379 height 15
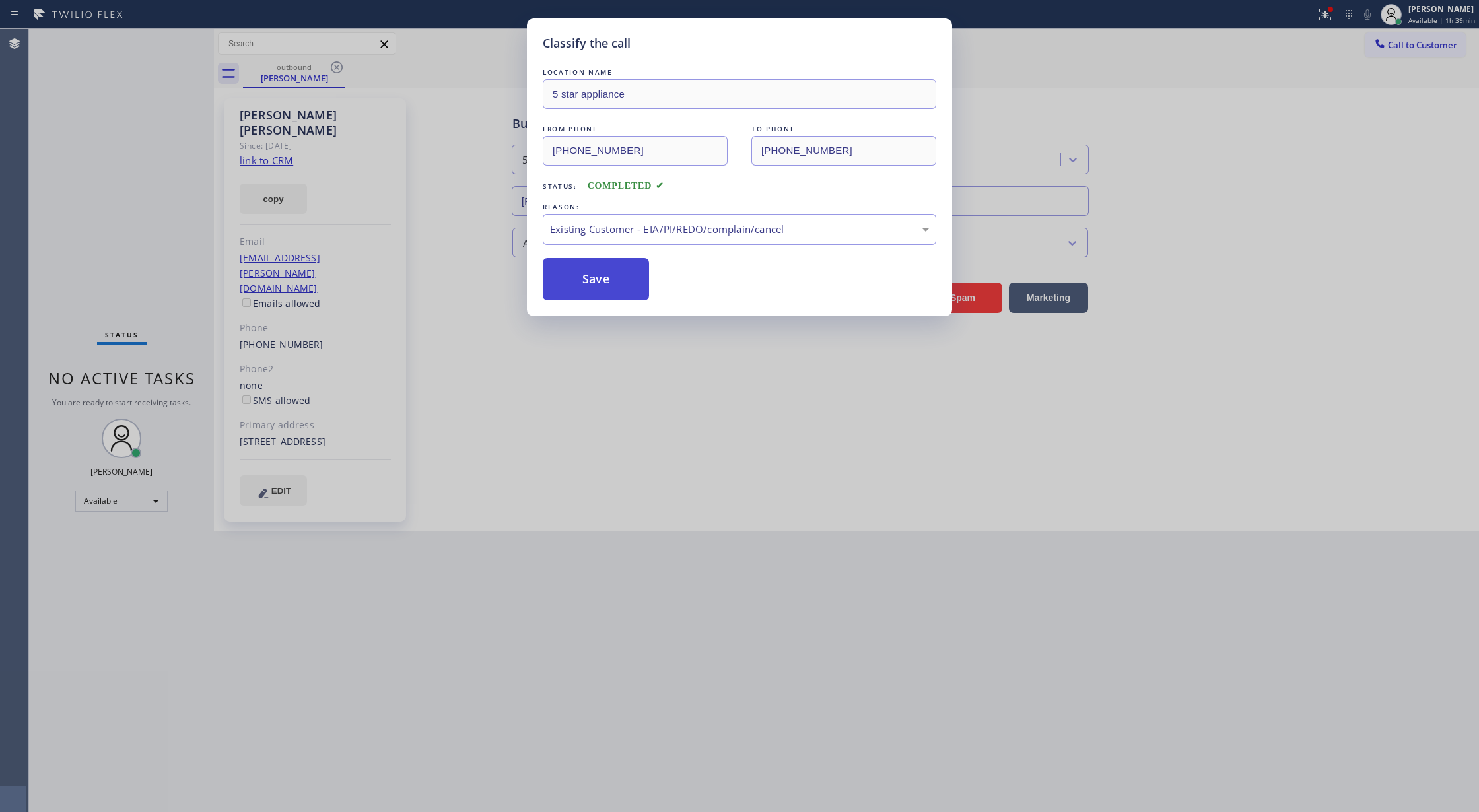
click at [603, 273] on button "Save" at bounding box center [595, 279] width 106 height 42
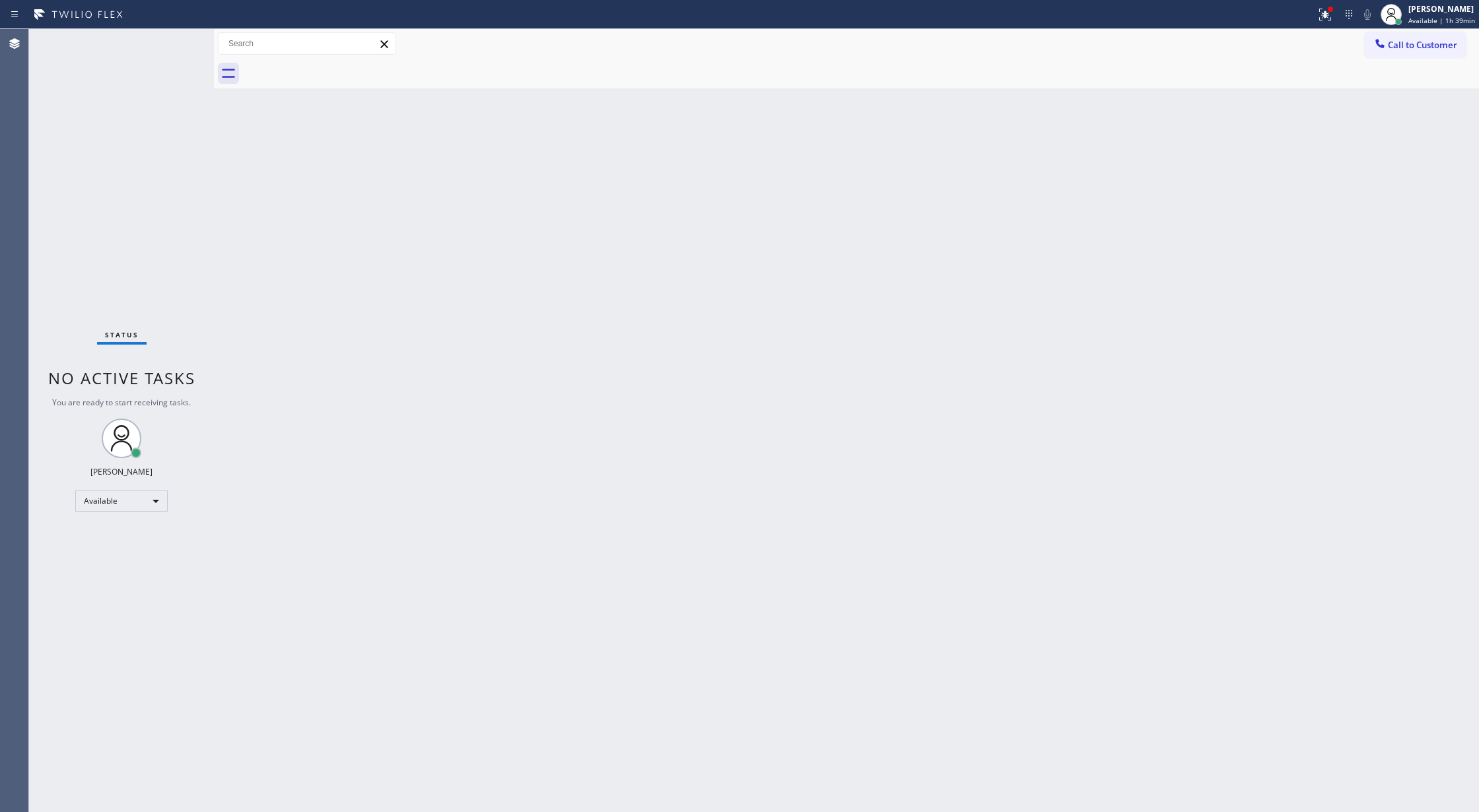
click at [176, 40] on div "Status No active tasks You are ready to start receiving tasks. [PERSON_NAME] Av…" at bounding box center [121, 420] width 185 height 783
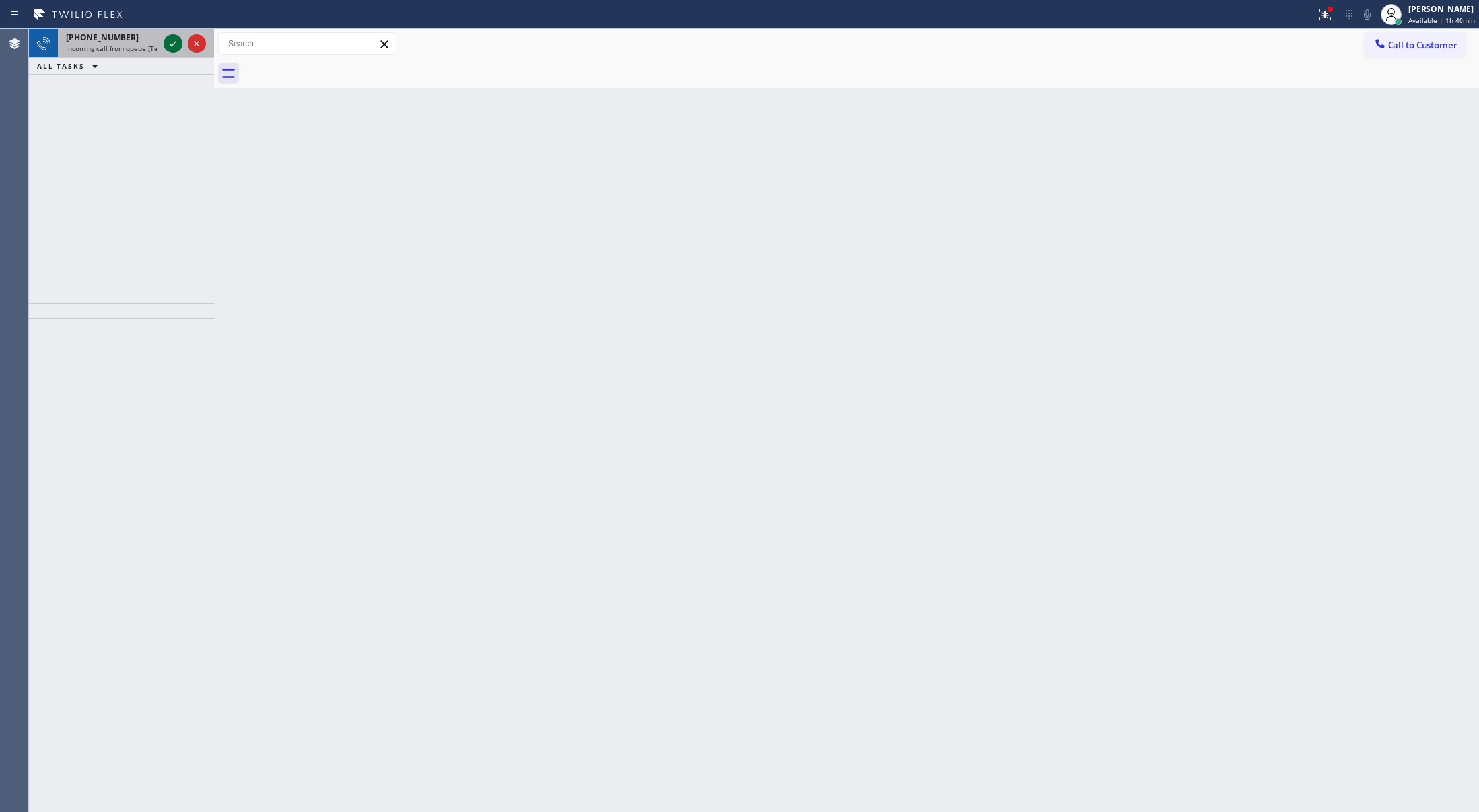
click at [172, 42] on icon at bounding box center [173, 43] width 16 height 16
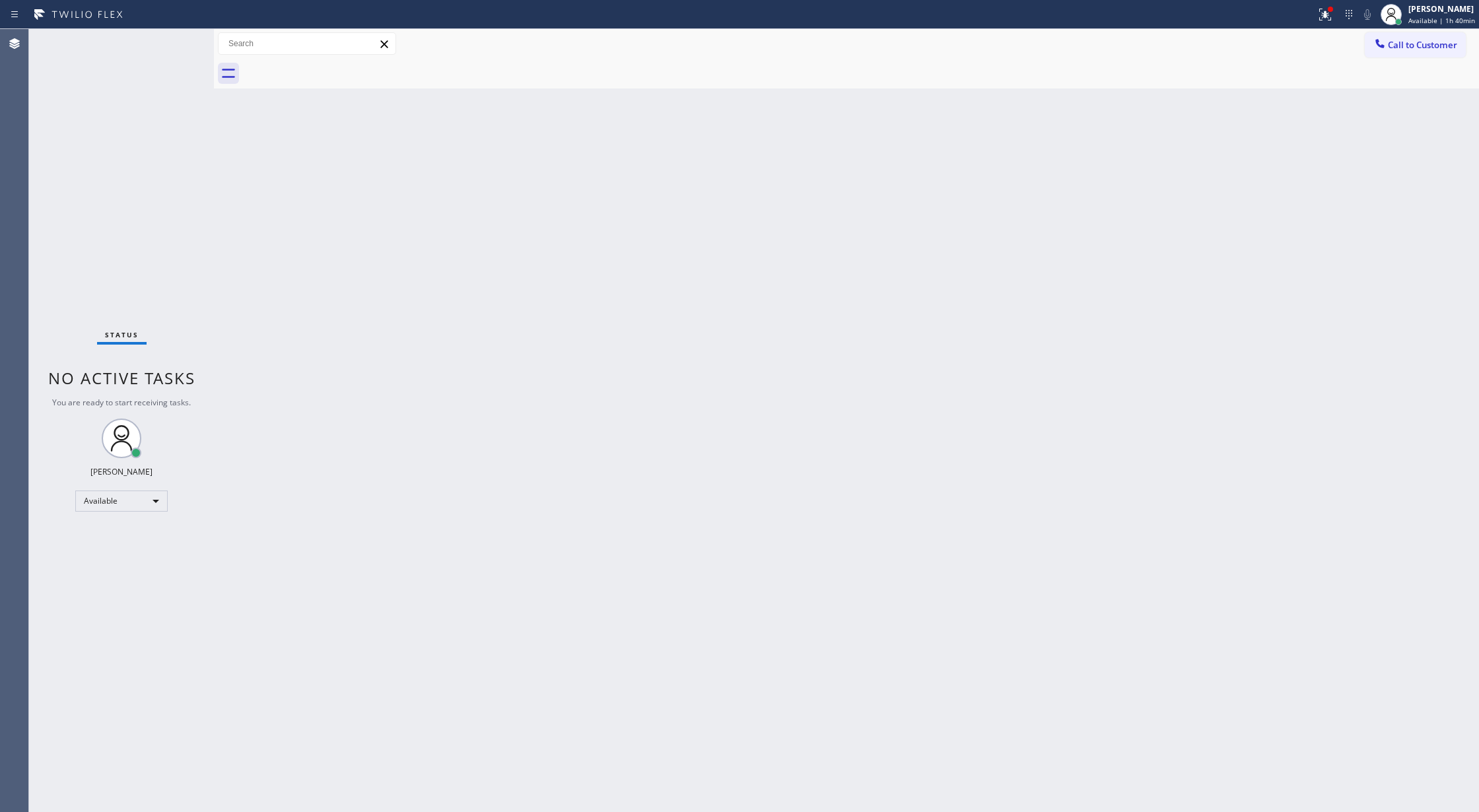
click at [172, 42] on div "Status No active tasks You are ready to start receiving tasks. [PERSON_NAME] Av…" at bounding box center [121, 420] width 185 height 783
click at [146, 508] on div "Available" at bounding box center [121, 501] width 93 height 21
click at [132, 566] on li "Break" at bounding box center [121, 569] width 89 height 16
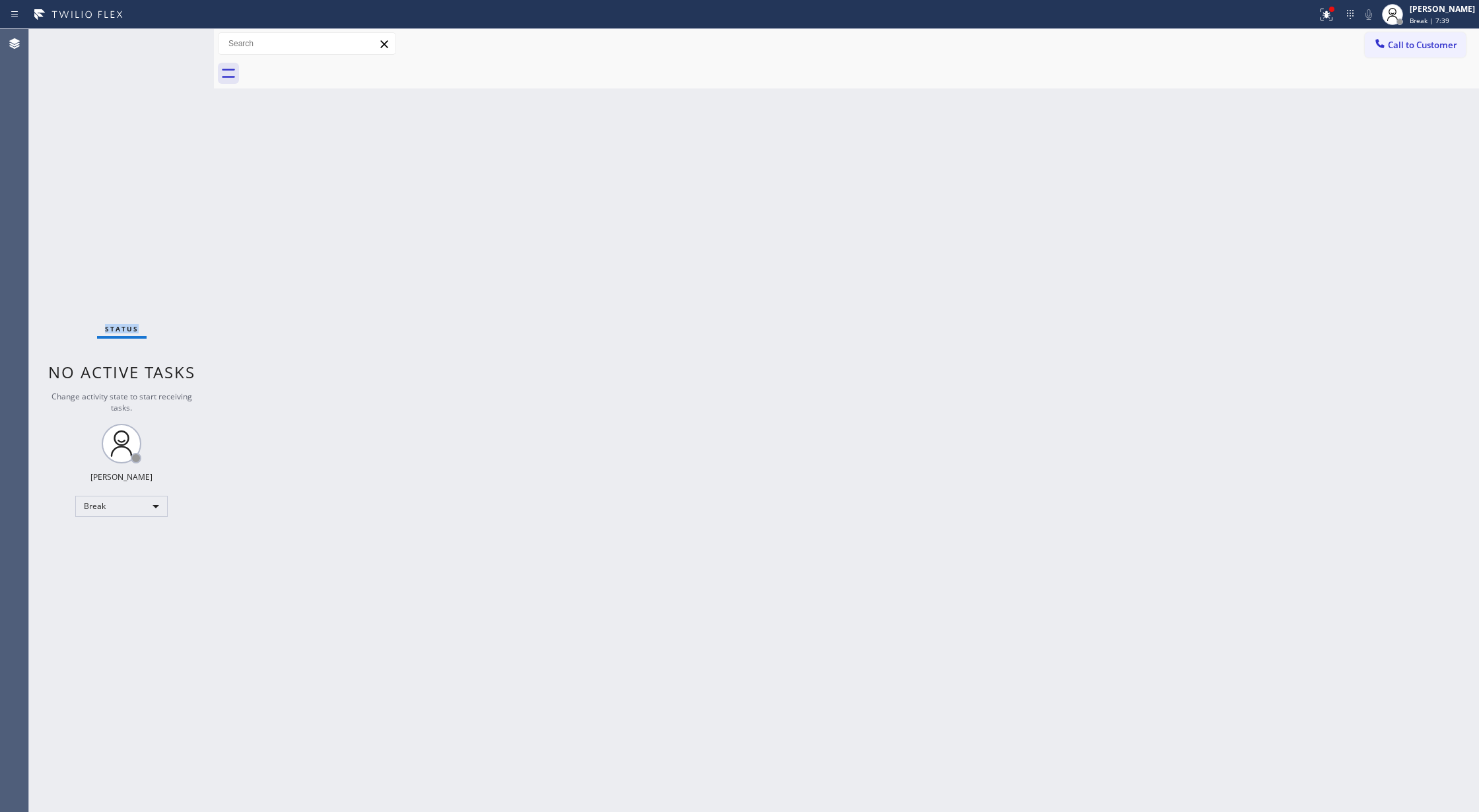
click at [170, 35] on div "Status No active tasks Change activity state to start receiving tasks. [PERSON_…" at bounding box center [121, 420] width 185 height 783
click at [151, 505] on div "Break" at bounding box center [121, 506] width 93 height 21
click at [136, 540] on li "Available" at bounding box center [121, 541] width 89 height 16
click at [176, 46] on div "Status No active tasks You are ready to start receiving tasks. [PERSON_NAME] Av…" at bounding box center [121, 420] width 185 height 783
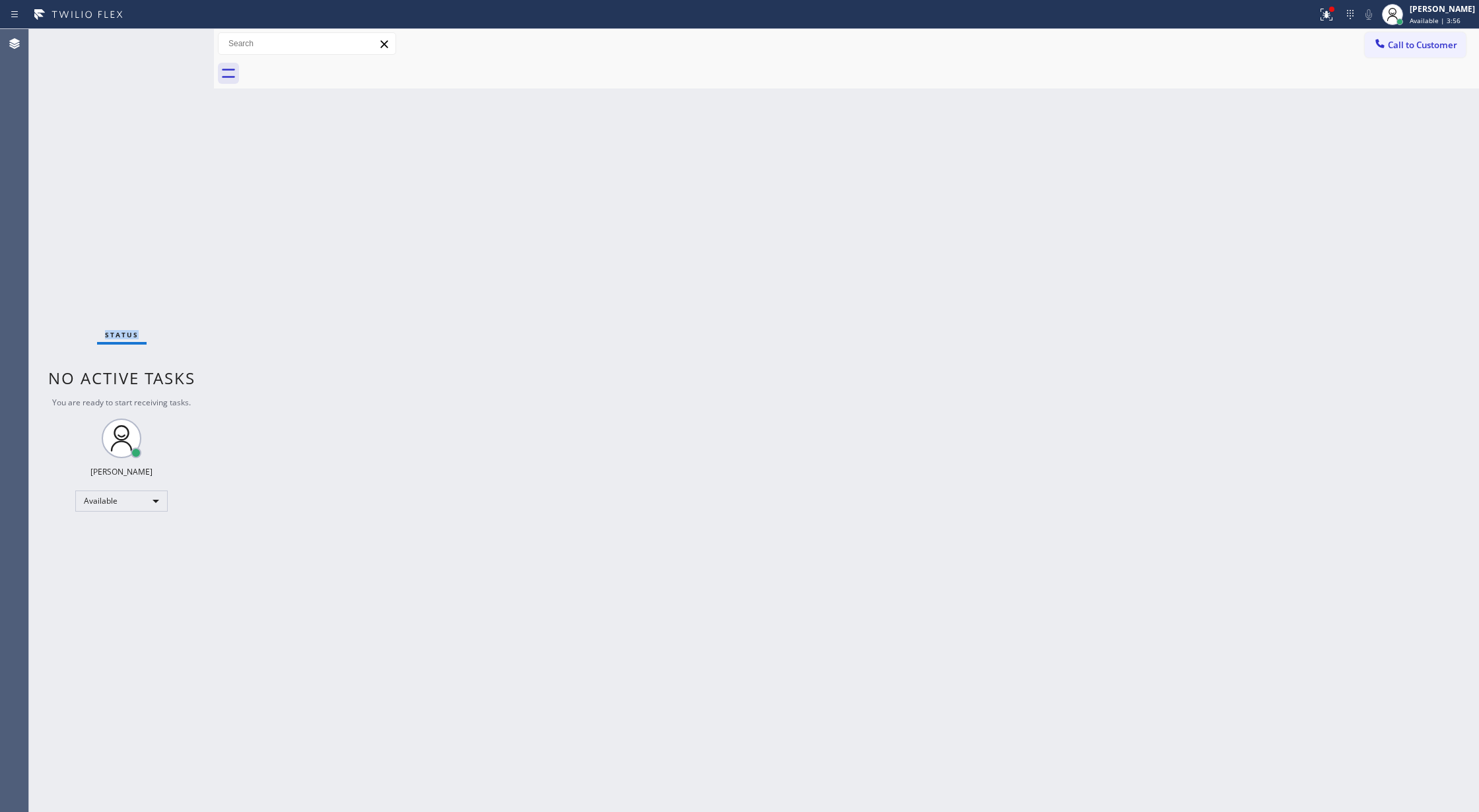
click at [176, 46] on div "Status No active tasks You are ready to start receiving tasks. [PERSON_NAME] Av…" at bounding box center [121, 420] width 185 height 783
click at [174, 46] on div "Status No active tasks You are ready to start receiving tasks. [PERSON_NAME] Av…" at bounding box center [121, 420] width 185 height 783
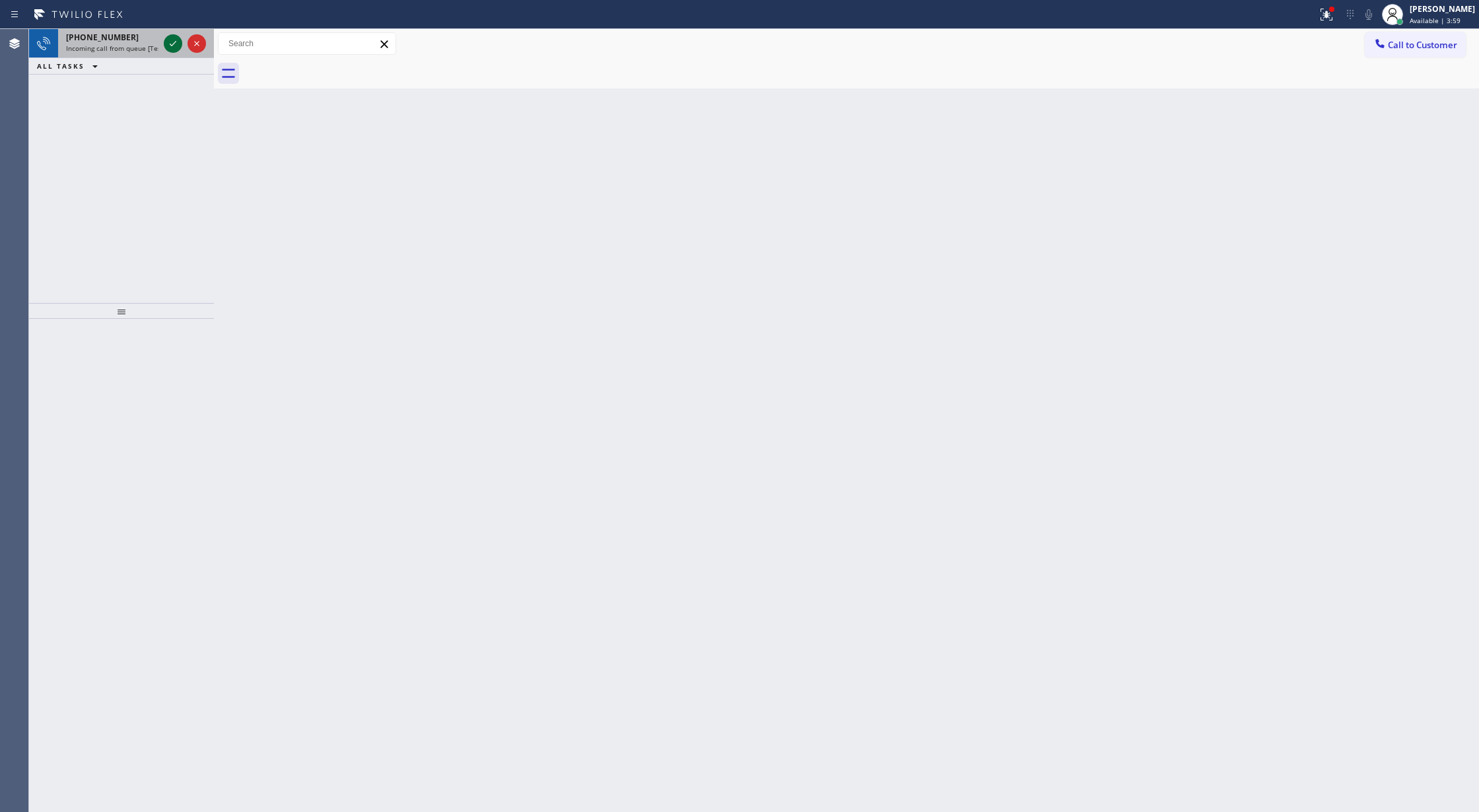
click at [173, 46] on icon at bounding box center [173, 43] width 16 height 16
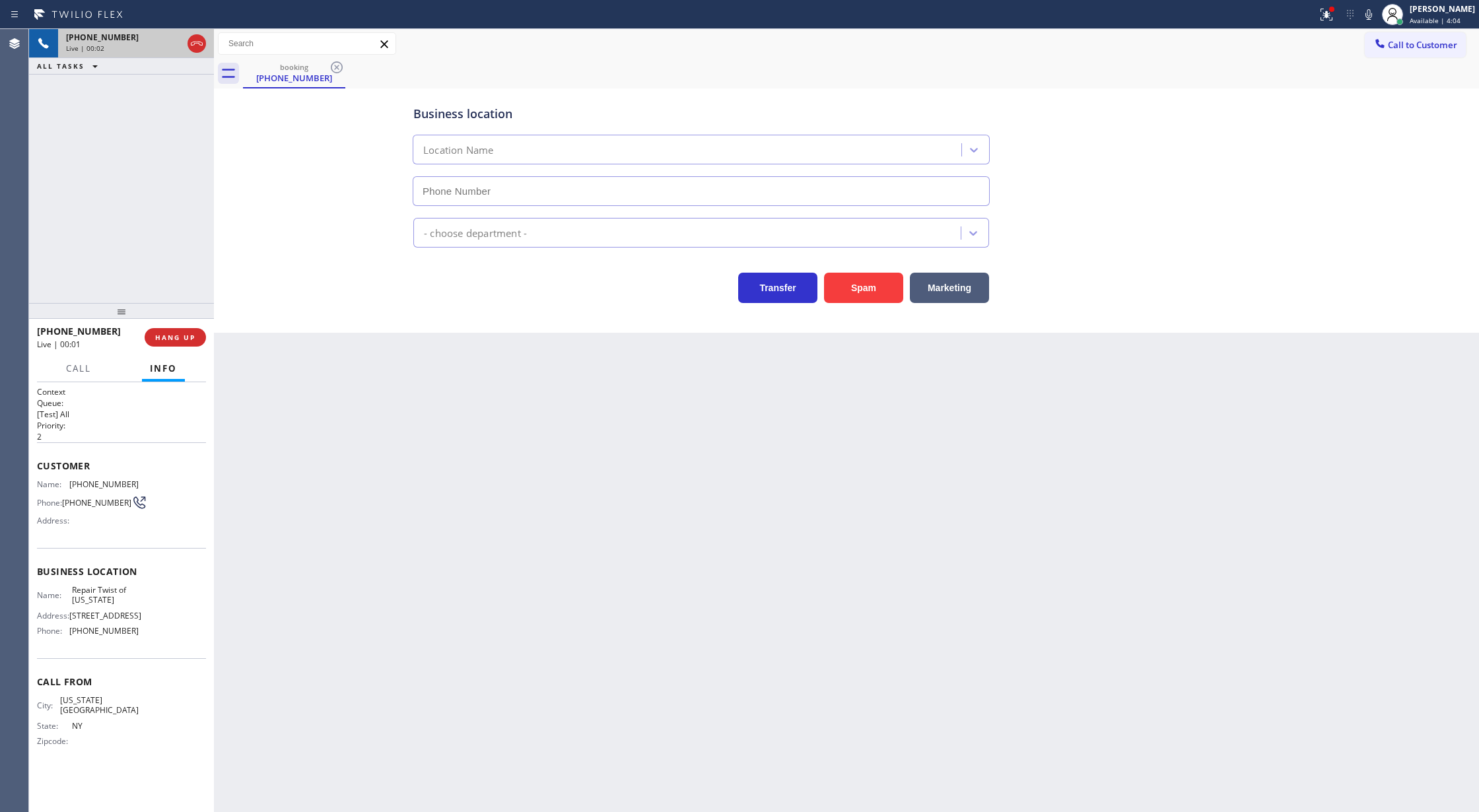
type input "[PHONE_NUMBER]"
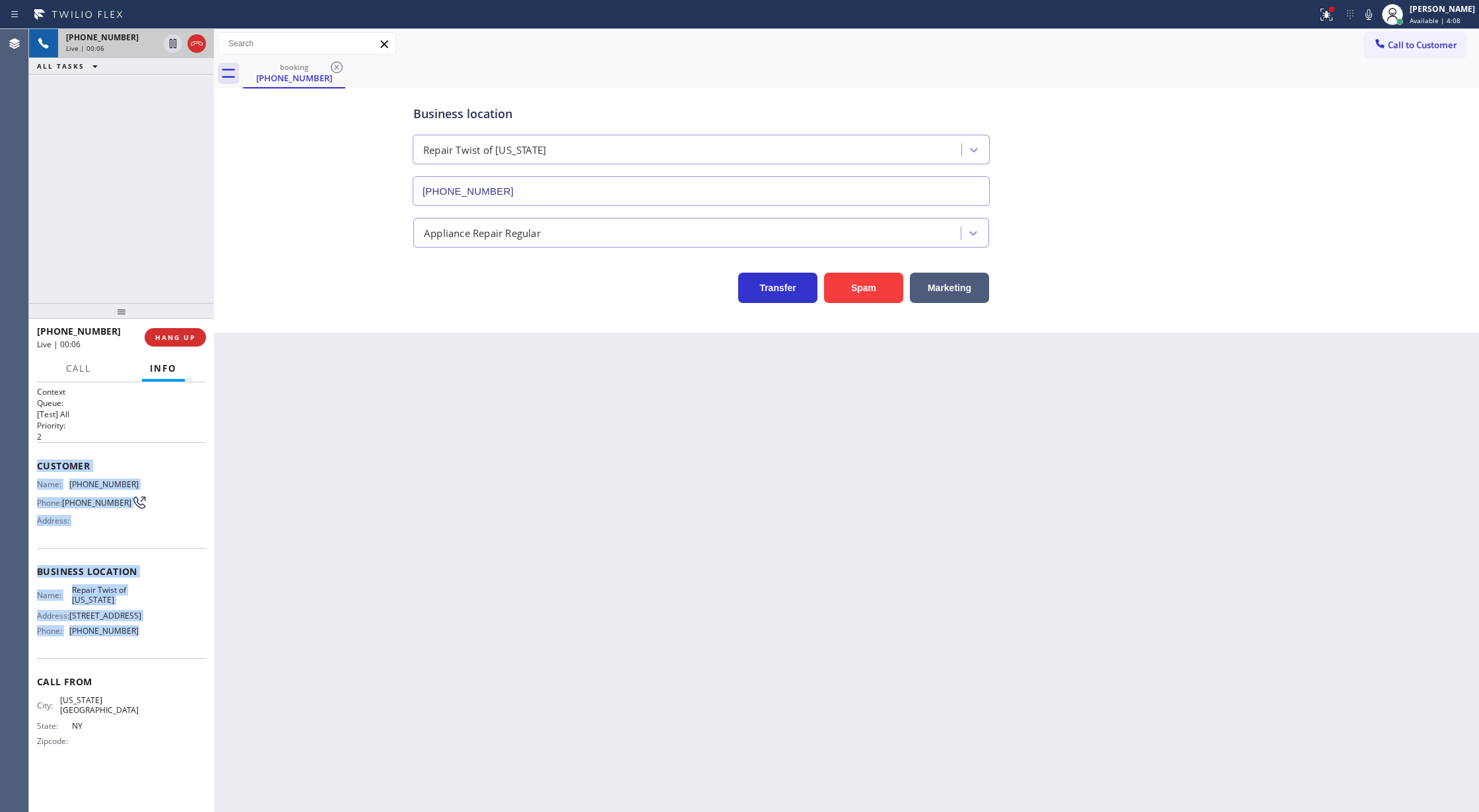
copy div "Customer Name: [PHONE_NUMBER] Phone: [PHONE_NUMBER] Address: Business location …"
drag, startPoint x: 37, startPoint y: 466, endPoint x: 163, endPoint y: 665, distance: 235.5
click at [163, 665] on div "Context Queue: [Test] All Priority: 2 Customer Name: [PHONE_NUMBER] Phone: [PHO…" at bounding box center [121, 577] width 169 height 382
click at [198, 45] on div "Live | 00:18" at bounding box center [136, 48] width 140 height 9
click at [169, 343] on button "COMPLETE" at bounding box center [173, 337] width 66 height 19
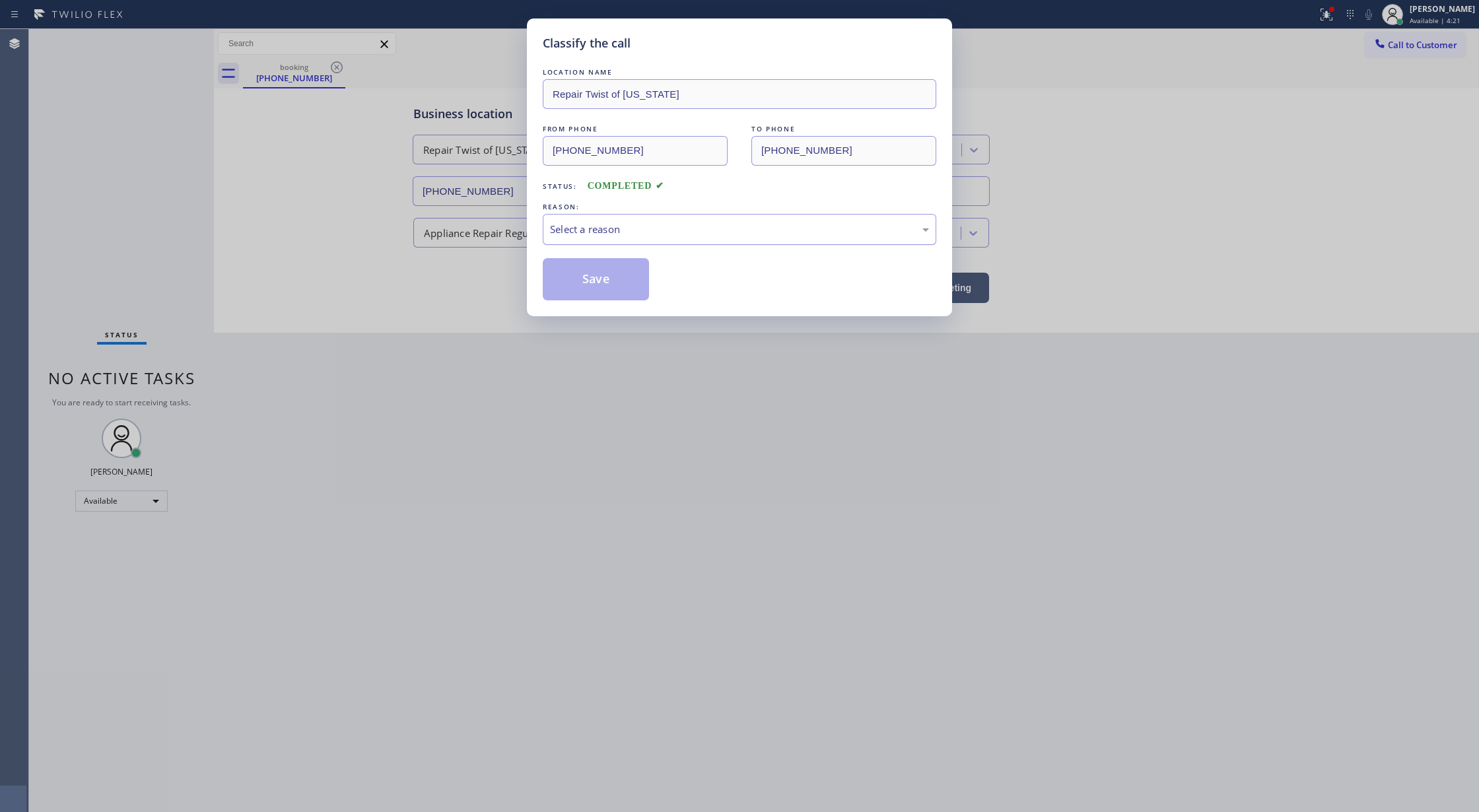
click at [634, 235] on div "Select a reason" at bounding box center [739, 229] width 379 height 15
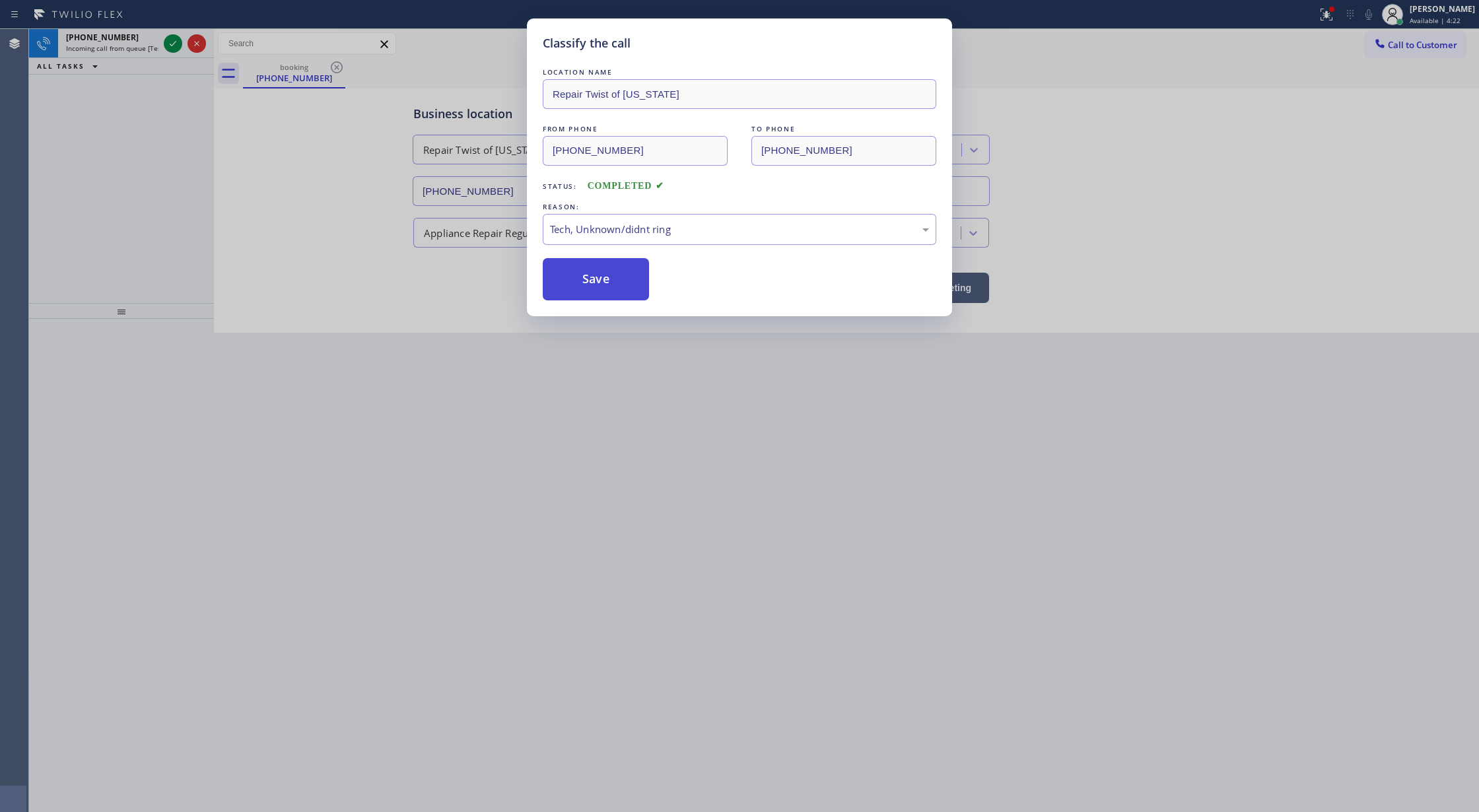
click at [588, 279] on button "Save" at bounding box center [595, 279] width 106 height 42
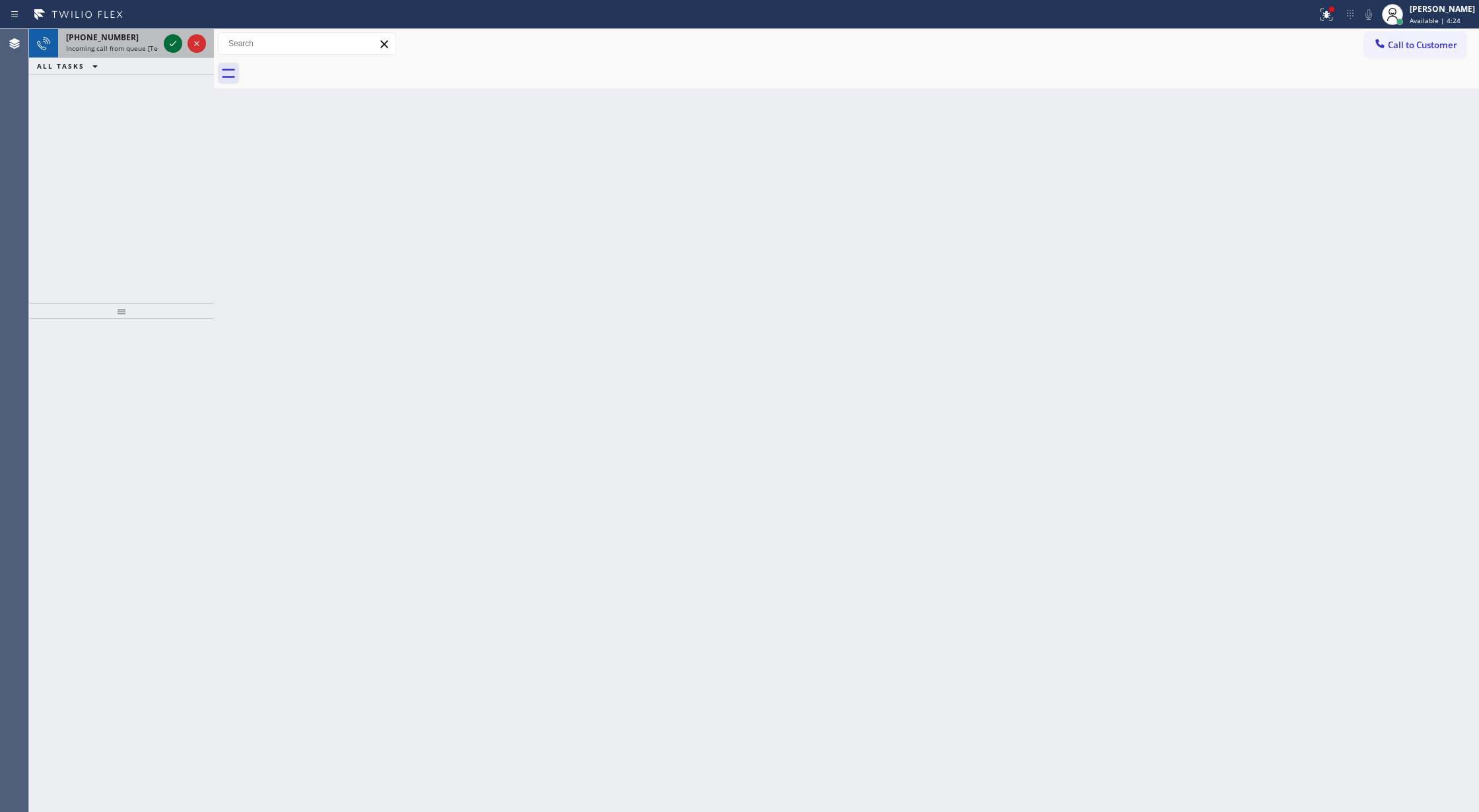
click at [165, 42] on icon at bounding box center [173, 43] width 16 height 16
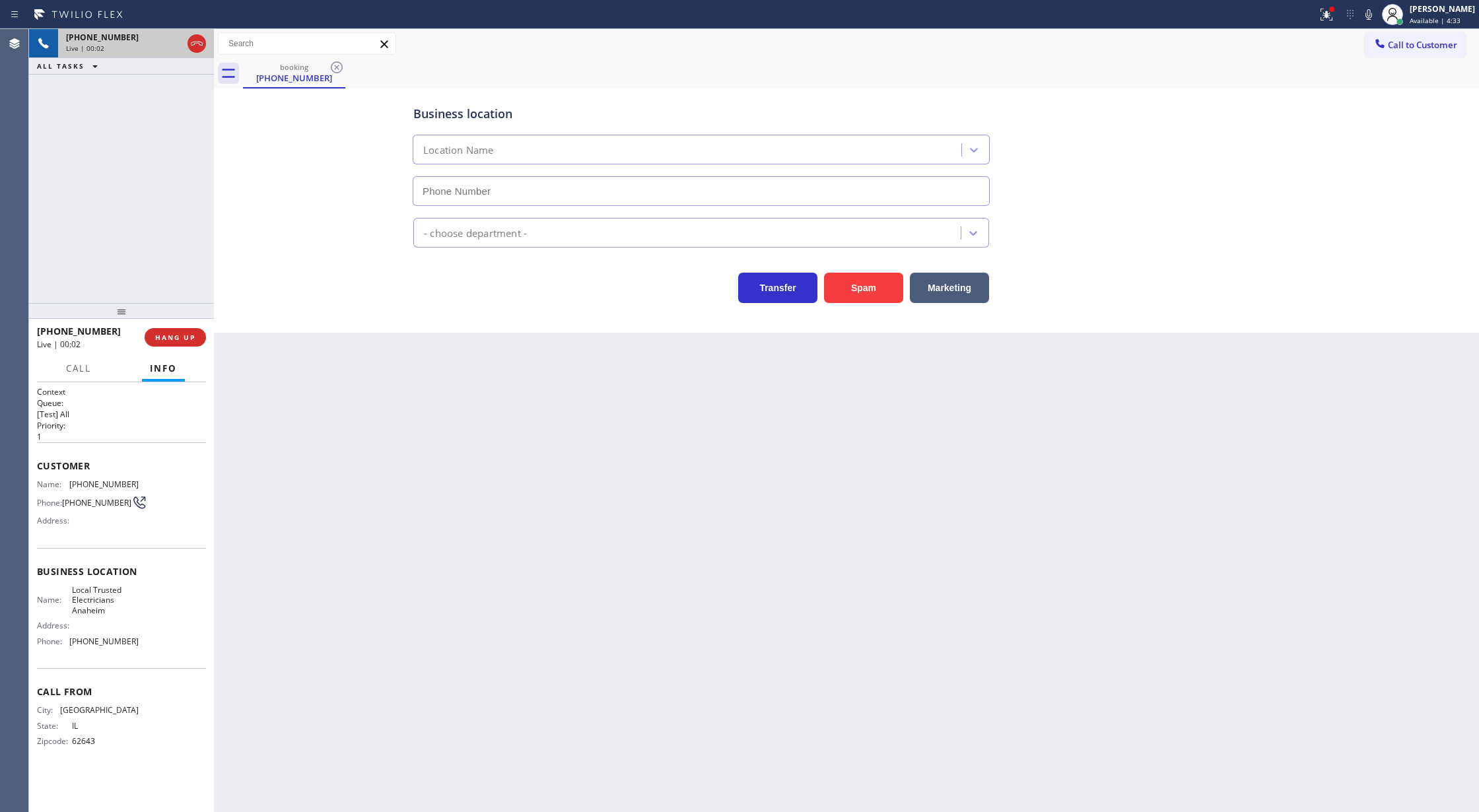
type input "[PHONE_NUMBER]"
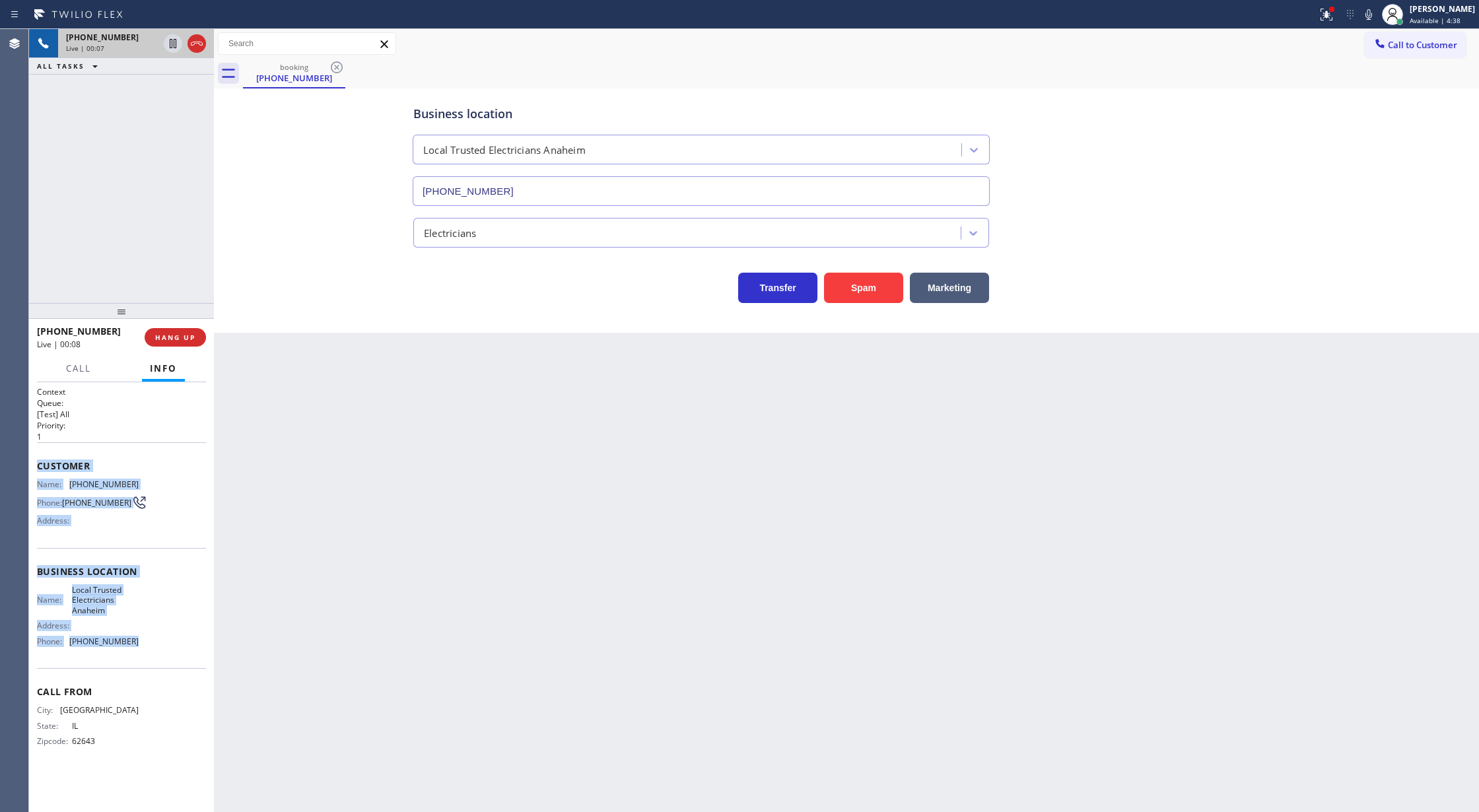
copy div "Customer Name: [PHONE_NUMBER] Phone: [PHONE_NUMBER] Address: Business location …"
drag, startPoint x: 38, startPoint y: 462, endPoint x: 149, endPoint y: 640, distance: 209.8
click at [149, 640] on div "Context Queue: [Test] All Priority: 1 Customer Name: [PHONE_NUMBER] Phone: [PHO…" at bounding box center [121, 577] width 169 height 382
click at [858, 288] on button "Spam" at bounding box center [863, 288] width 79 height 30
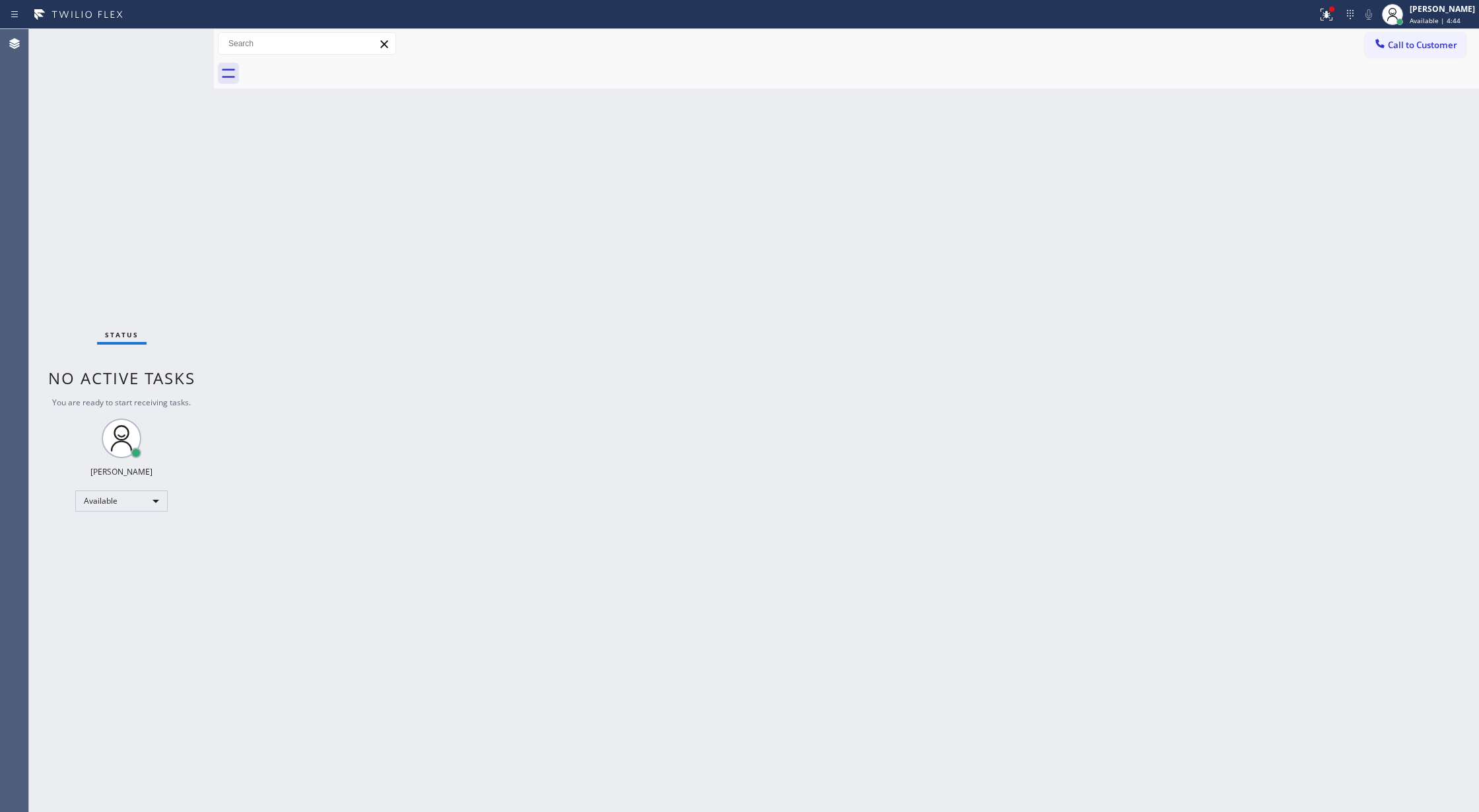
click at [160, 38] on div "Status No active tasks You are ready to start receiving tasks. [PERSON_NAME] Av…" at bounding box center [121, 420] width 185 height 783
click at [173, 35] on div "Status No active tasks You are ready to start receiving tasks. [PERSON_NAME] Av…" at bounding box center [121, 420] width 185 height 783
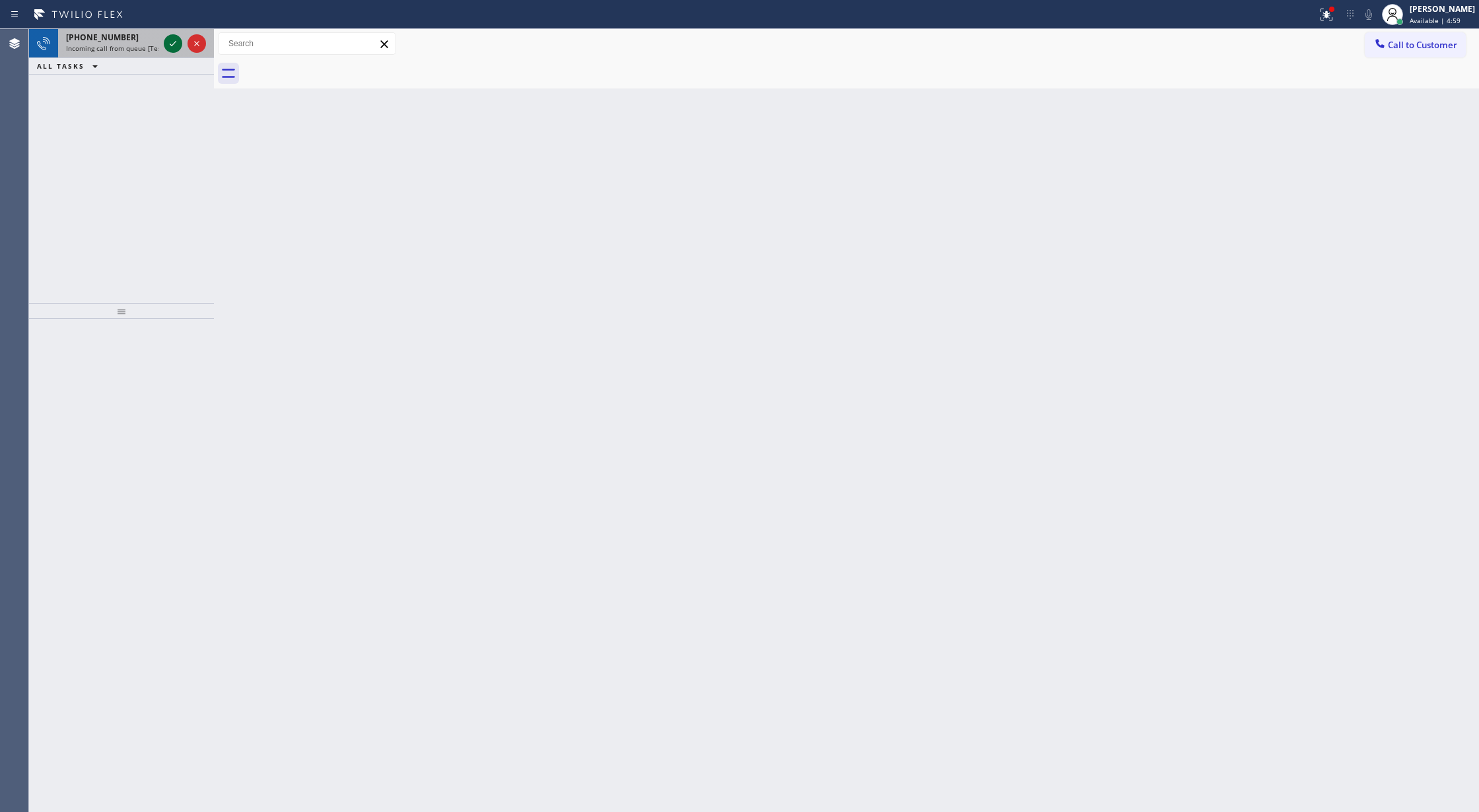
click at [174, 45] on icon at bounding box center [173, 43] width 16 height 16
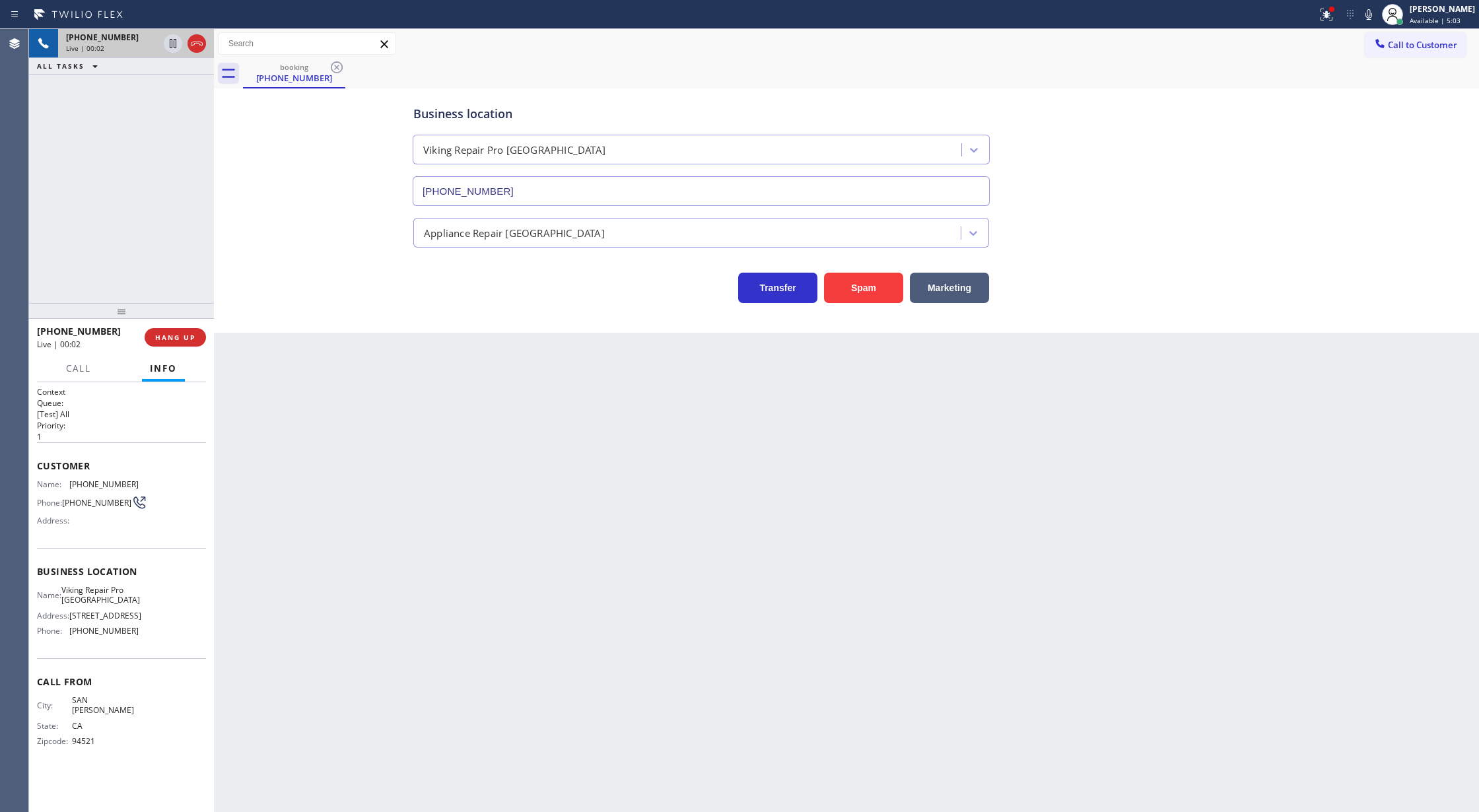
type input "[PHONE_NUMBER]"
copy div "Customer Name: [PHONE_NUMBER] Phone: [PHONE_NUMBER] Address: Business location …"
drag, startPoint x: 32, startPoint y: 465, endPoint x: 175, endPoint y: 651, distance: 234.6
click at [175, 651] on div "Context Queue: [Test] All Priority: 1 Customer Name: [PHONE_NUMBER] Phone: [PHO…" at bounding box center [121, 597] width 185 height 430
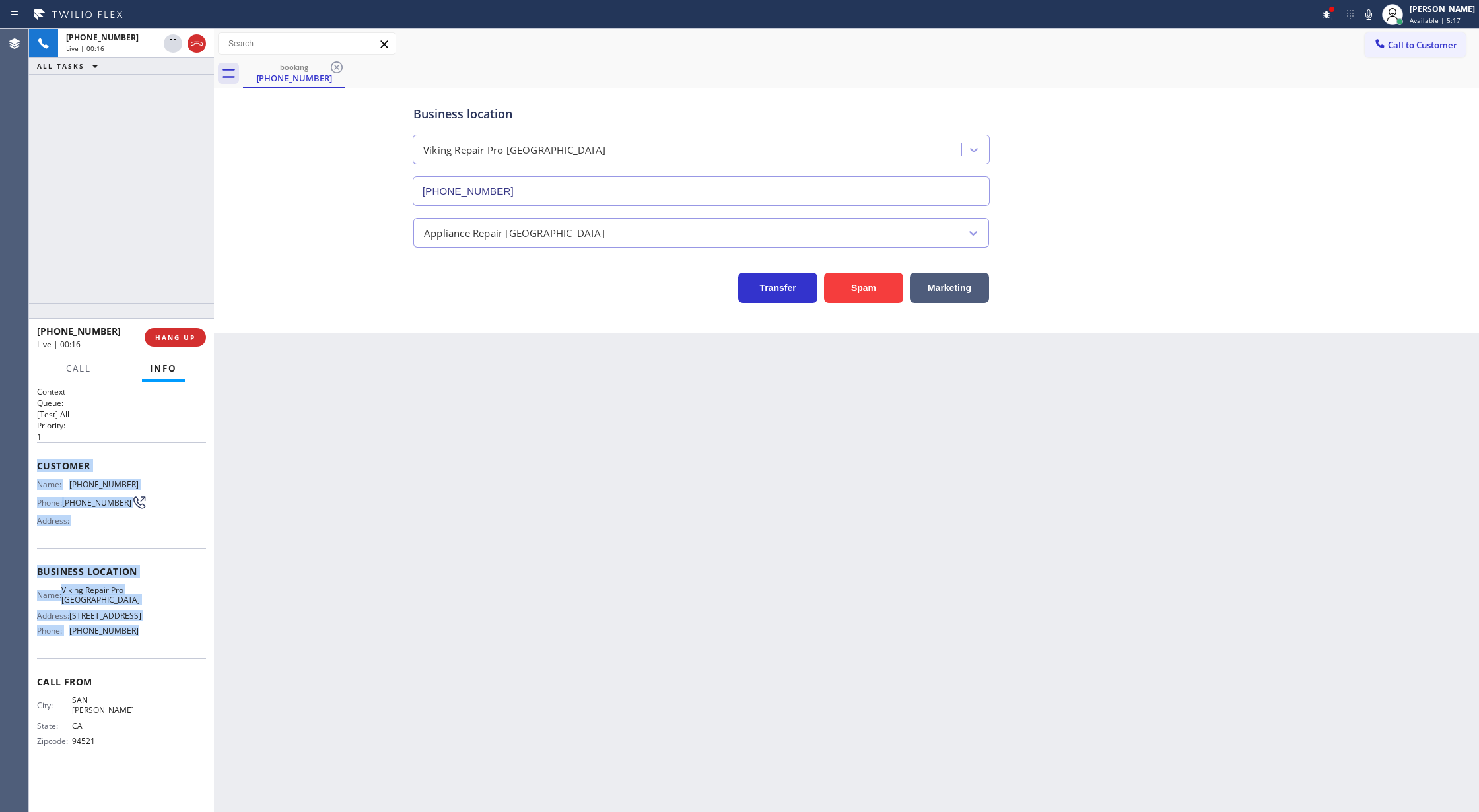
drag, startPoint x: 191, startPoint y: 44, endPoint x: 203, endPoint y: 235, distance: 191.4
click at [191, 44] on icon at bounding box center [197, 43] width 16 height 16
click at [162, 330] on button "COMPLETE" at bounding box center [173, 337] width 66 height 19
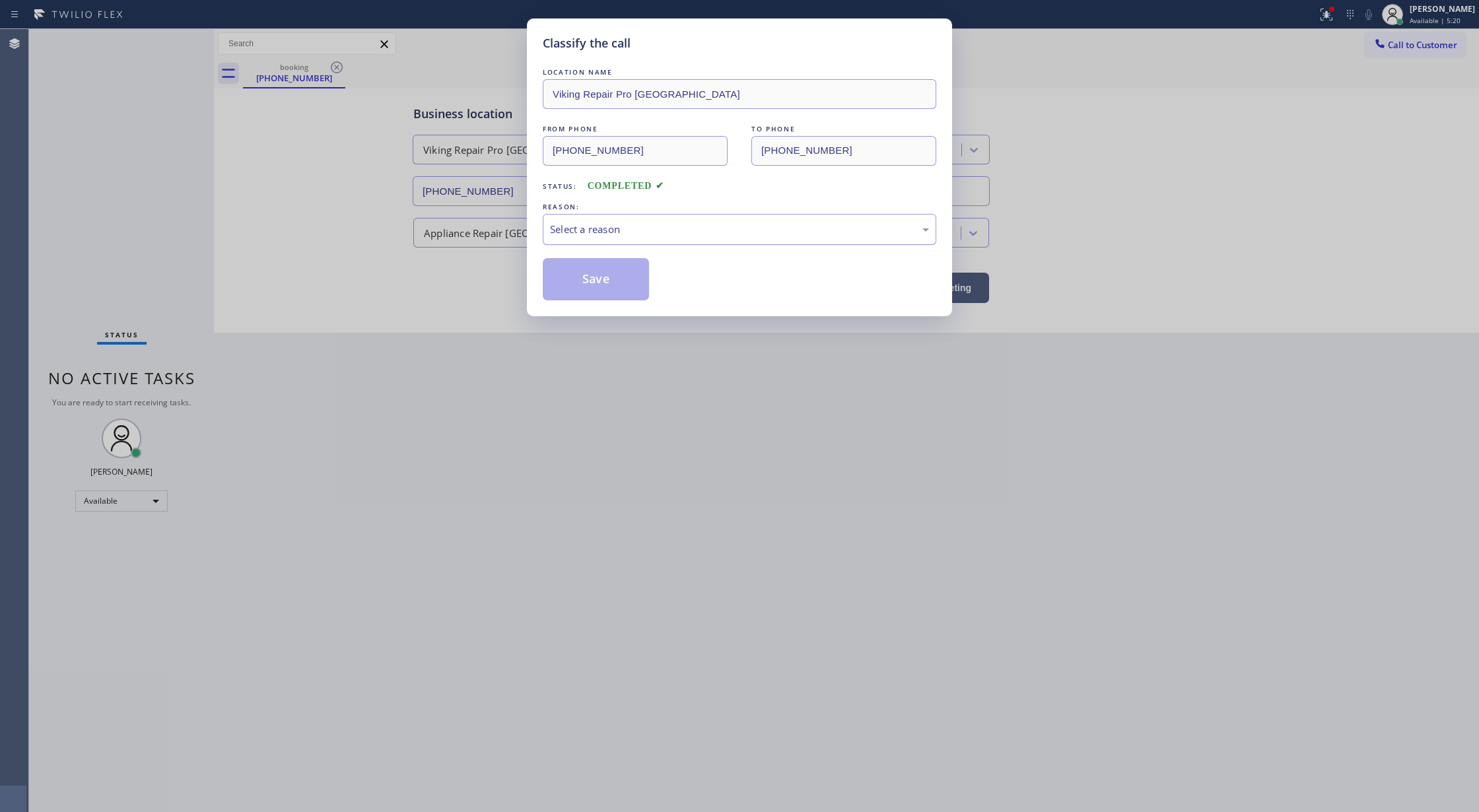
click at [647, 222] on div "Select a reason" at bounding box center [739, 229] width 379 height 15
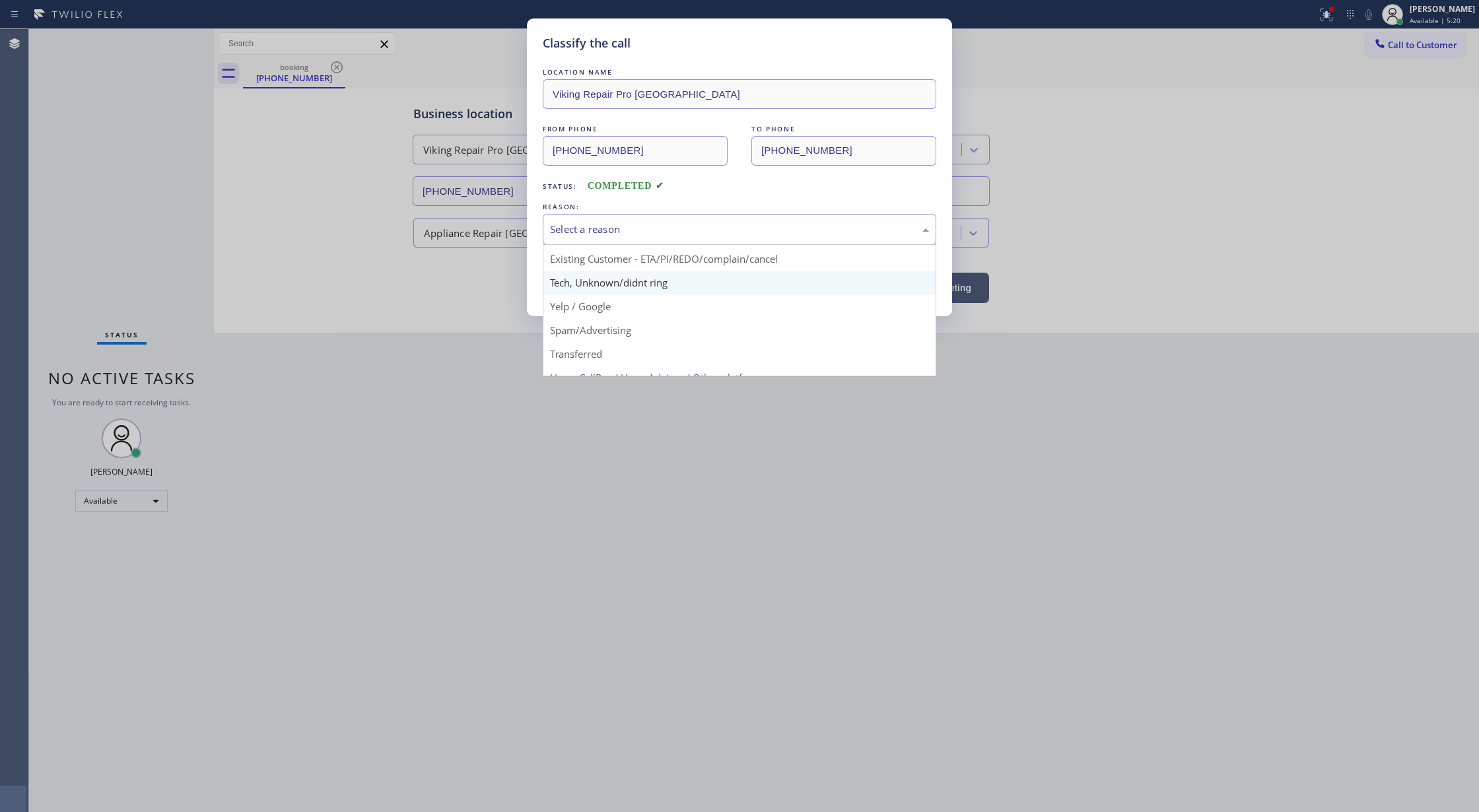
scroll to position [83, 0]
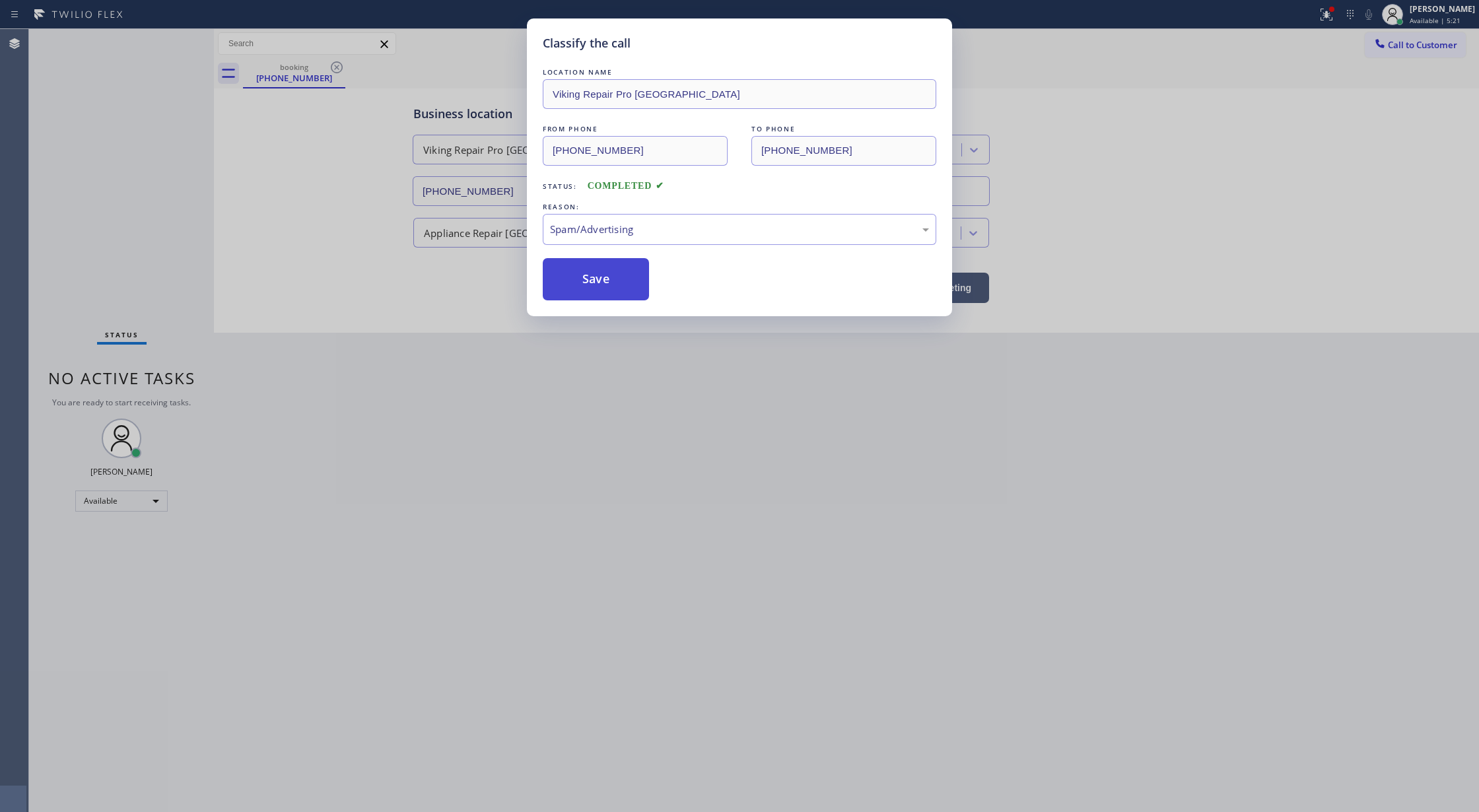
click at [606, 278] on button "Save" at bounding box center [595, 279] width 106 height 42
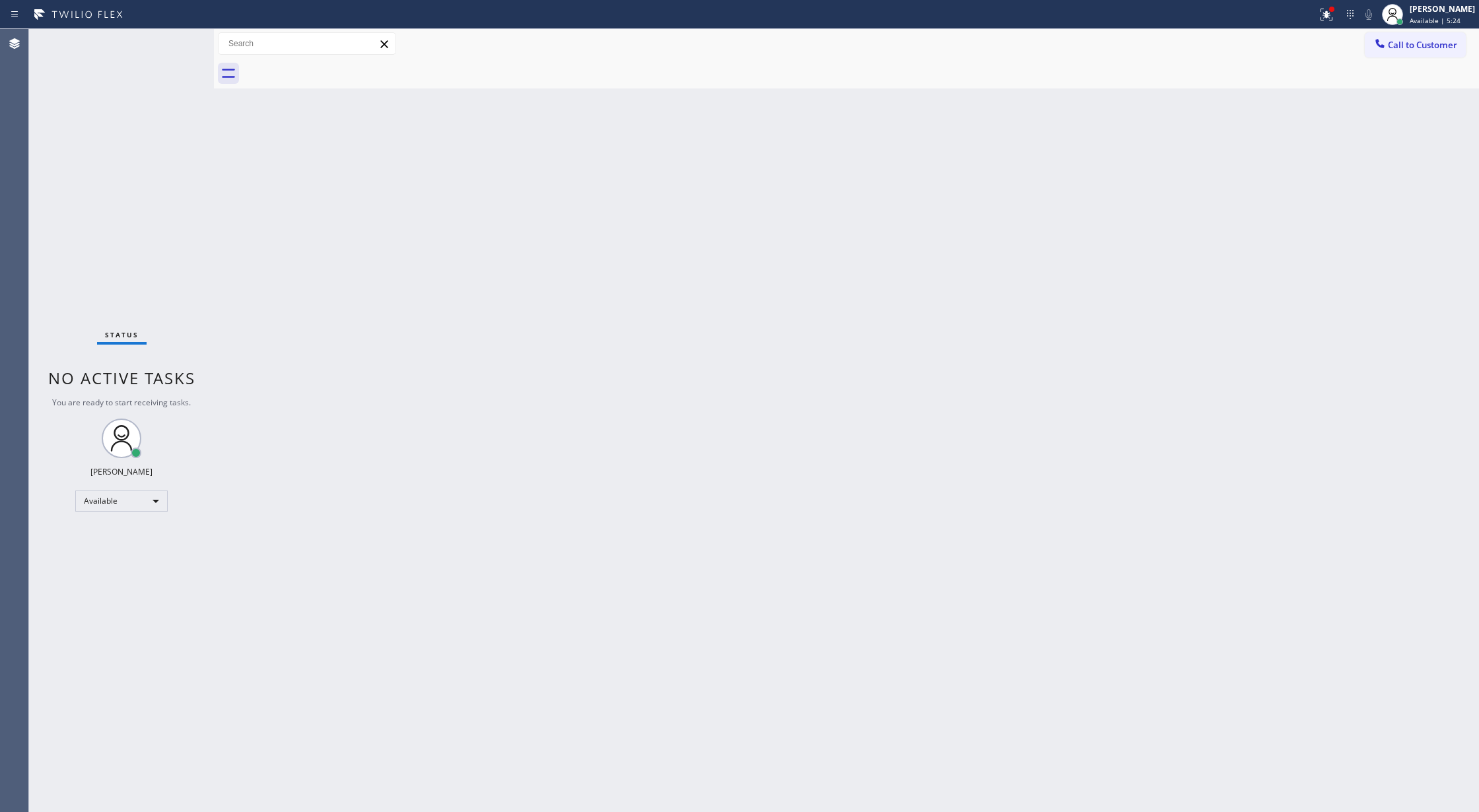
click at [176, 41] on div "Status No active tasks You are ready to start receiving tasks. [PERSON_NAME] Av…" at bounding box center [121, 420] width 185 height 783
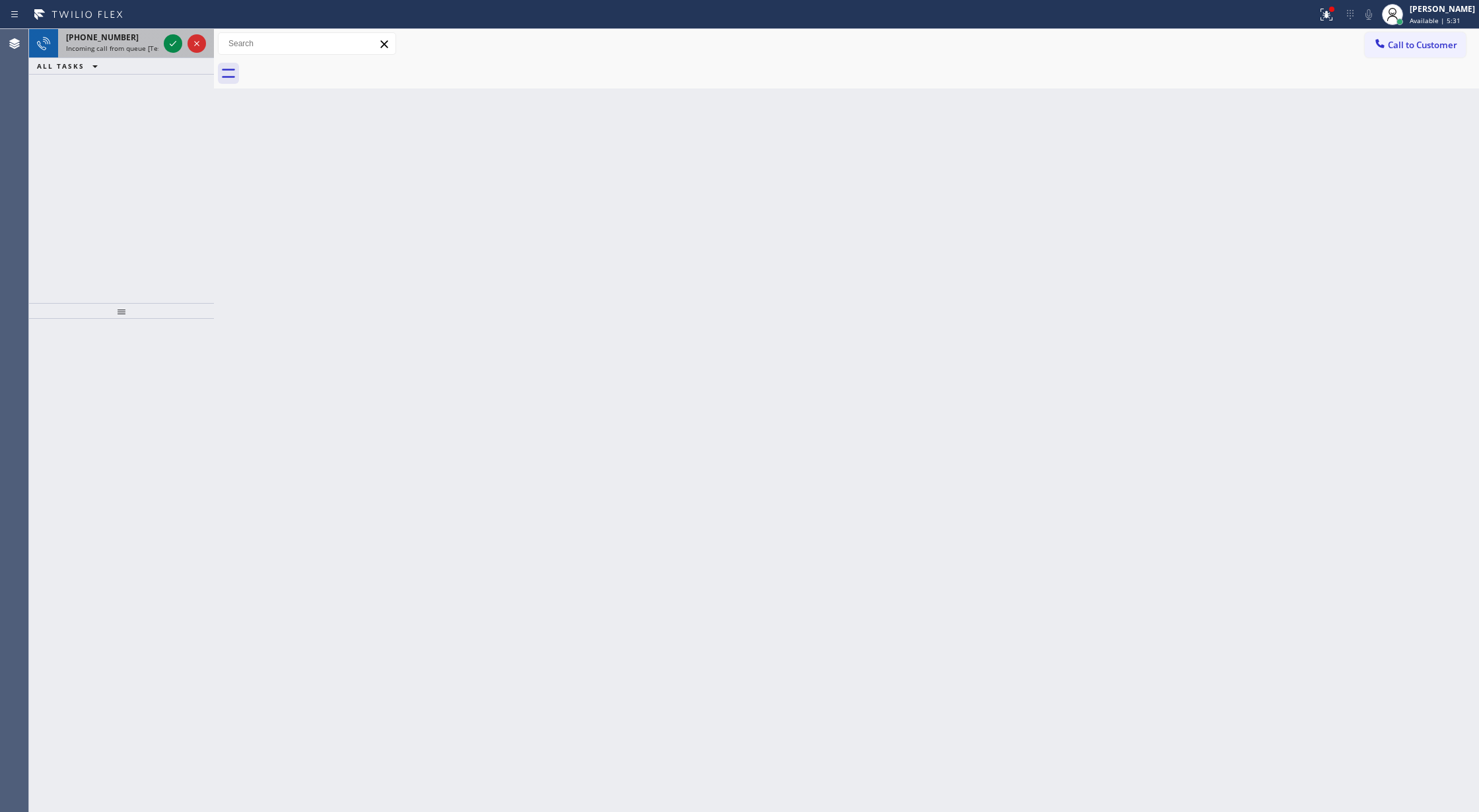
click at [163, 40] on div at bounding box center [185, 44] width 47 height 29
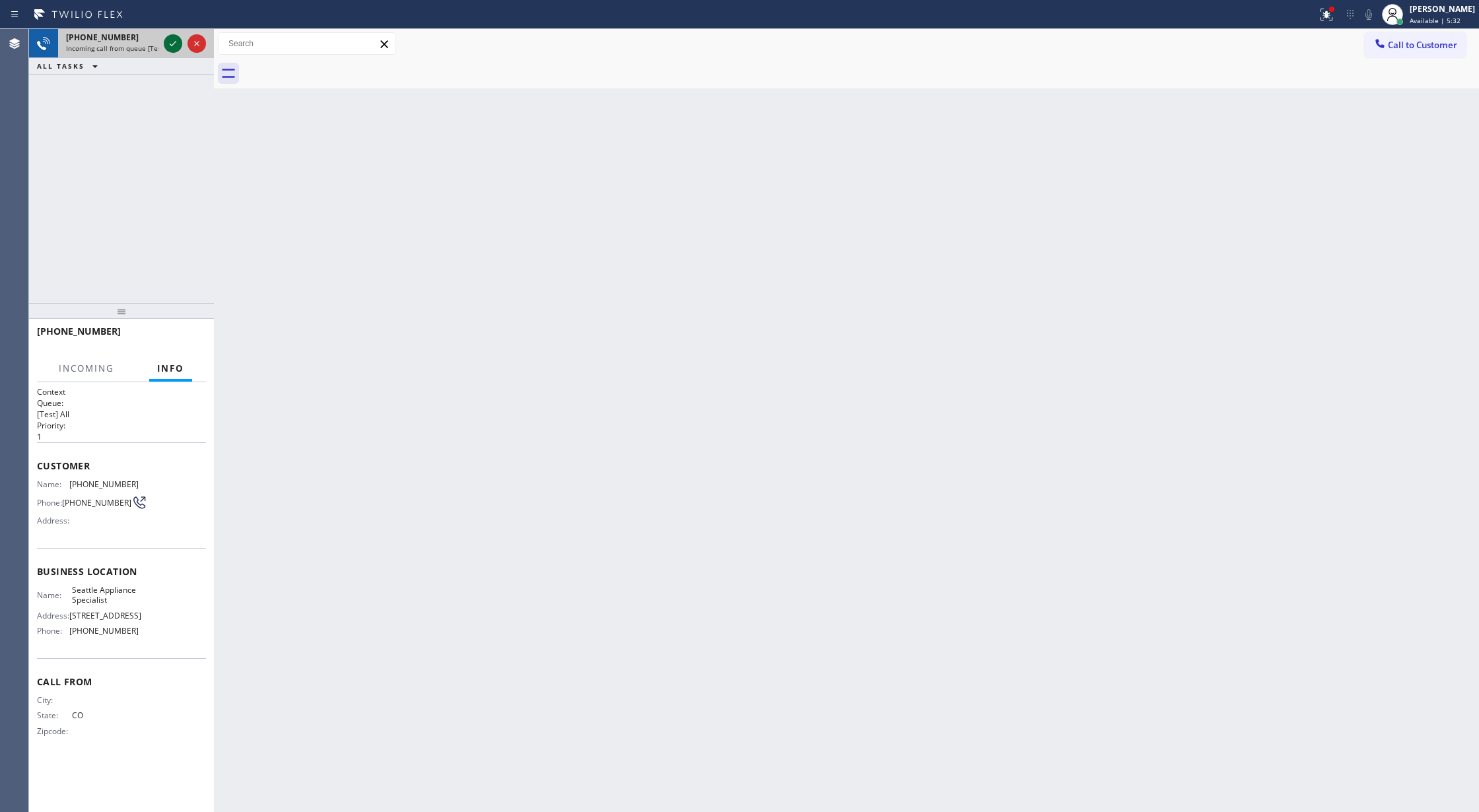
click at [170, 42] on icon at bounding box center [173, 43] width 16 height 16
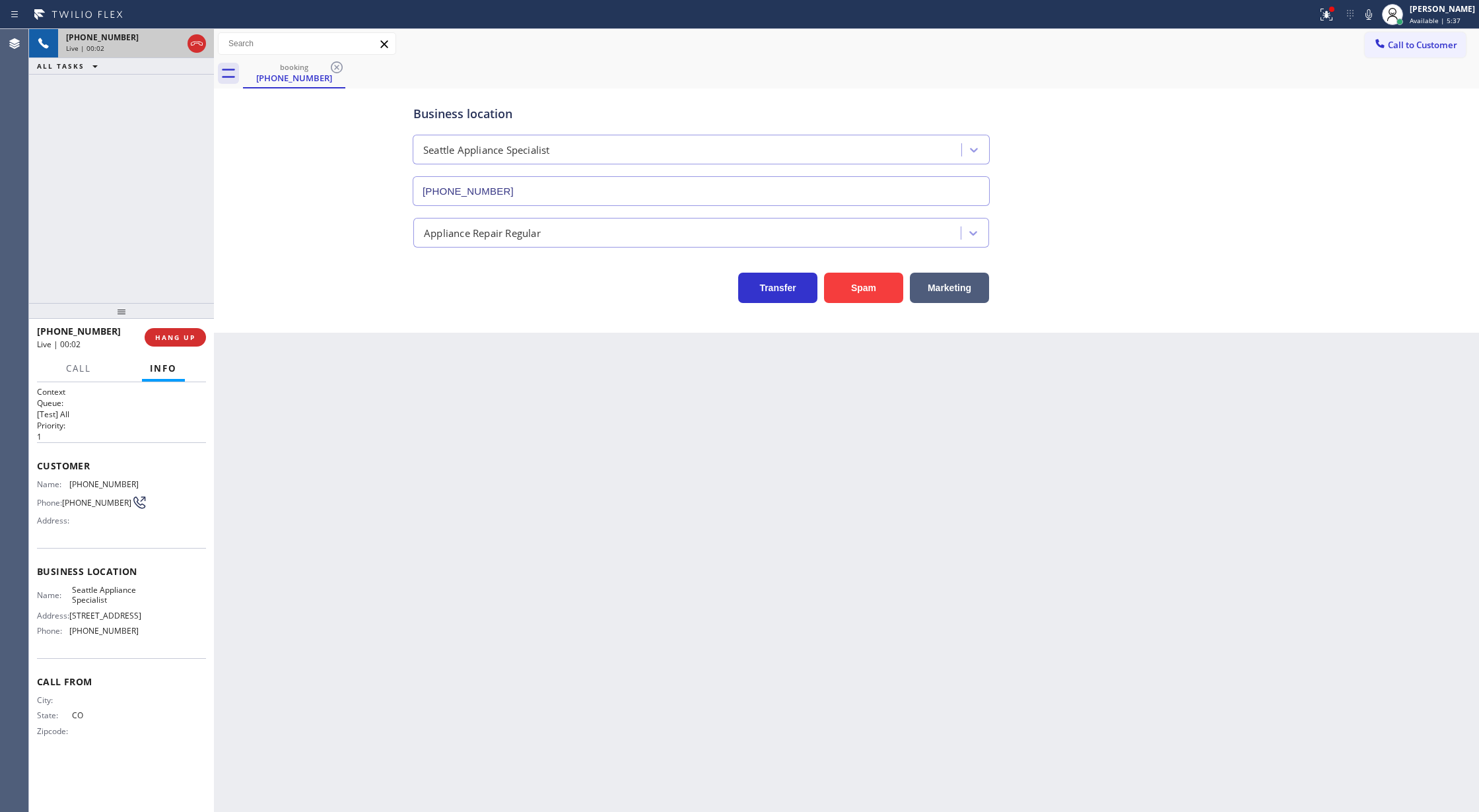
type input "[PHONE_NUMBER]"
click at [35, 467] on div "Context Queue: [Test] All Priority: 1 Customer Name: [PHONE_NUMBER] Phone: [PHO…" at bounding box center [121, 597] width 185 height 430
copy div "Customer Name: [PHONE_NUMBER] Phone: [PHONE_NUMBER] Address: Business location …"
drag, startPoint x: 35, startPoint y: 465, endPoint x: 164, endPoint y: 640, distance: 217.4
click at [164, 640] on div "Context Queue: [Test] All Priority: 1 Customer Name: [PHONE_NUMBER] Phone: [PHO…" at bounding box center [121, 597] width 185 height 430
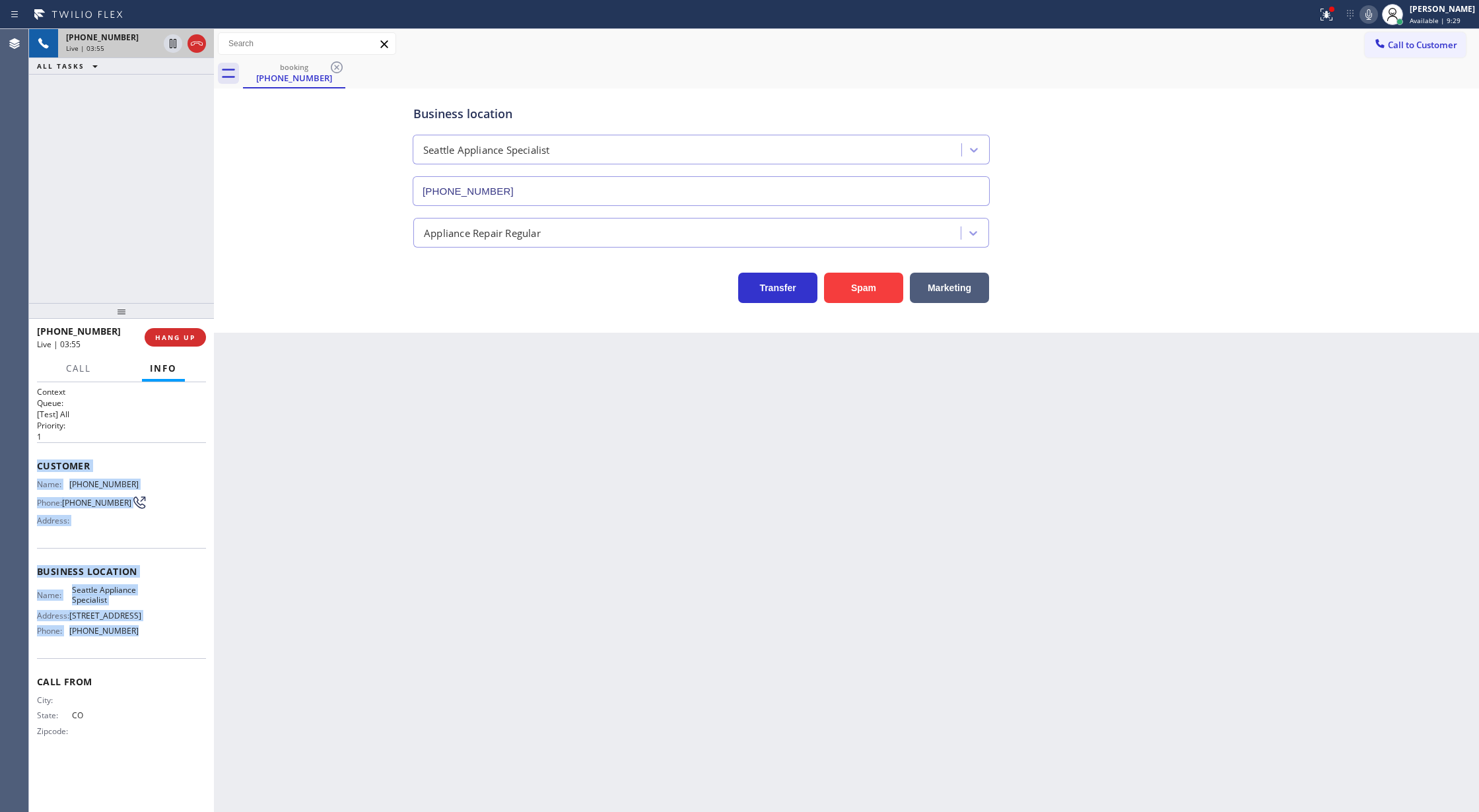
click at [1377, 11] on icon at bounding box center [1368, 14] width 16 height 16
drag, startPoint x: 1378, startPoint y: 14, endPoint x: 1355, endPoint y: 17, distance: 23.2
click at [1377, 14] on icon at bounding box center [1368, 14] width 16 height 16
click at [204, 41] on icon at bounding box center [197, 43] width 16 height 16
click at [158, 331] on button "COMPLETE" at bounding box center [173, 337] width 66 height 19
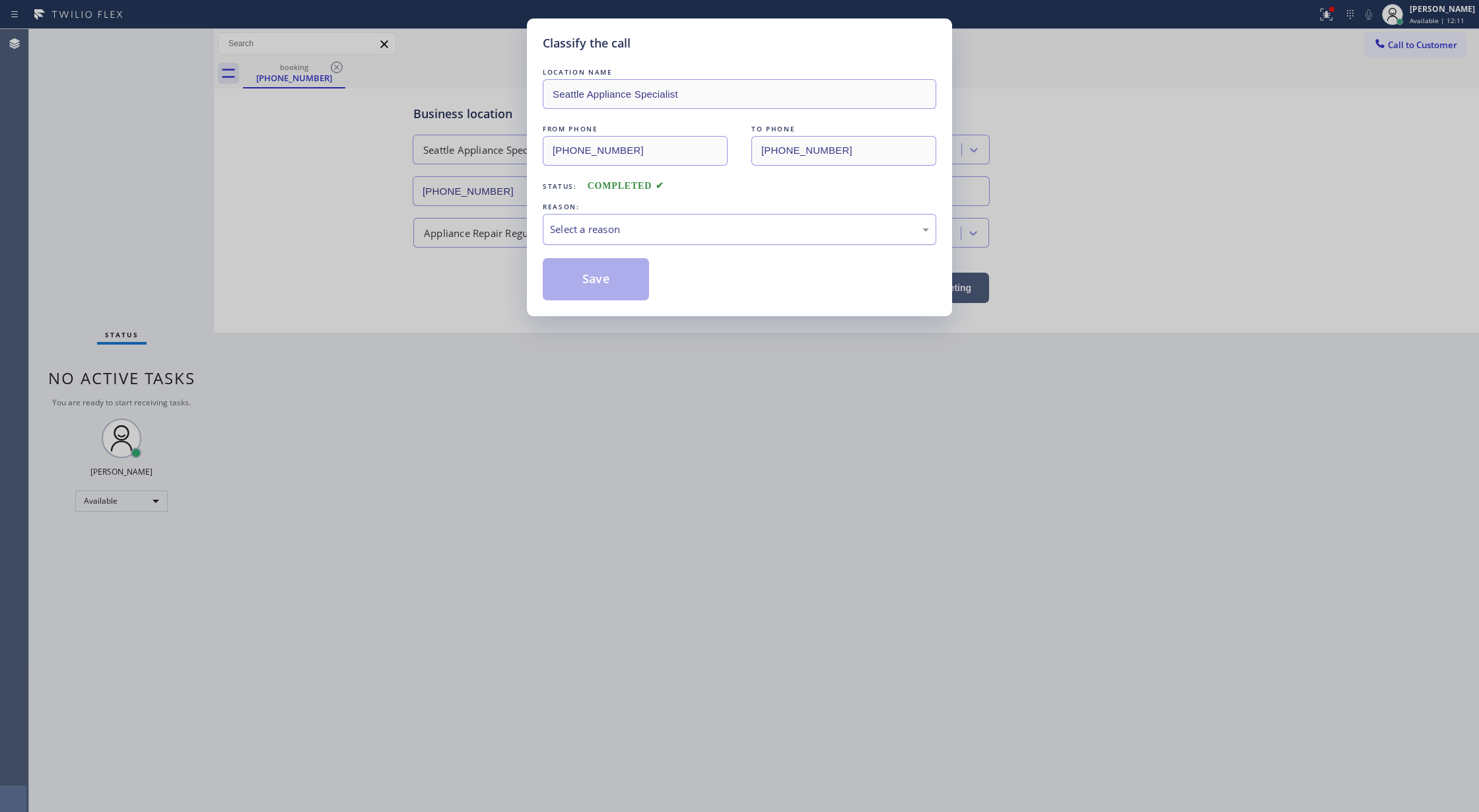
click at [645, 236] on div "Select a reason" at bounding box center [739, 229] width 379 height 15
click at [568, 285] on button "Save" at bounding box center [595, 279] width 106 height 42
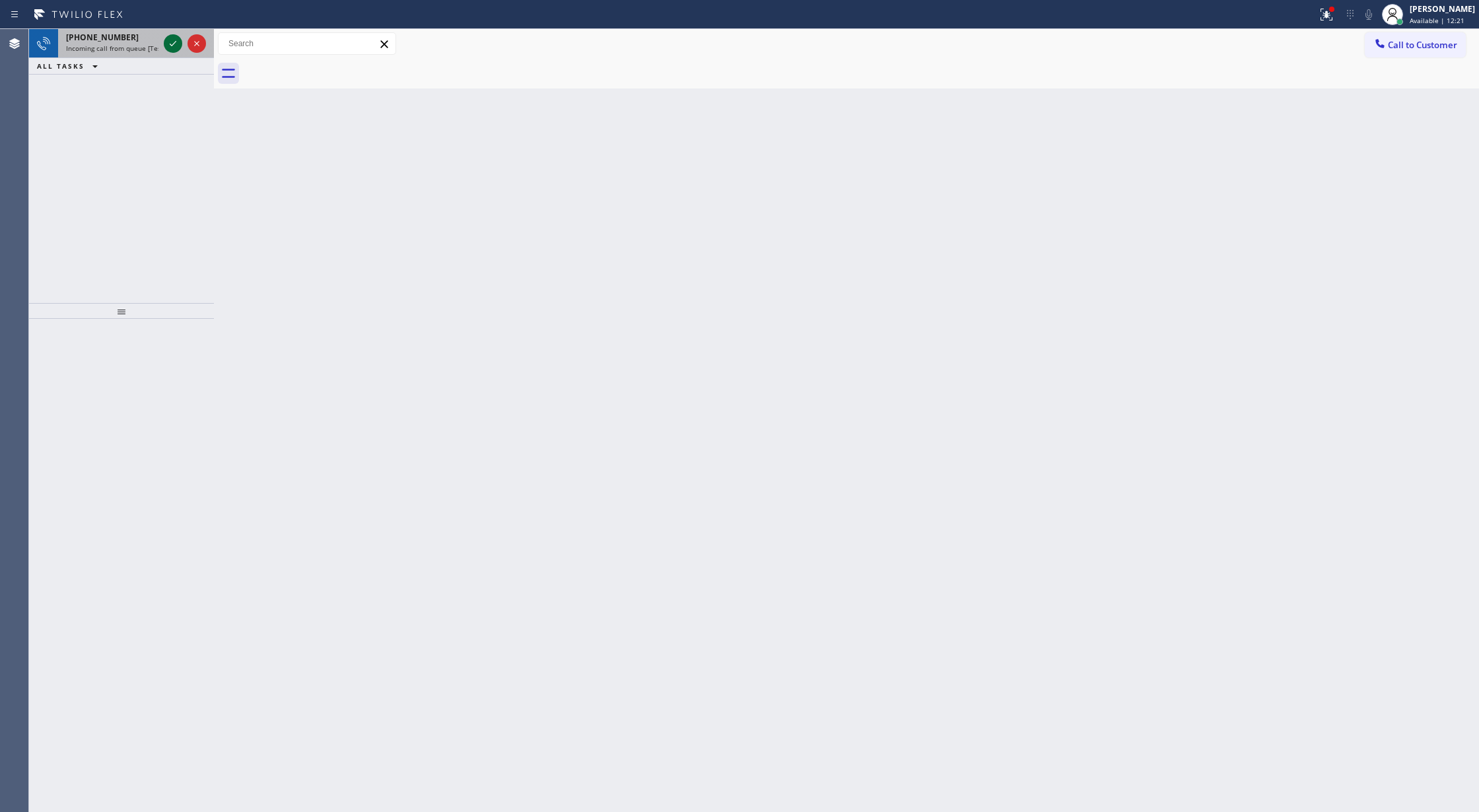
click at [167, 42] on icon at bounding box center [173, 43] width 16 height 16
click at [165, 41] on icon at bounding box center [173, 43] width 16 height 16
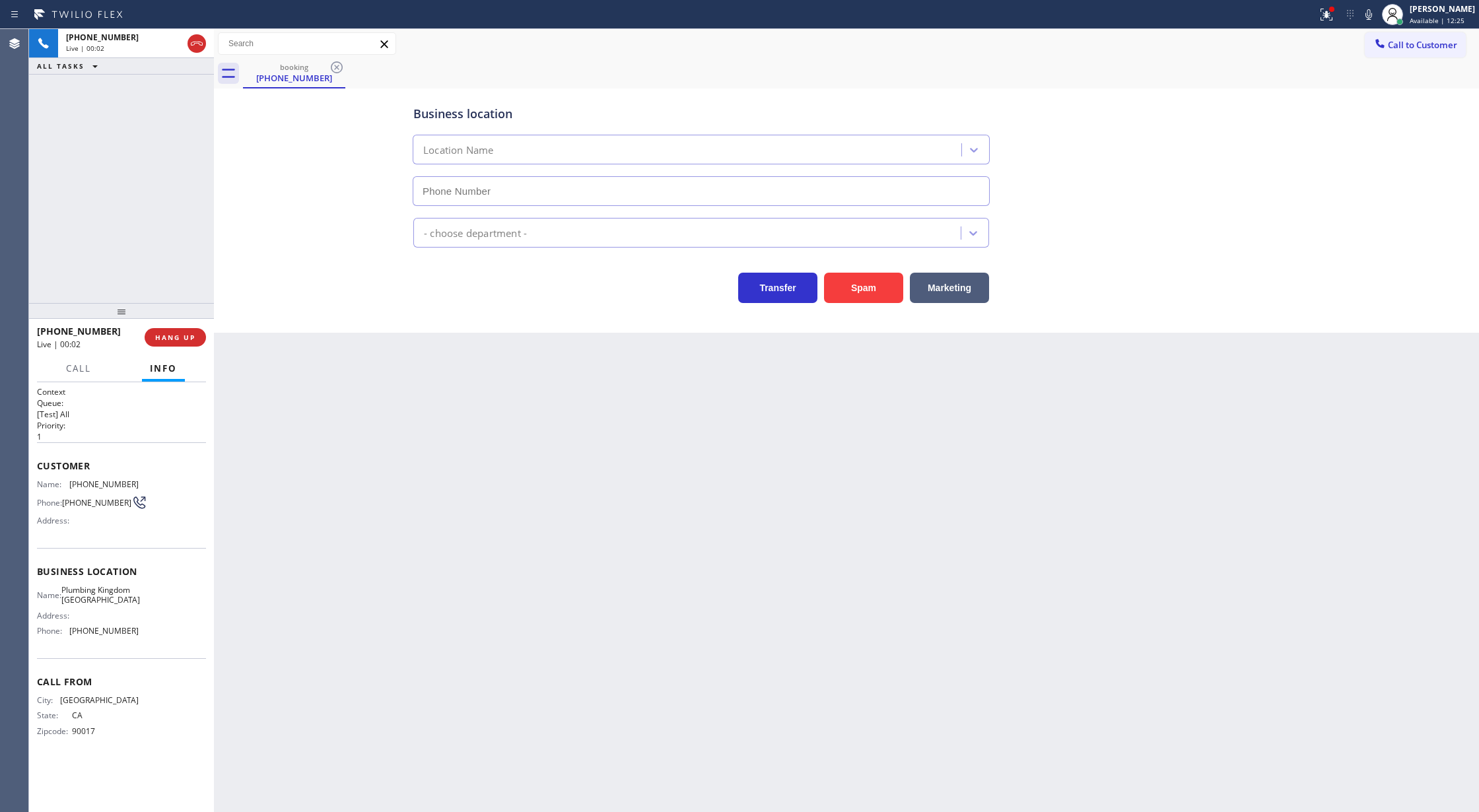
type input "[PHONE_NUMBER]"
click at [302, 663] on div "Back to Dashboard Change Sender ID Customers Technicians Select a contact Outbo…" at bounding box center [846, 420] width 1265 height 783
click at [170, 330] on button "COMPLETE" at bounding box center [173, 337] width 66 height 19
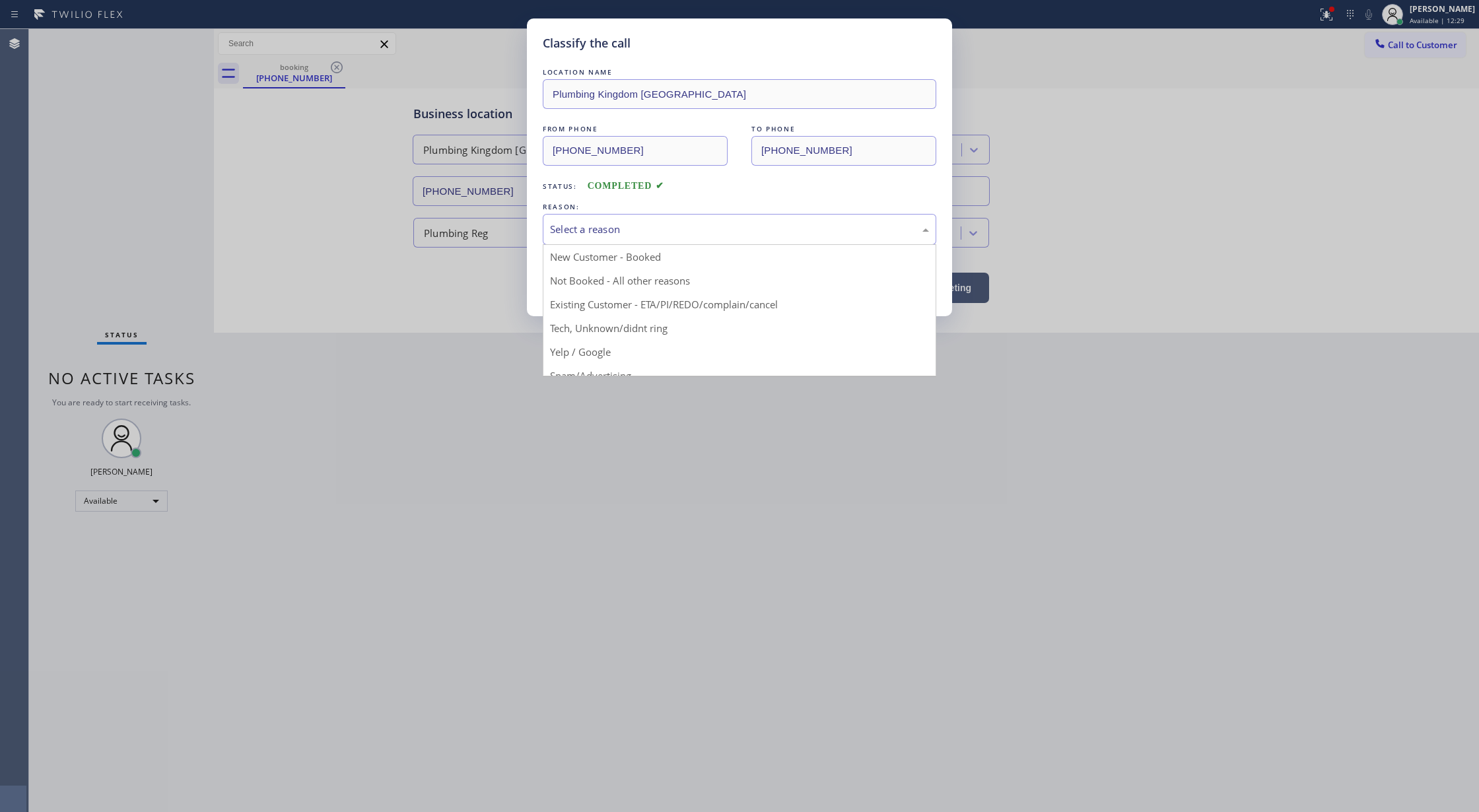
click at [605, 215] on div "Select a reason" at bounding box center [739, 229] width 393 height 31
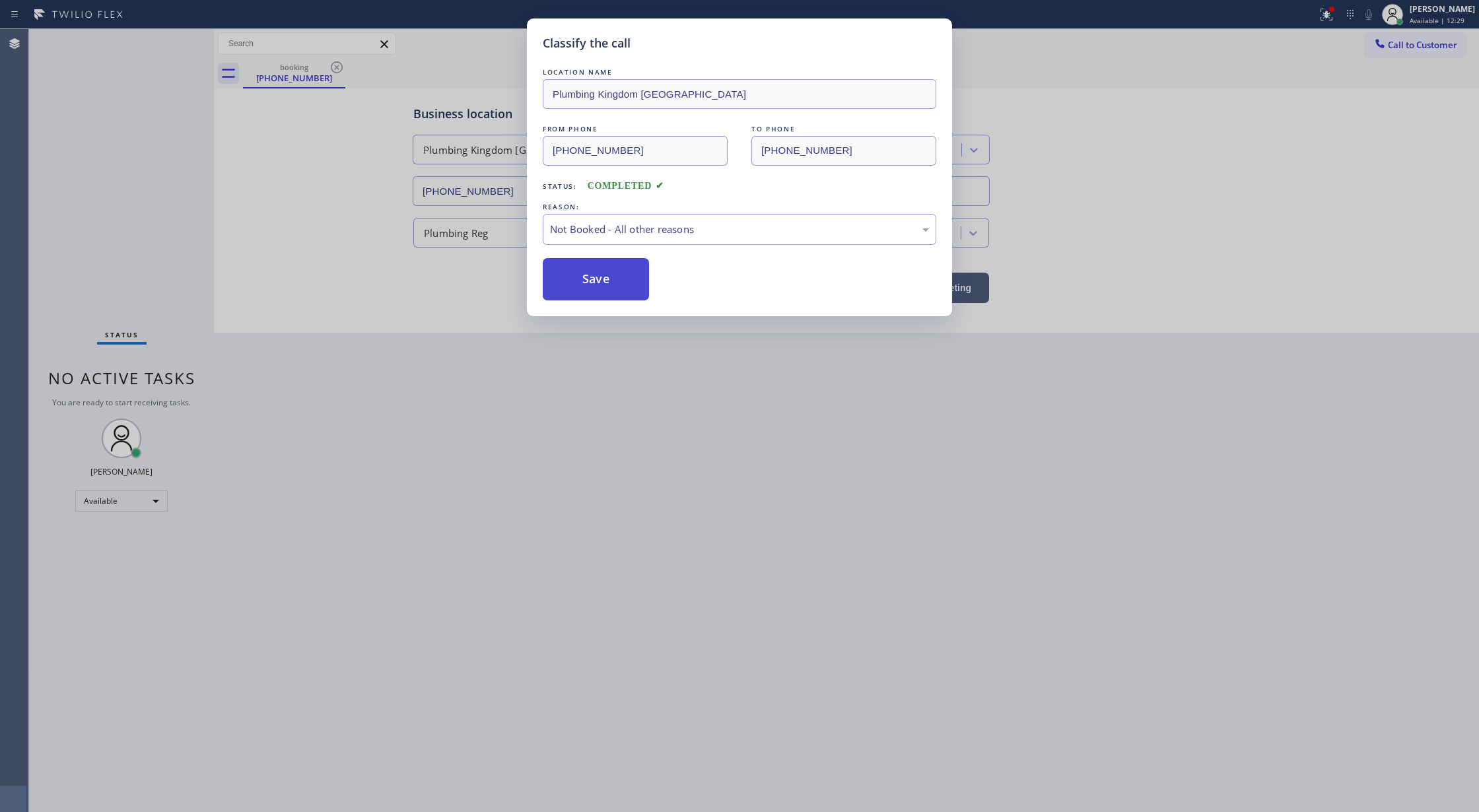
click at [586, 281] on button "Save" at bounding box center [595, 279] width 106 height 42
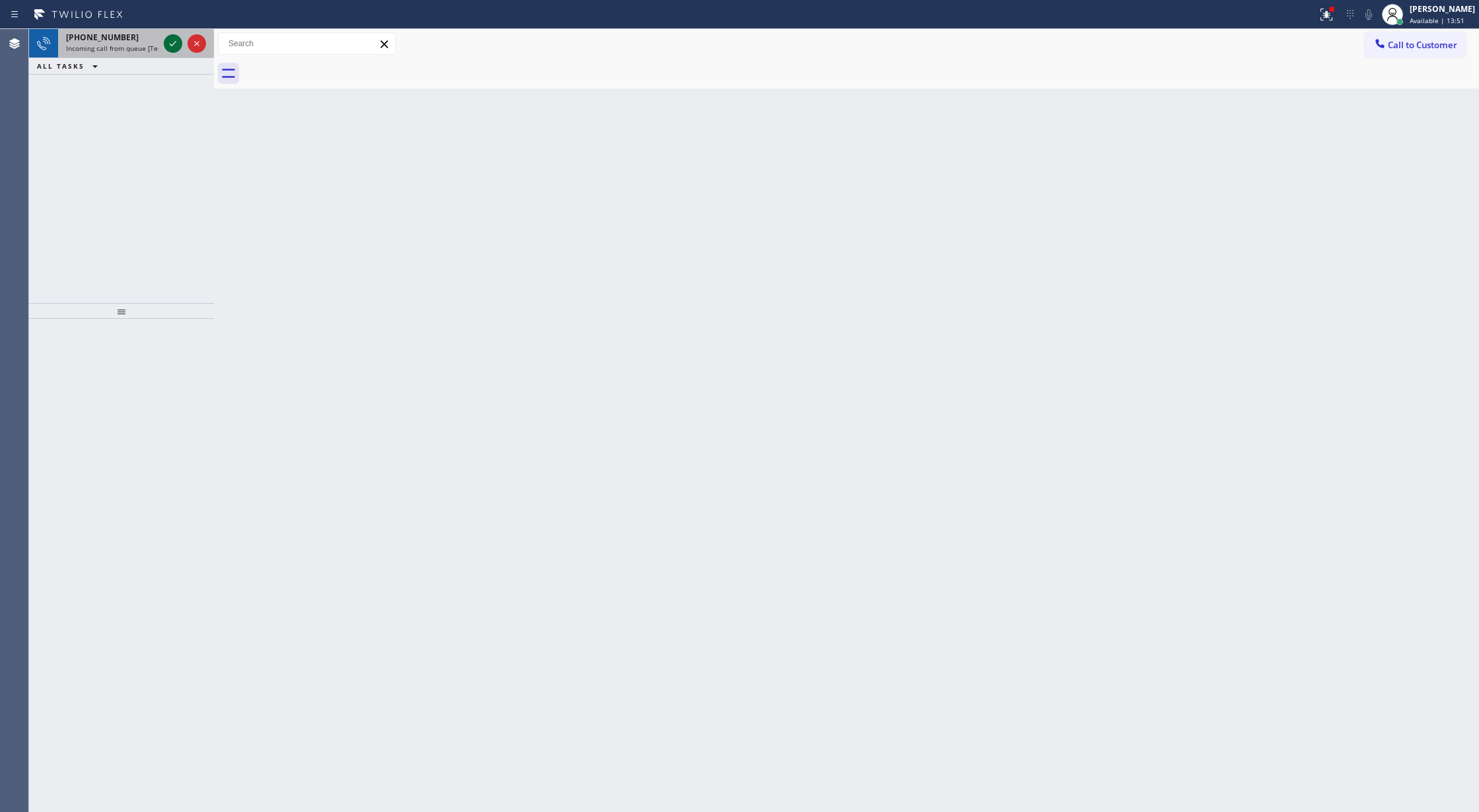
click at [170, 42] on icon at bounding box center [173, 43] width 16 height 16
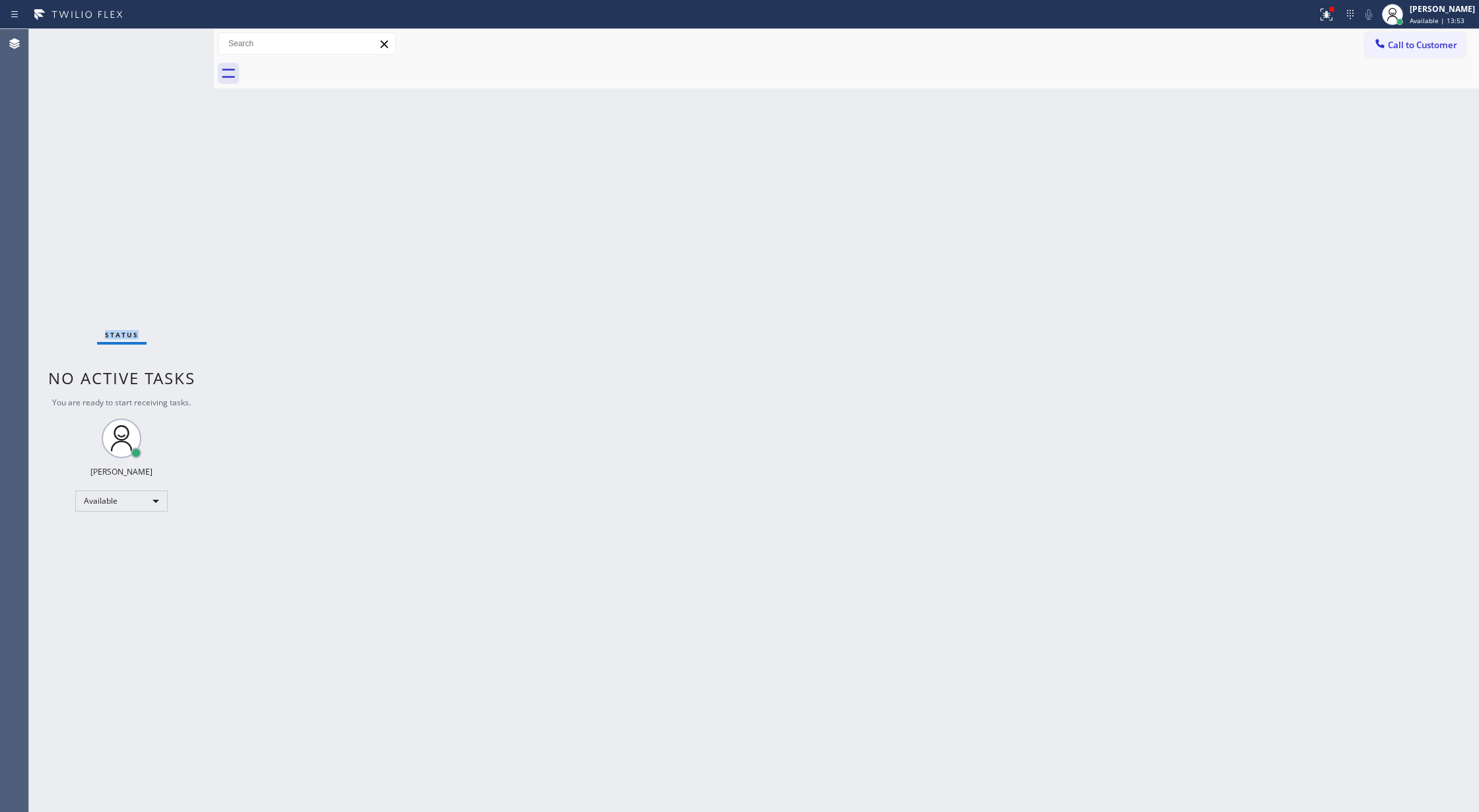
click at [170, 42] on div "Status No active tasks You are ready to start receiving tasks. [PERSON_NAME] Av…" at bounding box center [121, 420] width 185 height 783
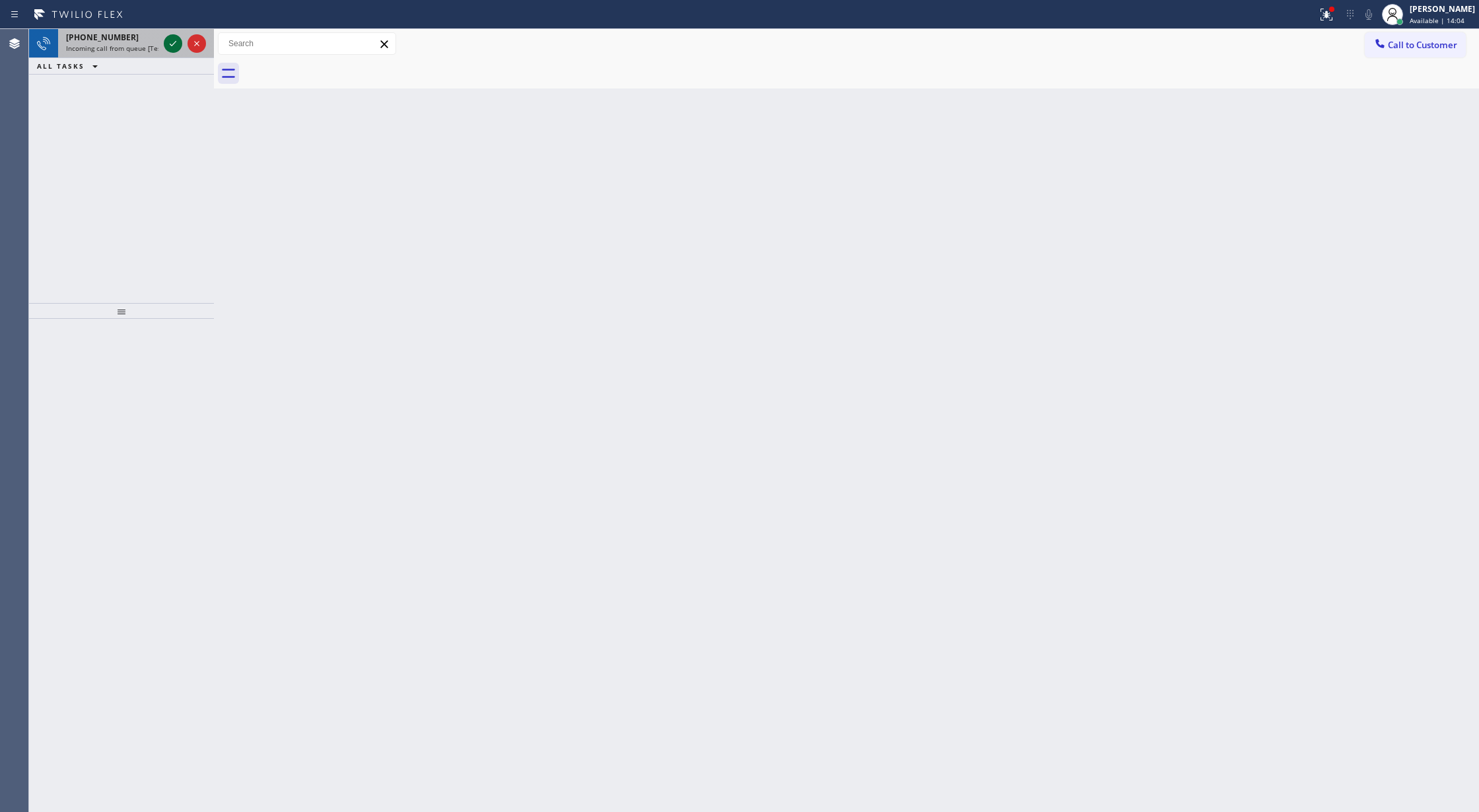
click at [173, 44] on icon at bounding box center [173, 43] width 16 height 16
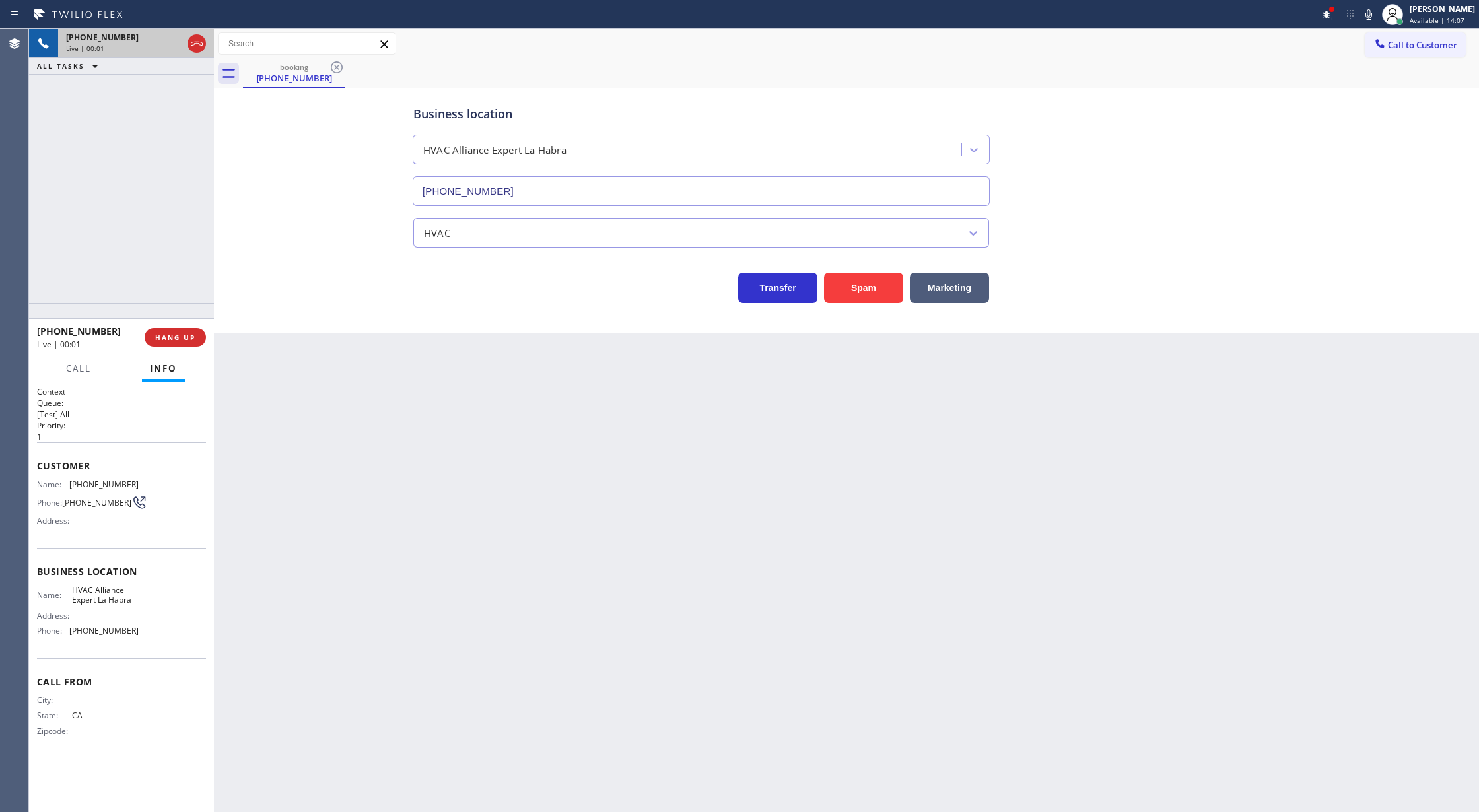
type input "[PHONE_NUMBER]"
click at [165, 337] on span "COMPLETE" at bounding box center [173, 337] width 45 height 9
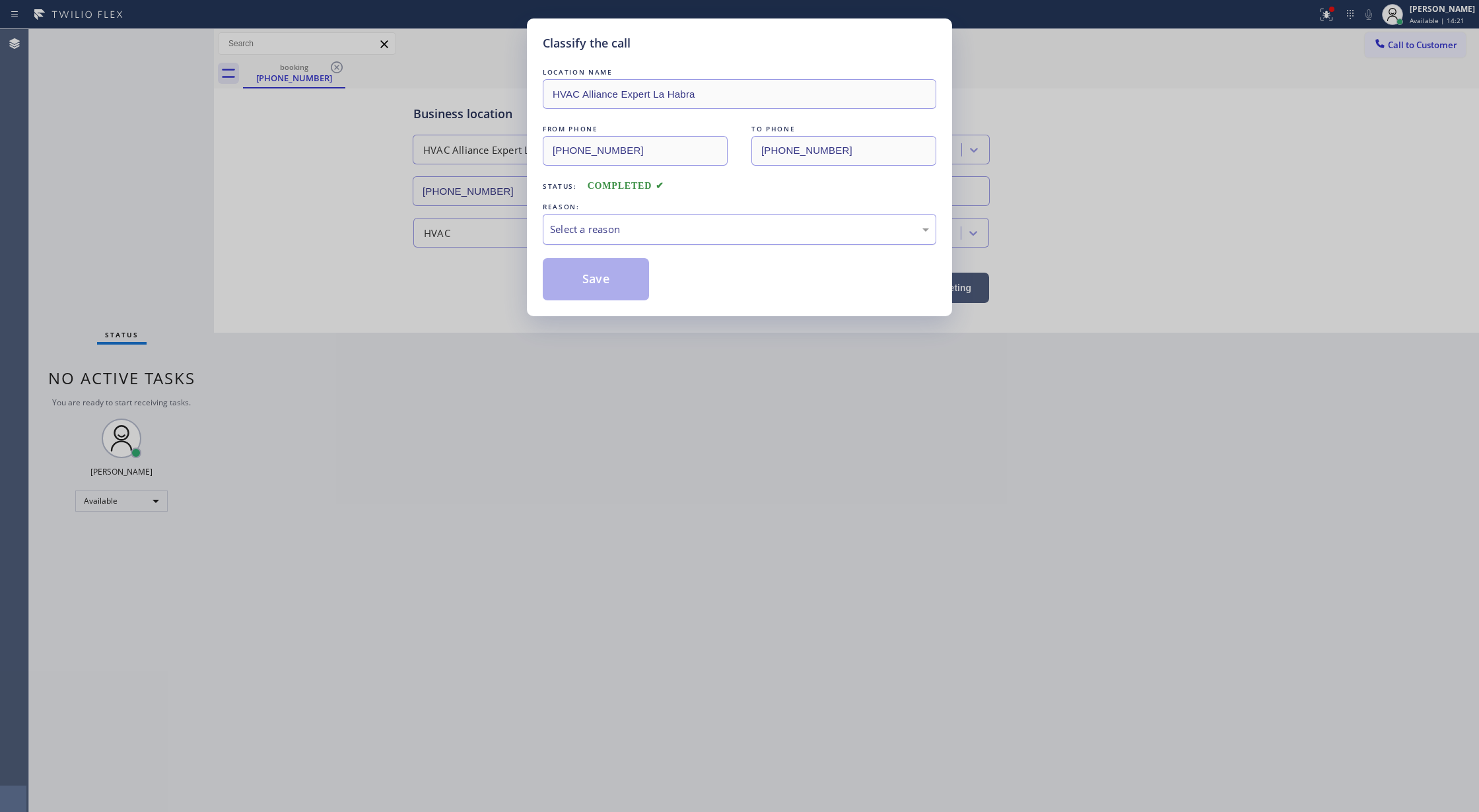
click at [591, 227] on div "Select a reason" at bounding box center [739, 229] width 379 height 15
click at [586, 284] on button "Save" at bounding box center [595, 279] width 106 height 42
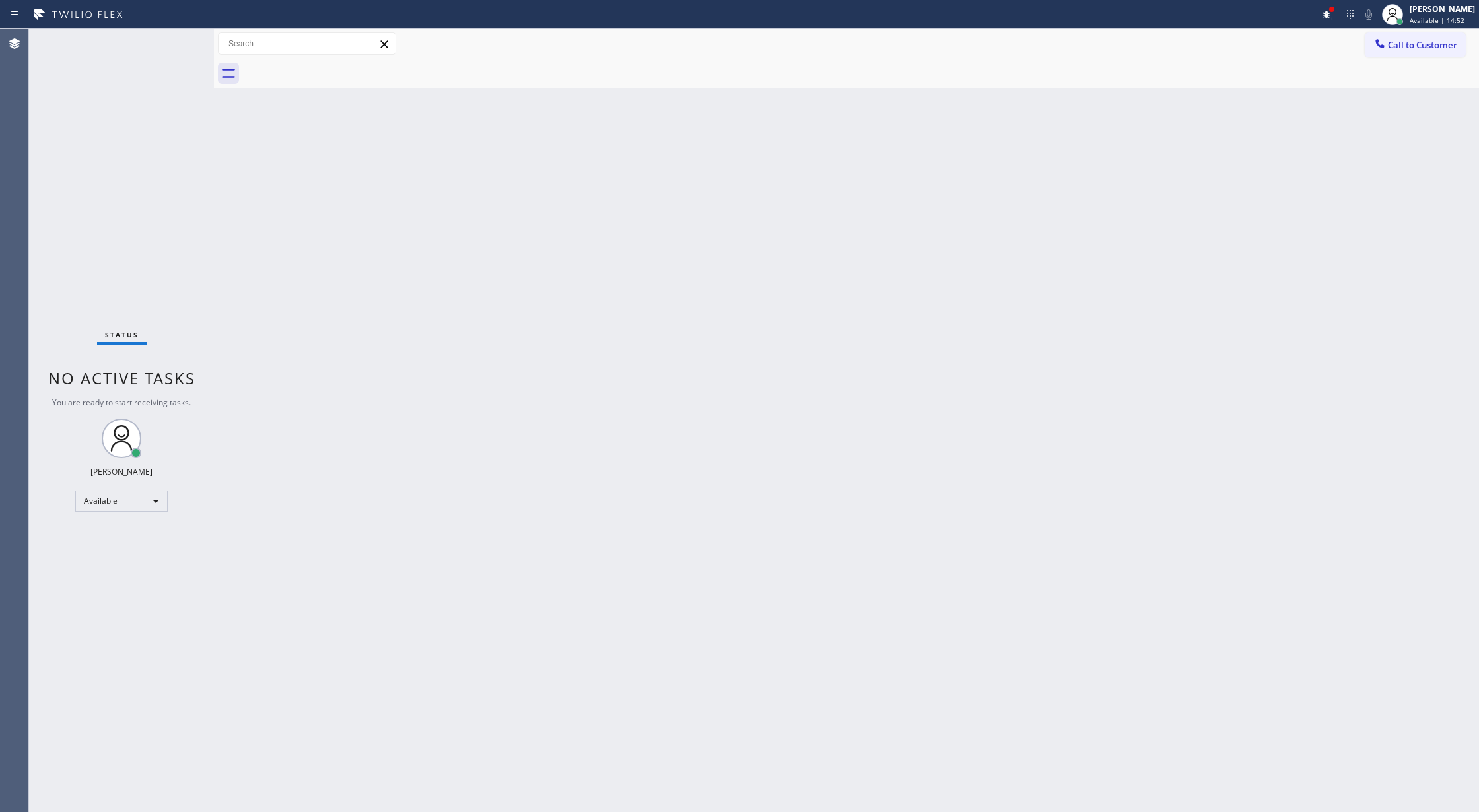
click at [184, 41] on div "Status No active tasks You are ready to start receiving tasks. [PERSON_NAME] Av…" at bounding box center [121, 420] width 185 height 783
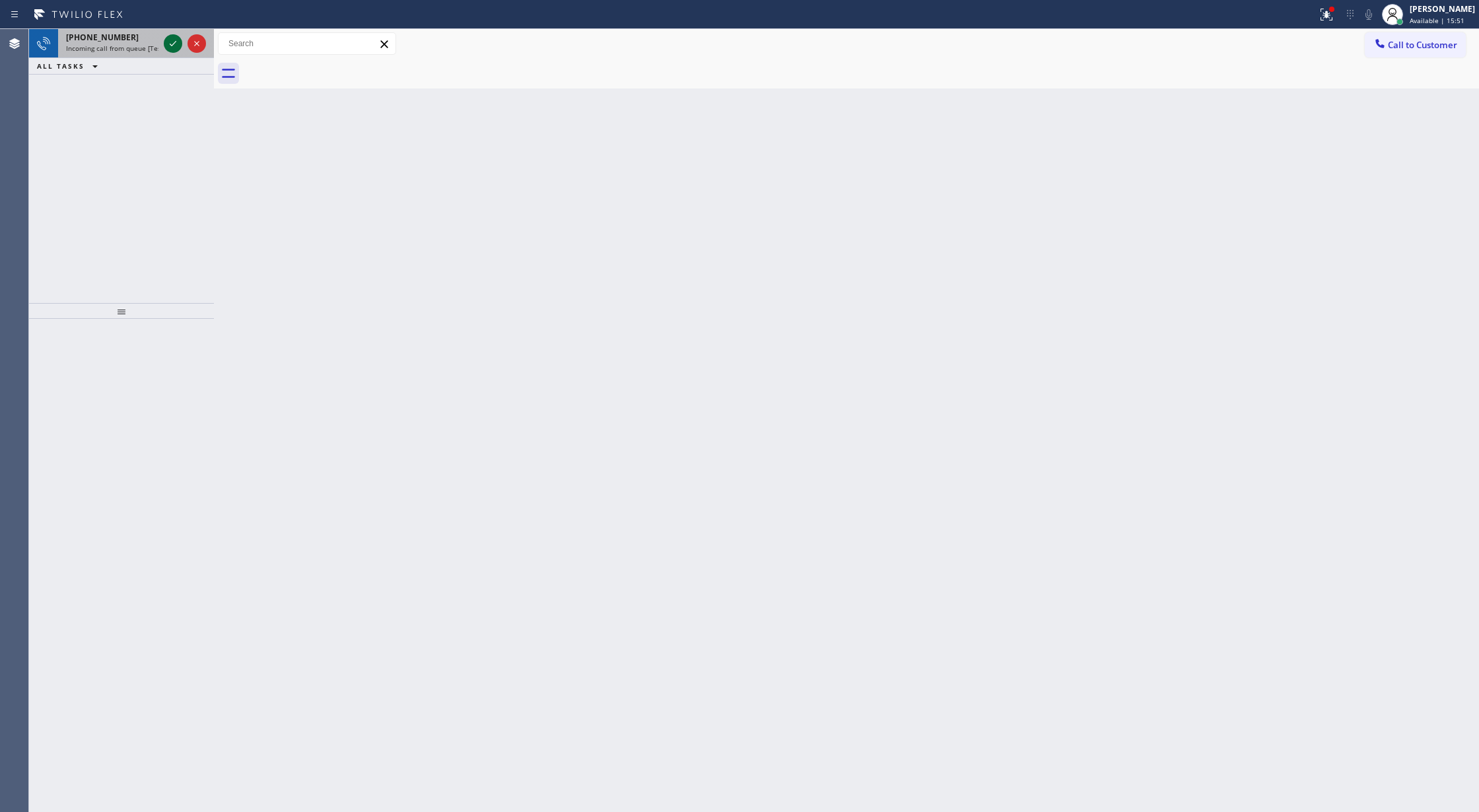
click at [174, 44] on icon at bounding box center [173, 43] width 16 height 16
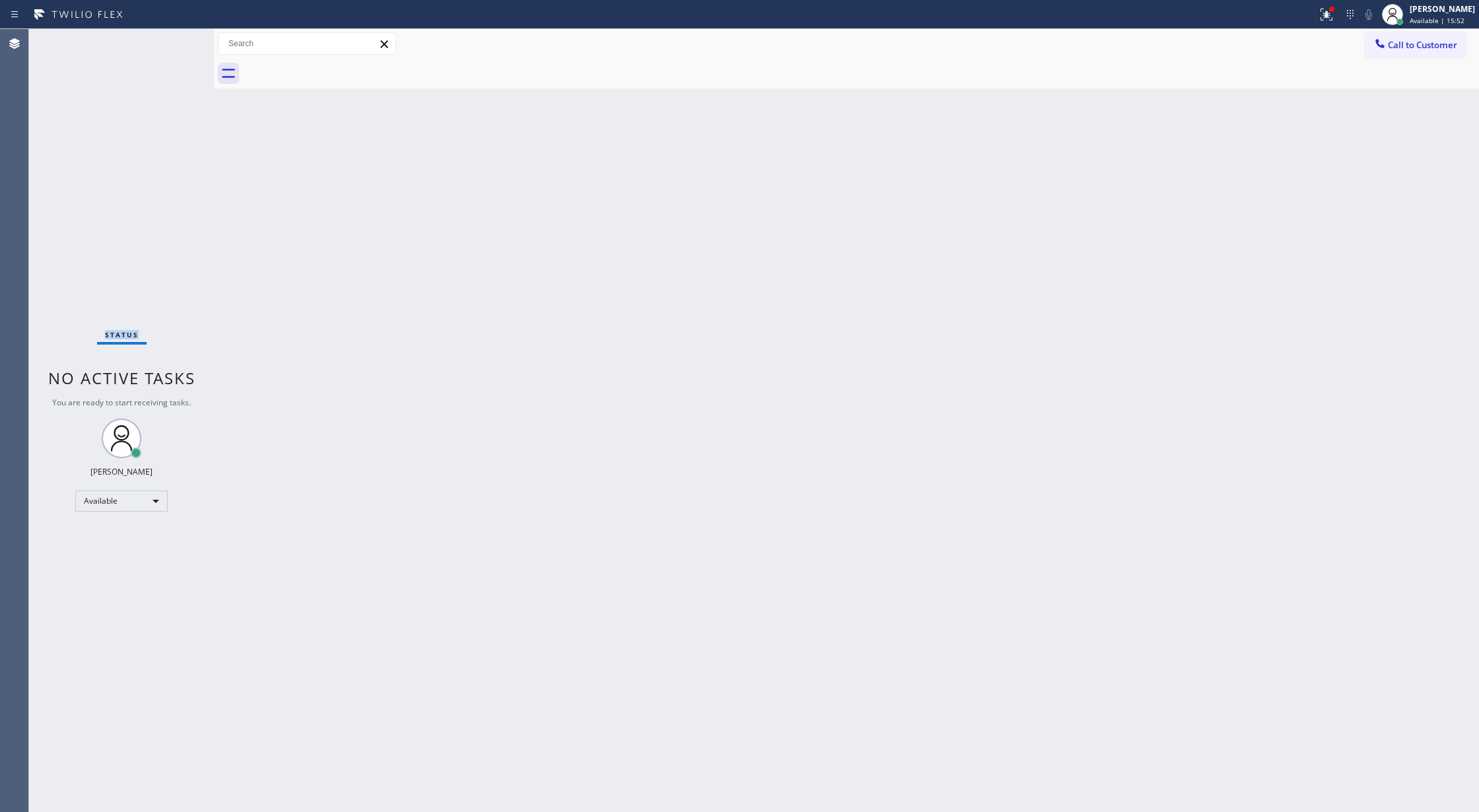
click at [174, 44] on div "Status No active tasks You are ready to start receiving tasks. [PERSON_NAME] Av…" at bounding box center [121, 420] width 185 height 783
click at [168, 45] on div "Status No active tasks You are ready to start receiving tasks. [PERSON_NAME] Av…" at bounding box center [121, 420] width 185 height 783
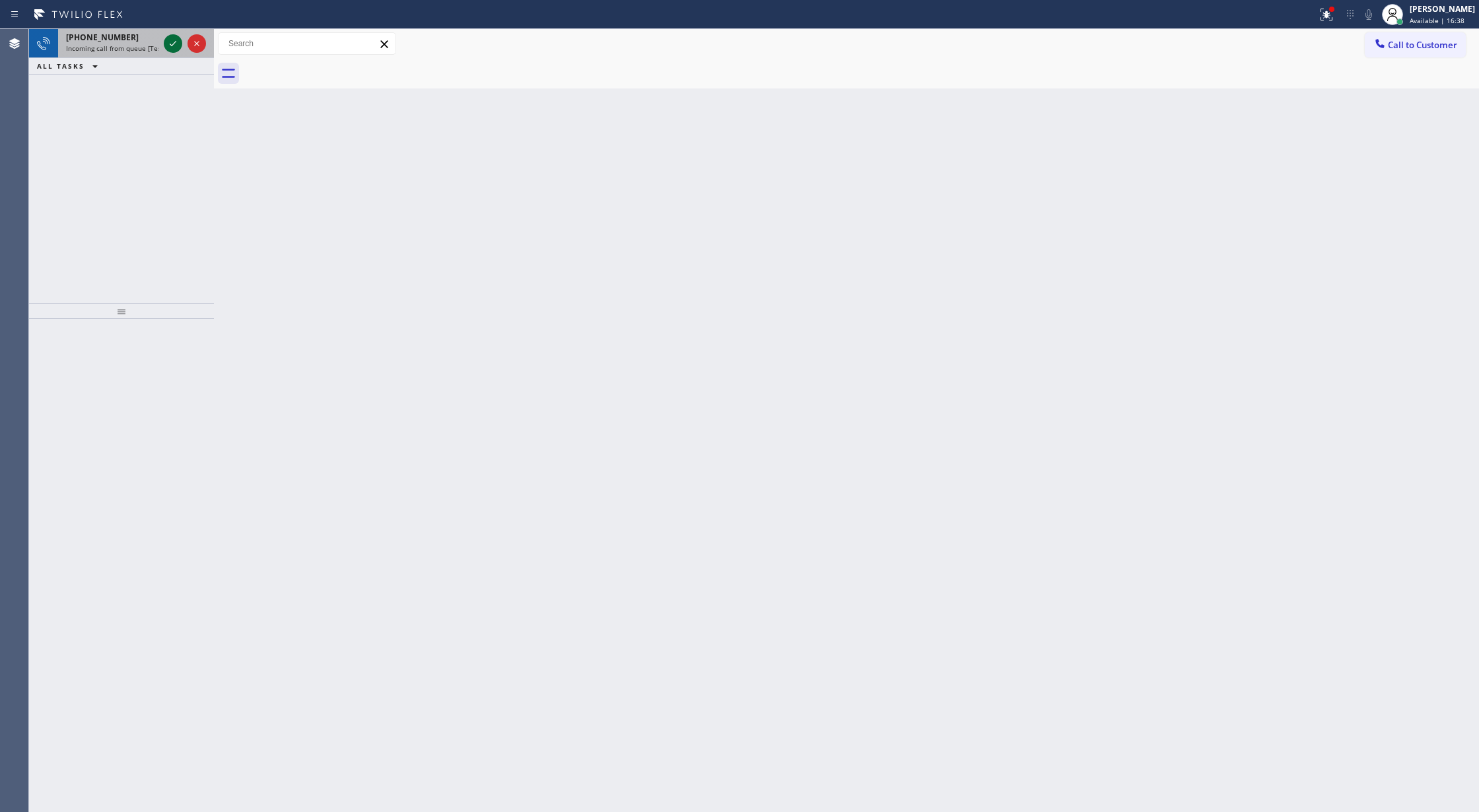
click at [168, 45] on icon at bounding box center [173, 43] width 16 height 16
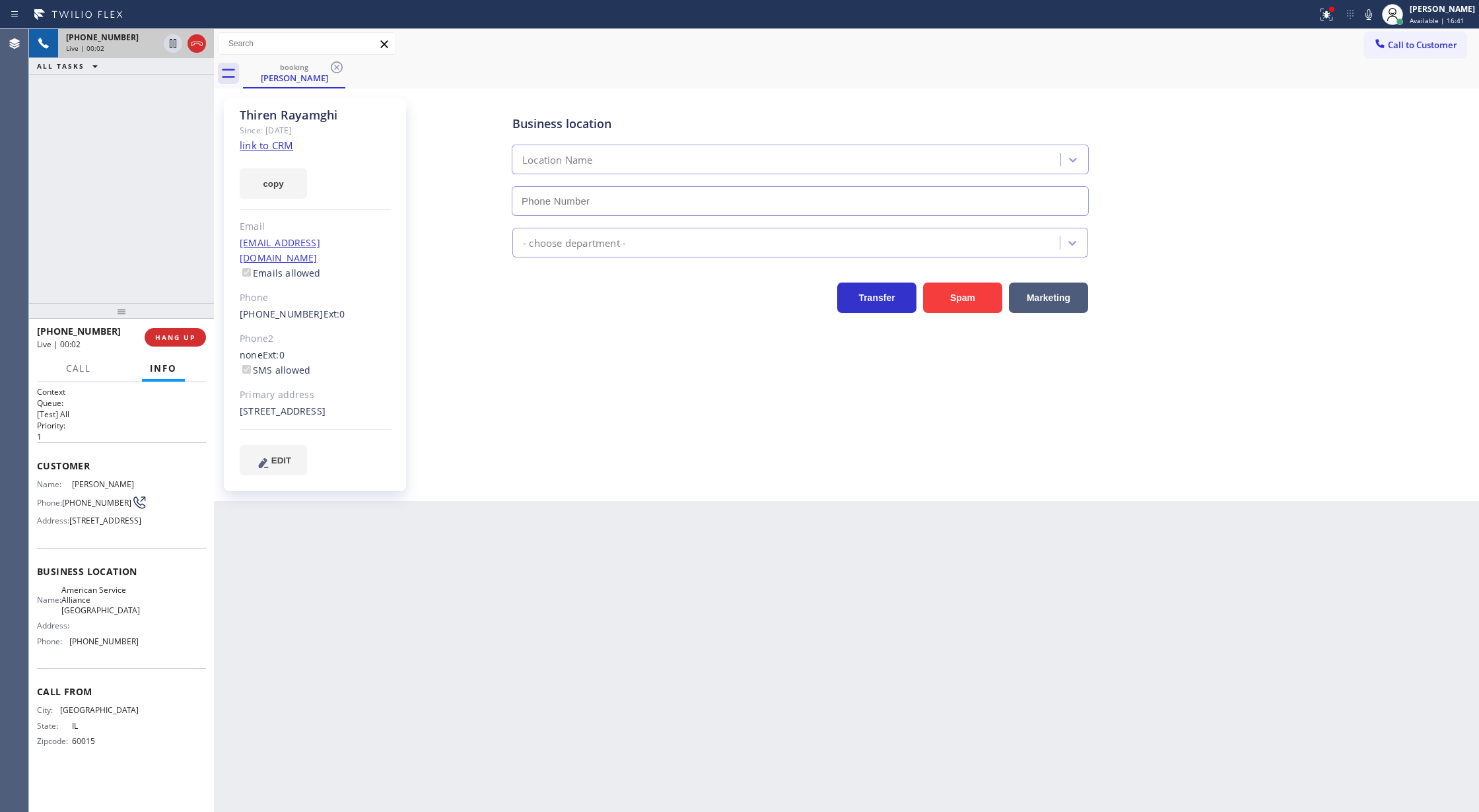
type input "[PHONE_NUMBER]"
click at [1374, 8] on icon at bounding box center [1368, 14] width 16 height 16
drag, startPoint x: 1369, startPoint y: 14, endPoint x: 1360, endPoint y: 17, distance: 9.5
click at [1369, 14] on icon at bounding box center [1368, 14] width 16 height 16
click at [176, 40] on icon at bounding box center [173, 44] width 7 height 9
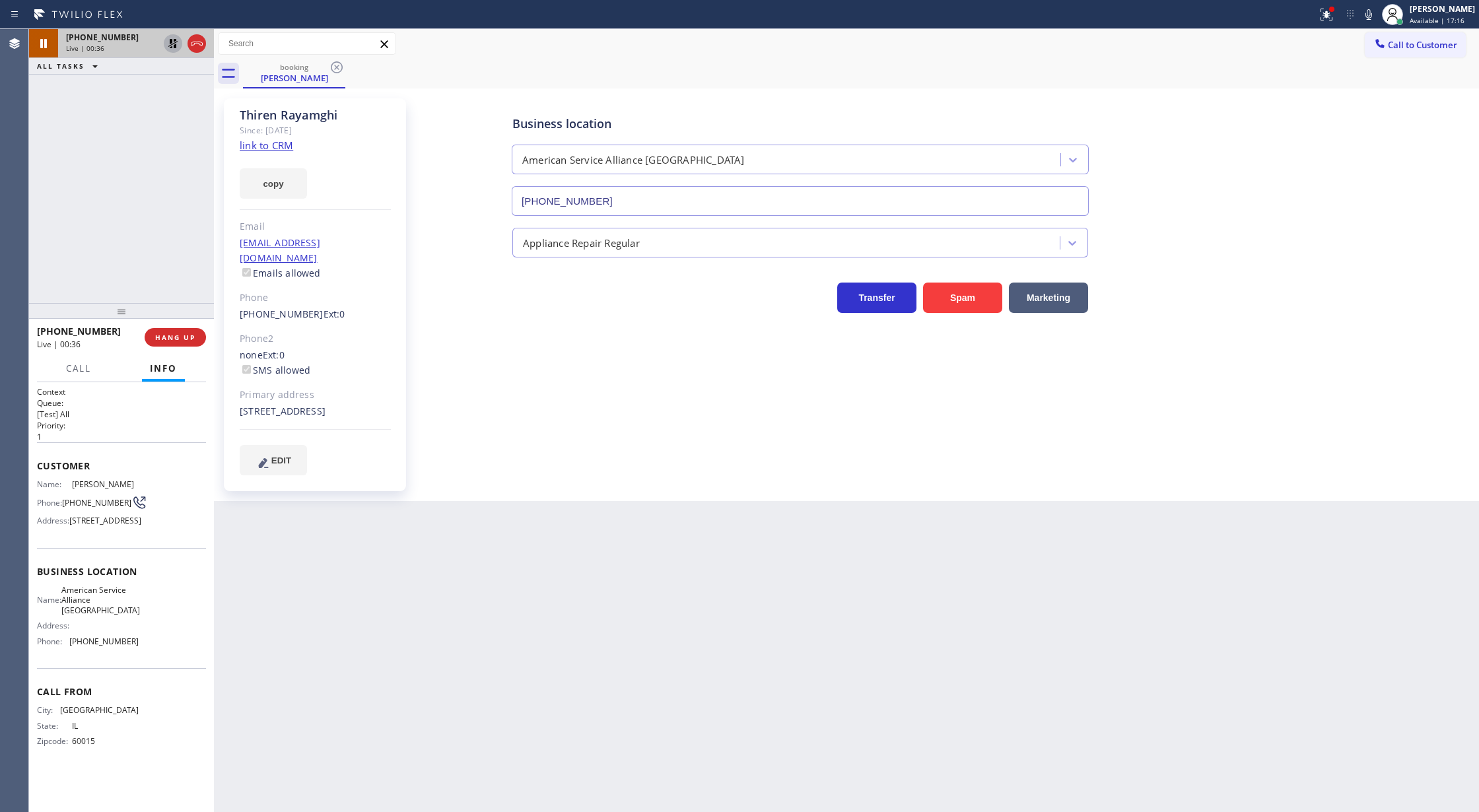
click at [264, 145] on link "link to CRM" at bounding box center [266, 145] width 53 height 14
click at [1371, 14] on icon at bounding box center [1368, 14] width 16 height 16
click at [1376, 12] on icon at bounding box center [1368, 14] width 16 height 16
click at [170, 40] on icon at bounding box center [173, 44] width 9 height 9
click at [163, 341] on span "COMPLETE" at bounding box center [173, 337] width 45 height 9
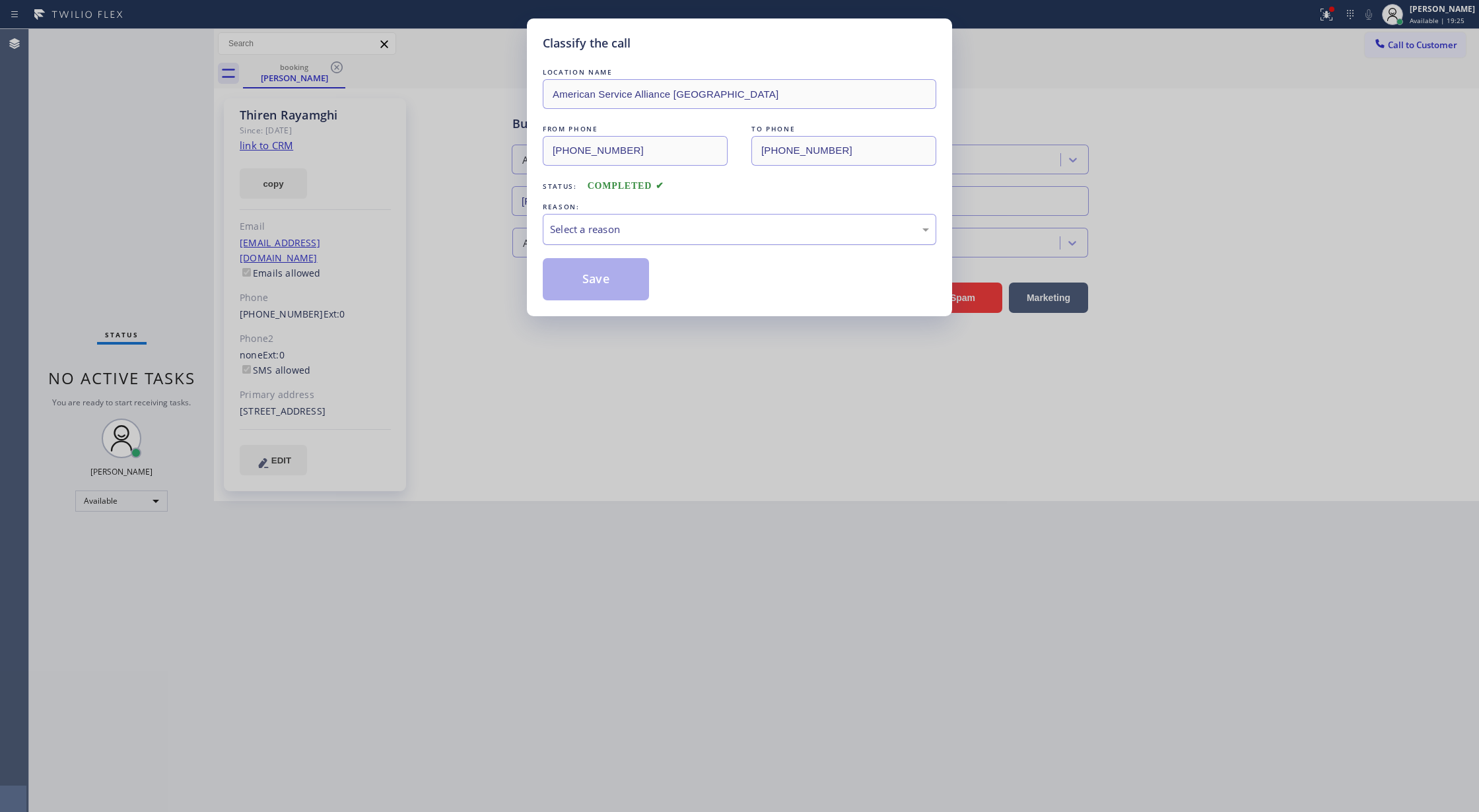
click at [623, 221] on div "Select a reason" at bounding box center [739, 229] width 379 height 15
click at [598, 273] on button "Save" at bounding box center [595, 279] width 106 height 42
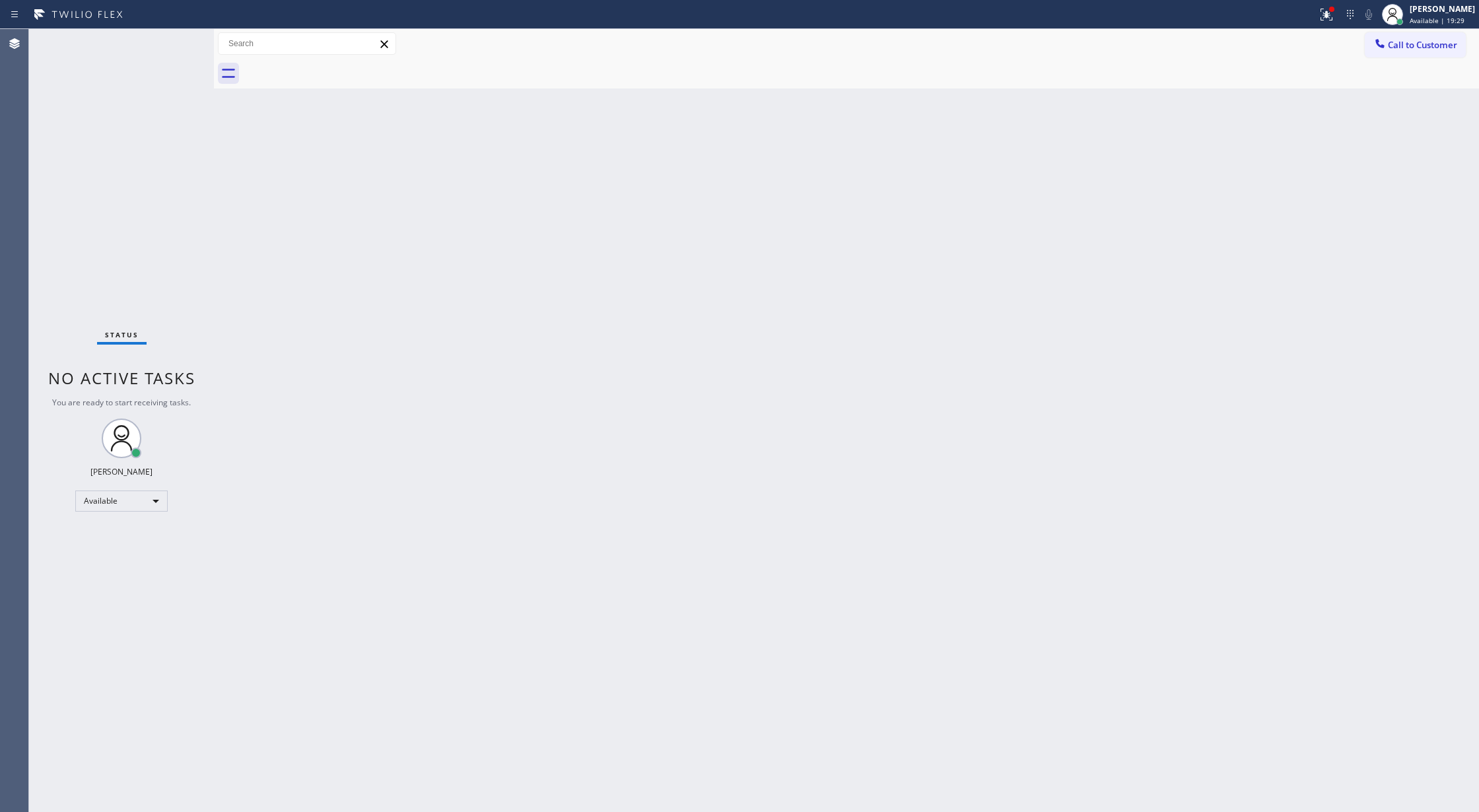
click at [173, 35] on div "Status No active tasks You are ready to start receiving tasks. [PERSON_NAME] Av…" at bounding box center [121, 420] width 185 height 783
click at [178, 38] on div "Status No active tasks You are ready to start receiving tasks. [PERSON_NAME] Av…" at bounding box center [121, 420] width 185 height 783
click at [176, 53] on icon at bounding box center [173, 60] width 16 height 16
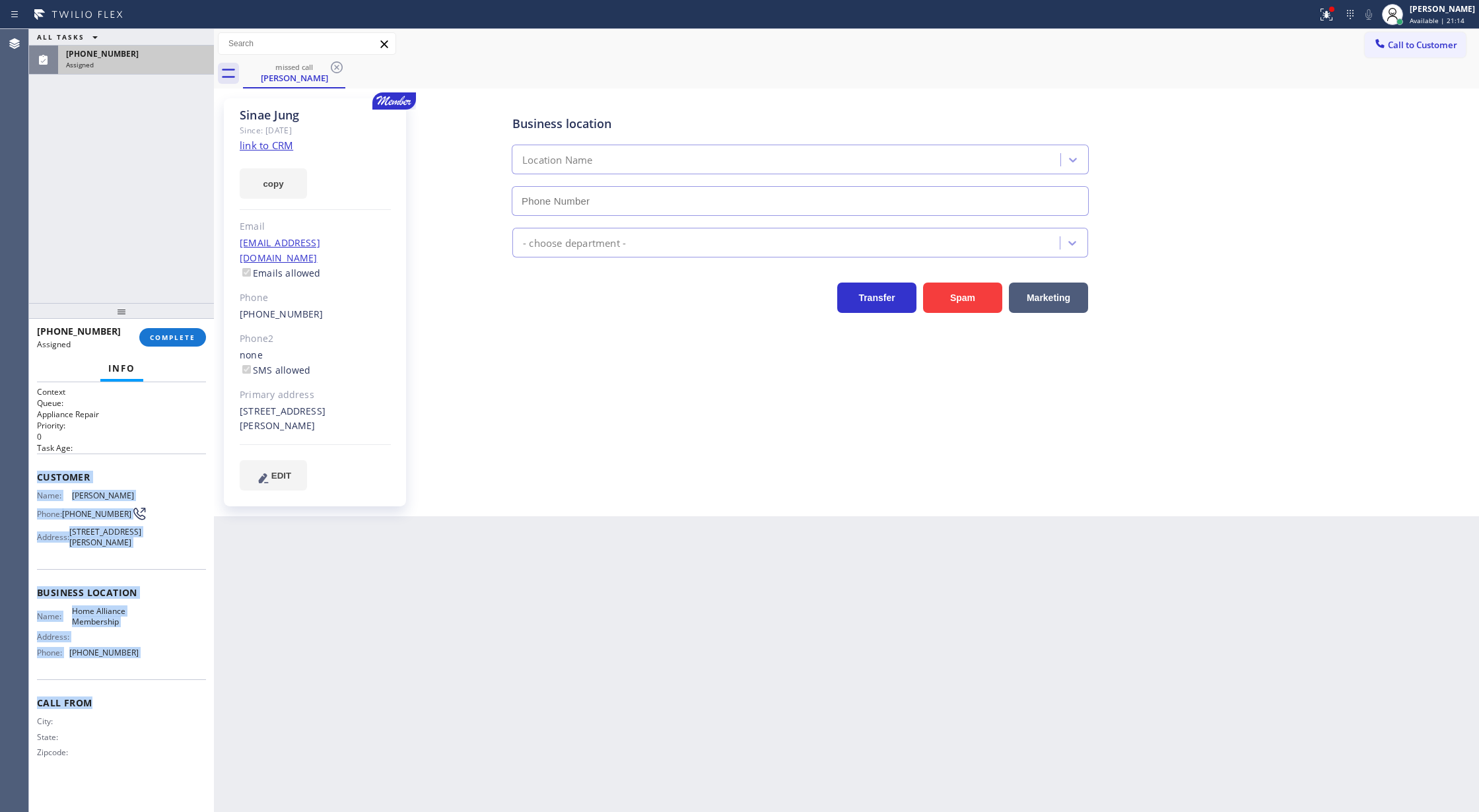
type input "[PHONE_NUMBER]"
drag, startPoint x: 33, startPoint y: 476, endPoint x: 175, endPoint y: 423, distance: 151.6
click at [167, 694] on div "Context Queue: Appliance Repair Priority: 0 Task Age: Customer Name: [PERSON_NA…" at bounding box center [121, 597] width 185 height 430
click at [186, 339] on span "COMPLETE" at bounding box center [173, 337] width 45 height 9
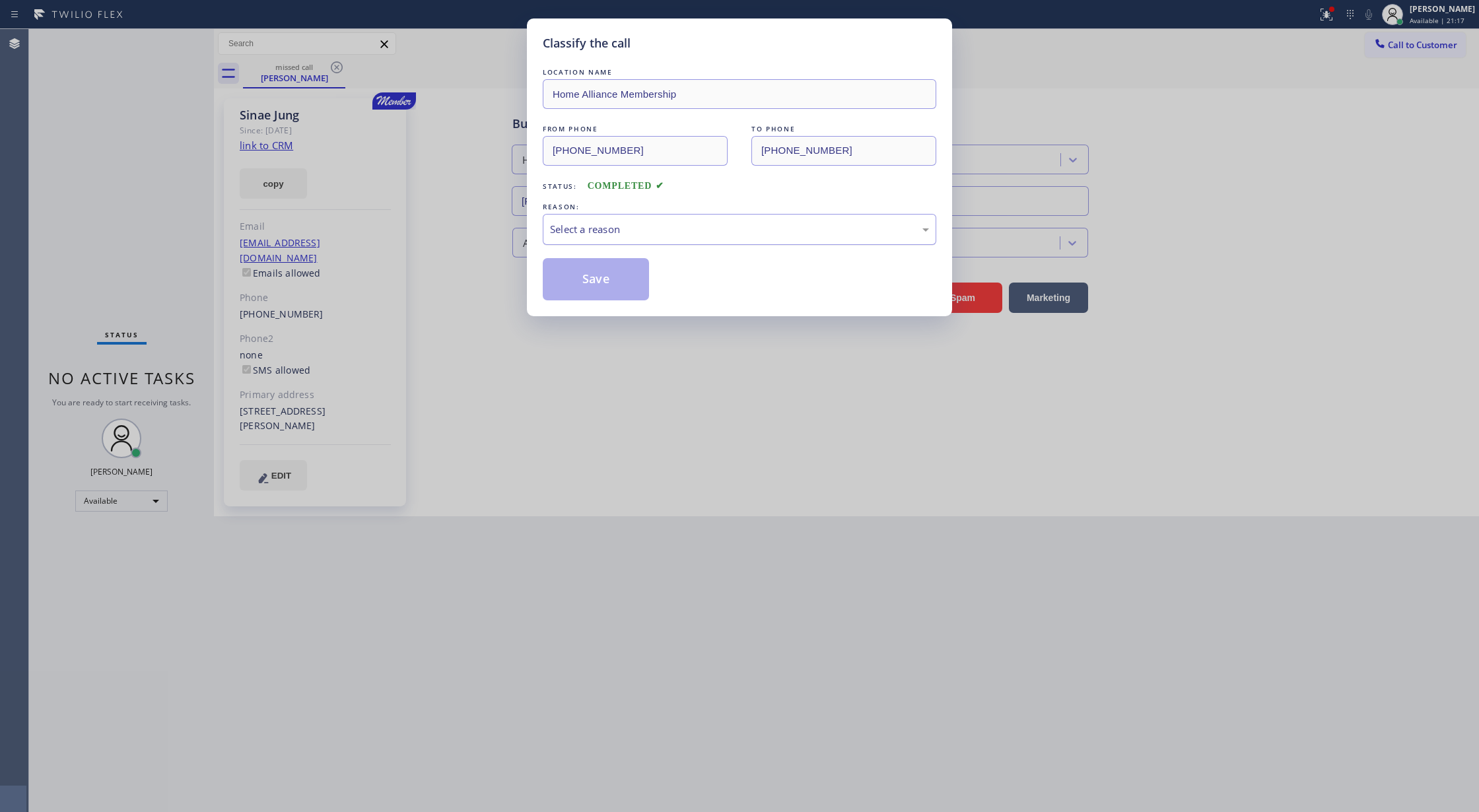
click at [570, 234] on div "Select a reason" at bounding box center [739, 229] width 379 height 15
click at [579, 290] on button "Save" at bounding box center [595, 279] width 106 height 42
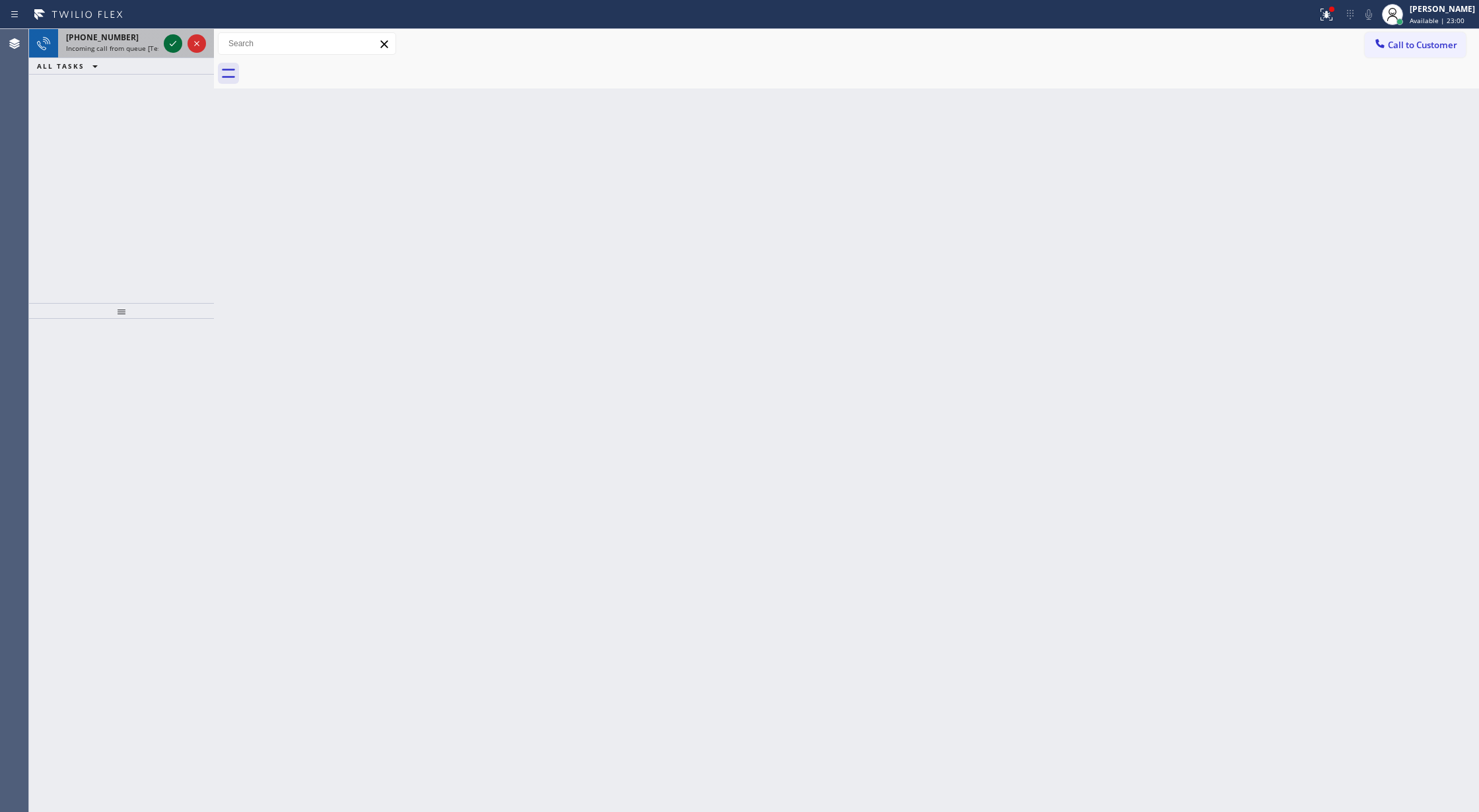
click at [177, 43] on icon at bounding box center [173, 43] width 16 height 16
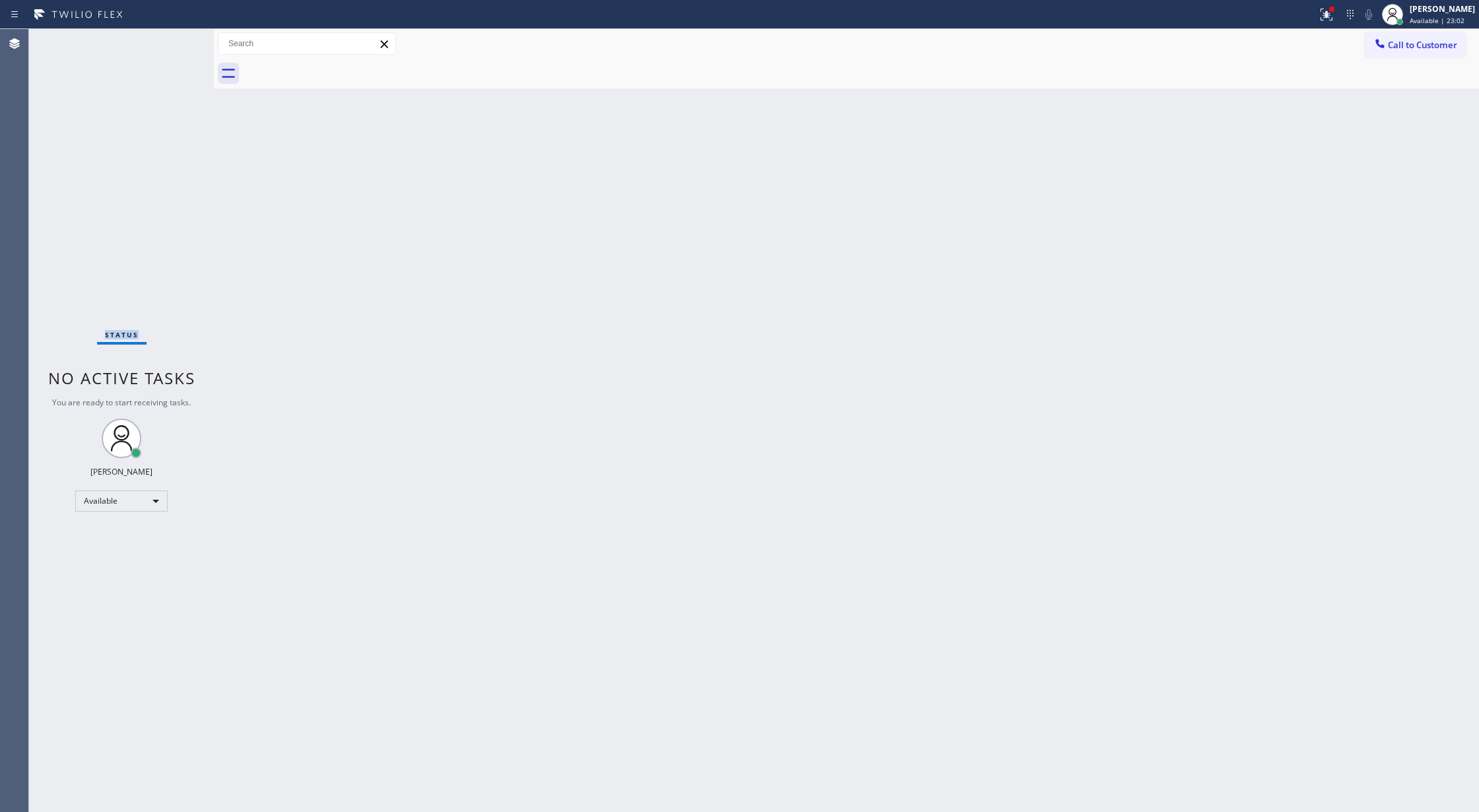
click at [176, 42] on div "Status No active tasks You are ready to start receiving tasks. [PERSON_NAME] Av…" at bounding box center [121, 420] width 185 height 783
click at [173, 40] on div "Status No active tasks You are ready to start receiving tasks. [PERSON_NAME] Av…" at bounding box center [121, 420] width 185 height 783
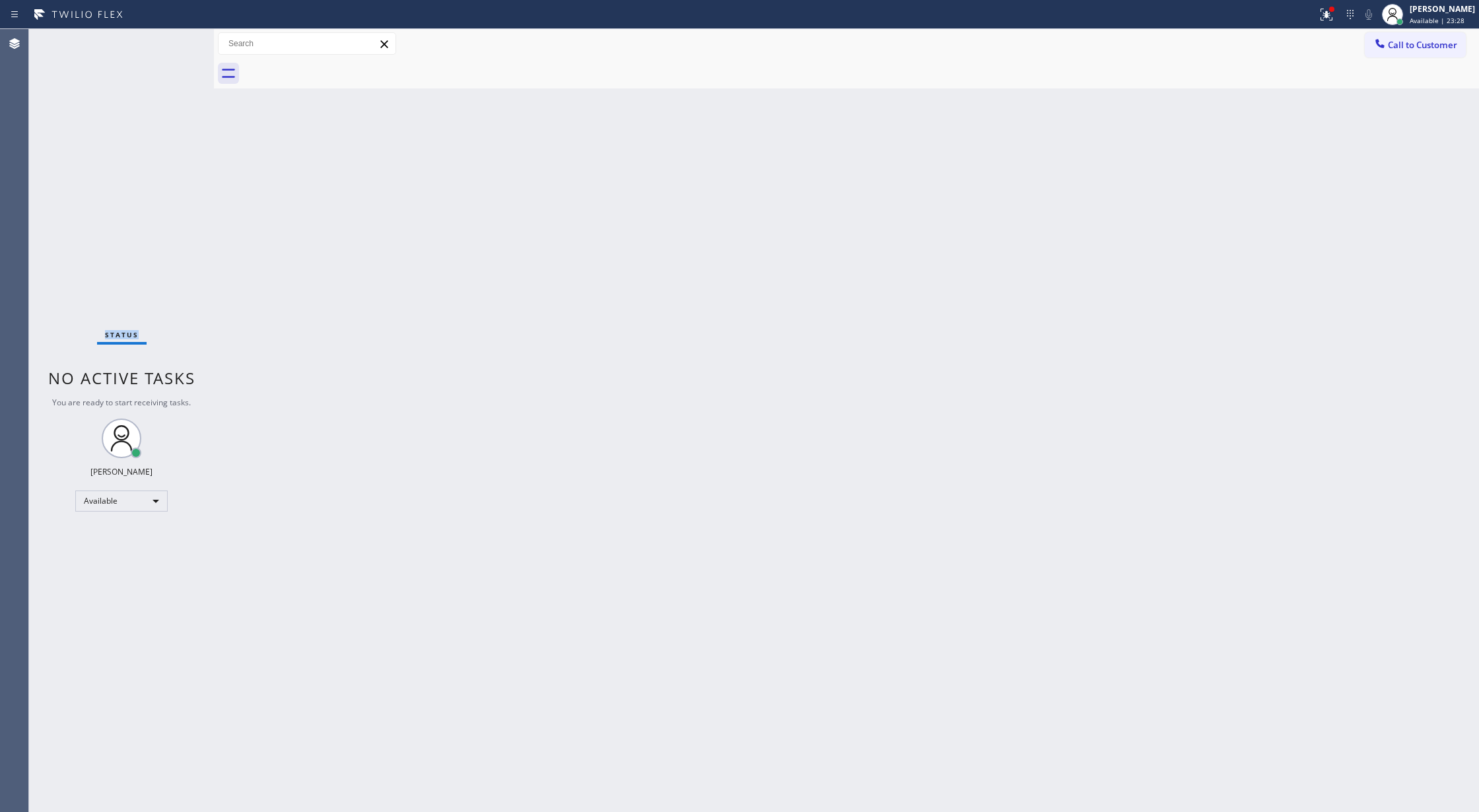
click at [173, 40] on div "Status No active tasks You are ready to start receiving tasks. [PERSON_NAME] Av…" at bounding box center [121, 420] width 185 height 783
click at [177, 40] on div "Status No active tasks You are ready to start receiving tasks. [PERSON_NAME] Av…" at bounding box center [121, 420] width 185 height 783
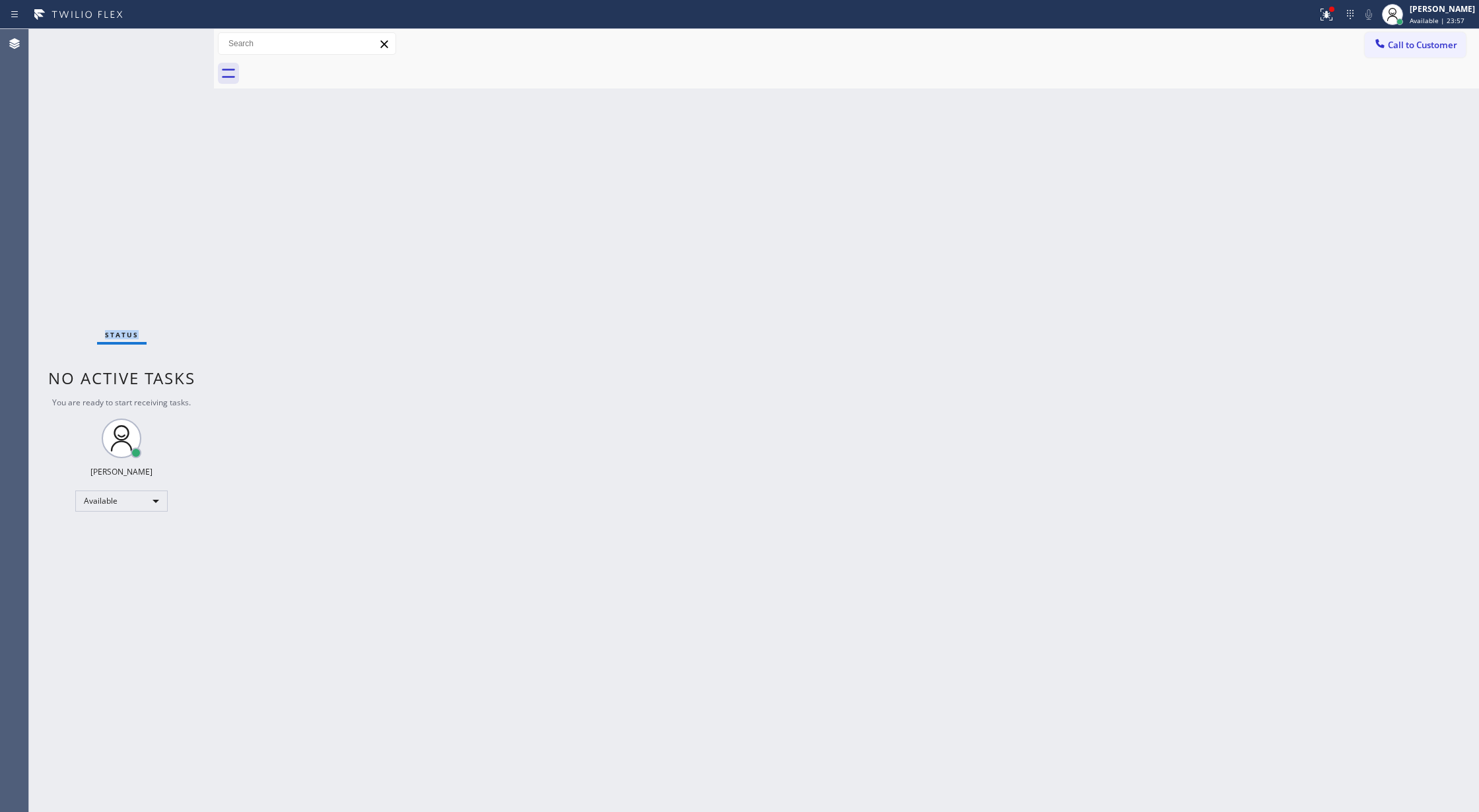
click at [175, 40] on div "Status No active tasks You are ready to start receiving tasks. [PERSON_NAME] Av…" at bounding box center [121, 420] width 185 height 783
click at [175, 48] on div "Status No active tasks You are ready to start receiving tasks. [PERSON_NAME] Av…" at bounding box center [121, 420] width 185 height 783
click at [1404, 46] on span "Call to Customer" at bounding box center [1422, 45] width 69 height 12
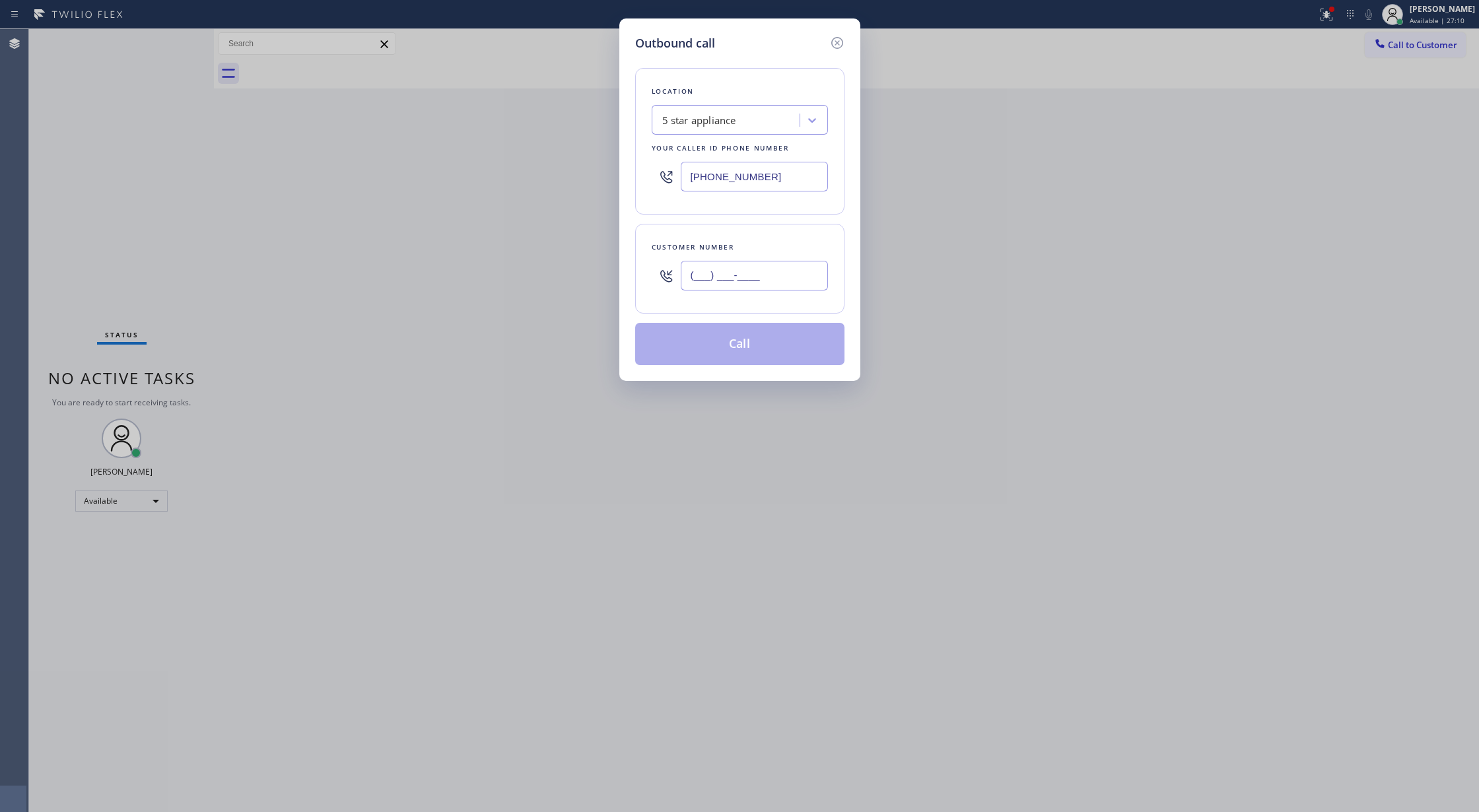
click at [695, 281] on input "(___) ___-____" at bounding box center [753, 275] width 147 height 29
paste input "408) 406-1236"
type input "[PHONE_NUMBER]"
click at [701, 342] on button "Call" at bounding box center [740, 343] width 209 height 42
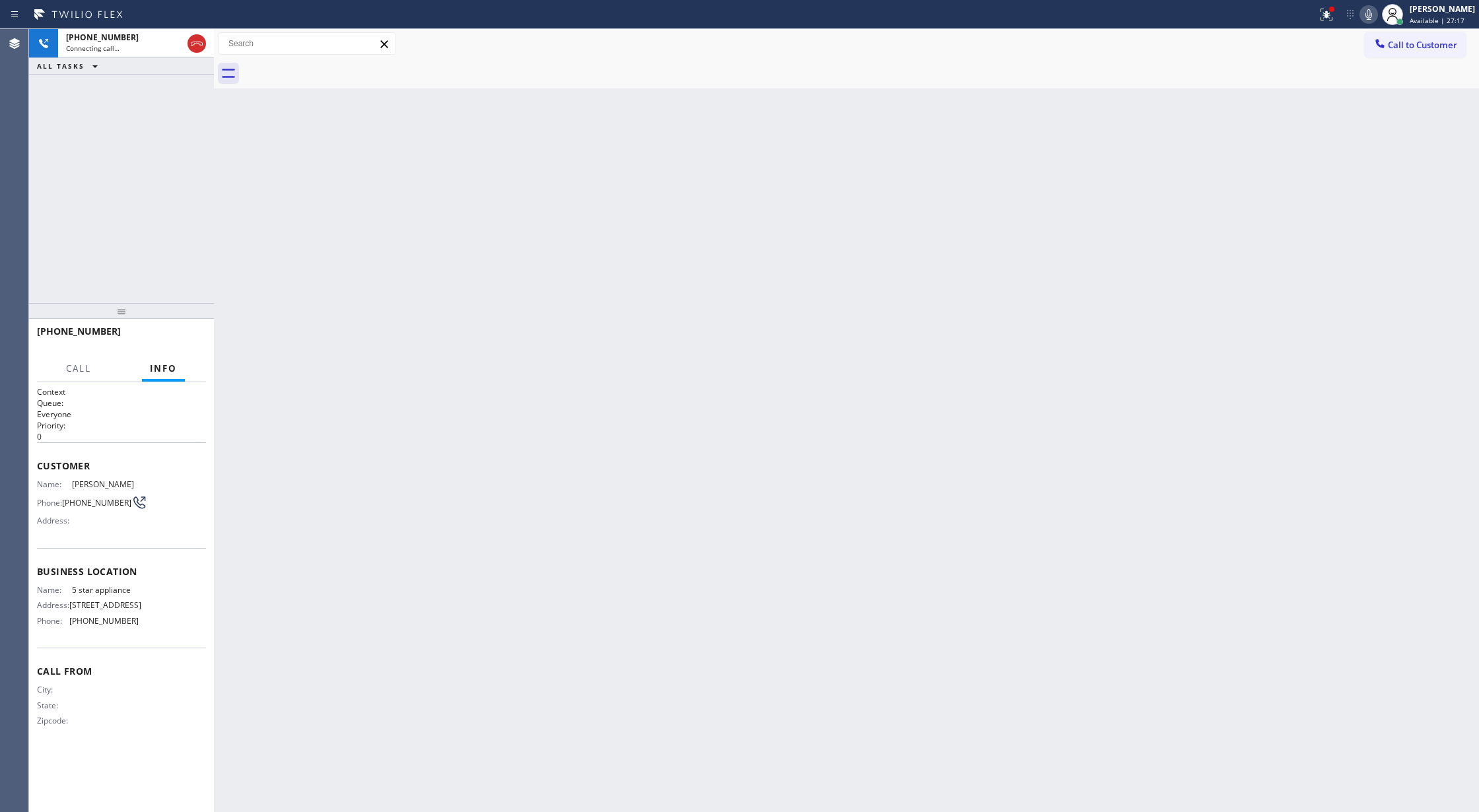
click at [1377, 14] on icon at bounding box center [1368, 14] width 16 height 16
click at [1374, 14] on icon at bounding box center [1368, 14] width 16 height 16
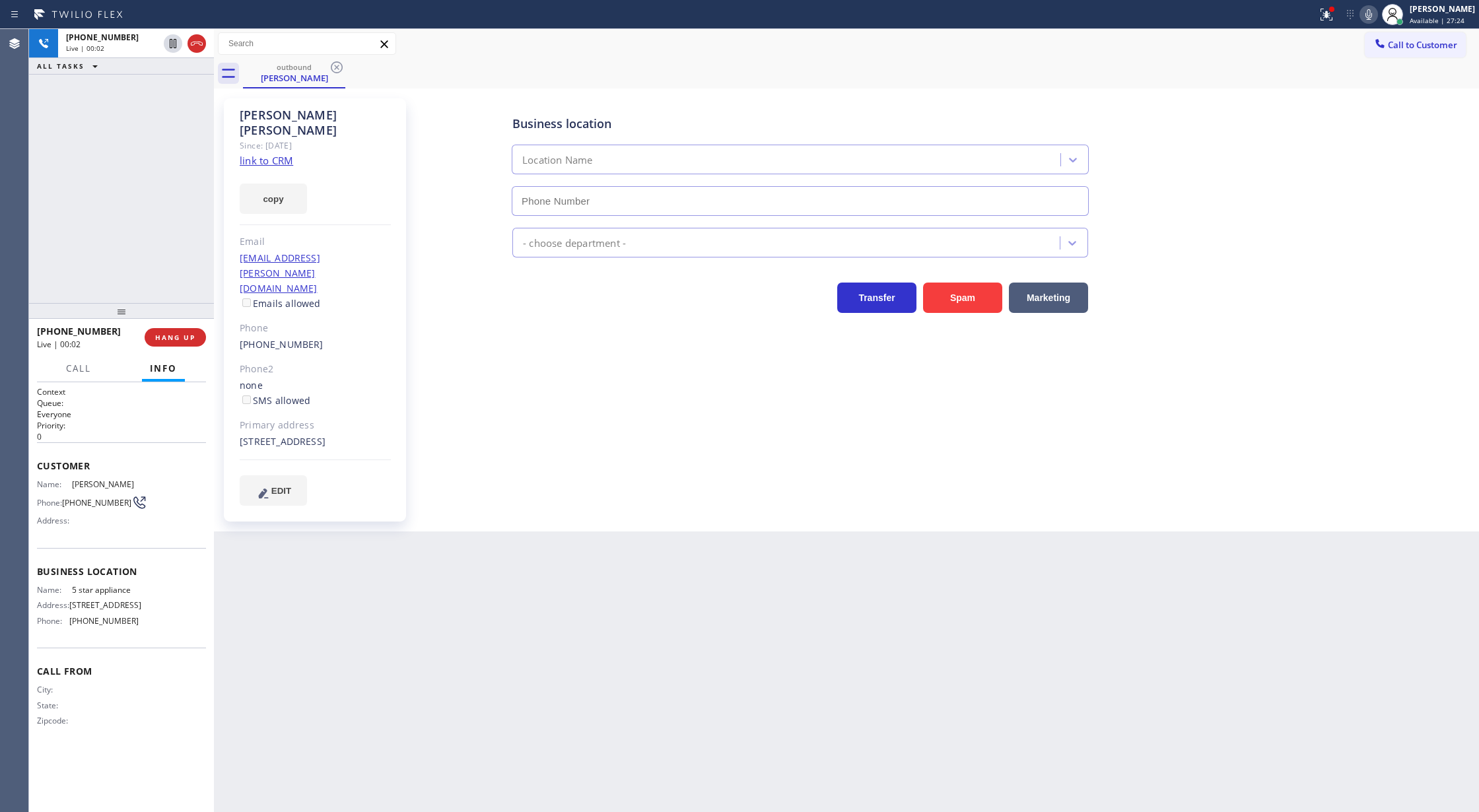
type input "[PHONE_NUMBER]"
click at [193, 38] on icon at bounding box center [197, 43] width 16 height 16
click at [170, 337] on span "COMPLETE" at bounding box center [173, 337] width 45 height 9
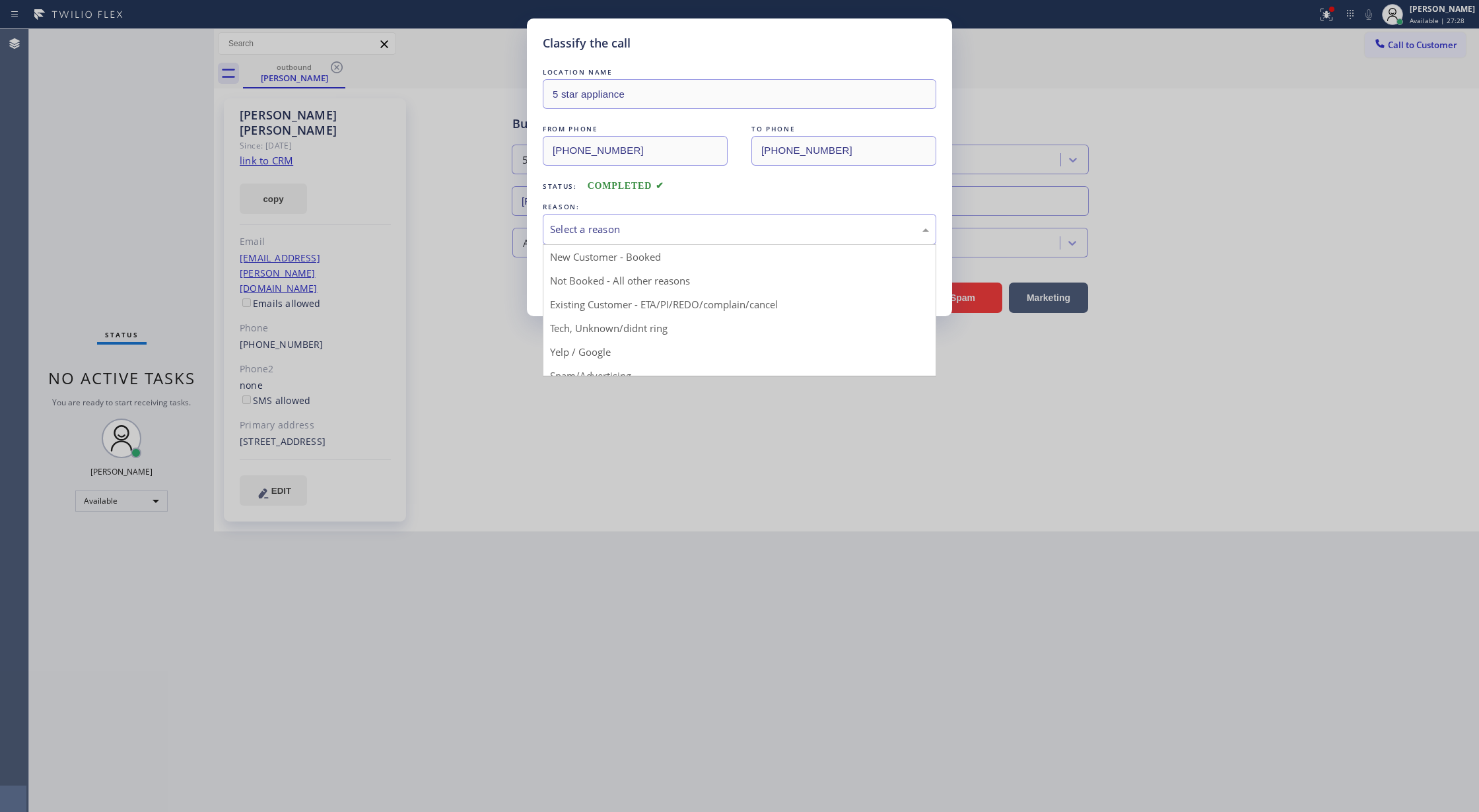
click at [614, 237] on div "Select a reason" at bounding box center [739, 229] width 379 height 15
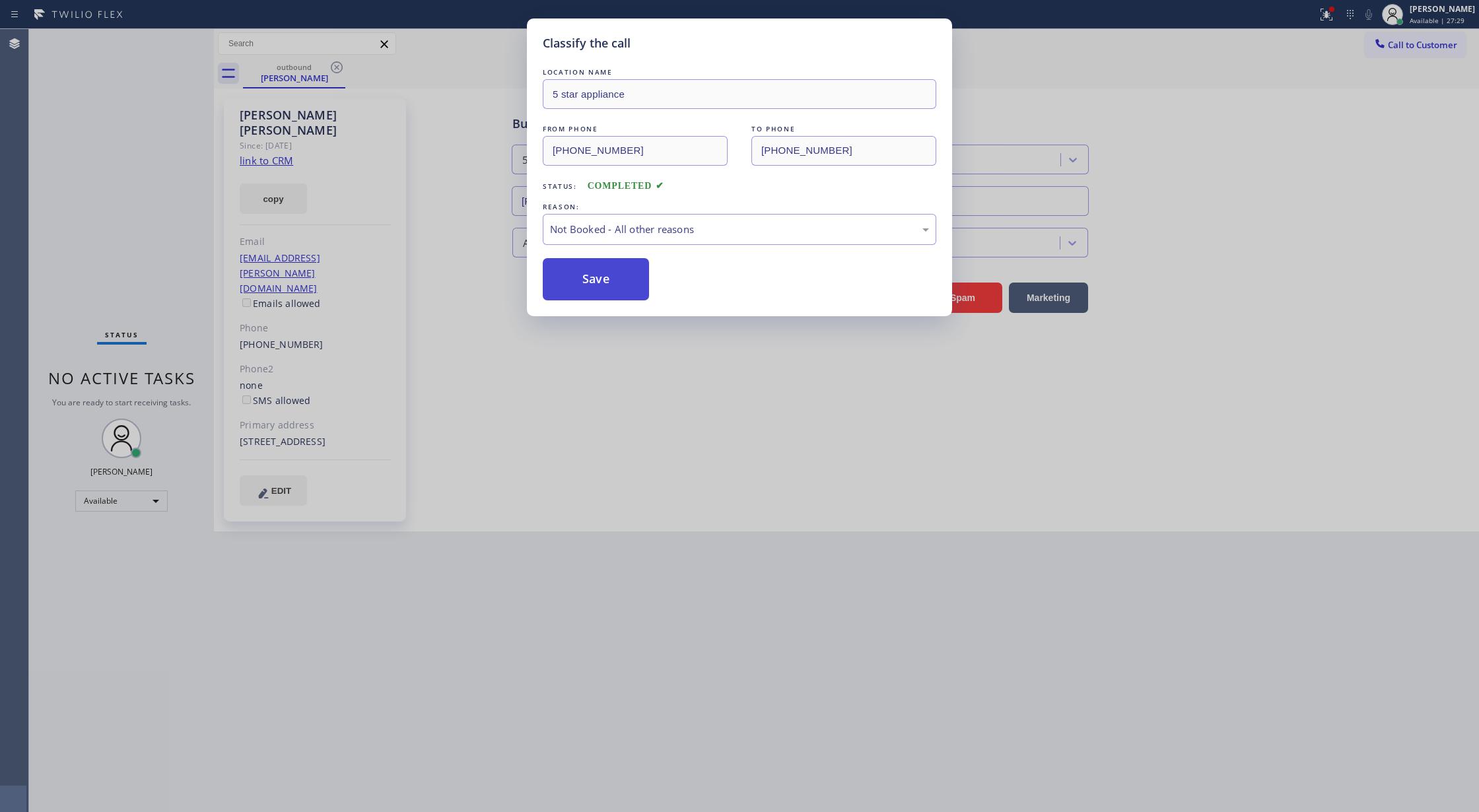
click at [592, 281] on button "Save" at bounding box center [595, 279] width 106 height 42
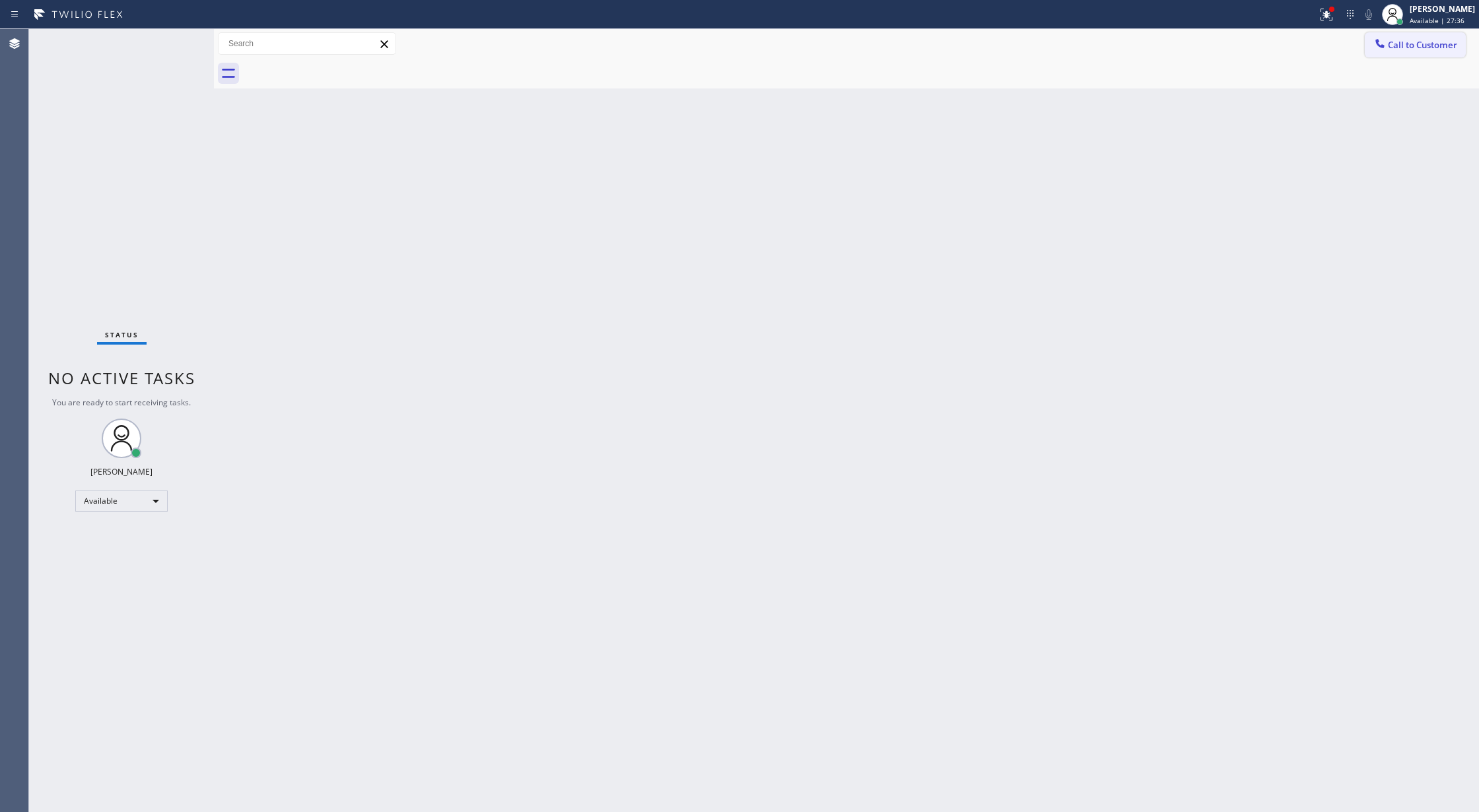
click at [1408, 44] on span "Call to Customer" at bounding box center [1422, 45] width 69 height 12
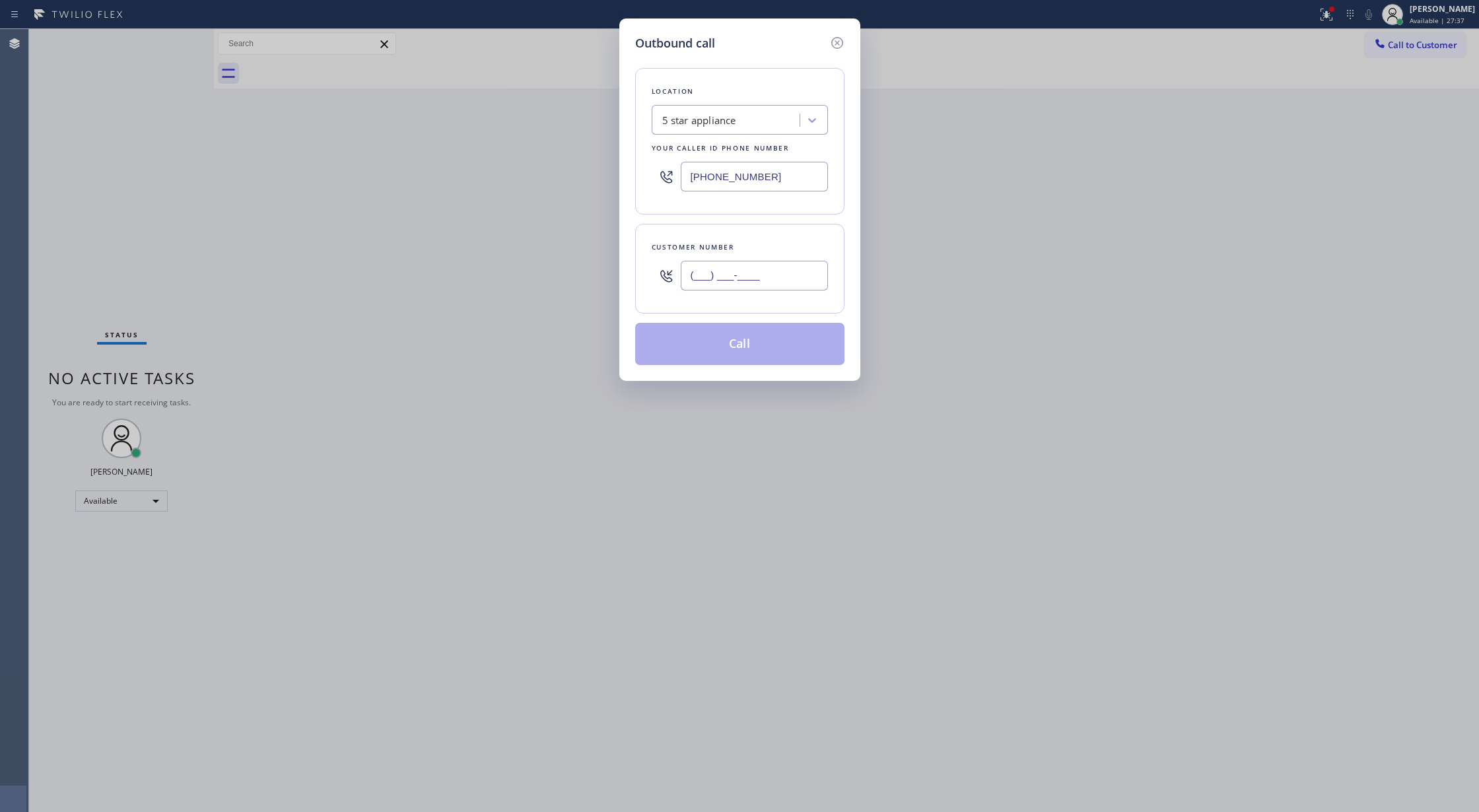
click at [692, 276] on input "(___) ___-____" at bounding box center [753, 275] width 147 height 29
paste input "510) 365-0004"
type input "[PHONE_NUMBER]"
click at [741, 344] on button "Call" at bounding box center [740, 343] width 209 height 42
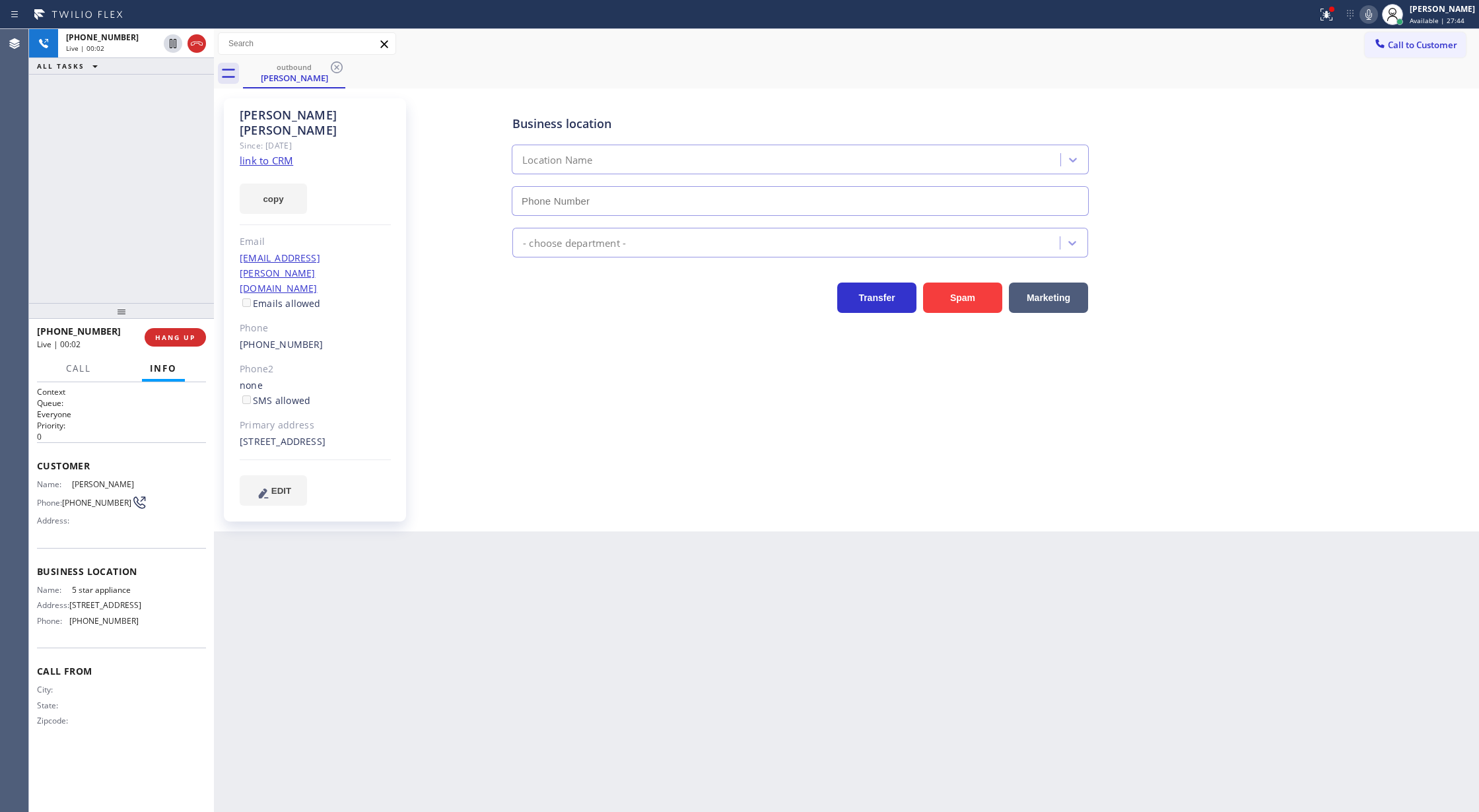
type input "[PHONE_NUMBER]"
click at [194, 38] on icon at bounding box center [197, 43] width 16 height 16
click at [170, 333] on span "COMPLETE" at bounding box center [173, 337] width 45 height 9
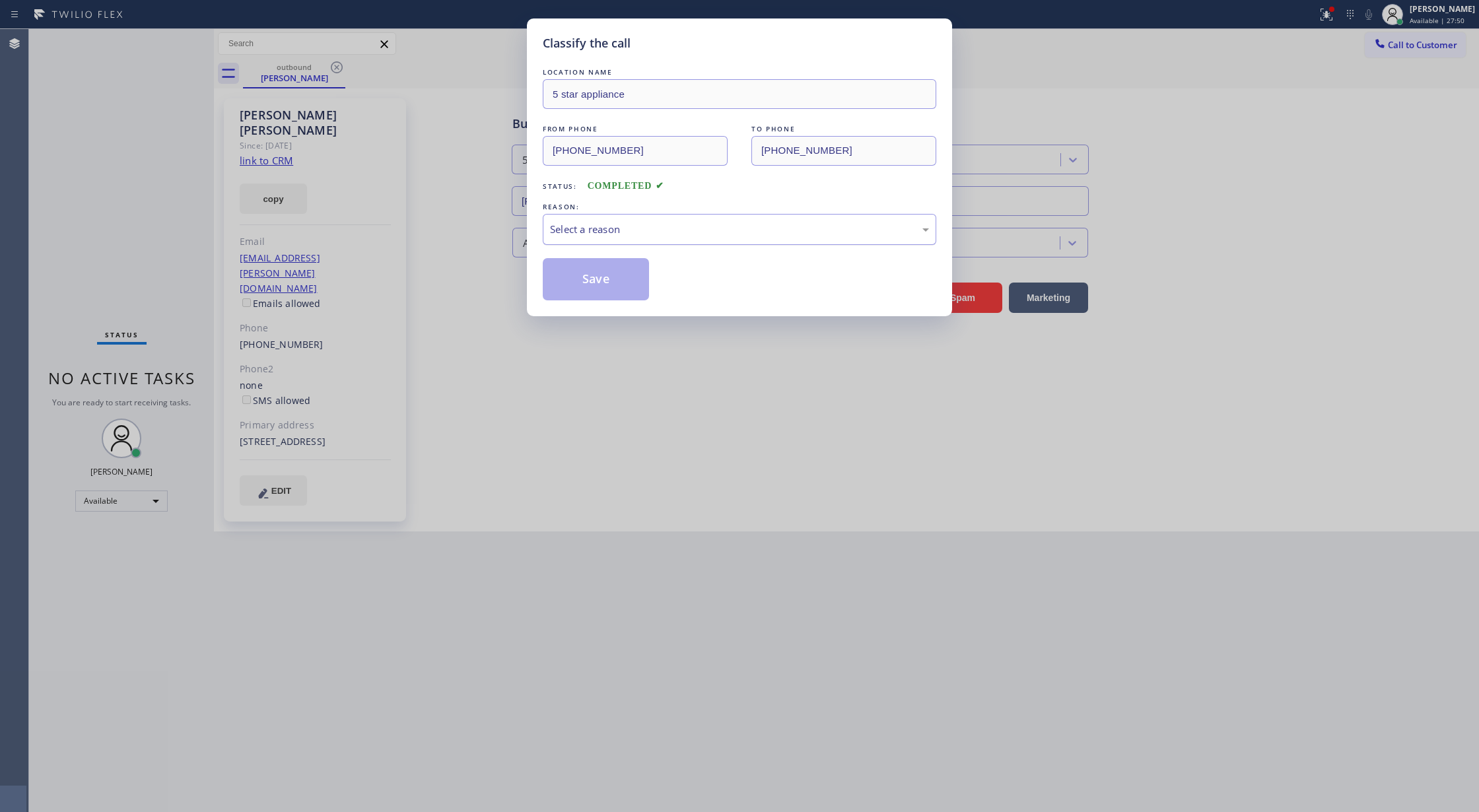
click at [627, 231] on div "Select a reason" at bounding box center [739, 229] width 379 height 15
click at [597, 274] on button "Save" at bounding box center [595, 279] width 106 height 42
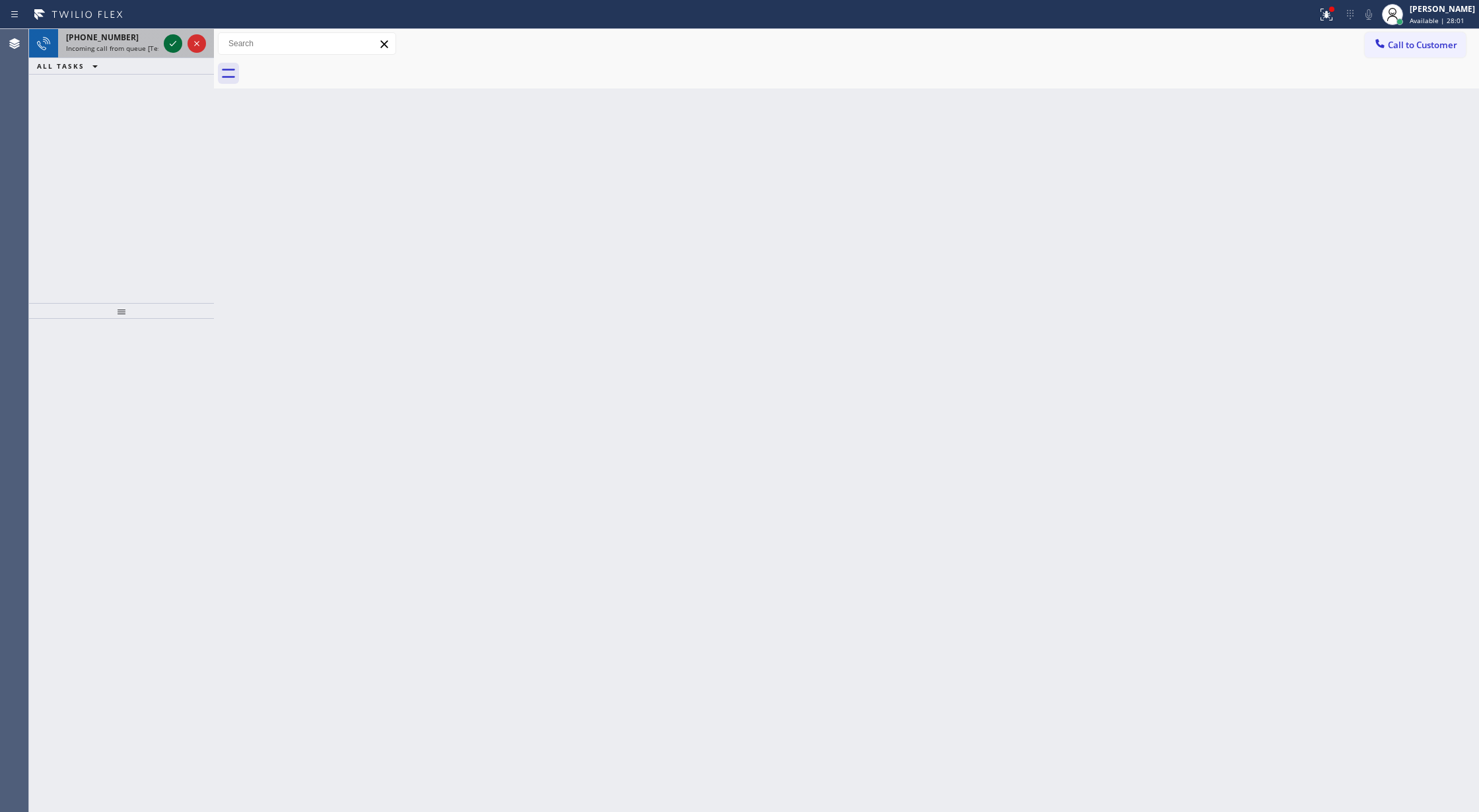
click at [173, 40] on icon at bounding box center [173, 43] width 16 height 16
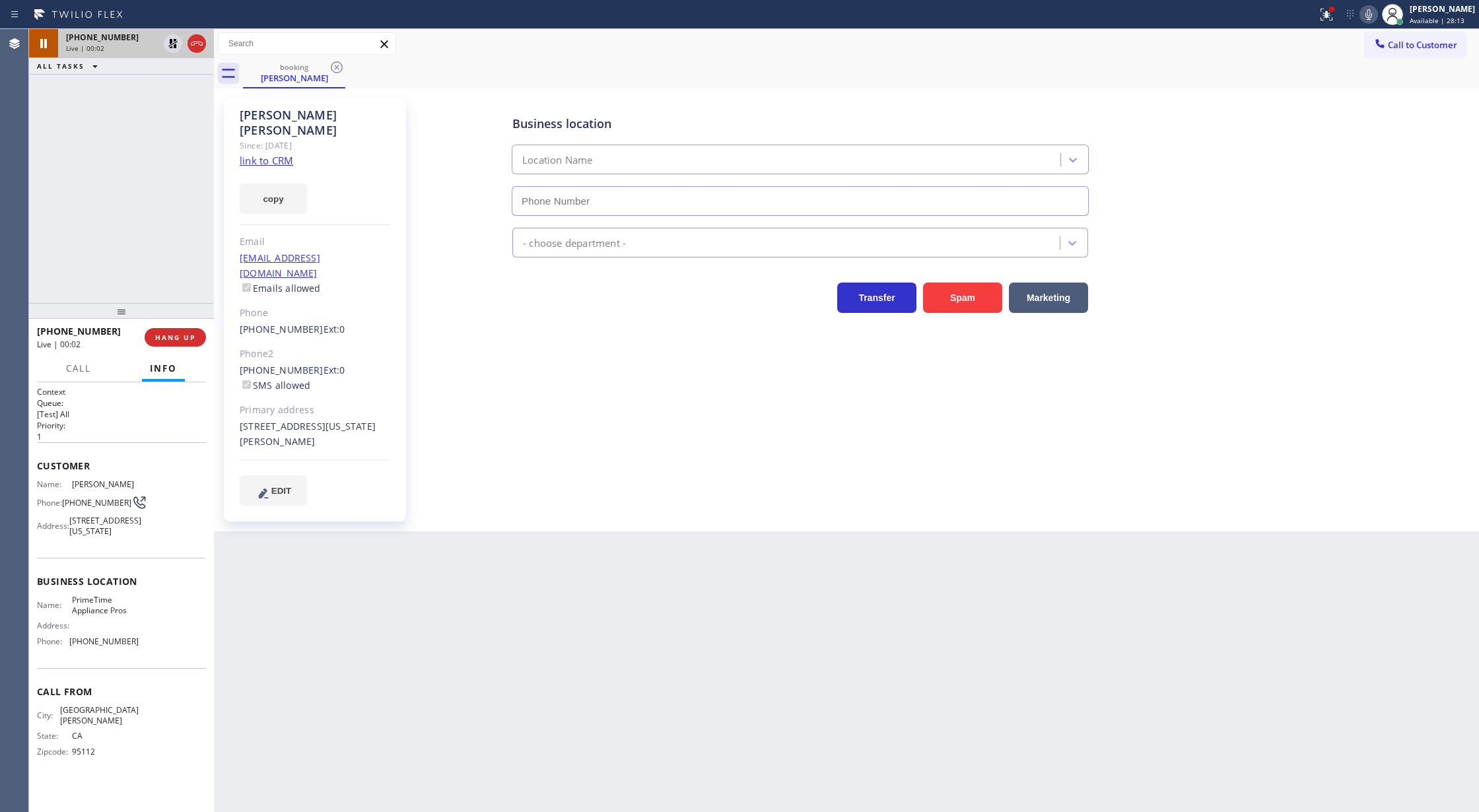
type input "[PHONE_NUMBER]"
click at [163, 38] on div at bounding box center [185, 44] width 47 height 29
click at [179, 45] on icon at bounding box center [173, 43] width 16 height 16
click at [1372, 17] on icon at bounding box center [1368, 14] width 7 height 11
click at [1376, 14] on icon at bounding box center [1368, 14] width 16 height 16
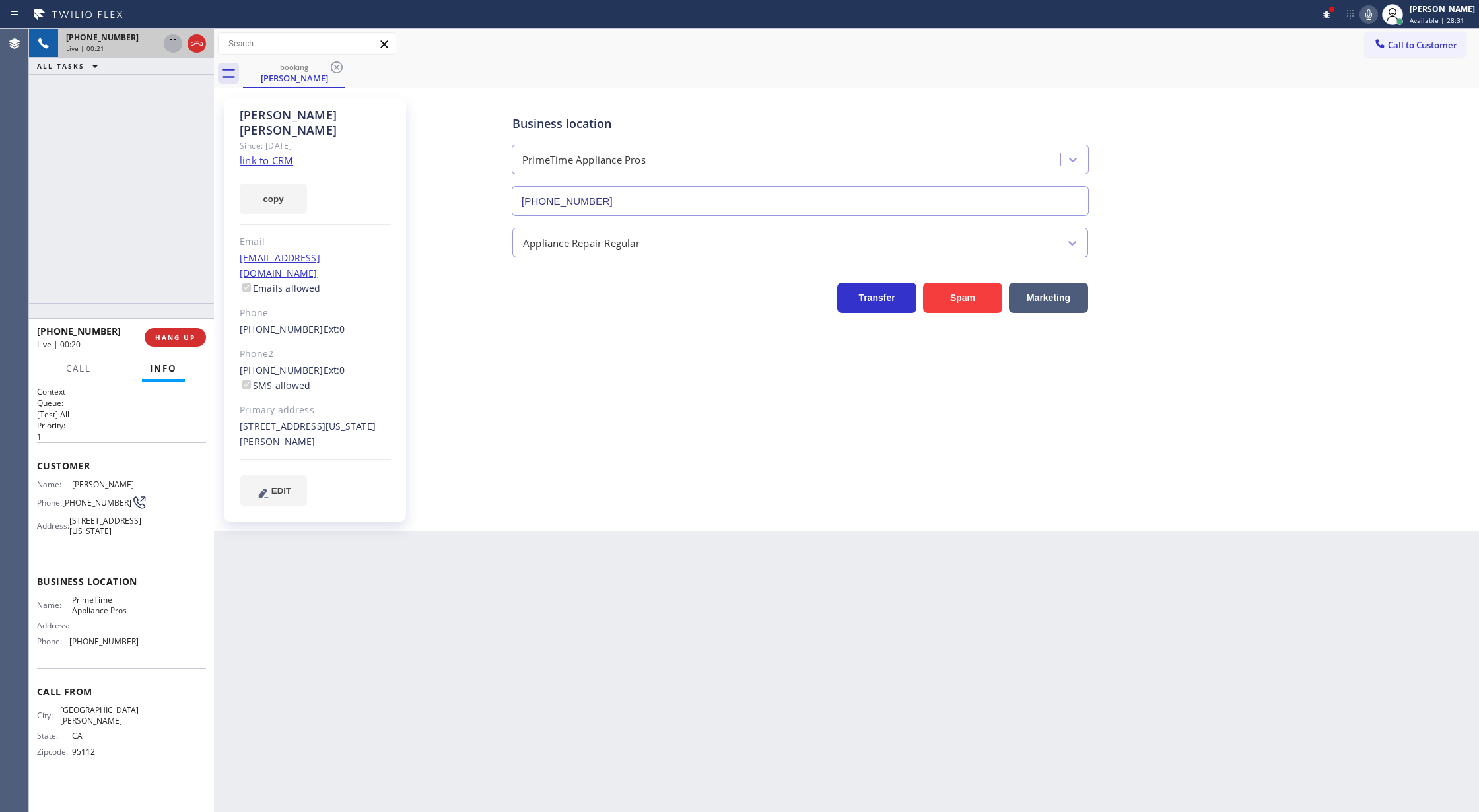
click at [283, 154] on link "link to CRM" at bounding box center [266, 160] width 53 height 14
drag, startPoint x: 38, startPoint y: 465, endPoint x: 143, endPoint y: 658, distance: 219.7
click at [143, 658] on div "Context Queue: [Test] All Priority: 1 Customer Name: [PERSON_NAME] Phone: [PHON…" at bounding box center [121, 582] width 169 height 392
copy div "Customer Name: [PERSON_NAME] Phone: [PHONE_NUMBER] Address: [STREET_ADDRESS][US…"
click at [1372, 16] on icon at bounding box center [1368, 14] width 16 height 16
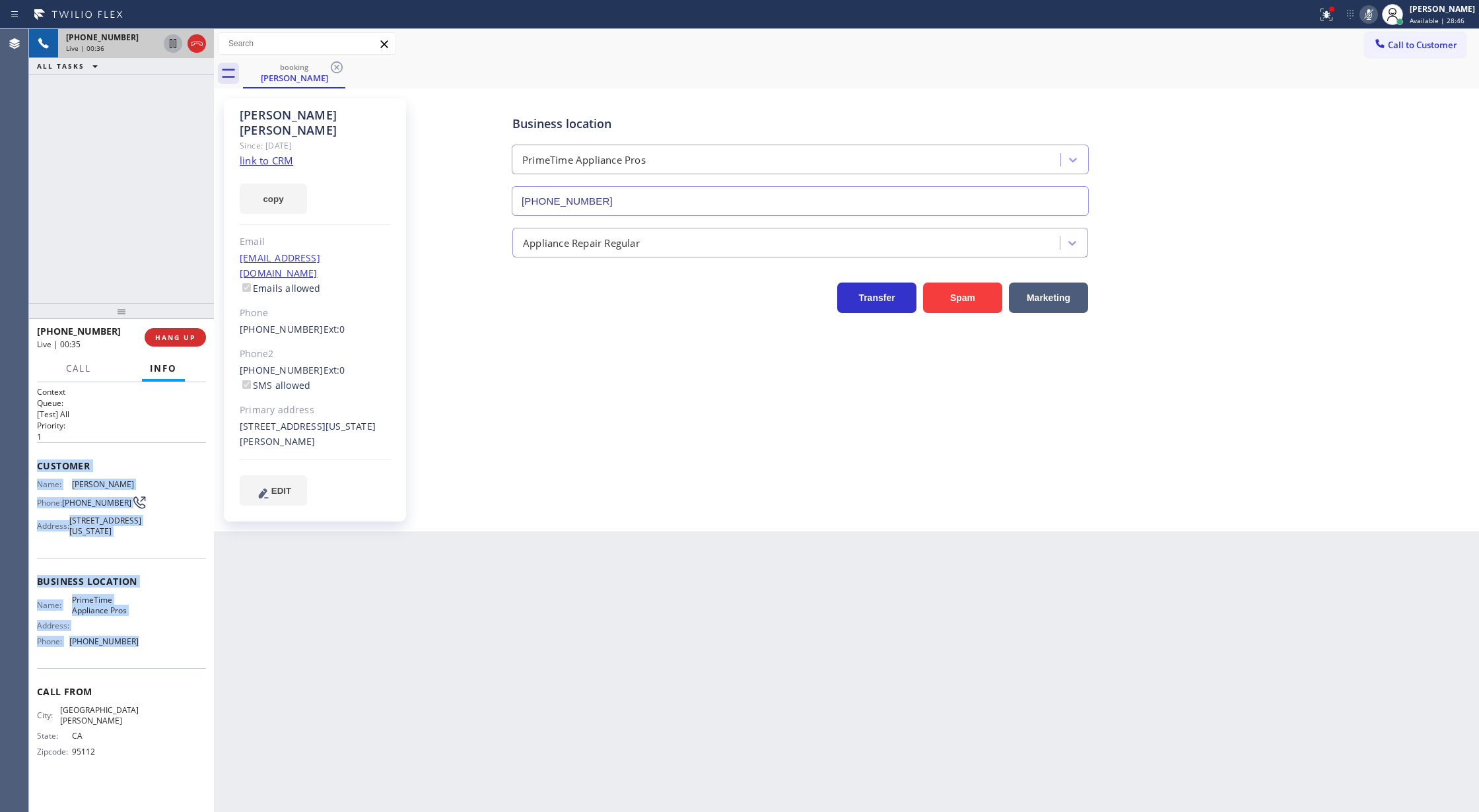
click at [1372, 9] on icon at bounding box center [1368, 14] width 7 height 11
drag, startPoint x: 1378, startPoint y: 9, endPoint x: 1325, endPoint y: 152, distance: 152.5
click at [1372, 9] on icon at bounding box center [1368, 14] width 7 height 11
click at [194, 38] on icon at bounding box center [197, 43] width 16 height 16
click at [176, 334] on span "COMPLETE" at bounding box center [173, 337] width 45 height 9
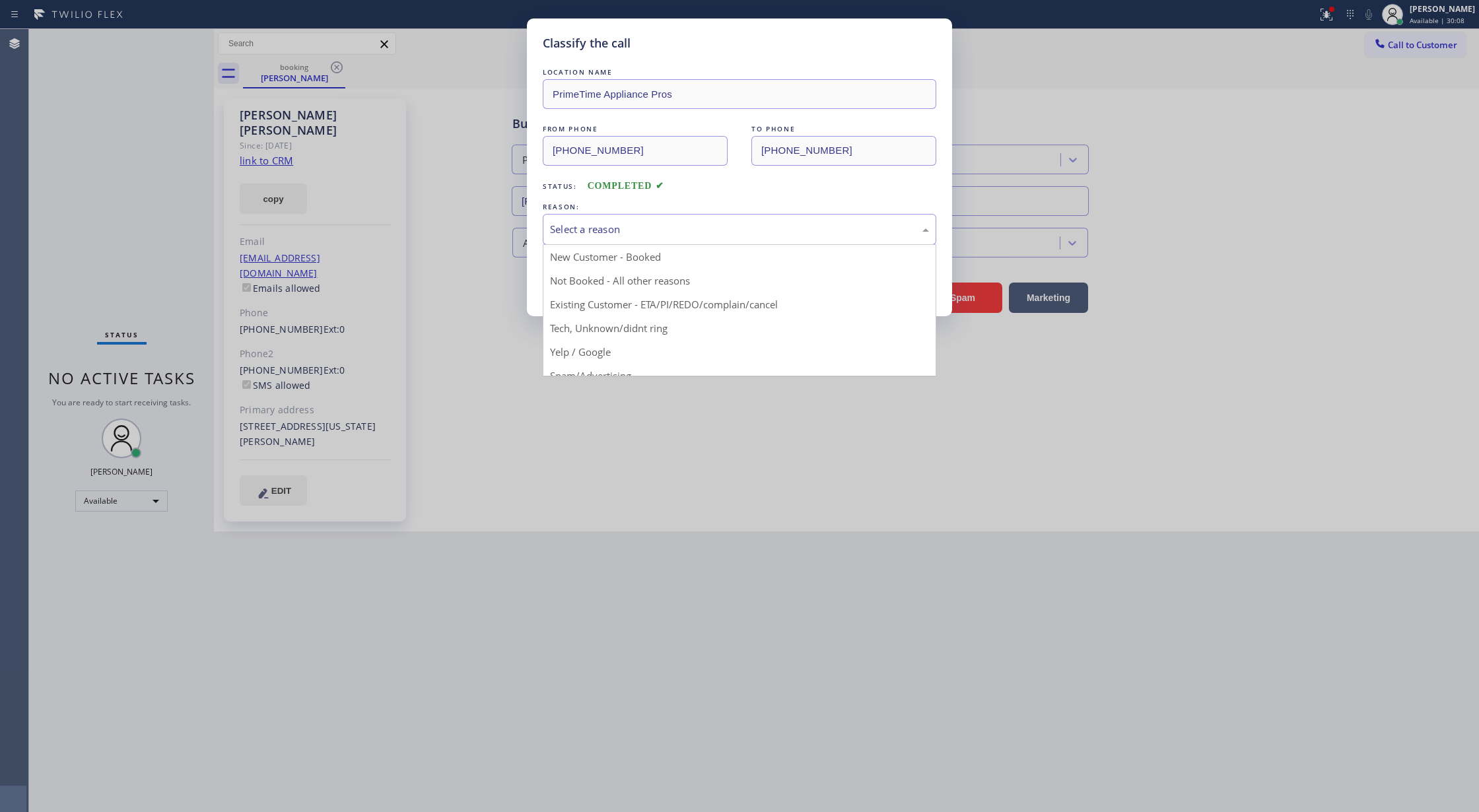
click at [676, 230] on div "Select a reason" at bounding box center [739, 229] width 379 height 15
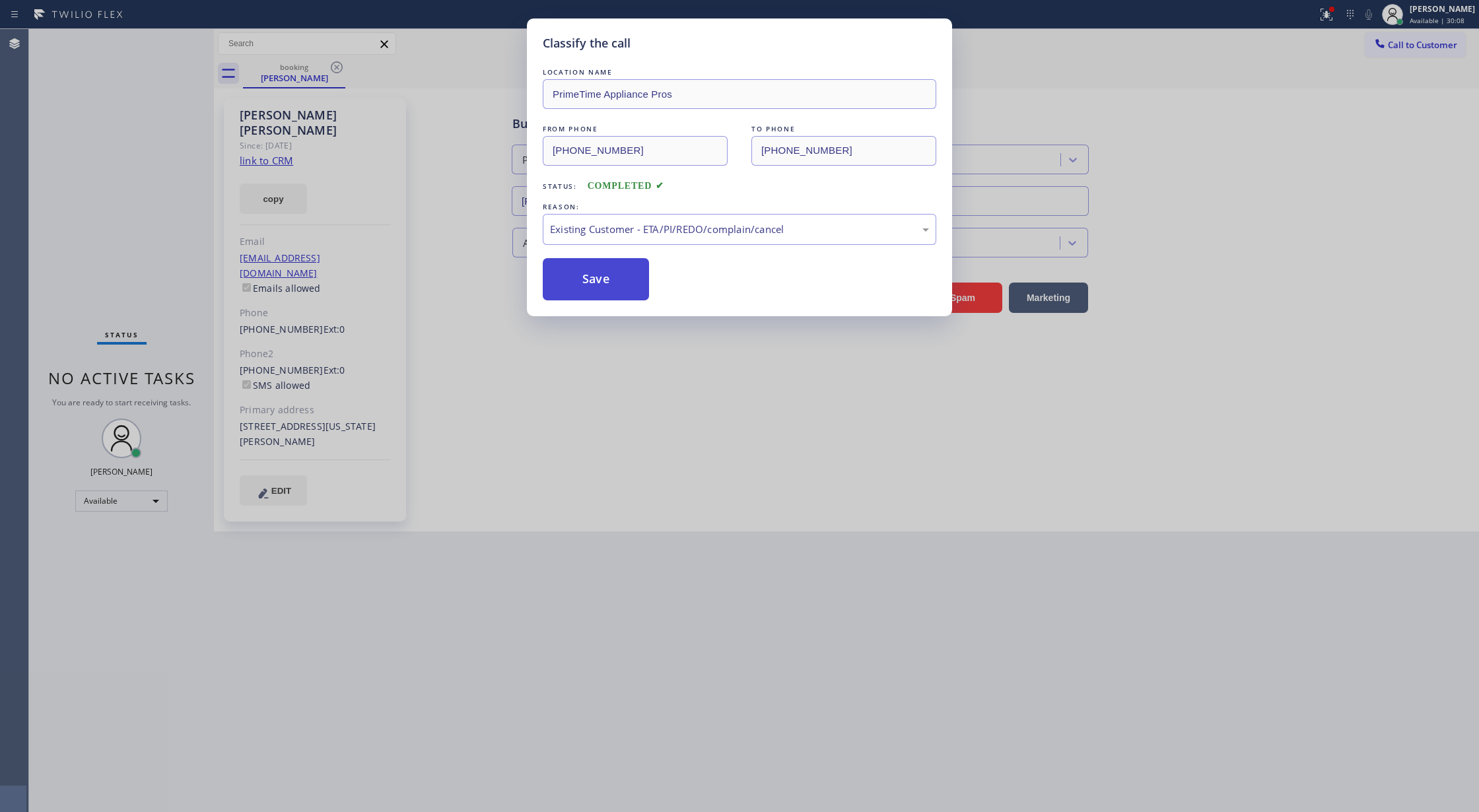
click at [589, 283] on button "Save" at bounding box center [595, 279] width 106 height 42
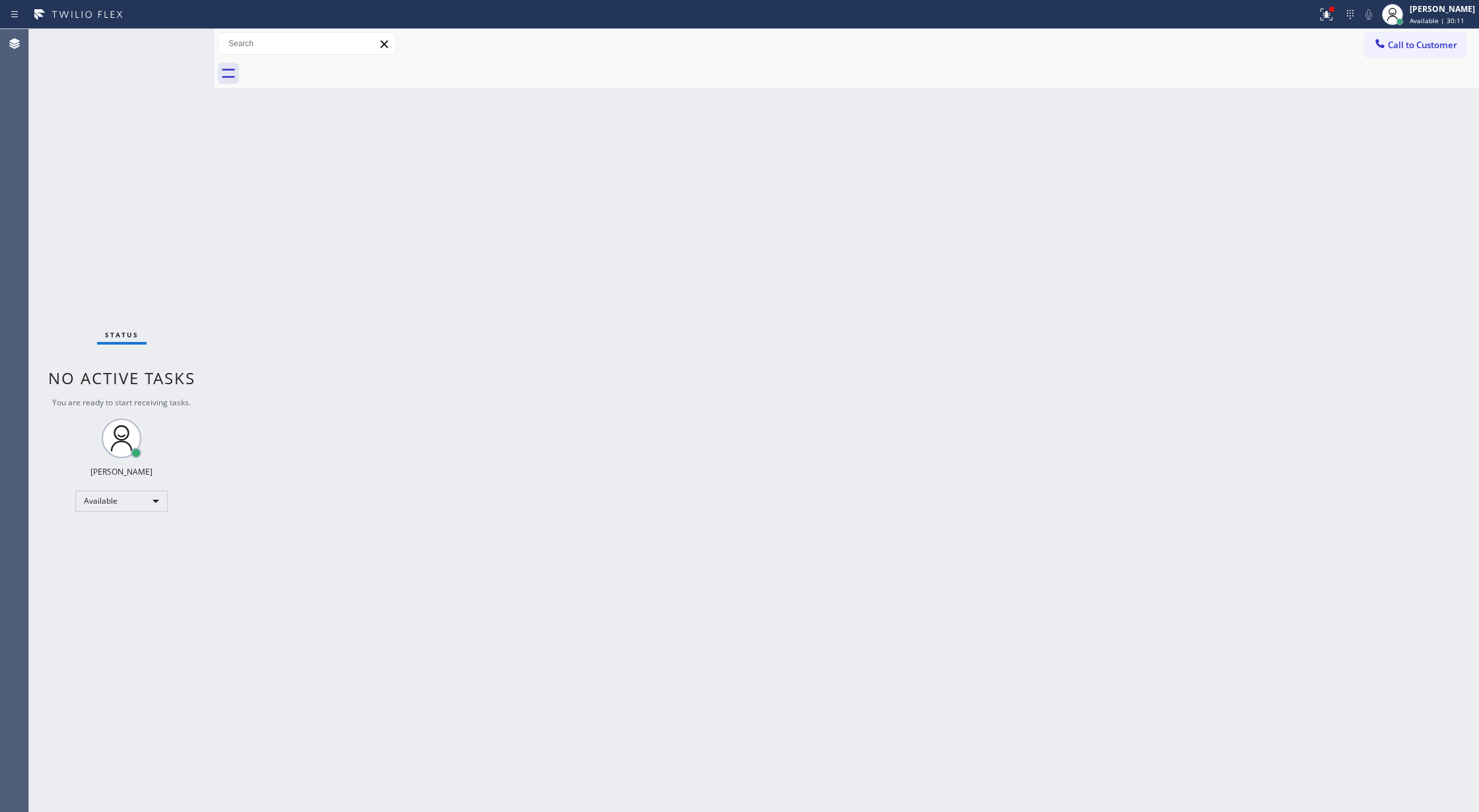
click at [179, 38] on div "Status No active tasks You are ready to start receiving tasks. [PERSON_NAME] Av…" at bounding box center [121, 420] width 185 height 783
click at [177, 40] on div "Status No active tasks You are ready to start receiving tasks. [PERSON_NAME] Av…" at bounding box center [121, 420] width 185 height 783
click at [170, 51] on div "Status No active tasks You are ready to start receiving tasks. [PERSON_NAME] Av…" at bounding box center [121, 420] width 185 height 783
click at [170, 53] on div "Status No active tasks You are ready to start receiving tasks. [PERSON_NAME] Av…" at bounding box center [121, 420] width 185 height 783
click at [175, 44] on div "Status No active tasks You are ready to start receiving tasks. [PERSON_NAME] Av…" at bounding box center [121, 420] width 185 height 783
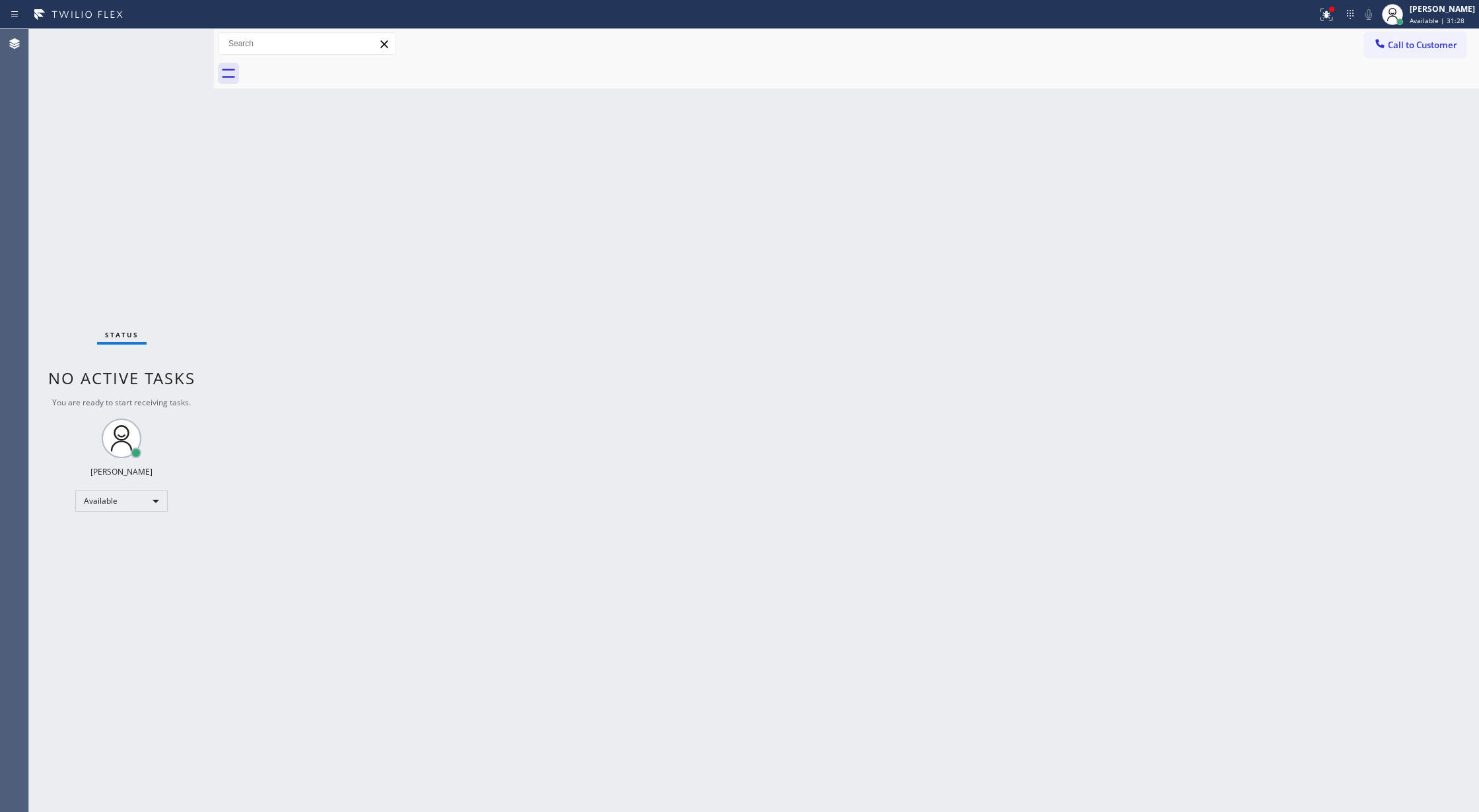
click at [173, 45] on div "Status No active tasks You are ready to start receiving tasks. [PERSON_NAME] Av…" at bounding box center [121, 420] width 185 height 783
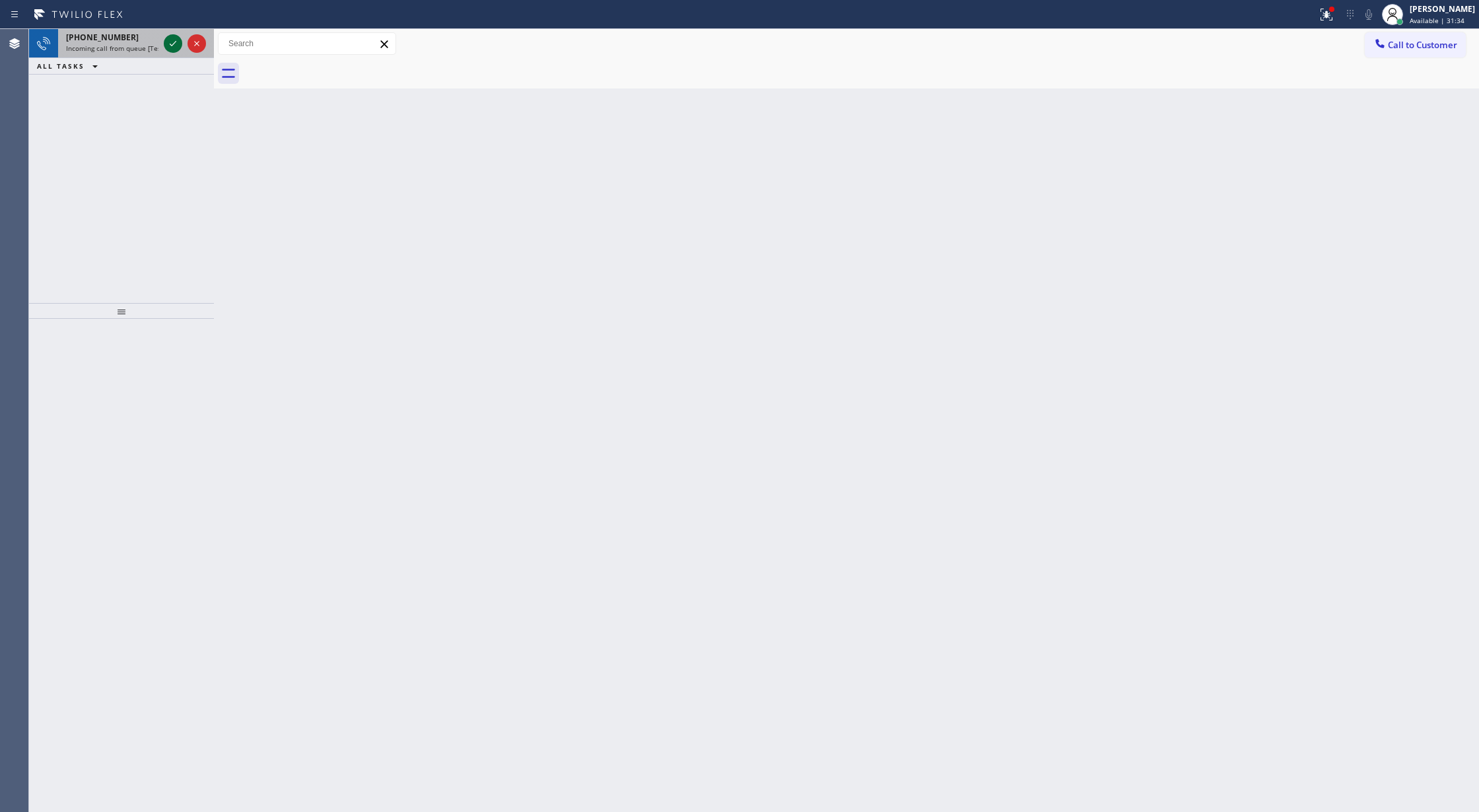
click at [172, 45] on icon at bounding box center [173, 43] width 16 height 16
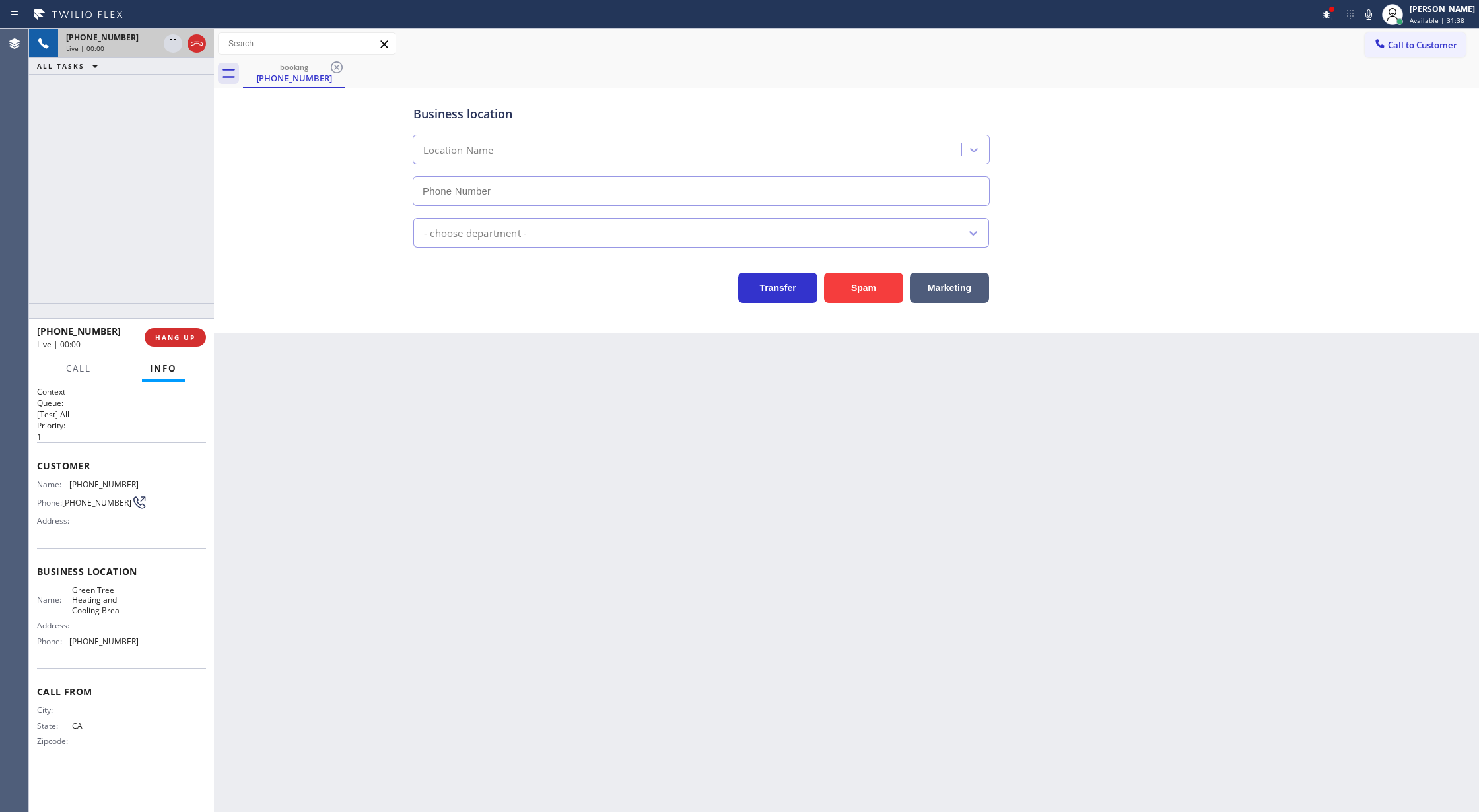
type input "[PHONE_NUMBER]"
click at [176, 343] on button "COMPLETE" at bounding box center [173, 337] width 66 height 19
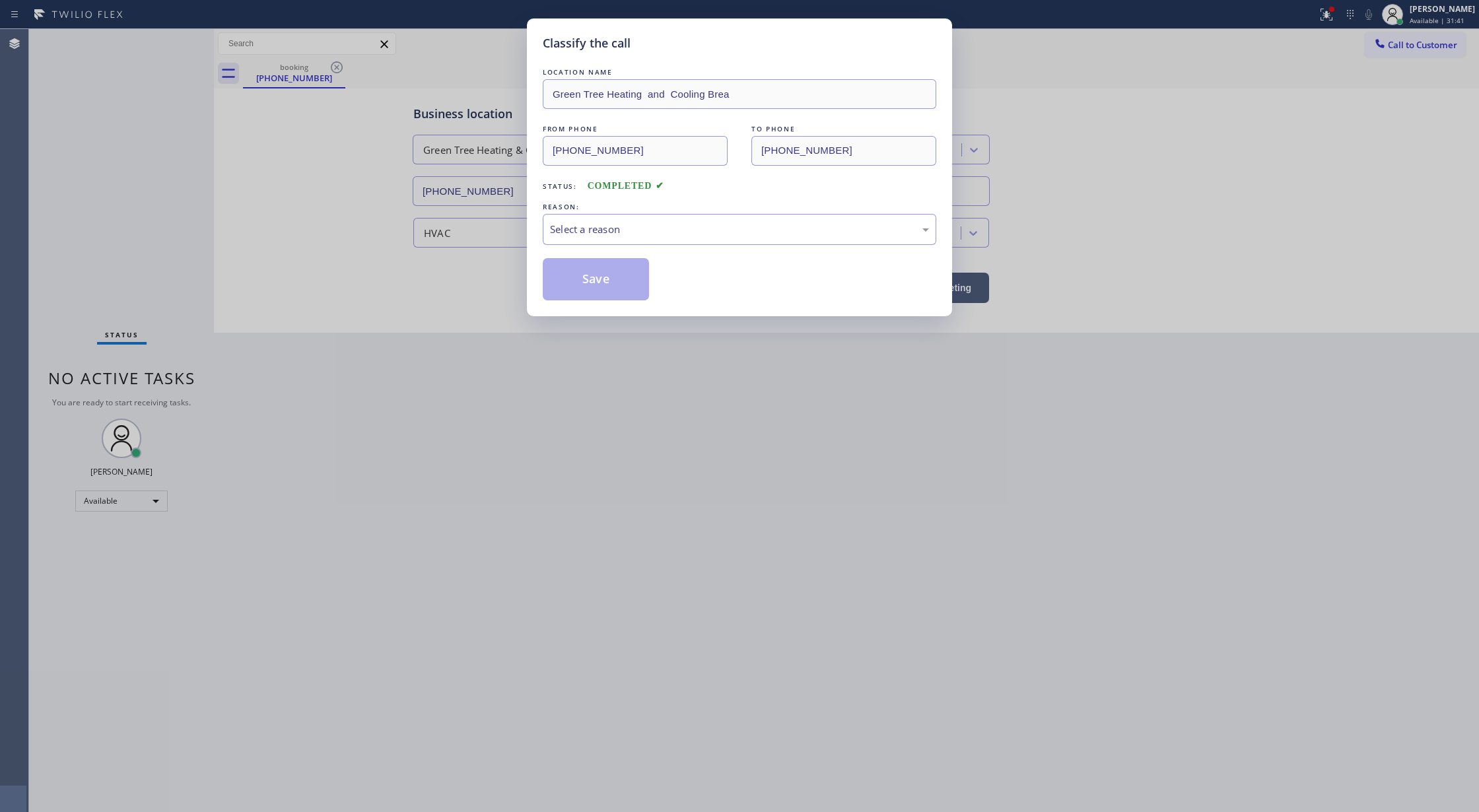
click at [631, 209] on div "REASON:" at bounding box center [739, 206] width 393 height 14
click at [629, 228] on div "Select a reason" at bounding box center [739, 229] width 379 height 15
click at [594, 273] on button "Save" at bounding box center [595, 279] width 106 height 42
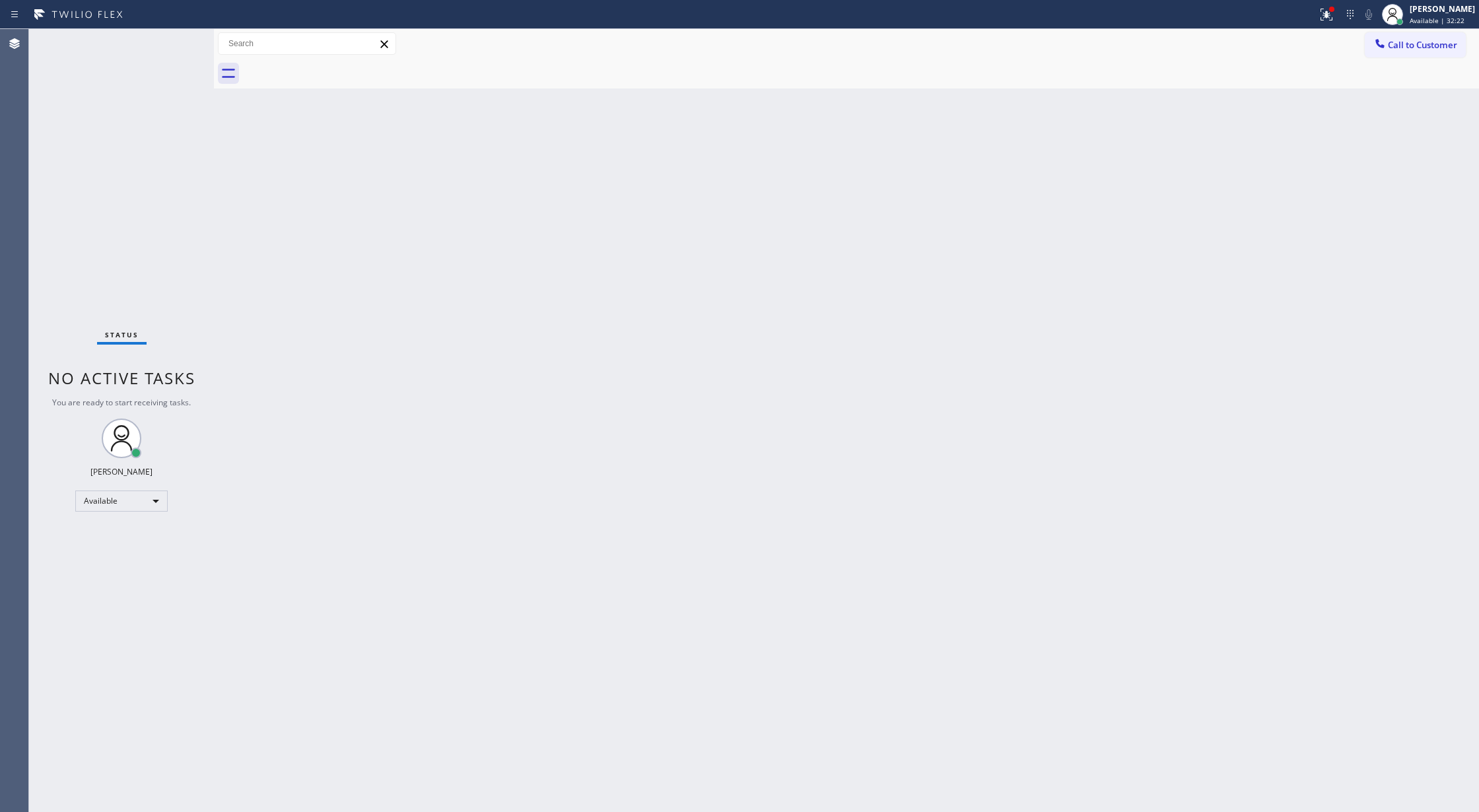
click at [176, 35] on div "Status No active tasks You are ready to start receiving tasks. [PERSON_NAME] Av…" at bounding box center [121, 420] width 185 height 783
click at [175, 37] on div "Status No active tasks You are ready to start receiving tasks. [PERSON_NAME] Av…" at bounding box center [121, 420] width 185 height 783
click at [177, 41] on div "Status No active tasks You are ready to start receiving tasks. [PERSON_NAME] Av…" at bounding box center [121, 420] width 185 height 783
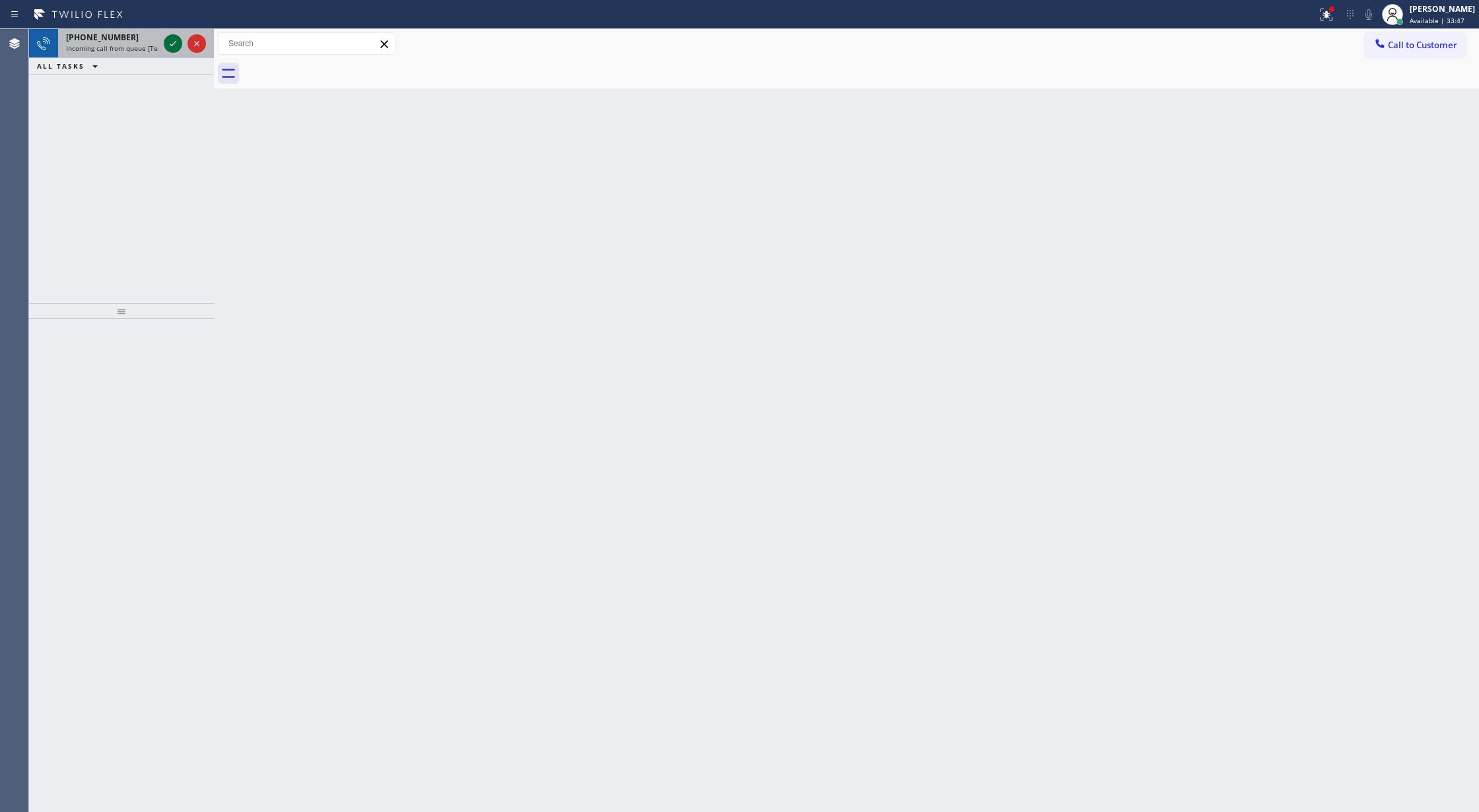
click at [177, 41] on icon at bounding box center [173, 43] width 16 height 16
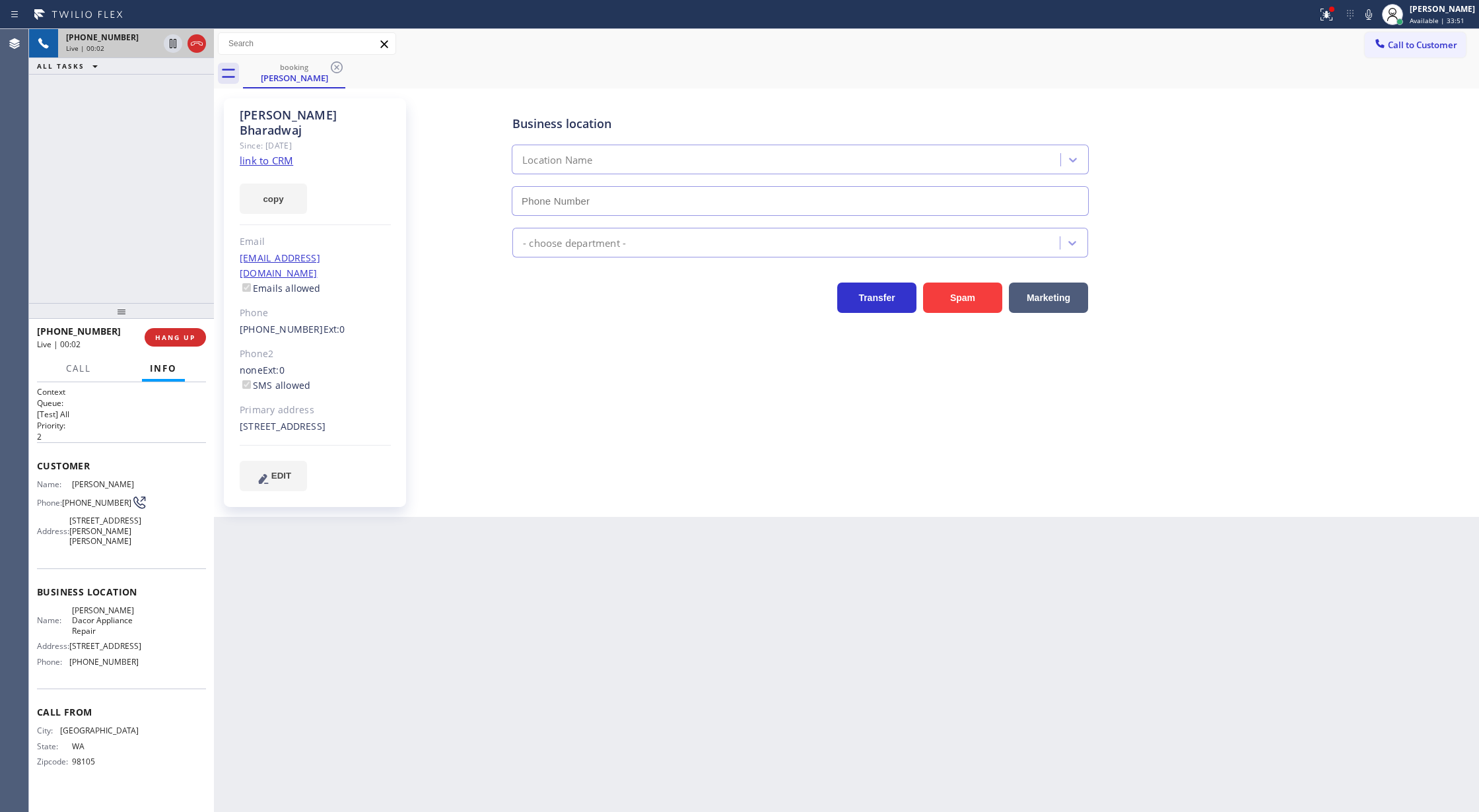
type input "[PHONE_NUMBER]"
click at [274, 154] on link "link to CRM" at bounding box center [266, 160] width 53 height 14
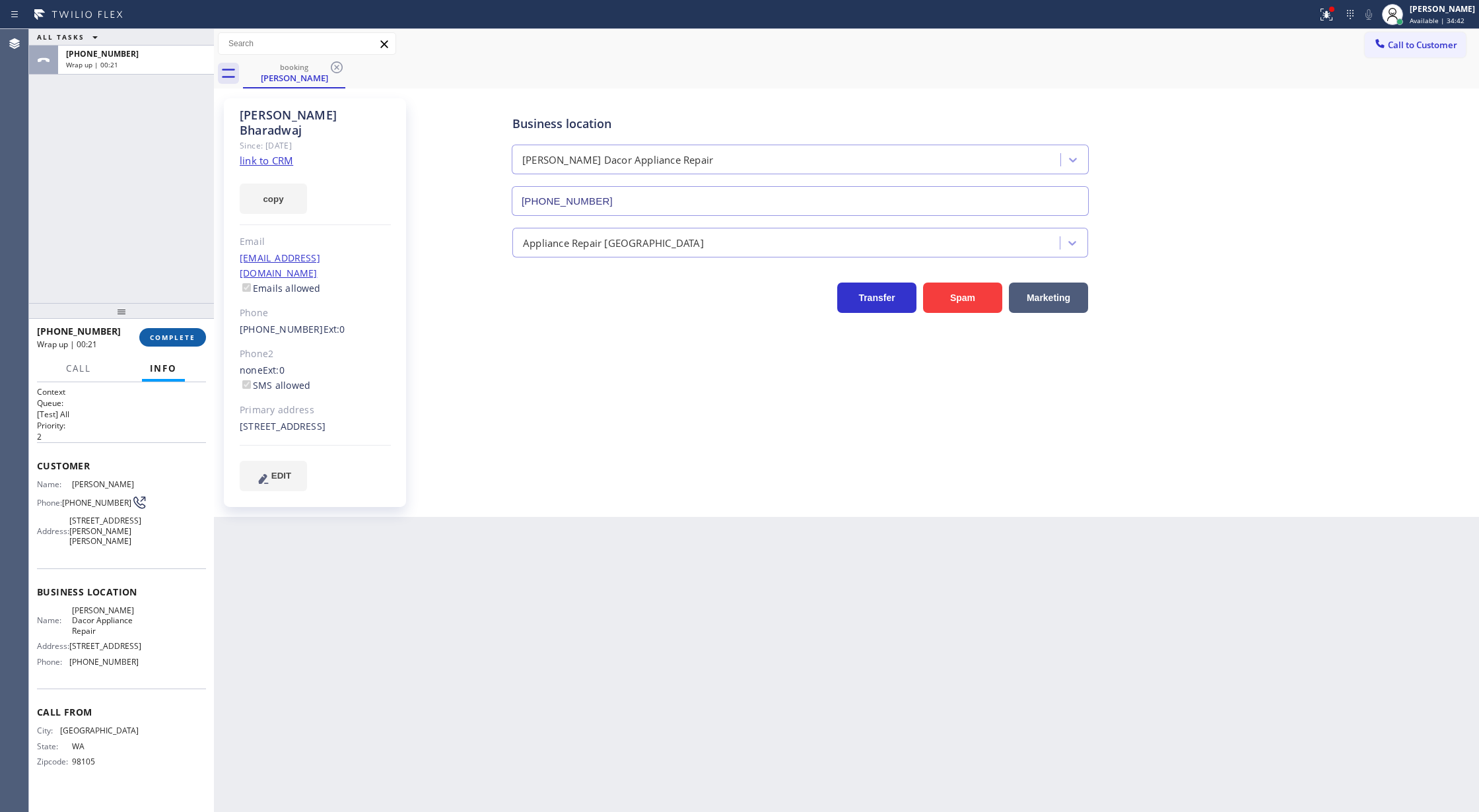
click at [161, 333] on span "COMPLETE" at bounding box center [173, 337] width 45 height 9
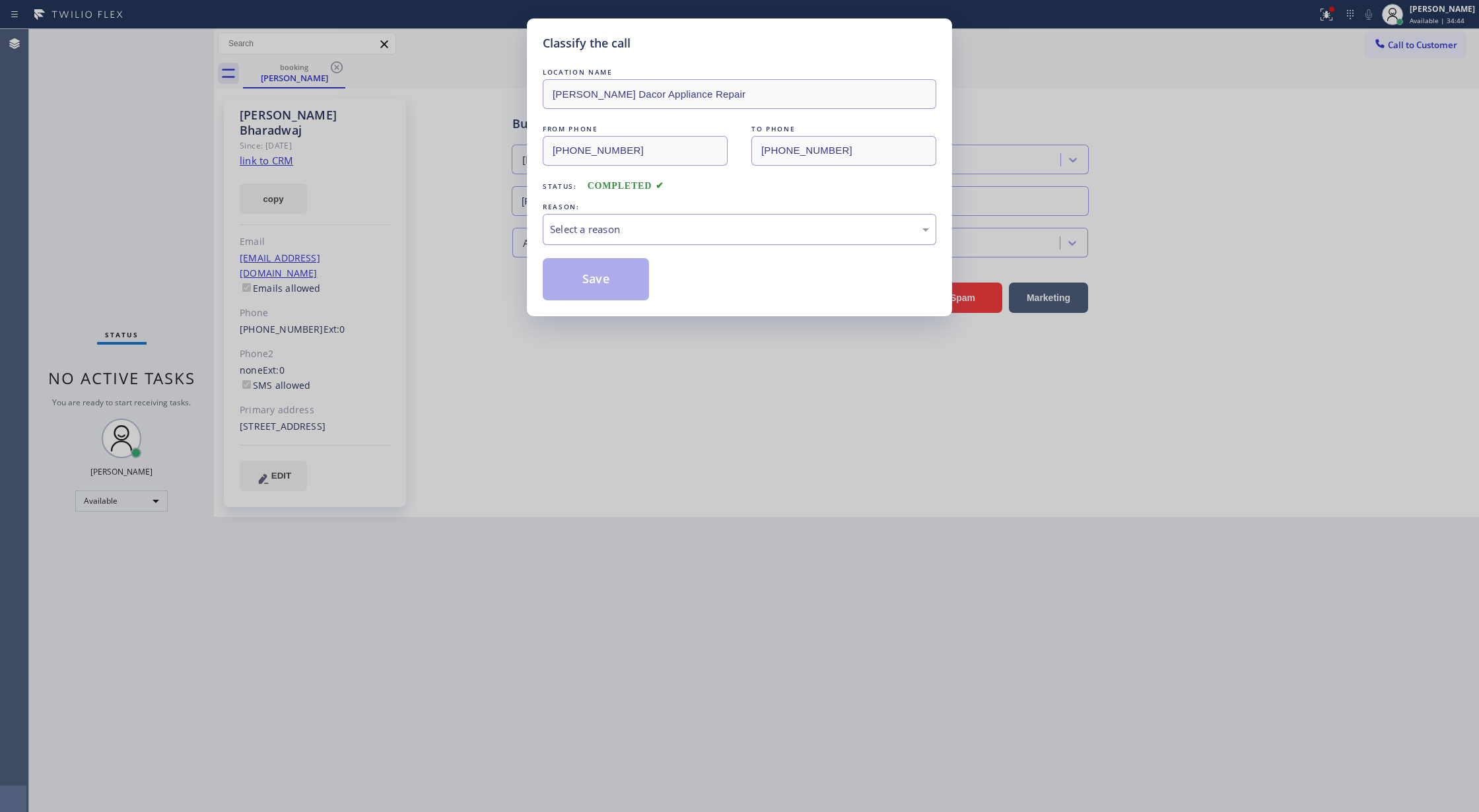
click at [626, 227] on div "Select a reason" at bounding box center [739, 229] width 379 height 15
click at [576, 275] on button "Save" at bounding box center [595, 279] width 106 height 42
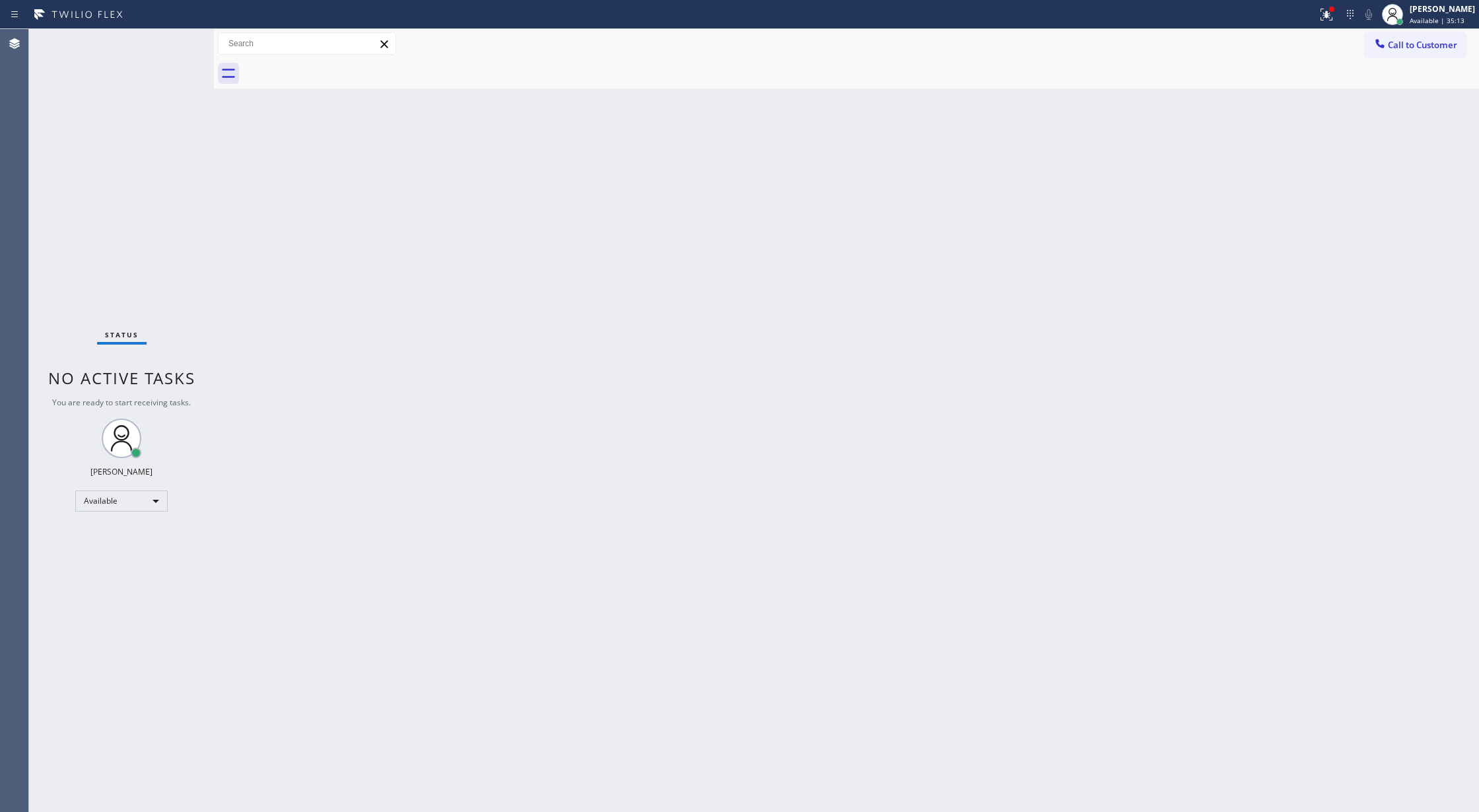
click at [165, 33] on div "Status No active tasks You are ready to start receiving tasks. [PERSON_NAME] Av…" at bounding box center [121, 420] width 185 height 783
click at [133, 499] on div "Available" at bounding box center [121, 501] width 93 height 21
click at [124, 552] on li "Unavailable" at bounding box center [121, 552] width 89 height 16
click at [151, 503] on div "Unavailable" at bounding box center [121, 506] width 93 height 21
click at [141, 540] on li "Available" at bounding box center [121, 541] width 89 height 16
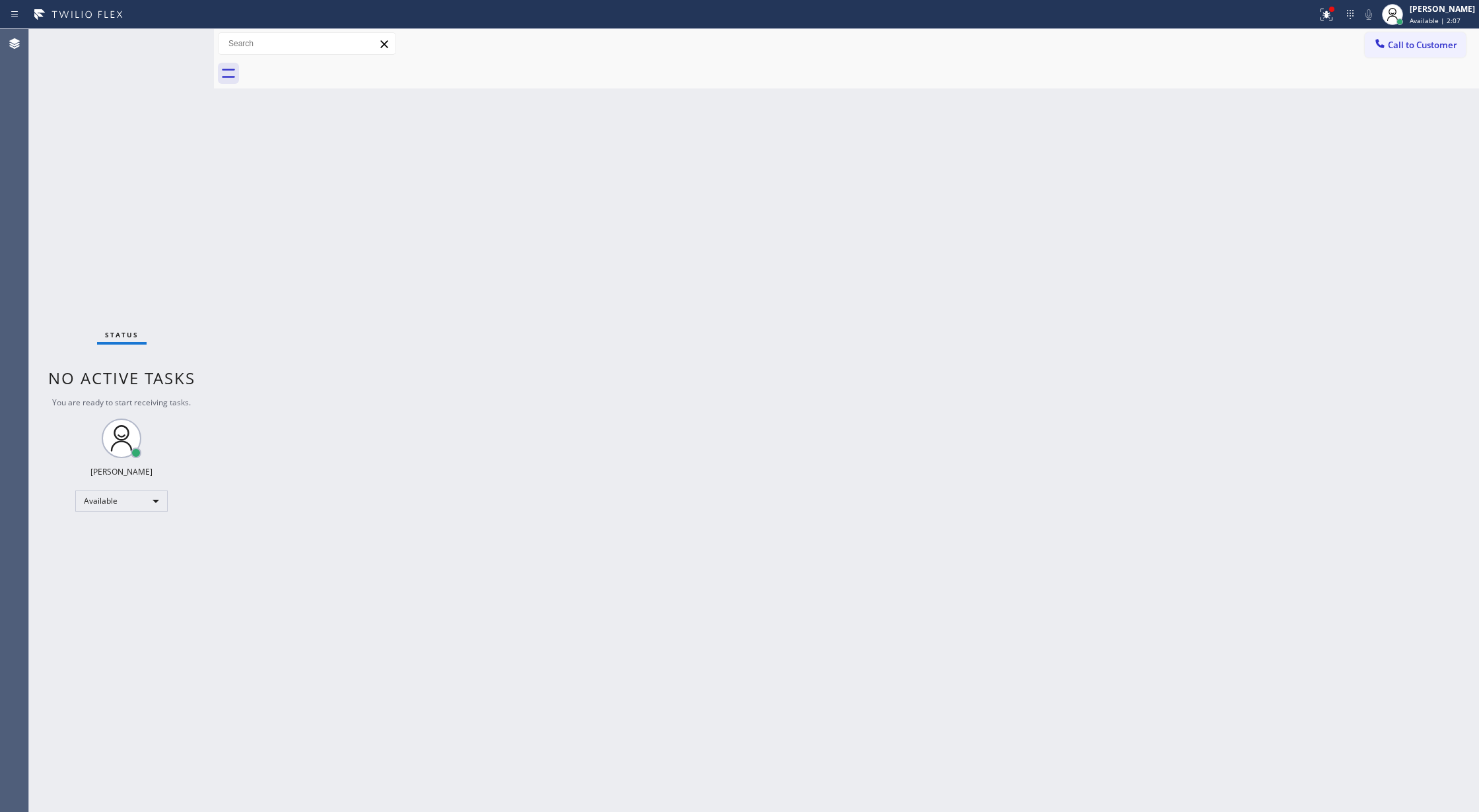
click at [175, 38] on div "Status No active tasks You are ready to start receiving tasks. [PERSON_NAME] Av…" at bounding box center [121, 420] width 185 height 783
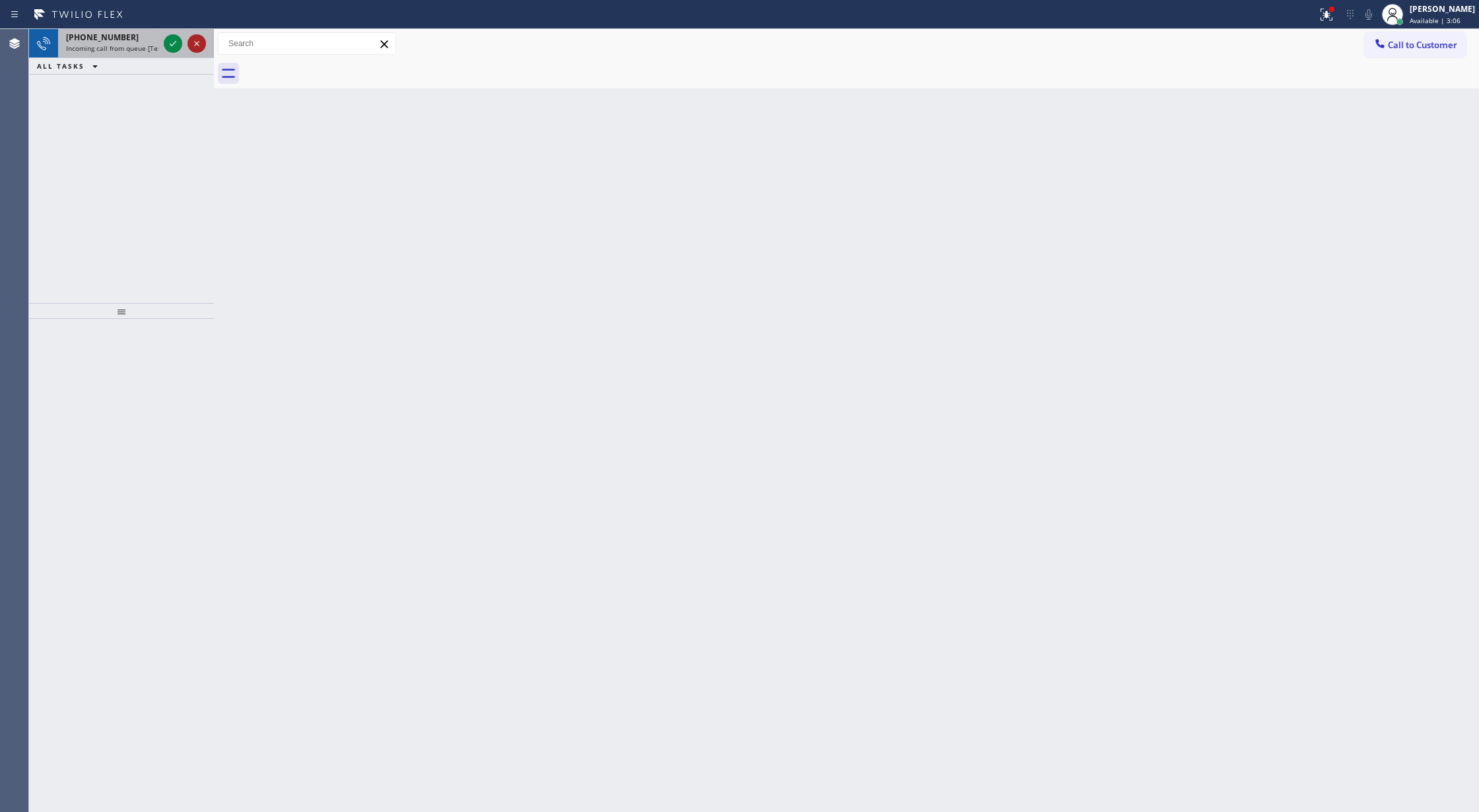
click at [194, 50] on icon at bounding box center [197, 43] width 16 height 16
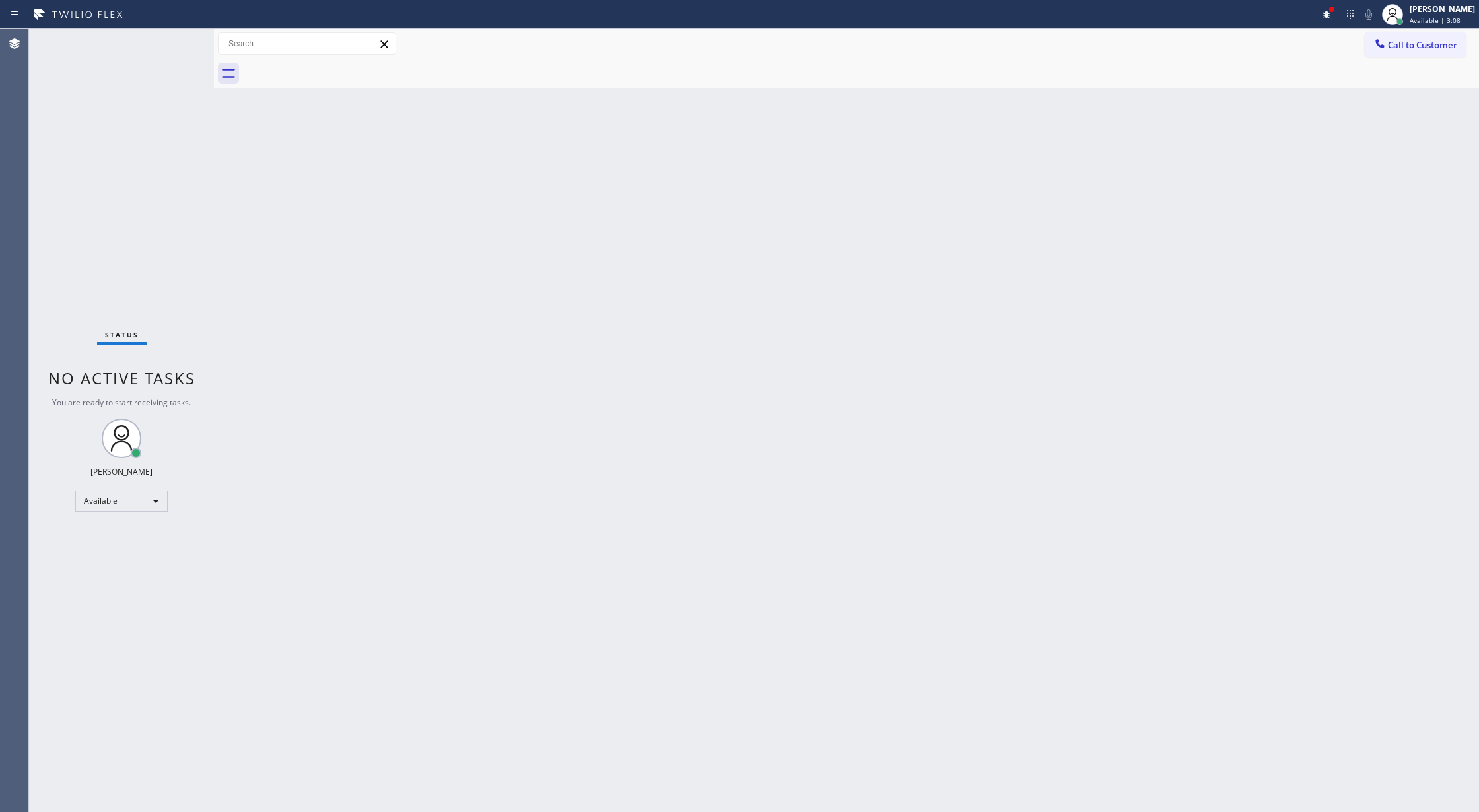
drag, startPoint x: 188, startPoint y: 50, endPoint x: 168, endPoint y: 50, distance: 20.0
click at [168, 50] on div "Status No active tasks You are ready to start receiving tasks. [PERSON_NAME] Av…" at bounding box center [121, 420] width 185 height 783
drag, startPoint x: 177, startPoint y: 47, endPoint x: 182, endPoint y: 37, distance: 11.2
click at [178, 46] on div "Status No active tasks You are ready to start receiving tasks. [PERSON_NAME] Av…" at bounding box center [121, 420] width 185 height 783
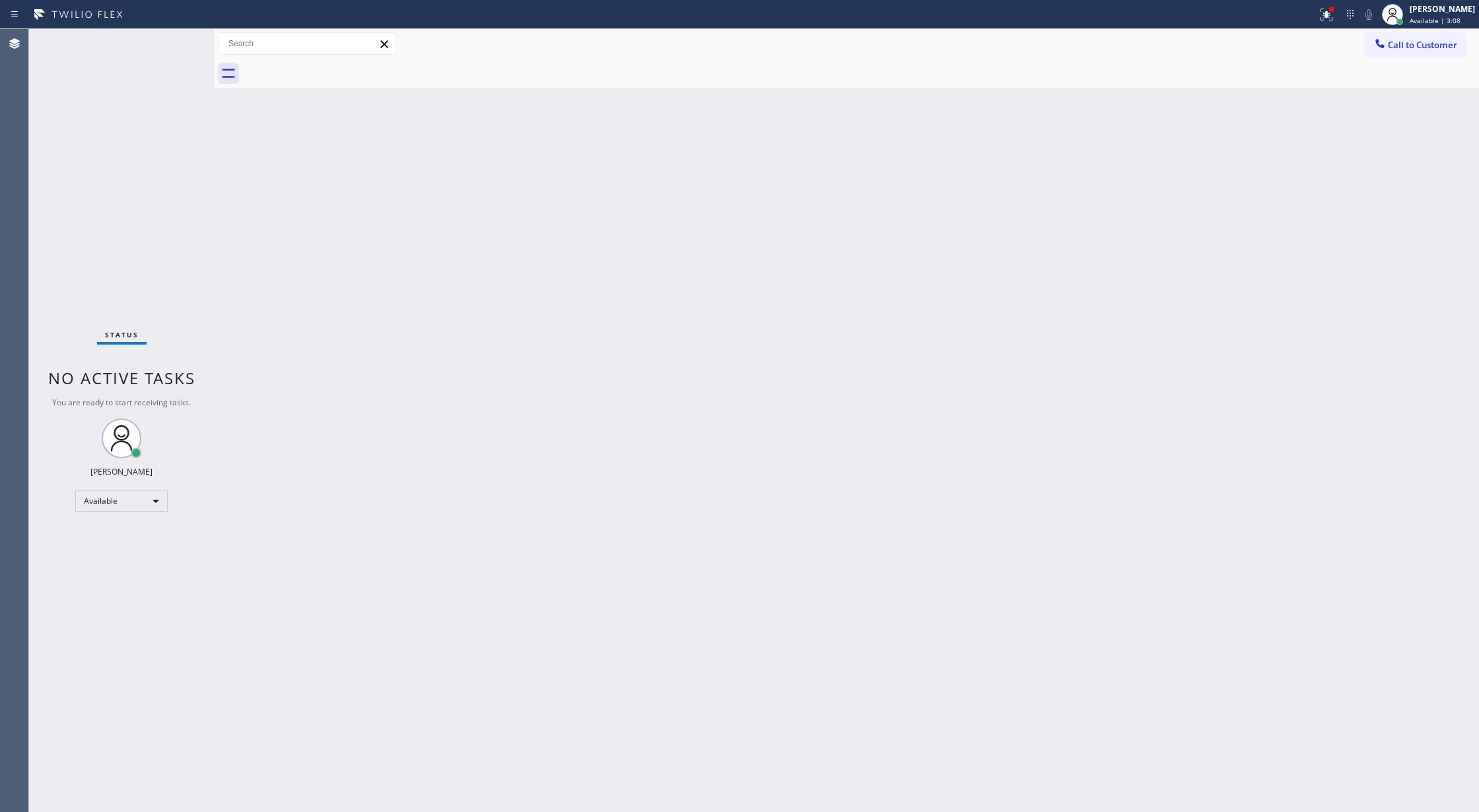
click at [182, 33] on div "Status No active tasks You are ready to start receiving tasks. [PERSON_NAME] Av…" at bounding box center [121, 420] width 185 height 783
click at [176, 43] on div "Status No active tasks You are ready to start receiving tasks. [PERSON_NAME] Av…" at bounding box center [121, 420] width 185 height 783
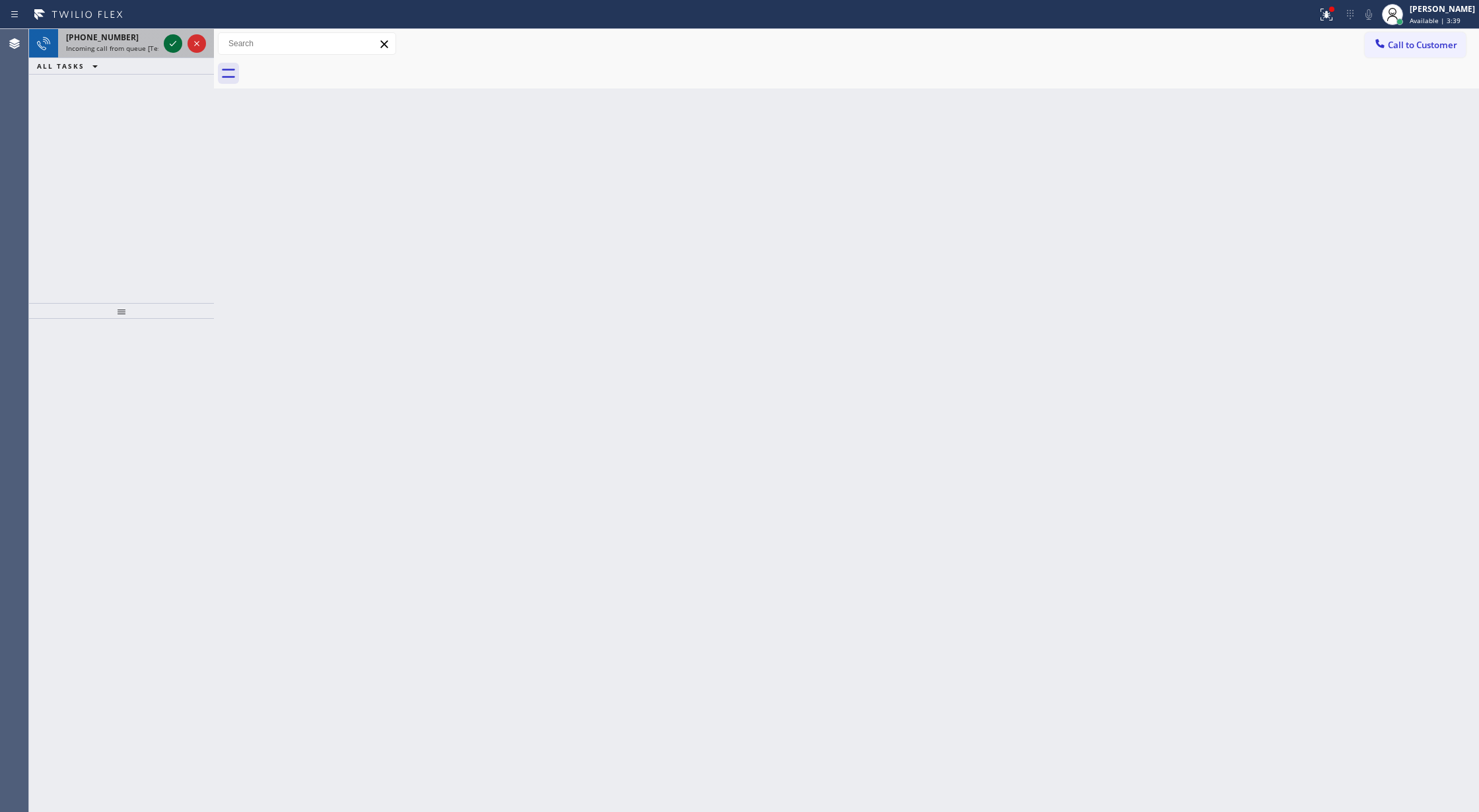
click at [177, 45] on icon at bounding box center [173, 43] width 16 height 16
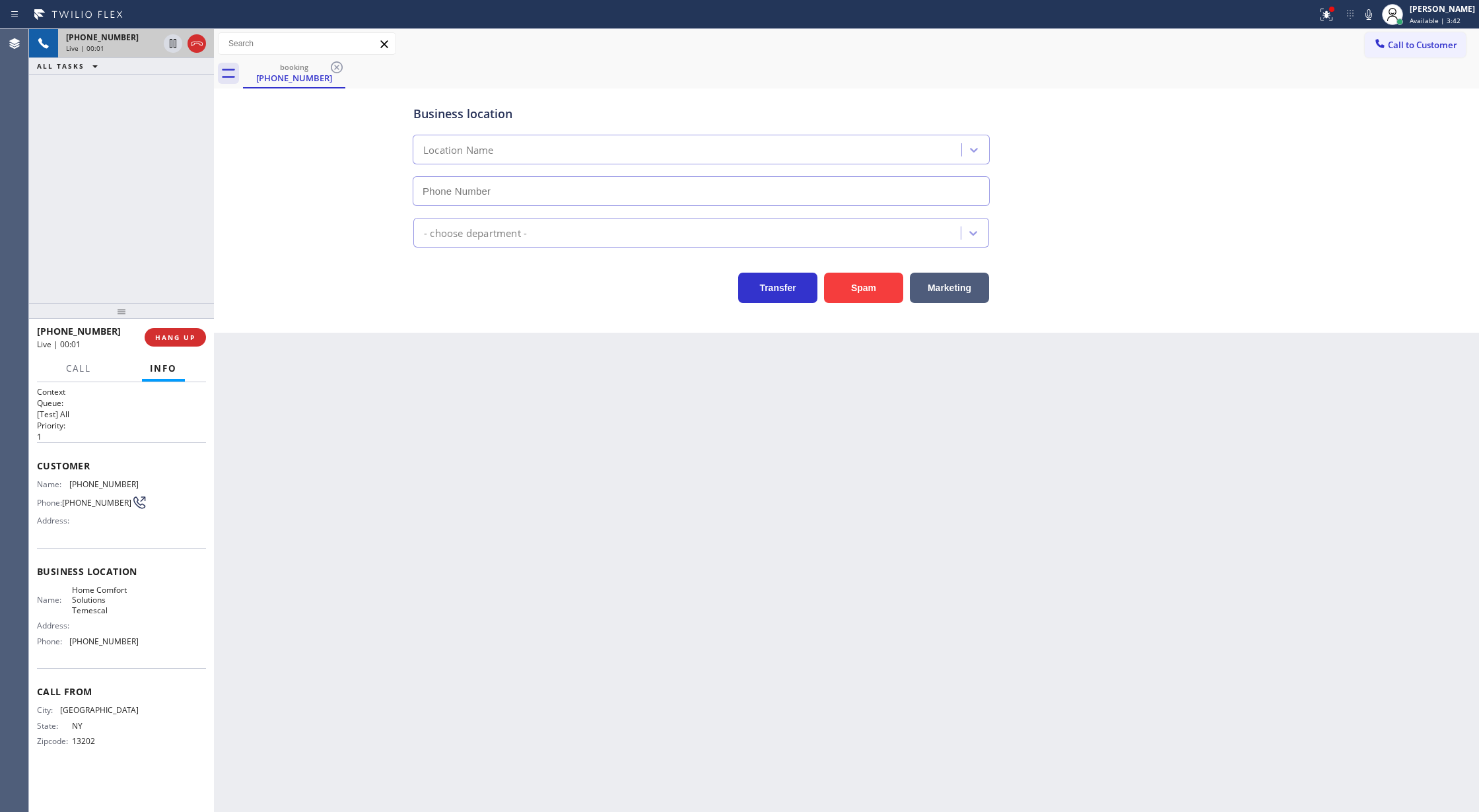
type input "[PHONE_NUMBER]"
click at [196, 41] on icon at bounding box center [197, 43] width 12 height 4
click at [174, 323] on div "[PHONE_NUMBER] Wrap up | 00:44 COMPLETE" at bounding box center [121, 337] width 169 height 35
click at [174, 328] on button "COMPLETE" at bounding box center [173, 337] width 66 height 19
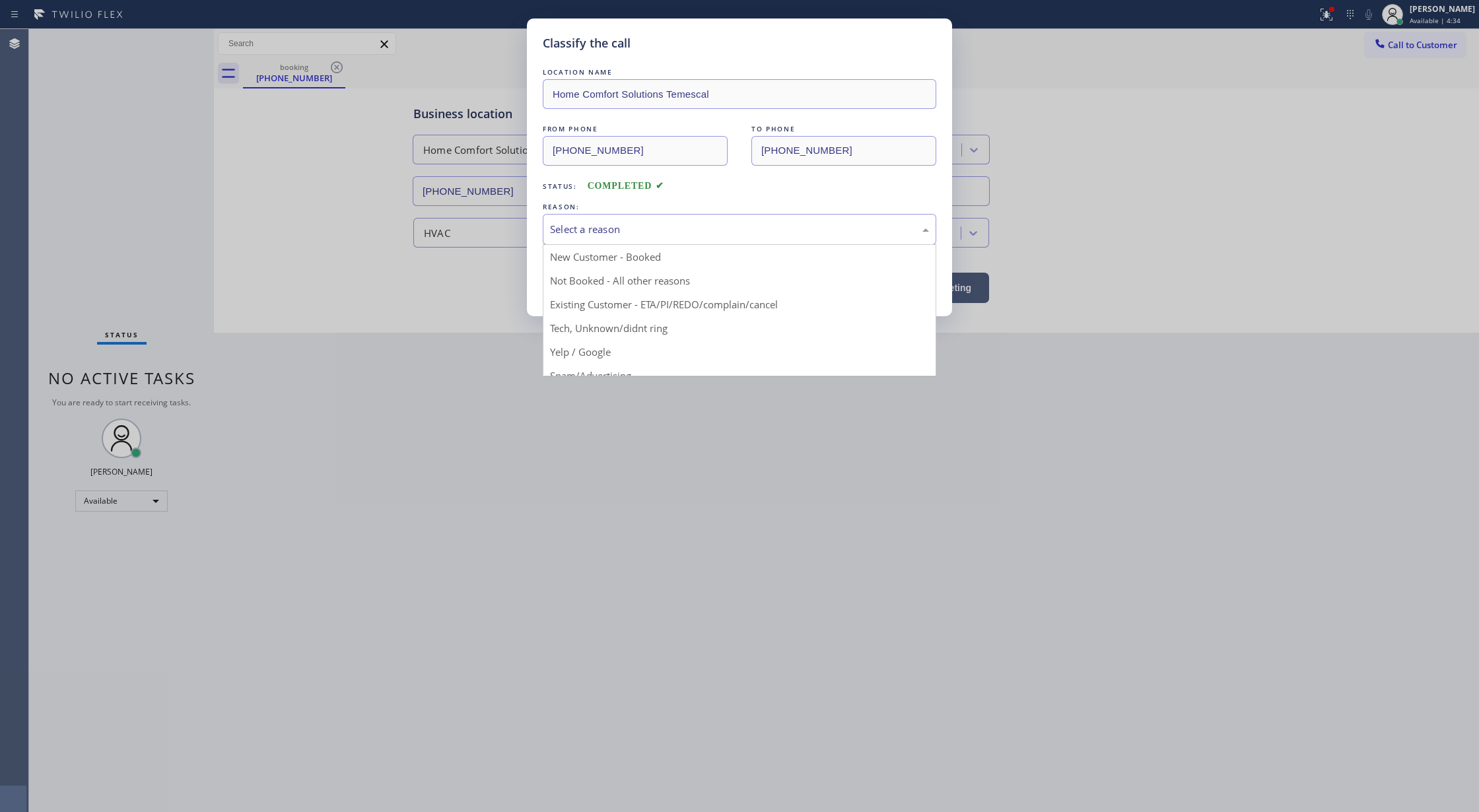
click at [674, 242] on div "Select a reason" at bounding box center [739, 229] width 393 height 31
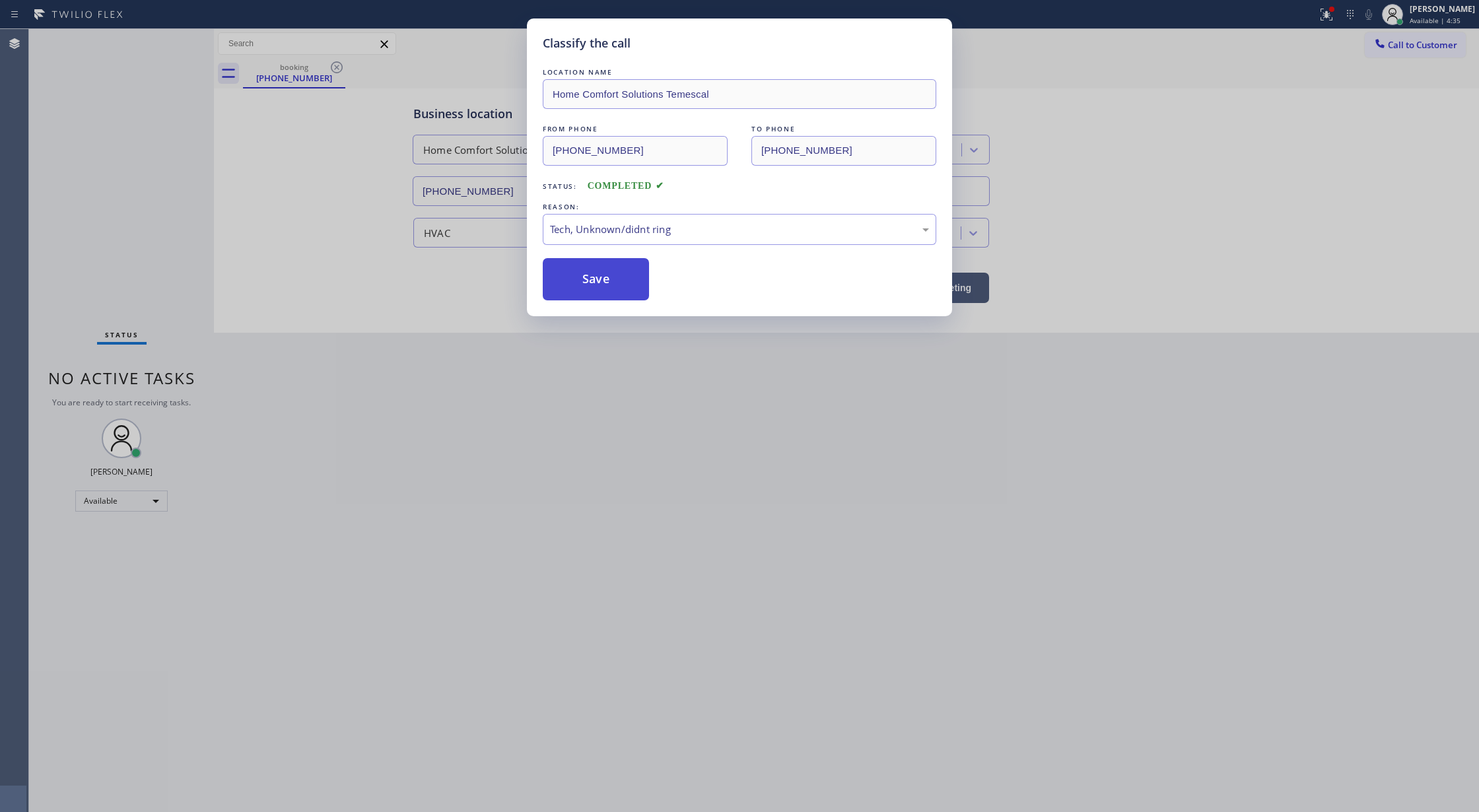
click at [592, 284] on button "Save" at bounding box center [595, 279] width 106 height 42
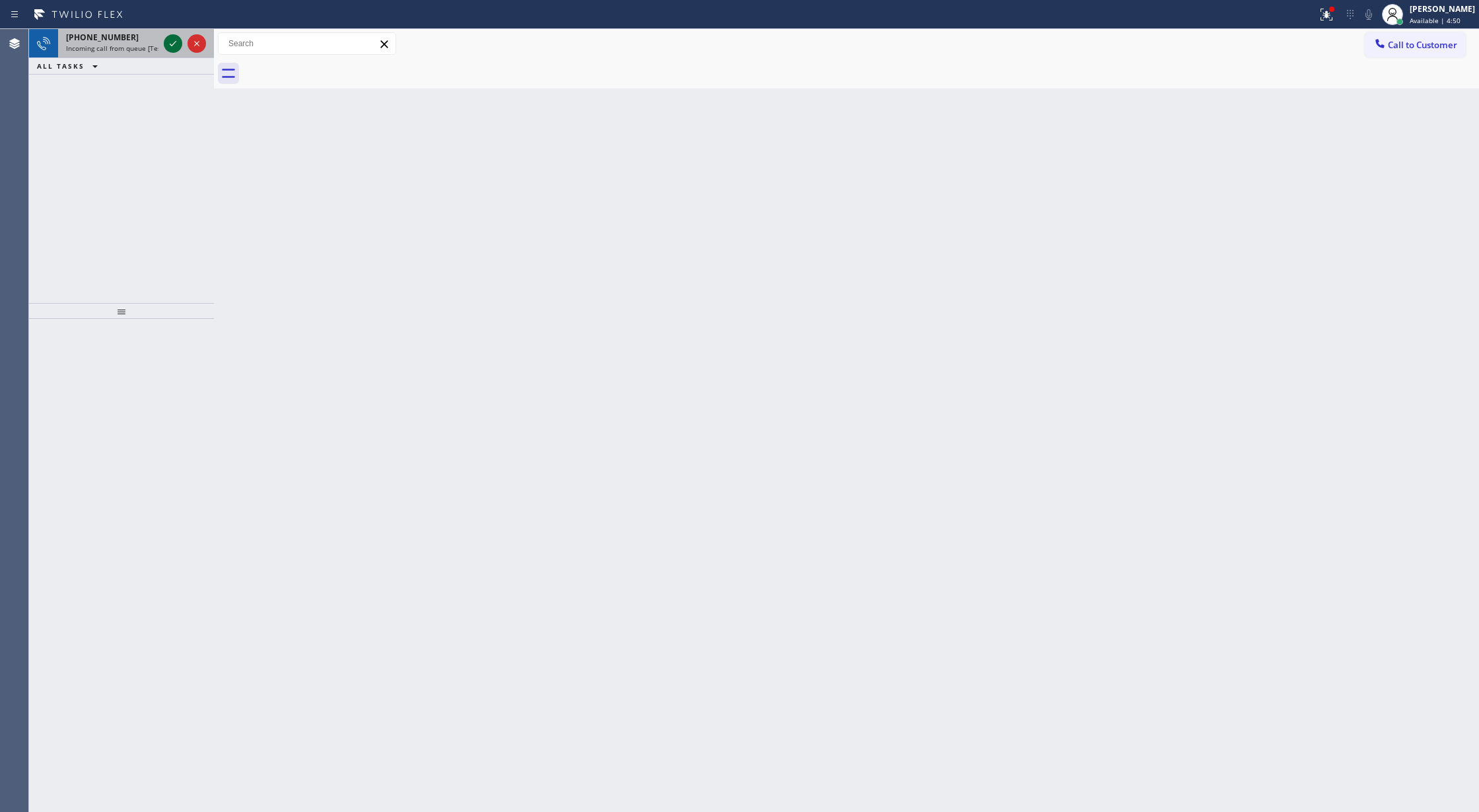
click at [176, 44] on icon at bounding box center [173, 43] width 16 height 16
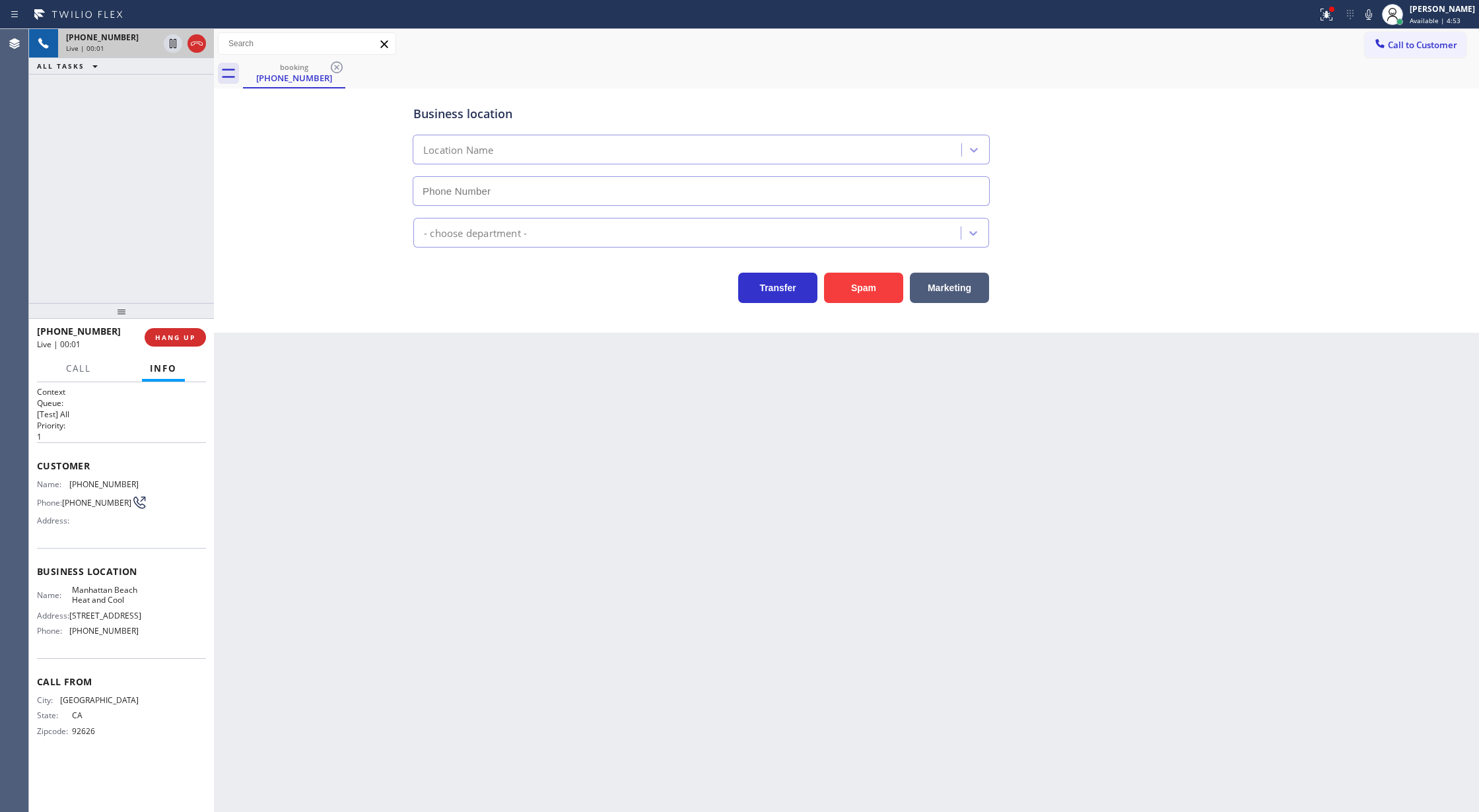
type input "[PHONE_NUMBER]"
click at [1377, 14] on icon at bounding box center [1368, 14] width 16 height 16
click at [1377, 20] on icon at bounding box center [1368, 14] width 16 height 16
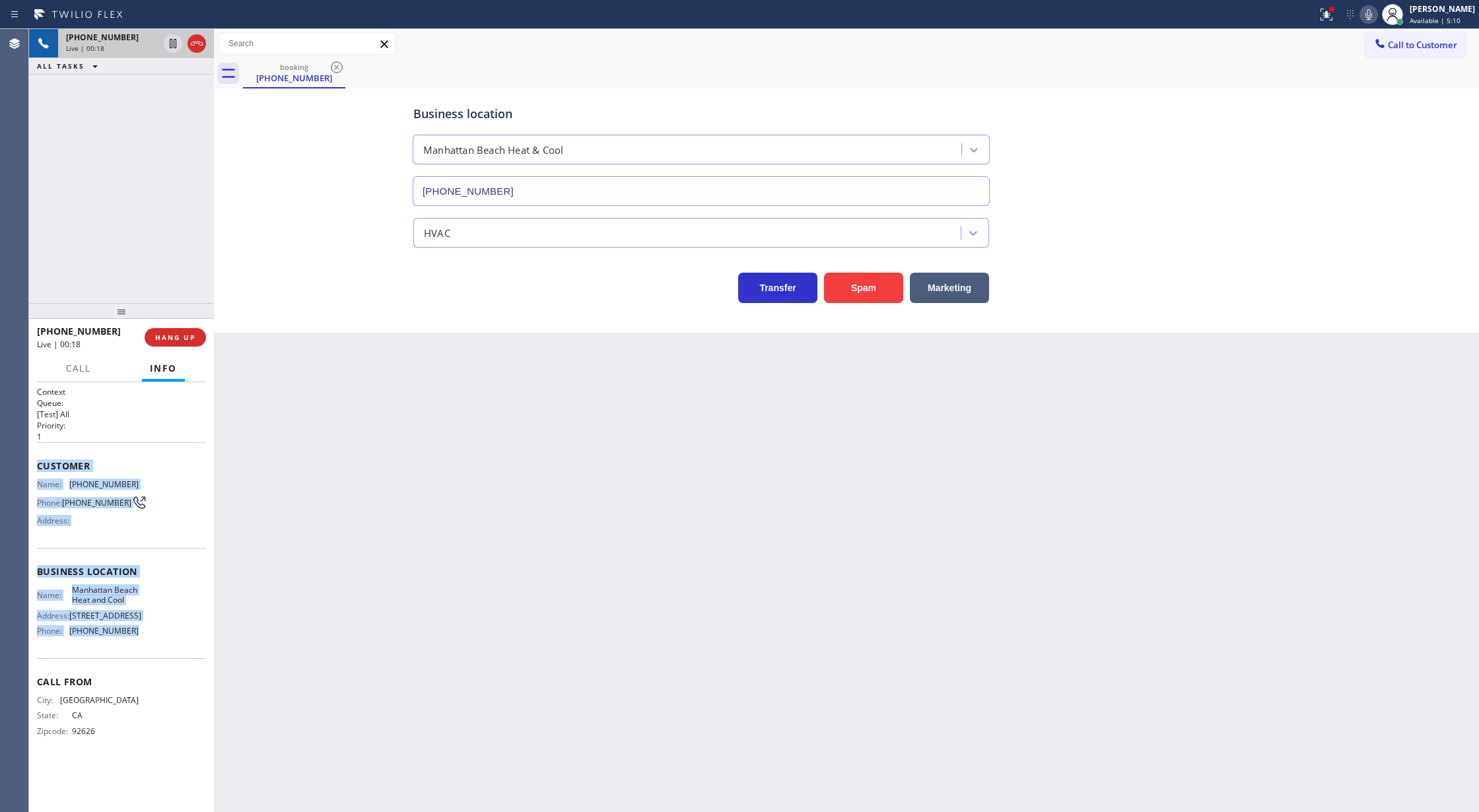
copy div "Customer Name: [PHONE_NUMBER] Phone: [PHONE_NUMBER] Address: Business location …"
drag, startPoint x: 35, startPoint y: 463, endPoint x: 173, endPoint y: 652, distance: 234.0
click at [173, 652] on div "Context Queue: [Test] All Priority: 1 Customer Name: [PHONE_NUMBER] Phone: [PHO…" at bounding box center [121, 597] width 185 height 430
click at [1377, 16] on icon at bounding box center [1368, 14] width 16 height 16
click at [1373, 14] on icon at bounding box center [1368, 14] width 16 height 16
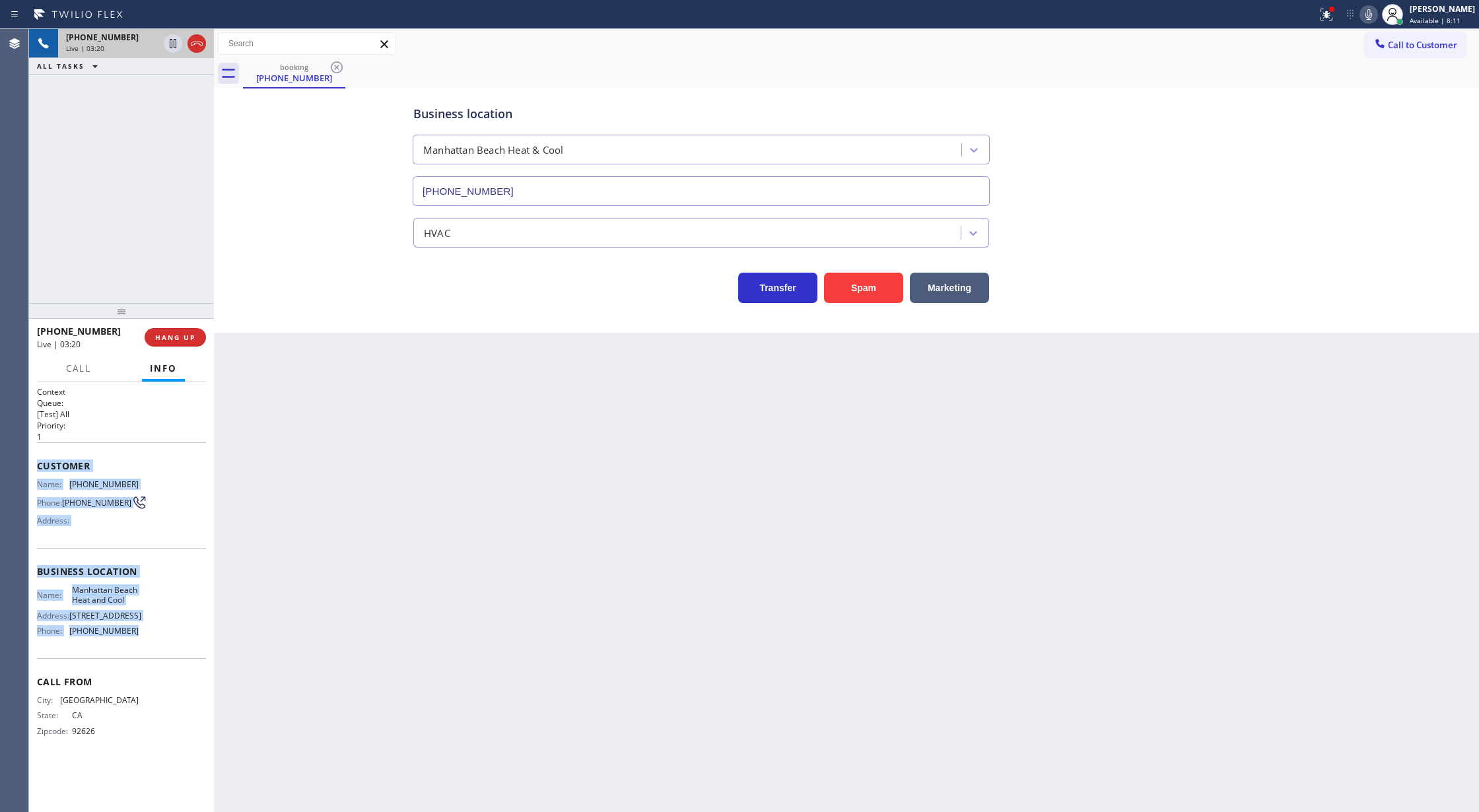
click at [1377, 14] on icon at bounding box center [1368, 14] width 16 height 16
click at [172, 43] on icon at bounding box center [173, 44] width 7 height 9
drag, startPoint x: 1380, startPoint y: 17, endPoint x: 1016, endPoint y: 17, distance: 364.0
click at [1377, 17] on icon at bounding box center [1368, 14] width 16 height 16
drag, startPoint x: 178, startPoint y: 45, endPoint x: 109, endPoint y: 147, distance: 123.1
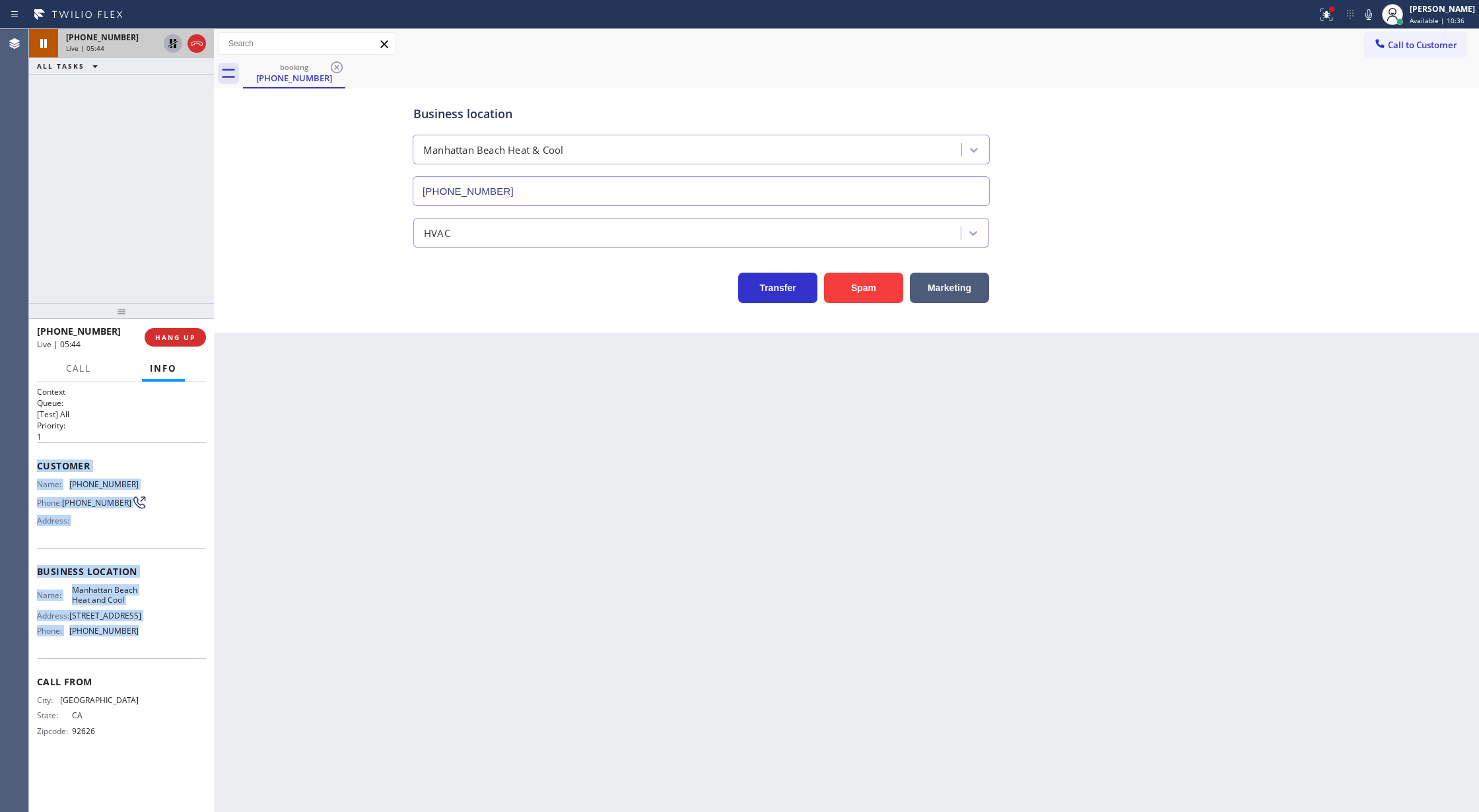
click at [178, 45] on icon at bounding box center [173, 43] width 16 height 16
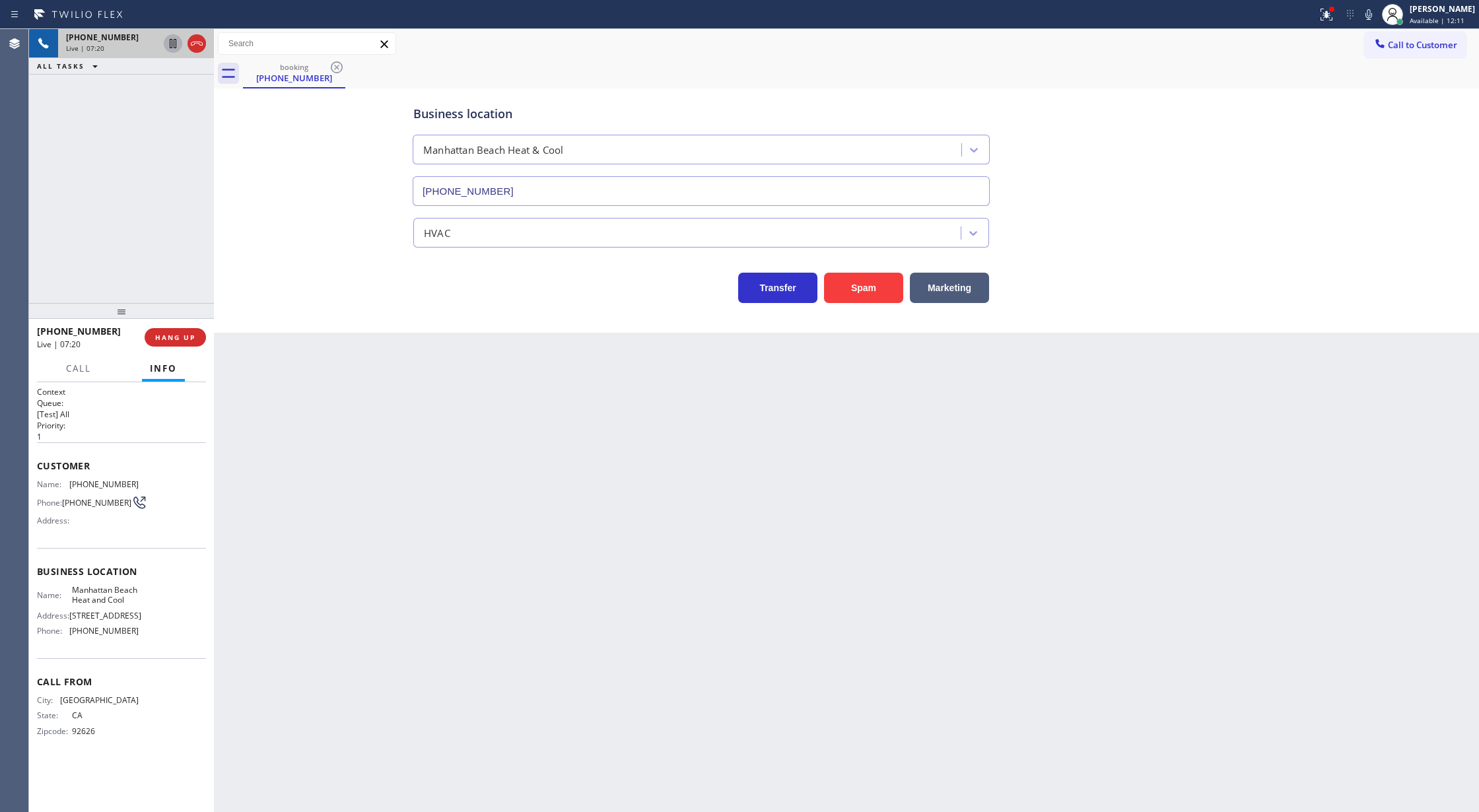
click at [260, 222] on div "Business location [GEOGRAPHIC_DATA] Heat & Cool [PHONE_NUMBER] HVAC Transfer Sp…" at bounding box center [846, 197] width 1258 height 211
click at [198, 45] on icon at bounding box center [197, 43] width 16 height 16
click at [161, 330] on button "COMPLETE" at bounding box center [173, 337] width 66 height 19
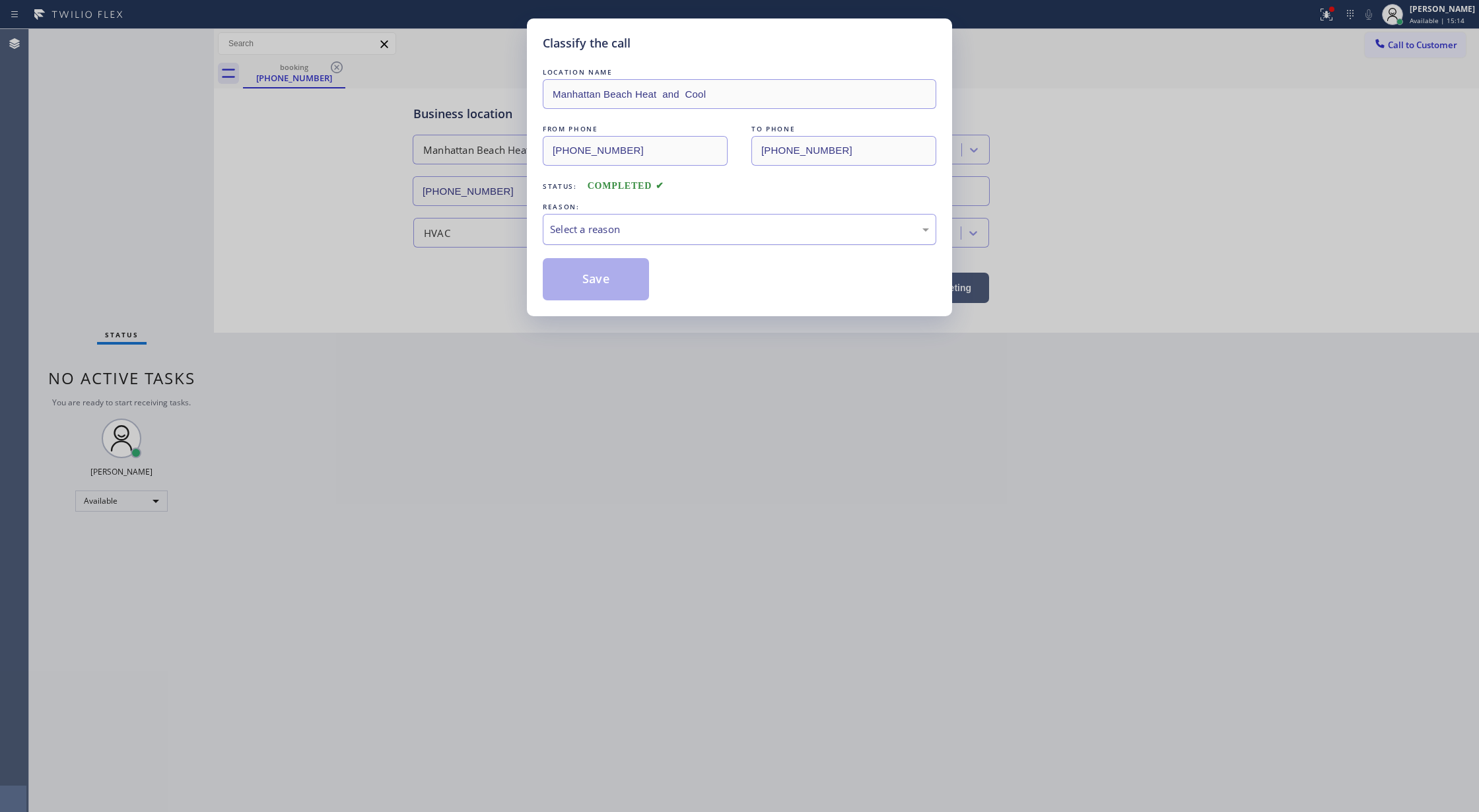
click at [582, 230] on div "Select a reason" at bounding box center [739, 229] width 379 height 15
click at [577, 277] on button "Save" at bounding box center [595, 279] width 106 height 42
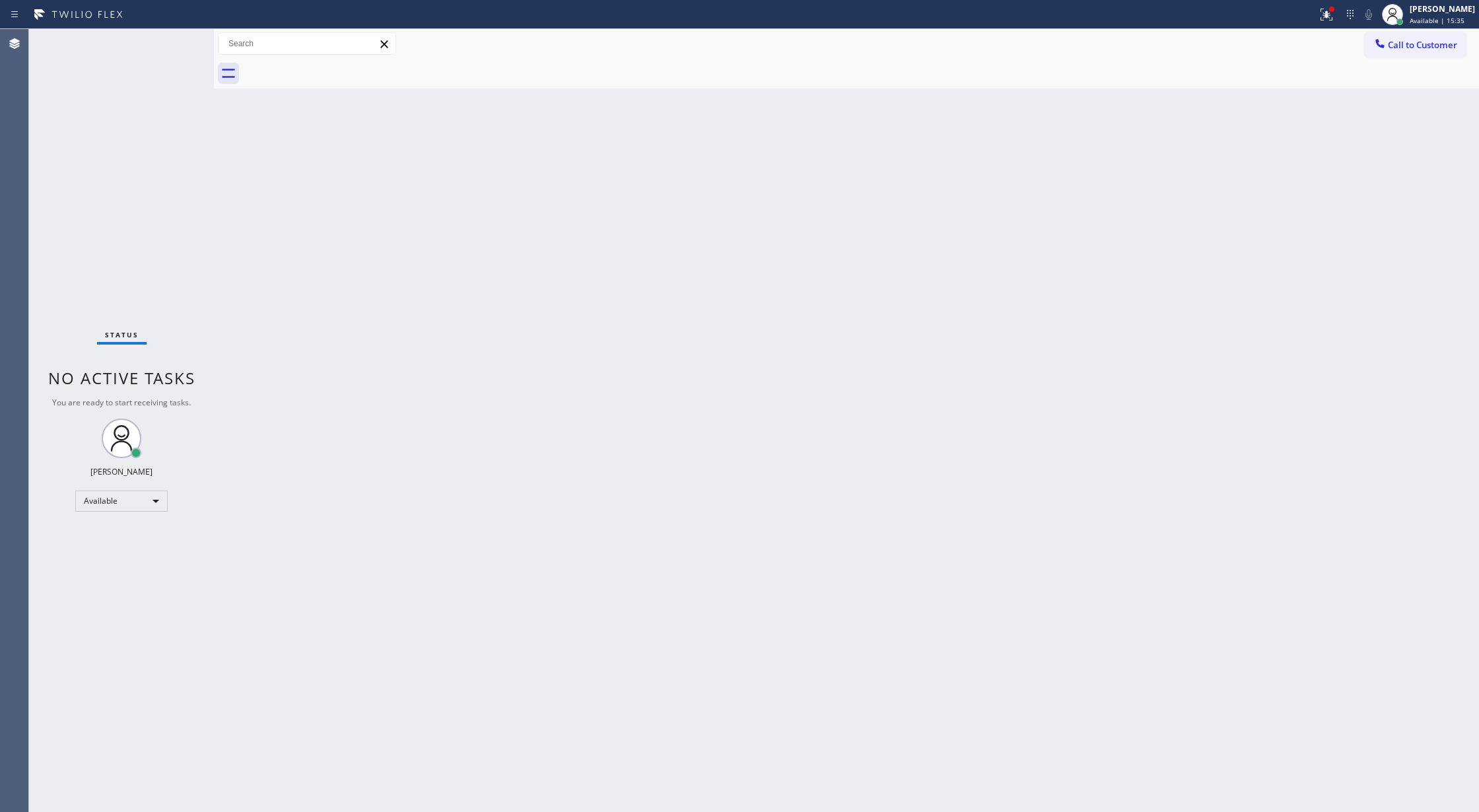
click at [188, 45] on div "Status No active tasks You are ready to start receiving tasks. [PERSON_NAME] Av…" at bounding box center [121, 420] width 185 height 783
click at [173, 47] on div "Status No active tasks You are ready to start receiving tasks. [PERSON_NAME] Av…" at bounding box center [121, 420] width 185 height 783
click at [143, 499] on div "Available" at bounding box center [121, 501] width 93 height 21
click at [117, 555] on li "Unavailable" at bounding box center [121, 552] width 89 height 16
click at [117, 510] on div "Unavailable" at bounding box center [121, 506] width 93 height 21
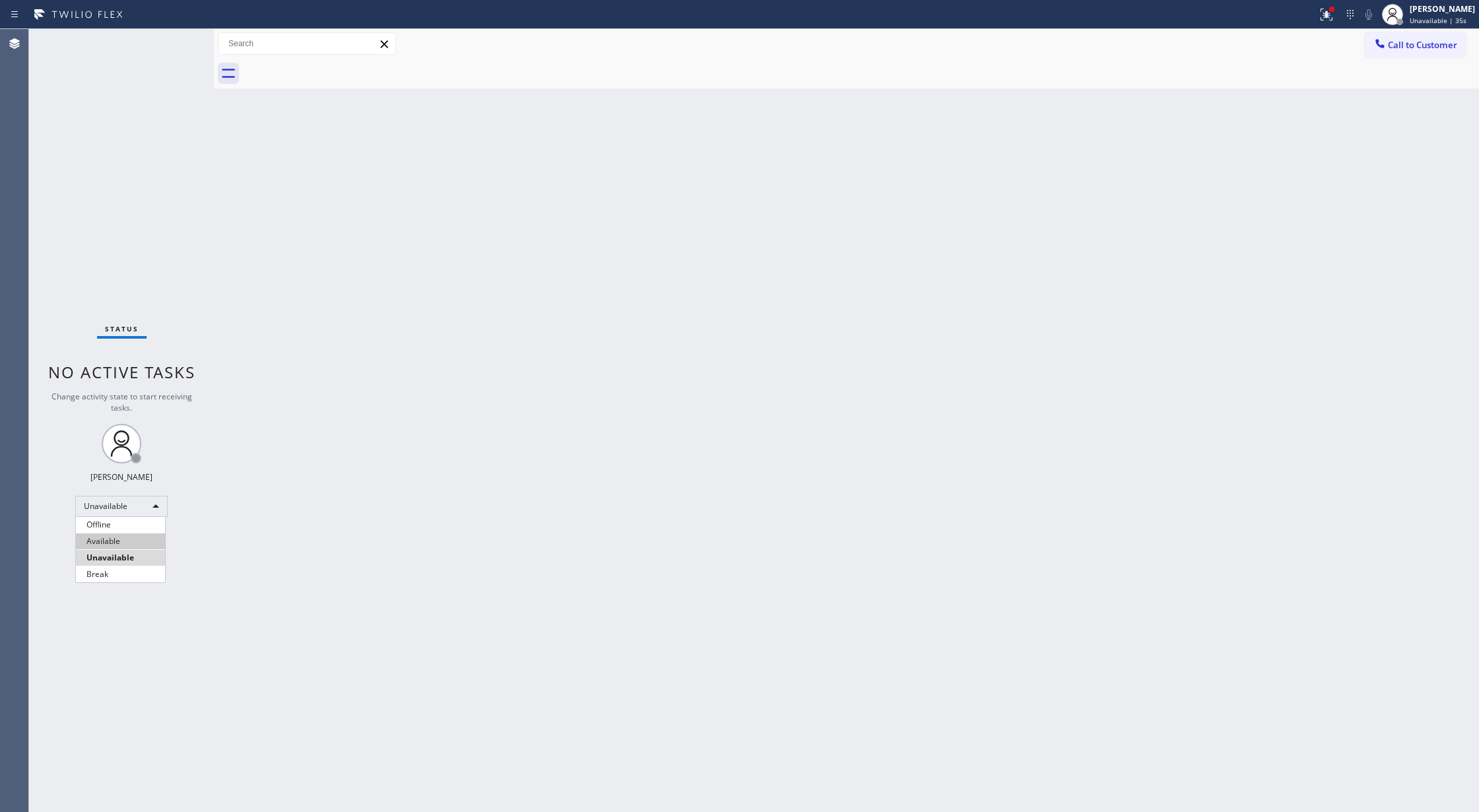
click at [120, 544] on li "Available" at bounding box center [121, 541] width 89 height 16
click at [174, 35] on div "Status No active tasks You are ready to start receiving tasks. [PERSON_NAME] Av…" at bounding box center [121, 420] width 185 height 783
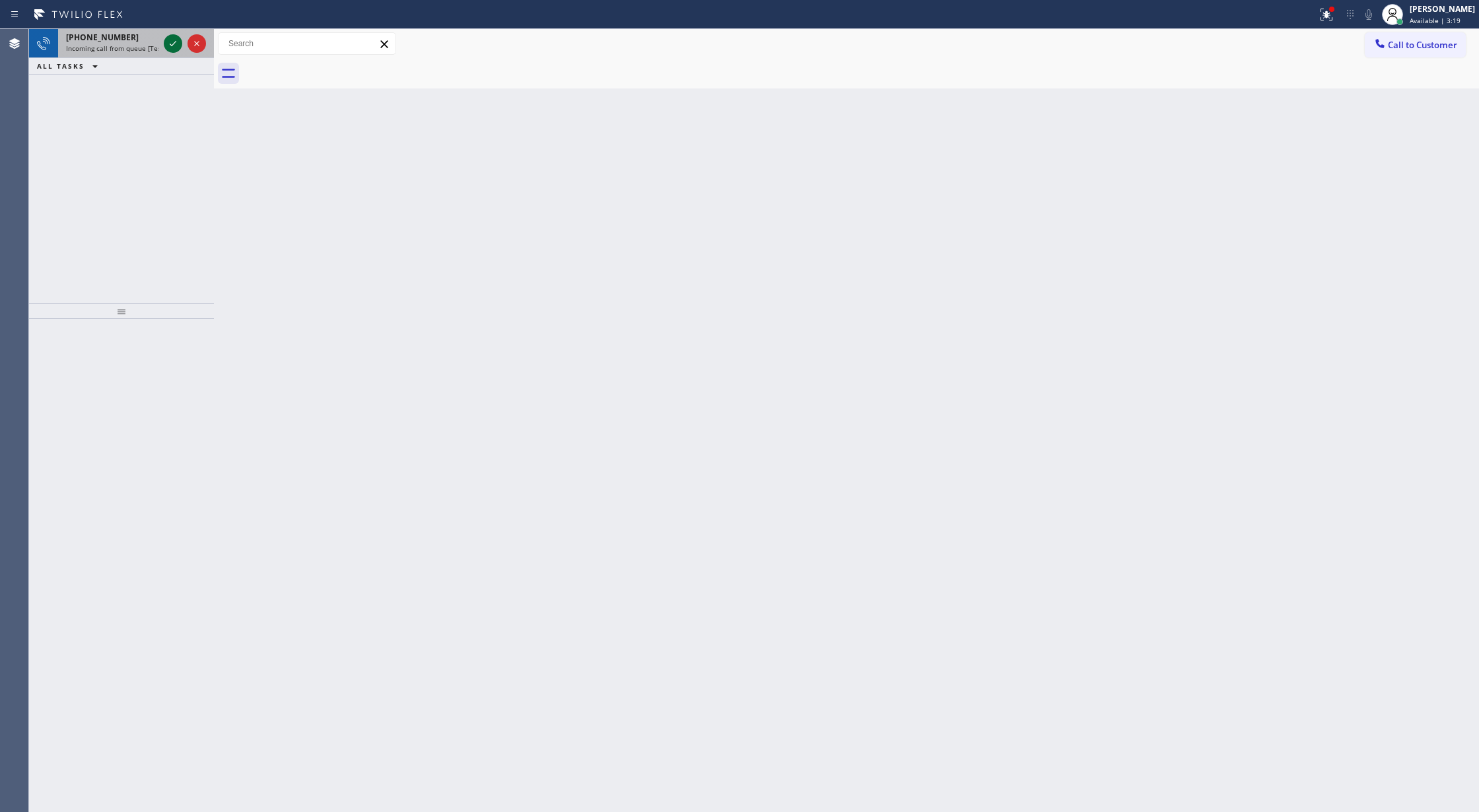
click at [169, 40] on icon at bounding box center [173, 43] width 16 height 16
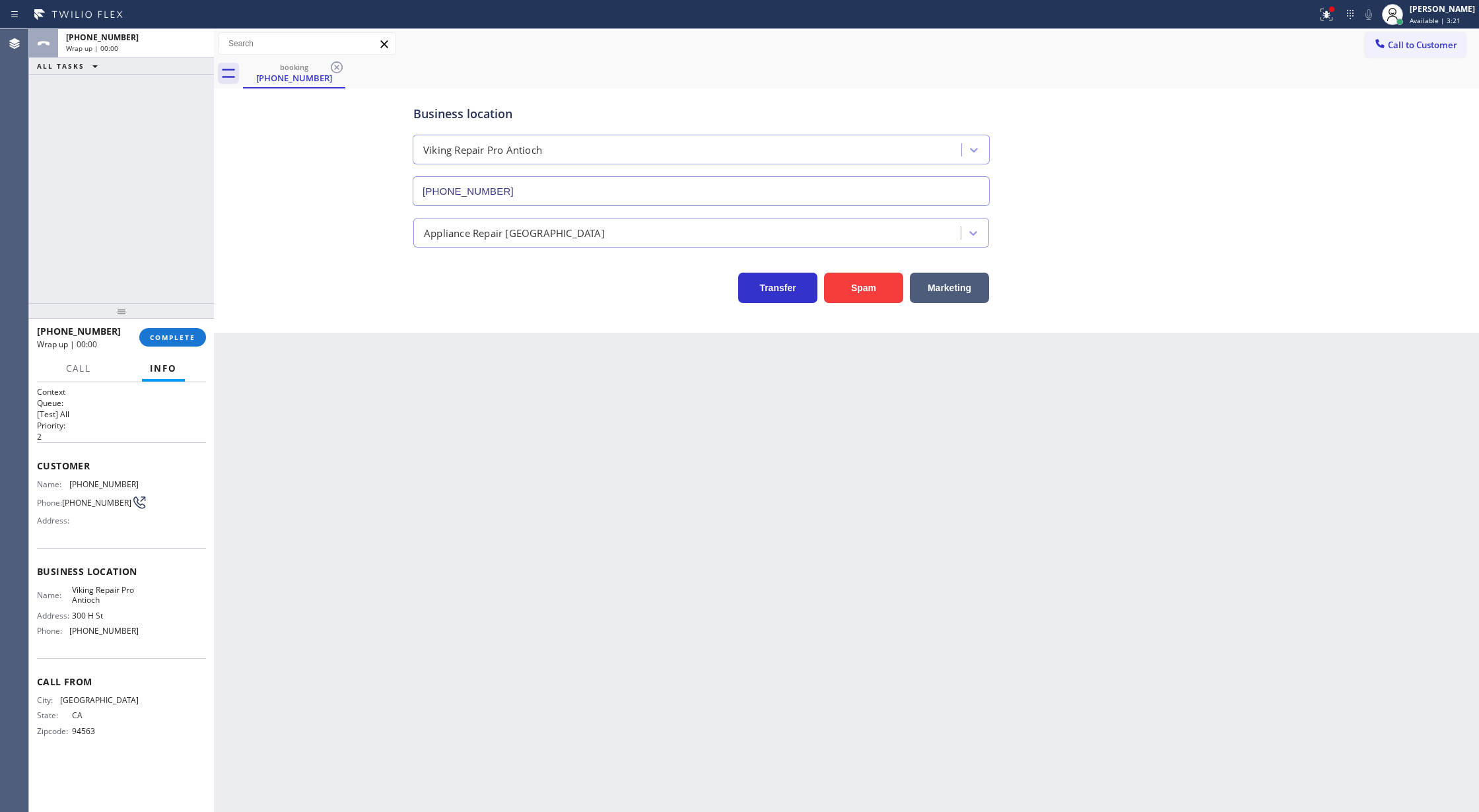
type input "[PHONE_NUMBER]"
click at [167, 330] on button "COMPLETE" at bounding box center [173, 337] width 66 height 19
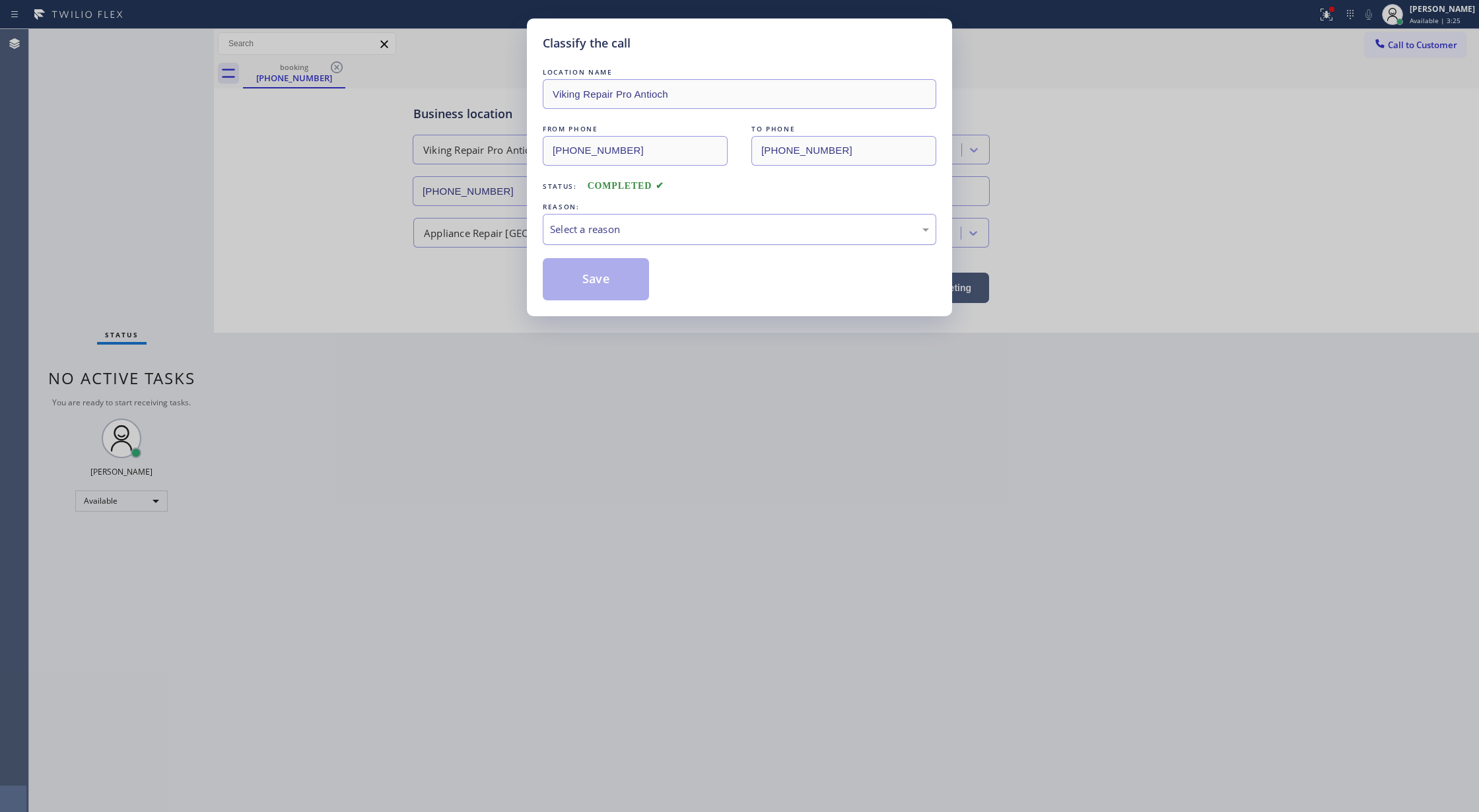
click at [663, 234] on div "Select a reason" at bounding box center [739, 229] width 379 height 15
click at [600, 279] on button "Save" at bounding box center [595, 279] width 106 height 42
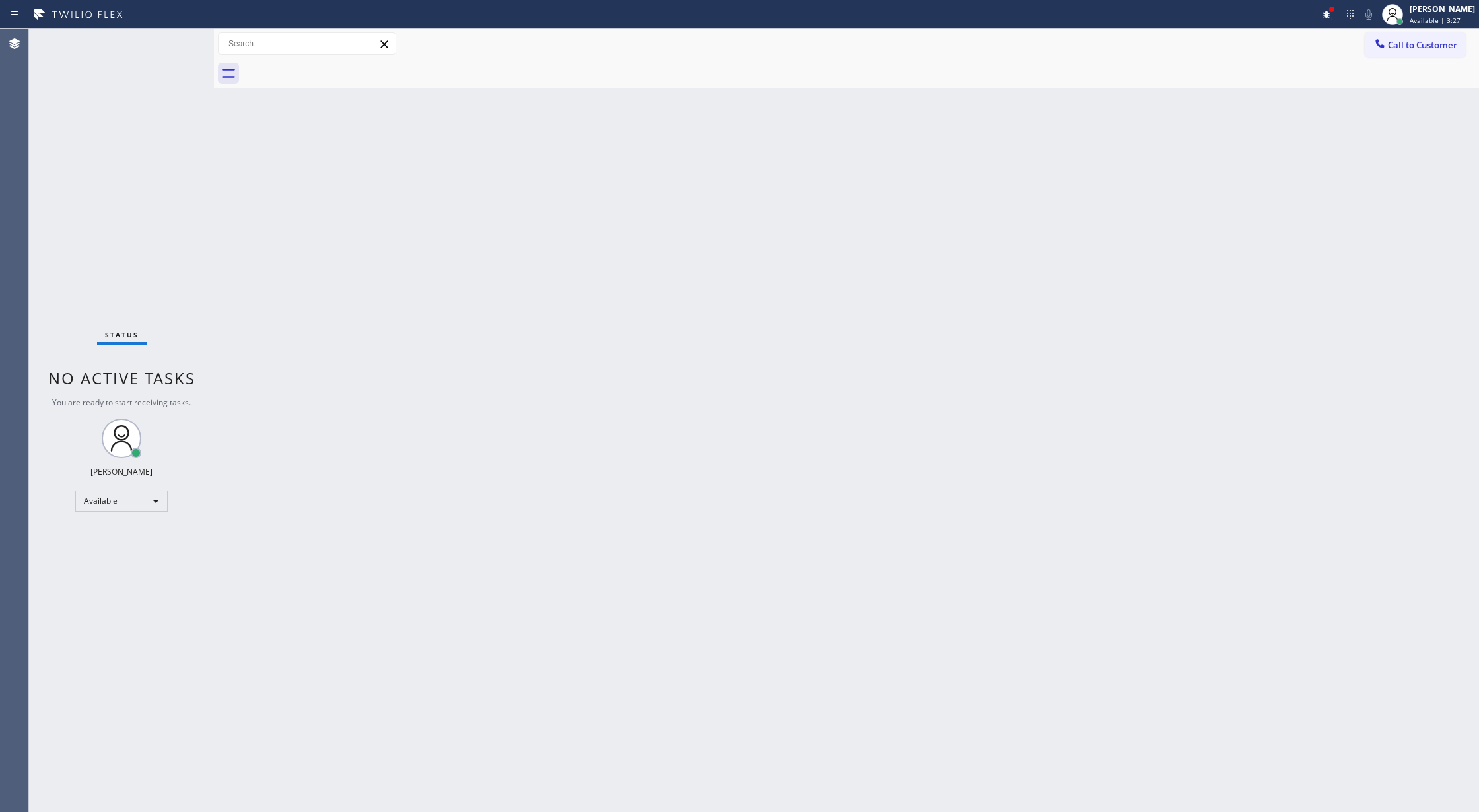
click at [178, 40] on div "Status No active tasks You are ready to start receiving tasks. [PERSON_NAME] Av…" at bounding box center [121, 420] width 185 height 783
click at [184, 44] on div "Status No active tasks You are ready to start receiving tasks. [PERSON_NAME] Av…" at bounding box center [121, 420] width 185 height 783
click at [176, 44] on div "Status No active tasks You are ready to start receiving tasks. [PERSON_NAME] Av…" at bounding box center [121, 420] width 185 height 783
click at [180, 38] on div "Status No active tasks You are ready to start receiving tasks. [PERSON_NAME] Av…" at bounding box center [121, 420] width 185 height 783
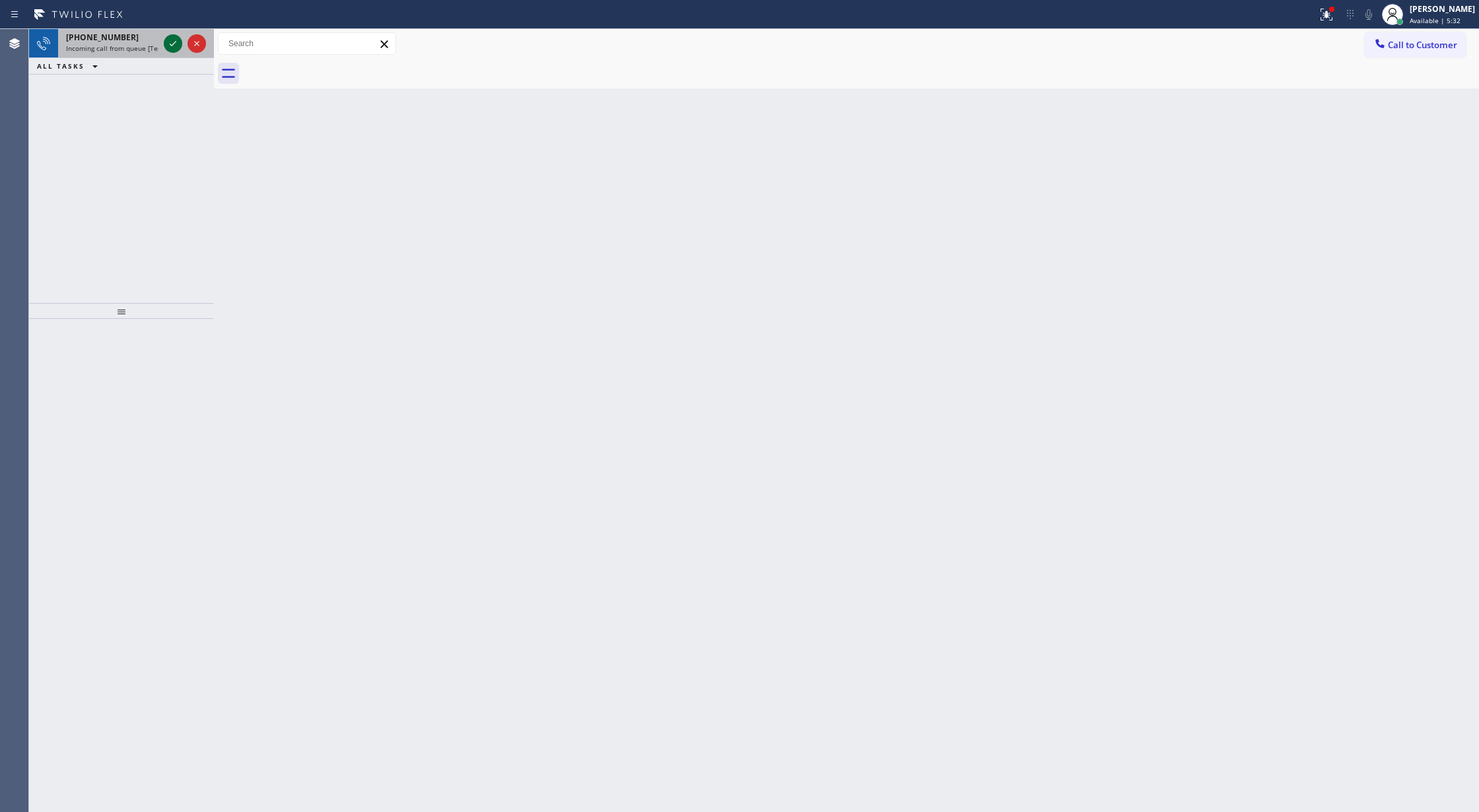
click at [170, 42] on icon at bounding box center [173, 43] width 16 height 16
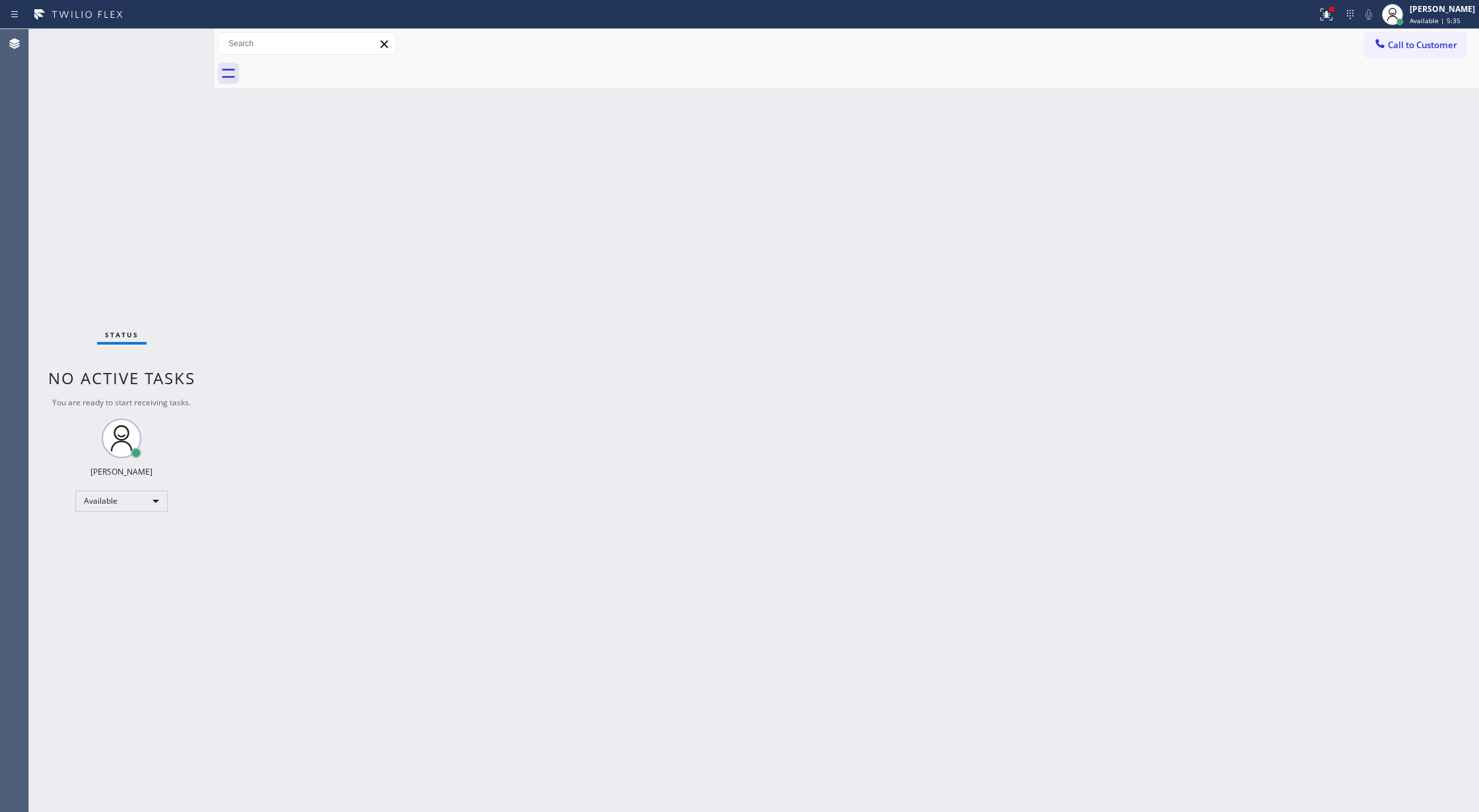
click at [170, 50] on div "Status No active tasks You are ready to start receiving tasks. [PERSON_NAME] Av…" at bounding box center [121, 420] width 185 height 783
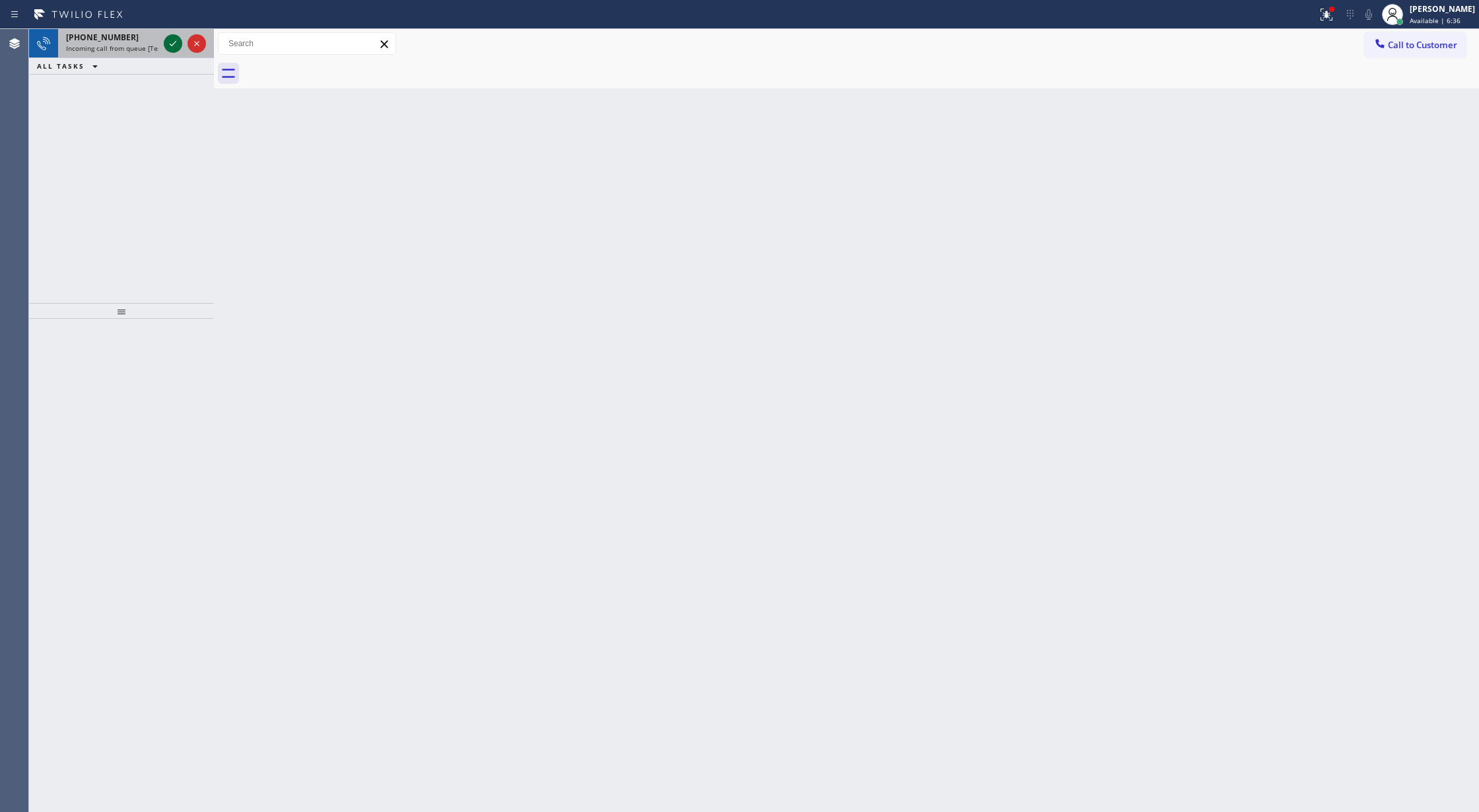
click at [173, 41] on icon at bounding box center [173, 43] width 16 height 16
click at [173, 42] on icon at bounding box center [173, 43] width 16 height 16
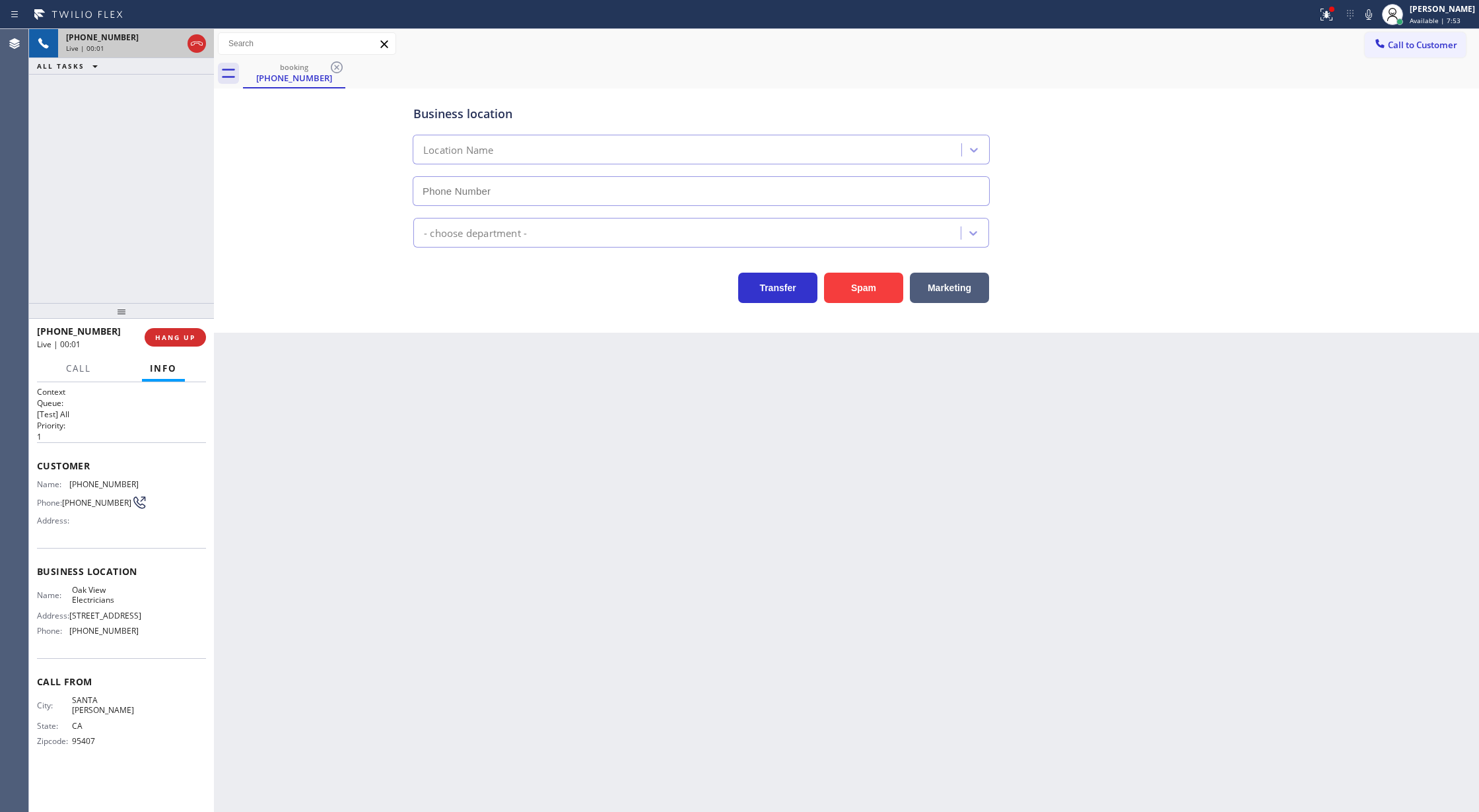
type input "[PHONE_NUMBER]"
click at [243, 537] on div "Back to Dashboard Change Sender ID Customers Technicians Select a contact Outbo…" at bounding box center [846, 420] width 1265 height 783
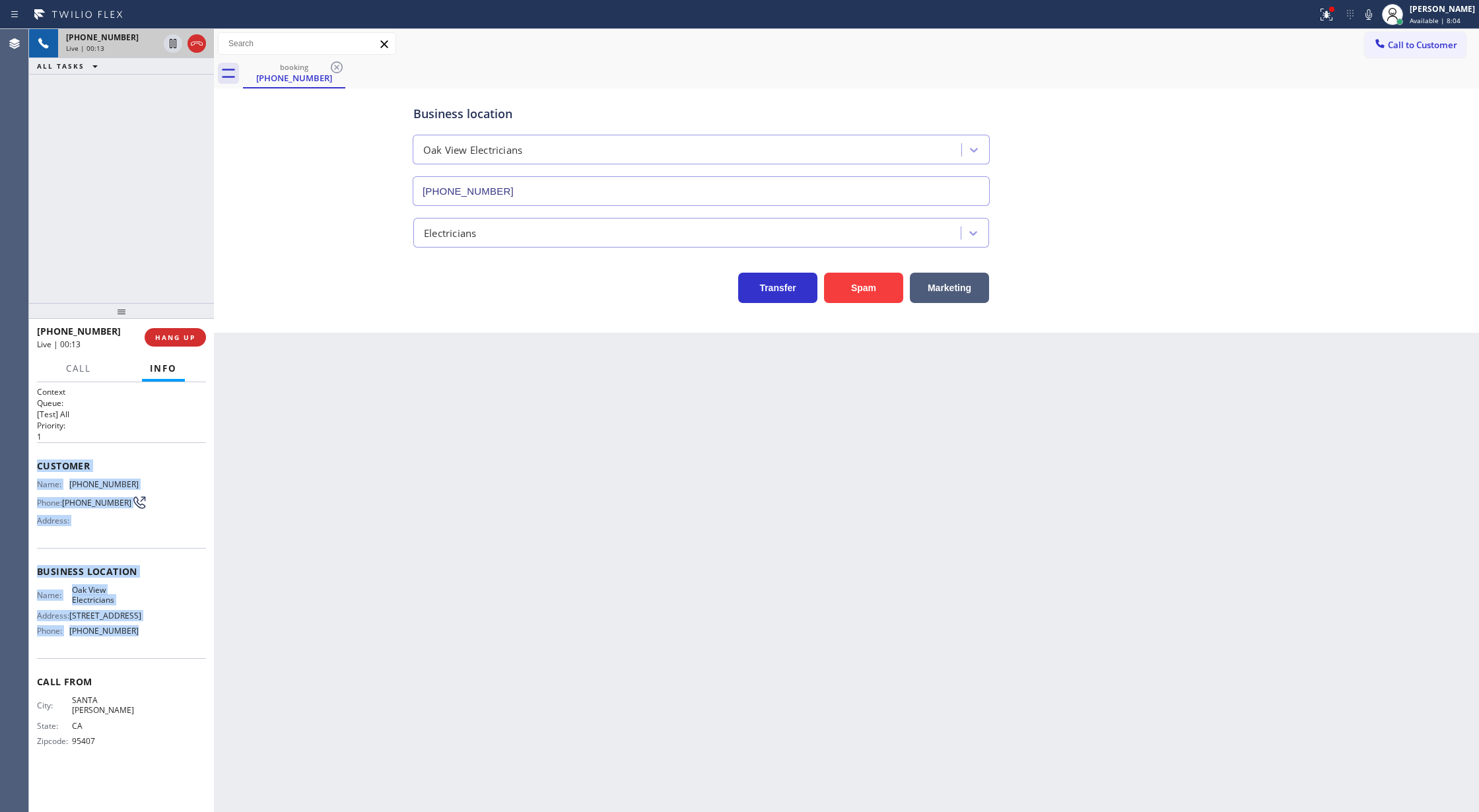
drag, startPoint x: 35, startPoint y: 468, endPoint x: 159, endPoint y: 658, distance: 226.9
click at [159, 658] on div "Context Queue: [Test] All Priority: 1 Customer Name: [PHONE_NUMBER] Phone: [PHO…" at bounding box center [121, 597] width 185 height 430
click at [1371, 12] on icon at bounding box center [1368, 14] width 16 height 16
click at [1377, 16] on icon at bounding box center [1368, 14] width 16 height 16
click at [176, 618] on div "Name: Oak View Electricians Address: [STREET_ADDRESS] Phone: [PHONE_NUMBER]" at bounding box center [121, 612] width 169 height 56
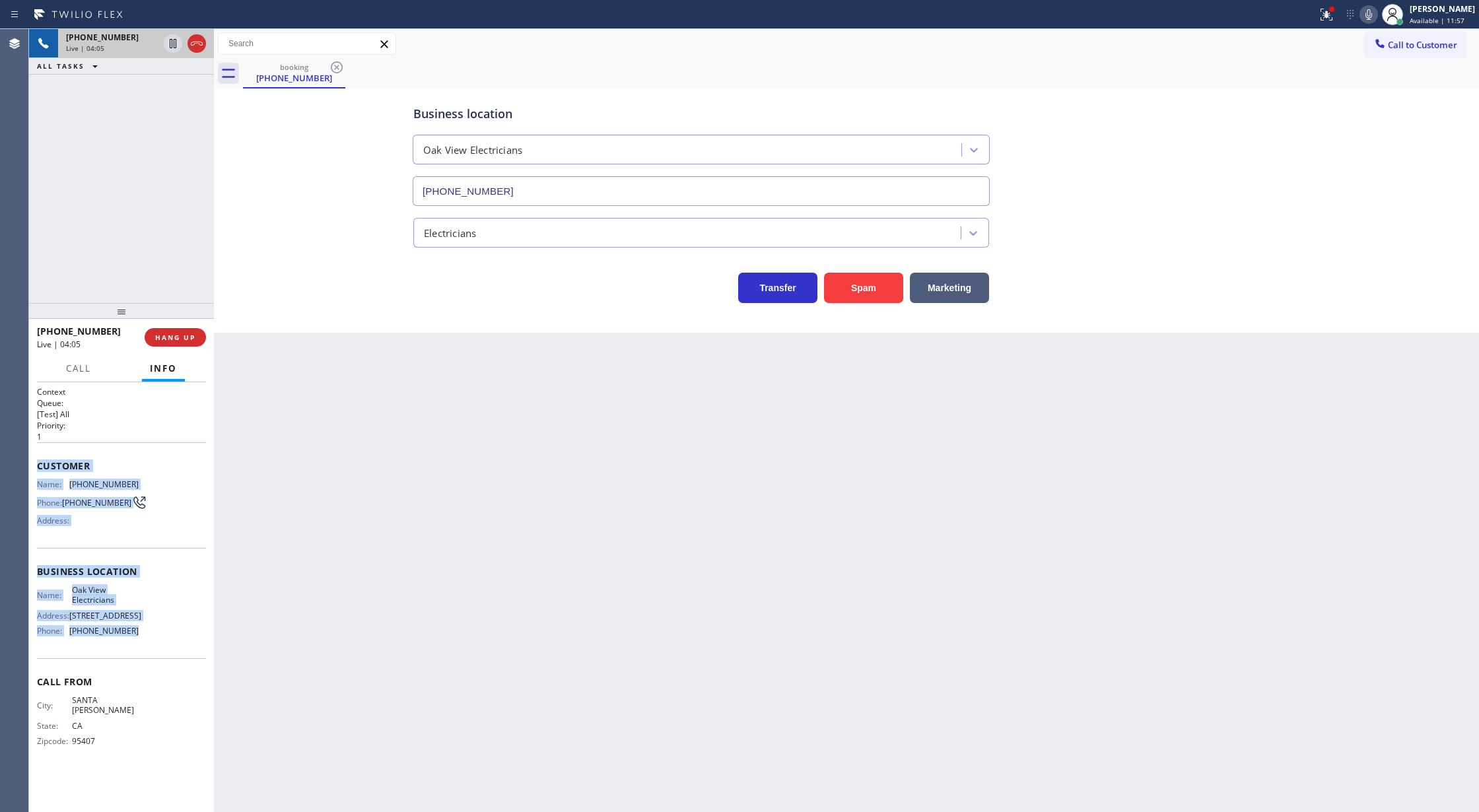
drag, startPoint x: 38, startPoint y: 465, endPoint x: 167, endPoint y: 648, distance: 223.9
click at [167, 648] on div "Context Queue: [Test] All Priority: 1 Customer Name: [PHONE_NUMBER] Phone: [PHO…" at bounding box center [121, 577] width 169 height 382
click at [199, 45] on icon at bounding box center [197, 43] width 16 height 16
click at [165, 334] on span "COMPLETE" at bounding box center [173, 337] width 45 height 9
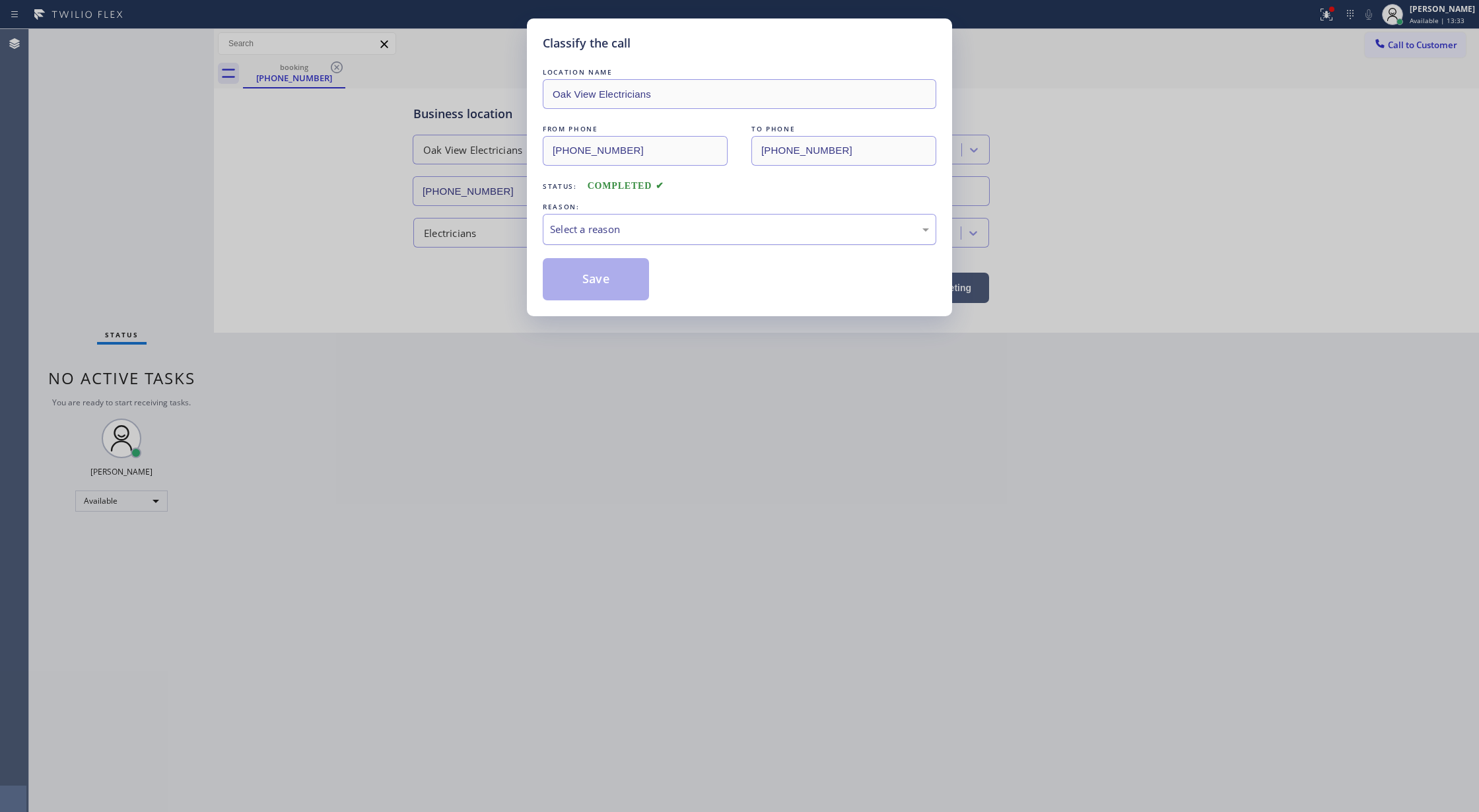
click at [637, 227] on div "Select a reason" at bounding box center [739, 229] width 379 height 15
click at [590, 277] on button "Save" at bounding box center [595, 279] width 106 height 42
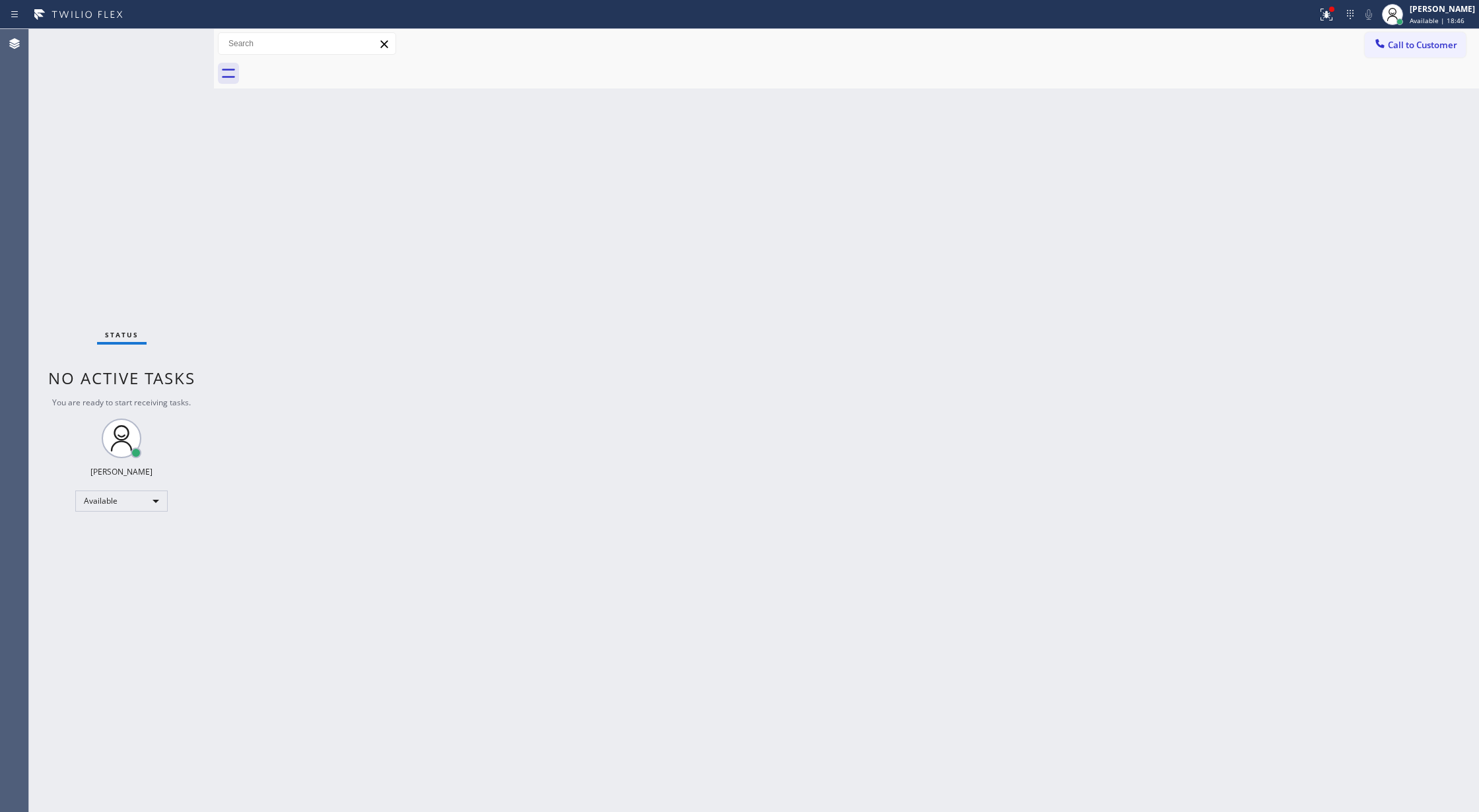
drag, startPoint x: 167, startPoint y: 42, endPoint x: 165, endPoint y: 61, distance: 19.1
click at [167, 42] on div "Status No active tasks You are ready to start receiving tasks. [PERSON_NAME] Av…" at bounding box center [121, 420] width 185 height 783
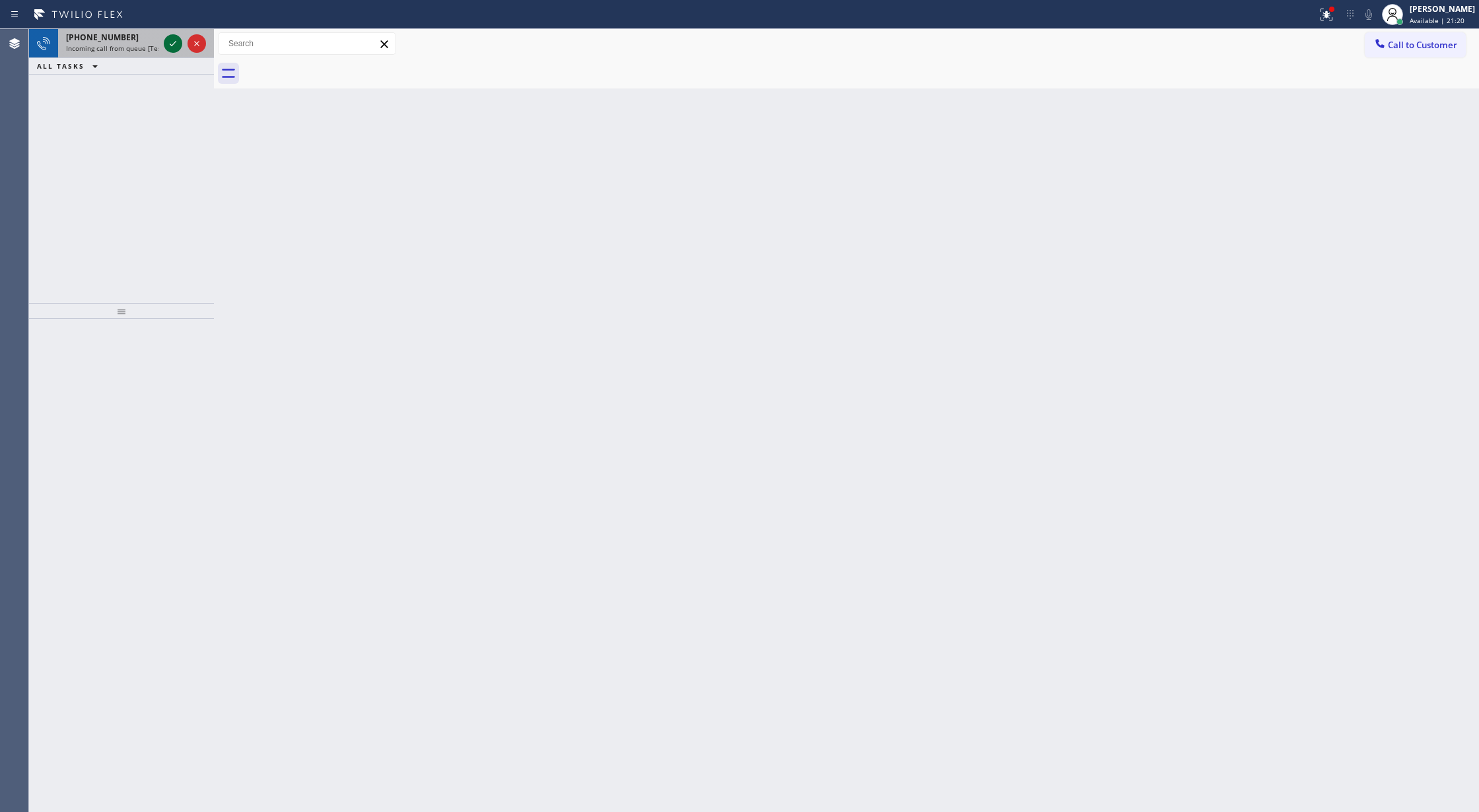
click at [170, 47] on icon at bounding box center [173, 43] width 16 height 16
click at [167, 44] on icon at bounding box center [173, 43] width 16 height 16
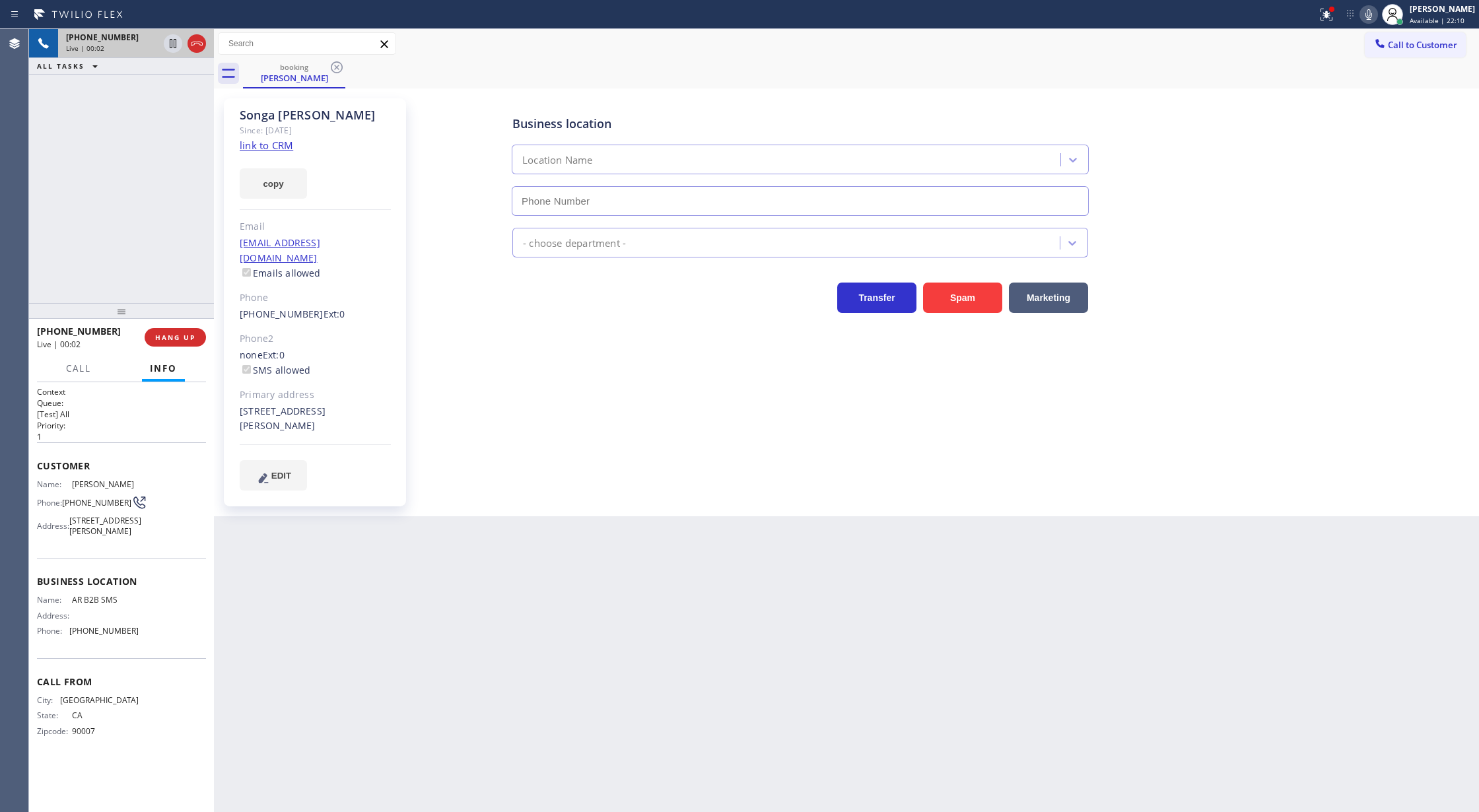
type input "[PHONE_NUMBER]"
drag, startPoint x: 1378, startPoint y: 14, endPoint x: 1311, endPoint y: 128, distance: 132.2
click at [1377, 14] on icon at bounding box center [1368, 14] width 16 height 16
drag, startPoint x: 1372, startPoint y: 19, endPoint x: 1346, endPoint y: 25, distance: 26.7
click at [1372, 19] on icon at bounding box center [1368, 14] width 16 height 16
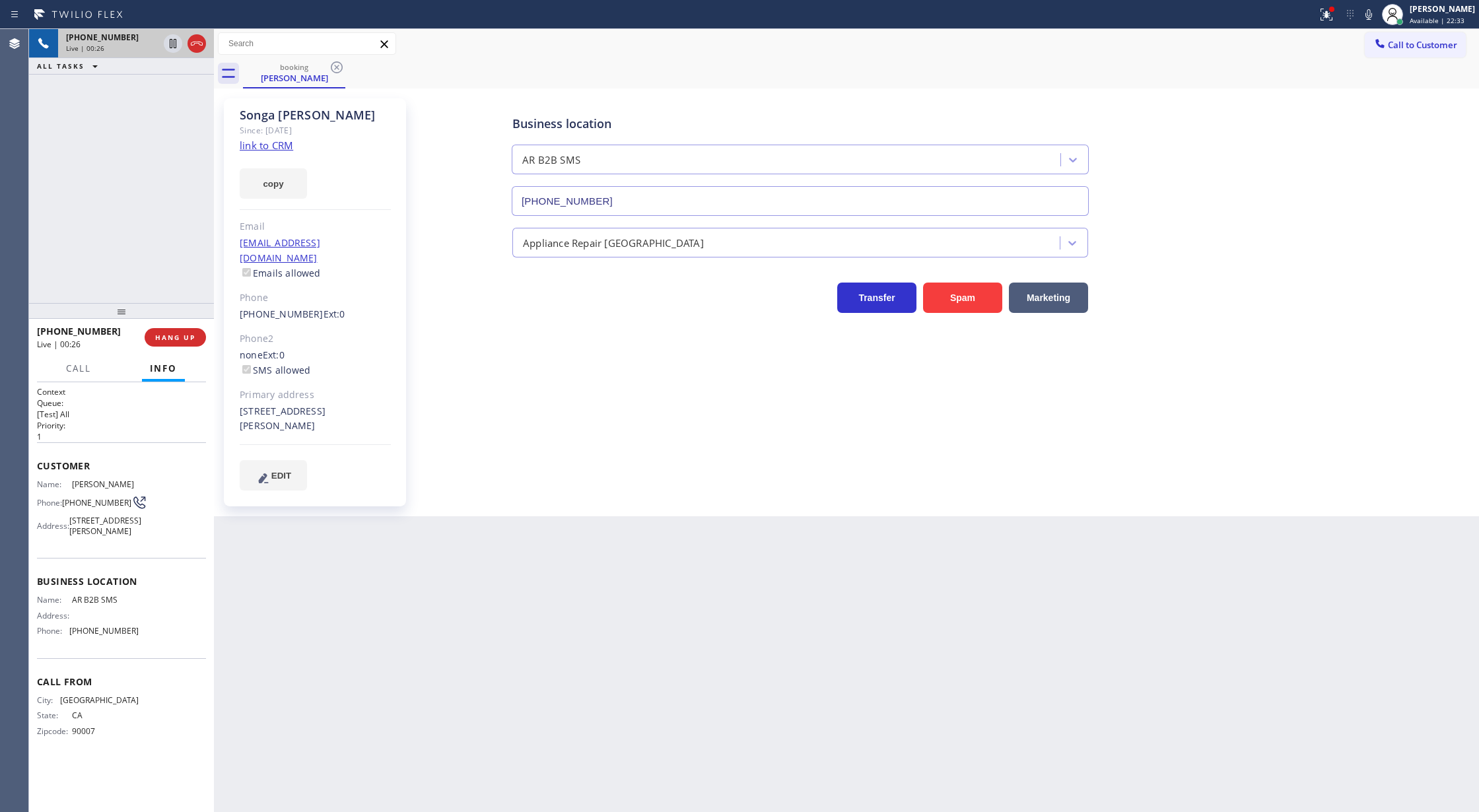
click at [256, 143] on link "link to CRM" at bounding box center [266, 145] width 53 height 14
drag, startPoint x: 196, startPoint y: 43, endPoint x: 194, endPoint y: 64, distance: 21.1
click at [196, 43] on icon at bounding box center [197, 43] width 12 height 4
click at [165, 338] on span "COMPLETE" at bounding box center [173, 337] width 45 height 9
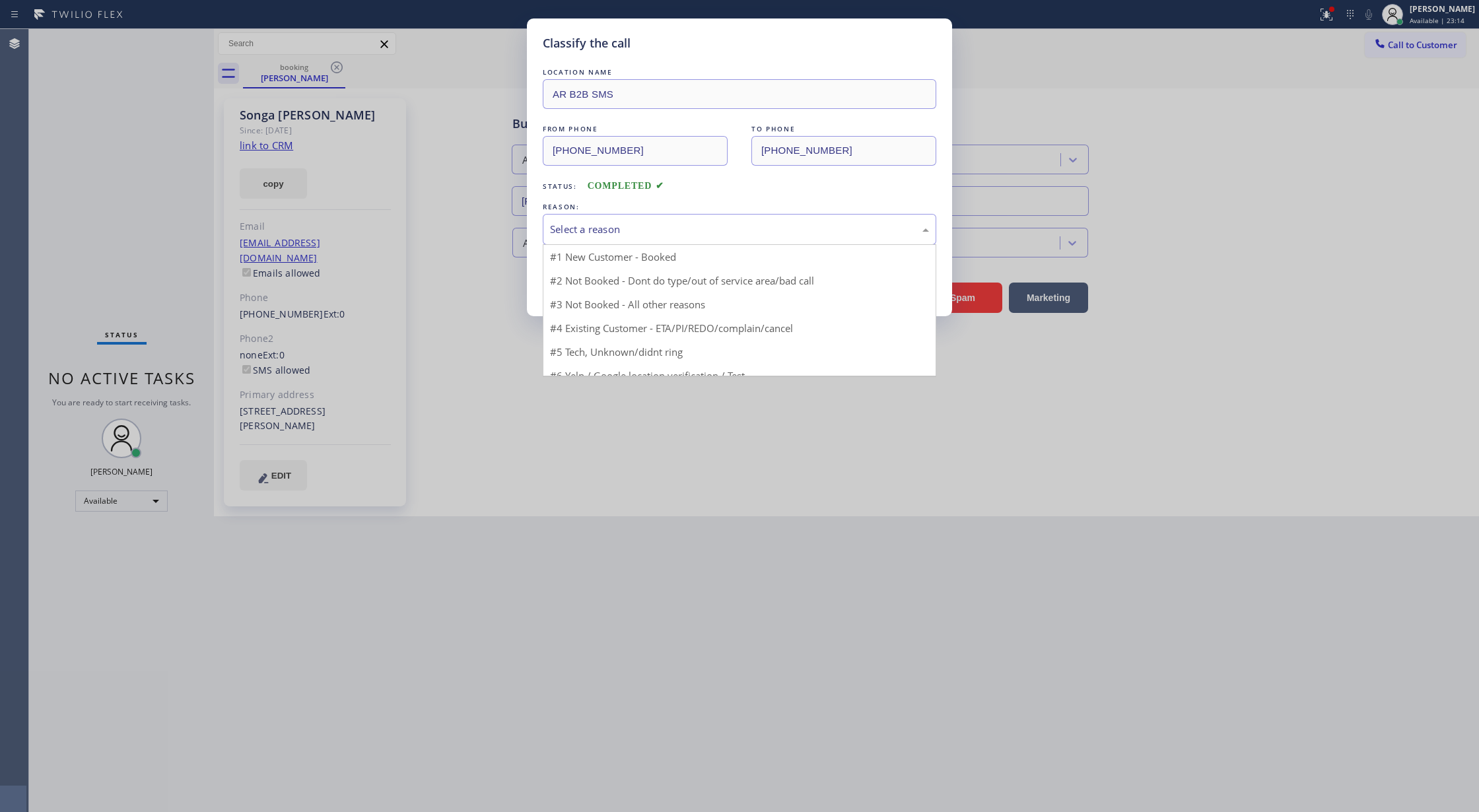
click at [634, 238] on div "Select a reason" at bounding box center [739, 229] width 393 height 31
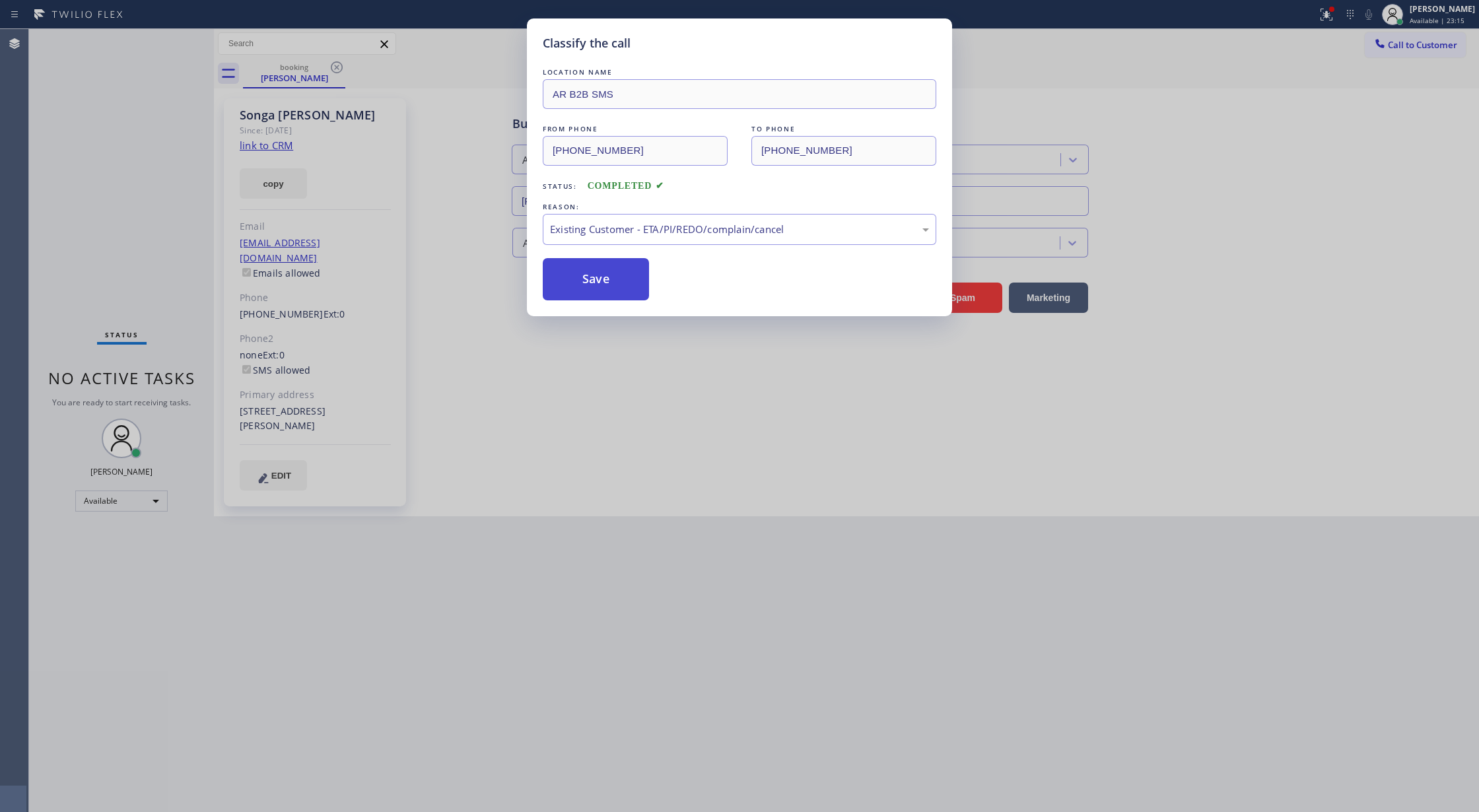
click at [594, 283] on button "Save" at bounding box center [595, 279] width 106 height 42
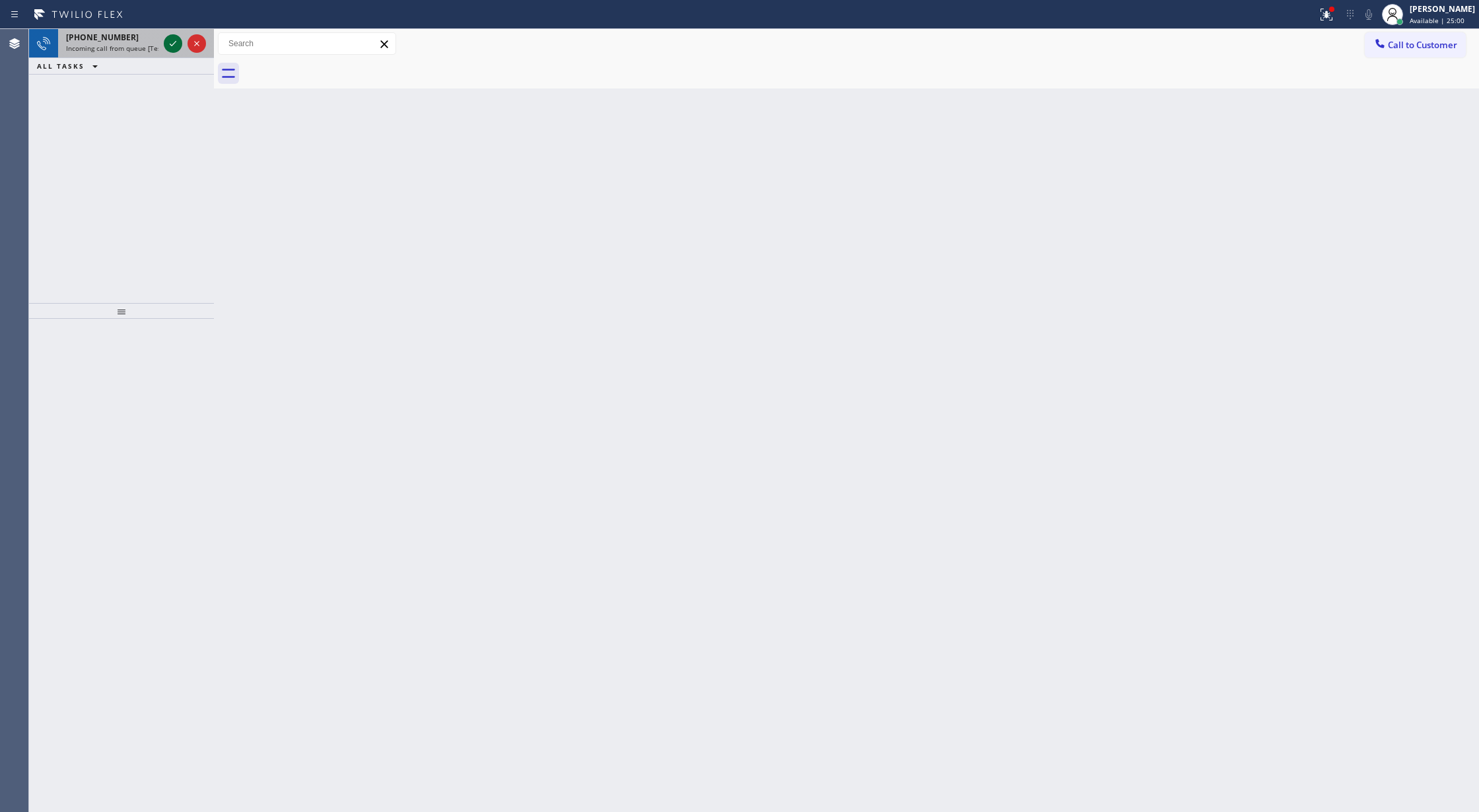
click at [168, 42] on icon at bounding box center [173, 43] width 16 height 16
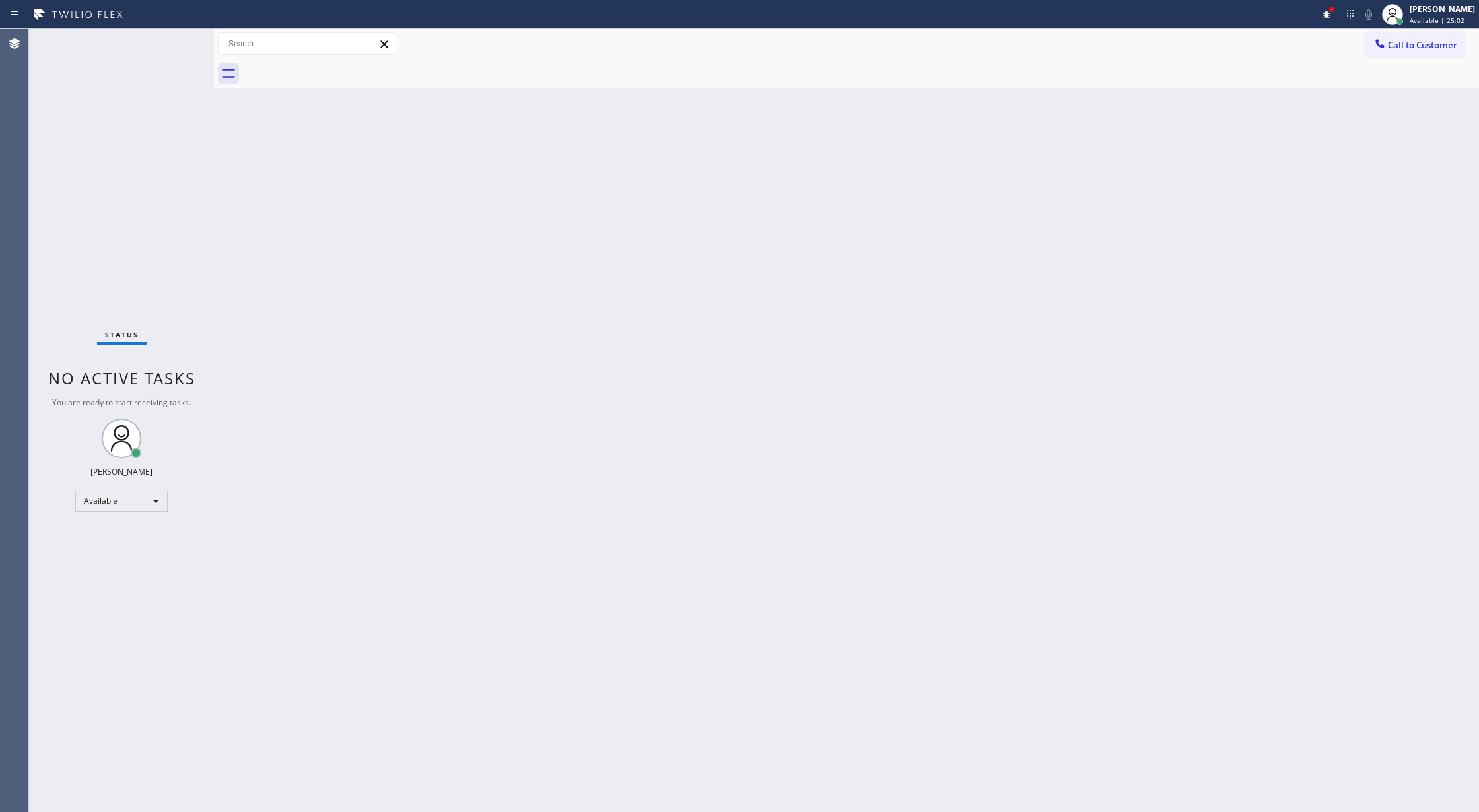
click at [168, 42] on div "Status No active tasks You are ready to start receiving tasks. [PERSON_NAME] Av…" at bounding box center [121, 420] width 185 height 783
drag, startPoint x: 175, startPoint y: 54, endPoint x: 172, endPoint y: 47, distance: 7.6
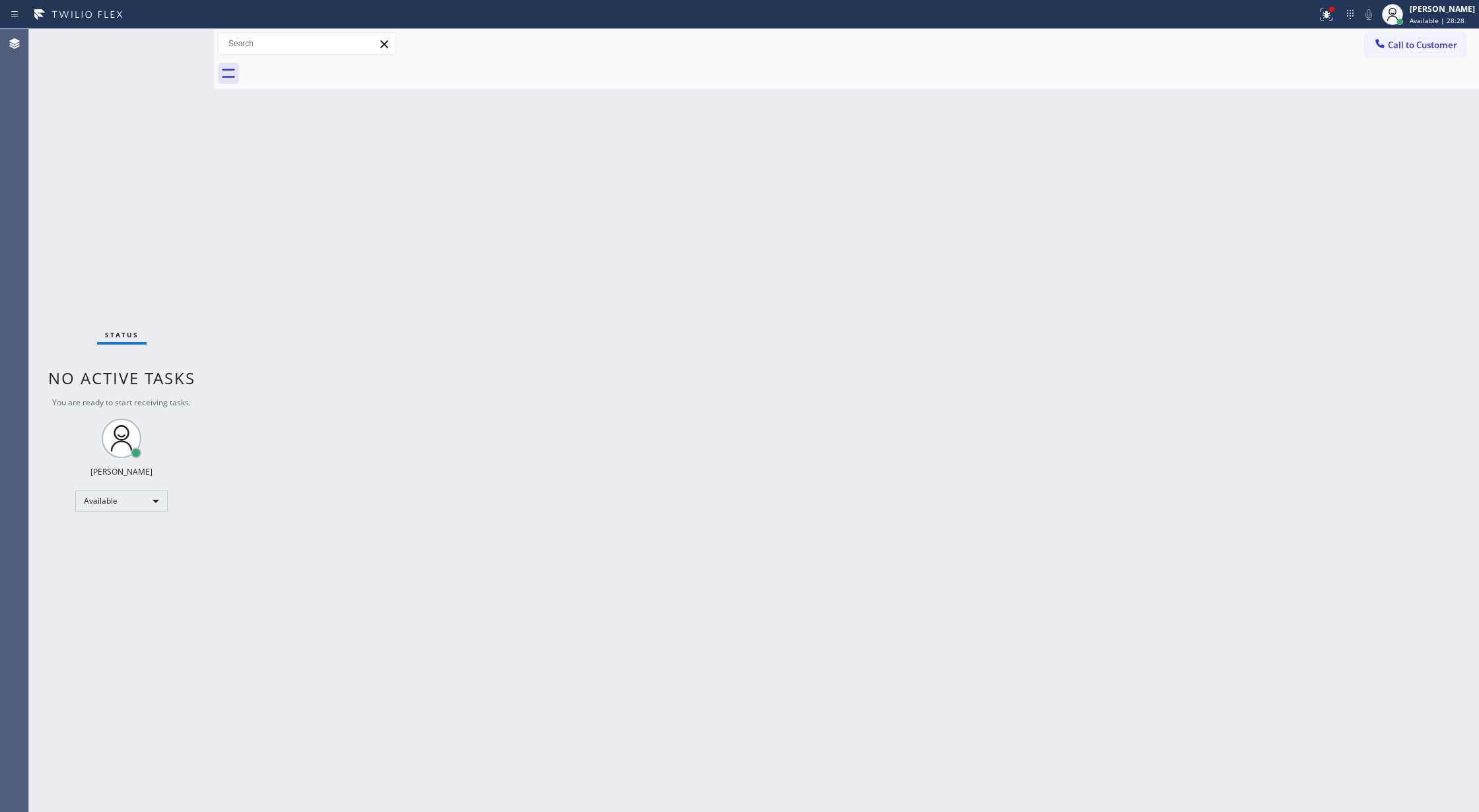
click at [172, 47] on div "Status No active tasks You are ready to start receiving tasks. [PERSON_NAME] Av…" at bounding box center [121, 420] width 185 height 783
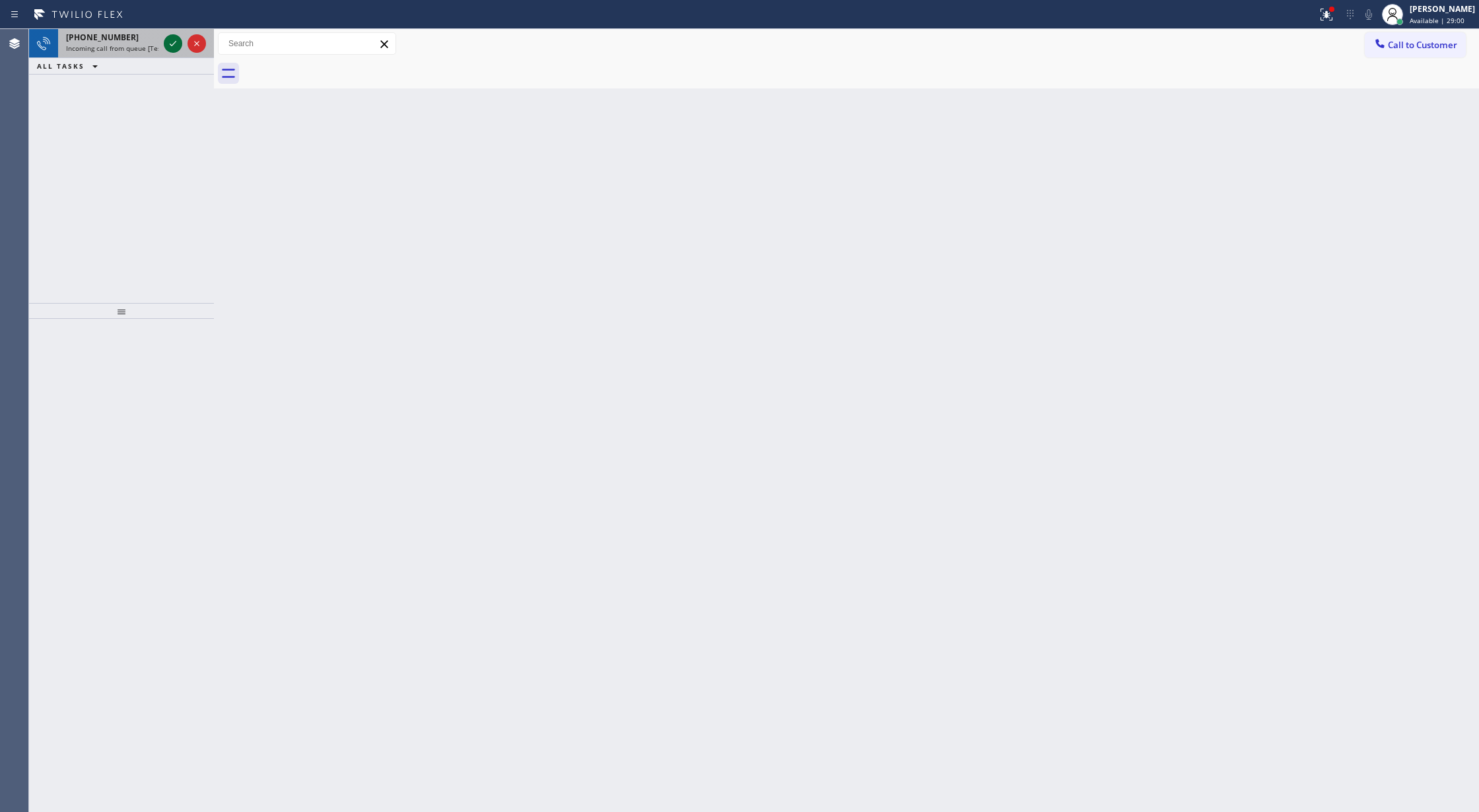
click at [172, 40] on icon at bounding box center [173, 43] width 16 height 16
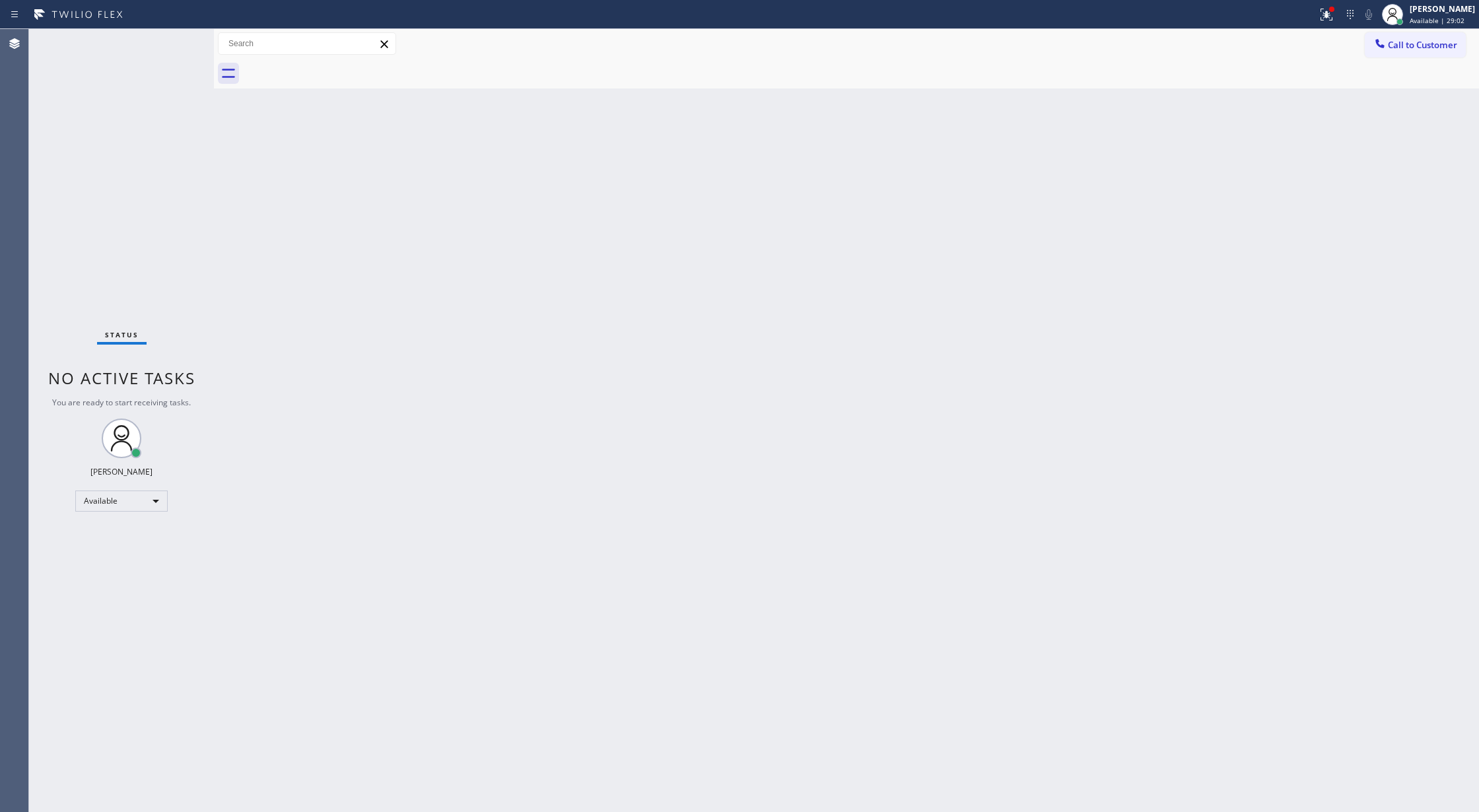
click at [168, 41] on div "Status No active tasks You are ready to start receiving tasks. [PERSON_NAME] Av…" at bounding box center [121, 420] width 185 height 783
click at [130, 498] on div "Available" at bounding box center [121, 501] width 93 height 21
click at [128, 519] on li "Offline" at bounding box center [121, 519] width 89 height 16
click at [1434, 14] on div "[PERSON_NAME]" at bounding box center [1442, 8] width 66 height 11
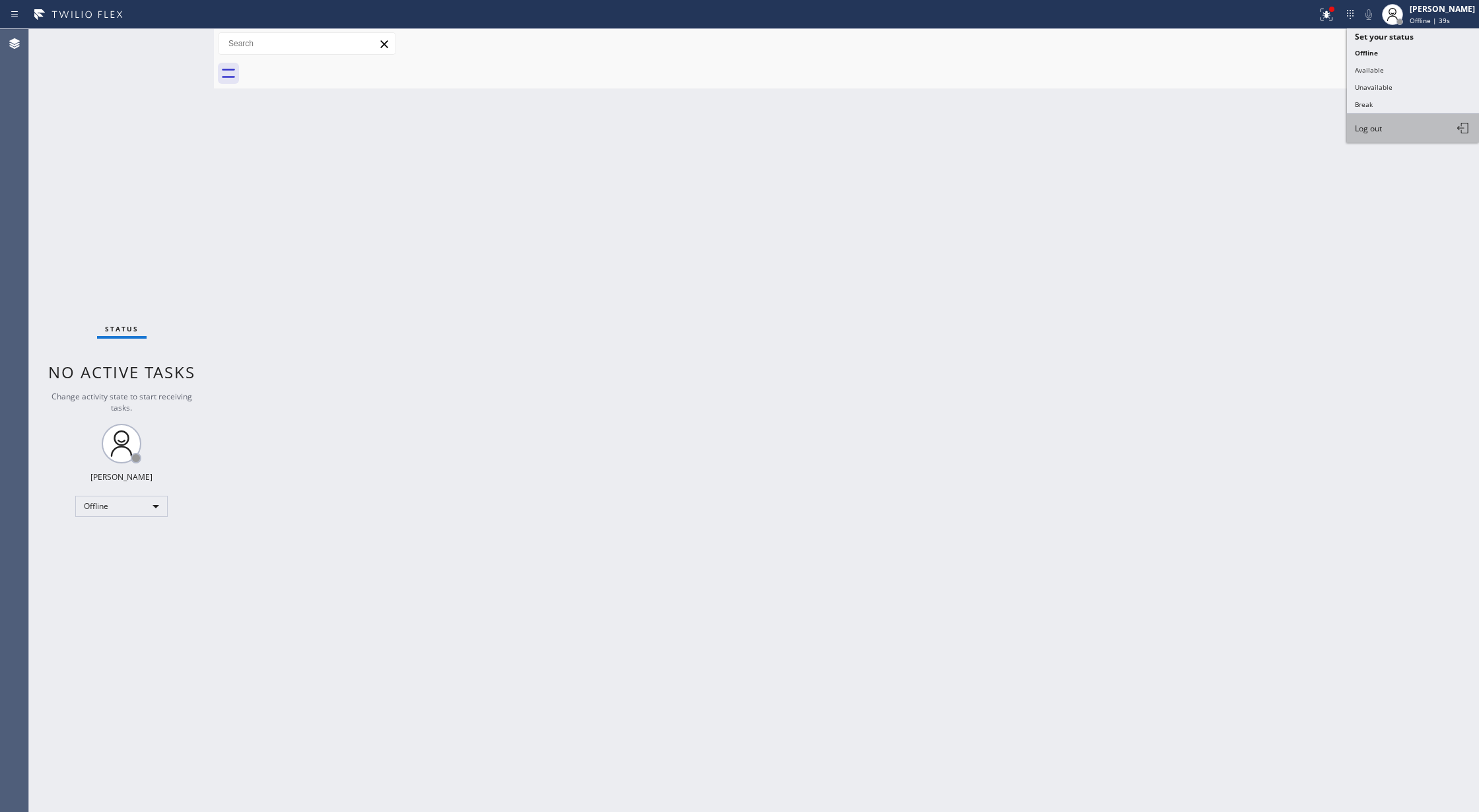
click at [1384, 123] on button "Log out" at bounding box center [1412, 128] width 132 height 29
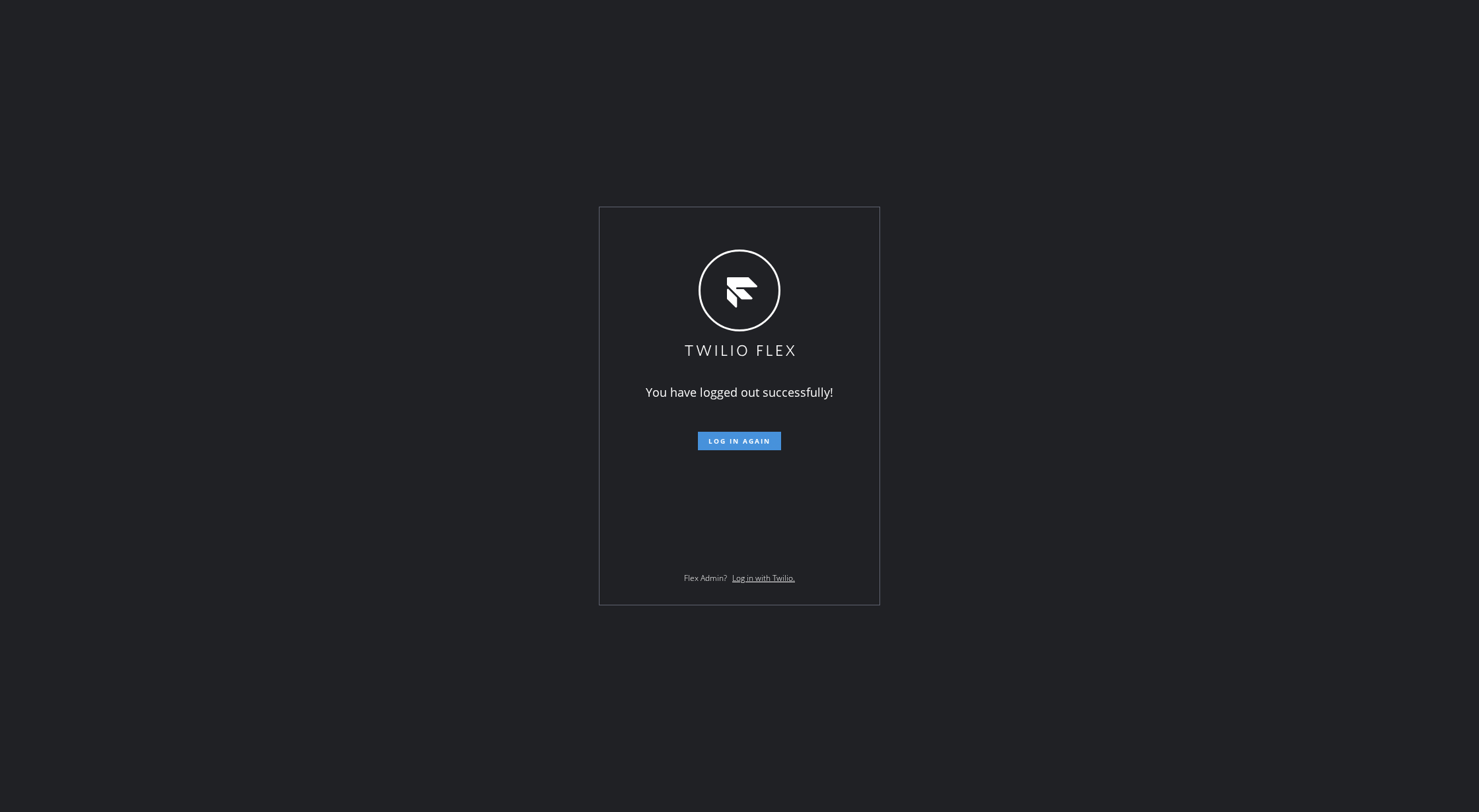
click at [748, 442] on span "Log in again" at bounding box center [739, 441] width 62 height 9
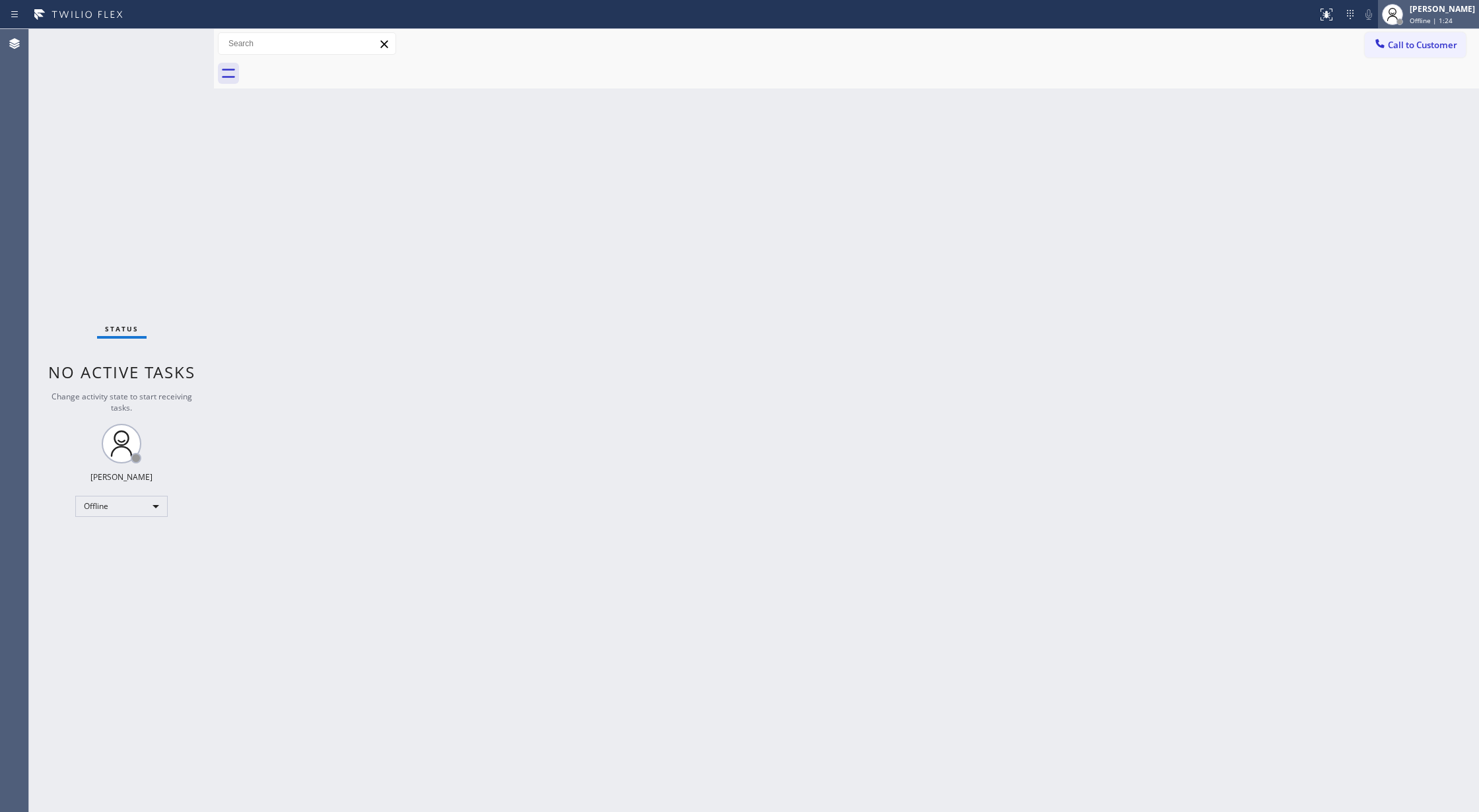
click at [1420, 17] on span "Offline | 1:24" at bounding box center [1431, 20] width 43 height 9
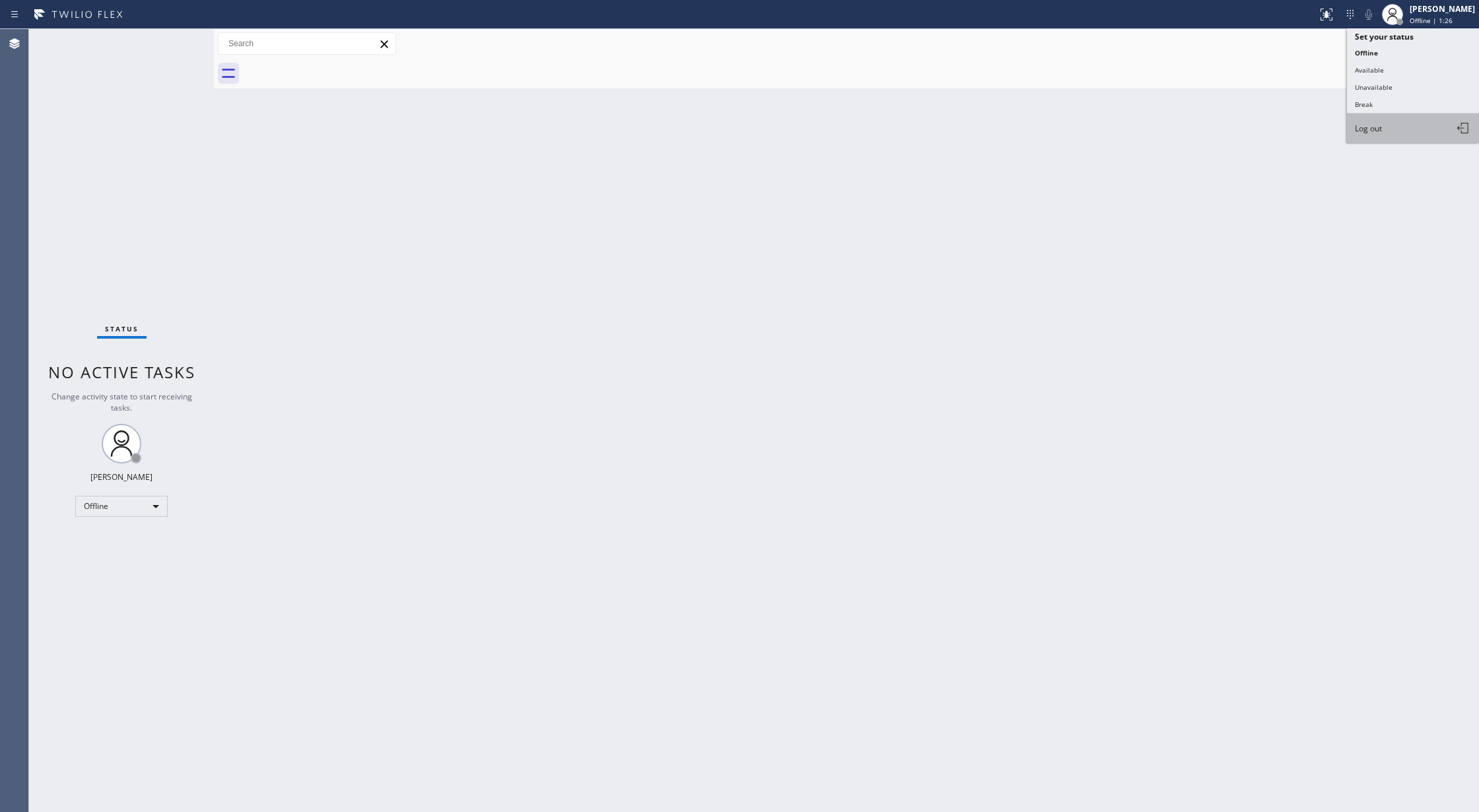
click at [1397, 133] on button "Log out" at bounding box center [1412, 128] width 132 height 29
